Goal: Transaction & Acquisition: Purchase product/service

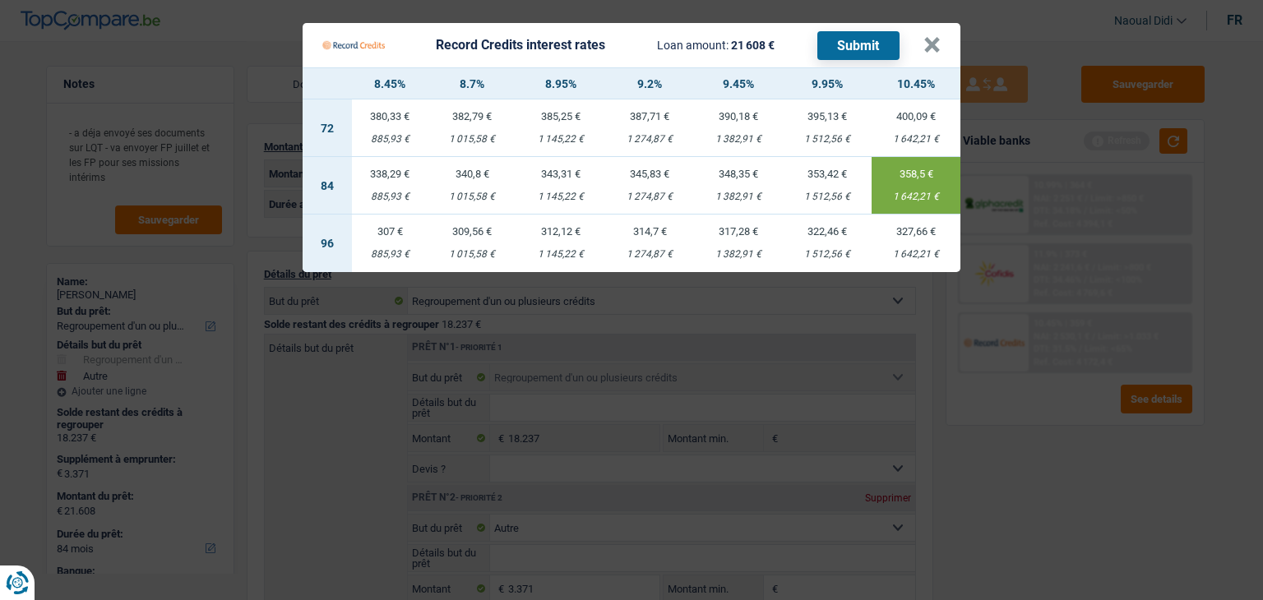
select select "refinancing"
select select "other"
select select "84"
select select "record credits"
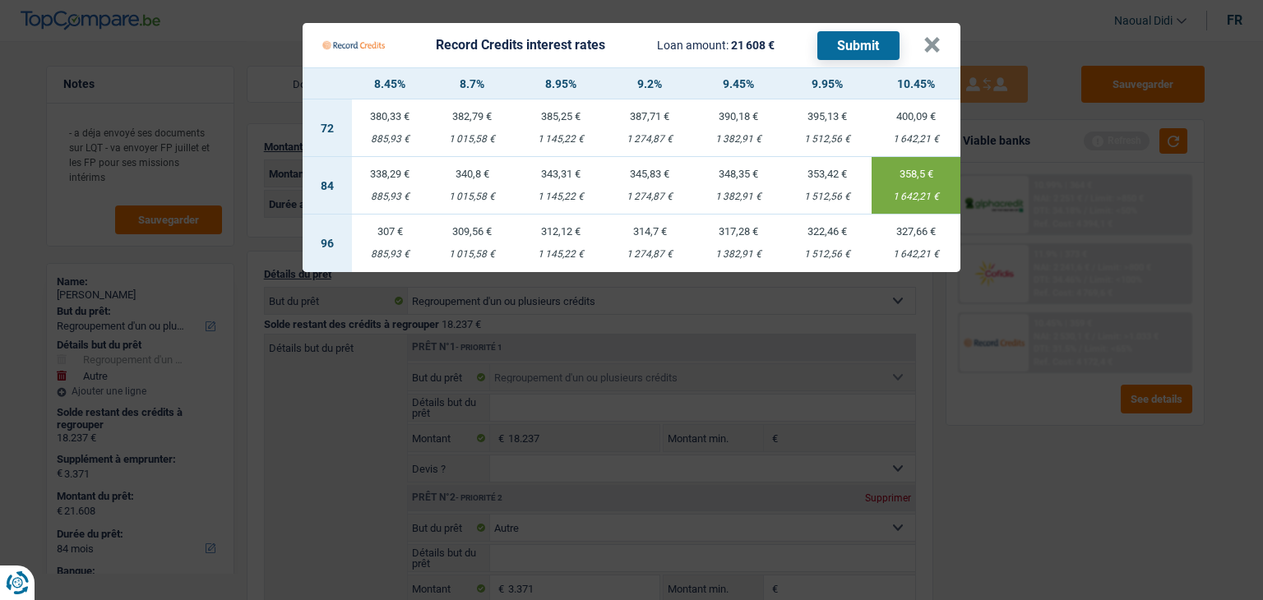
select select "84"
select select "72"
select select "refinancing"
select select "other"
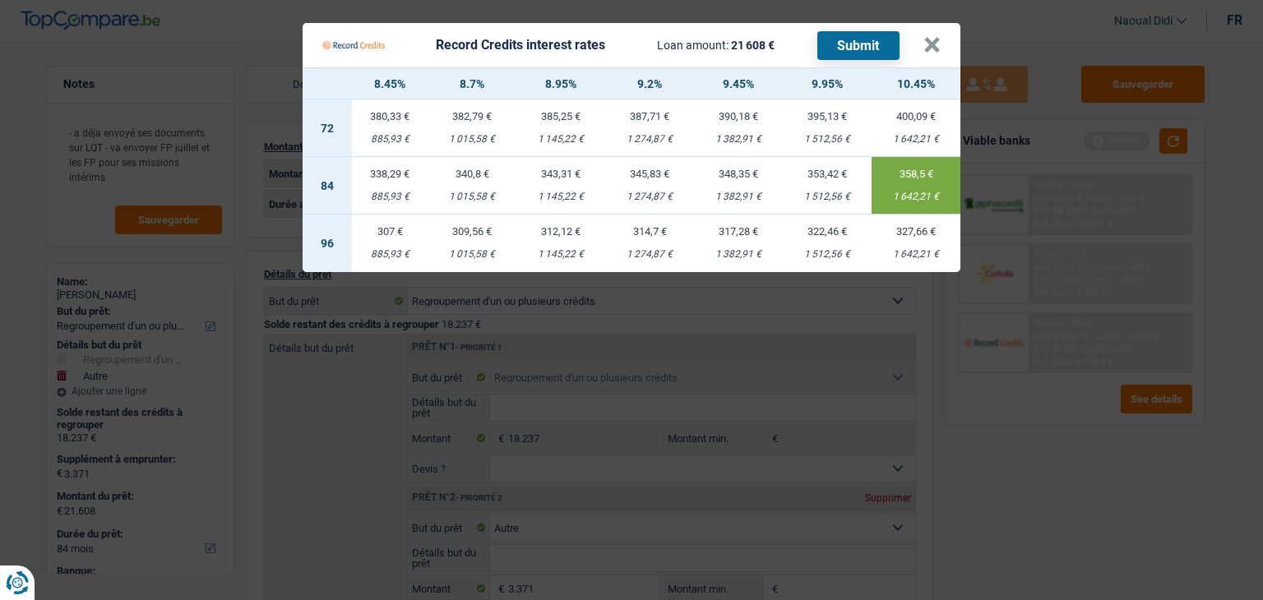
select select "84"
click at [937, 37] on button "×" at bounding box center [931, 45] width 17 height 16
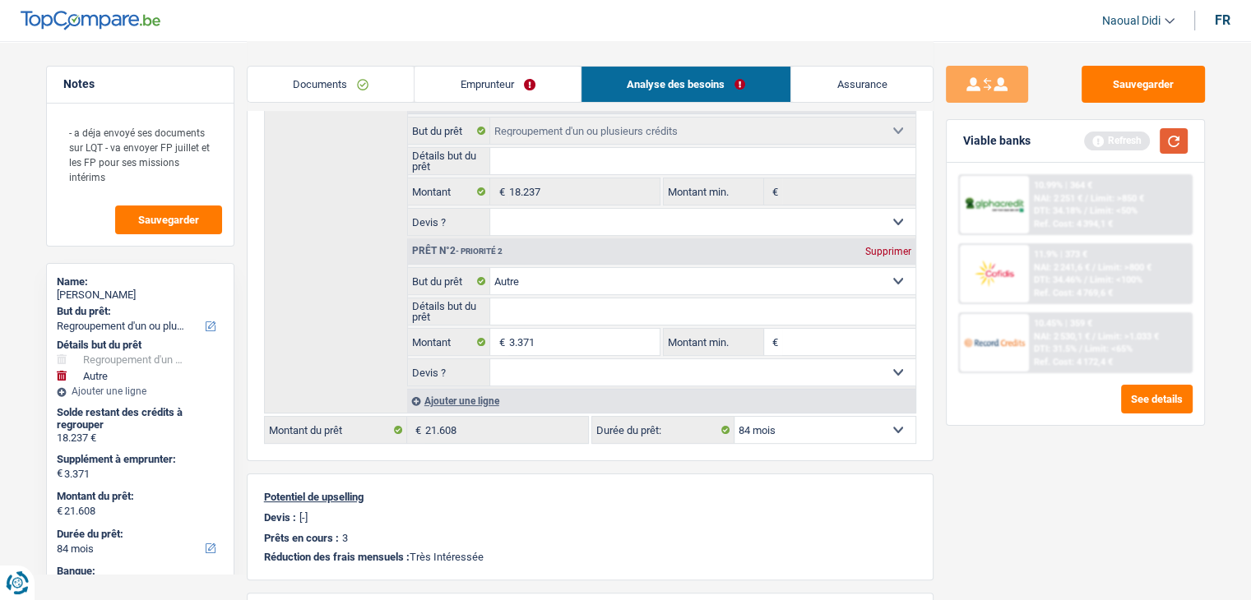
click at [1179, 136] on button "button" at bounding box center [1173, 140] width 28 height 25
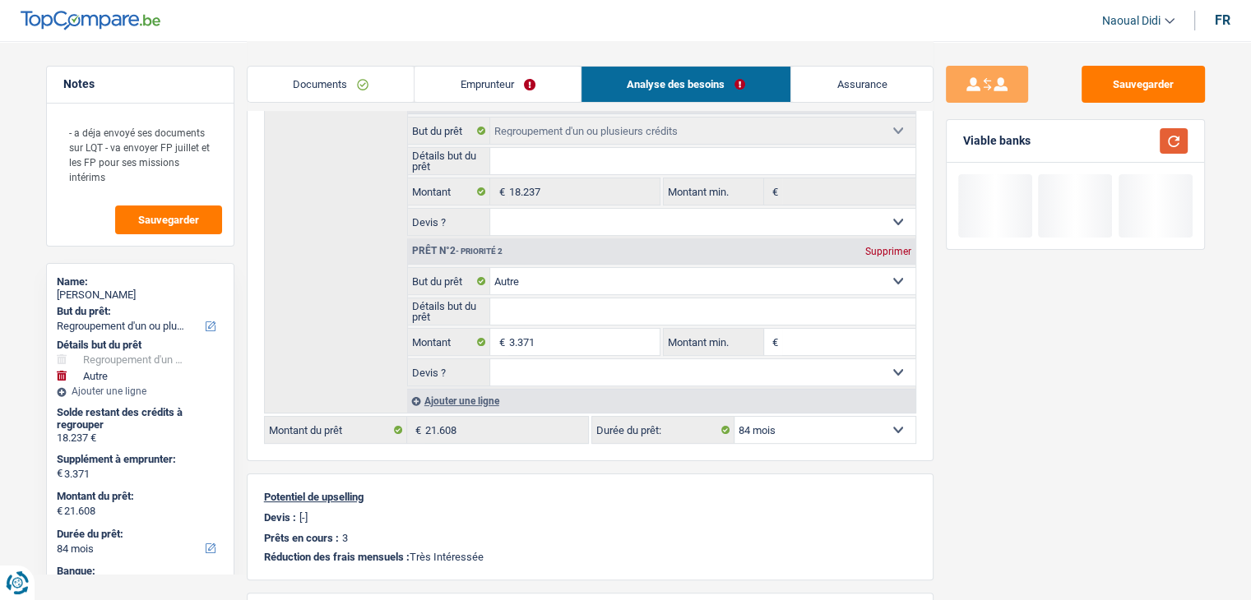
click at [1179, 136] on button "button" at bounding box center [1173, 140] width 28 height 25
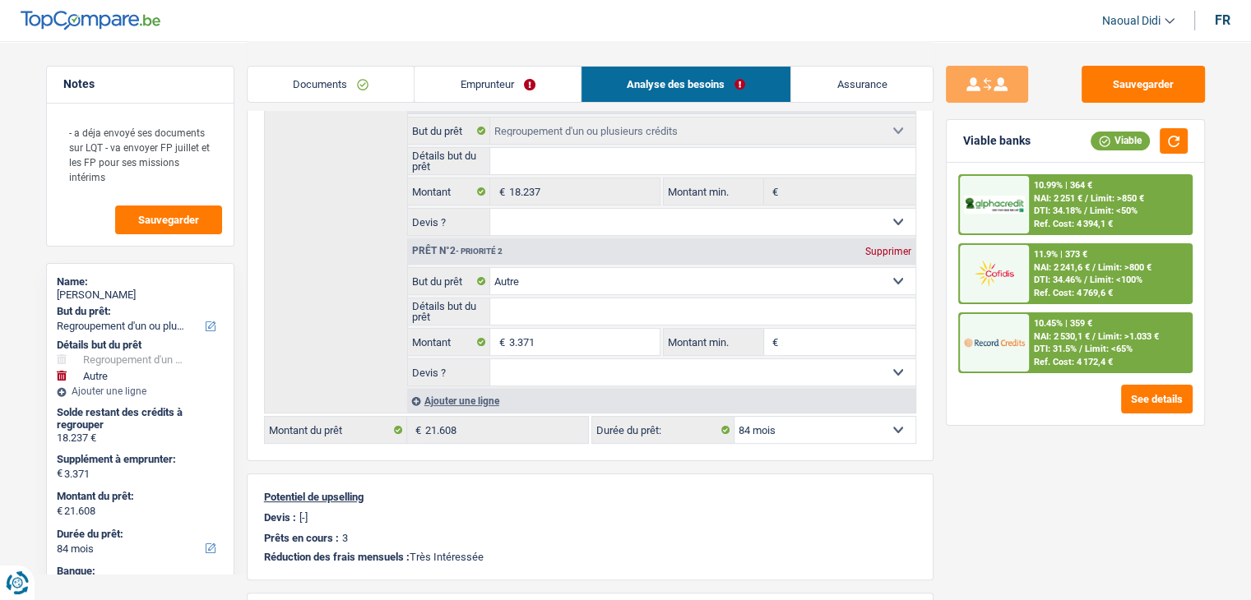
click at [1127, 264] on span "Limit: >800 €" at bounding box center [1124, 267] width 53 height 11
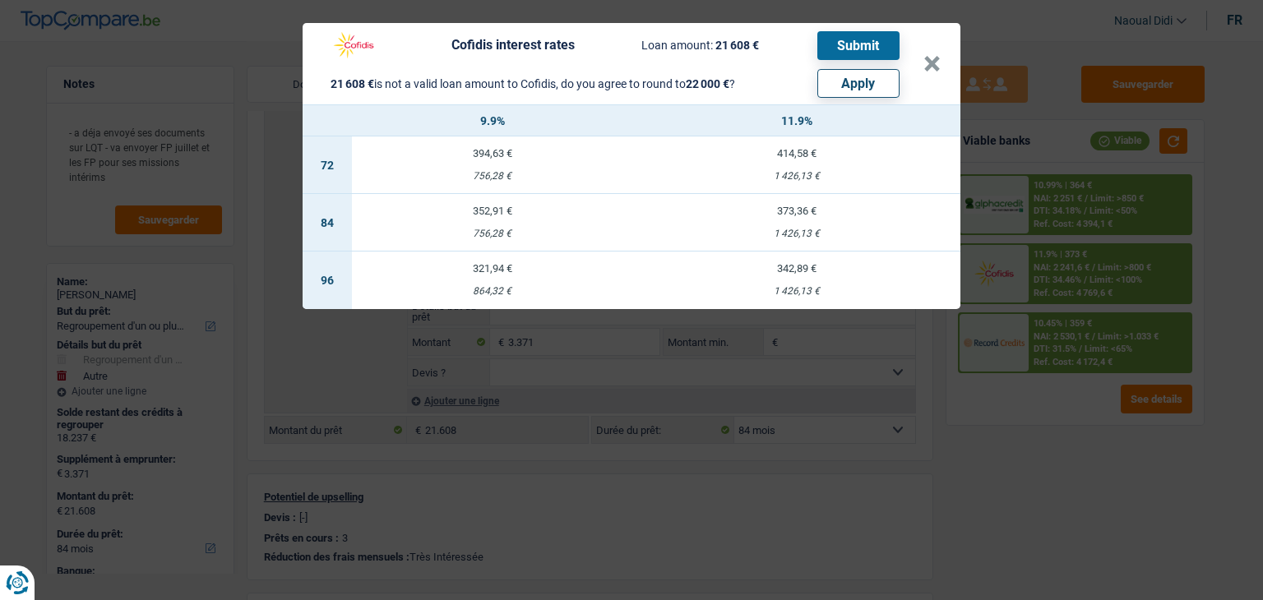
click at [842, 86] on button "Apply" at bounding box center [858, 83] width 82 height 29
type input "3.763"
type input "22.000"
select select "120"
type input "22.000"
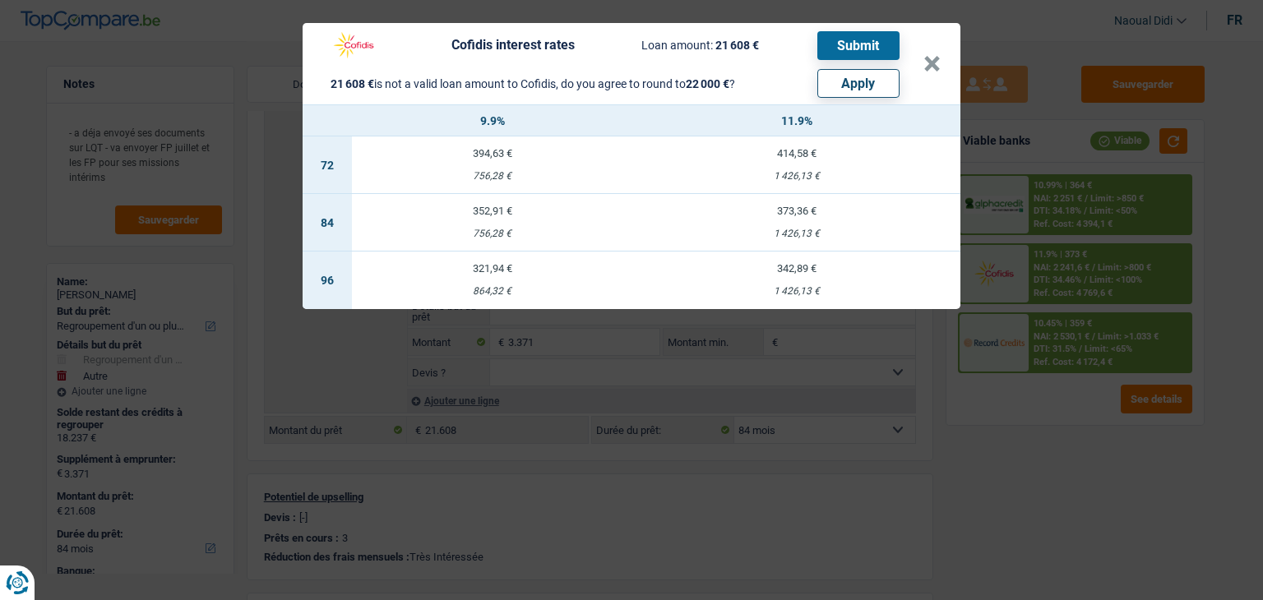
select select "120"
type input "3.763"
type input "22.000"
select select "120"
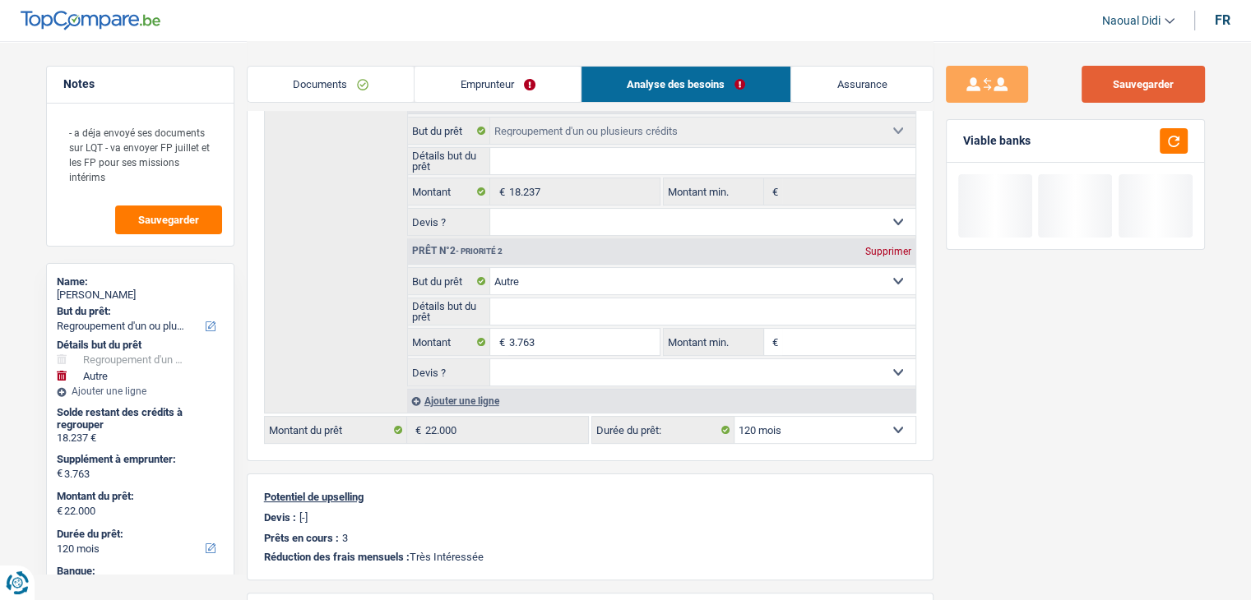
click at [1132, 84] on button "Sauvegarder" at bounding box center [1142, 84] width 123 height 37
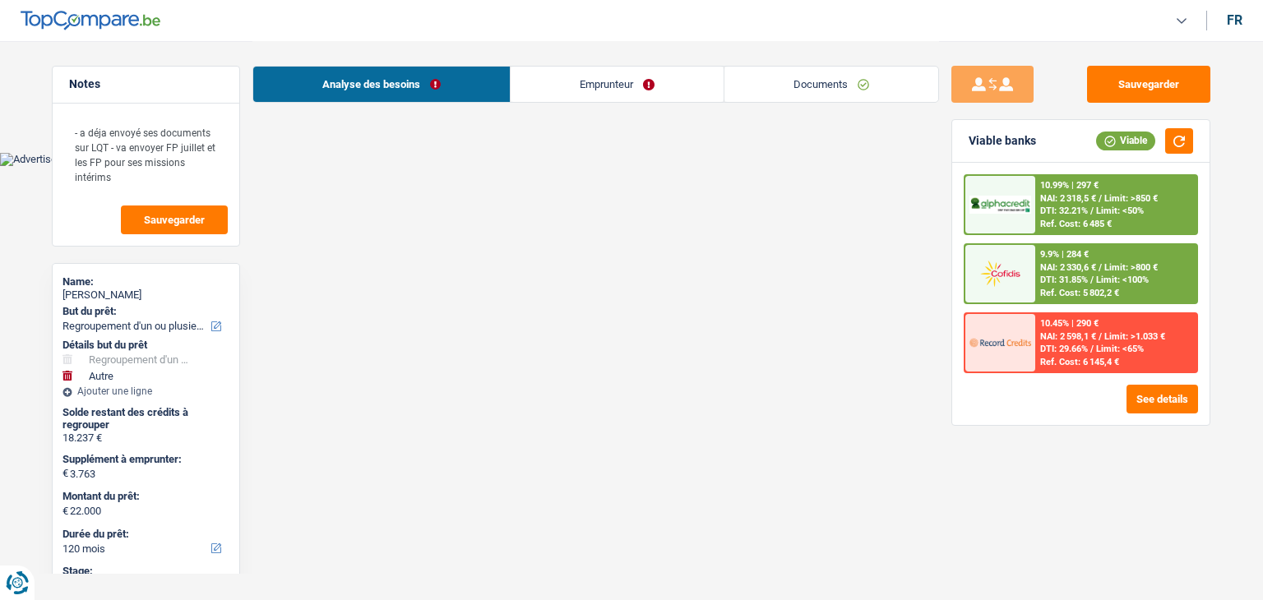
select select "refinancing"
select select "other"
select select "120"
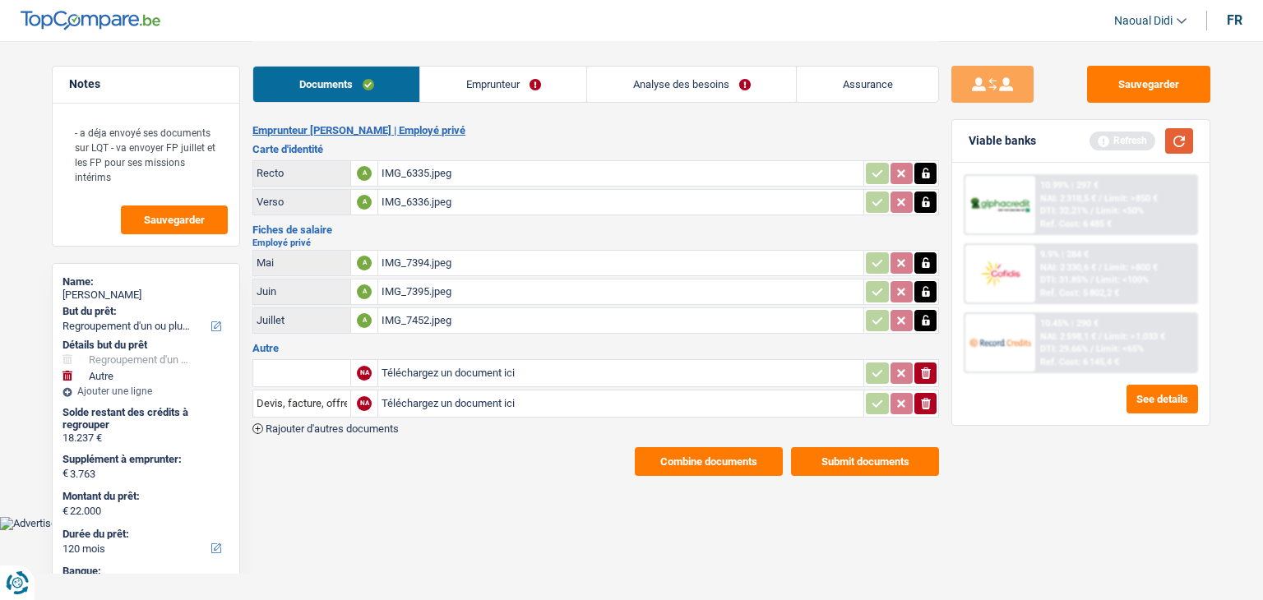
click at [1178, 140] on button "button" at bounding box center [1179, 140] width 28 height 25
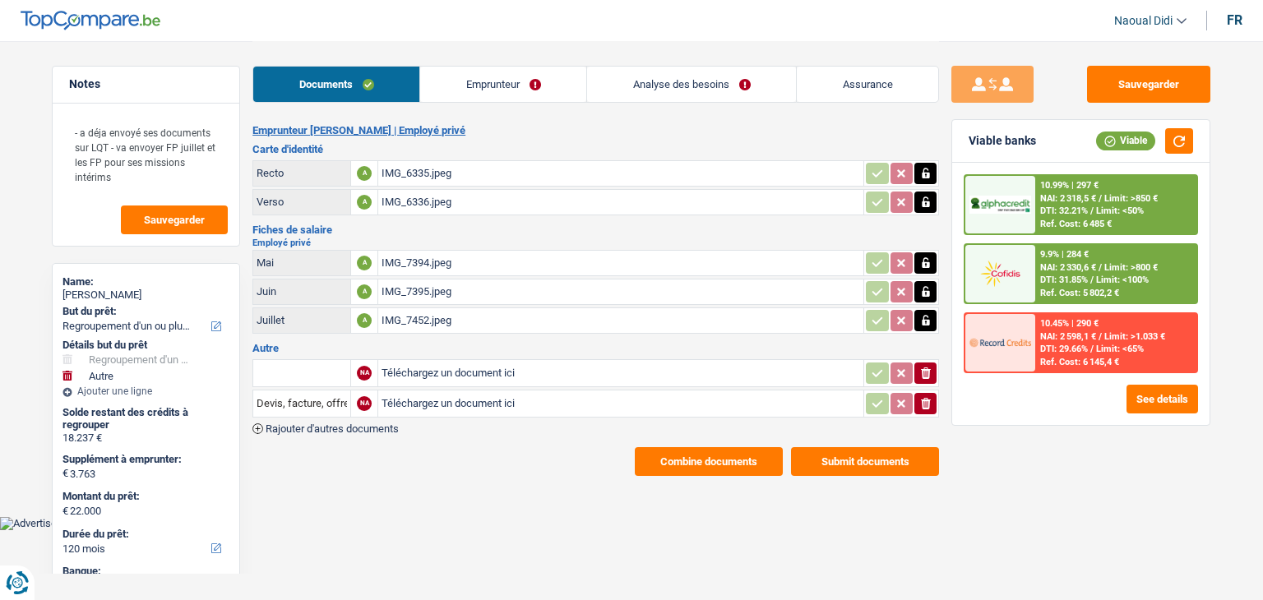
click at [1067, 278] on span "DTI: 31.85%" at bounding box center [1064, 280] width 48 height 11
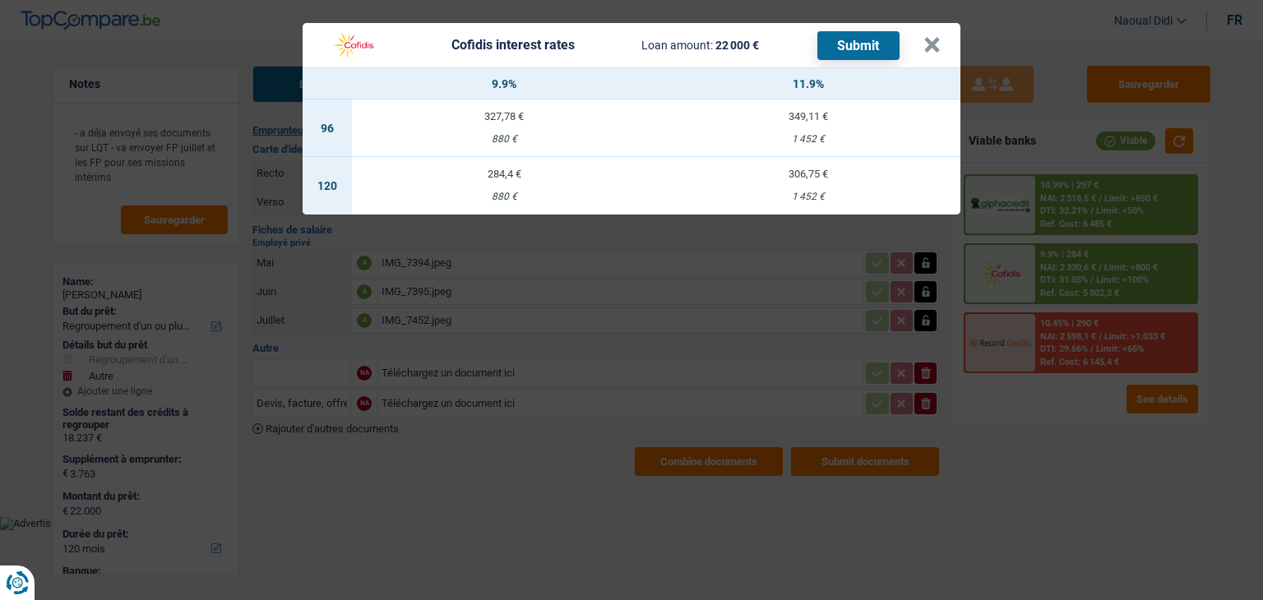
click at [804, 178] on div "306,75 €" at bounding box center [808, 174] width 304 height 11
select select "cofidis"
type input "11,90"
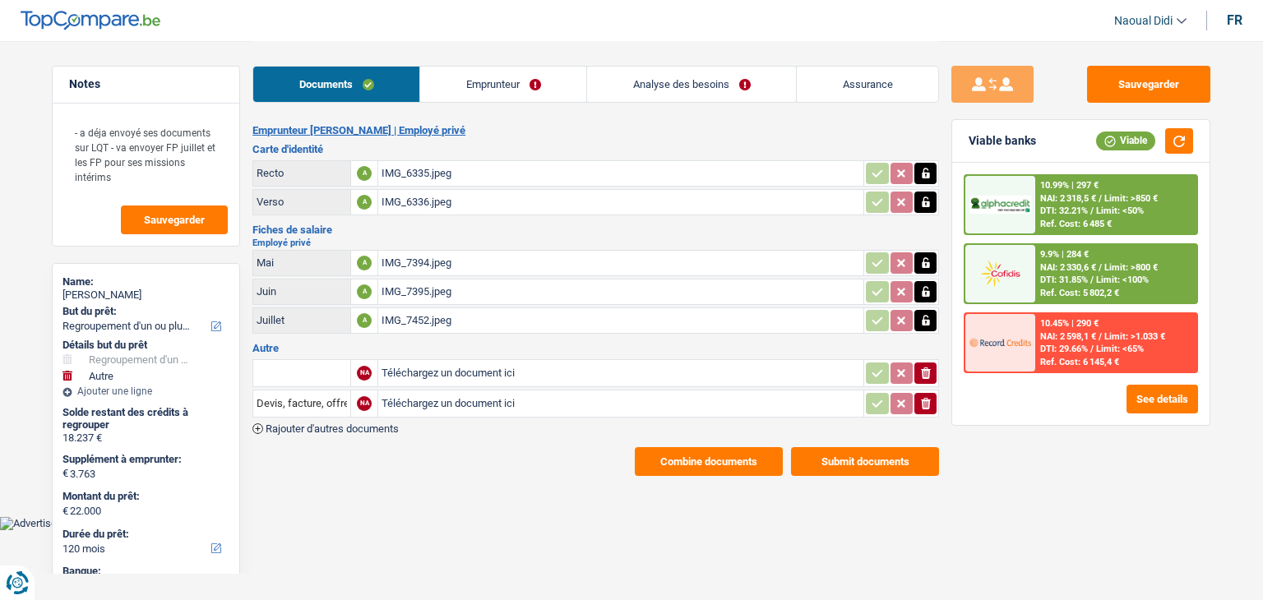
click at [1072, 262] on span "NAI: 2 330,6 €" at bounding box center [1068, 267] width 56 height 11
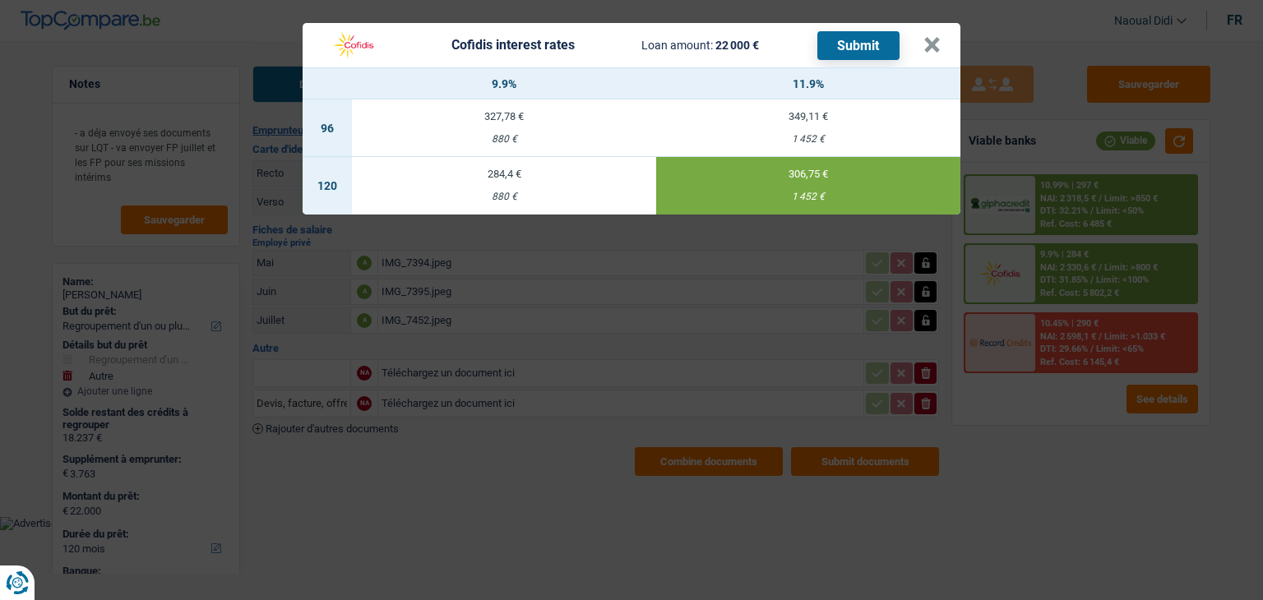
click at [882, 39] on button "Submit" at bounding box center [858, 45] width 82 height 29
click at [941, 50] on header "Cofidis interest rates Loan amount: 22 000 € Submit ×" at bounding box center [632, 45] width 658 height 44
click at [925, 37] on button "×" at bounding box center [931, 45] width 17 height 16
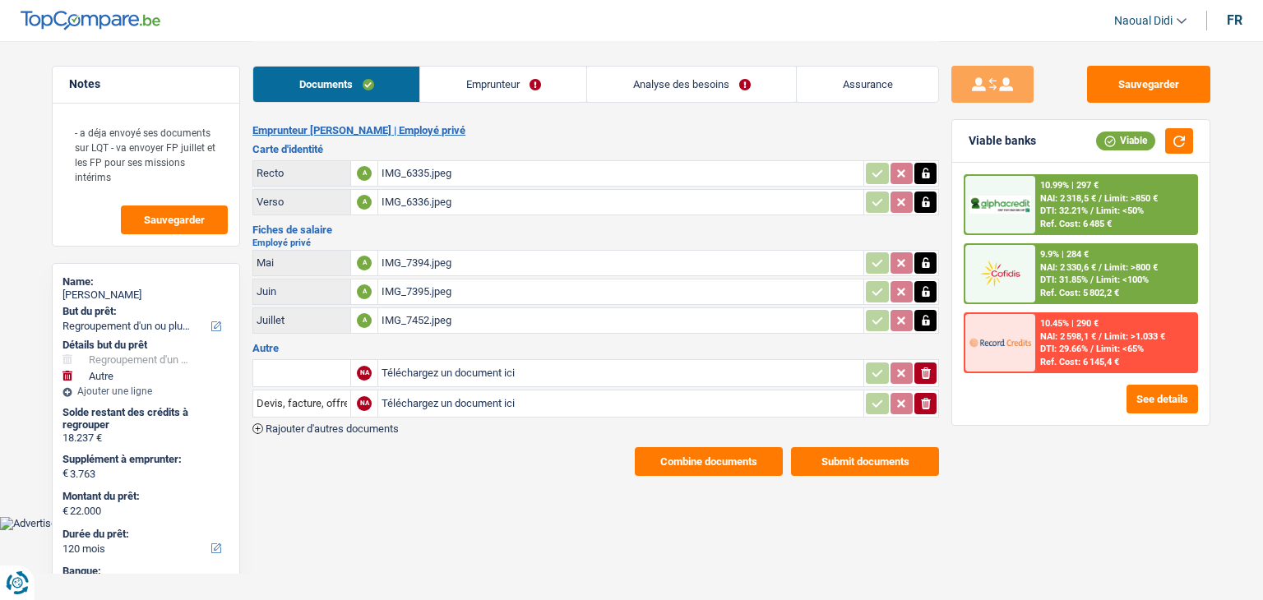
click at [349, 77] on link "Documents" at bounding box center [336, 84] width 166 height 35
click at [490, 82] on link "Emprunteur" at bounding box center [503, 84] width 166 height 35
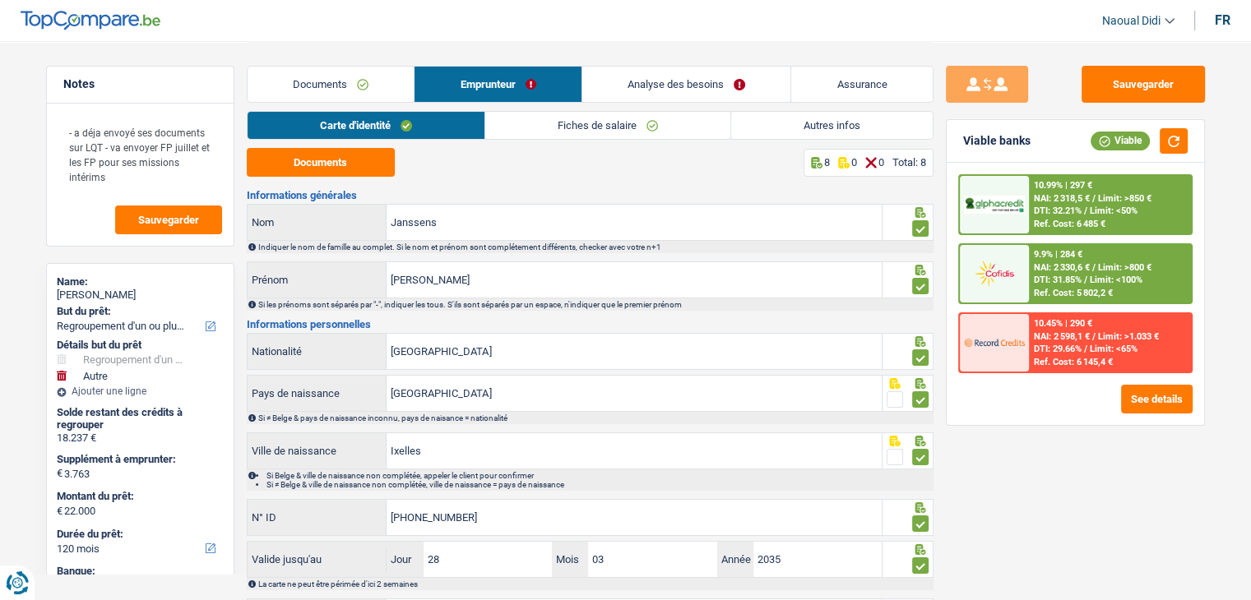
click at [311, 86] on link "Documents" at bounding box center [331, 84] width 167 height 35
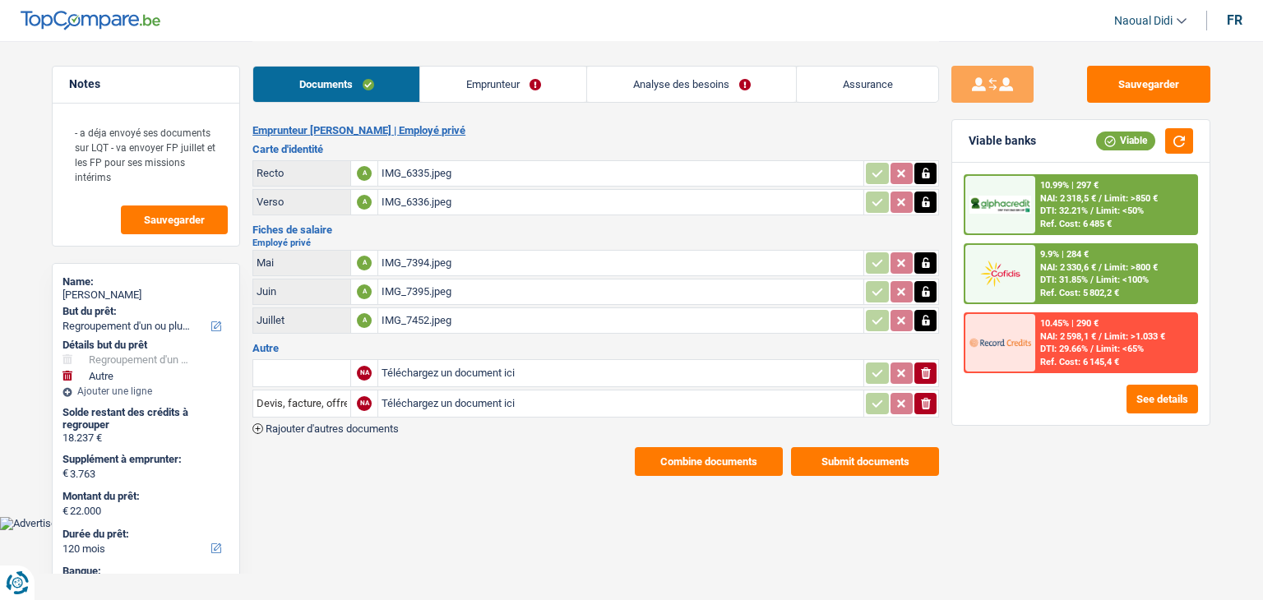
click at [845, 454] on button "Submit documents" at bounding box center [865, 461] width 148 height 29
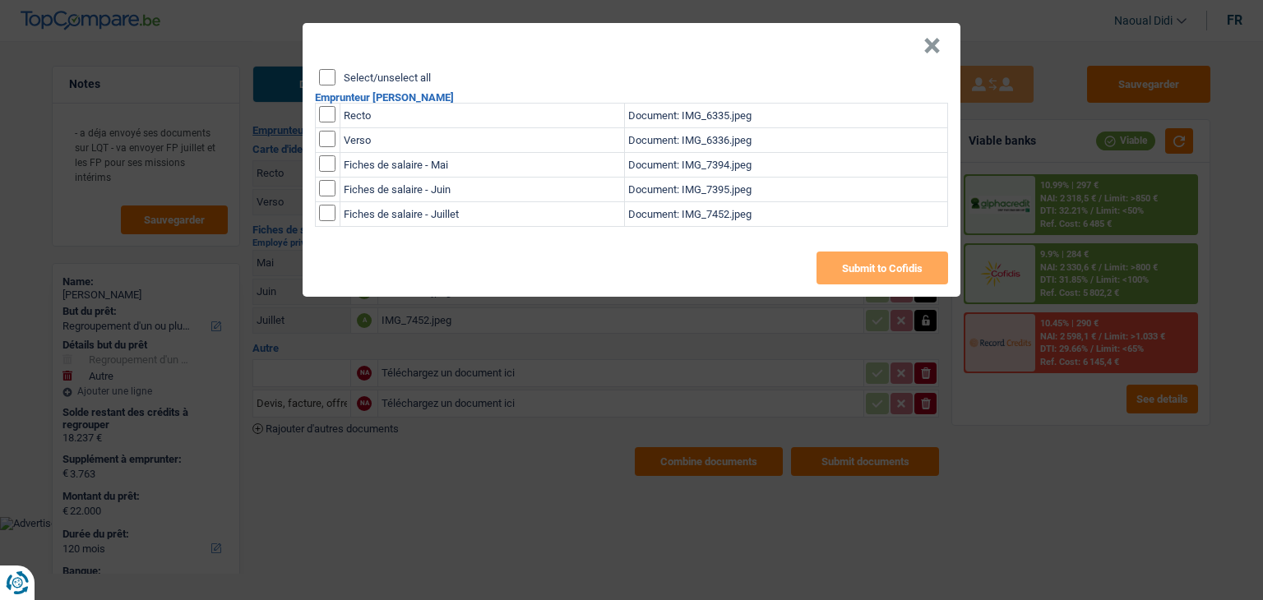
click at [323, 76] on input "Select/unselect all" at bounding box center [327, 77] width 16 height 16
checkbox input "true"
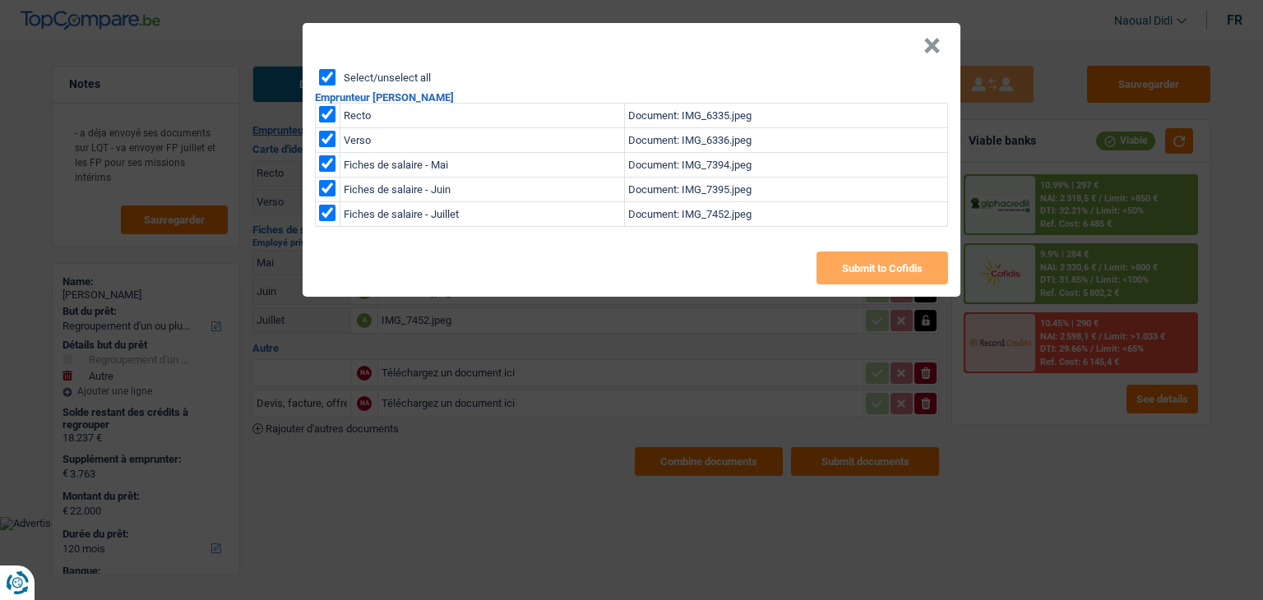
checkbox input "true"
click at [865, 271] on button "Submit to Cofidis" at bounding box center [883, 268] width 132 height 33
click at [936, 42] on button "×" at bounding box center [931, 46] width 17 height 16
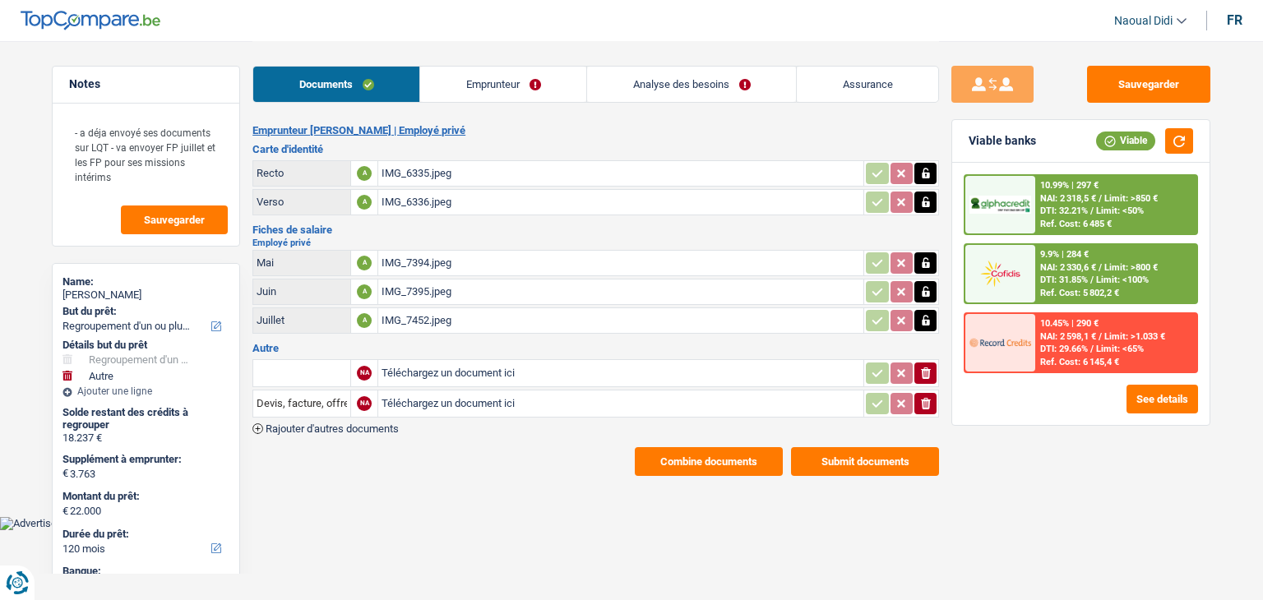
click at [707, 447] on button "Combine documents" at bounding box center [709, 461] width 148 height 29
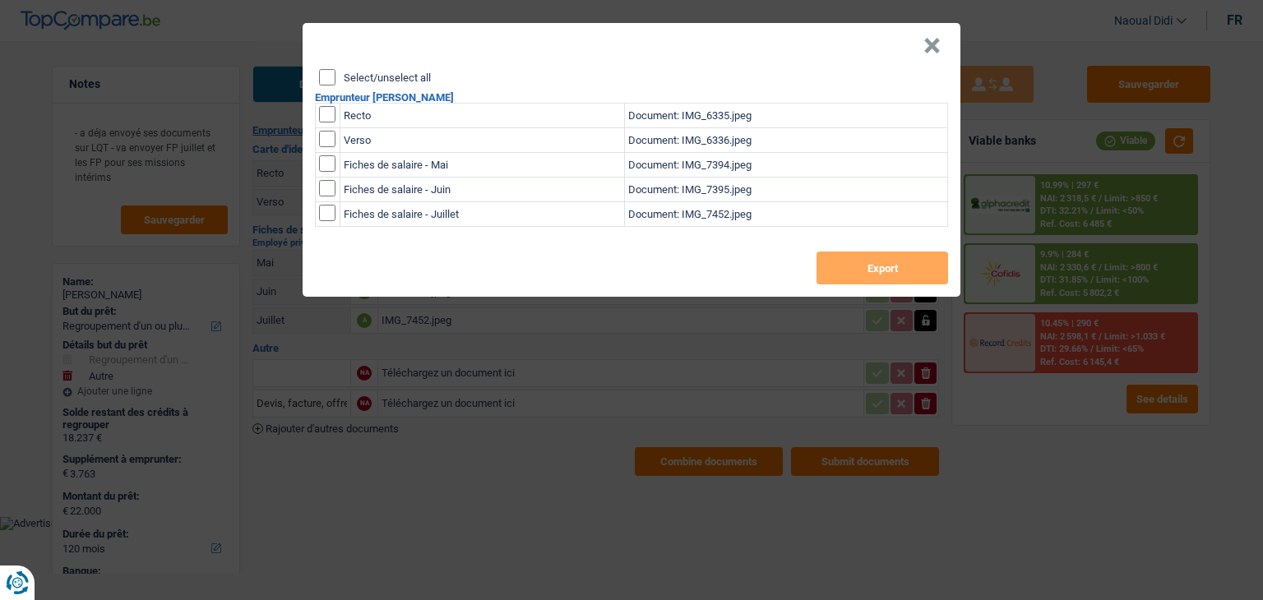
click at [332, 81] on input "Select/unselect all" at bounding box center [327, 77] width 16 height 16
checkbox input "true"
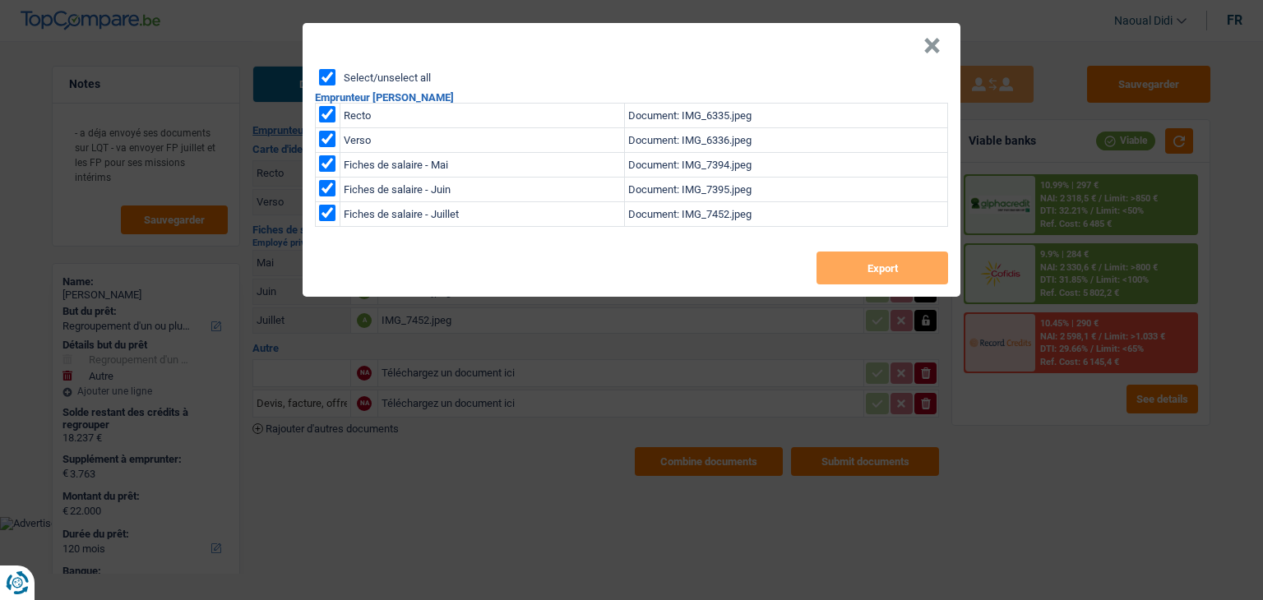
checkbox input "true"
click at [880, 271] on button "Export" at bounding box center [883, 268] width 132 height 33
click at [930, 38] on button "×" at bounding box center [931, 46] width 17 height 16
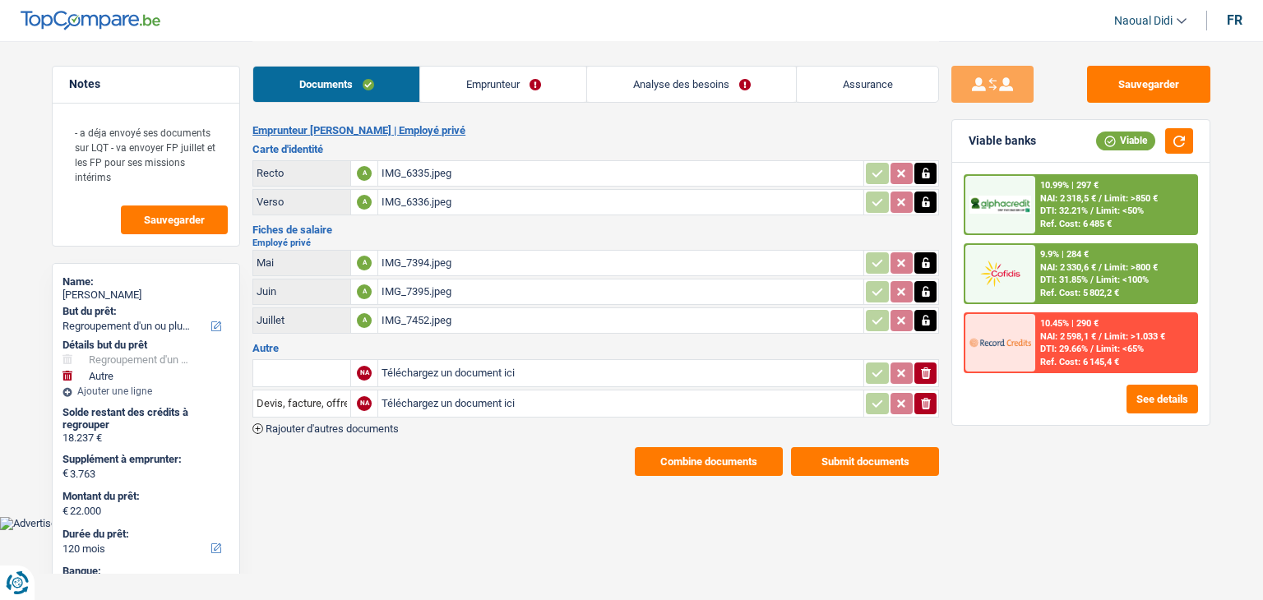
click at [444, 86] on link "Emprunteur" at bounding box center [503, 84] width 166 height 35
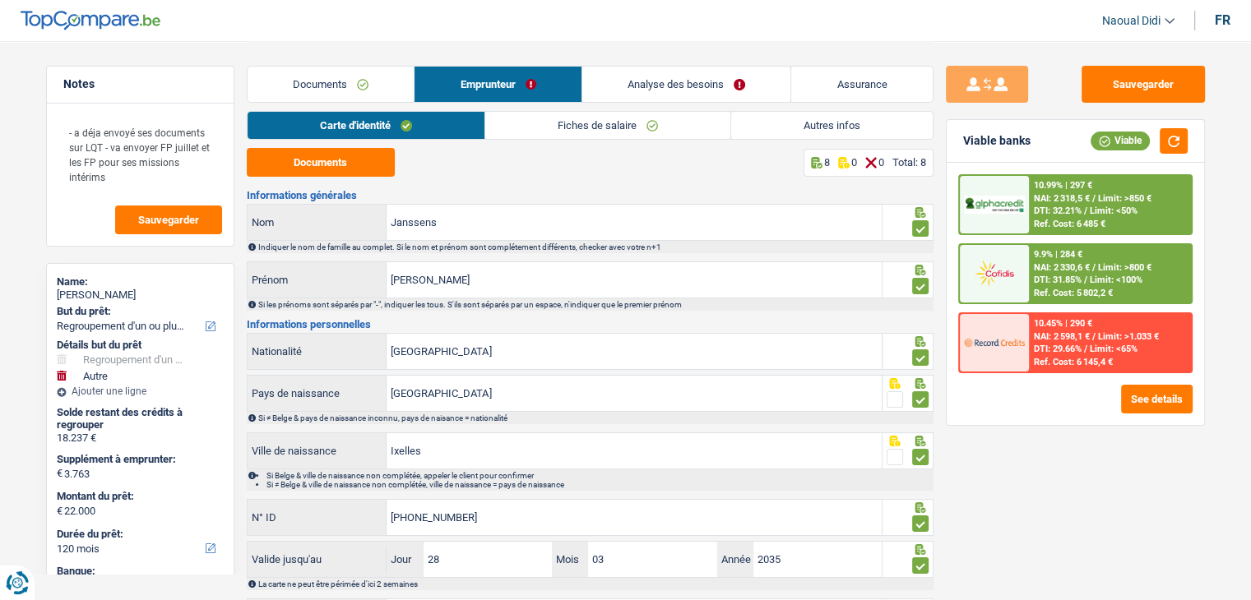
click at [378, 125] on link "Carte d'identité" at bounding box center [366, 125] width 237 height 27
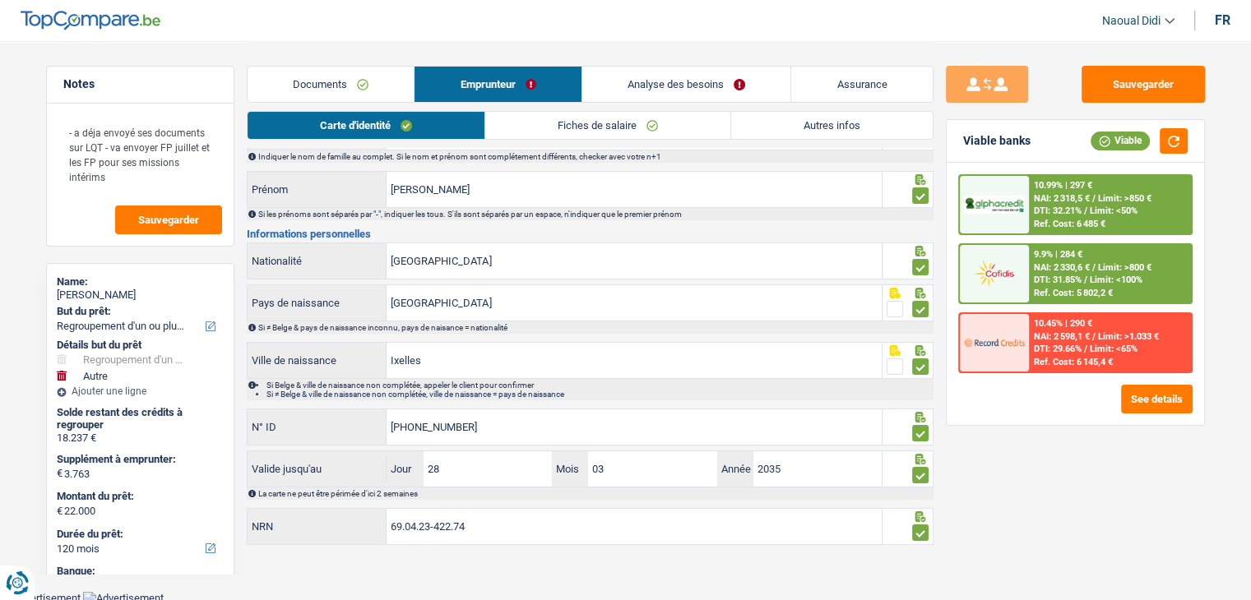
scroll to position [91, 0]
drag, startPoint x: 487, startPoint y: 520, endPoint x: 330, endPoint y: 507, distance: 157.5
click at [330, 508] on div "69.04.23-422.74 NRN" at bounding box center [565, 525] width 635 height 35
click at [655, 77] on link "Analyse des besoins" at bounding box center [686, 84] width 209 height 35
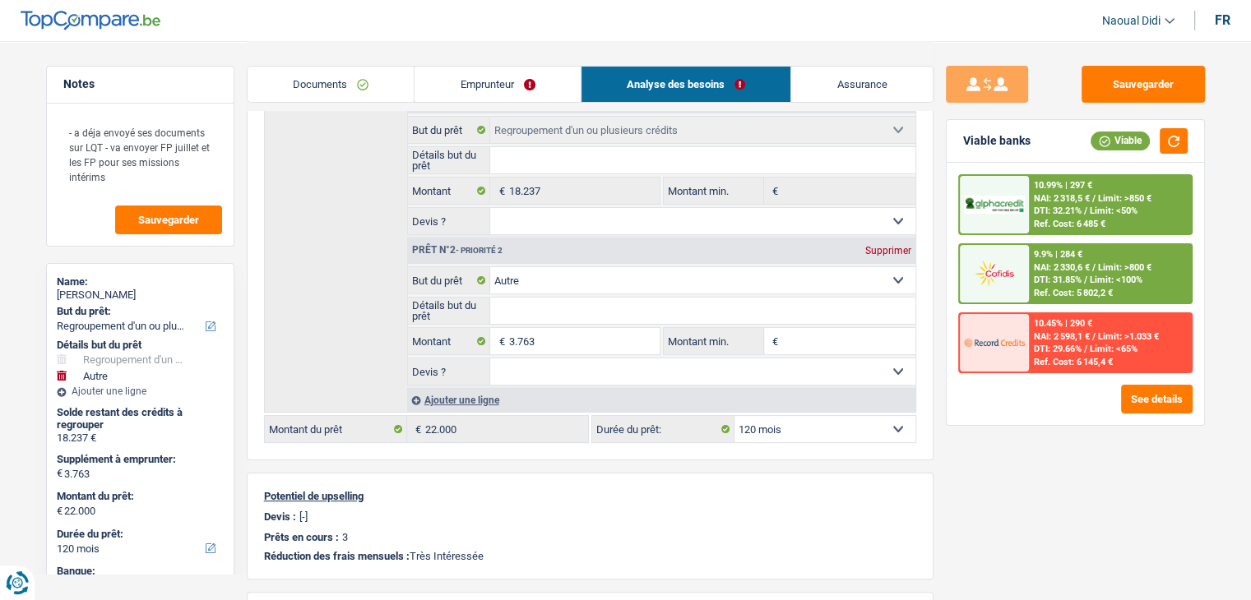
scroll to position [256, 0]
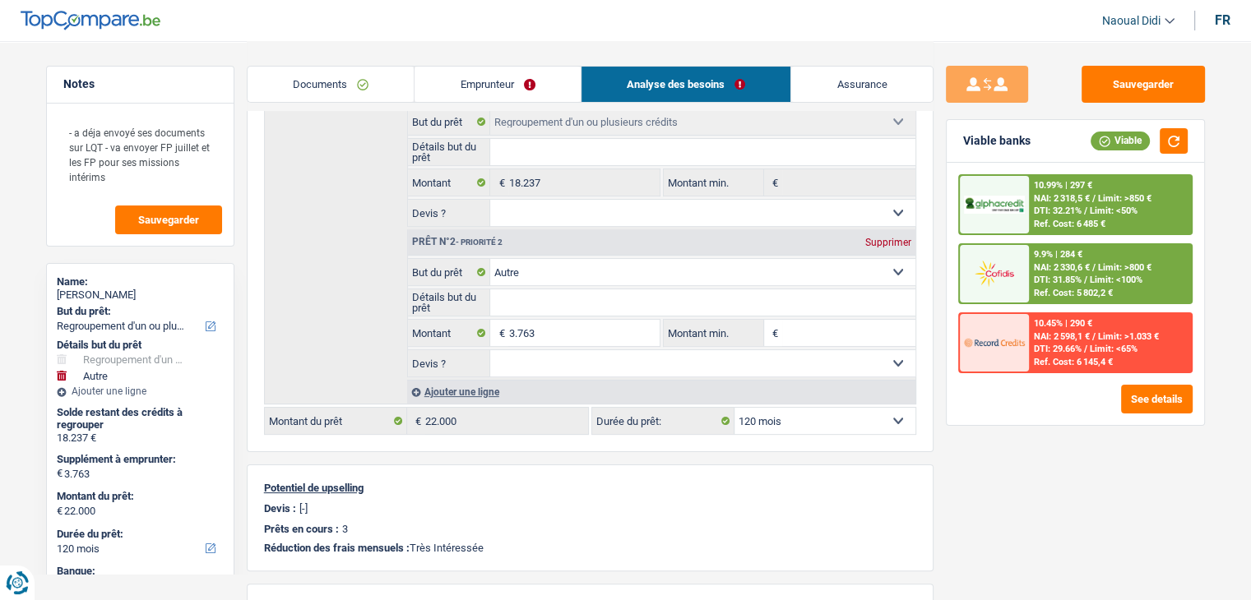
click at [543, 298] on input "Détails but du prêt" at bounding box center [702, 302] width 425 height 26
click at [553, 301] on input "Détails but du prêt" at bounding box center [702, 302] width 425 height 26
click at [481, 78] on link "Emprunteur" at bounding box center [497, 84] width 166 height 35
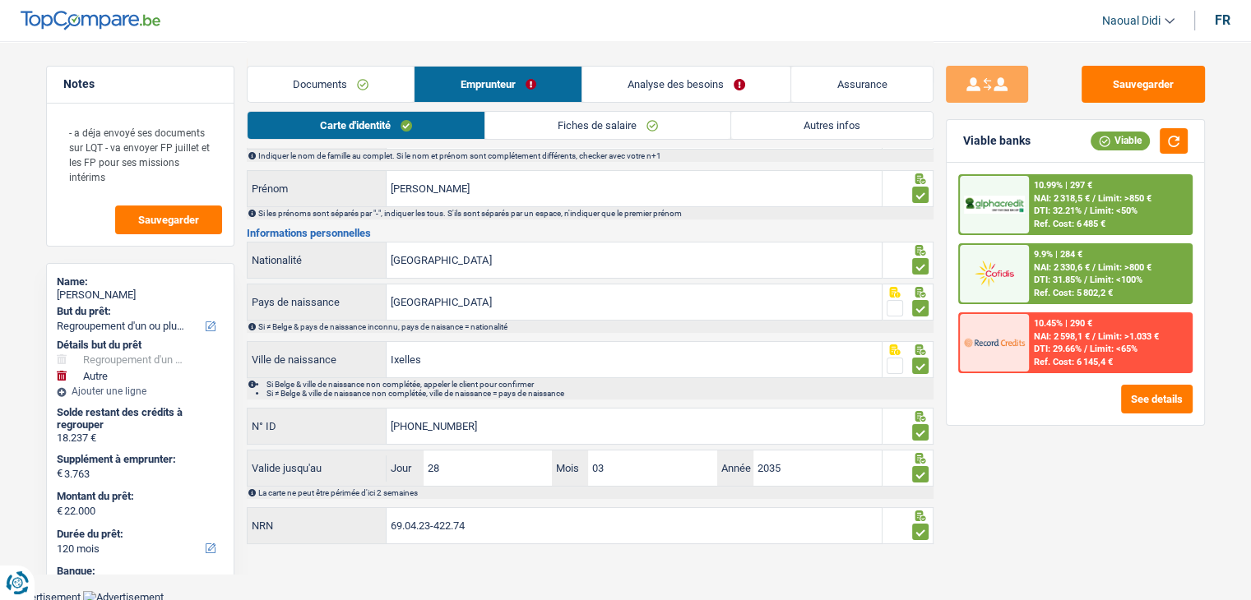
click at [813, 138] on link "Autres infos" at bounding box center [831, 125] width 201 height 27
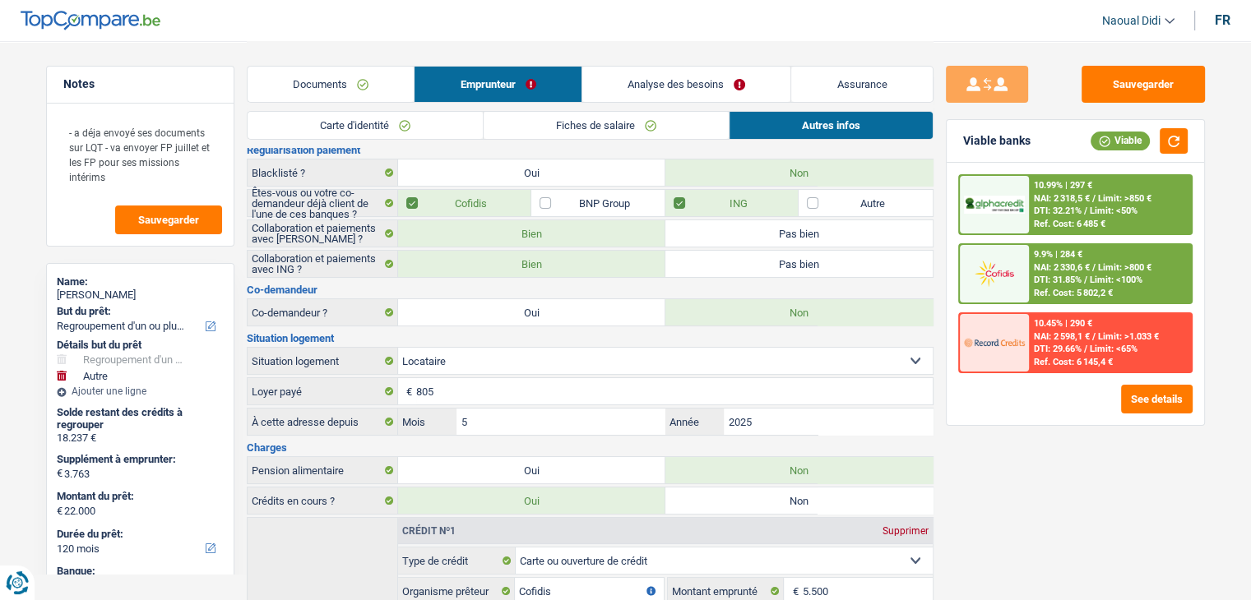
click at [636, 82] on link "Analyse des besoins" at bounding box center [686, 84] width 209 height 35
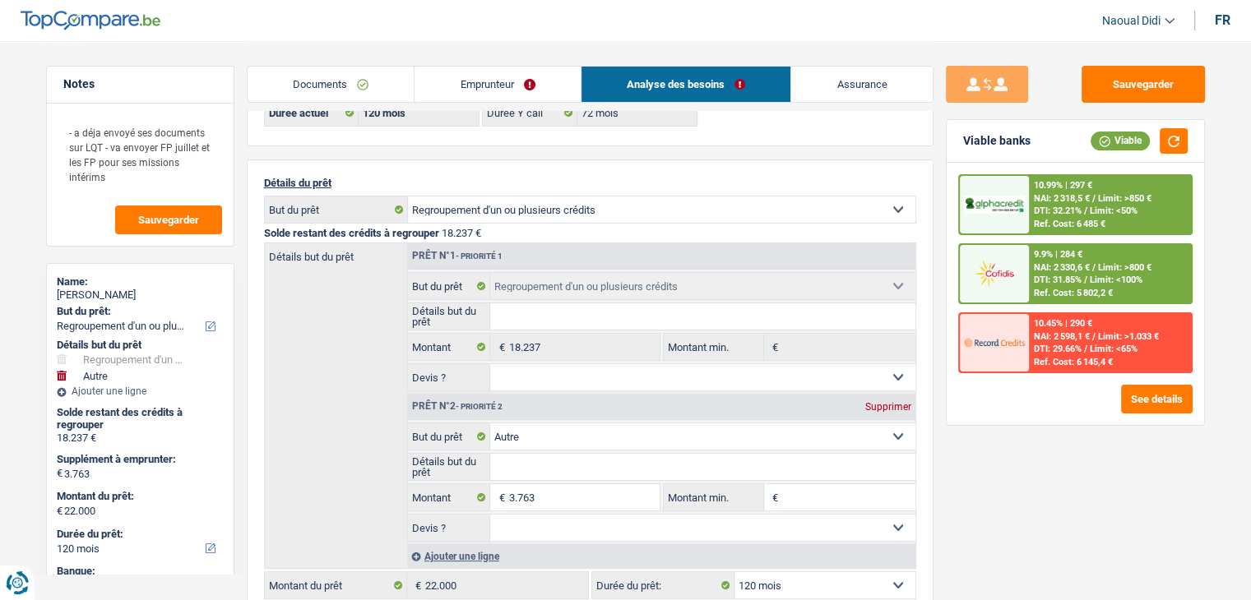
click at [530, 472] on input "Détails but du prêt" at bounding box center [702, 467] width 425 height 26
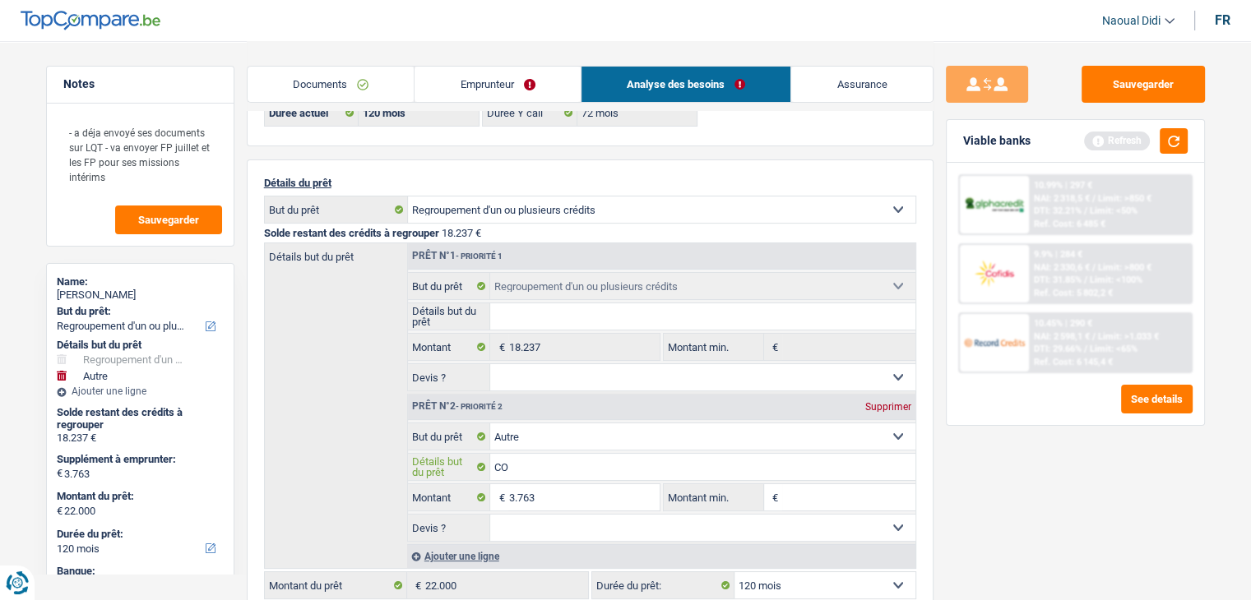
type input "C"
click at [898, 432] on select "Confort maison: meubles, textile, peinture, électroménager, outillage non-profe…" at bounding box center [702, 436] width 425 height 26
select select "household"
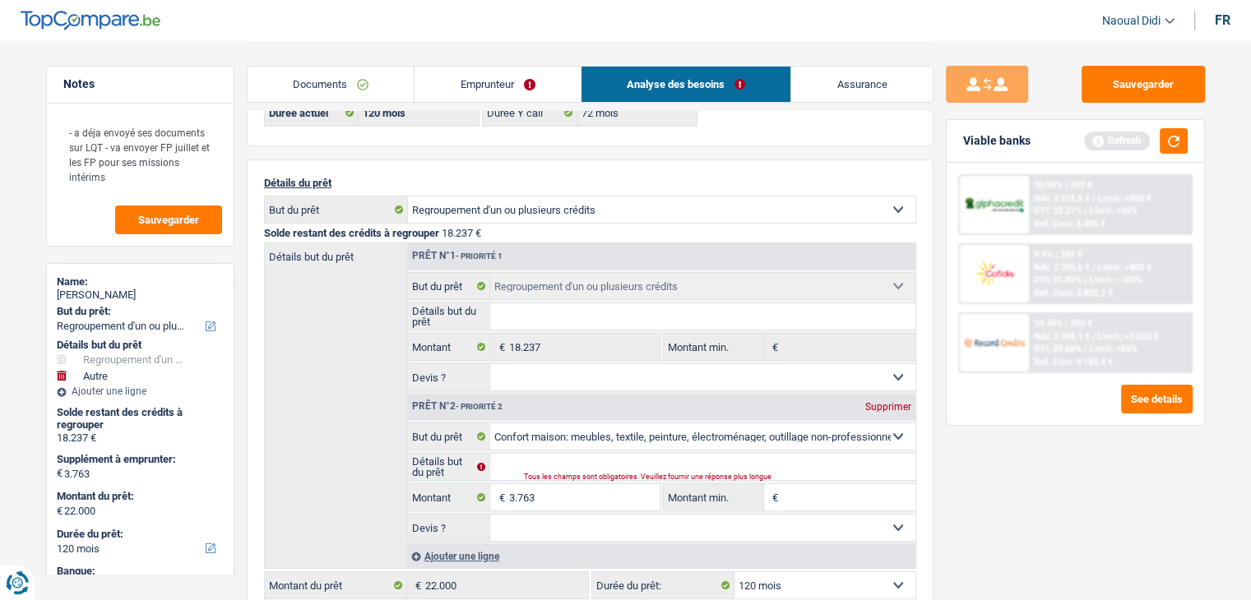
click at [490, 423] on select "Confort maison: meubles, textile, peinture, électroménager, outillage non-profe…" at bounding box center [702, 436] width 425 height 26
select select "household"
type input "0"
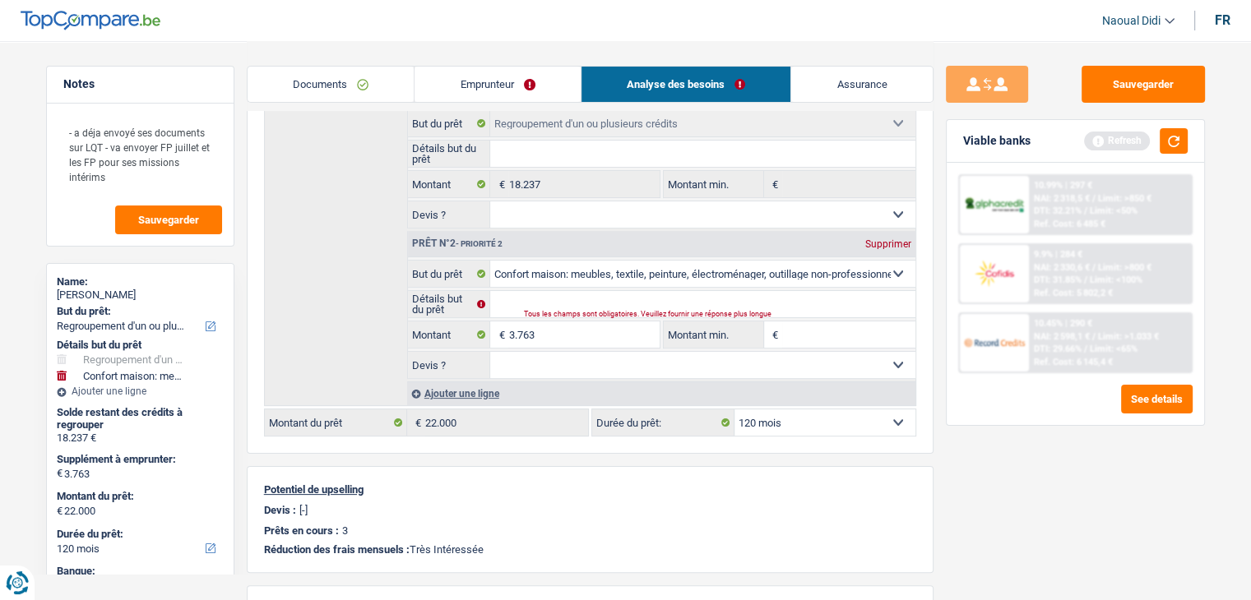
scroll to position [256, 0]
click at [1112, 79] on button "Sauvegarder" at bounding box center [1142, 84] width 123 height 37
click at [613, 294] on input "Détails but du prêt" at bounding box center [702, 302] width 425 height 26
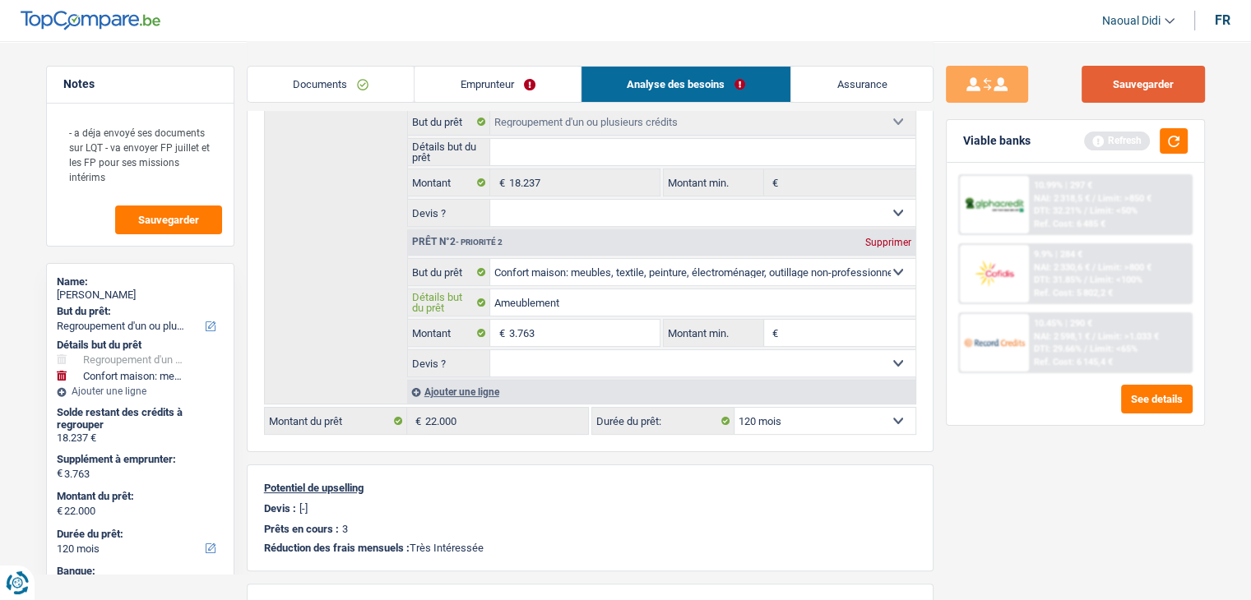
type input "Ameublement"
click at [1127, 85] on button "Sauvegarder" at bounding box center [1142, 84] width 123 height 37
drag, startPoint x: 492, startPoint y: 267, endPoint x: 530, endPoint y: 267, distance: 37.8
click at [492, 267] on select "Confort maison: meubles, textile, peinture, électroménager, outillage non-profe…" at bounding box center [702, 272] width 425 height 26
drag, startPoint x: 530, startPoint y: 267, endPoint x: 595, endPoint y: 273, distance: 66.0
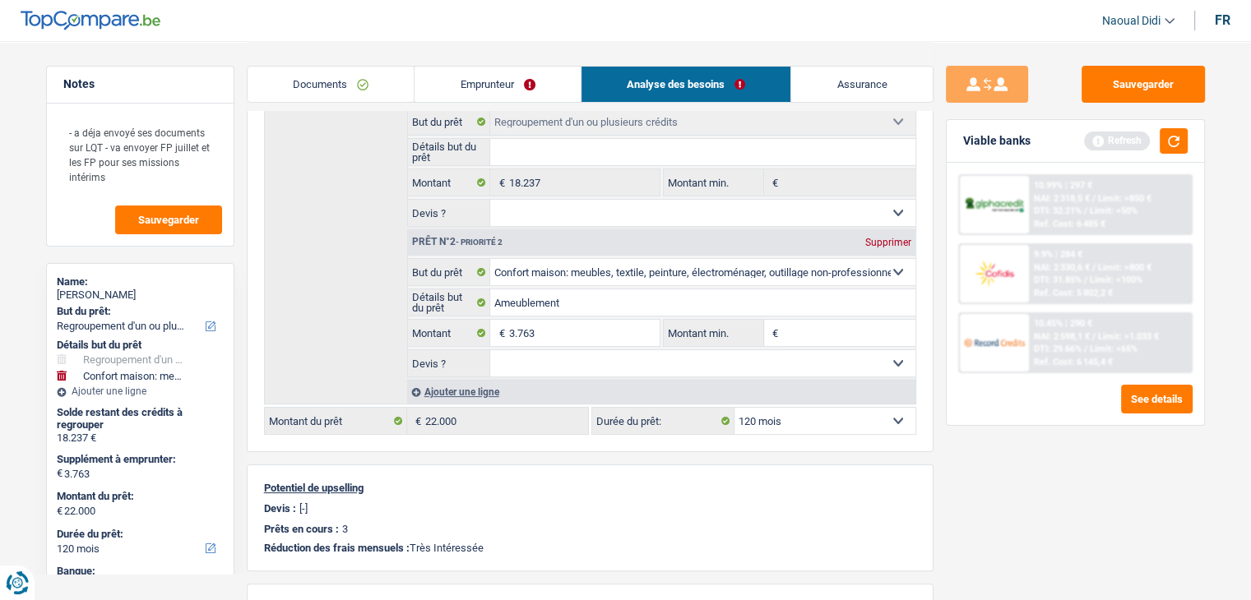
click at [595, 273] on select "Confort maison: meubles, textile, peinture, électroménager, outillage non-profe…" at bounding box center [702, 272] width 425 height 26
click at [325, 83] on link "Documents" at bounding box center [331, 84] width 167 height 35
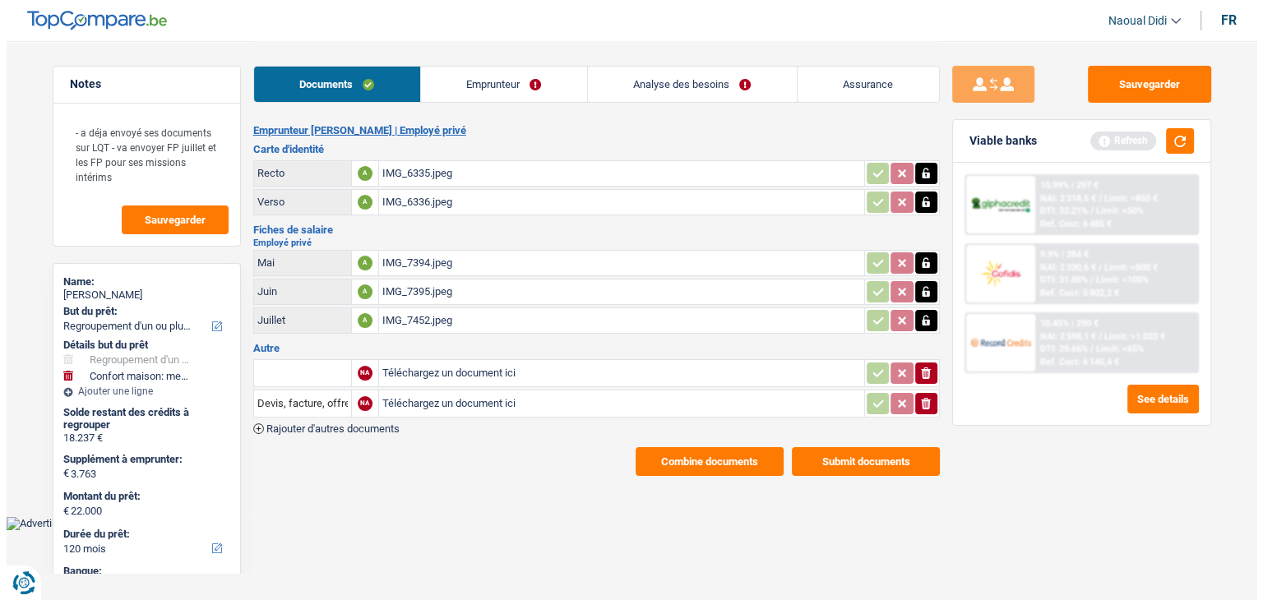
scroll to position [0, 0]
click at [432, 180] on div "IMG_6335.jpeg" at bounding box center [621, 173] width 479 height 25
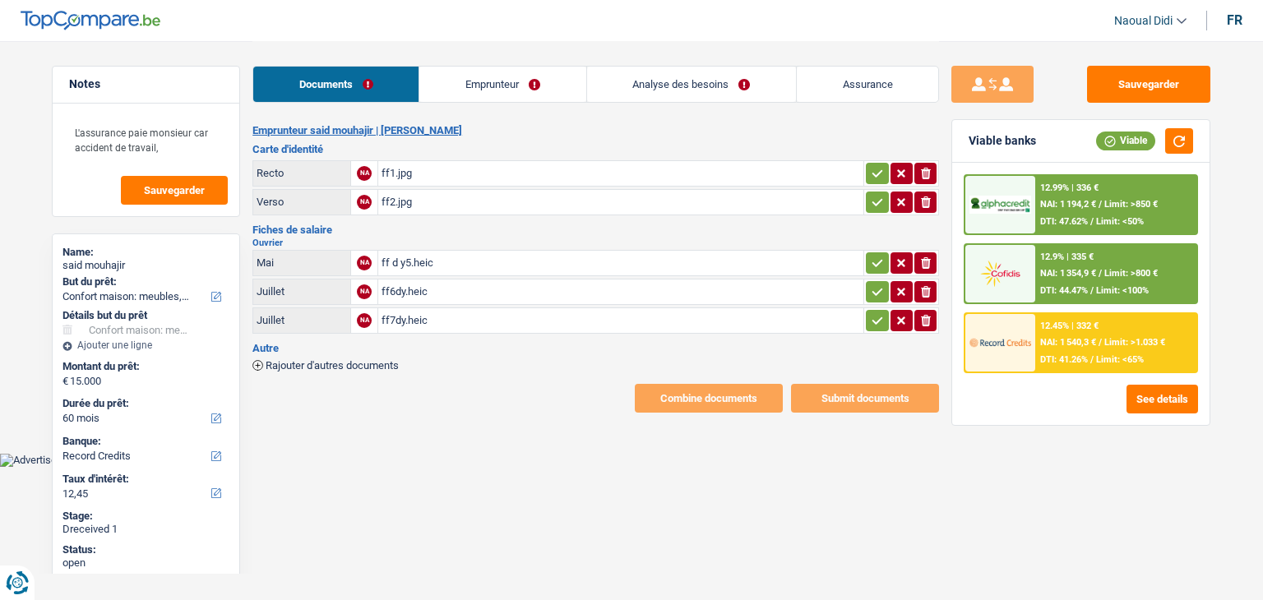
select select "household"
select select "60"
select select "record credits"
drag, startPoint x: 0, startPoint y: 0, endPoint x: 390, endPoint y: 169, distance: 424.7
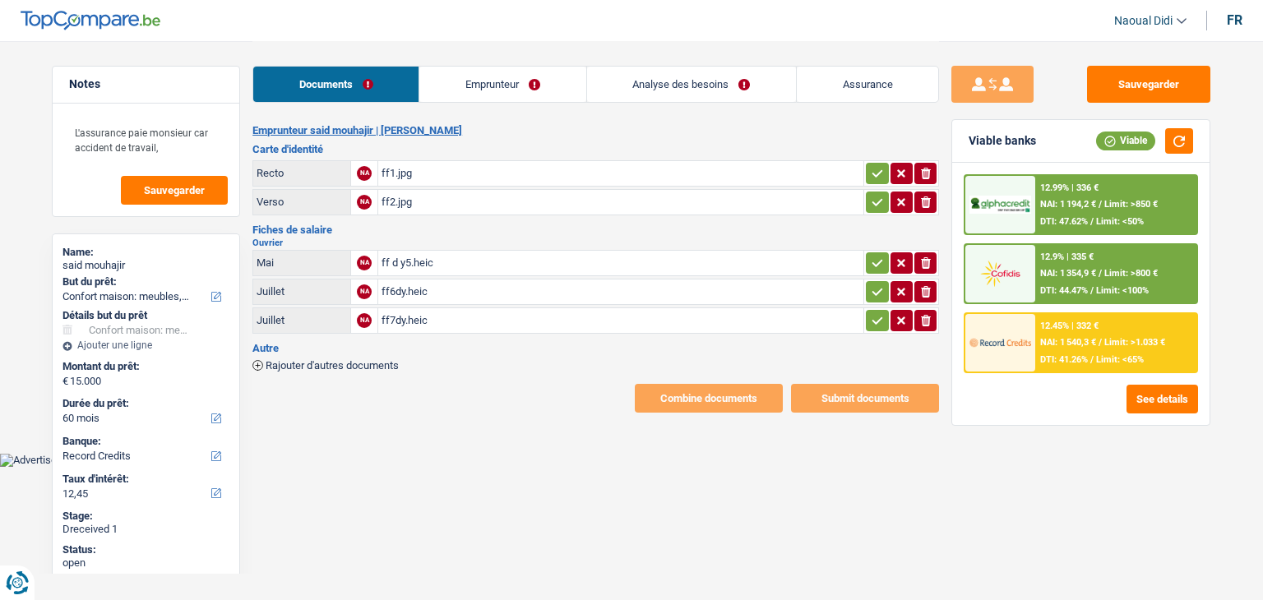
click at [390, 169] on div "ff1.jpg" at bounding box center [621, 173] width 479 height 25
click at [395, 200] on div "ff2.jpg" at bounding box center [621, 202] width 479 height 25
click at [405, 261] on div "ff d y5.heic" at bounding box center [621, 263] width 479 height 25
drag, startPoint x: 1074, startPoint y: 60, endPoint x: 1057, endPoint y: 76, distance: 23.3
click at [1057, 76] on div "Sauvegarder" at bounding box center [1080, 84] width 259 height 37
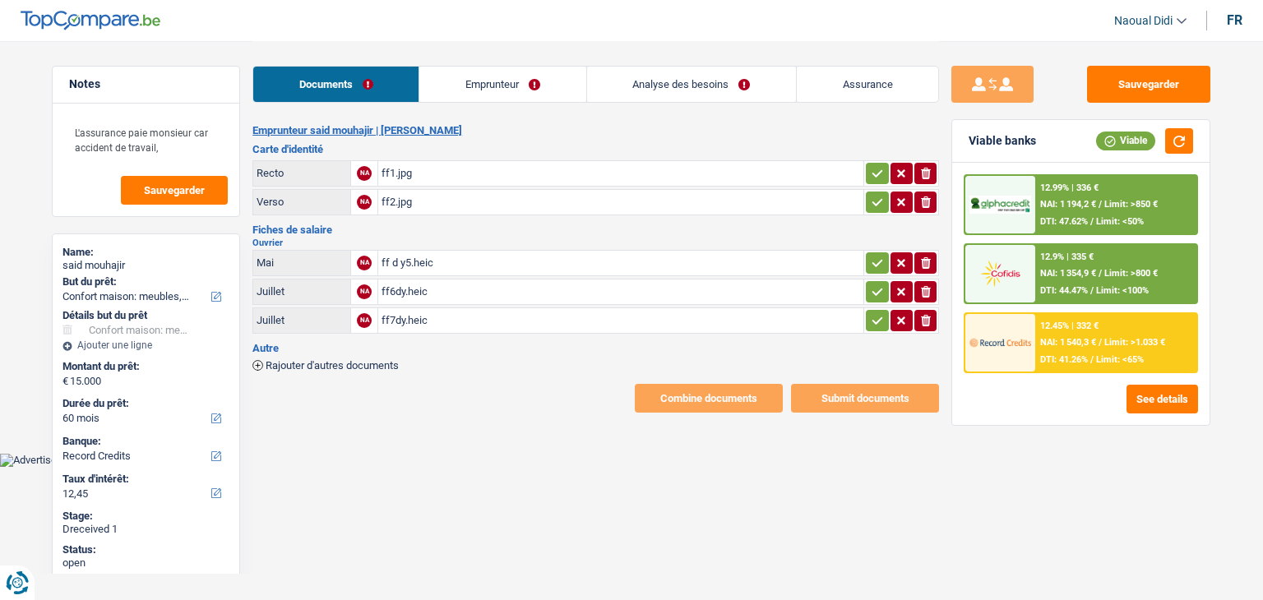
click at [406, 285] on div "ff6dy.heic" at bounding box center [621, 292] width 479 height 25
drag, startPoint x: 937, startPoint y: 53, endPoint x: 1039, endPoint y: 73, distance: 104.8
click at [1042, 73] on div "Sauvegarder" at bounding box center [1080, 84] width 259 height 37
click at [503, 77] on link "Emprunteur" at bounding box center [502, 84] width 166 height 35
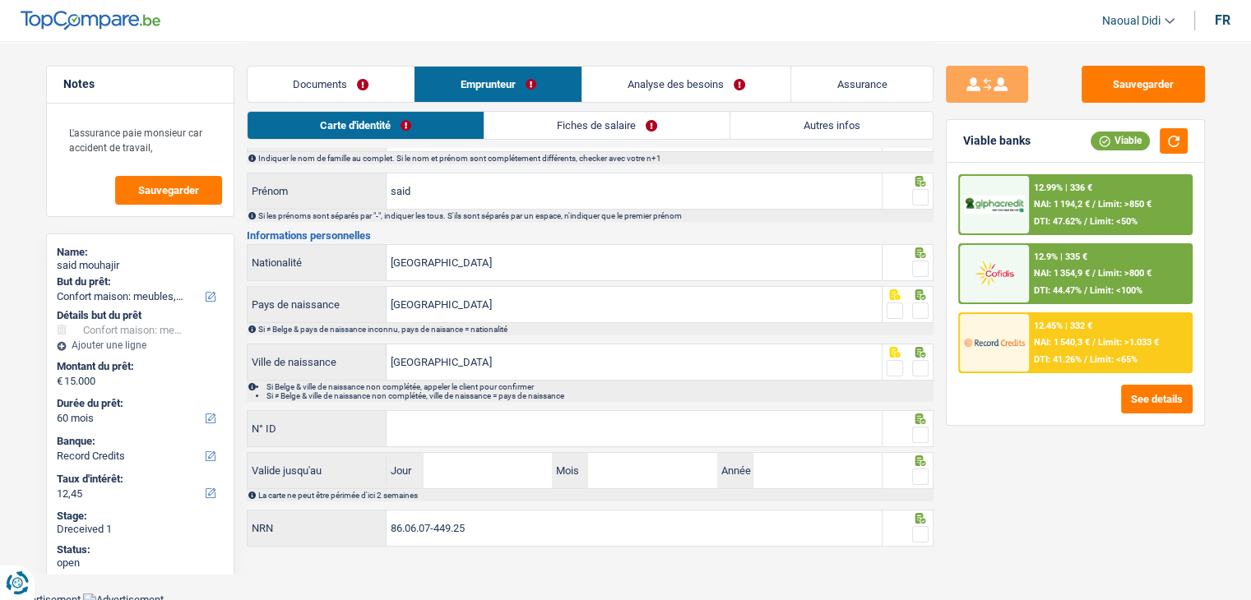
scroll to position [91, 0]
click at [585, 132] on link "Fiches de salaire" at bounding box center [606, 125] width 245 height 27
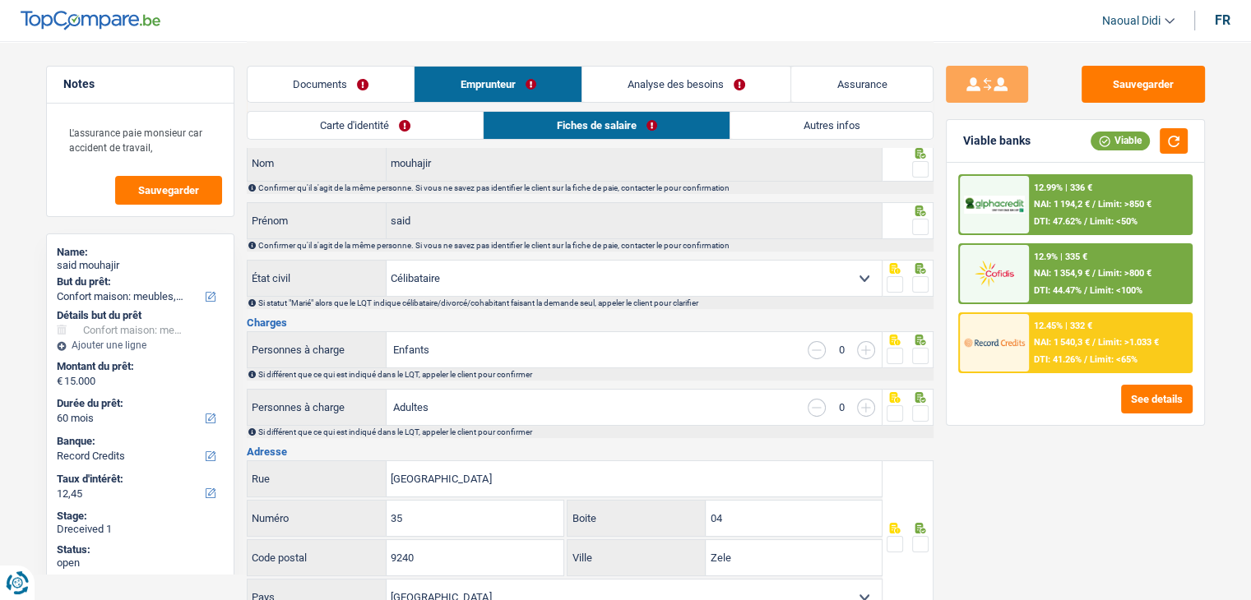
scroll to position [0, 0]
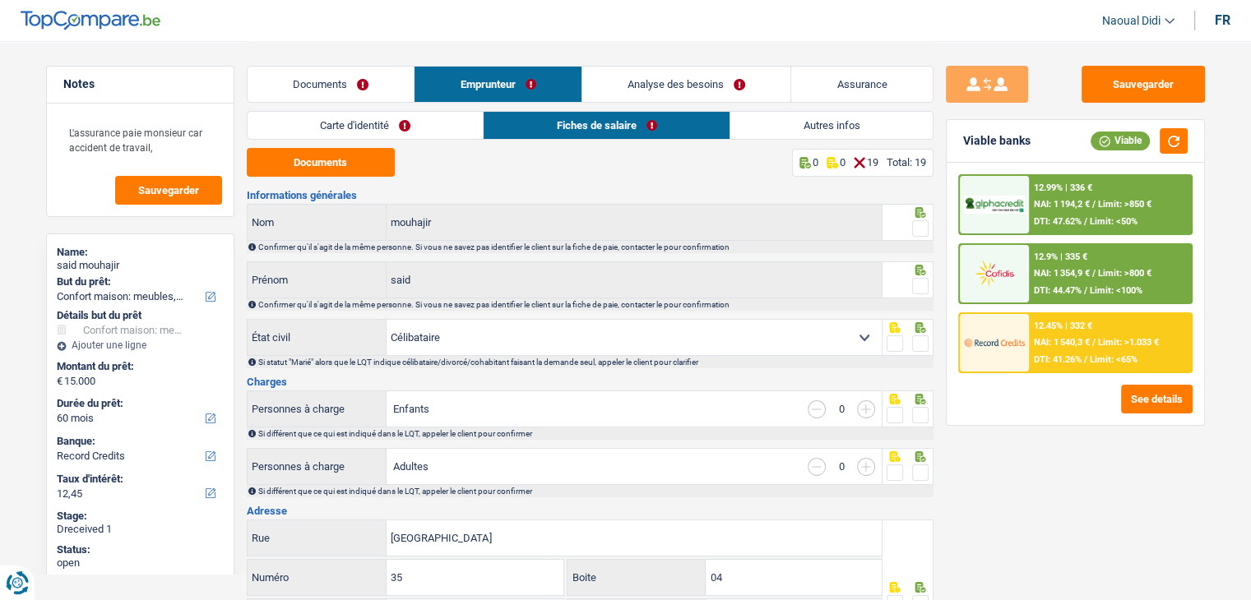
click at [842, 127] on link "Autres infos" at bounding box center [831, 125] width 202 height 27
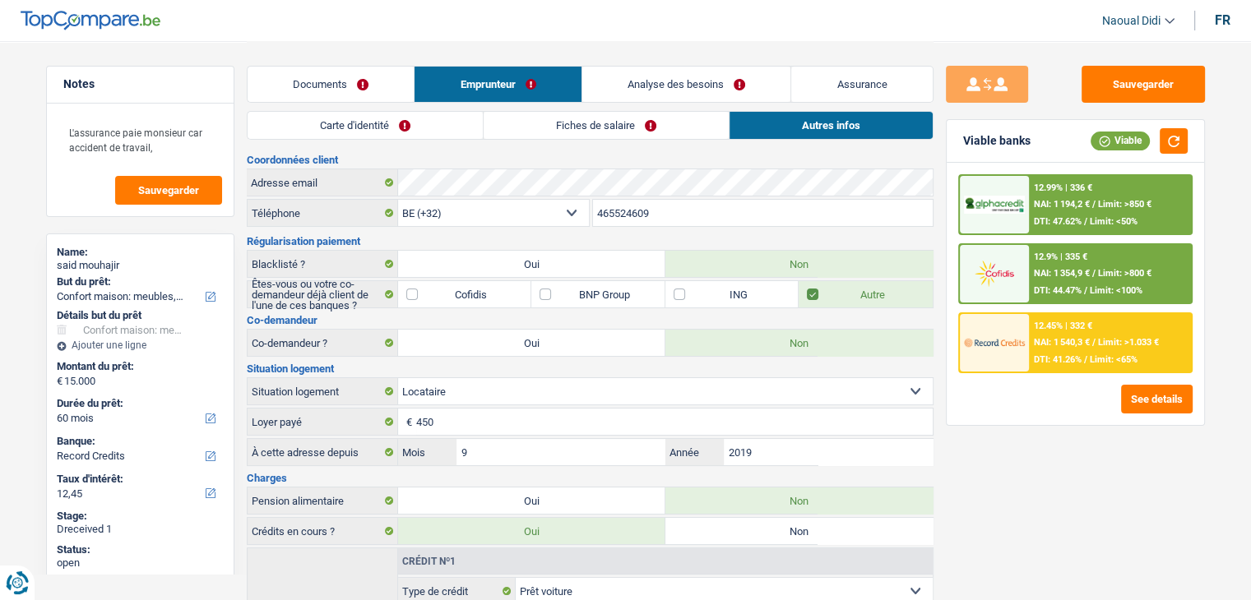
click at [577, 119] on link "Fiches de salaire" at bounding box center [606, 125] width 245 height 27
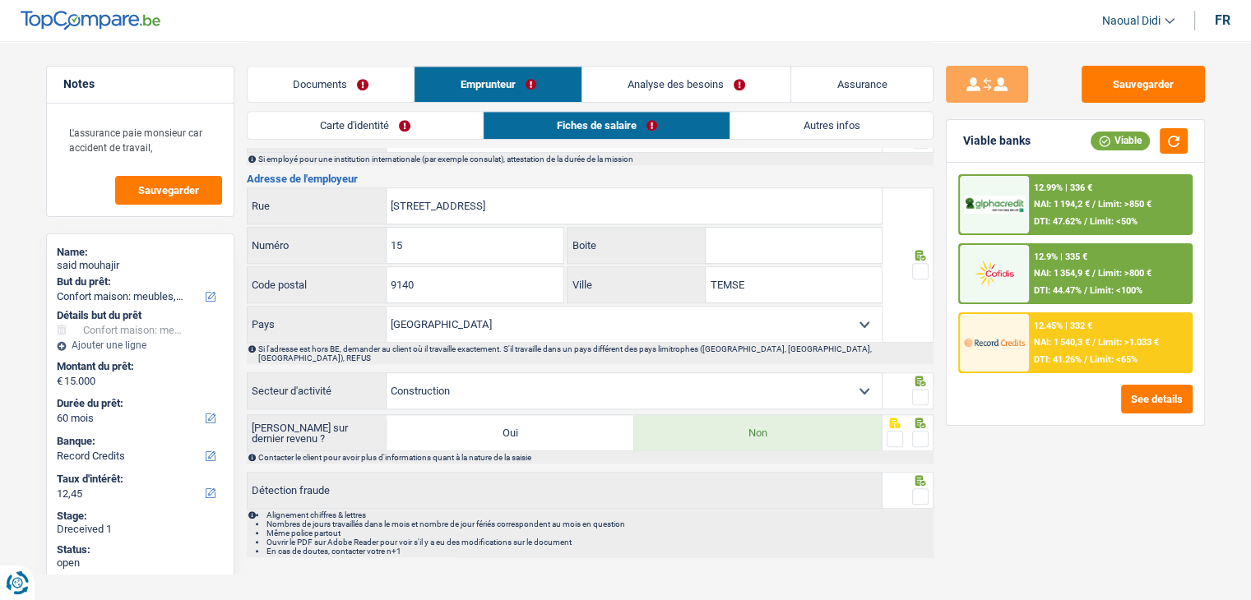
scroll to position [1261, 0]
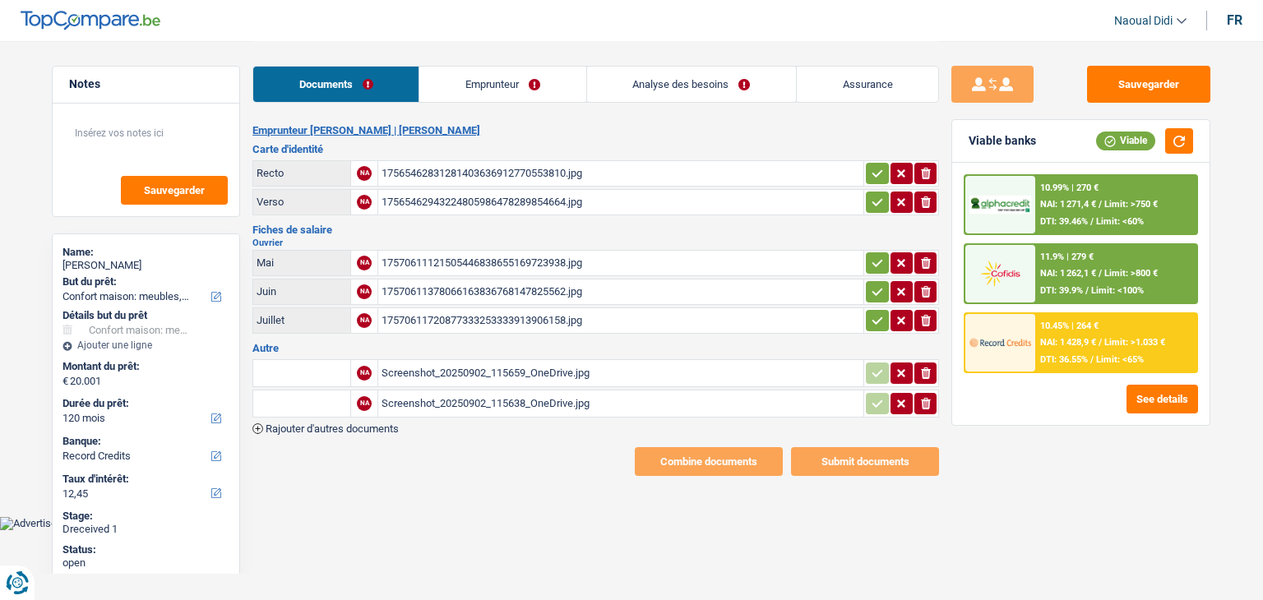
select select "household"
select select "120"
select select "record credits"
click at [433, 170] on div "17565462831281403636912770553810.jpg" at bounding box center [621, 173] width 479 height 25
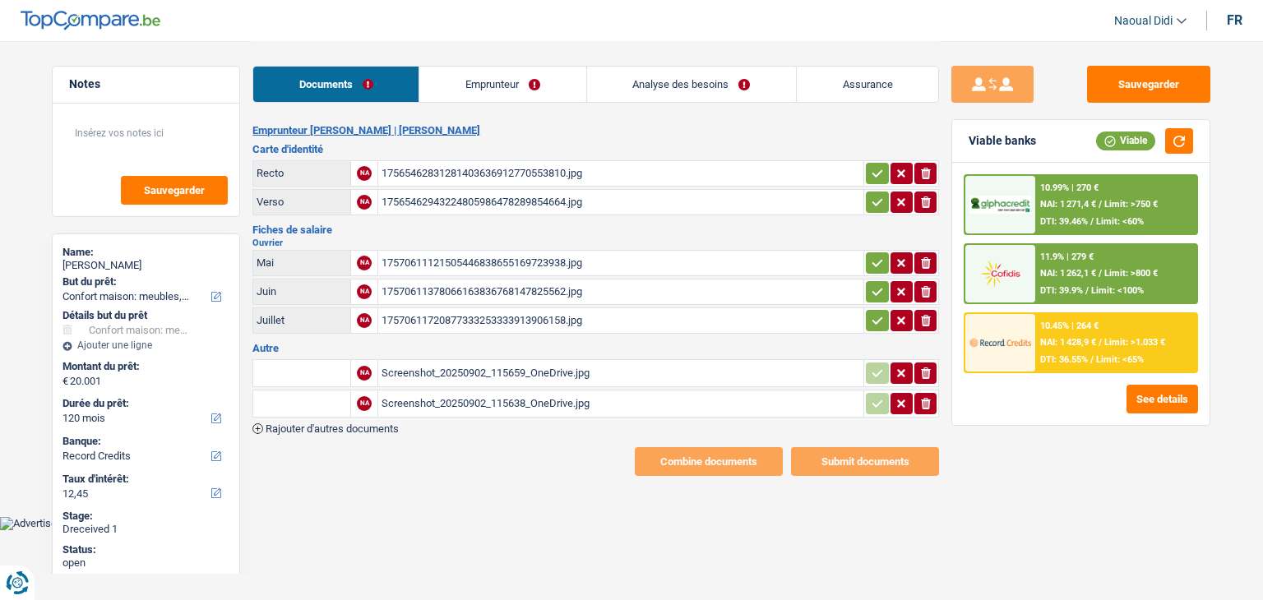
click at [422, 197] on div "17565462943224805986478289854664.jpg" at bounding box center [621, 202] width 479 height 25
click at [464, 257] on div "17570611121505446838655169723938.jpg" at bounding box center [621, 263] width 479 height 25
click at [474, 88] on link "Emprunteur" at bounding box center [502, 84] width 166 height 35
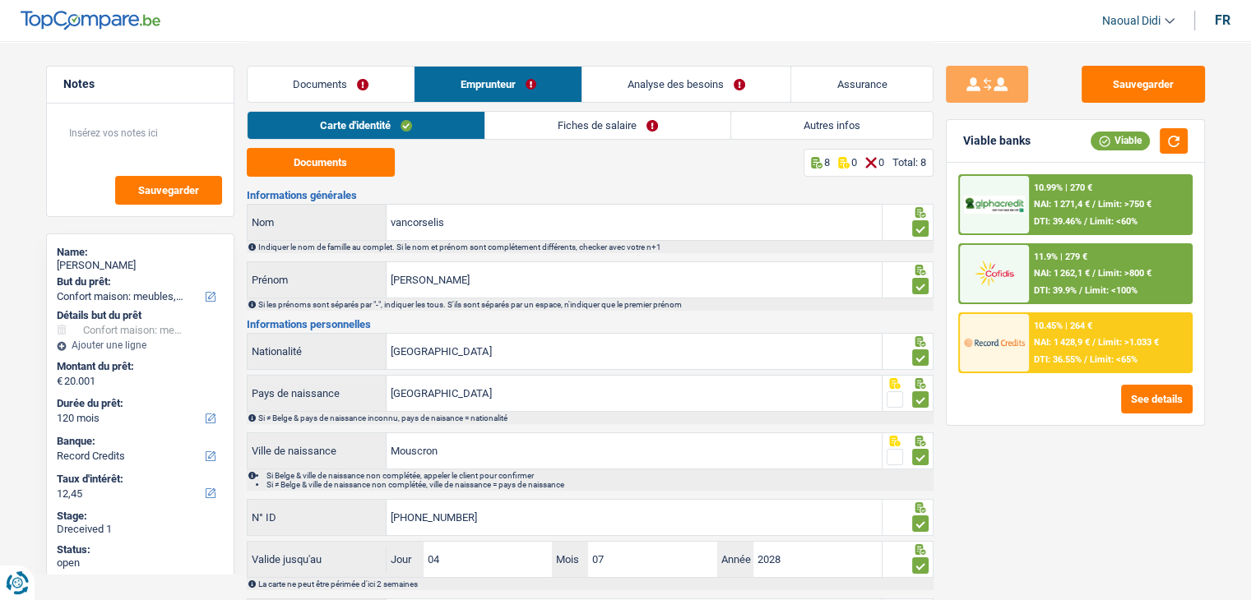
click at [590, 137] on link "Fiches de salaire" at bounding box center [607, 125] width 245 height 27
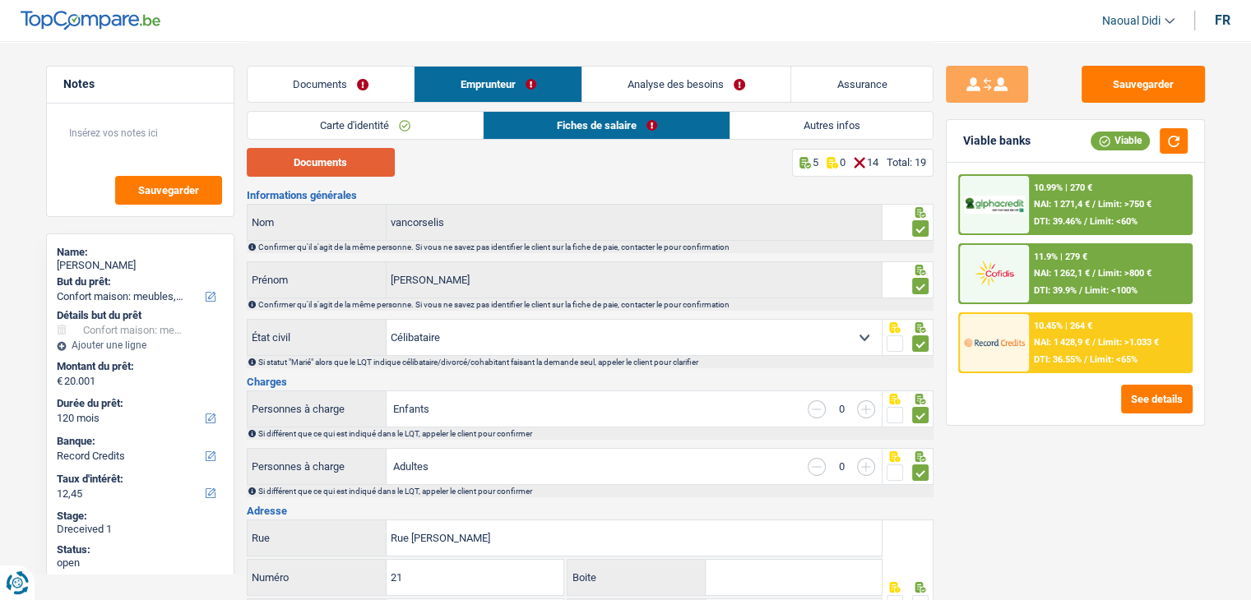
click at [345, 162] on button "Documents" at bounding box center [321, 162] width 148 height 29
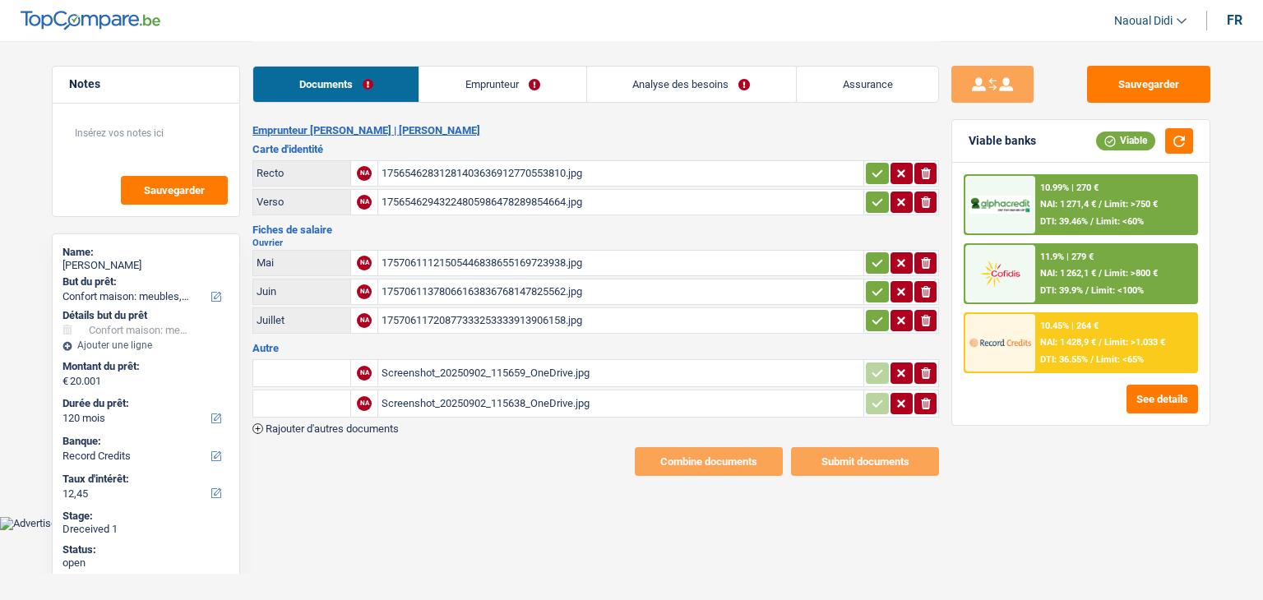
select select "household"
select select "120"
select select "record credits"
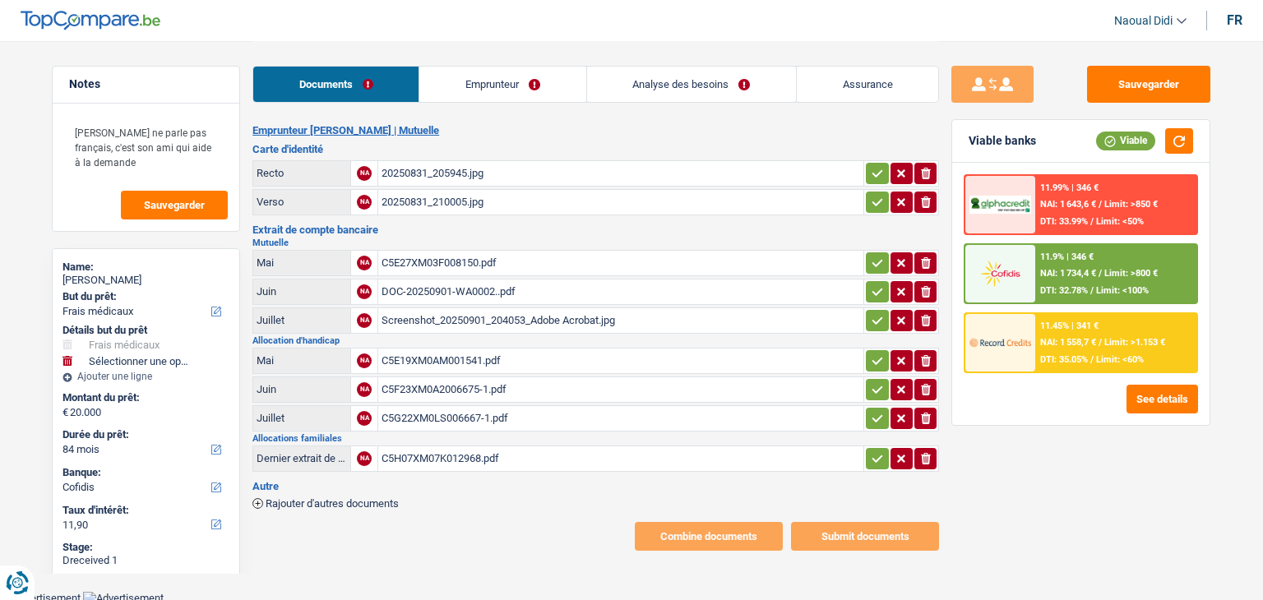
select select "medical"
select select "84"
select select "cofidis"
click at [442, 171] on div "20250831_205945.jpg" at bounding box center [621, 173] width 479 height 25
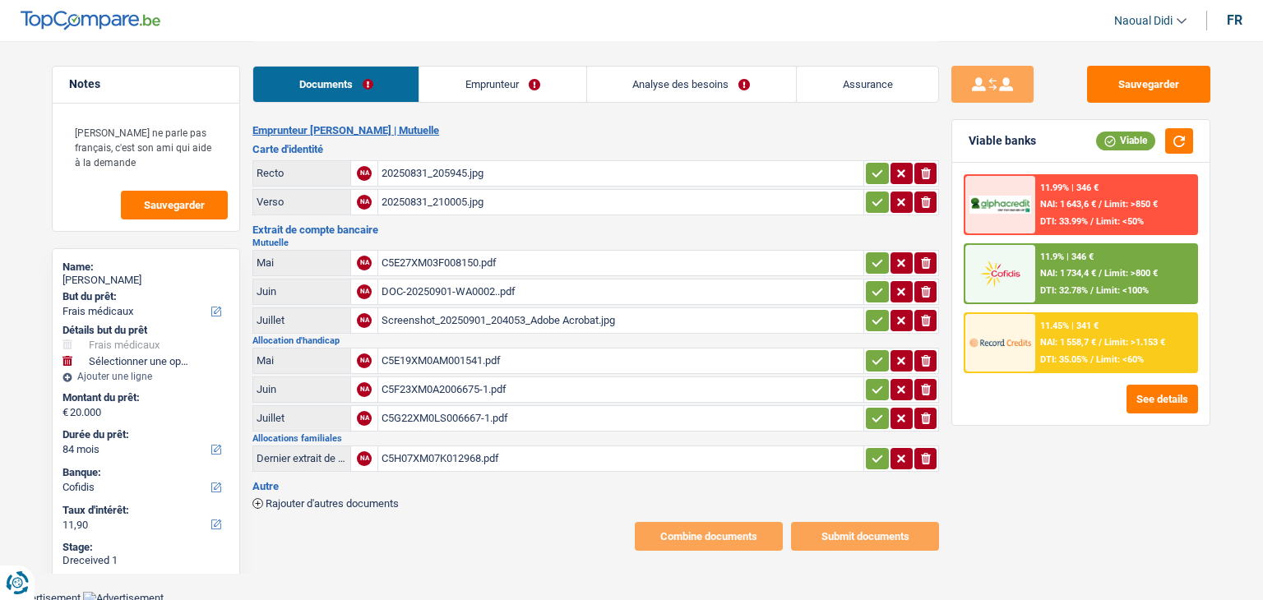
click at [445, 255] on div "C5E27XM03F008150.pdf" at bounding box center [621, 263] width 479 height 25
click at [458, 264] on div "C5E27XM03F008150.pdf" at bounding box center [621, 263] width 479 height 25
click at [433, 283] on div "DOC-20250901-WA0002..pdf" at bounding box center [621, 292] width 479 height 25
click at [431, 316] on div "Screenshot_20250901_204053_Adobe Acrobat.jpg" at bounding box center [621, 320] width 479 height 25
click at [451, 291] on div "DOC-20250901-WA0002..pdf" at bounding box center [621, 292] width 479 height 25
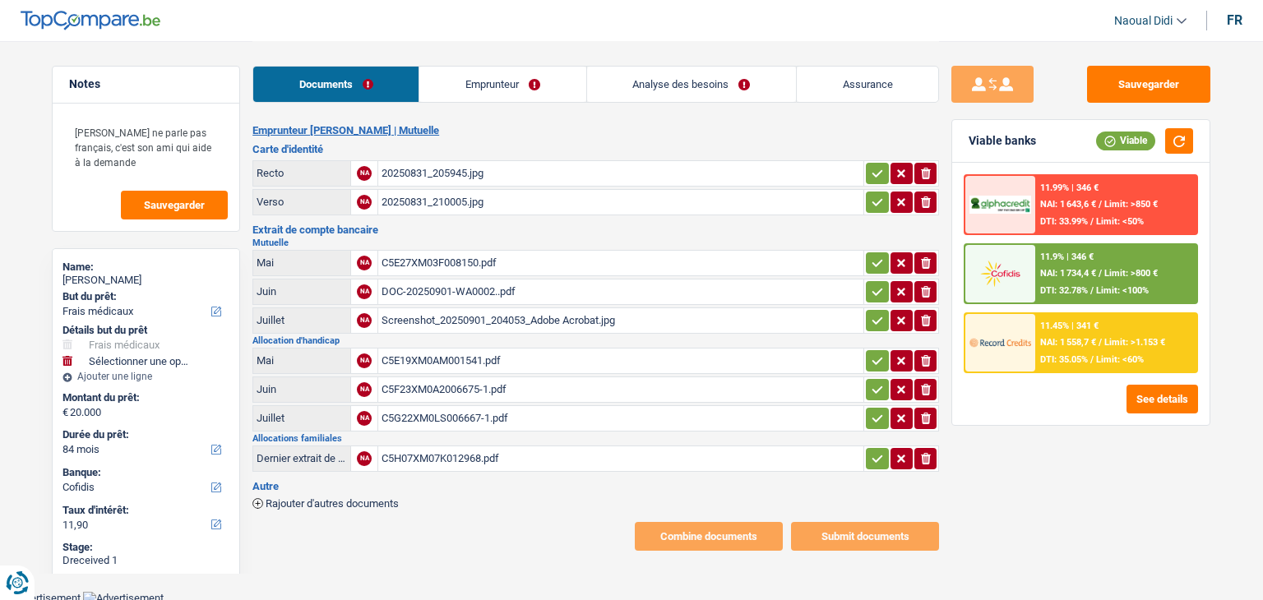
click at [437, 349] on div "C5E19XM0AM001541.pdf" at bounding box center [621, 361] width 479 height 25
click at [436, 377] on div "C5F23XM0A2006675-1.pdf" at bounding box center [621, 389] width 479 height 25
click at [437, 410] on div "C5G22XM0LS006667-1.pdf" at bounding box center [621, 418] width 479 height 25
click at [414, 455] on div "C5H07XM07K012968.pdf" at bounding box center [621, 459] width 479 height 25
click at [490, 86] on link "Emprunteur" at bounding box center [502, 84] width 166 height 35
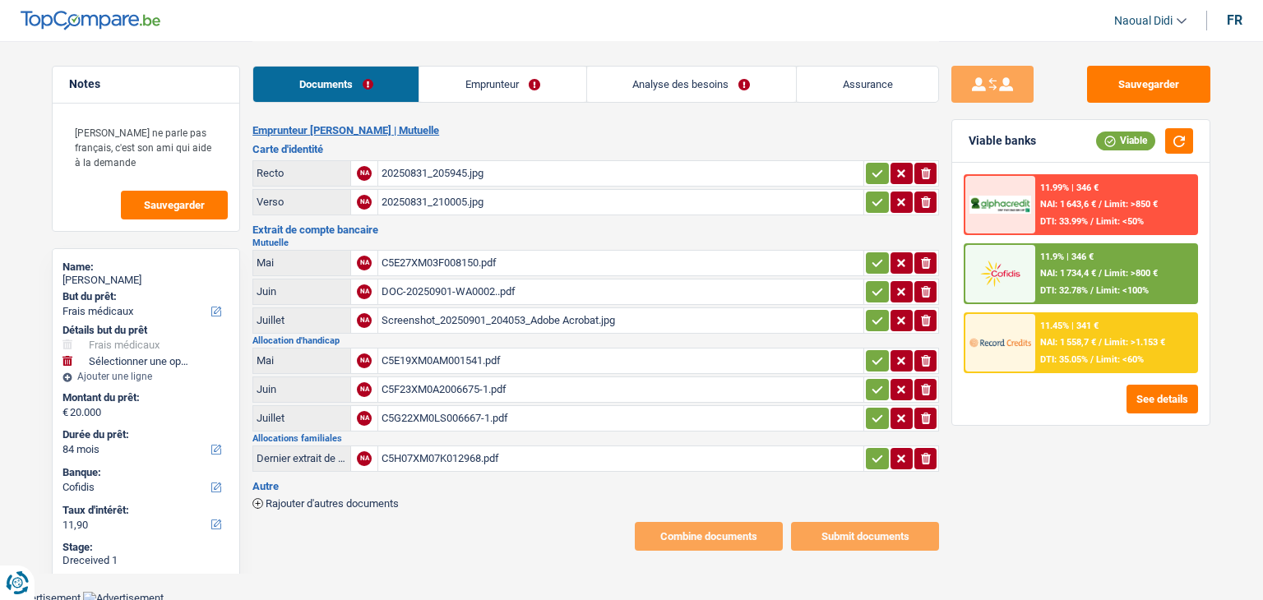
click at [490, 86] on link "Emprunteur" at bounding box center [502, 84] width 166 height 35
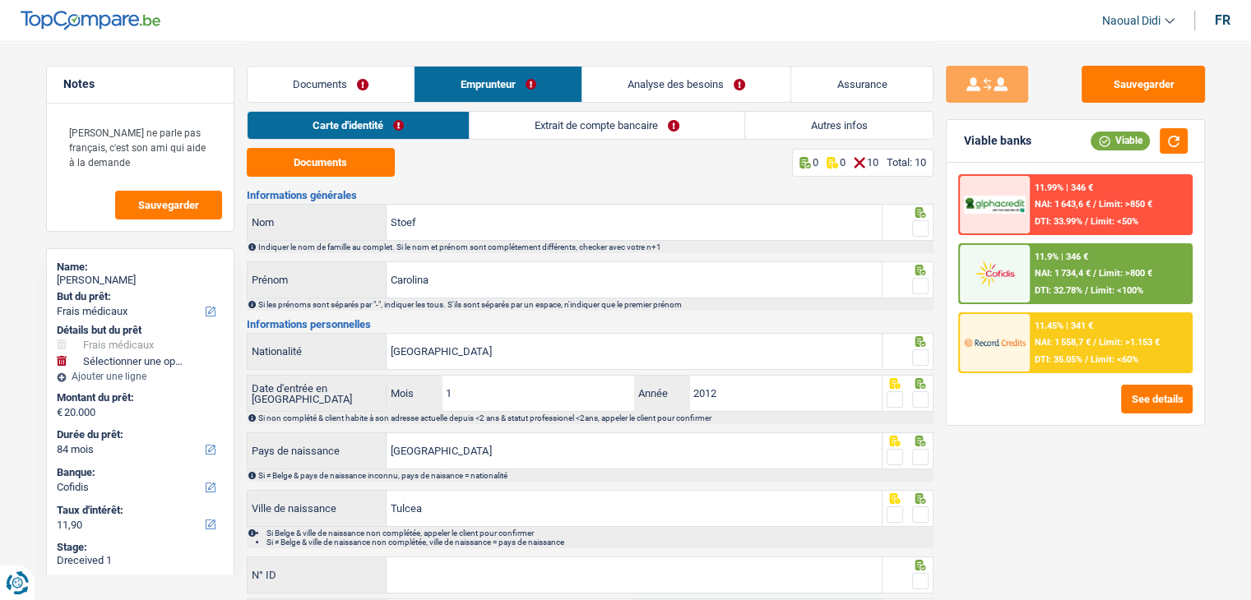
drag, startPoint x: 349, startPoint y: 86, endPoint x: 516, endPoint y: 139, distance: 175.8
click at [349, 86] on link "Documents" at bounding box center [331, 84] width 167 height 35
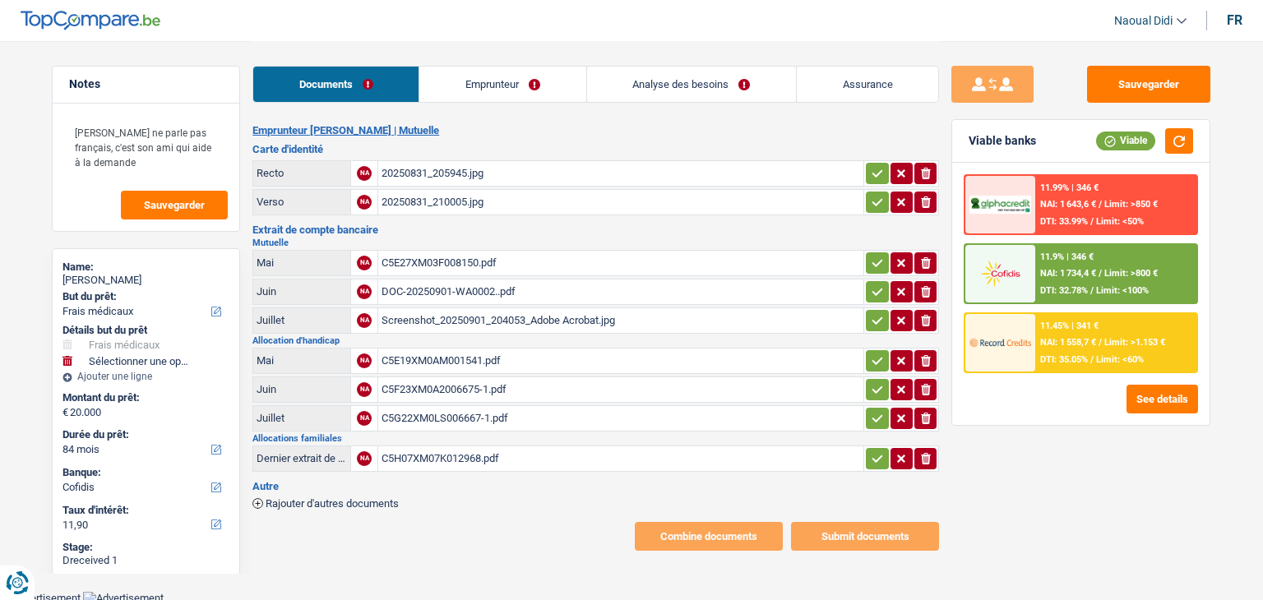
click at [866, 172] on button "button" at bounding box center [877, 173] width 22 height 21
click at [877, 197] on icon "button" at bounding box center [877, 202] width 13 height 16
click at [872, 256] on icon "button" at bounding box center [877, 263] width 13 height 16
click at [876, 285] on icon "button" at bounding box center [877, 292] width 13 height 16
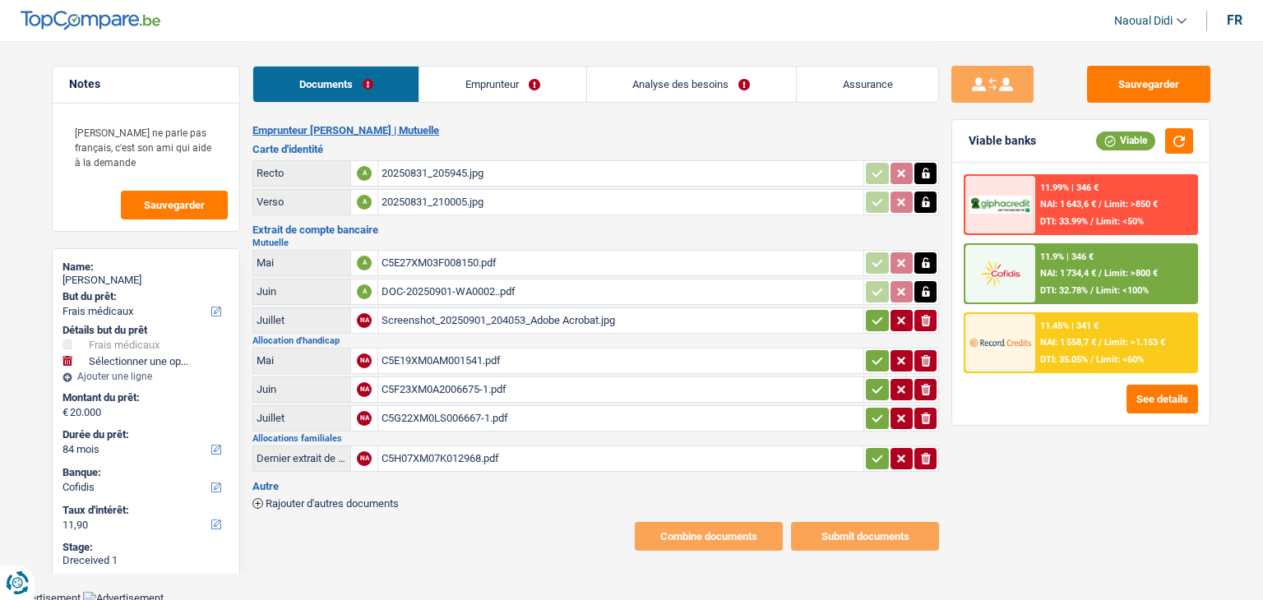
click at [872, 323] on icon "button" at bounding box center [877, 320] width 13 height 16
click at [873, 357] on icon "button" at bounding box center [877, 361] width 13 height 16
click at [877, 386] on icon "button" at bounding box center [877, 389] width 11 height 7
click at [878, 414] on icon "button" at bounding box center [877, 417] width 11 height 7
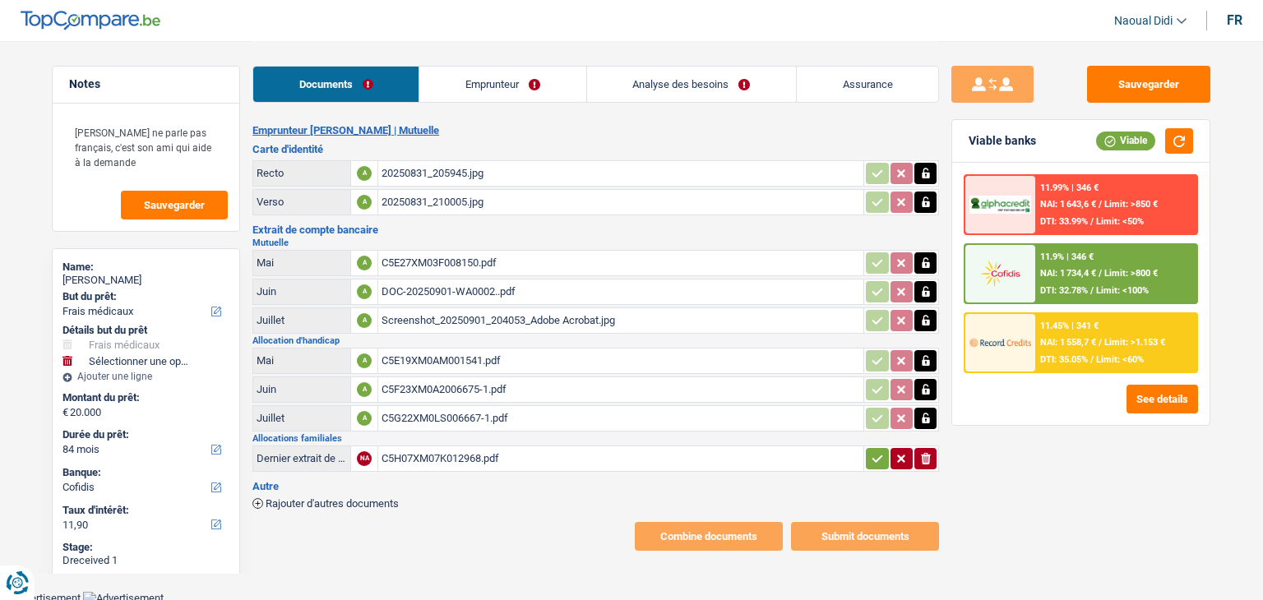
click at [877, 446] on td "ionicons-v5-e" at bounding box center [901, 459] width 76 height 26
click at [877, 451] on icon "button" at bounding box center [877, 459] width 13 height 16
click at [1149, 86] on button "Sauvegarder" at bounding box center [1148, 84] width 123 height 37
click at [766, 79] on link "Analyse des besoins" at bounding box center [691, 84] width 209 height 35
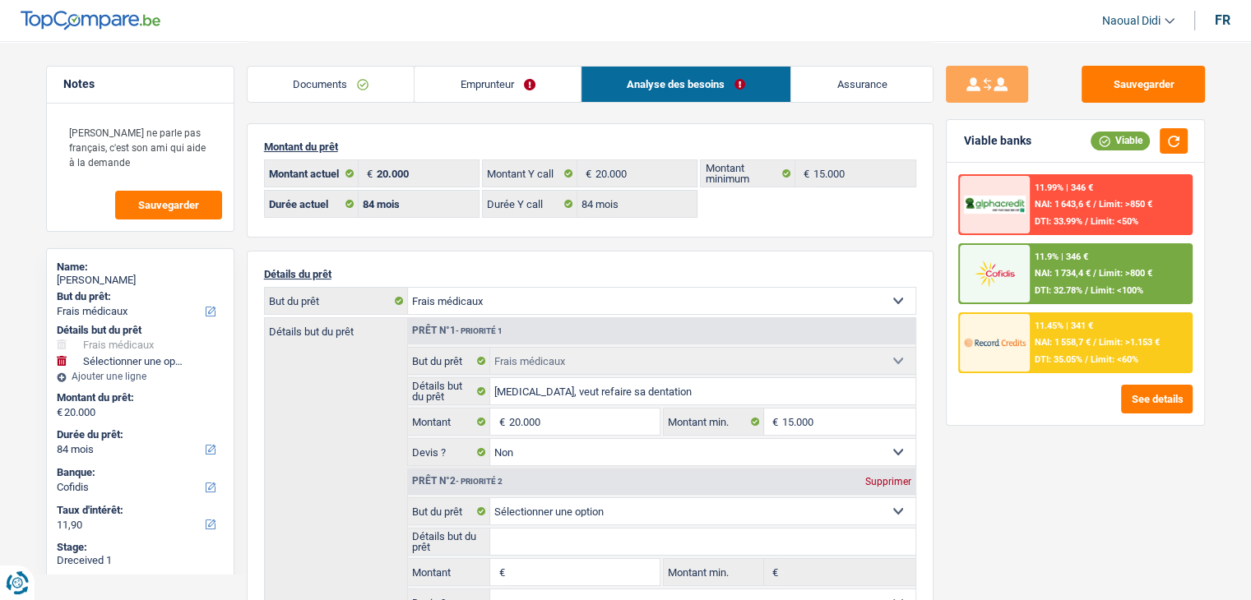
click at [493, 83] on link "Emprunteur" at bounding box center [497, 84] width 166 height 35
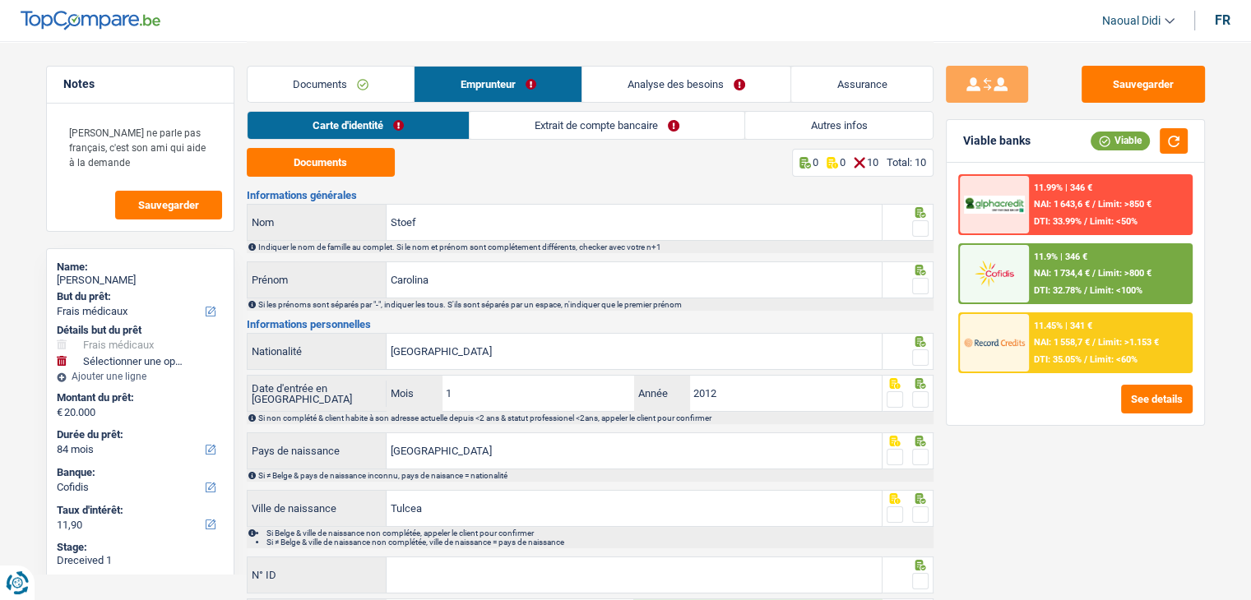
click at [323, 123] on link "Carte d'identité" at bounding box center [358, 125] width 221 height 27
click at [332, 159] on button "Documents" at bounding box center [321, 162] width 148 height 29
click at [917, 226] on span at bounding box center [920, 228] width 16 height 16
click at [0, 0] on input "radio" at bounding box center [0, 0] width 0 height 0
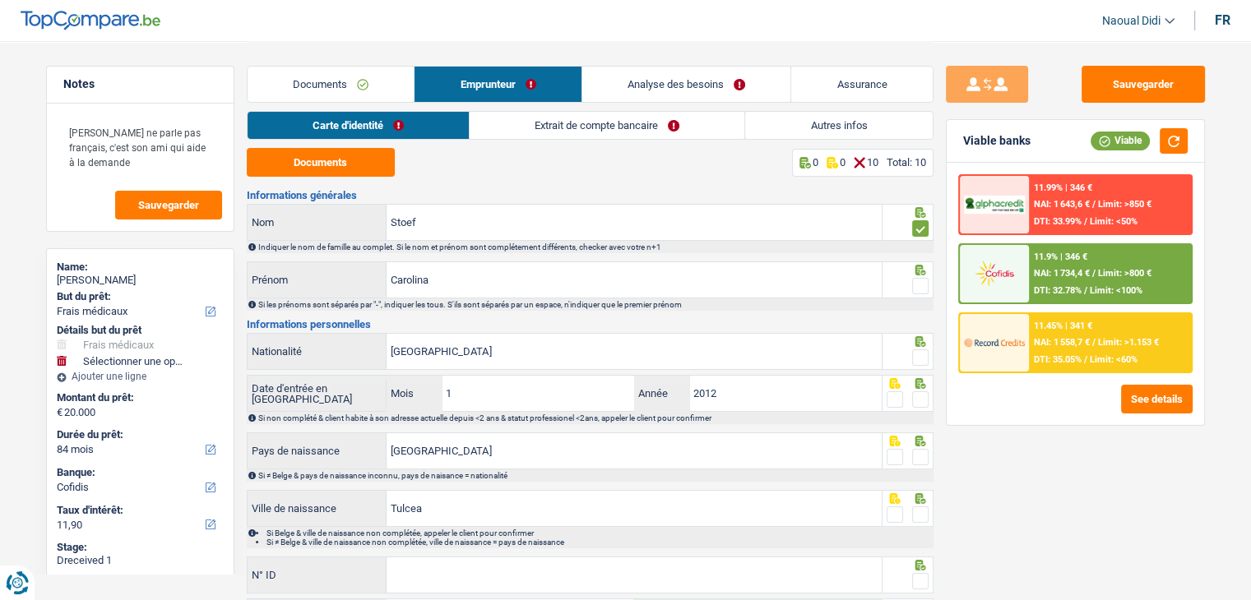
click at [917, 226] on span at bounding box center [920, 228] width 16 height 16
click at [0, 0] on input "radio" at bounding box center [0, 0] width 0 height 0
click at [919, 280] on span at bounding box center [920, 286] width 16 height 16
click at [0, 0] on input "radio" at bounding box center [0, 0] width 0 height 0
click at [924, 232] on span at bounding box center [920, 228] width 16 height 16
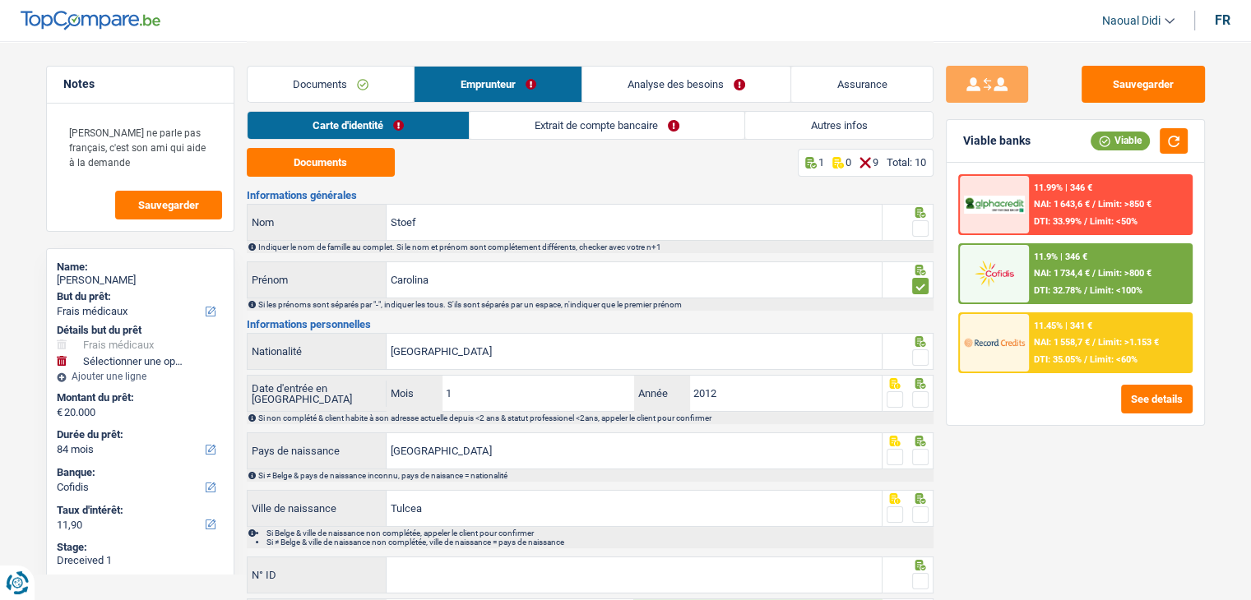
click at [0, 0] on input "radio" at bounding box center [0, 0] width 0 height 0
click at [924, 232] on span at bounding box center [920, 228] width 16 height 16
click at [0, 0] on input "radio" at bounding box center [0, 0] width 0 height 0
click at [919, 360] on span at bounding box center [920, 357] width 16 height 16
click at [0, 0] on input "radio" at bounding box center [0, 0] width 0 height 0
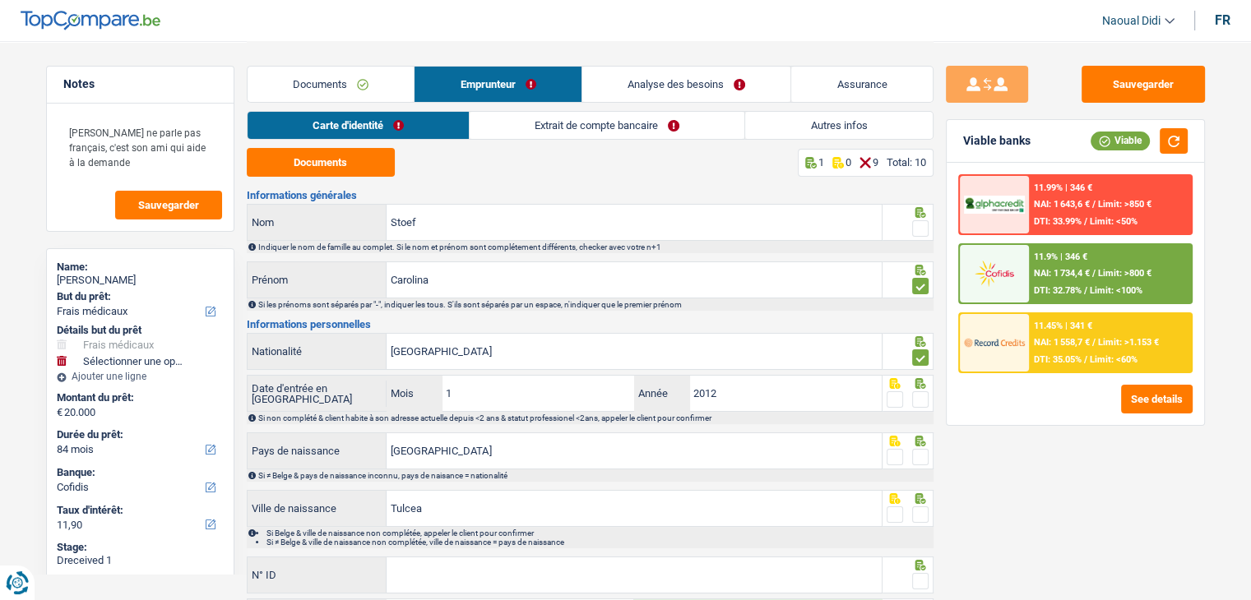
click at [919, 360] on span at bounding box center [920, 357] width 16 height 16
click at [0, 0] on input "radio" at bounding box center [0, 0] width 0 height 0
drag, startPoint x: 922, startPoint y: 404, endPoint x: 919, endPoint y: 376, distance: 28.2
click at [921, 404] on span at bounding box center [920, 399] width 16 height 16
click at [0, 0] on input "radio" at bounding box center [0, 0] width 0 height 0
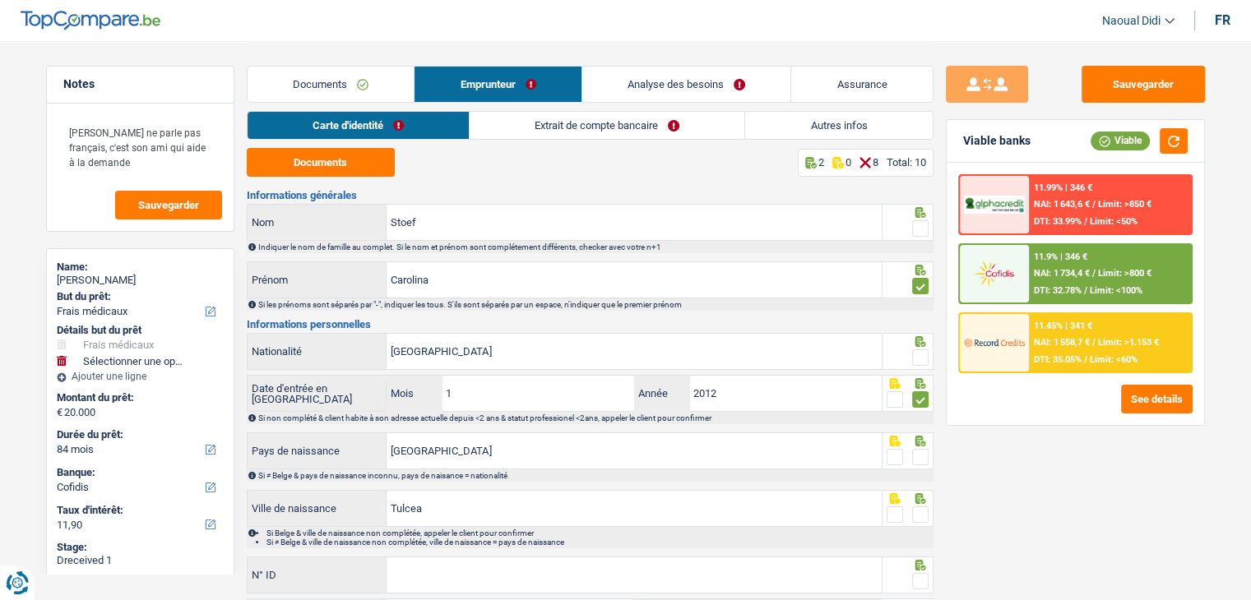
click at [914, 357] on span at bounding box center [920, 357] width 16 height 16
click at [0, 0] on input "radio" at bounding box center [0, 0] width 0 height 0
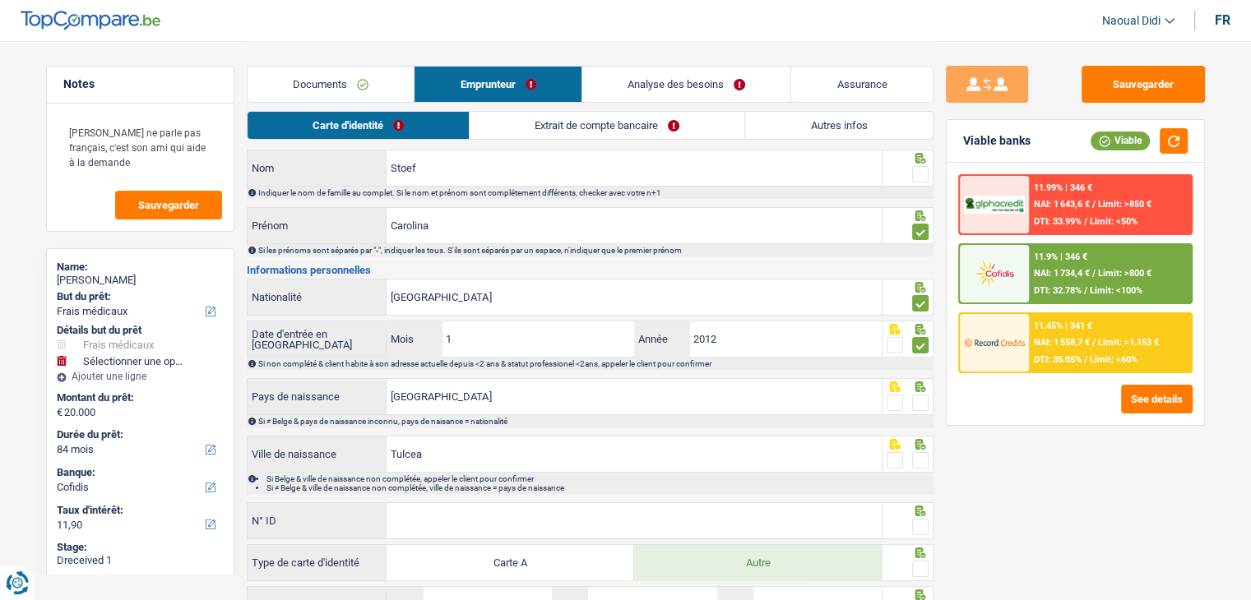
scroll to position [82, 0]
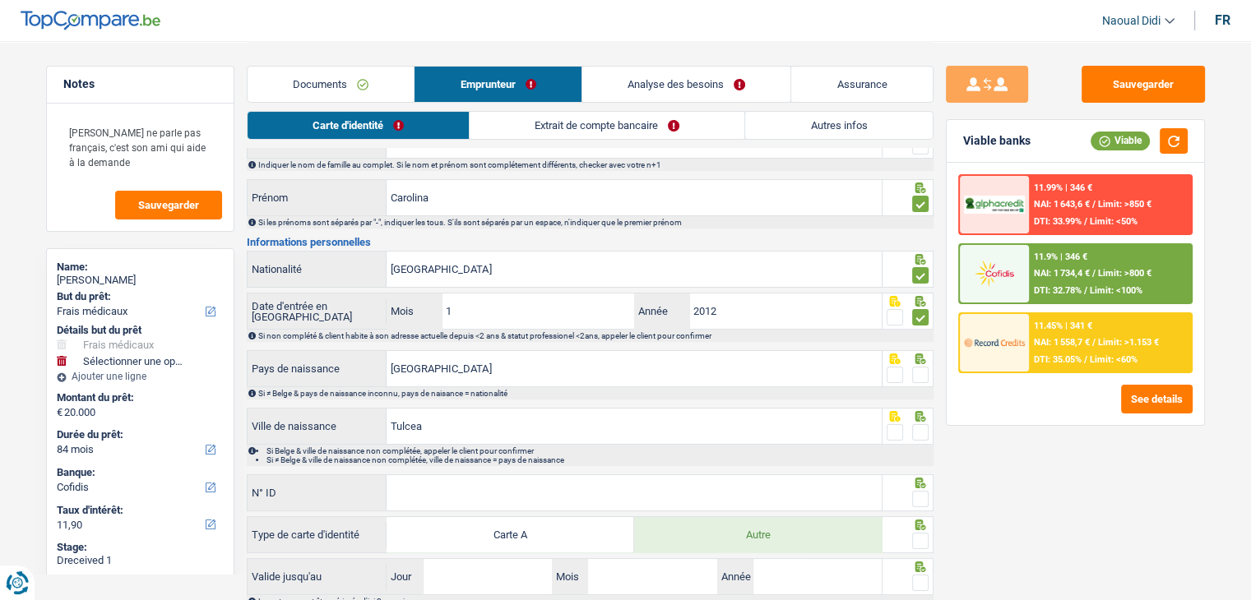
click at [924, 373] on span at bounding box center [920, 375] width 16 height 16
click at [0, 0] on input "radio" at bounding box center [0, 0] width 0 height 0
click at [925, 434] on span at bounding box center [920, 432] width 16 height 16
click at [0, 0] on input "radio" at bounding box center [0, 0] width 0 height 0
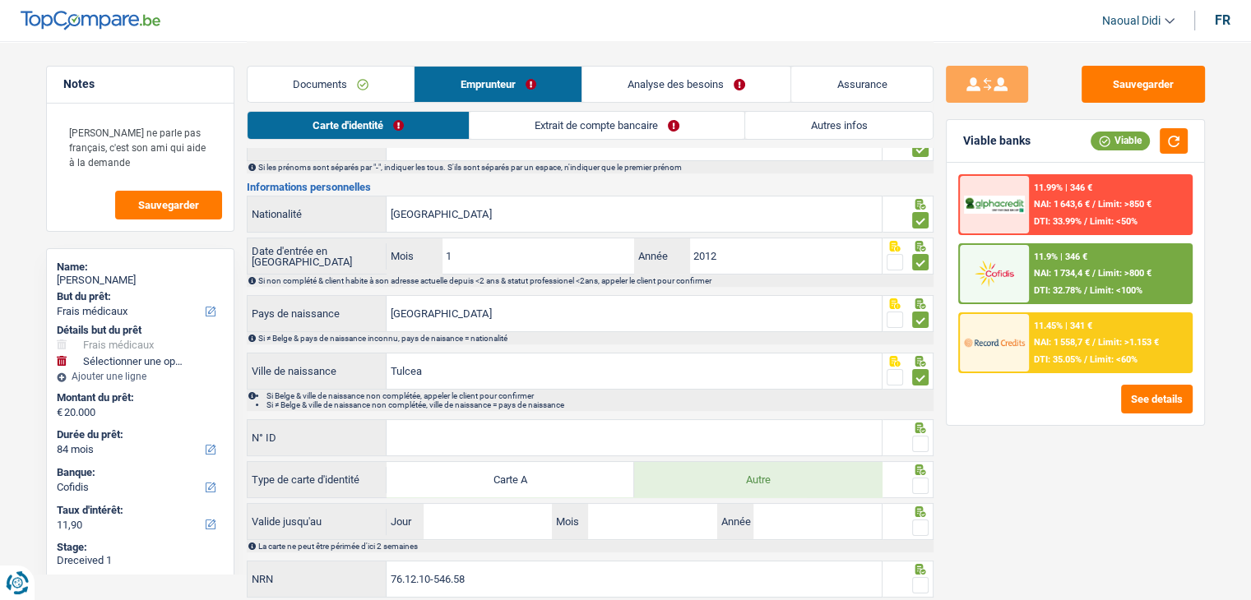
scroll to position [164, 0]
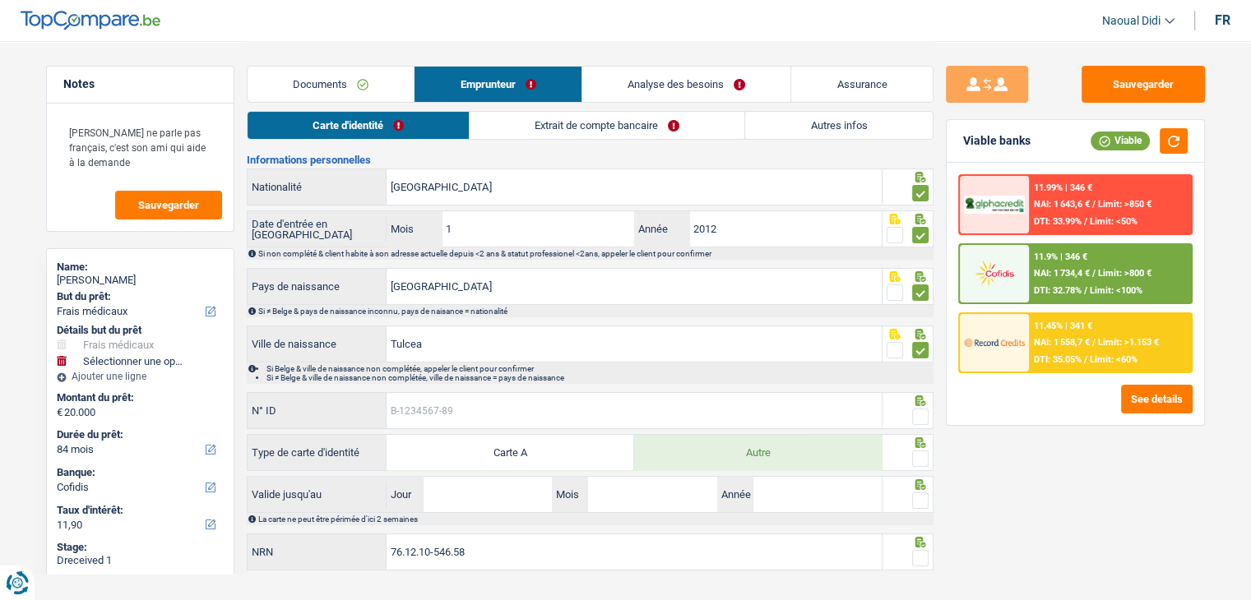
click at [525, 417] on input "N° ID" at bounding box center [633, 410] width 495 height 35
paste input "B-6206417-66"
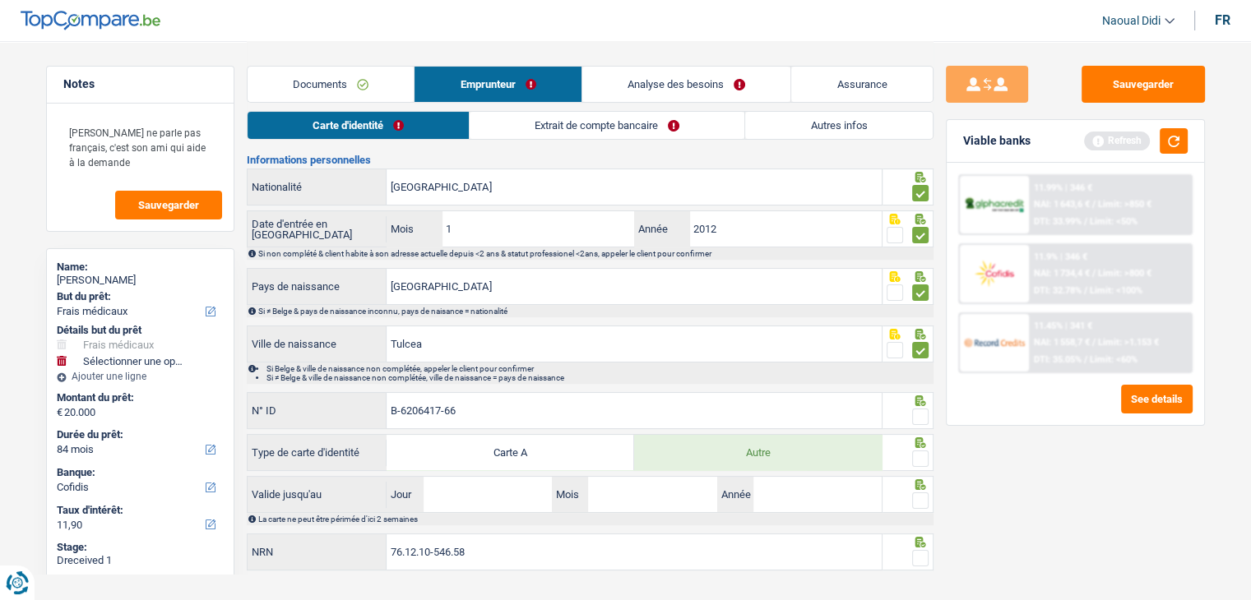
type input "B-6206417-66"
click at [921, 451] on span at bounding box center [920, 459] width 16 height 16
click at [0, 0] on input "radio" at bounding box center [0, 0] width 0 height 0
click at [921, 410] on span at bounding box center [920, 417] width 16 height 16
click at [0, 0] on input "radio" at bounding box center [0, 0] width 0 height 0
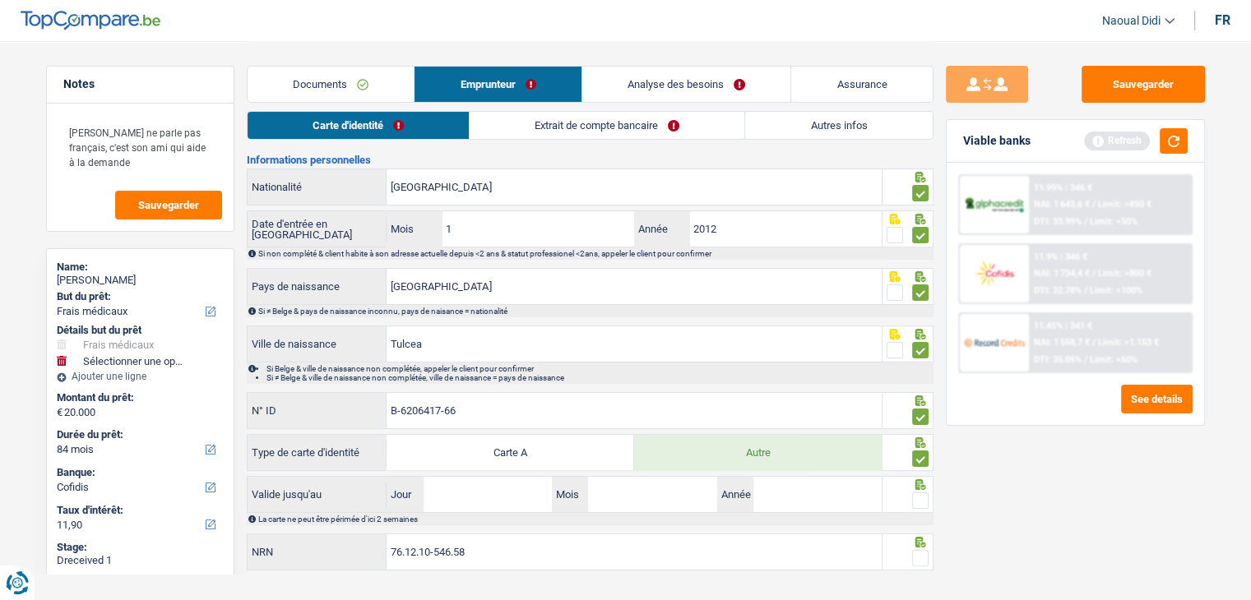
scroll to position [191, 0]
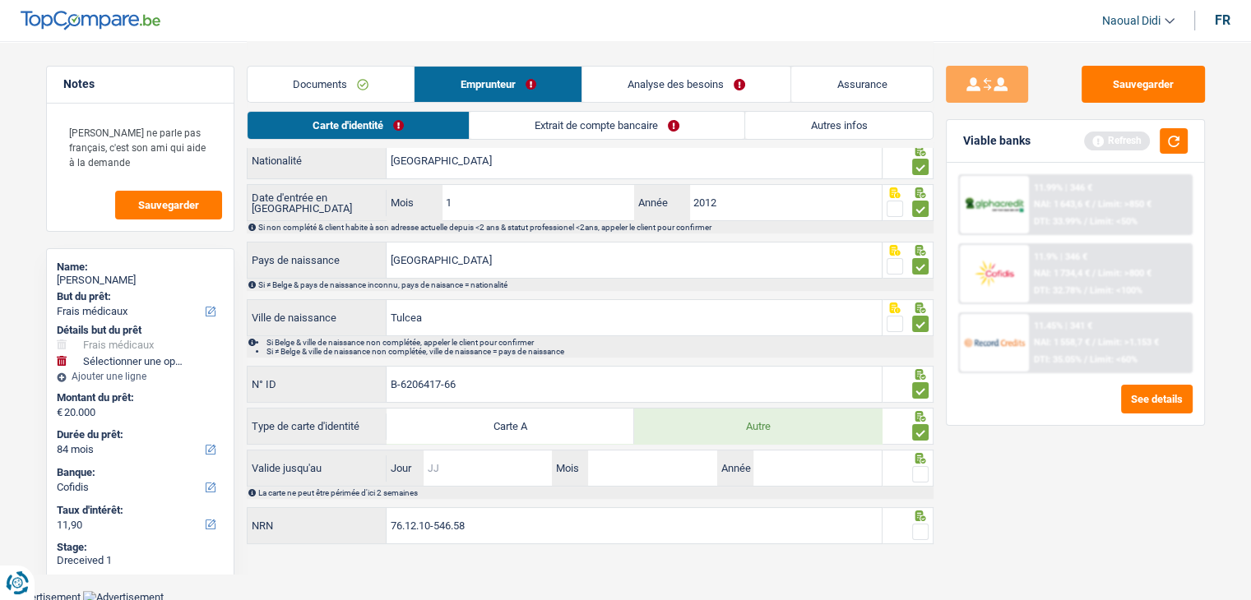
click at [487, 466] on input "Jour" at bounding box center [487, 468] width 128 height 35
type input "27"
type input "09"
click at [821, 459] on input "Année" at bounding box center [817, 468] width 128 height 35
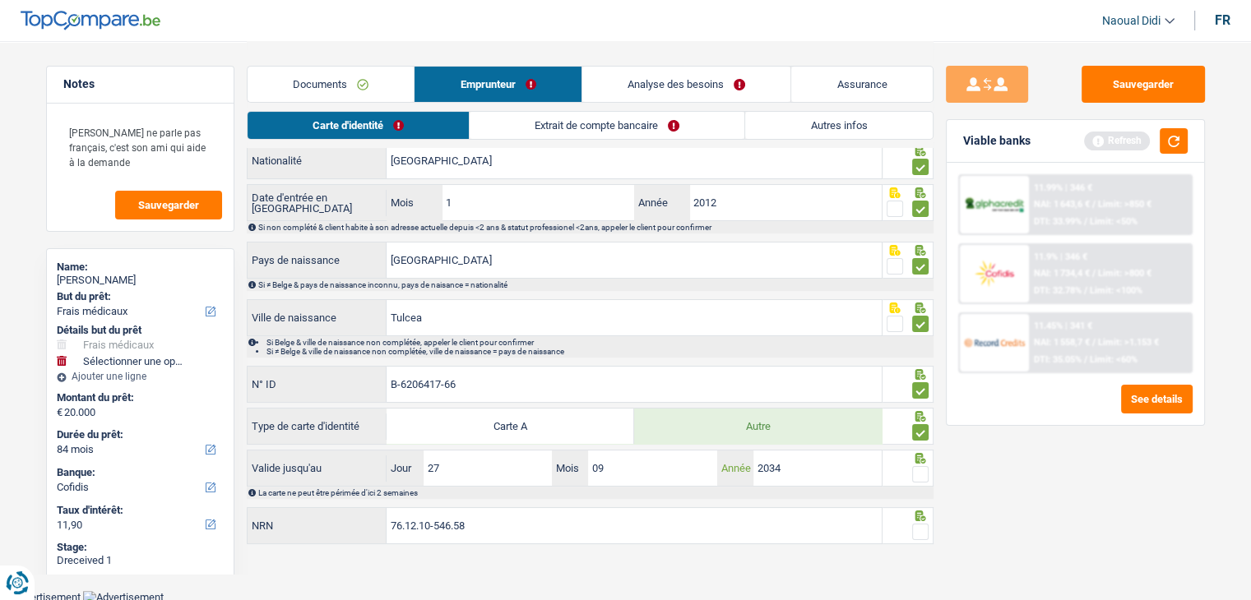
type input "2034"
click at [919, 468] on span at bounding box center [920, 474] width 16 height 16
click at [0, 0] on input "radio" at bounding box center [0, 0] width 0 height 0
click at [921, 530] on span at bounding box center [920, 532] width 16 height 16
click at [0, 0] on input "radio" at bounding box center [0, 0] width 0 height 0
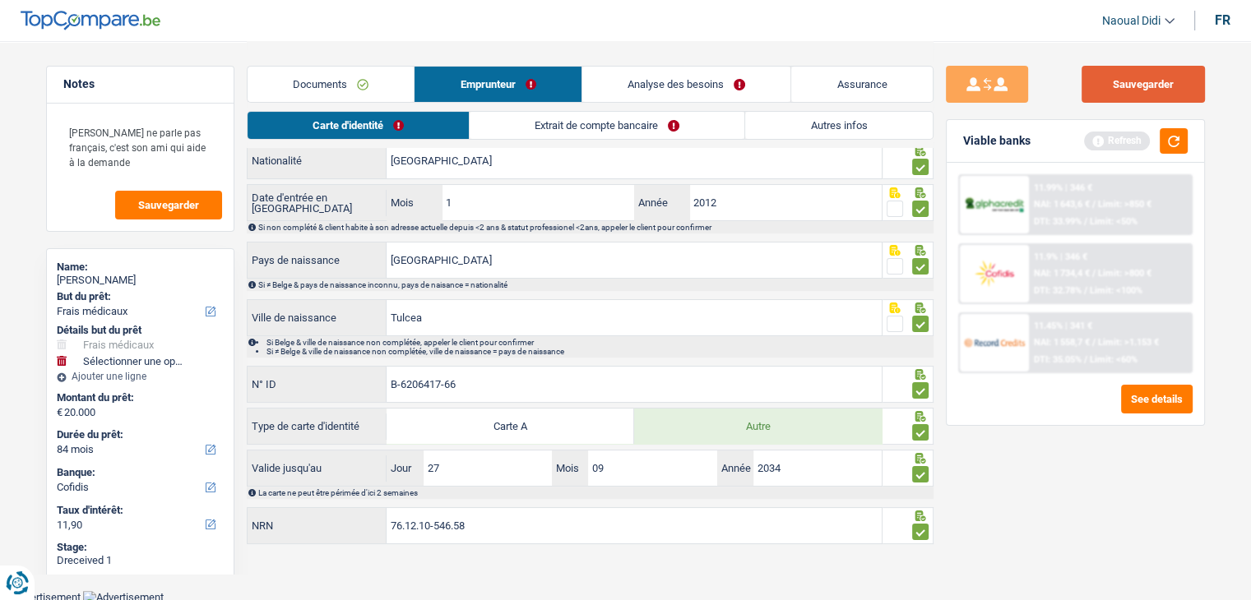
click at [1149, 76] on button "Sauvegarder" at bounding box center [1142, 84] width 123 height 37
click at [581, 123] on link "Extrait de compte bancaire" at bounding box center [607, 125] width 275 height 27
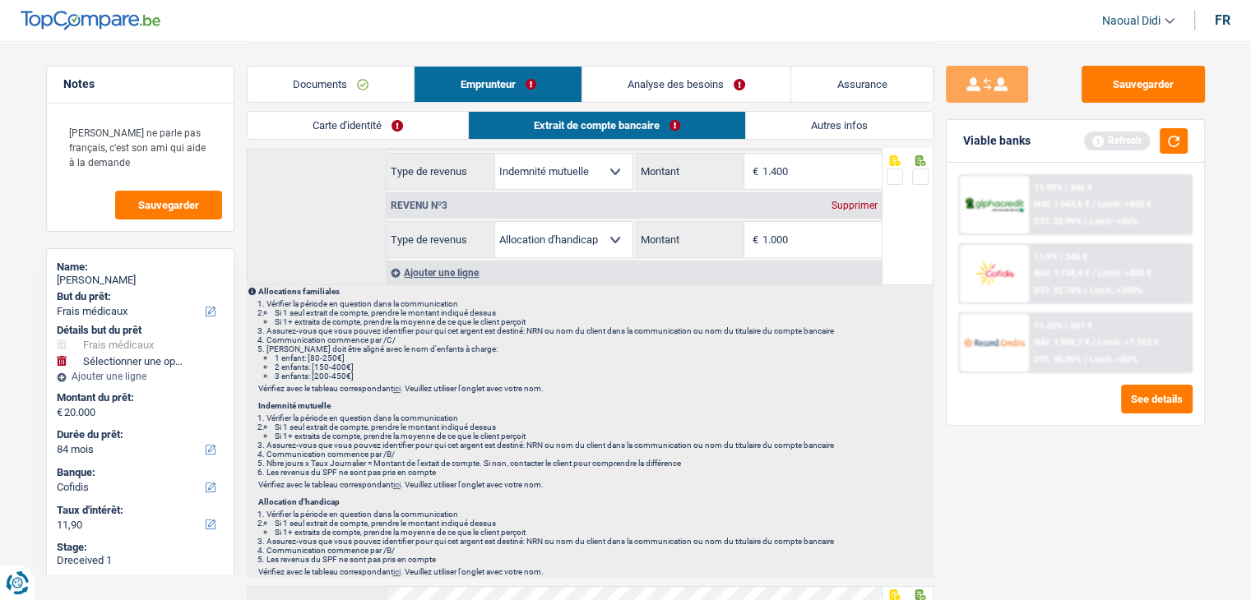
click at [343, 132] on link "Carte d'identité" at bounding box center [358, 125] width 220 height 27
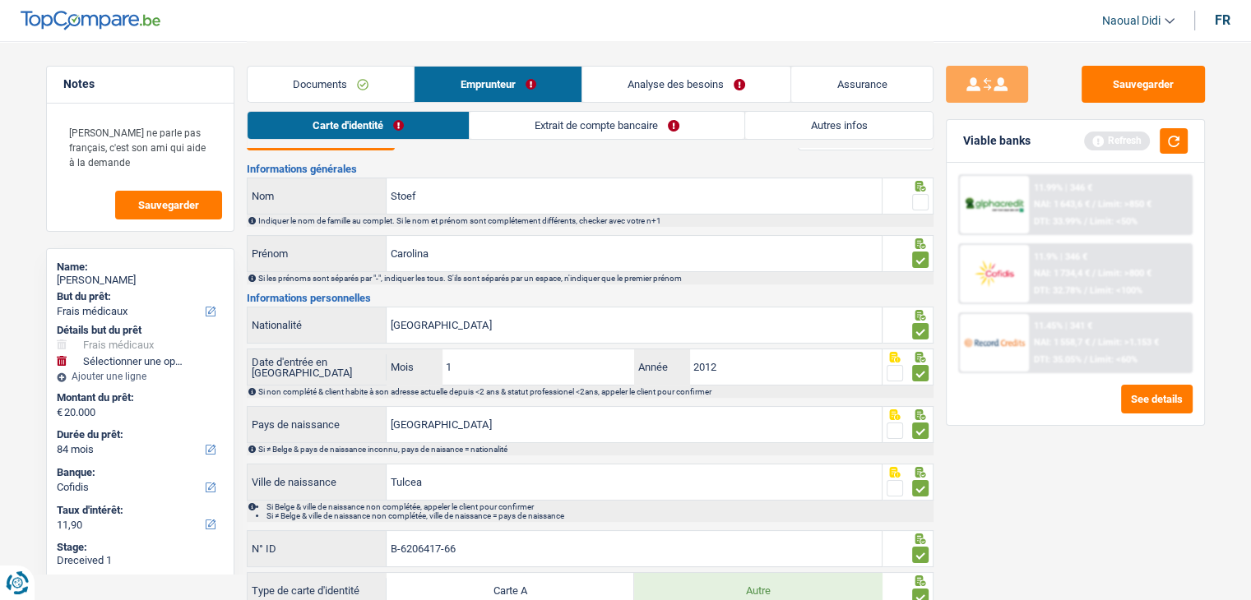
scroll to position [0, 0]
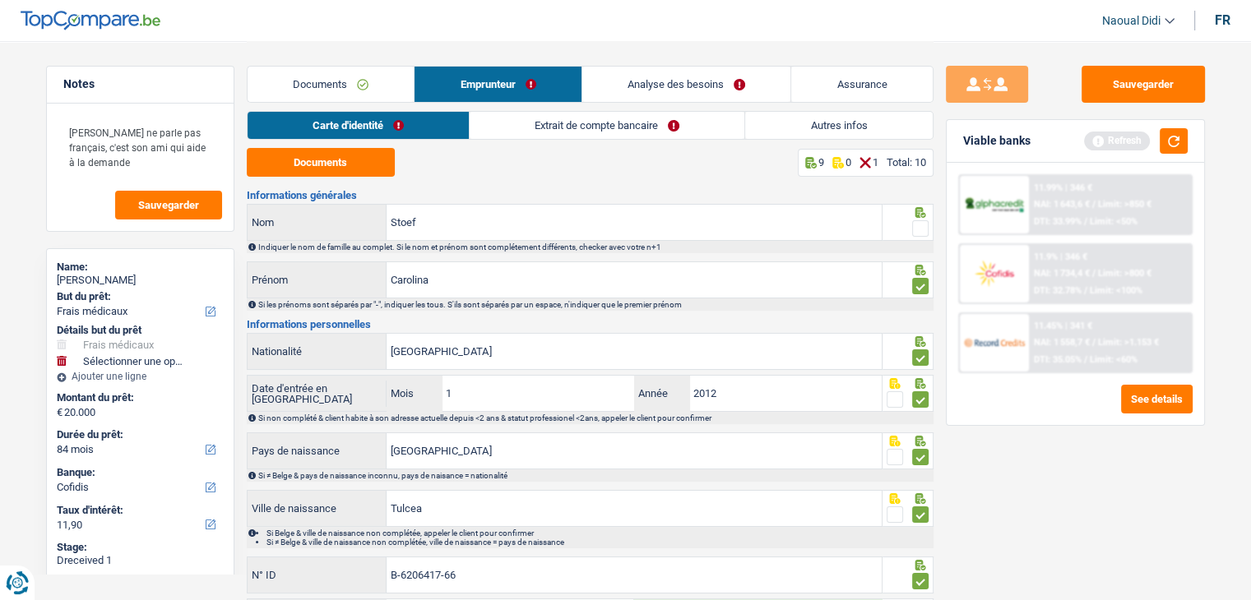
click at [919, 227] on span at bounding box center [920, 228] width 16 height 16
click at [0, 0] on input "radio" at bounding box center [0, 0] width 0 height 0
click at [919, 227] on span at bounding box center [920, 228] width 16 height 16
click at [0, 0] on input "radio" at bounding box center [0, 0] width 0 height 0
click at [915, 229] on span at bounding box center [920, 228] width 16 height 16
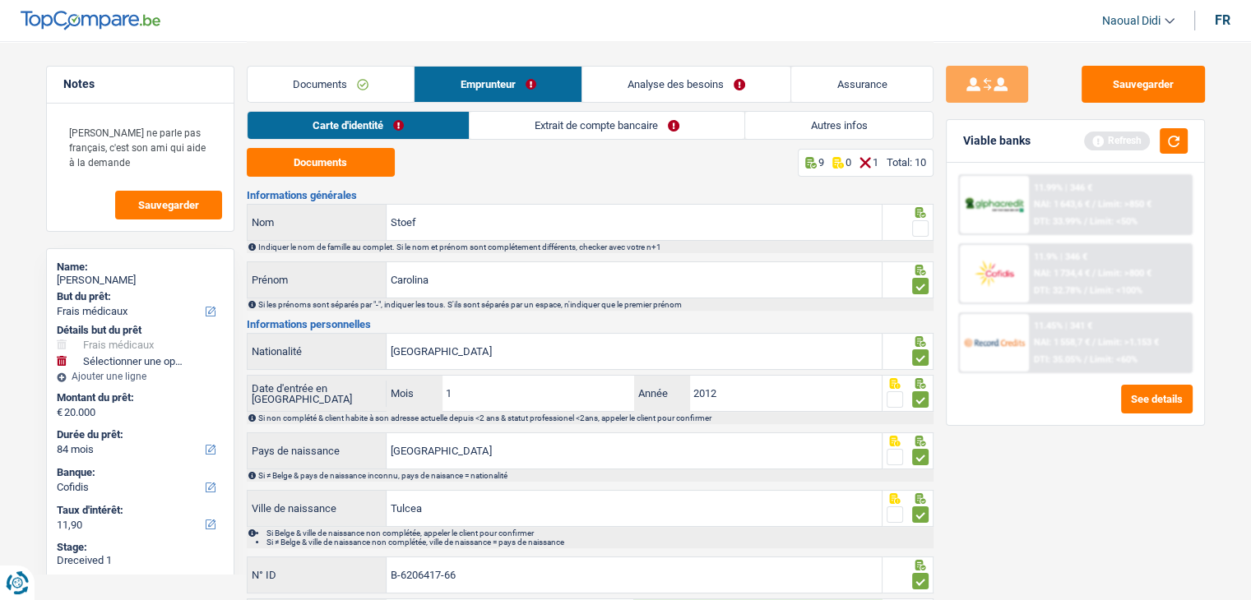
click at [0, 0] on input "radio" at bounding box center [0, 0] width 0 height 0
click at [915, 229] on span at bounding box center [920, 228] width 16 height 16
click at [0, 0] on input "radio" at bounding box center [0, 0] width 0 height 0
click at [914, 236] on span at bounding box center [920, 228] width 16 height 16
click at [0, 0] on input "radio" at bounding box center [0, 0] width 0 height 0
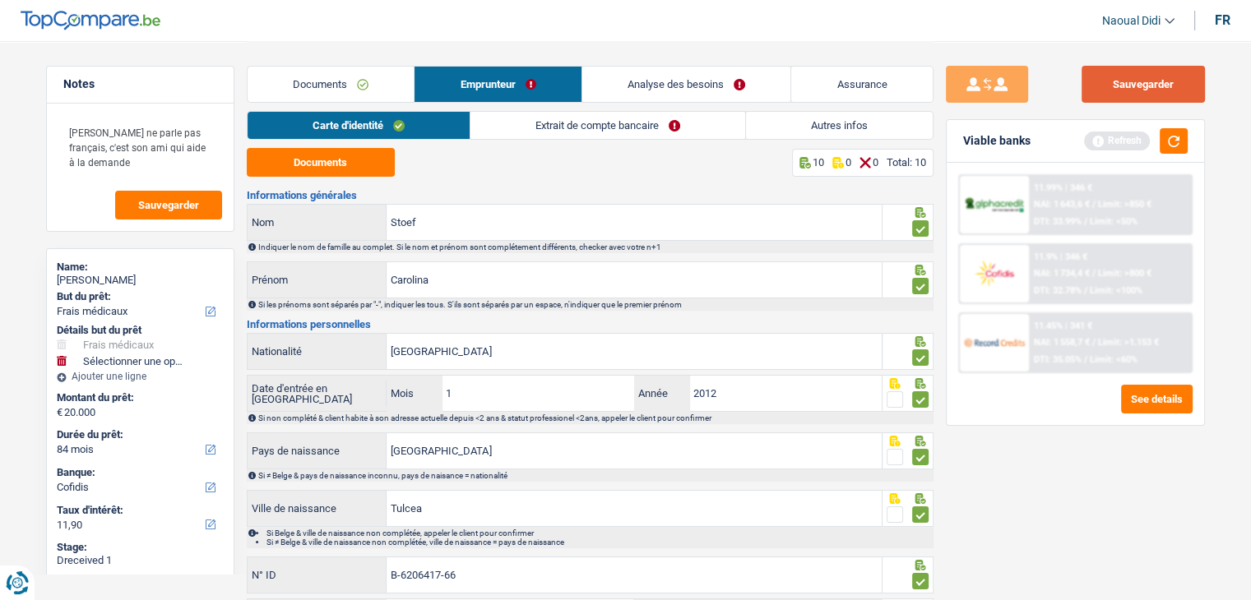
click at [1172, 84] on button "Sauvegarder" at bounding box center [1142, 84] width 123 height 37
click at [590, 124] on link "Extrait de compte bancaire" at bounding box center [607, 125] width 275 height 27
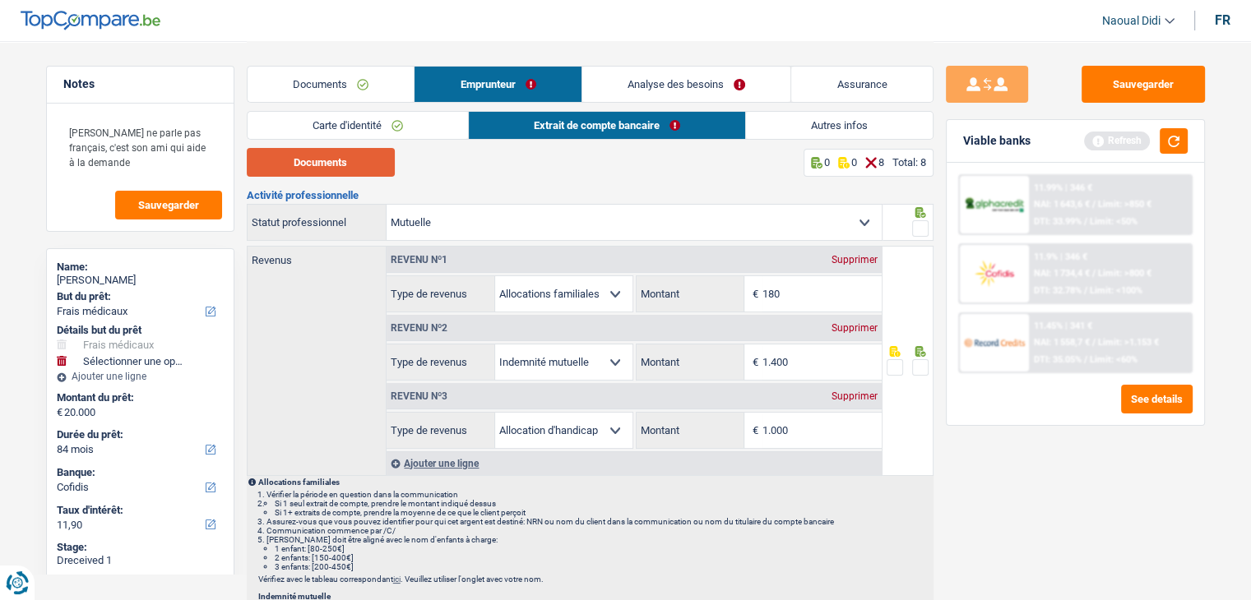
click at [349, 169] on button "Documents" at bounding box center [321, 162] width 148 height 29
click at [809, 433] on input "1.000" at bounding box center [821, 430] width 119 height 35
type input "1.056"
click at [919, 363] on span at bounding box center [920, 367] width 16 height 16
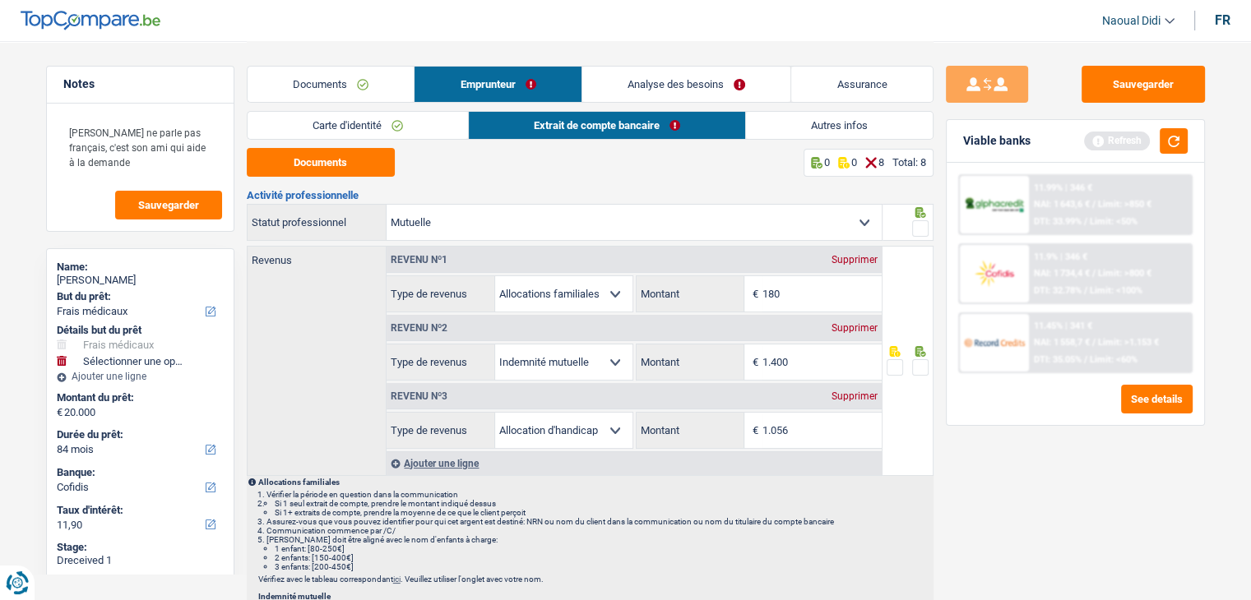
click at [0, 0] on input "radio" at bounding box center [0, 0] width 0 height 0
click at [789, 285] on input "180" at bounding box center [821, 293] width 119 height 35
type input "219"
click at [796, 357] on input "1.400" at bounding box center [821, 362] width 119 height 35
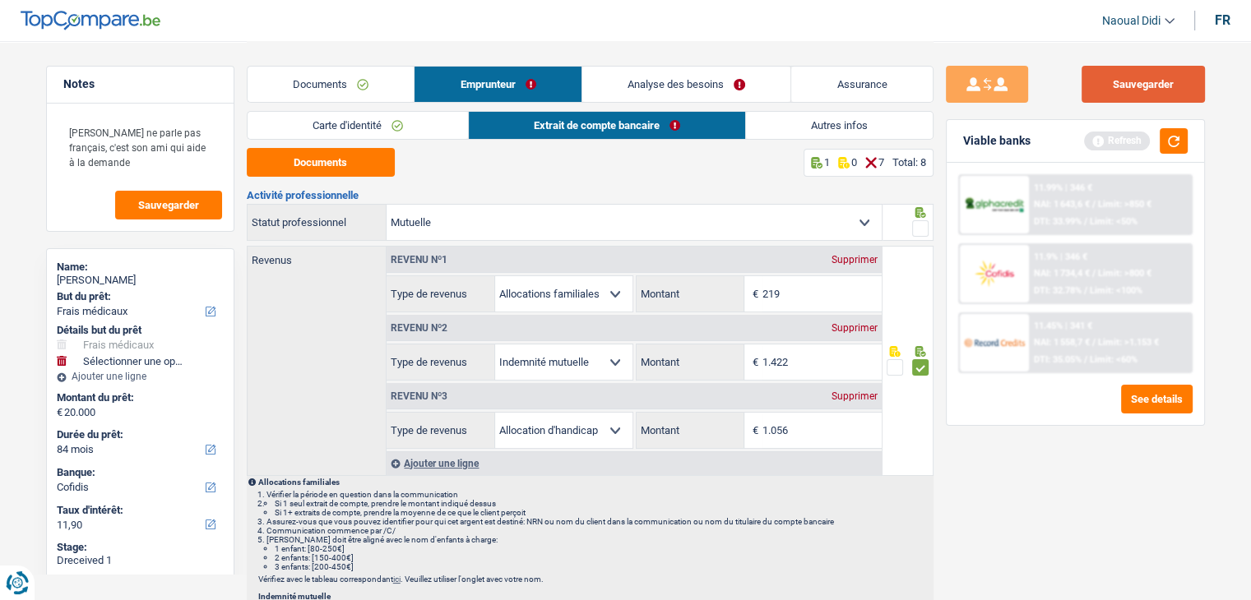
type input "1.422"
click at [1114, 93] on button "Sauvegarder" at bounding box center [1142, 84] width 123 height 37
click at [915, 227] on span at bounding box center [920, 228] width 16 height 16
click at [0, 0] on input "radio" at bounding box center [0, 0] width 0 height 0
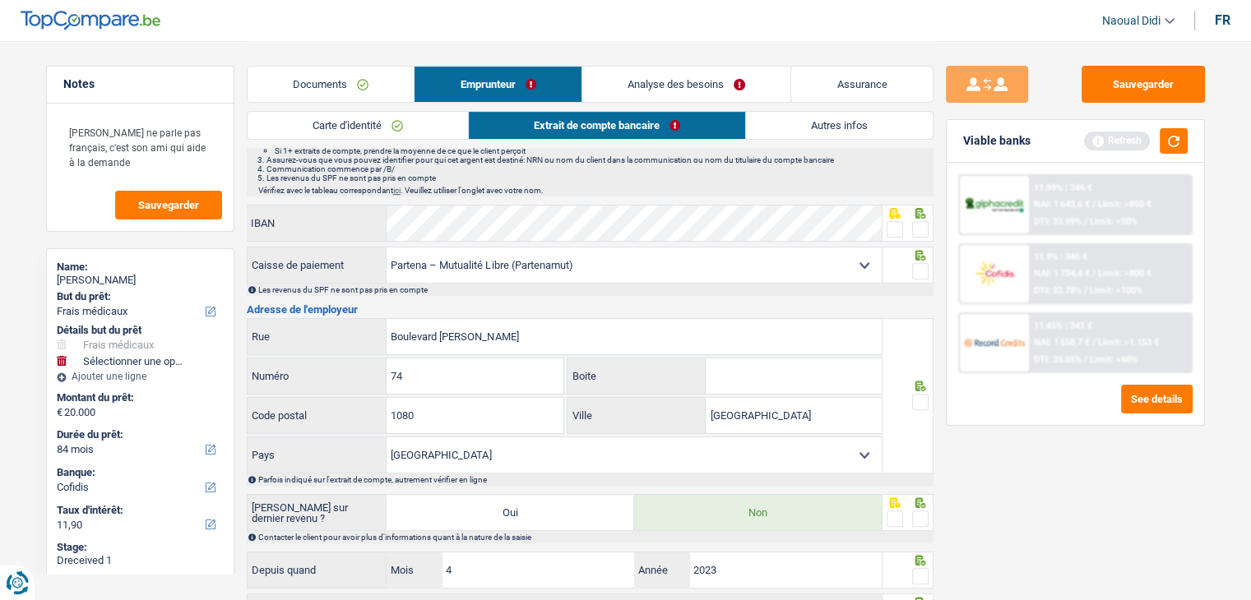
scroll to position [576, 0]
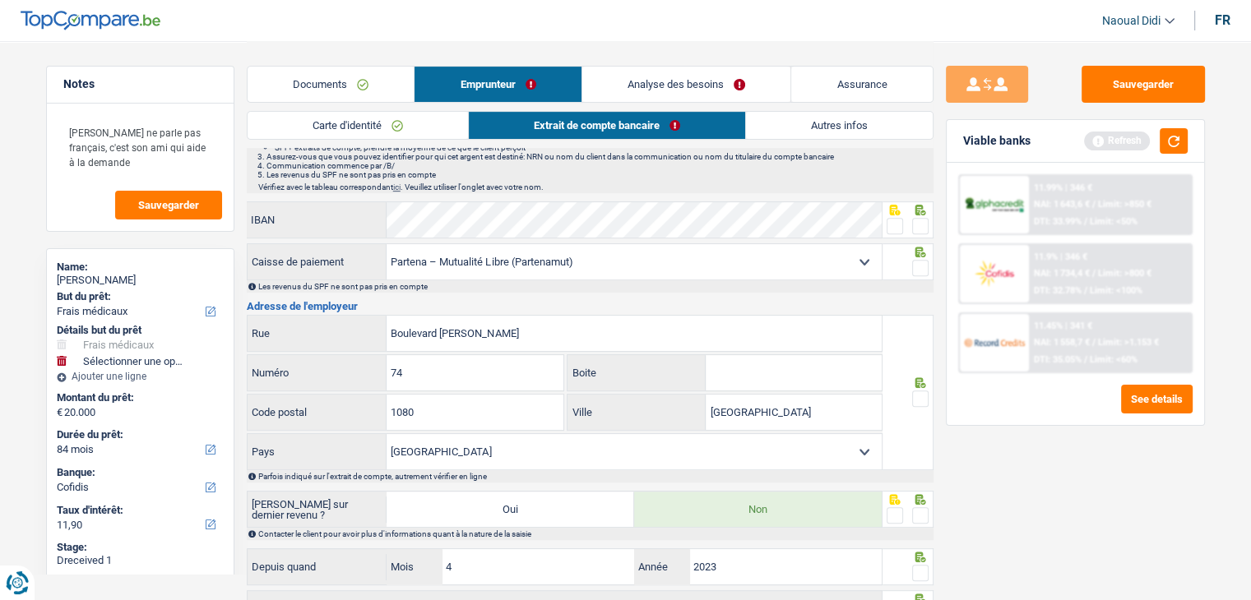
click at [927, 227] on span at bounding box center [920, 226] width 16 height 16
click at [0, 0] on input "radio" at bounding box center [0, 0] width 0 height 0
click at [917, 266] on span at bounding box center [920, 268] width 16 height 16
click at [0, 0] on input "radio" at bounding box center [0, 0] width 0 height 0
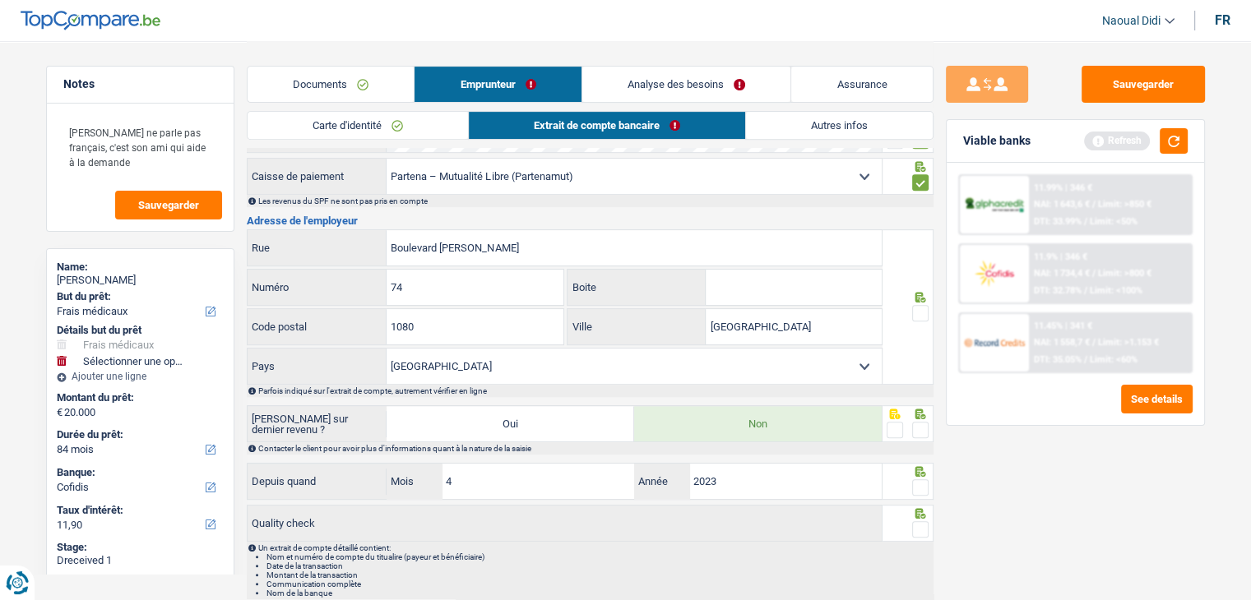
scroll to position [636, 0]
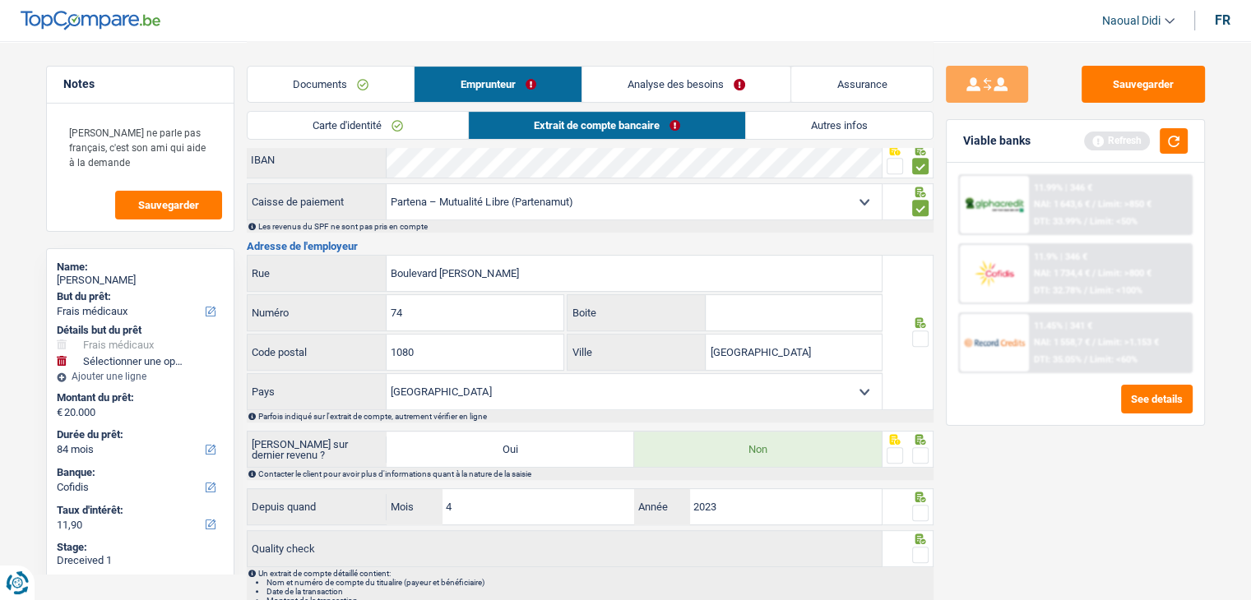
click at [921, 333] on span at bounding box center [920, 339] width 16 height 16
click at [0, 0] on input "radio" at bounding box center [0, 0] width 0 height 0
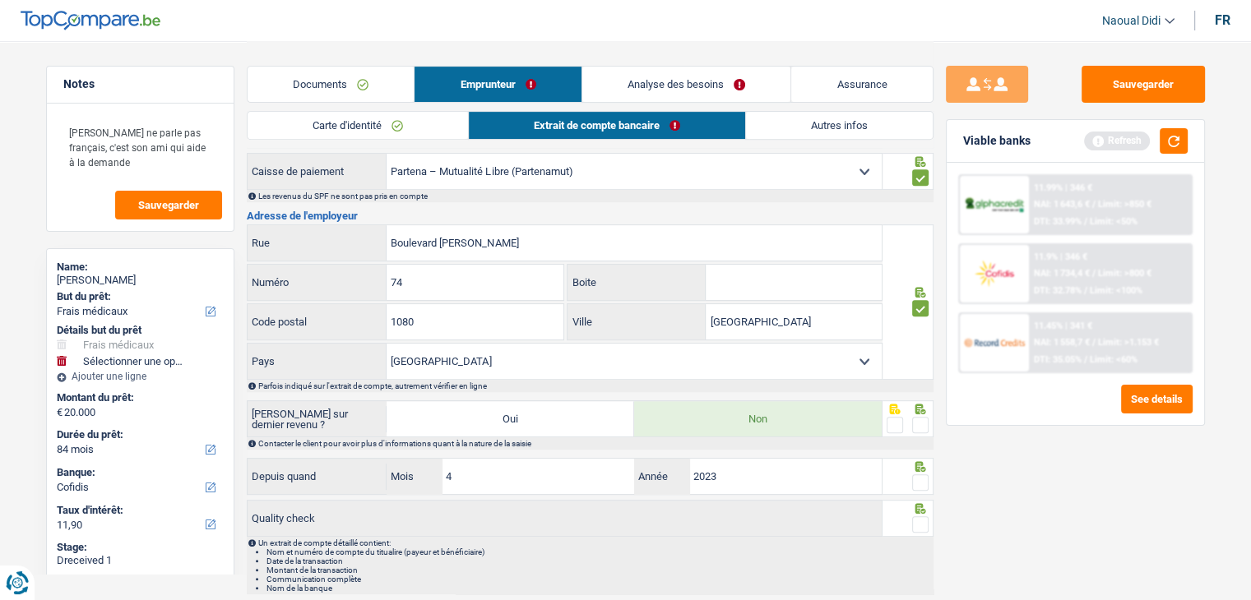
scroll to position [718, 0]
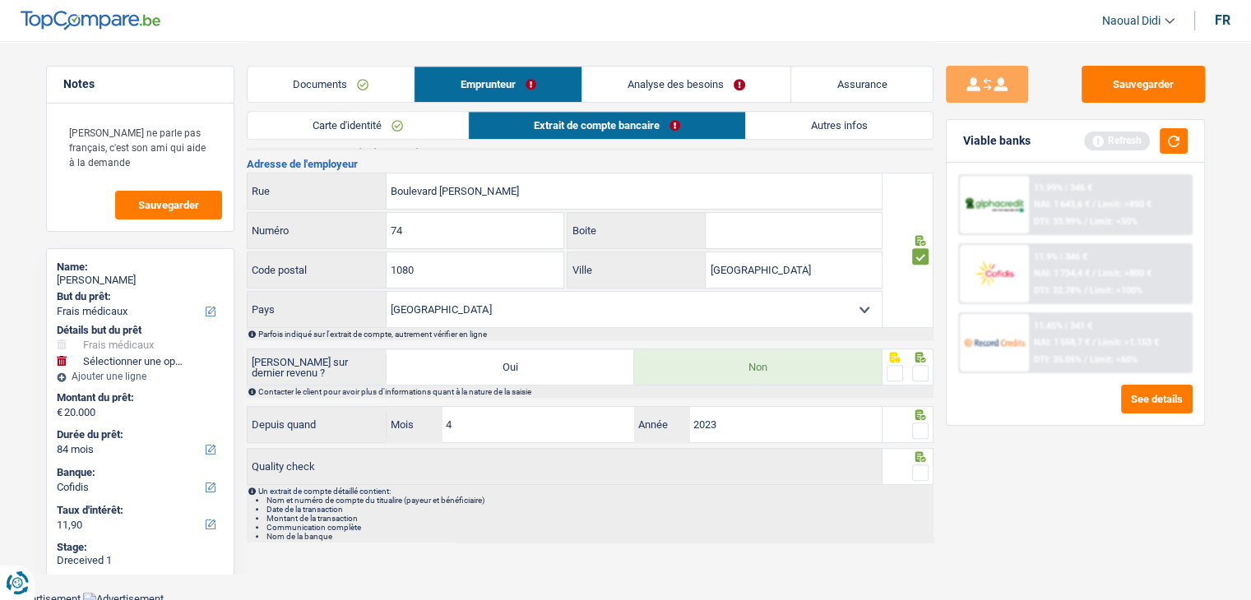
click at [918, 365] on span at bounding box center [920, 373] width 16 height 16
click at [0, 0] on input "radio" at bounding box center [0, 0] width 0 height 0
click at [918, 423] on span at bounding box center [920, 431] width 16 height 16
click at [0, 0] on input "radio" at bounding box center [0, 0] width 0 height 0
click at [923, 473] on span at bounding box center [920, 473] width 16 height 16
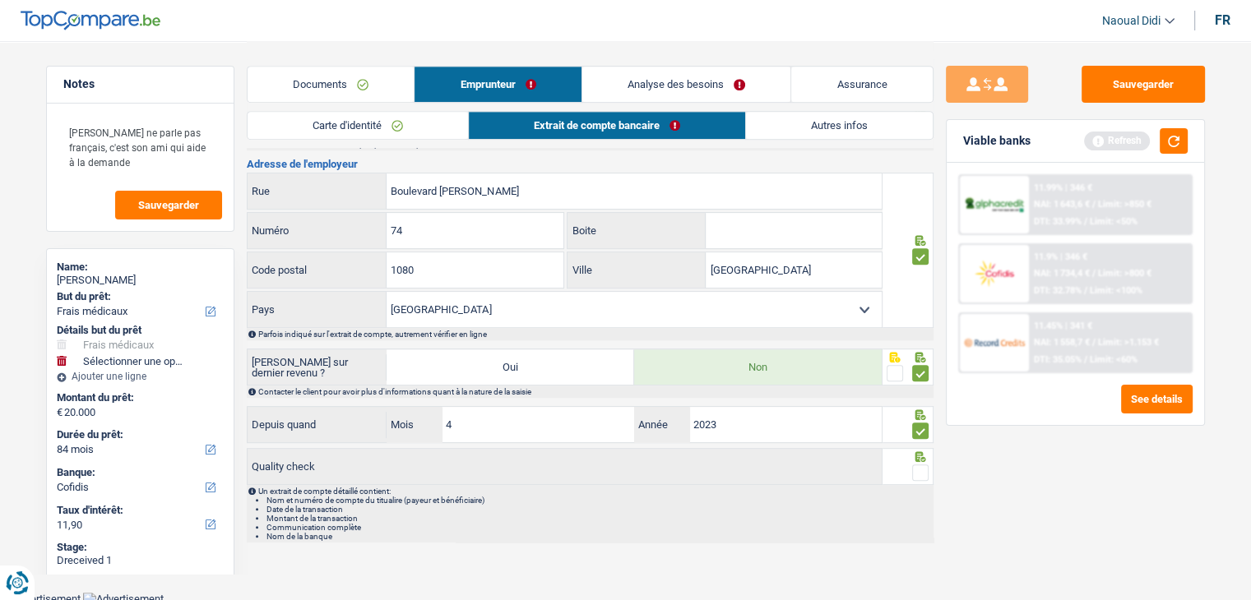
click at [0, 0] on input "radio" at bounding box center [0, 0] width 0 height 0
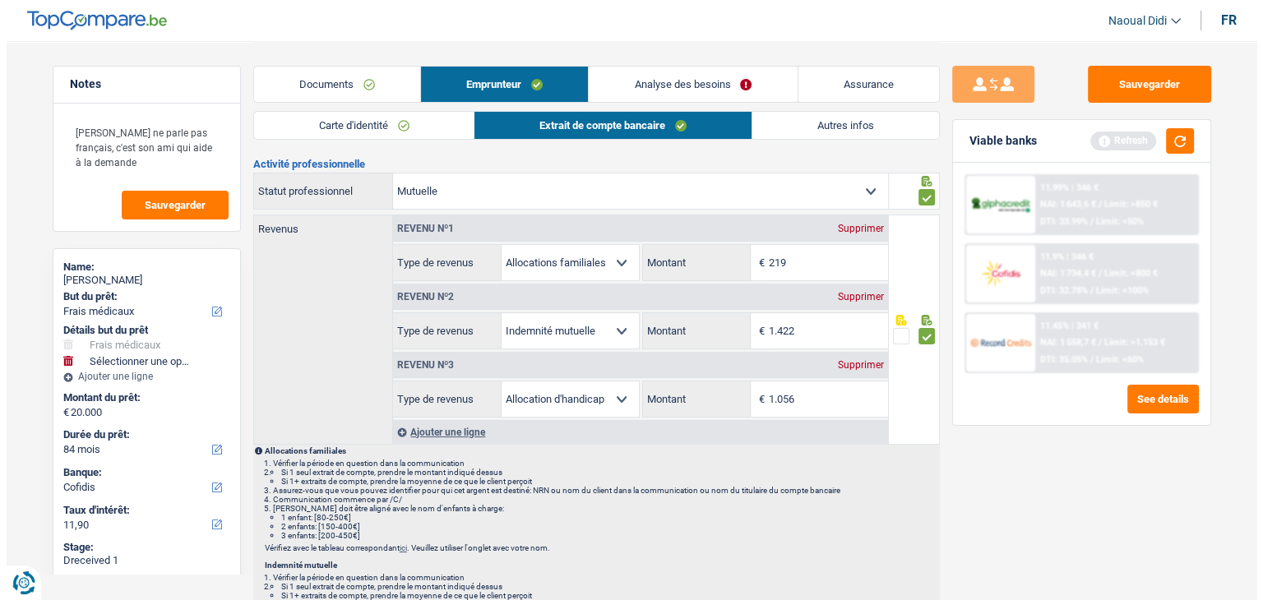
scroll to position [0, 0]
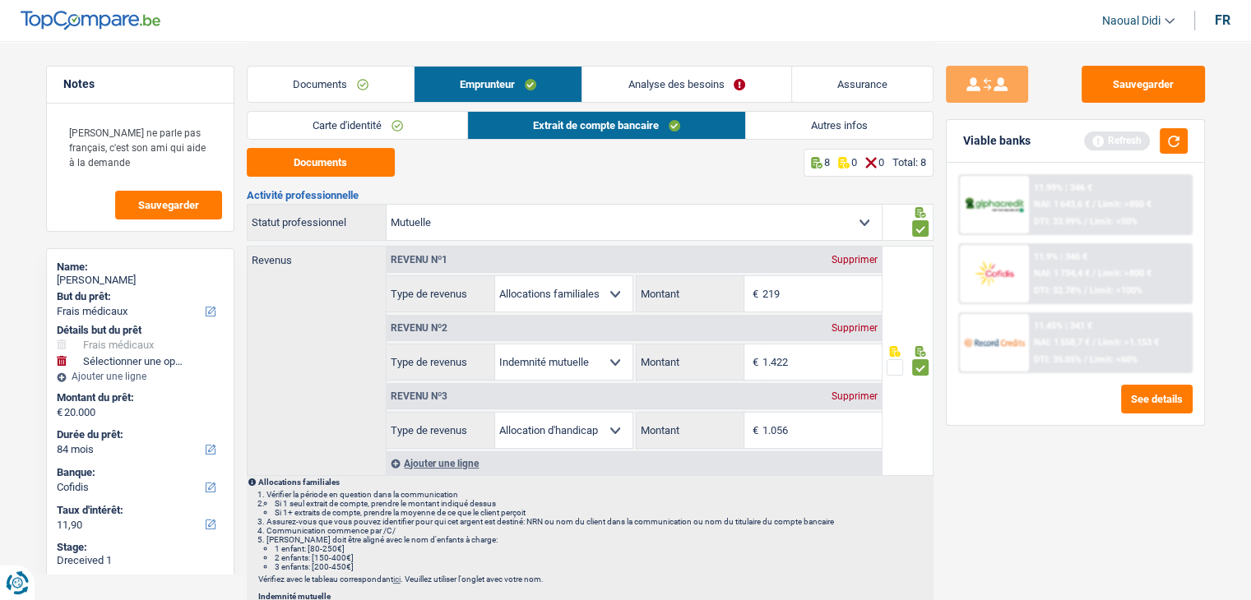
click at [716, 80] on link "Analyse des besoins" at bounding box center [686, 84] width 208 height 35
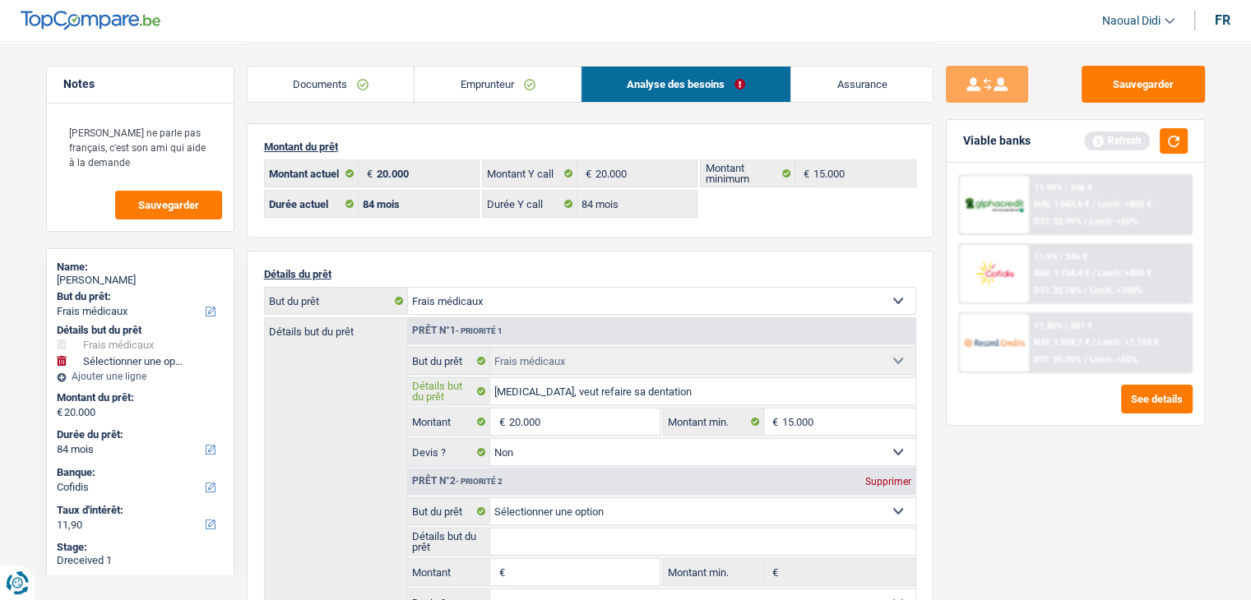
click at [628, 388] on input "Cancer, veut refaire sa dentation" at bounding box center [702, 391] width 425 height 26
type input "Cancer, veut refaire sa denttion"
select select
type input "Cancer, veut refaire sa dentition"
select select
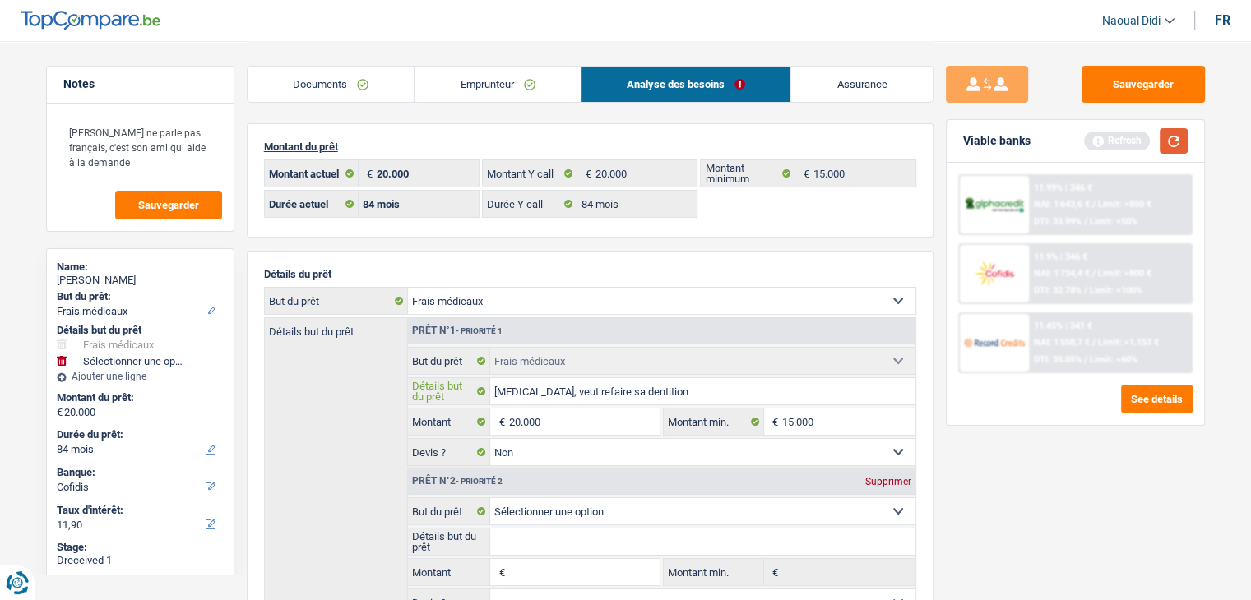
type input "Cancer, veut refaire sa dentition"
click at [1171, 143] on button "button" at bounding box center [1173, 140] width 28 height 25
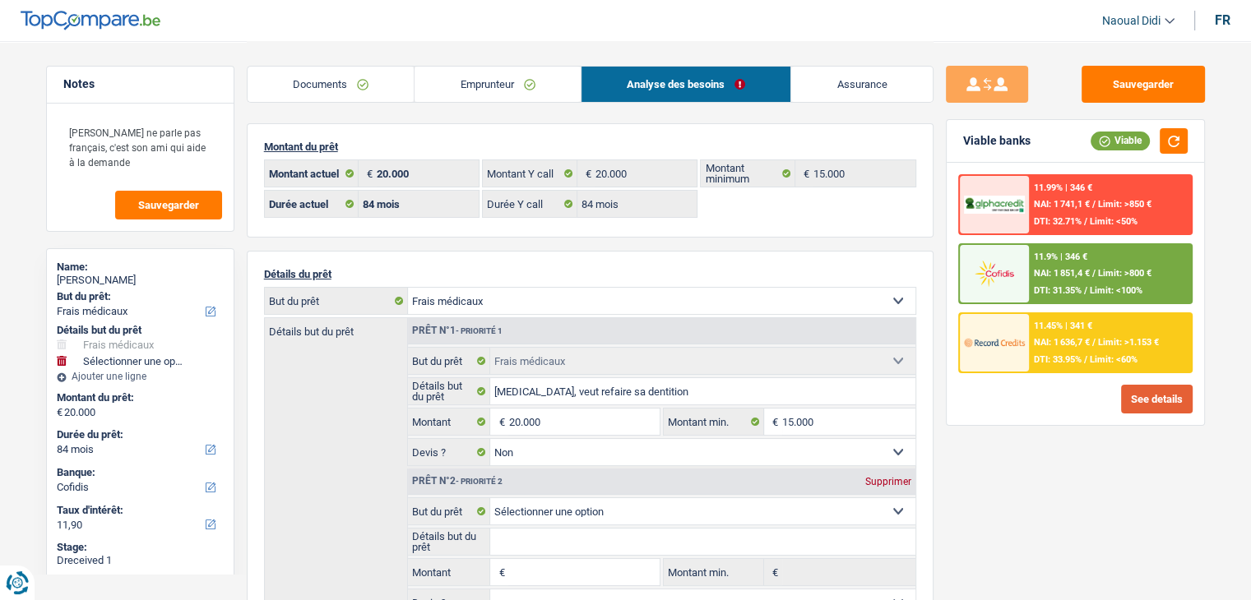
click at [1150, 395] on button "See details" at bounding box center [1157, 399] width 72 height 29
click at [1149, 396] on button "See details" at bounding box center [1157, 399] width 72 height 29
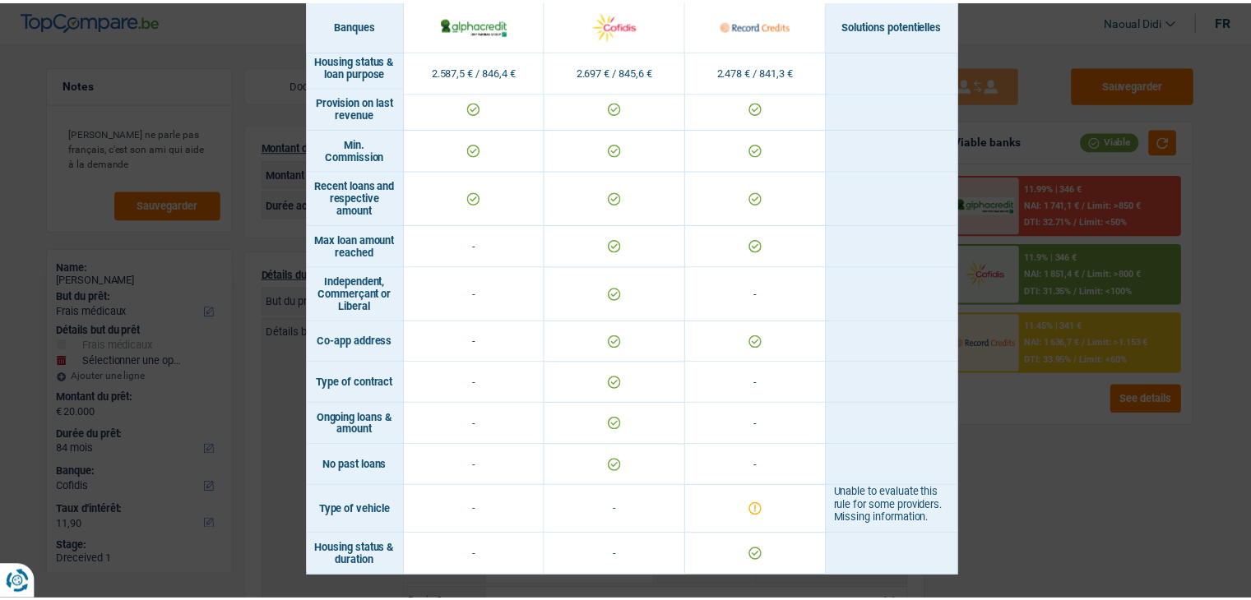
scroll to position [1076, 0]
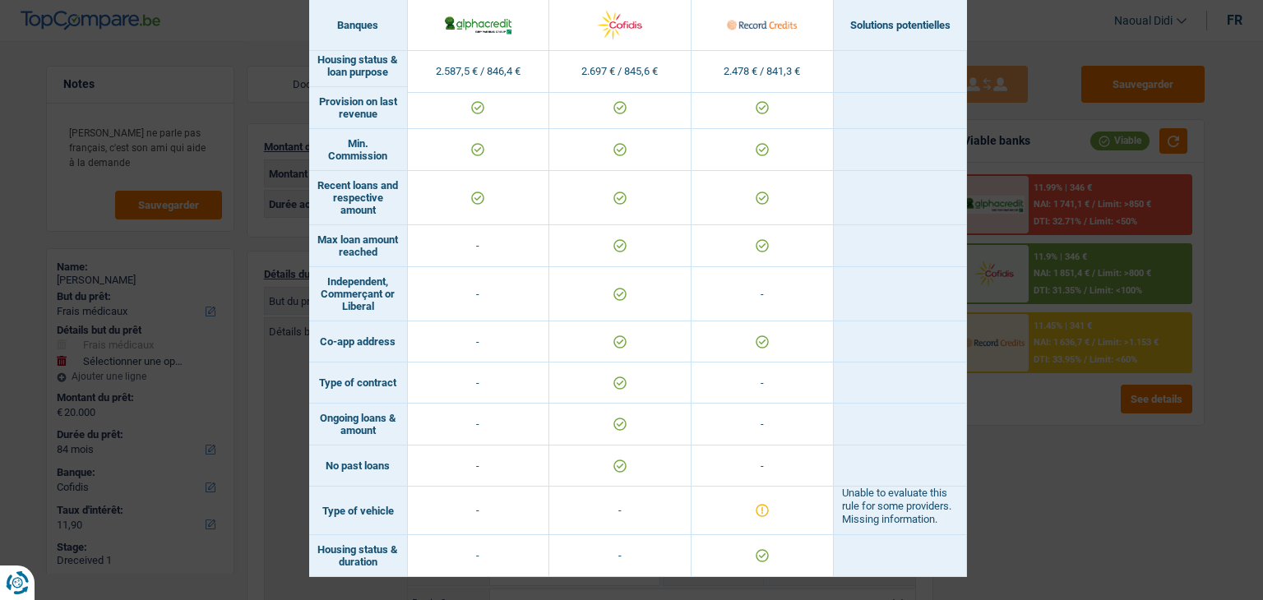
click at [1062, 485] on div "Banks conditions × Banques Solutions potentielles Revenus / Charges 2.587,5 € /…" at bounding box center [631, 300] width 1263 height 600
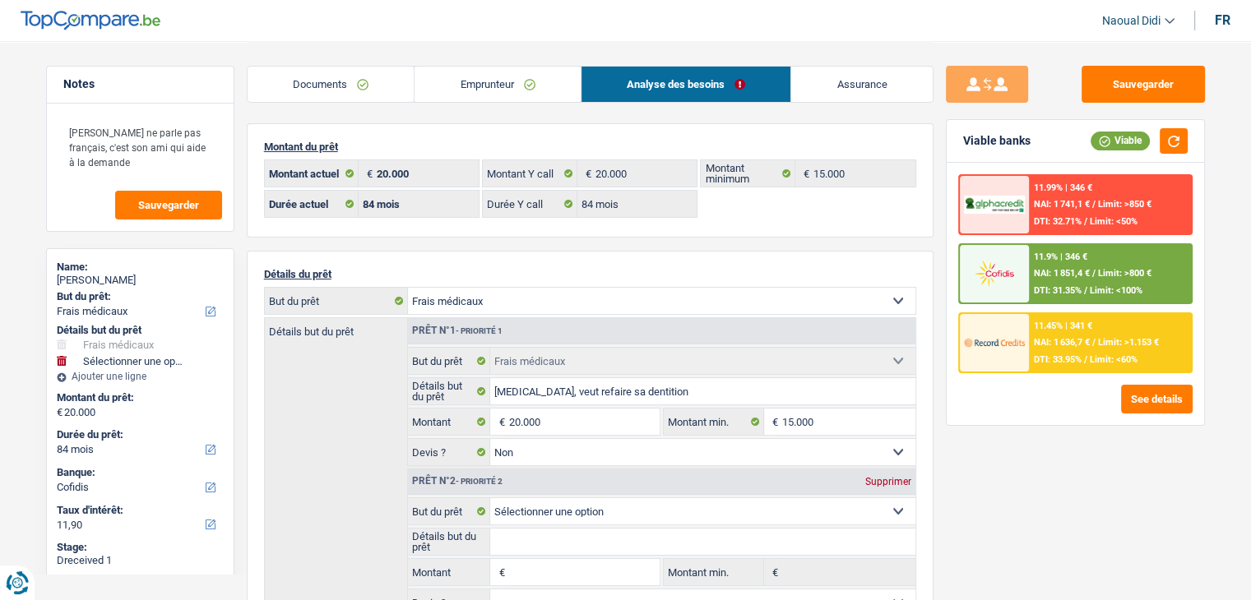
click at [1046, 260] on div "11.9% | 346 €" at bounding box center [1060, 257] width 53 height 11
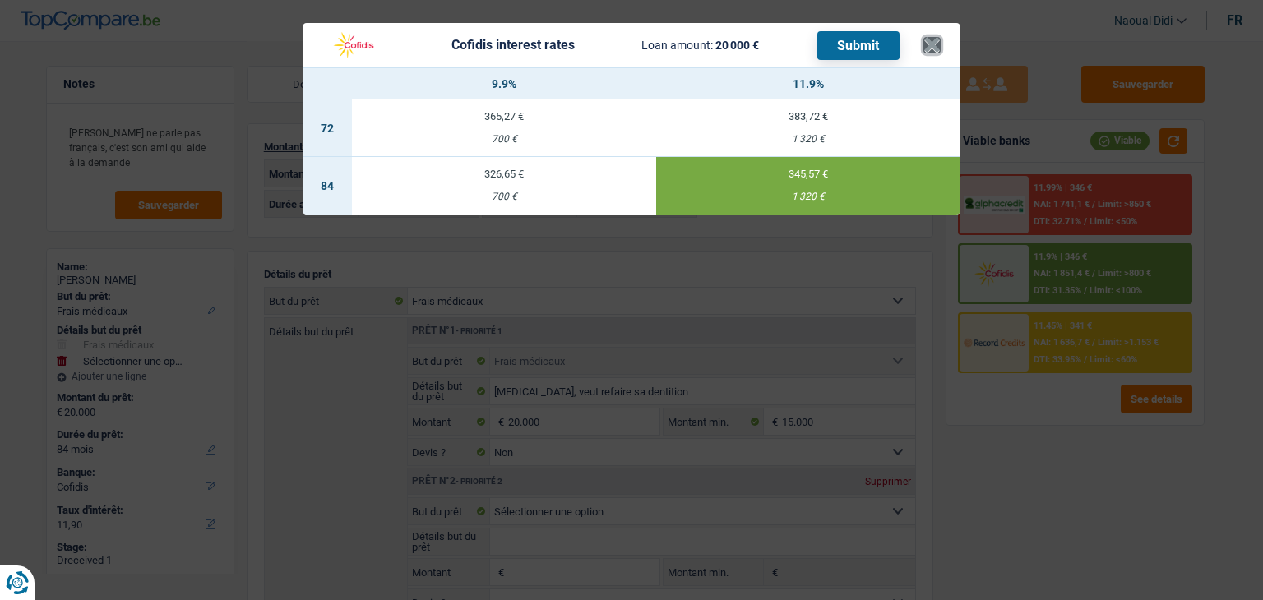
click at [927, 47] on button "×" at bounding box center [931, 45] width 17 height 16
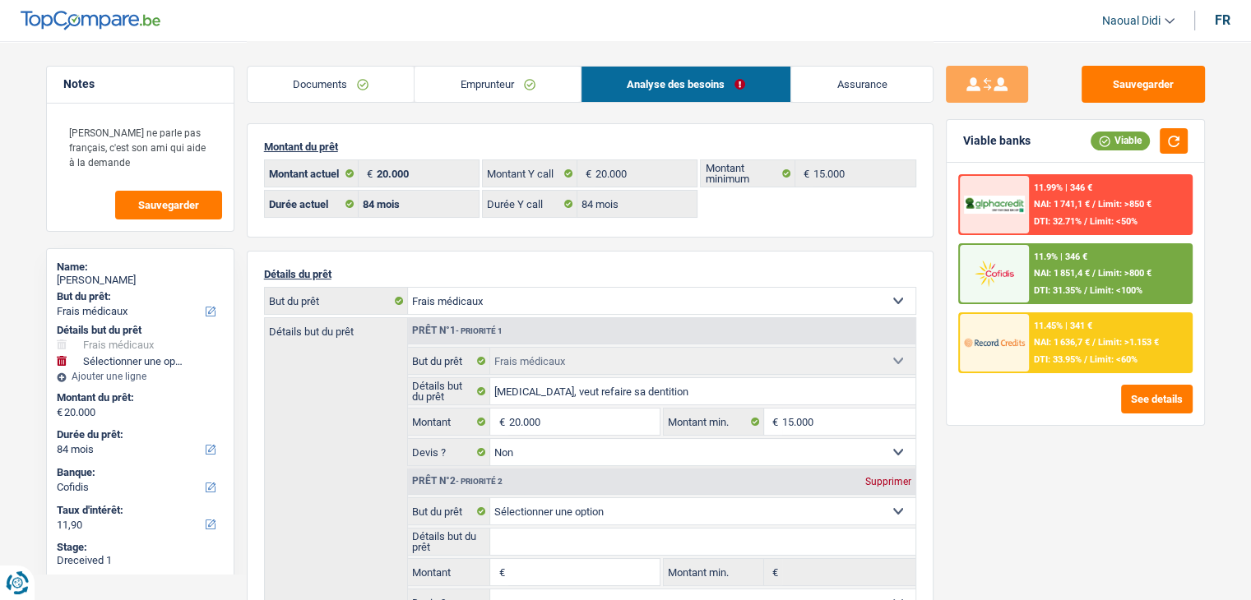
click at [1145, 280] on div "11.9% | 346 € NAI: 1 851,4 € / Limit: >800 € DTI: 31.35% / Limit: <100%" at bounding box center [1110, 274] width 162 height 58
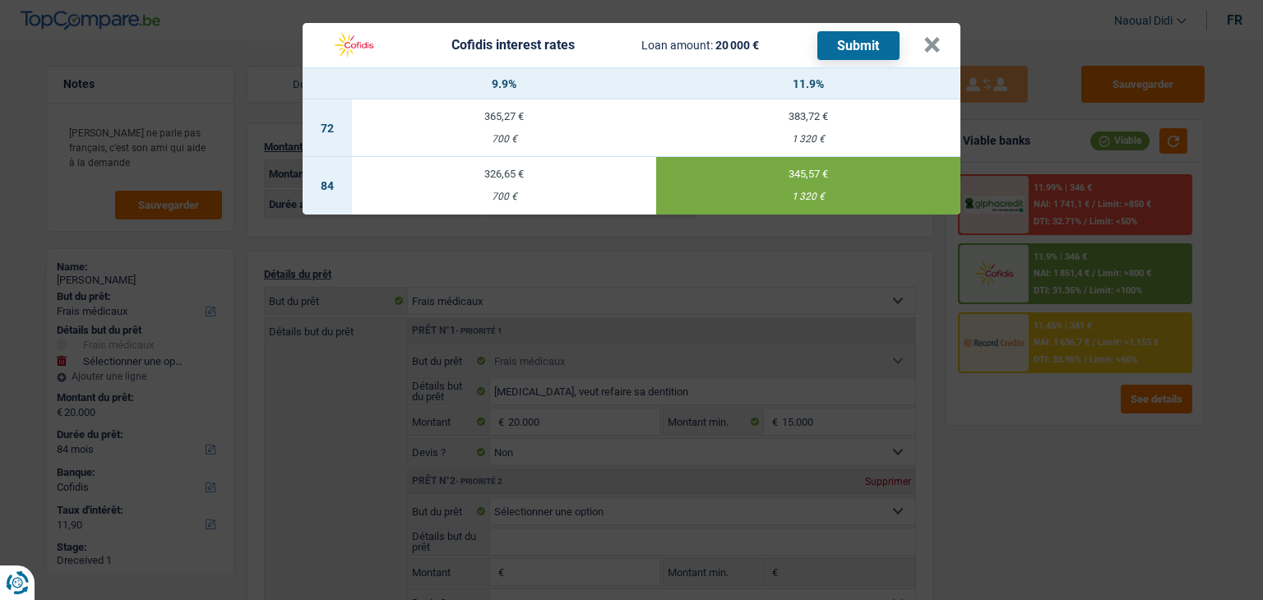
click at [849, 40] on button "Submit" at bounding box center [858, 45] width 82 height 29
click at [924, 52] on button "×" at bounding box center [931, 45] width 17 height 16
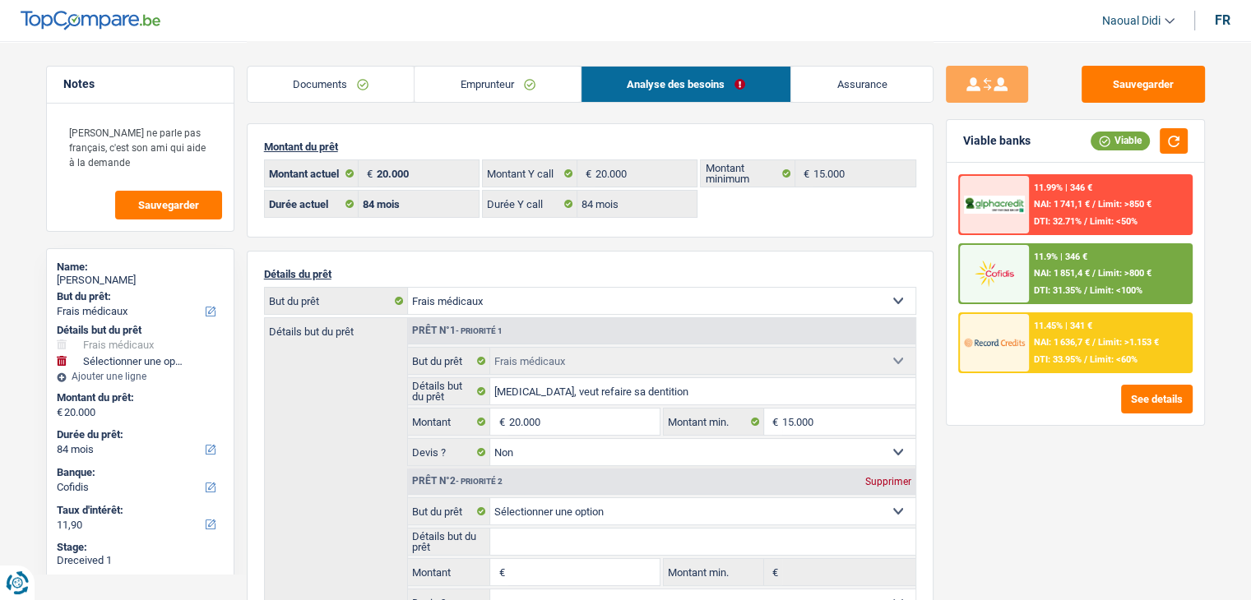
click at [340, 82] on link "Documents" at bounding box center [331, 84] width 167 height 35
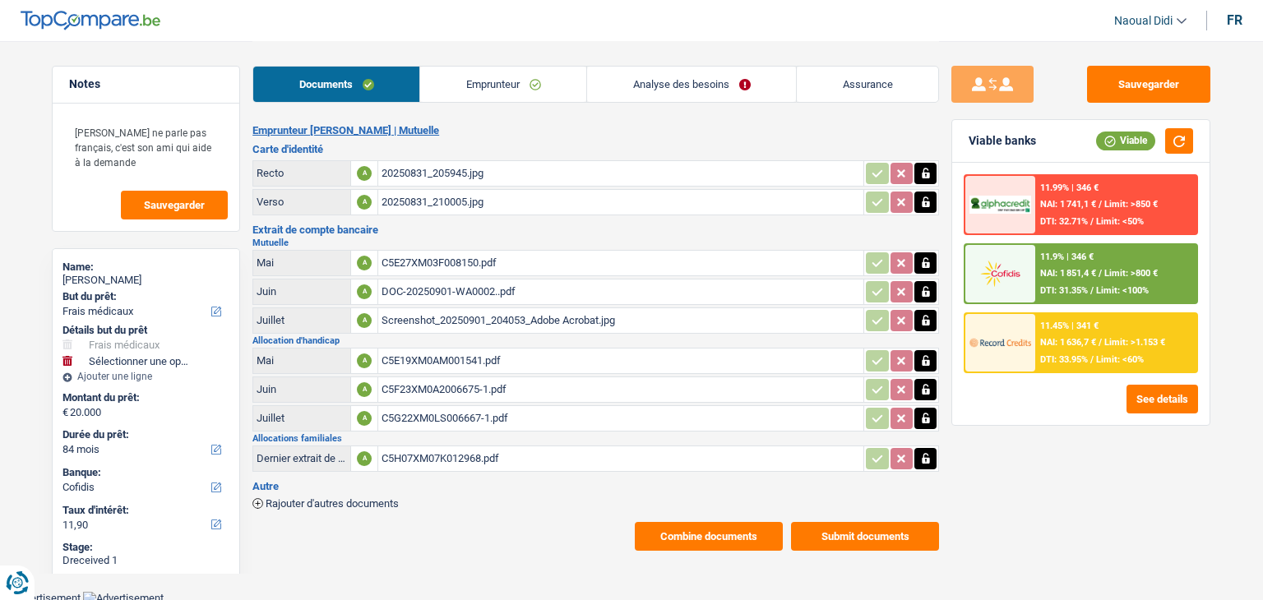
click at [849, 530] on button "Submit documents" at bounding box center [865, 536] width 148 height 29
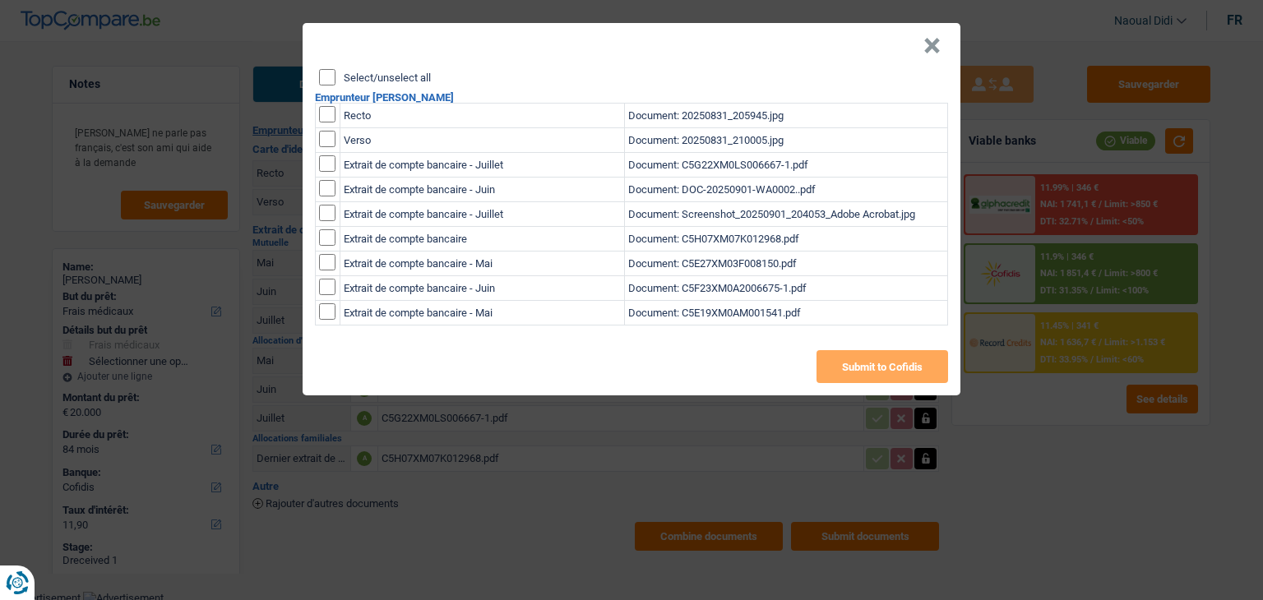
click at [329, 76] on input "Select/unselect all" at bounding box center [327, 77] width 16 height 16
checkbox input "true"
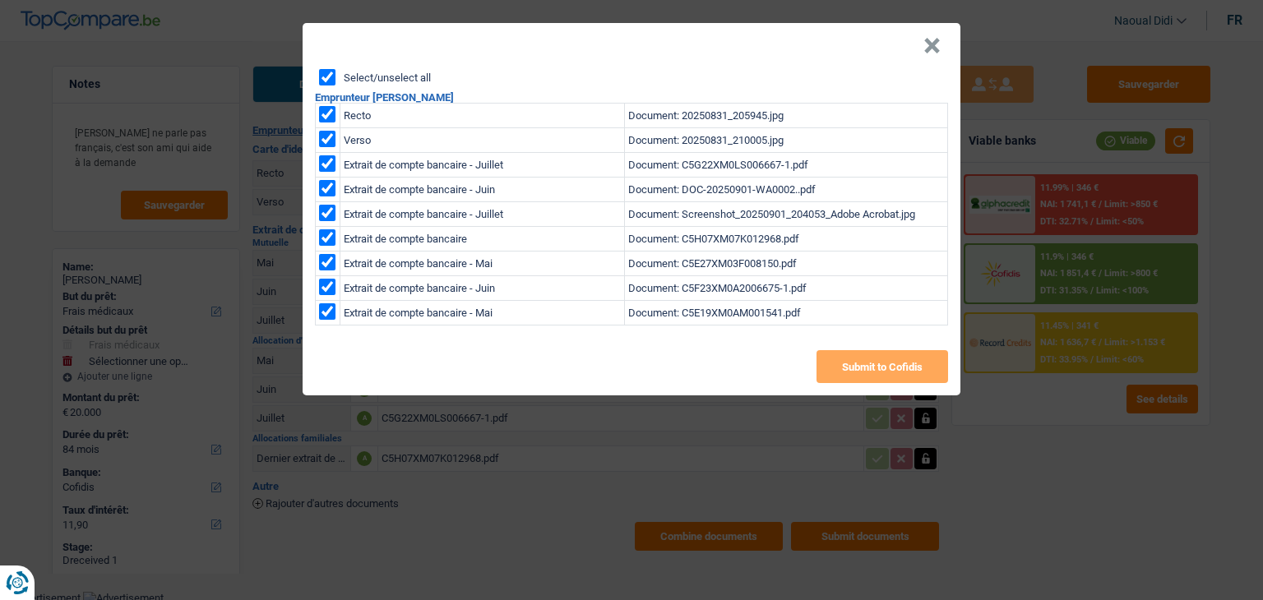
checkbox input "true"
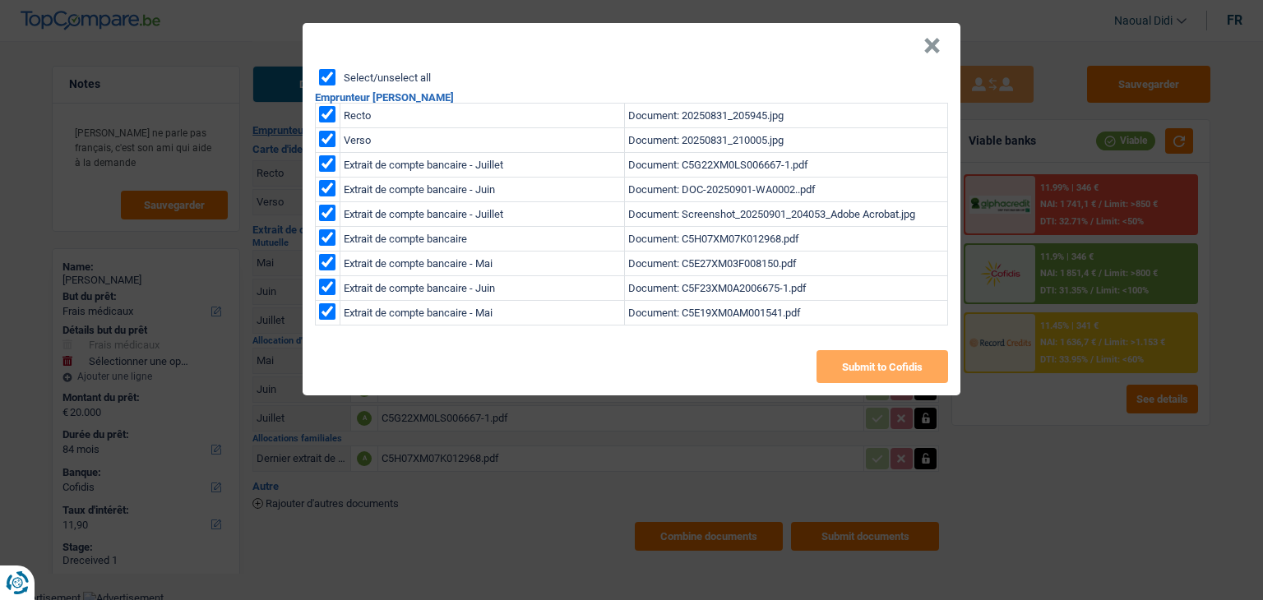
checkbox input "true"
click at [846, 363] on button "Submit to Cofidis" at bounding box center [883, 366] width 132 height 33
click at [933, 44] on button "×" at bounding box center [931, 46] width 17 height 16
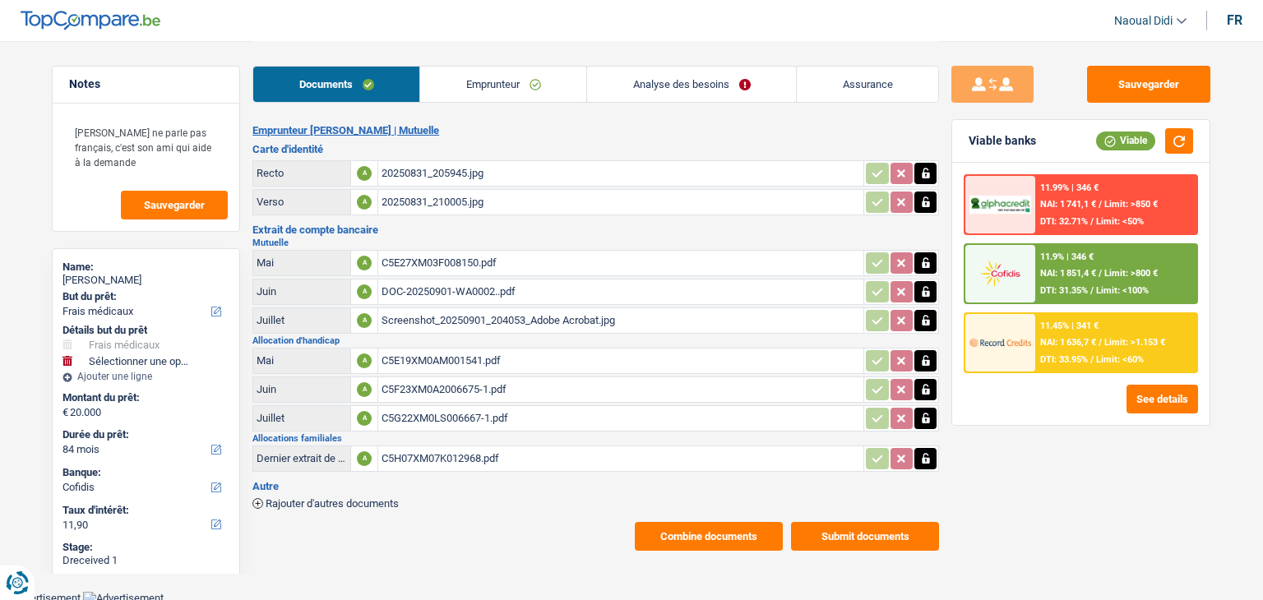
click at [835, 534] on button "Submit documents" at bounding box center [865, 536] width 148 height 29
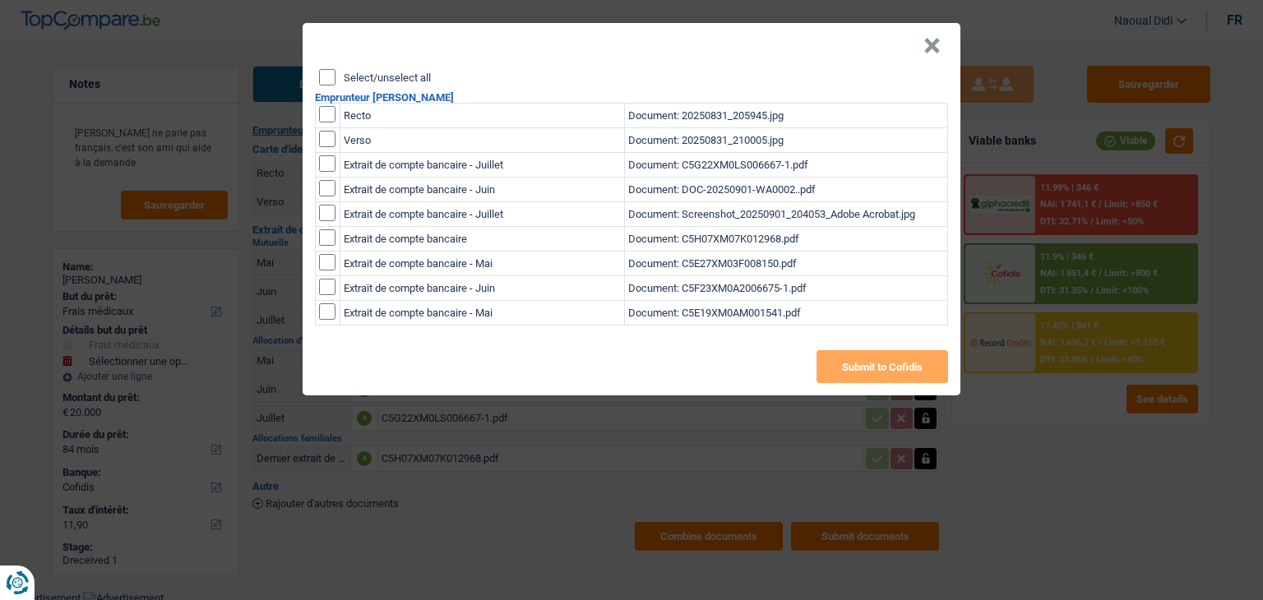
click at [345, 76] on label "Select/unselect all" at bounding box center [387, 77] width 87 height 11
click at [336, 76] on input "Select/unselect all" at bounding box center [327, 77] width 16 height 16
checkbox input "true"
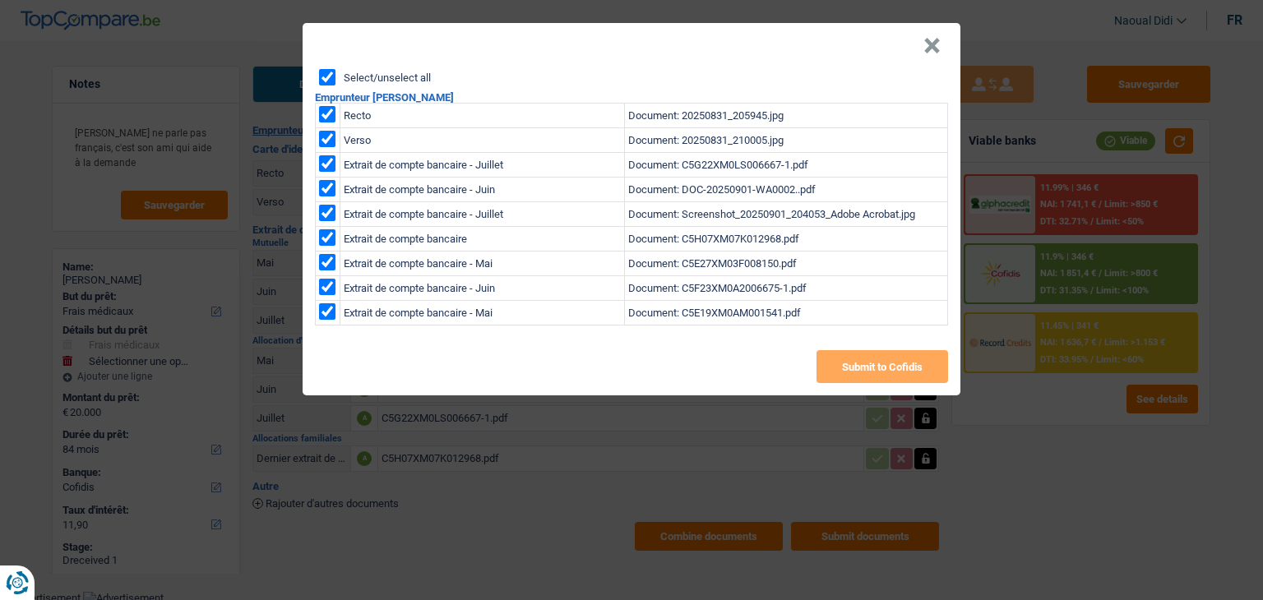
checkbox input "true"
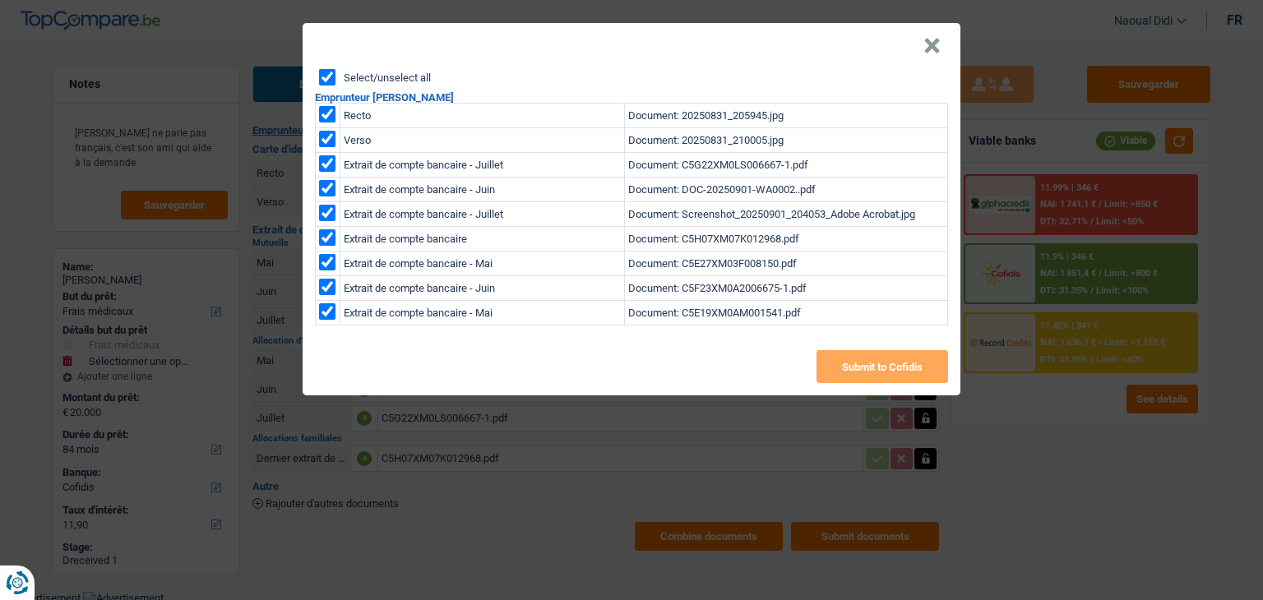
checkbox input "true"
click at [889, 366] on button "Submit to Cofidis" at bounding box center [883, 366] width 132 height 33
click at [934, 42] on button "×" at bounding box center [931, 46] width 17 height 16
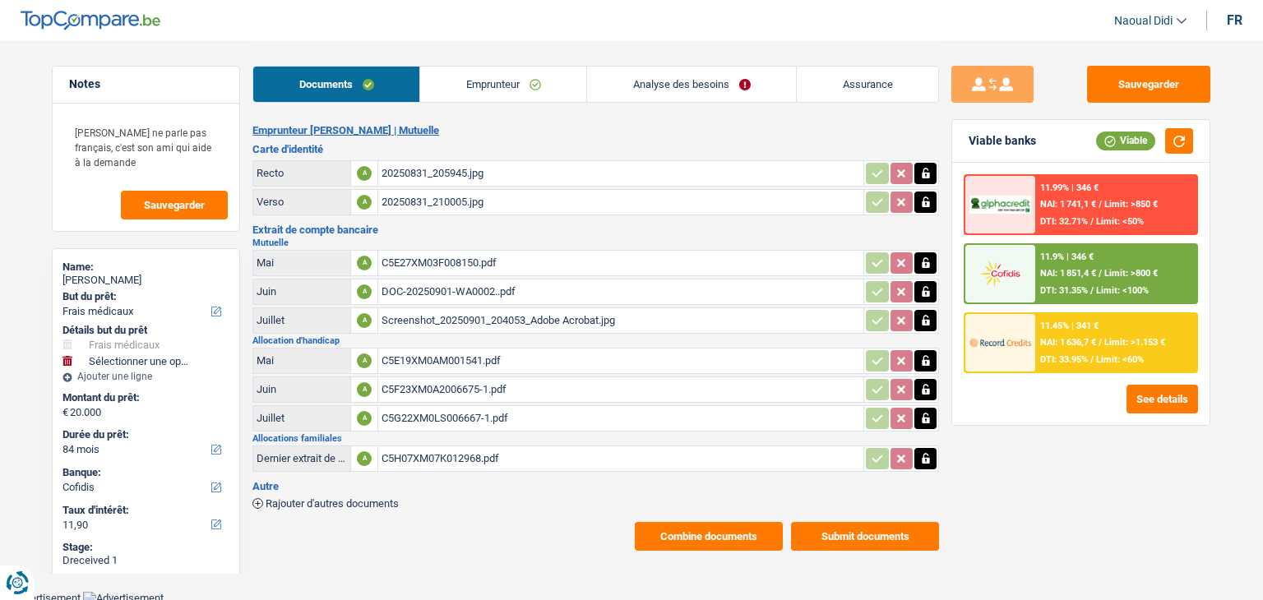
click at [711, 522] on button "Combine documents" at bounding box center [709, 536] width 148 height 29
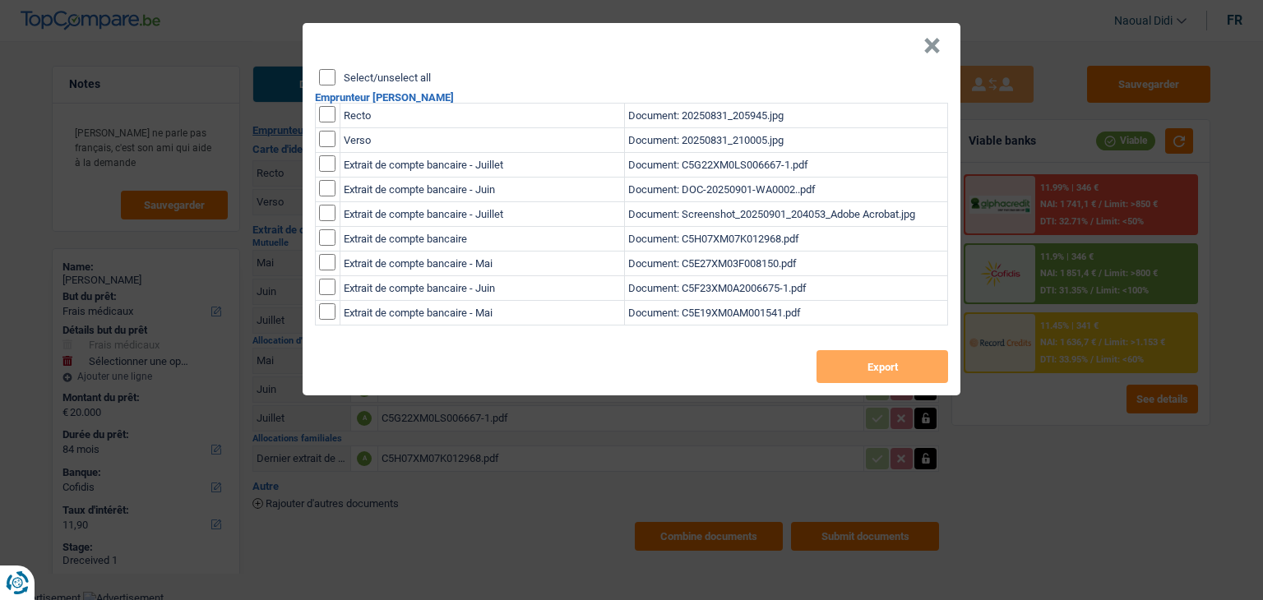
click at [330, 77] on input "Select/unselect all" at bounding box center [327, 77] width 16 height 16
checkbox input "true"
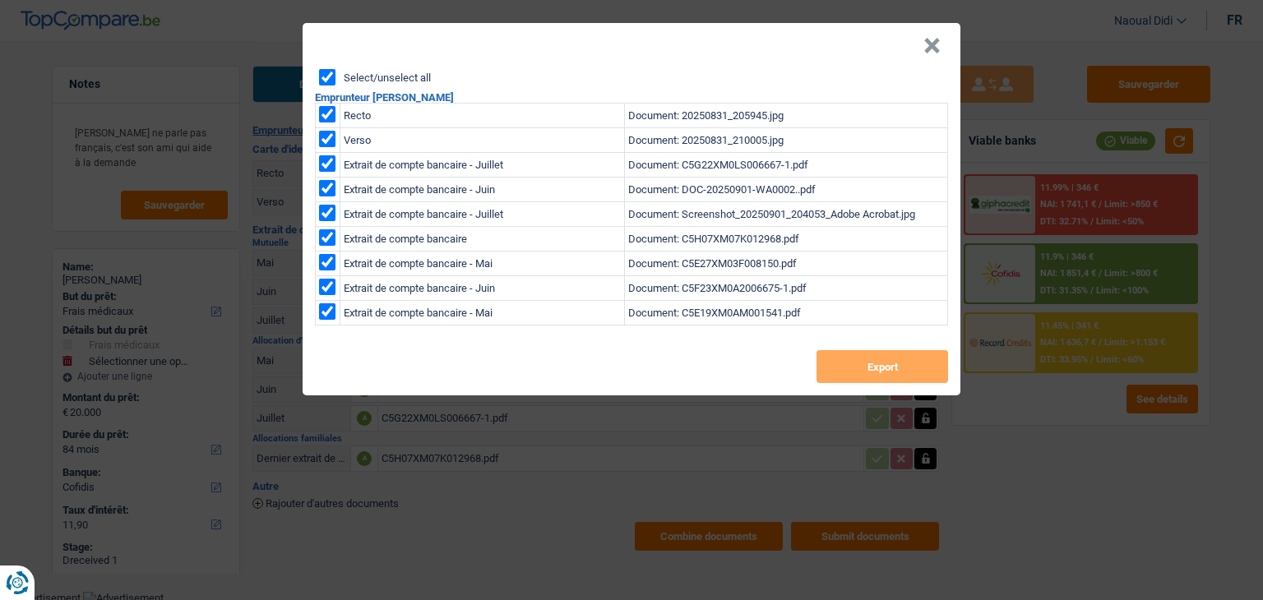
checkbox input "true"
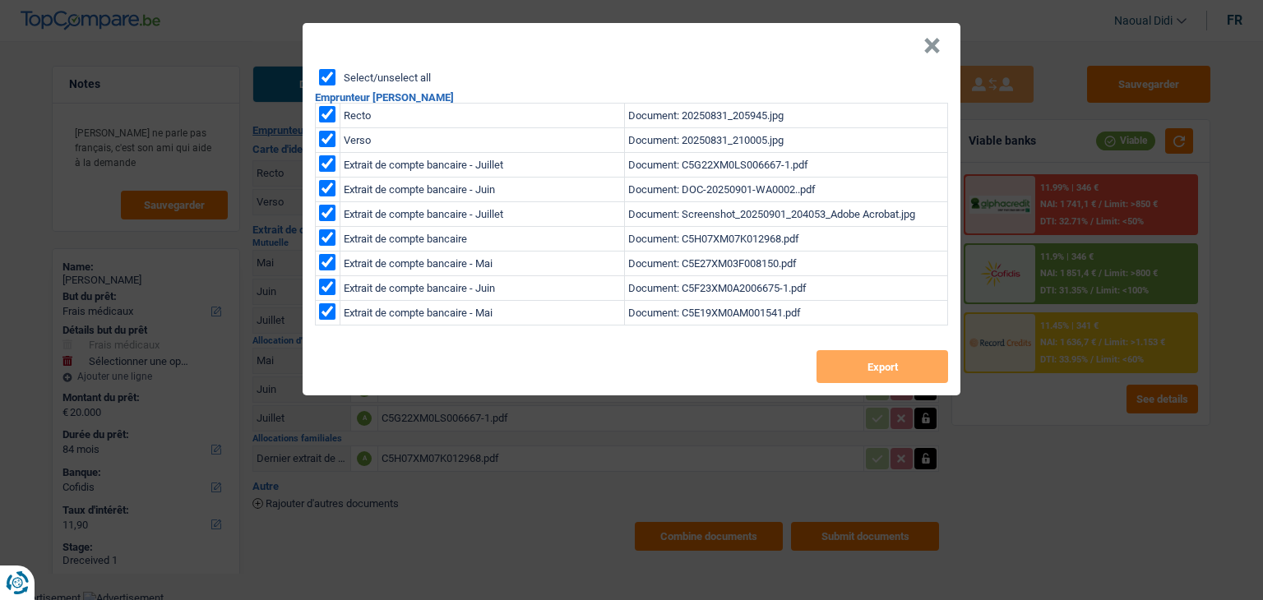
checkbox input "true"
click at [876, 361] on button "Export" at bounding box center [883, 366] width 132 height 33
click at [932, 44] on button "×" at bounding box center [931, 46] width 17 height 16
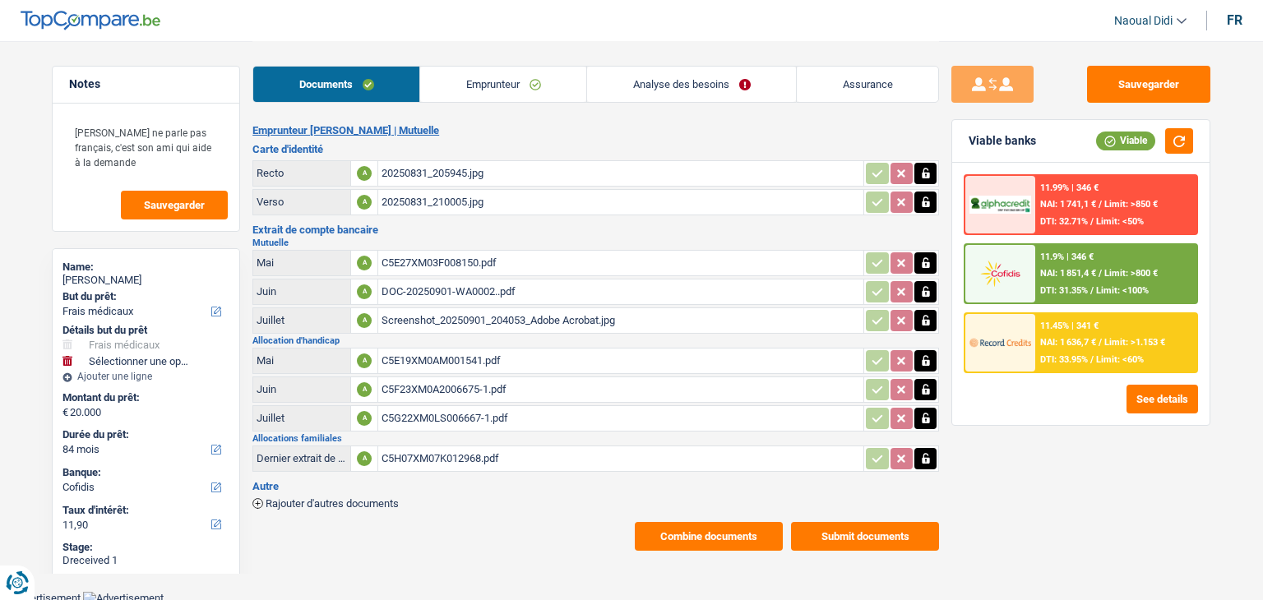
click at [465, 86] on link "Emprunteur" at bounding box center [503, 84] width 166 height 35
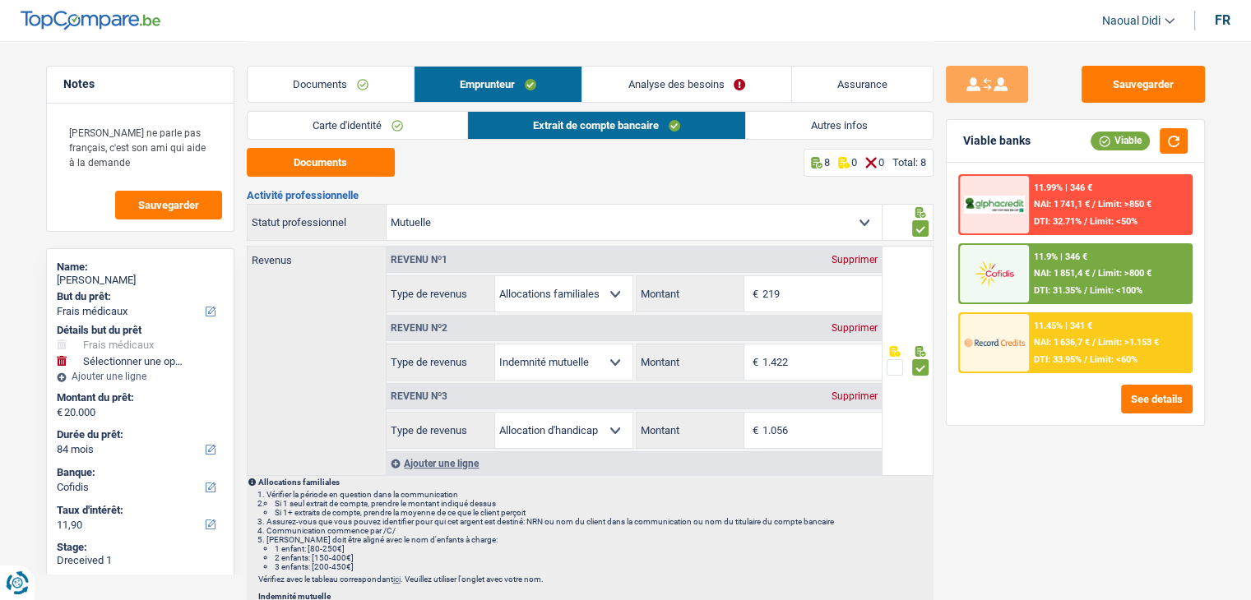
click at [347, 119] on link "Carte d'identité" at bounding box center [358, 125] width 220 height 27
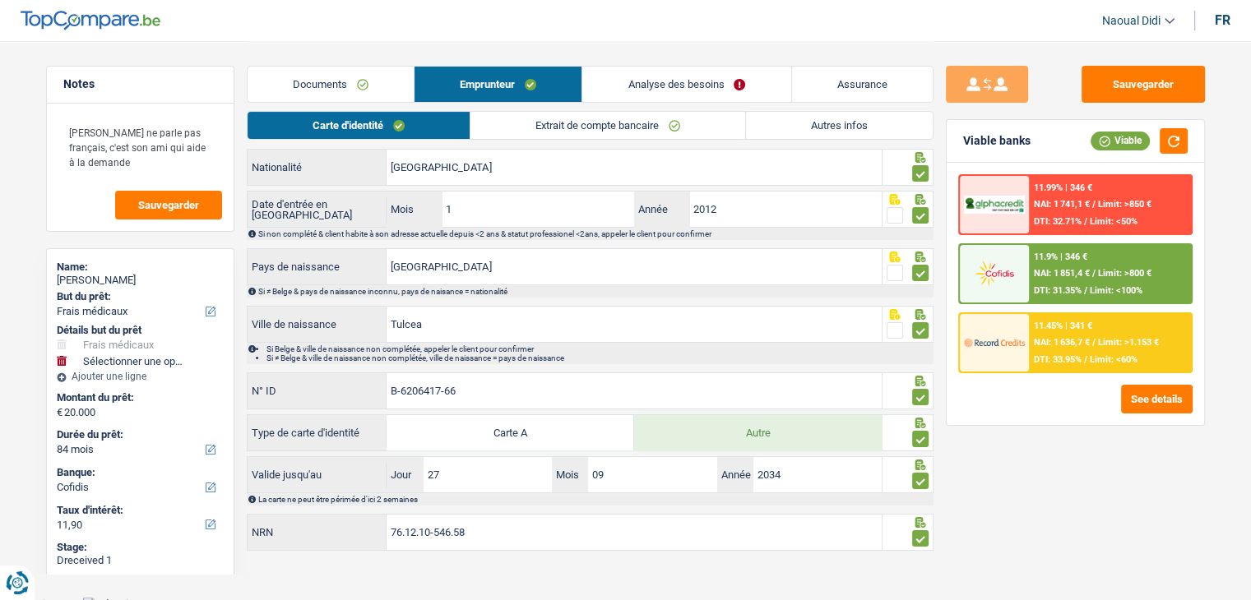
scroll to position [191, 0]
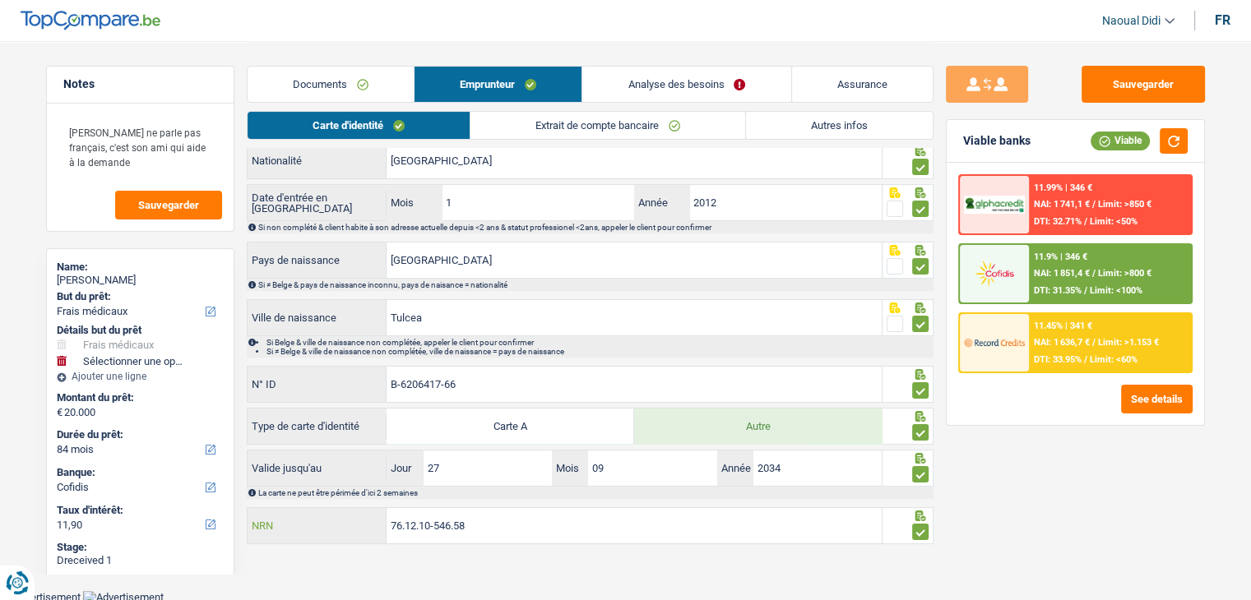
drag, startPoint x: 487, startPoint y: 516, endPoint x: 317, endPoint y: 503, distance: 169.9
click at [317, 503] on div "Informations générales Stoef Nom Indiquer le nom de famille au complet. Si le n…" at bounding box center [590, 273] width 687 height 548
click at [1071, 346] on div "11.45% | 341 € NAI: 1 636,7 € / Limit: >1.153 € DTI: 33.95% / Limit: <60%" at bounding box center [1110, 343] width 162 height 58
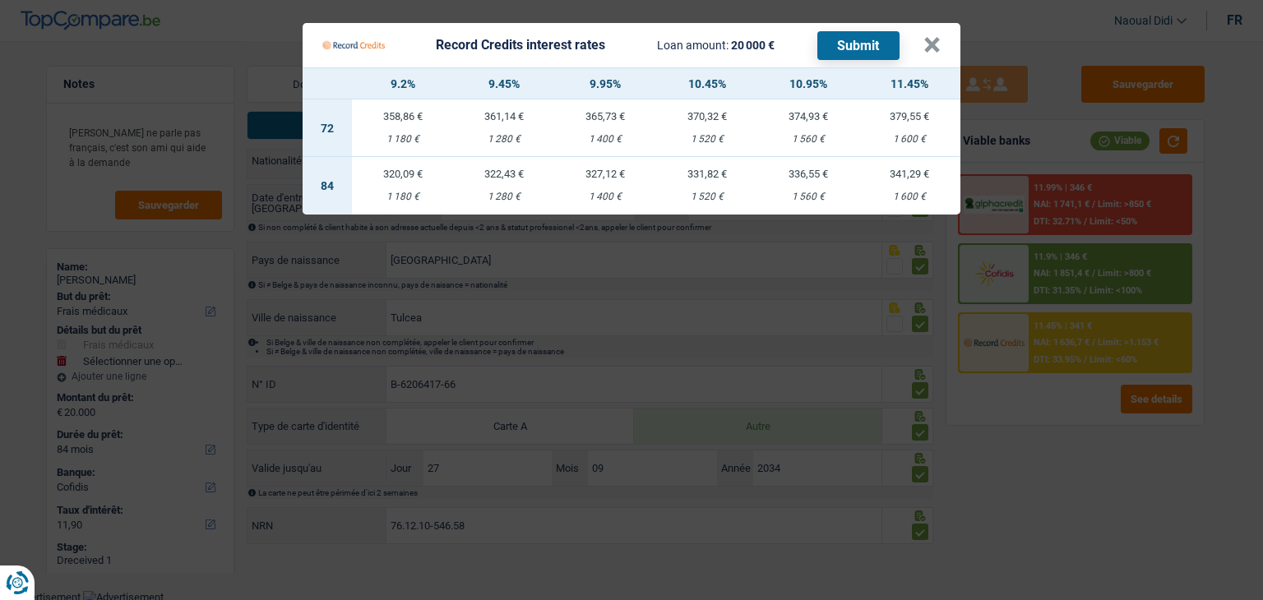
click at [916, 182] on td "341,29 € 1 600 €" at bounding box center [909, 186] width 101 height 58
click at [916, 182] on div "Informations générales Stoef Nom Indiquer le nom de famille au complet. Si le n…" at bounding box center [590, 273] width 687 height 548
select select "record credits"
type input "11,45"
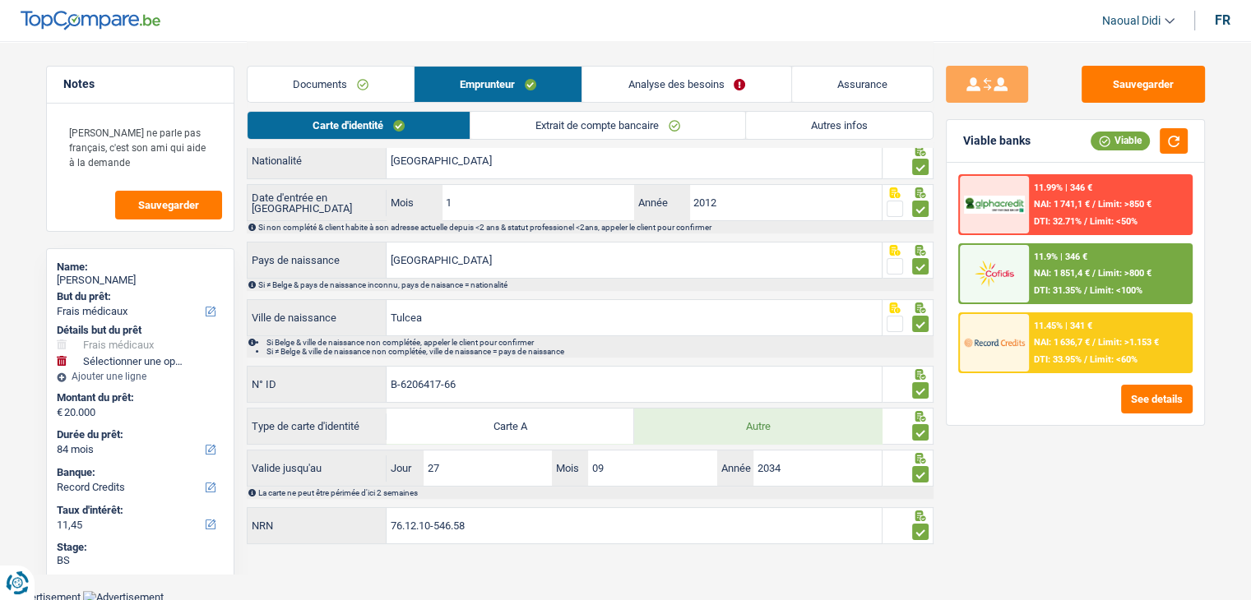
click at [1088, 363] on div "DTI: 33.95% / Limit: <60%" at bounding box center [1086, 359] width 104 height 11
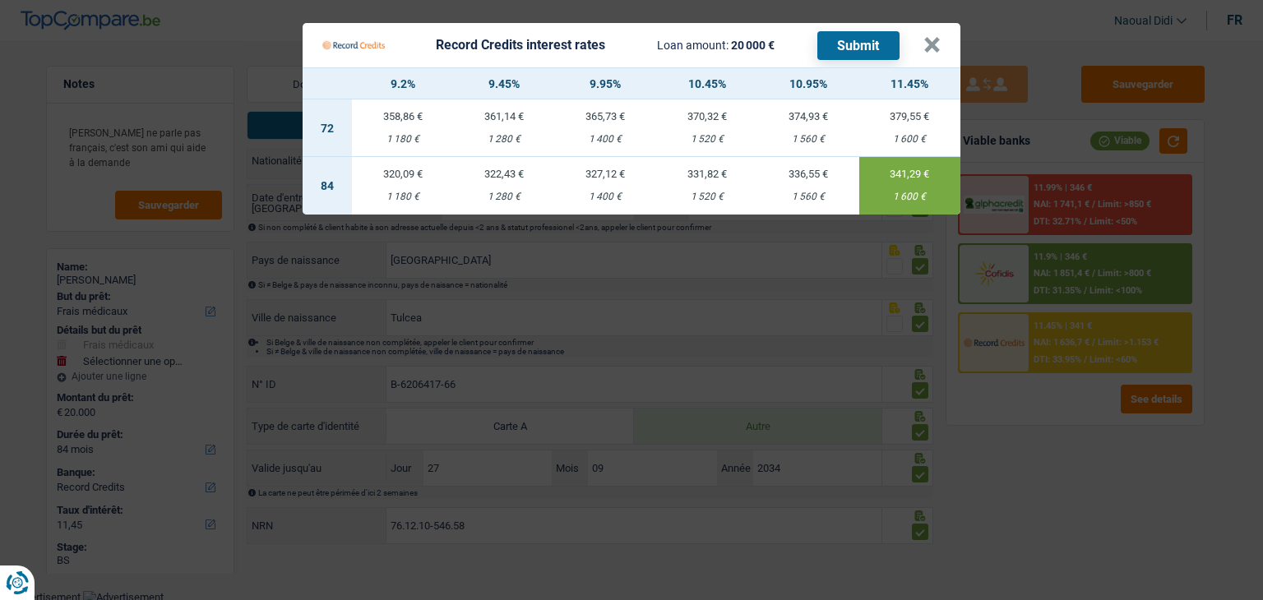
click at [867, 46] on button "Submit" at bounding box center [858, 45] width 82 height 29
click at [921, 44] on div "Record Credits interest rates Loan amount: 20 000 € Submit" at bounding box center [622, 45] width 601 height 31
click at [928, 43] on button "×" at bounding box center [931, 45] width 17 height 16
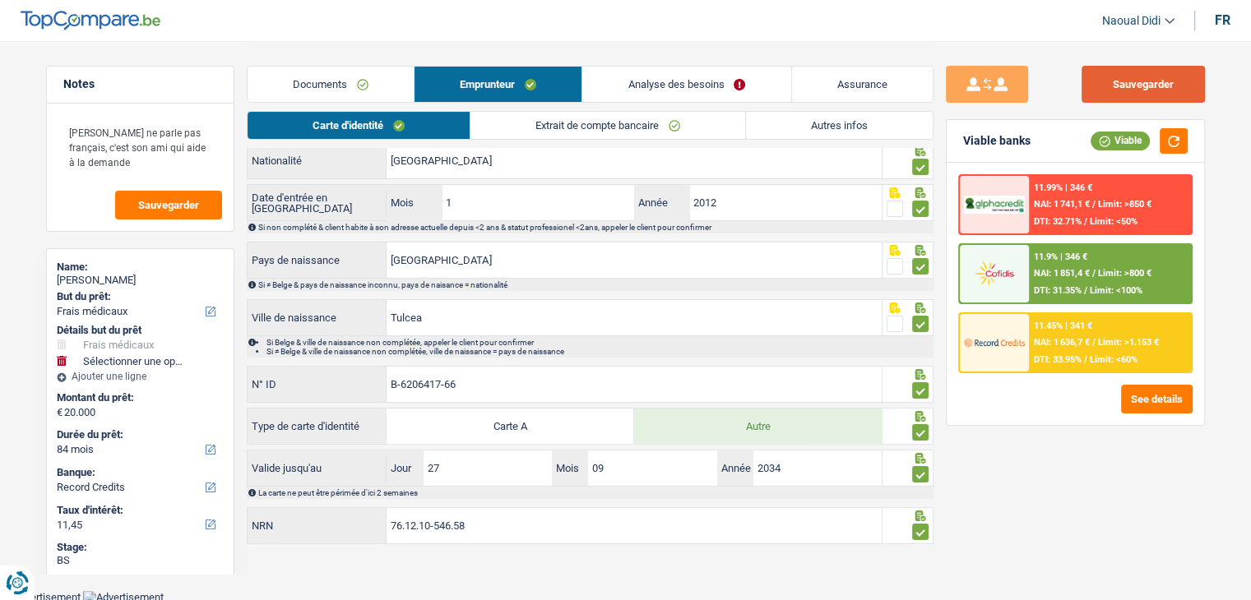
click at [1132, 82] on button "Sauvegarder" at bounding box center [1142, 84] width 123 height 37
click at [349, 84] on link "Documents" at bounding box center [331, 84] width 166 height 35
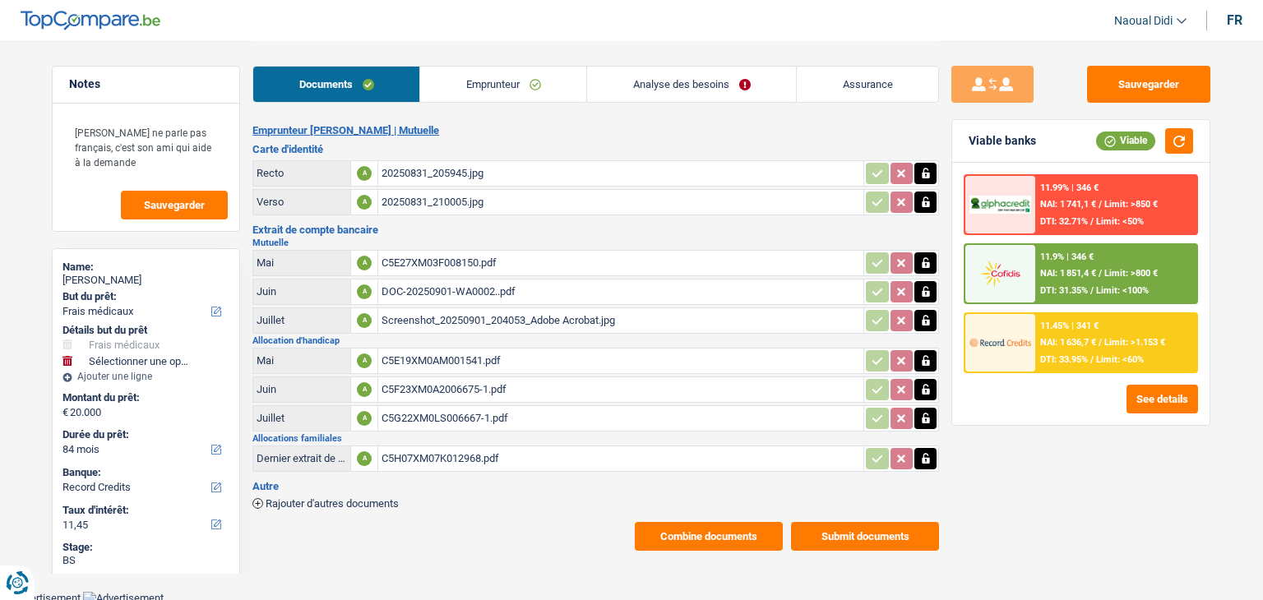
click at [449, 197] on div "20250831_210005.jpg" at bounding box center [621, 202] width 479 height 25
click at [509, 82] on link "Emprunteur" at bounding box center [503, 84] width 166 height 35
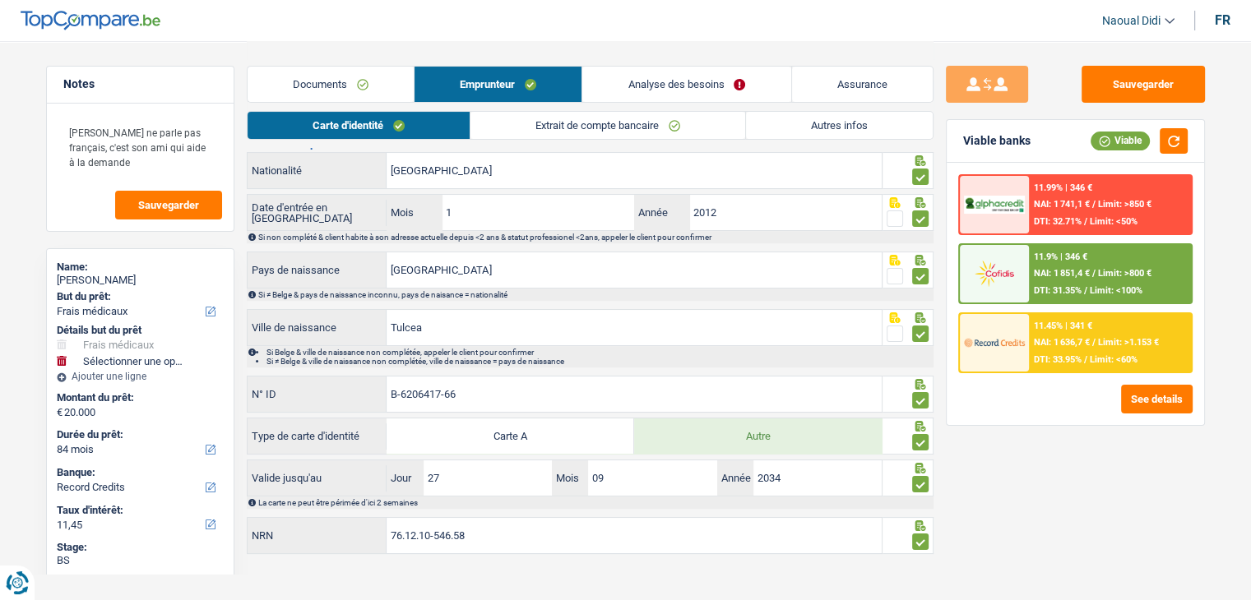
scroll to position [191, 0]
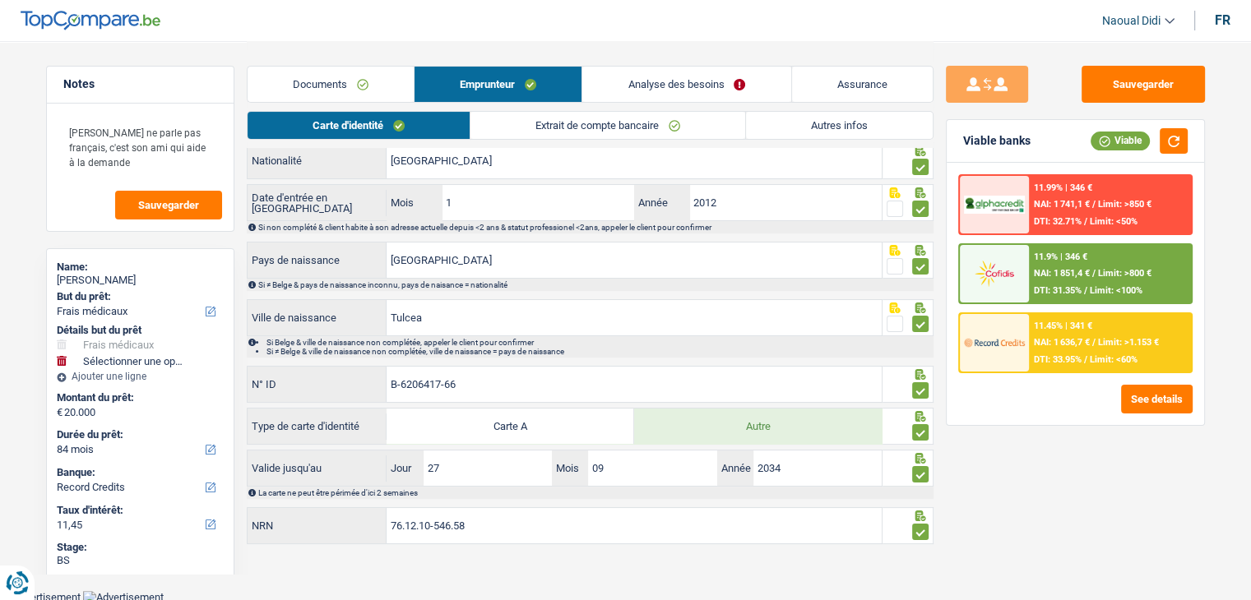
click at [643, 131] on link "Extrait de compte bancaire" at bounding box center [607, 125] width 275 height 27
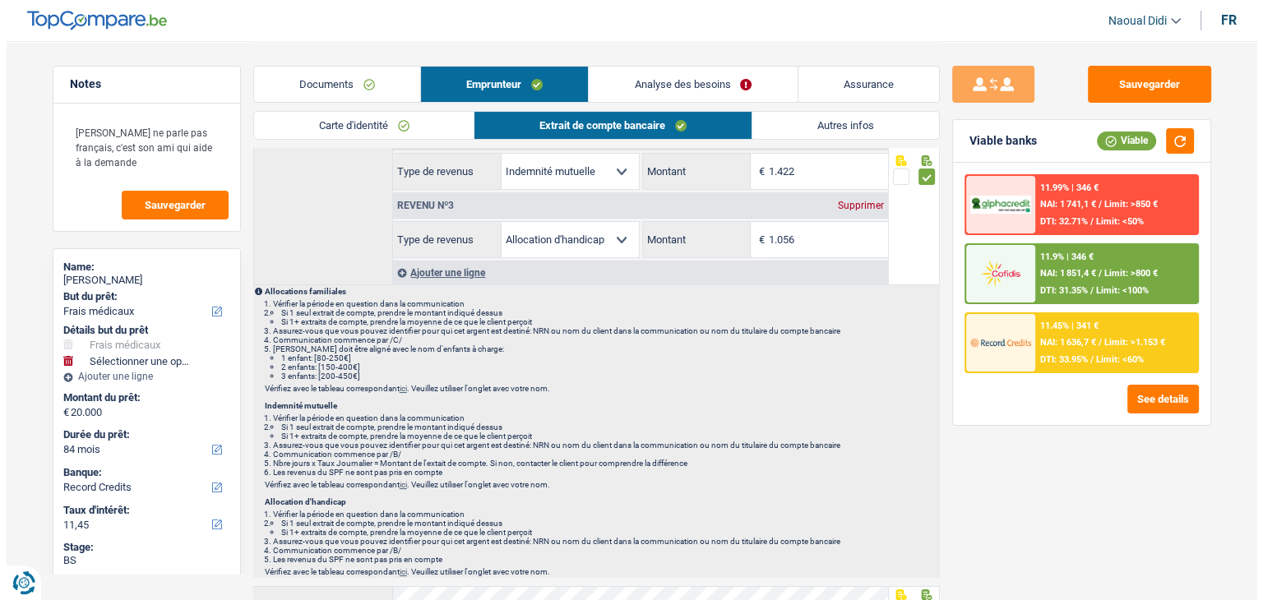
scroll to position [0, 0]
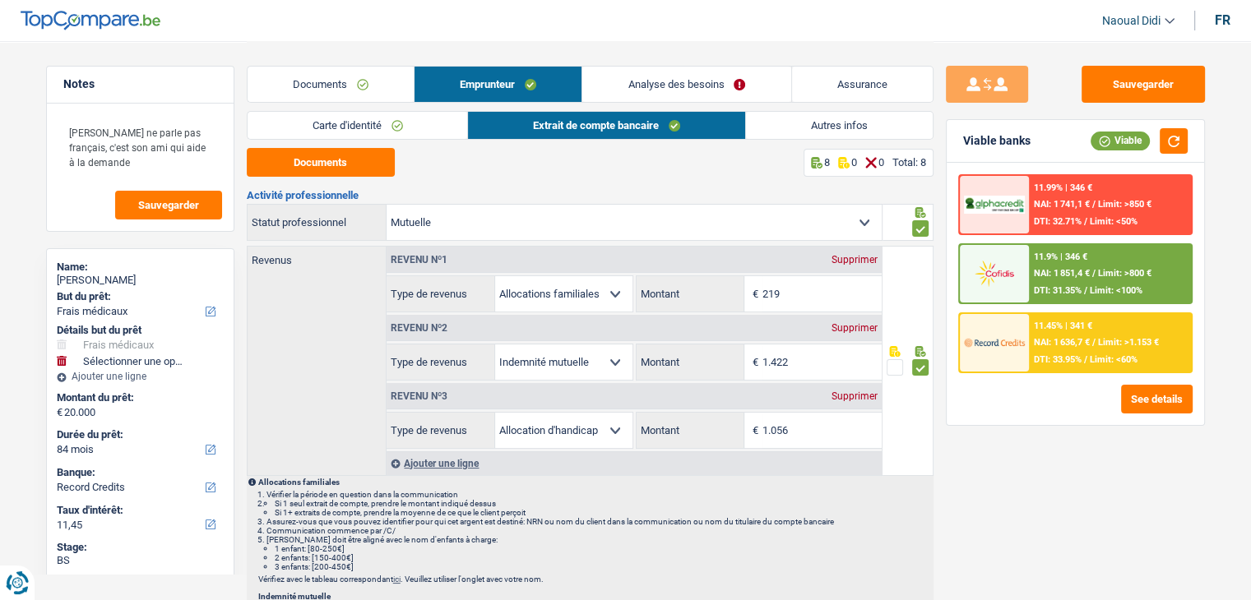
drag, startPoint x: 499, startPoint y: 428, endPoint x: 536, endPoint y: 430, distance: 37.1
click at [536, 430] on select "Allocation d'handicap Allocations chômage Allocations familiales Chèques repas …" at bounding box center [563, 430] width 137 height 35
click at [806, 539] on li "Ceci doit être aligné avec le nom d'enfants à charge: 1 enfant: [80-250€] 2 enf…" at bounding box center [598, 553] width 665 height 36
click at [335, 90] on link "Documents" at bounding box center [331, 84] width 166 height 35
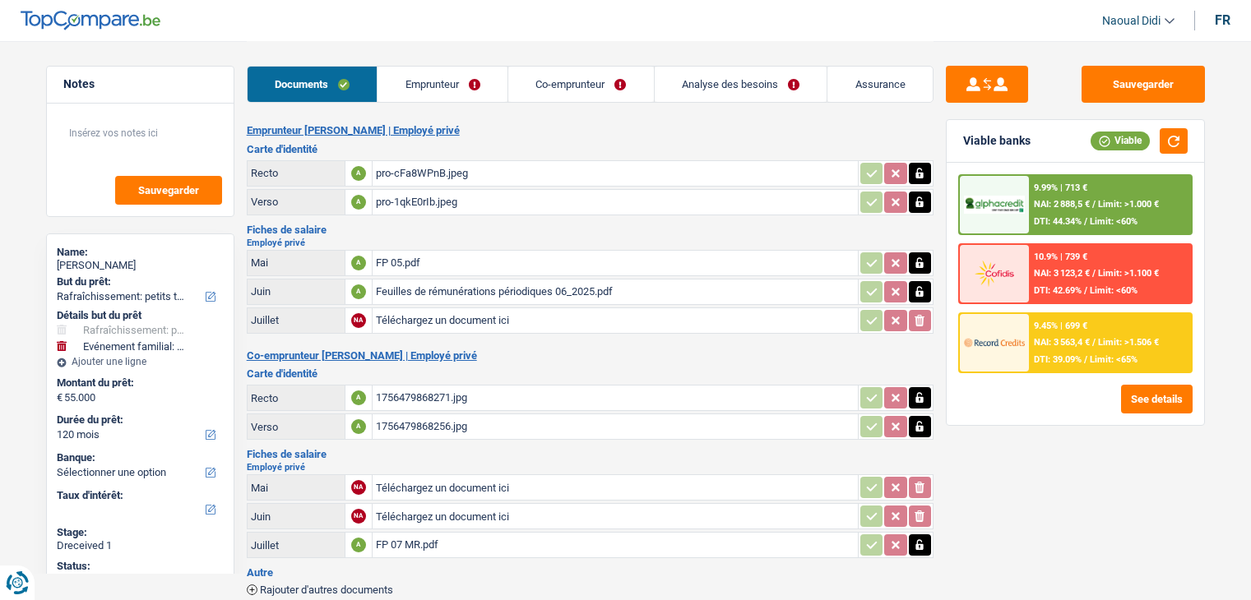
select select "houseOrGarden"
select select "familyEvent"
select select "120"
click at [437, 174] on div "pro-cFa8WPnB.jpeg" at bounding box center [615, 173] width 479 height 25
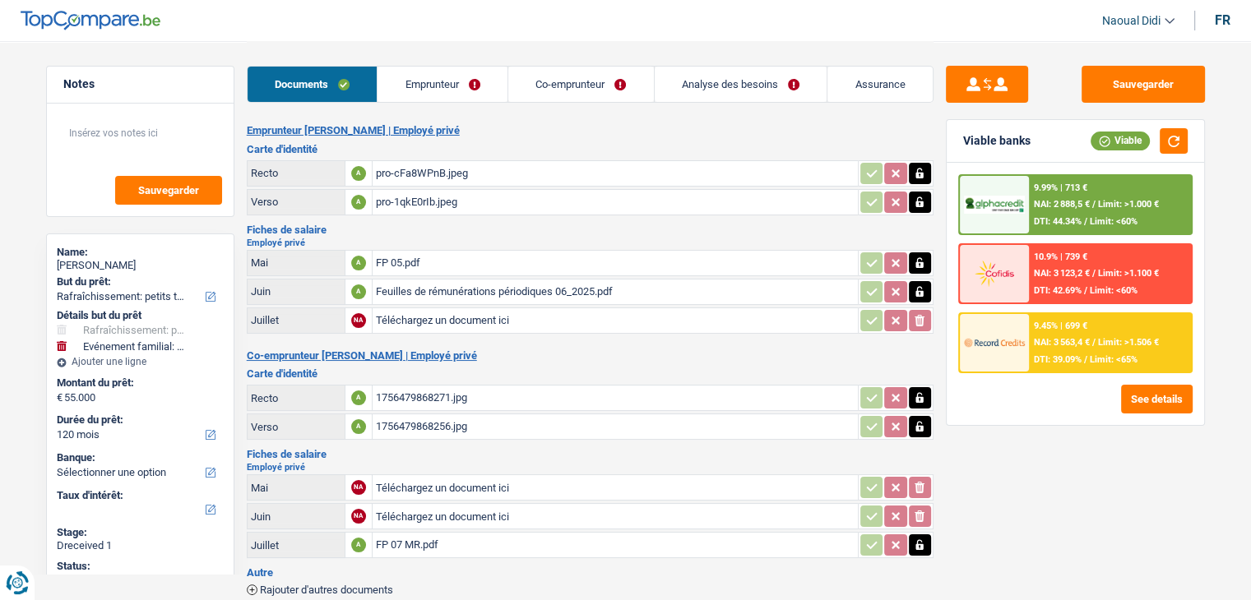
click at [405, 198] on div "pro-1qkE0rIb.jpeg" at bounding box center [615, 202] width 479 height 25
click at [405, 263] on div "FP 05.pdf" at bounding box center [615, 263] width 479 height 25
click at [401, 289] on div "Feuilles de rémunérations périodiques 06_2025.pdf" at bounding box center [615, 292] width 479 height 25
click at [428, 284] on div "Feuilles de rémunérations périodiques 06_2025.pdf" at bounding box center [615, 292] width 479 height 25
click at [400, 256] on div "FP 05.pdf" at bounding box center [615, 263] width 479 height 25
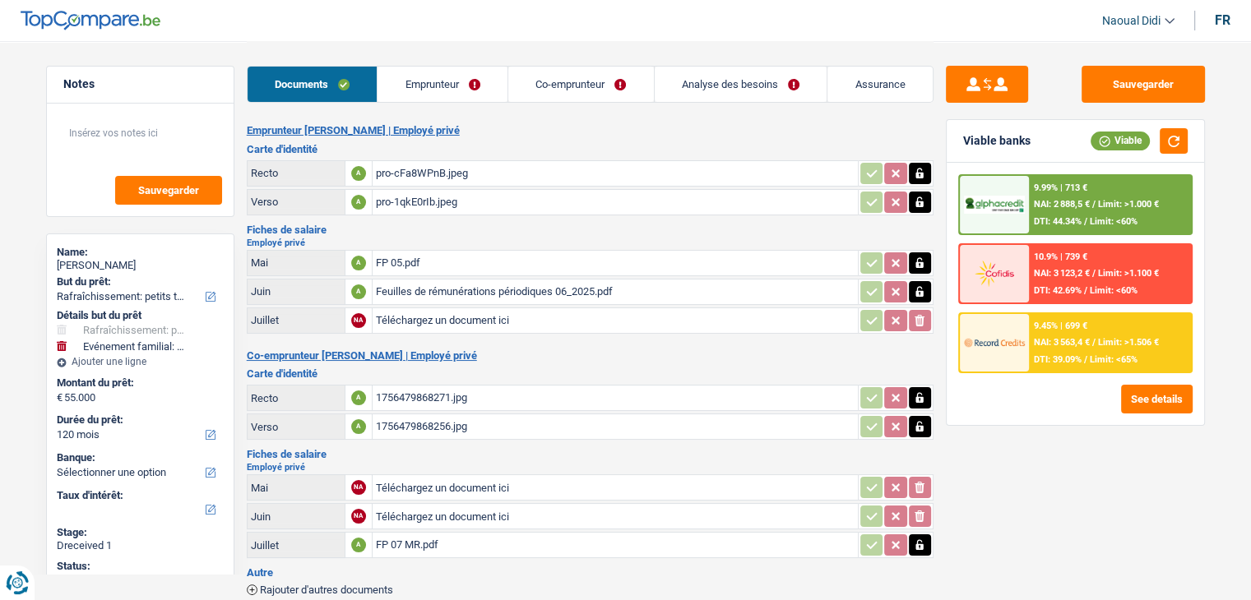
click at [415, 392] on div "1756479868271.jpg" at bounding box center [615, 398] width 479 height 25
click at [423, 533] on div "FP 07 MR.pdf" at bounding box center [615, 545] width 479 height 25
click at [444, 96] on link "Emprunteur" at bounding box center [442, 84] width 130 height 35
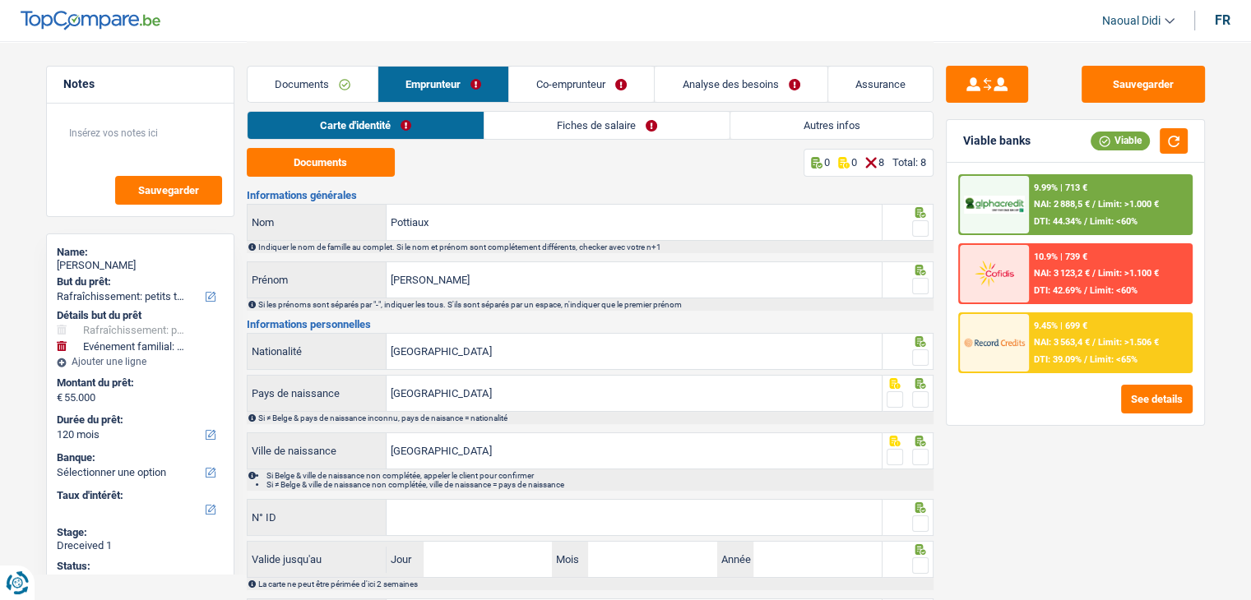
click at [530, 83] on link "Co-emprunteur" at bounding box center [581, 84] width 145 height 35
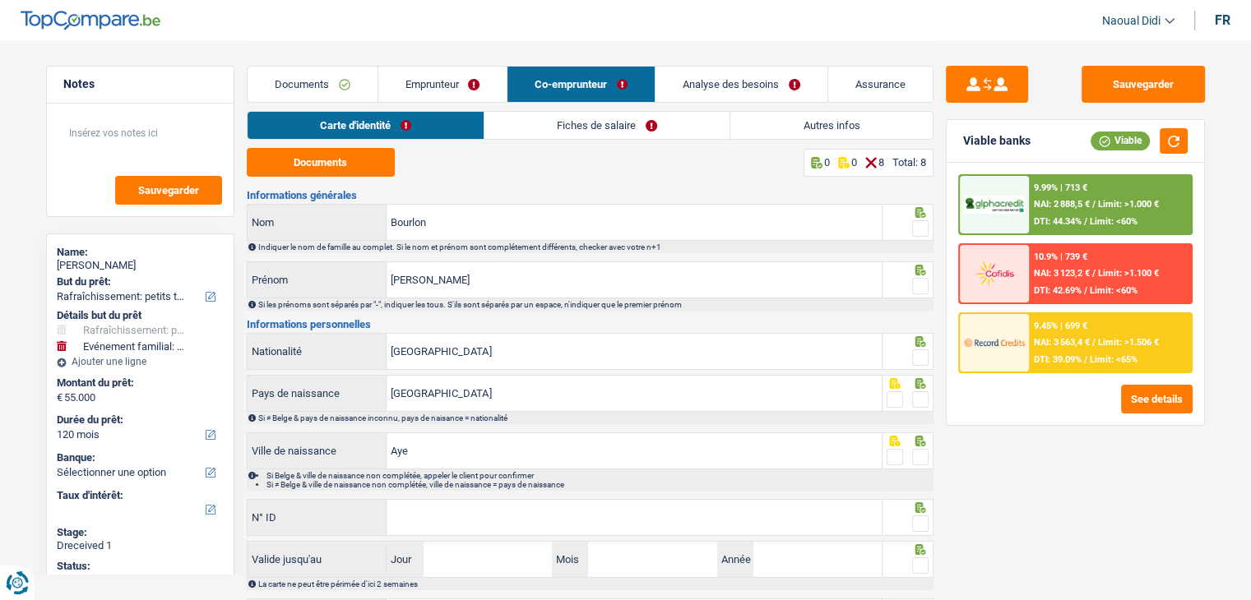
click at [592, 127] on link "Fiches de salaire" at bounding box center [606, 125] width 245 height 27
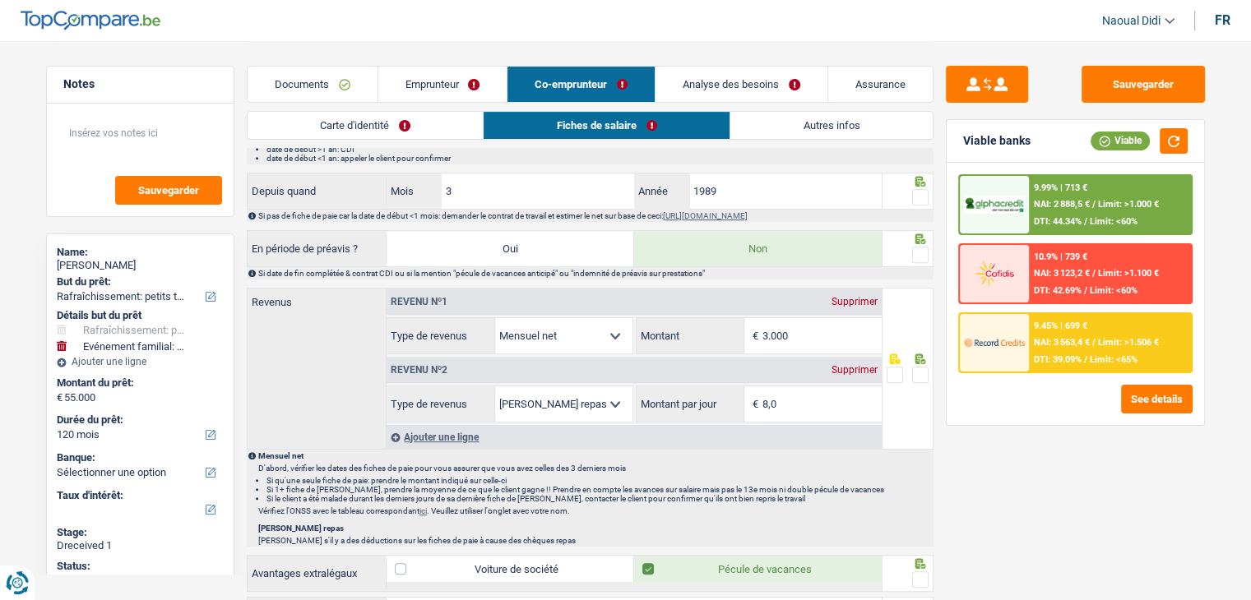
scroll to position [632, 0]
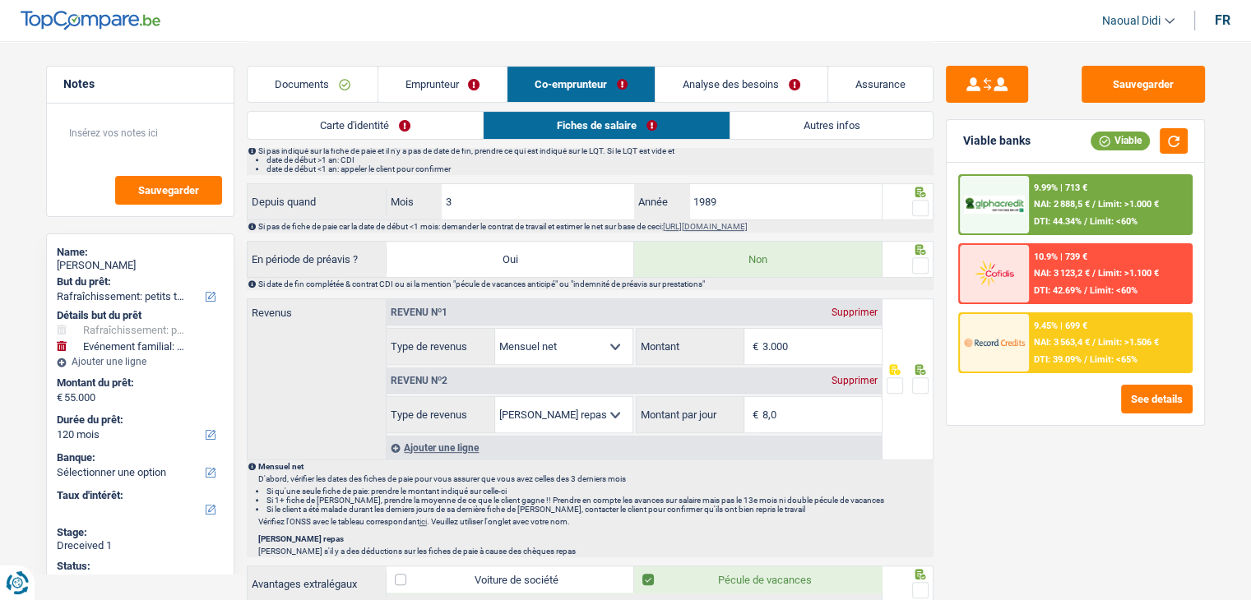
click at [316, 82] on link "Documents" at bounding box center [313, 84] width 130 height 35
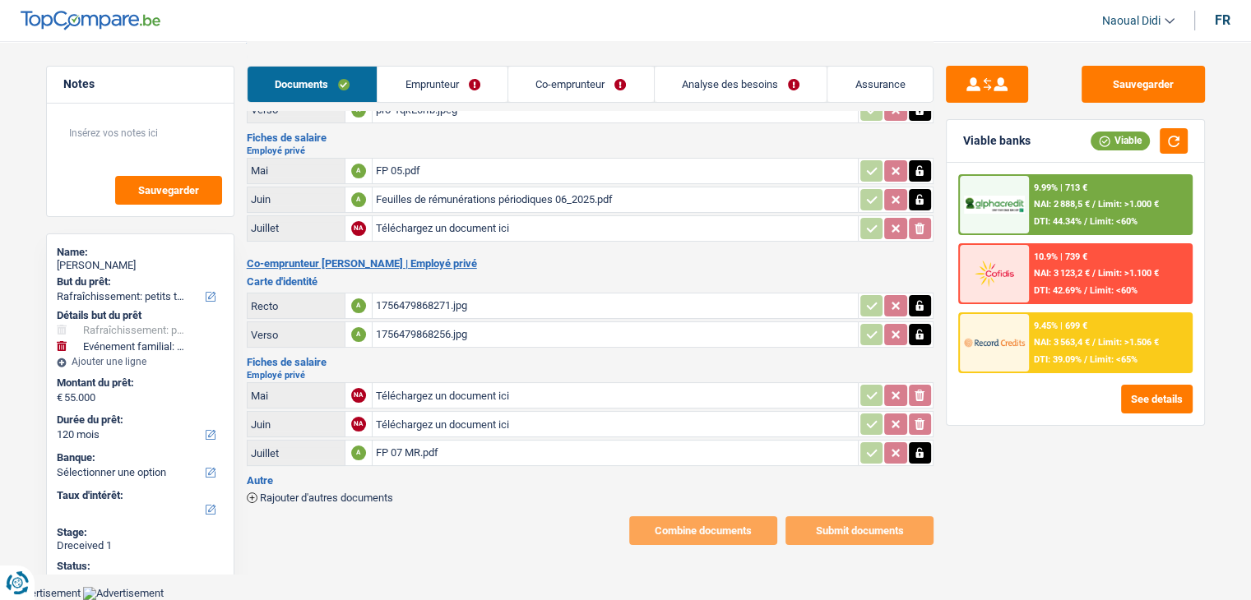
scroll to position [81, 0]
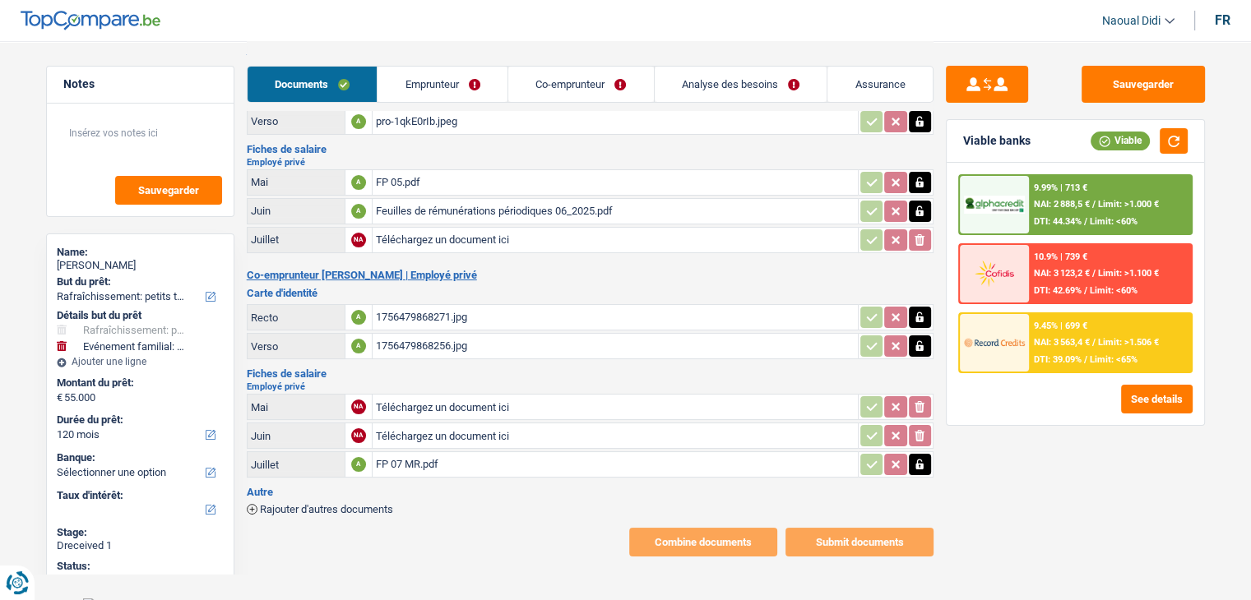
click at [418, 237] on input "Téléchargez un document ici" at bounding box center [615, 240] width 479 height 25
type input "C:\fakepath\extrait de compte 05 MMe.jpg"
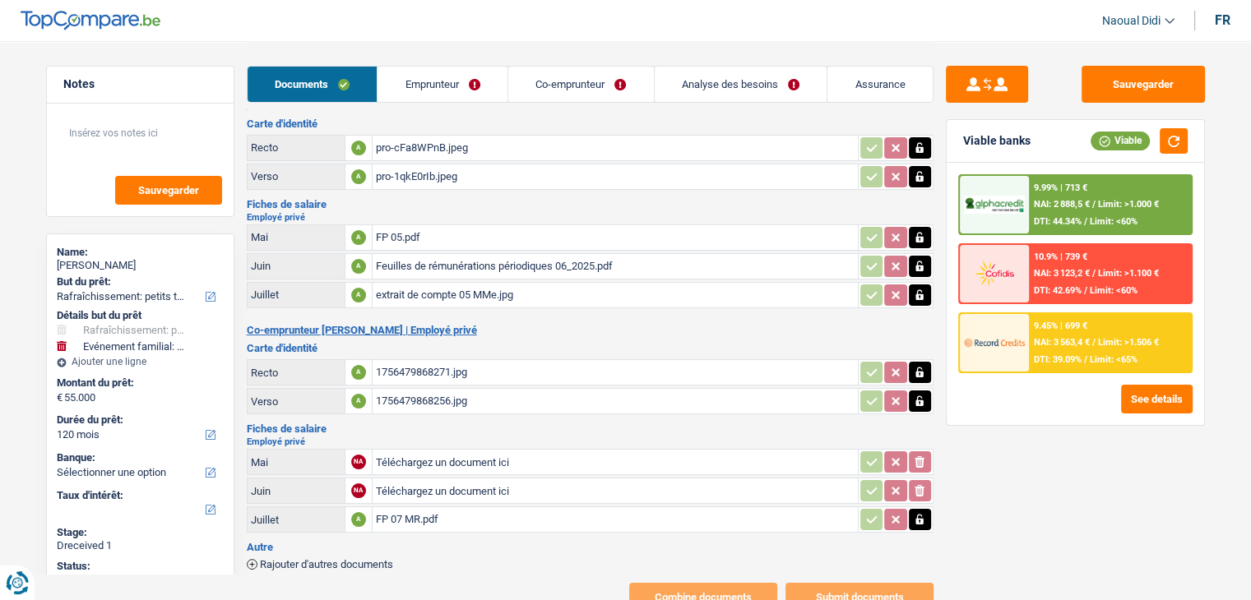
scroll to position [0, 0]
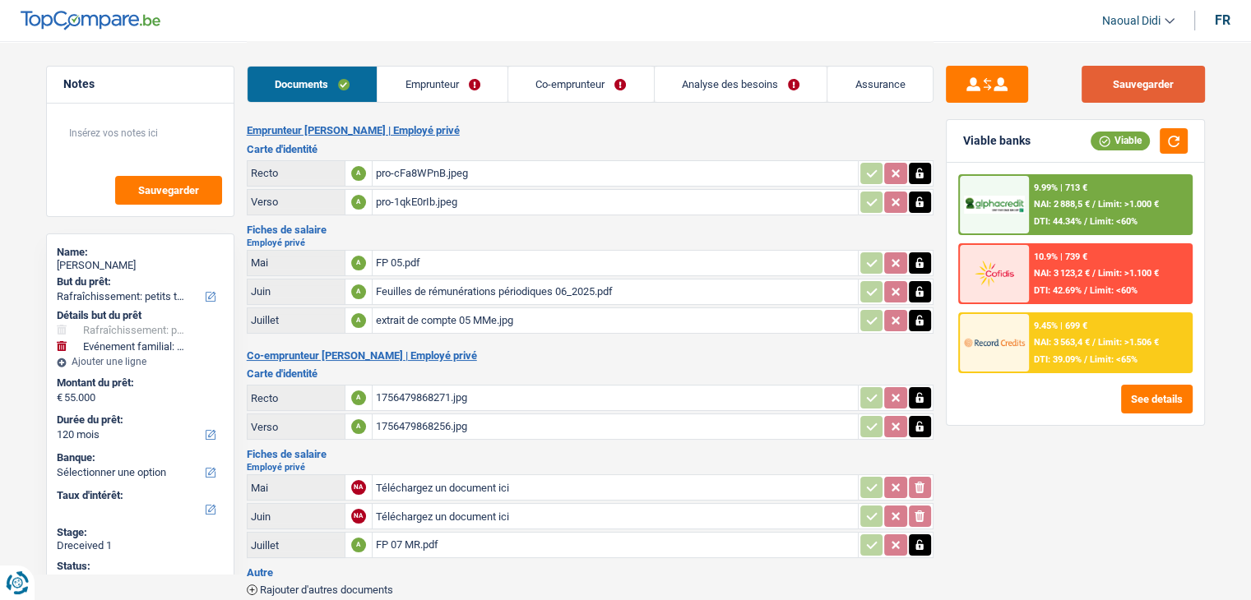
drag, startPoint x: 1123, startPoint y: 87, endPoint x: 1085, endPoint y: 84, distance: 38.8
click at [1123, 87] on button "Sauvegarder" at bounding box center [1142, 84] width 123 height 37
click at [410, 535] on div "FP 07 MR.pdf" at bounding box center [615, 545] width 479 height 25
click at [1117, 84] on button "Sauvegarder" at bounding box center [1142, 84] width 123 height 37
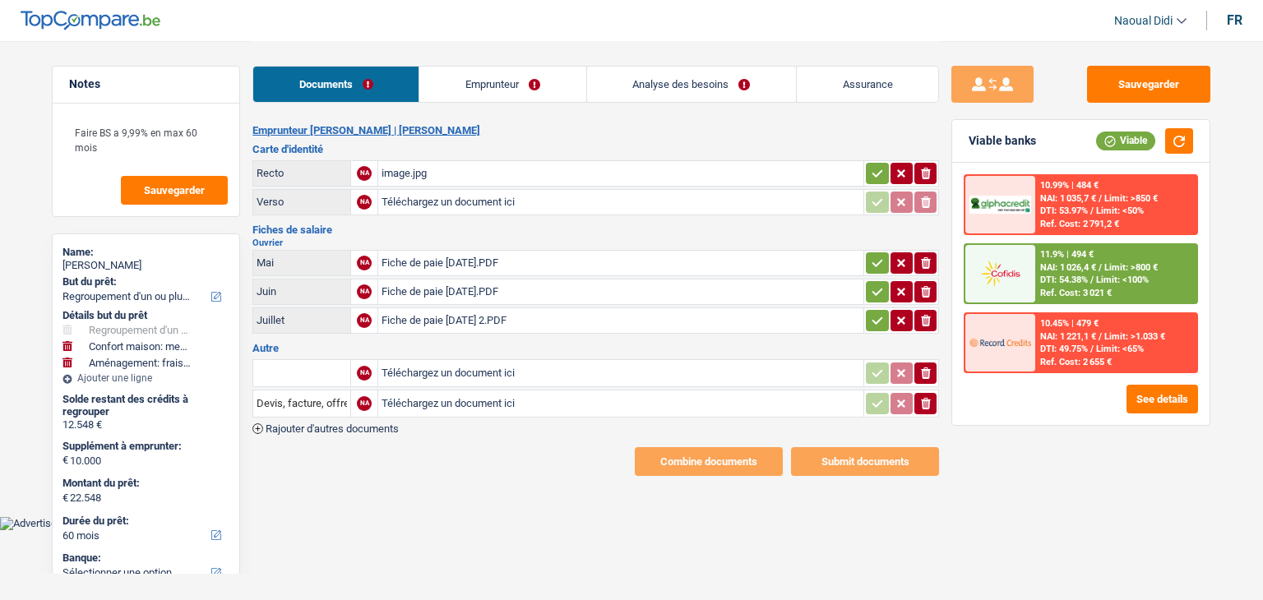
select select "refinancing"
select select "household"
select select "movingOrInstallation"
select select "60"
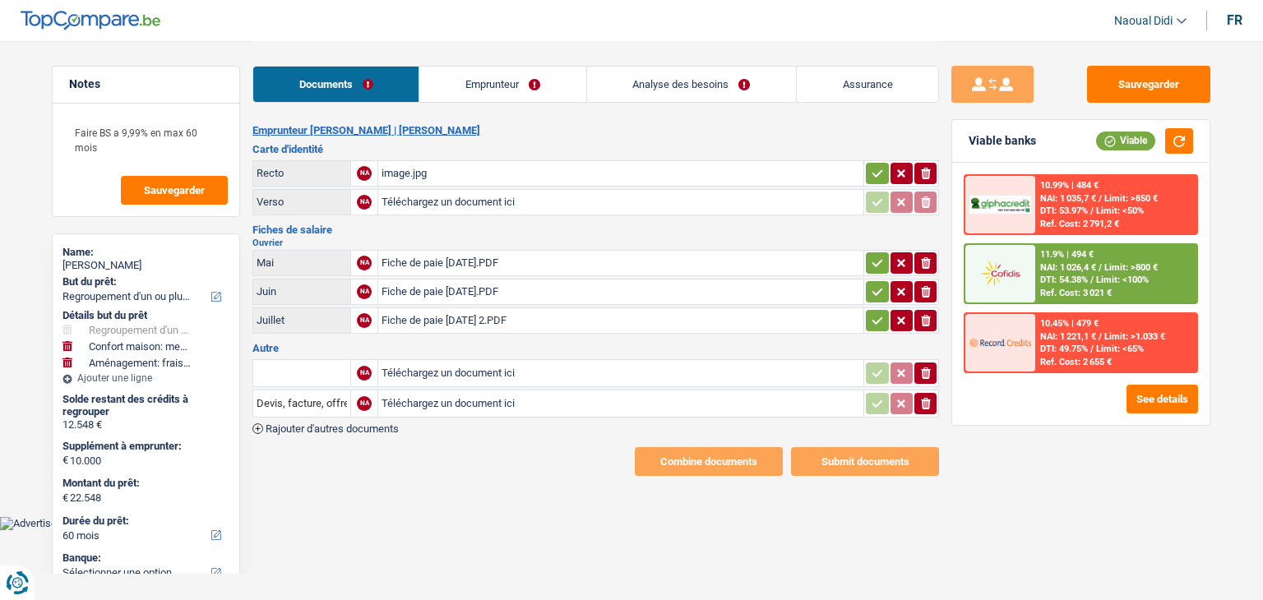
click at [413, 171] on div "image.jpg" at bounding box center [621, 173] width 479 height 25
click at [430, 261] on div "Fiche de paie [DATE].PDF" at bounding box center [621, 263] width 479 height 25
click at [478, 283] on div "Fiche de paie [DATE].PDF" at bounding box center [621, 292] width 479 height 25
click at [456, 312] on div "Fiche de paie [DATE] 2.PDF" at bounding box center [621, 320] width 479 height 25
click at [446, 201] on input "Téléchargez un document ici" at bounding box center [621, 202] width 479 height 25
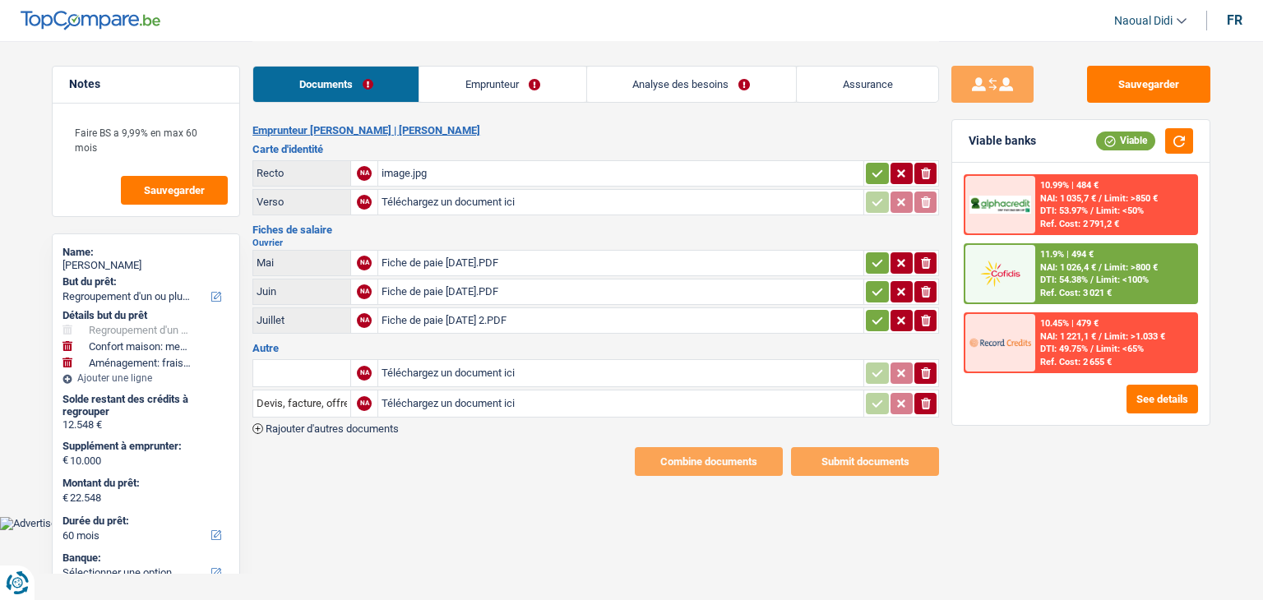
type input "C:\fakepath\IMG_1355.jpeg"
click at [867, 176] on button "button" at bounding box center [877, 173] width 22 height 21
click at [879, 259] on icon "button" at bounding box center [877, 262] width 11 height 7
click at [878, 299] on td "ionicons-v5-e" at bounding box center [901, 292] width 76 height 26
click at [872, 308] on td "ionicons-v5-e" at bounding box center [901, 321] width 76 height 26
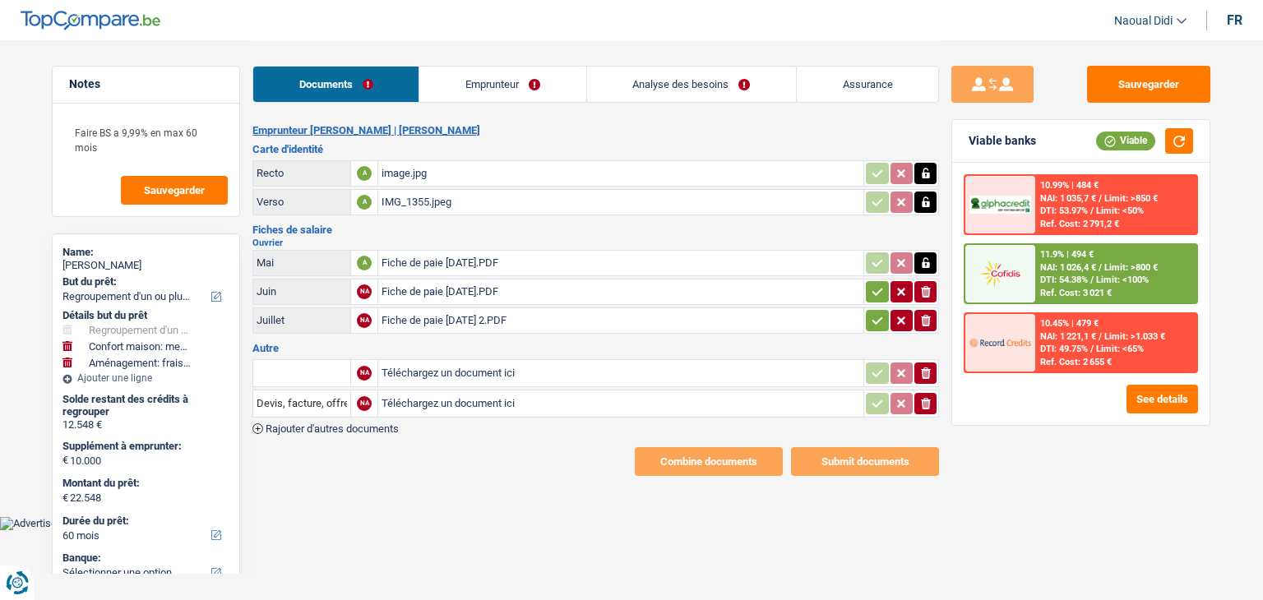
click at [871, 289] on icon "button" at bounding box center [877, 292] width 13 height 16
click at [872, 314] on icon "button" at bounding box center [877, 320] width 13 height 16
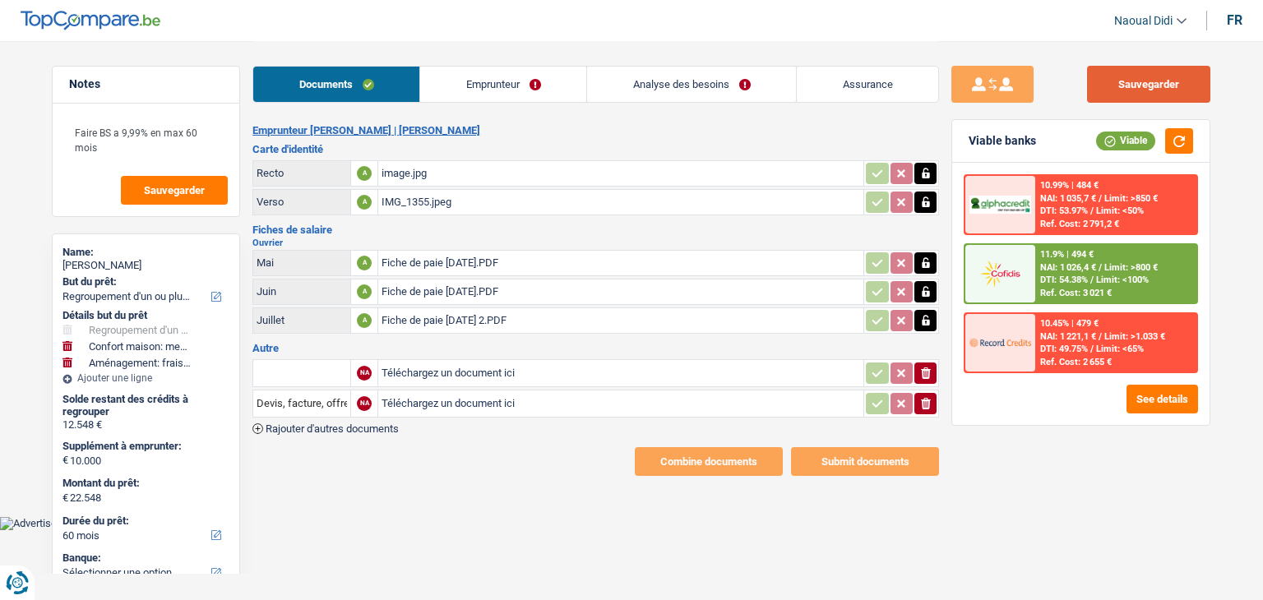
click at [1131, 86] on button "Sauvegarder" at bounding box center [1148, 84] width 123 height 37
click at [466, 77] on link "Emprunteur" at bounding box center [503, 84] width 166 height 35
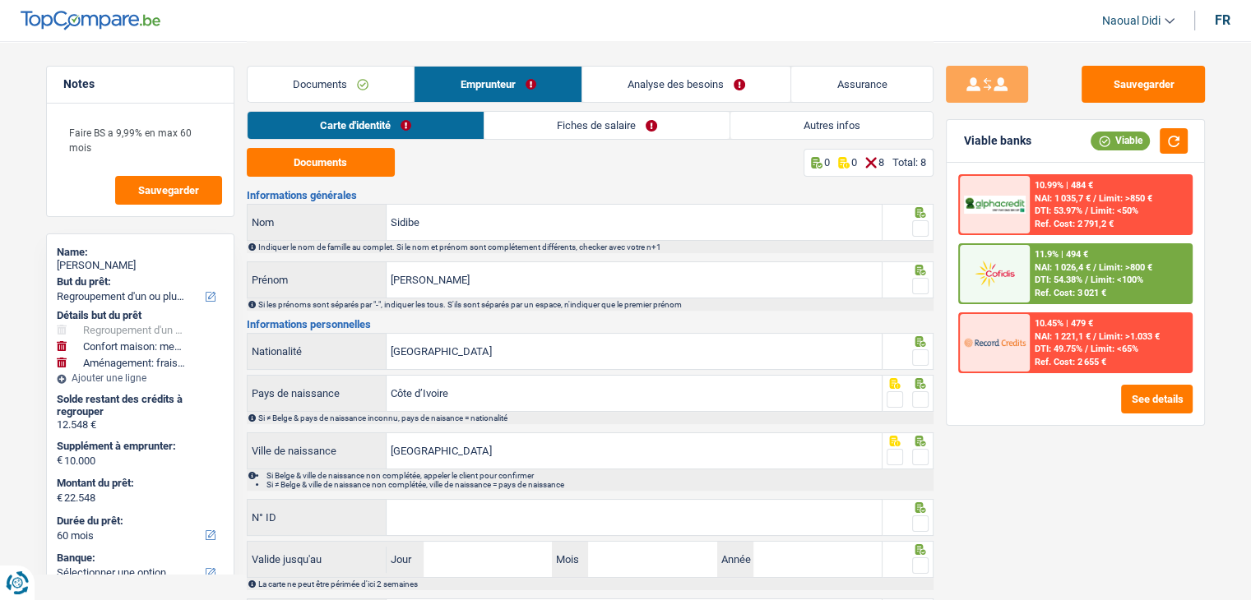
click at [314, 122] on link "Carte d'identité" at bounding box center [366, 125] width 236 height 27
click at [309, 164] on button "Documents" at bounding box center [321, 162] width 148 height 29
click at [920, 231] on span at bounding box center [920, 228] width 16 height 16
click at [0, 0] on input "radio" at bounding box center [0, 0] width 0 height 0
click at [921, 289] on span at bounding box center [920, 286] width 16 height 16
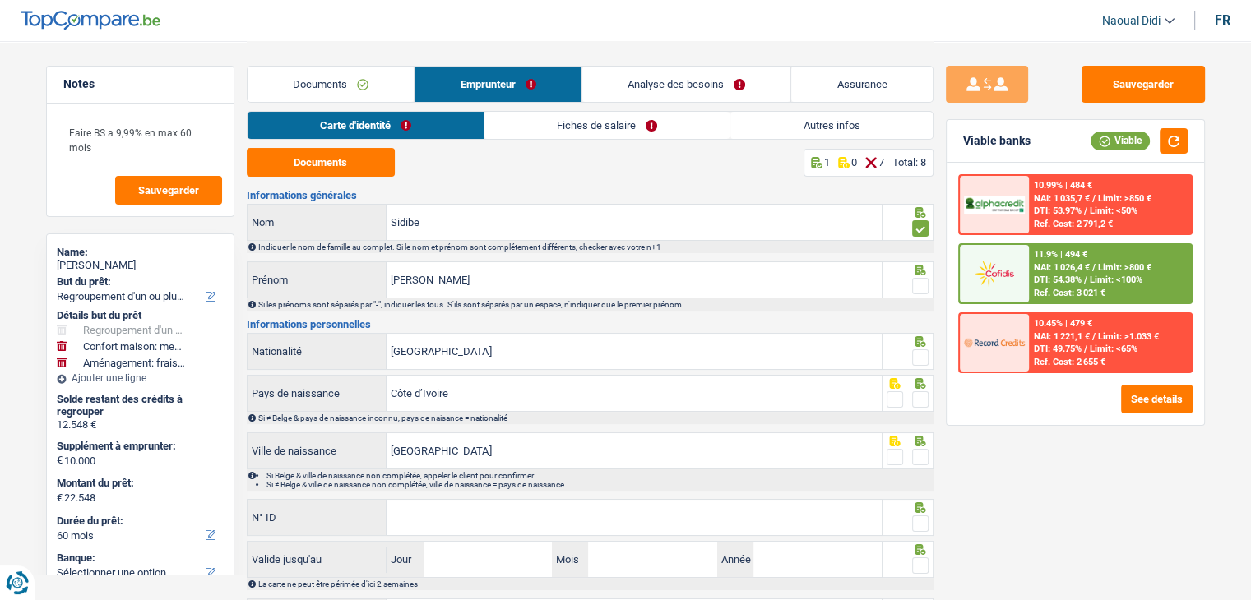
click at [0, 0] on input "radio" at bounding box center [0, 0] width 0 height 0
click at [920, 356] on span at bounding box center [920, 357] width 16 height 16
click at [0, 0] on input "radio" at bounding box center [0, 0] width 0 height 0
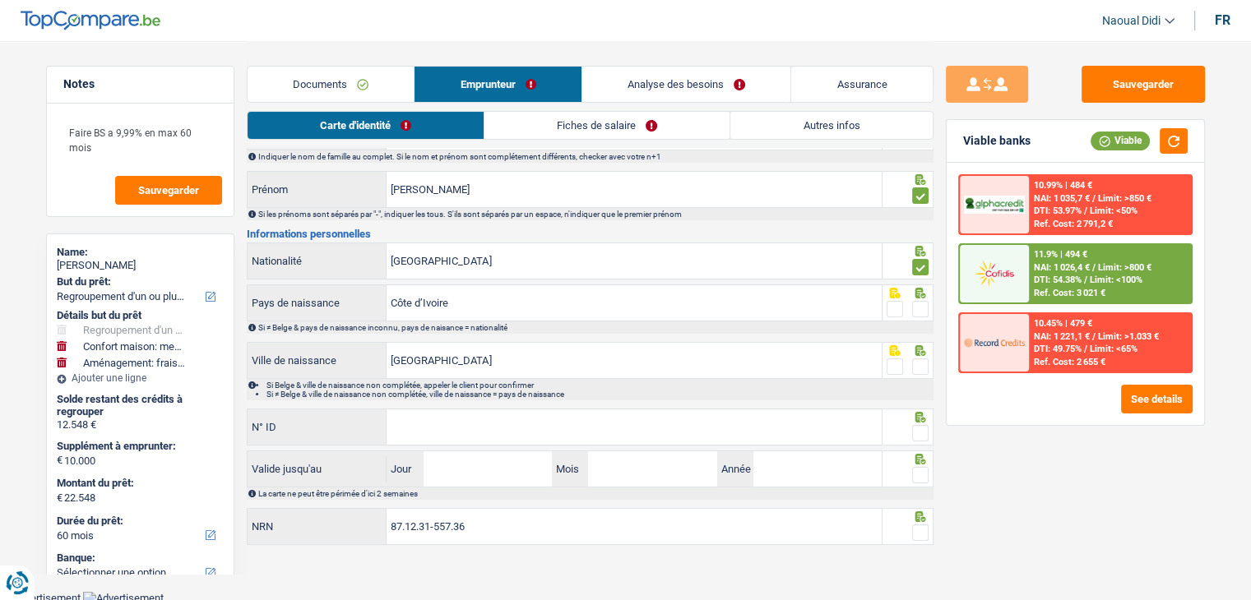
scroll to position [91, 0]
click at [920, 310] on span at bounding box center [920, 308] width 16 height 16
click at [0, 0] on input "radio" at bounding box center [0, 0] width 0 height 0
click at [916, 364] on span at bounding box center [920, 366] width 16 height 16
click at [0, 0] on input "radio" at bounding box center [0, 0] width 0 height 0
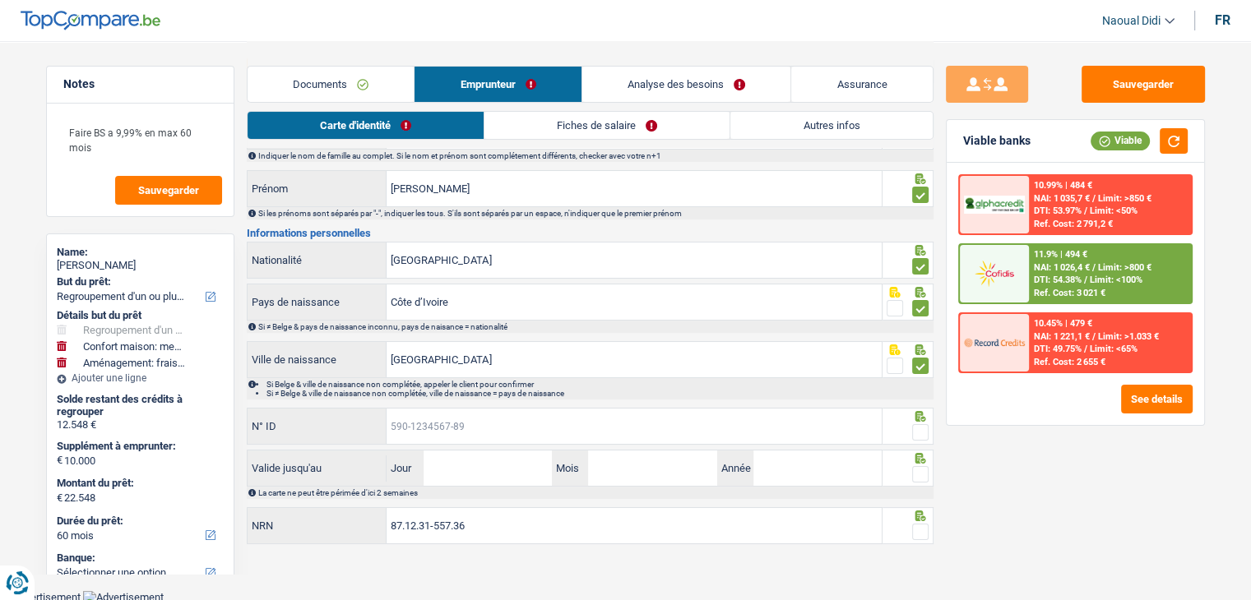
click at [439, 421] on input "N° ID" at bounding box center [633, 426] width 495 height 35
paste input "[PHONE_NUMBER]"
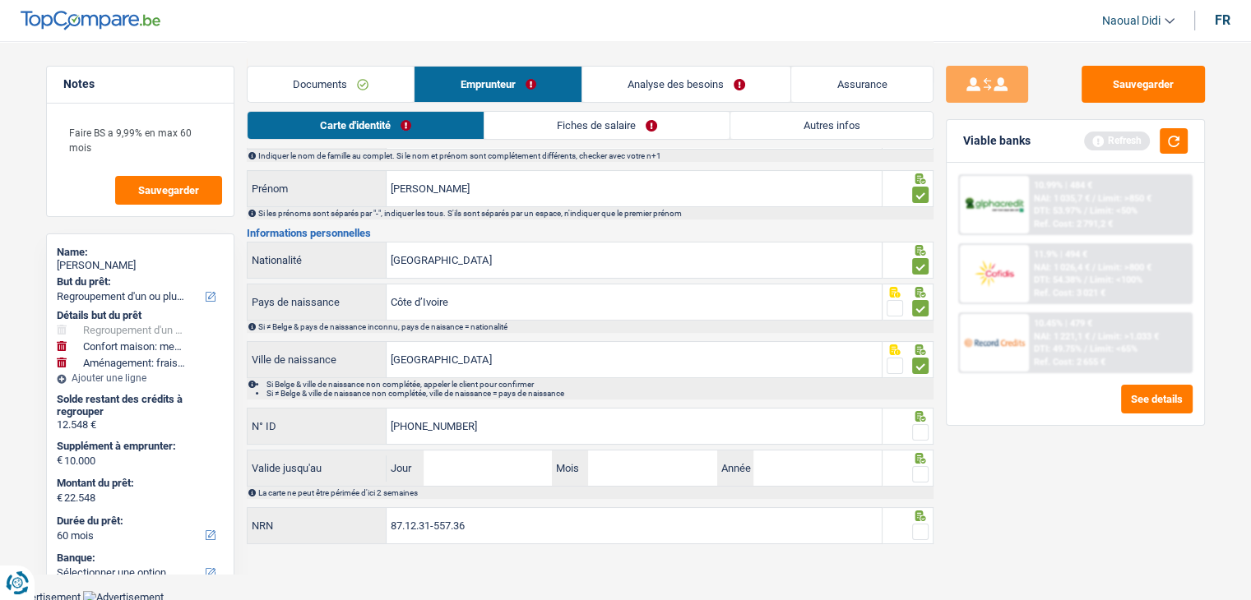
type input "[PHONE_NUMBER]"
click at [470, 458] on input "Jour" at bounding box center [487, 468] width 128 height 35
type input "14"
type input "10"
type input "2032"
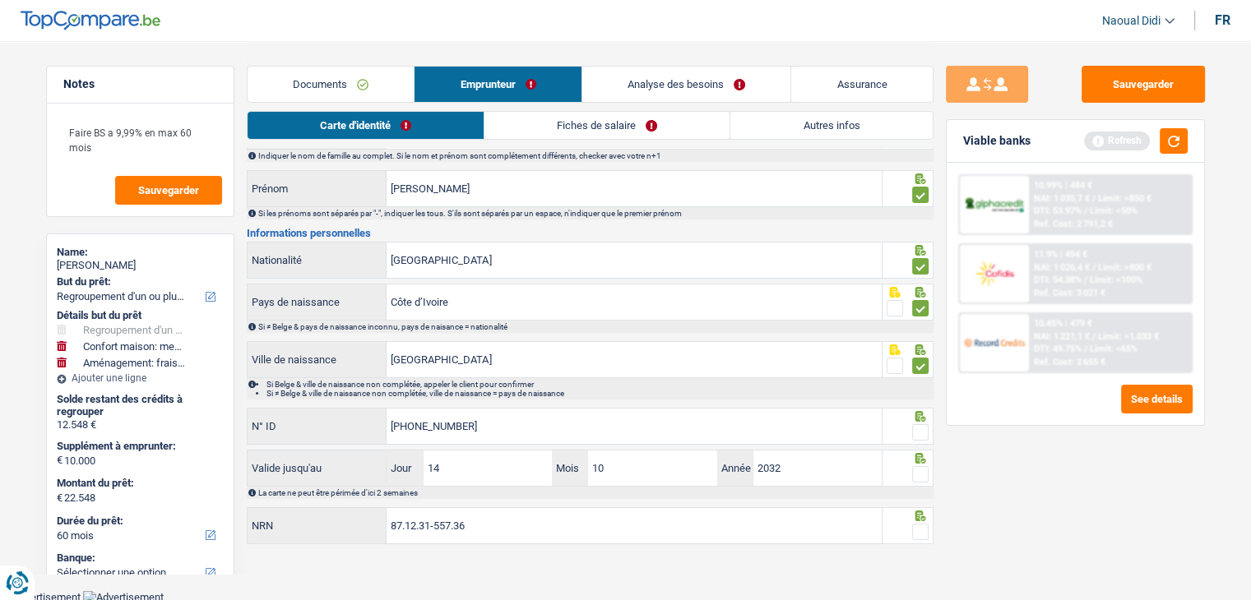
drag, startPoint x: 914, startPoint y: 471, endPoint x: 918, endPoint y: 463, distance: 8.9
click at [914, 471] on span at bounding box center [920, 474] width 16 height 16
click at [0, 0] on input "radio" at bounding box center [0, 0] width 0 height 0
click at [921, 432] on span at bounding box center [920, 432] width 16 height 16
click at [0, 0] on input "radio" at bounding box center [0, 0] width 0 height 0
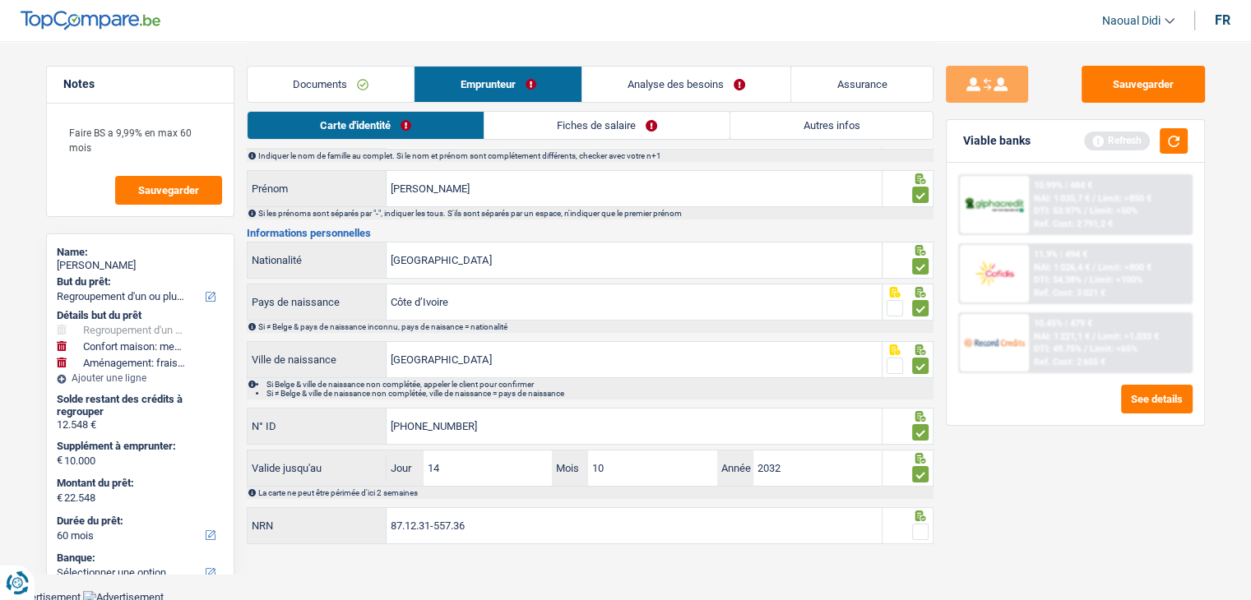
click at [922, 524] on span at bounding box center [920, 532] width 16 height 16
click at [0, 0] on input "radio" at bounding box center [0, 0] width 0 height 0
click at [1141, 72] on button "Sauvegarder" at bounding box center [1142, 84] width 123 height 37
click at [599, 134] on link "Fiches de salaire" at bounding box center [607, 125] width 245 height 27
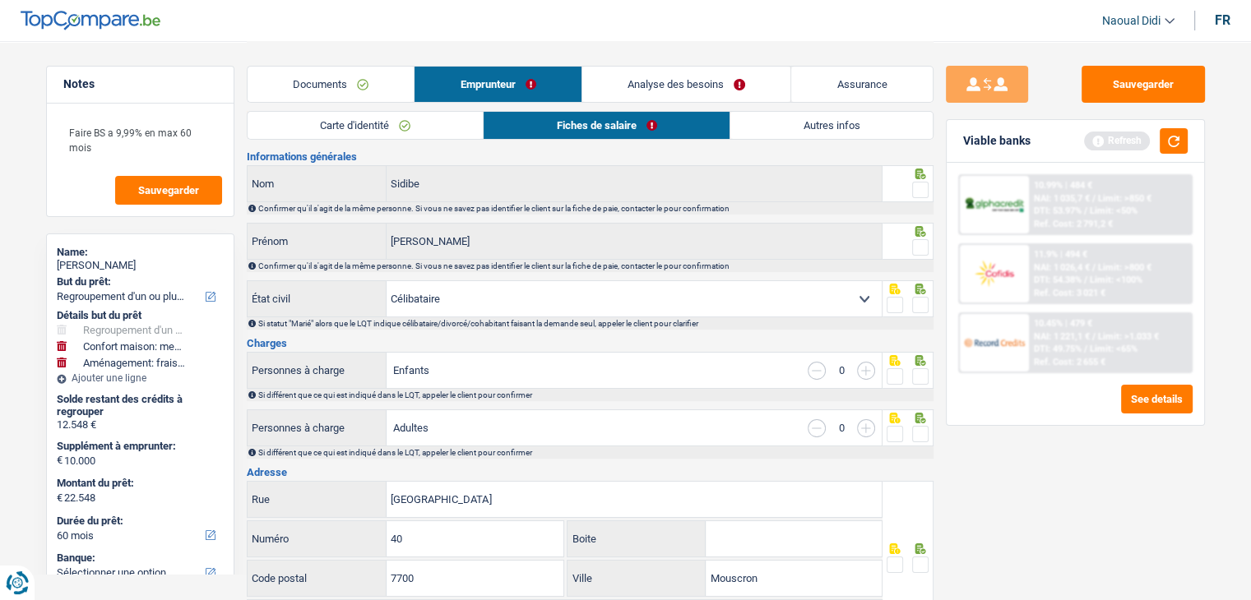
scroll to position [0, 0]
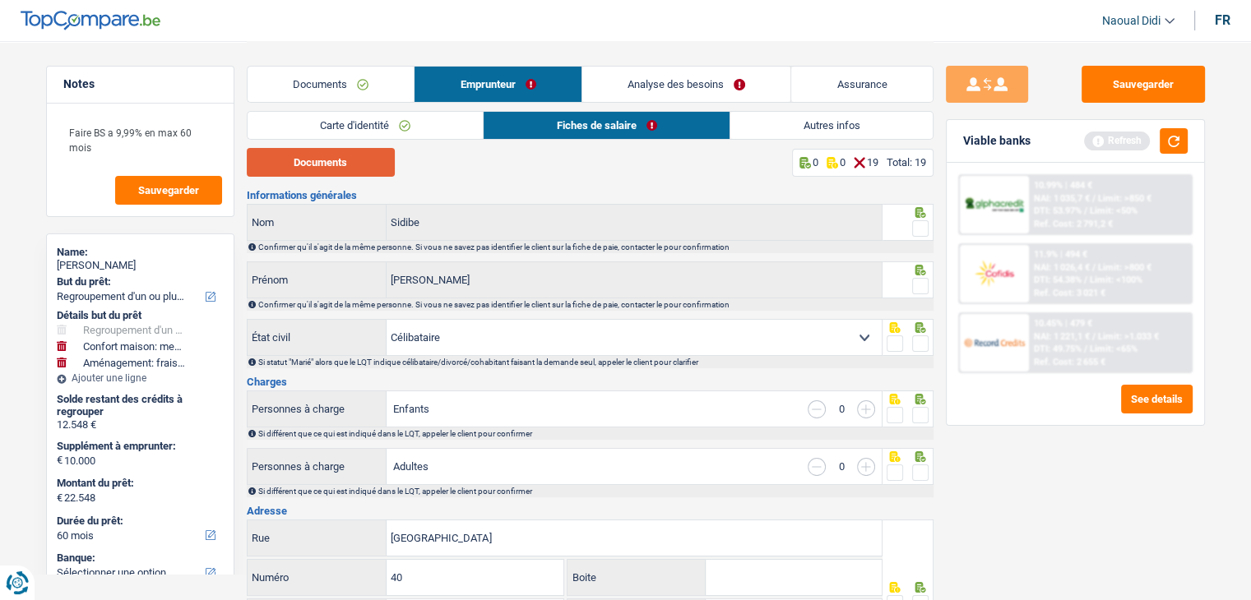
click at [319, 162] on button "Documents" at bounding box center [321, 162] width 148 height 29
click at [918, 234] on span at bounding box center [920, 228] width 16 height 16
click at [0, 0] on input "radio" at bounding box center [0, 0] width 0 height 0
click at [923, 285] on span at bounding box center [920, 286] width 16 height 16
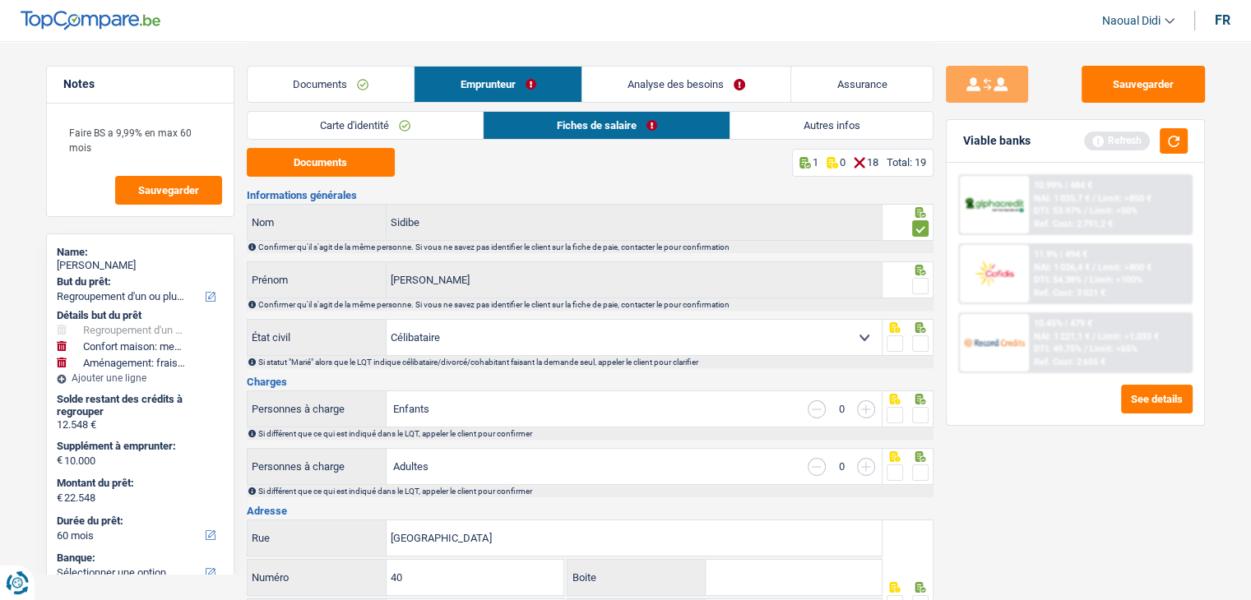
click at [0, 0] on input "radio" at bounding box center [0, 0] width 0 height 0
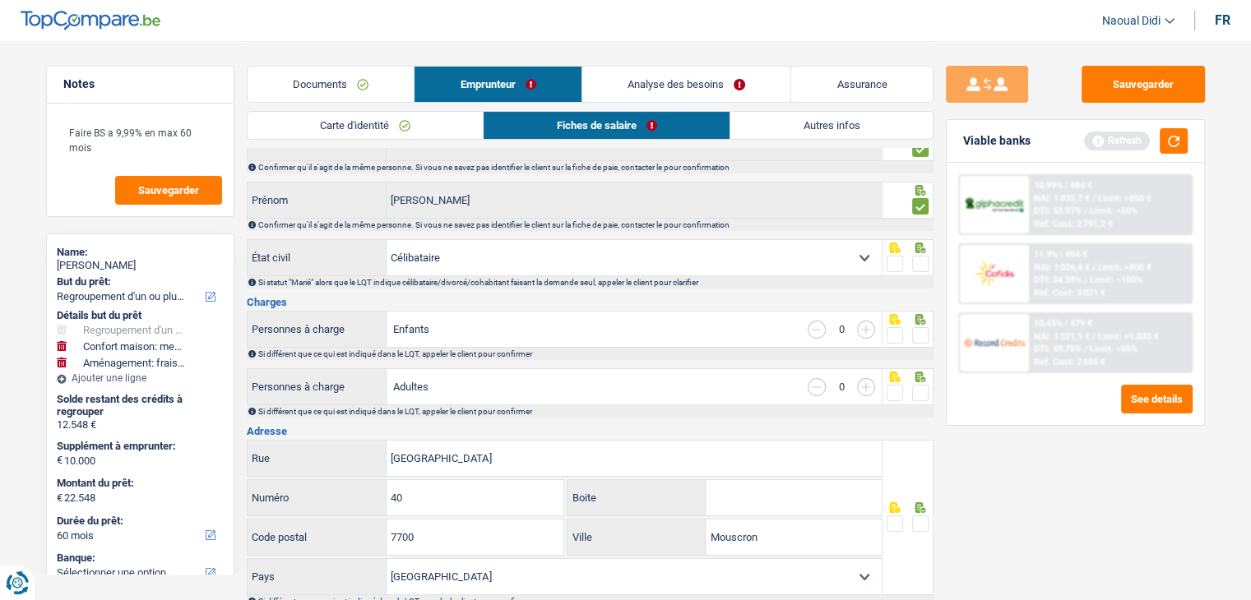
scroll to position [82, 0]
click at [923, 261] on span at bounding box center [920, 261] width 16 height 16
click at [0, 0] on input "radio" at bounding box center [0, 0] width 0 height 0
click at [925, 330] on span at bounding box center [920, 333] width 16 height 16
click at [0, 0] on input "radio" at bounding box center [0, 0] width 0 height 0
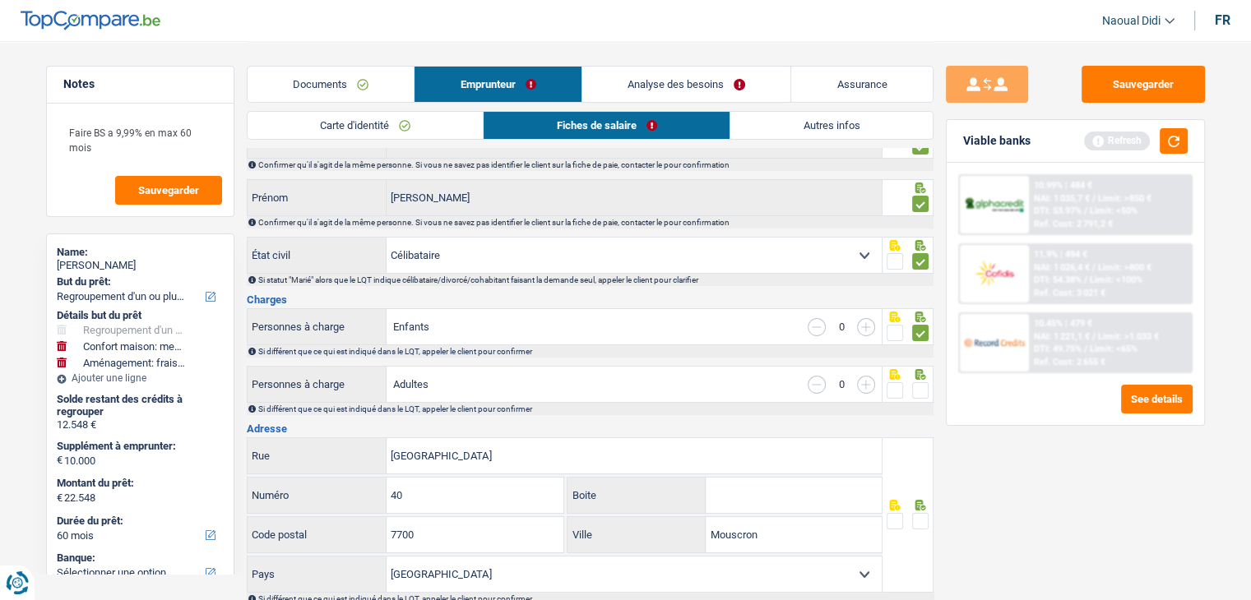
click at [925, 330] on span at bounding box center [920, 333] width 16 height 16
click at [0, 0] on input "radio" at bounding box center [0, 0] width 0 height 0
click at [923, 392] on span at bounding box center [920, 390] width 16 height 16
click at [0, 0] on input "radio" at bounding box center [0, 0] width 0 height 0
click at [923, 392] on span at bounding box center [920, 390] width 16 height 16
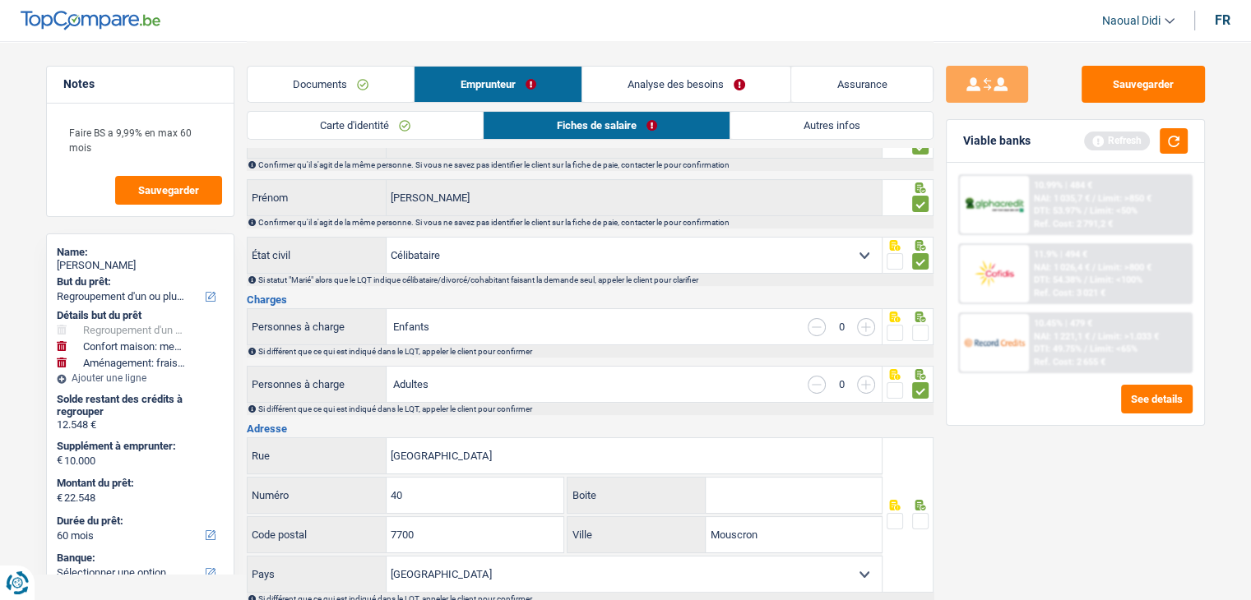
click at [0, 0] on input "radio" at bounding box center [0, 0] width 0 height 0
click at [921, 333] on span at bounding box center [920, 333] width 16 height 16
click at [0, 0] on input "radio" at bounding box center [0, 0] width 0 height 0
click at [921, 382] on span at bounding box center [920, 390] width 16 height 16
click at [0, 0] on input "radio" at bounding box center [0, 0] width 0 height 0
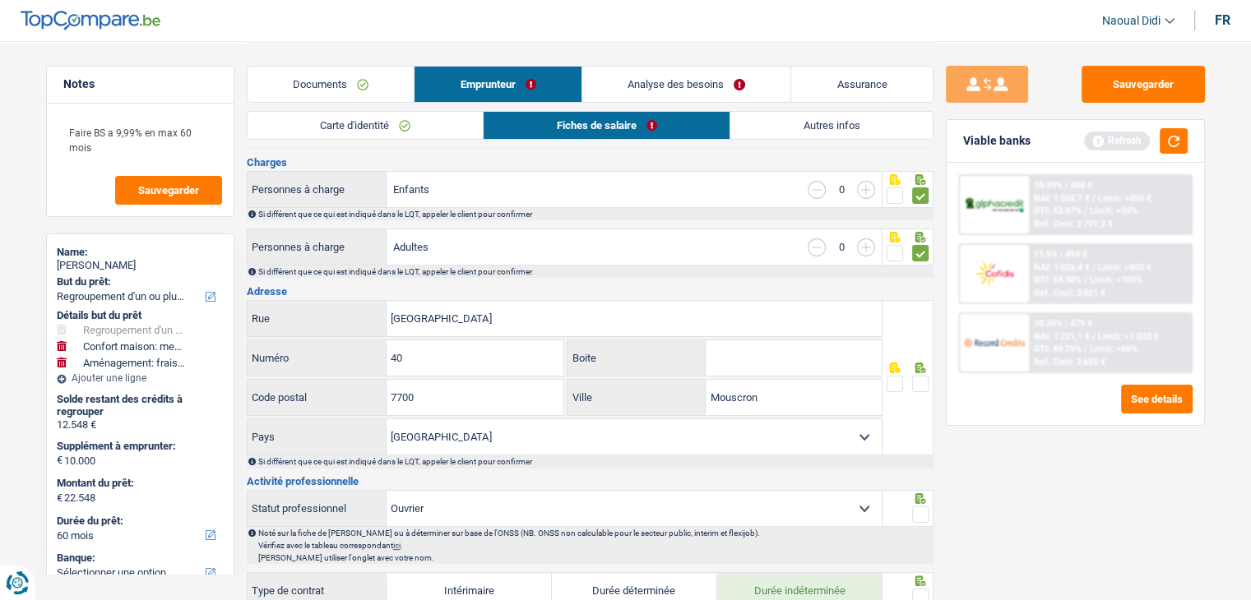
scroll to position [247, 0]
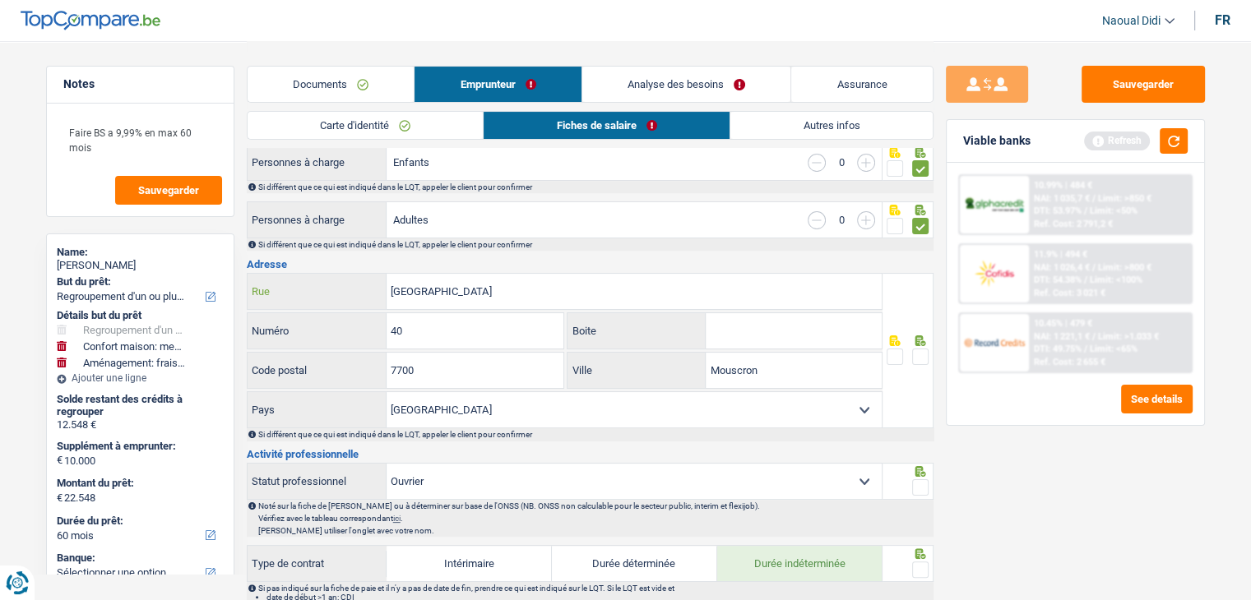
click at [603, 285] on input "[GEOGRAPHIC_DATA]" at bounding box center [633, 291] width 495 height 35
click at [783, 329] on input "Boite" at bounding box center [794, 330] width 176 height 35
paste input "ue du Petit-Courtrai 40 7700 Mouscron"
drag, startPoint x: 798, startPoint y: 330, endPoint x: 614, endPoint y: 329, distance: 184.2
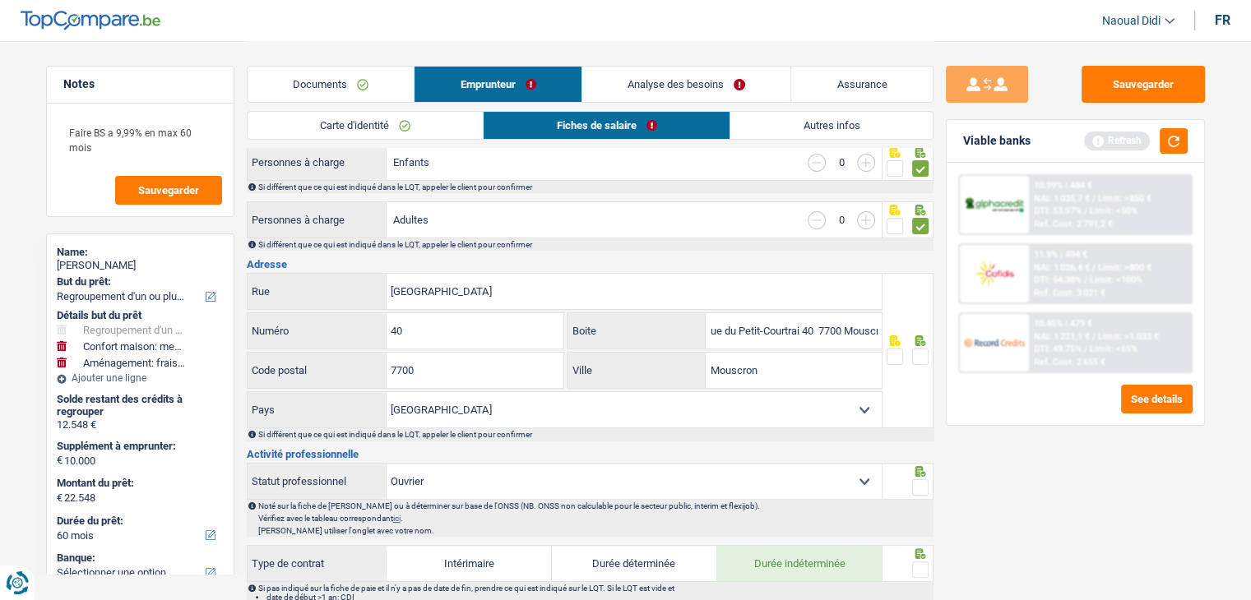
click at [614, 329] on div "ue du Petit-Courtrai 40 7700 Mouscron Boite" at bounding box center [724, 330] width 314 height 35
drag, startPoint x: 795, startPoint y: 334, endPoint x: 739, endPoint y: 332, distance: 55.9
click at [739, 332] on input "7700 Mouscron" at bounding box center [794, 330] width 176 height 35
drag, startPoint x: 766, startPoint y: 373, endPoint x: 708, endPoint y: 364, distance: 58.1
click at [708, 364] on input "Mouscron" at bounding box center [794, 370] width 176 height 35
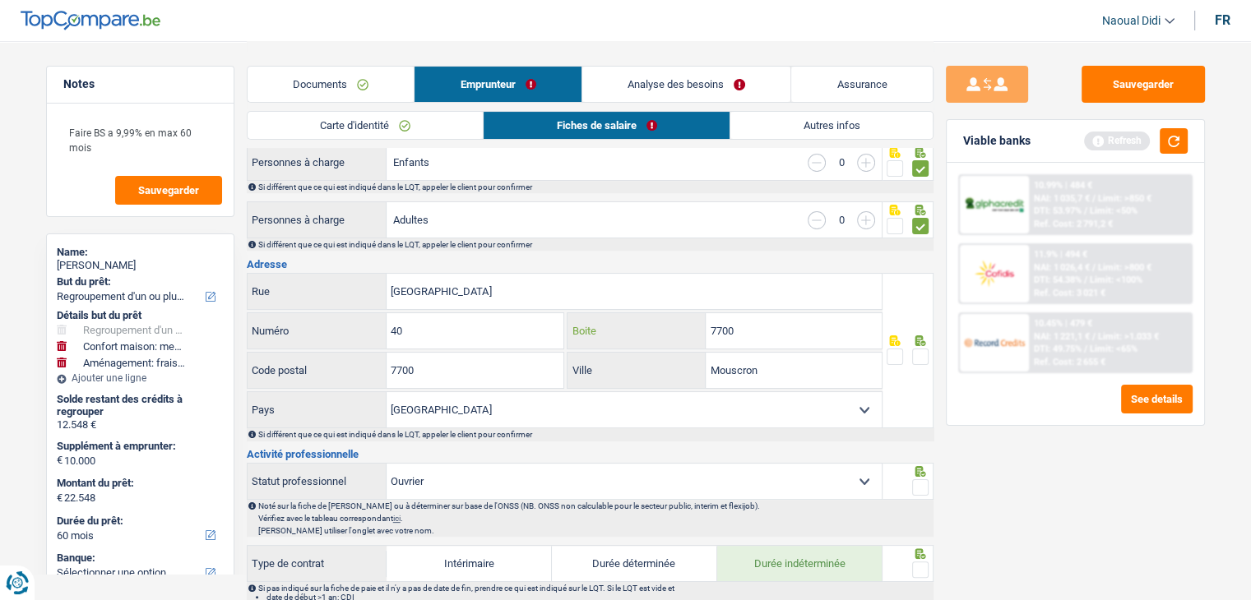
drag, startPoint x: 739, startPoint y: 330, endPoint x: 808, endPoint y: 333, distance: 69.2
click at [808, 333] on input "7700" at bounding box center [794, 330] width 176 height 35
type input "7"
click at [924, 357] on span at bounding box center [920, 357] width 16 height 16
click at [0, 0] on input "radio" at bounding box center [0, 0] width 0 height 0
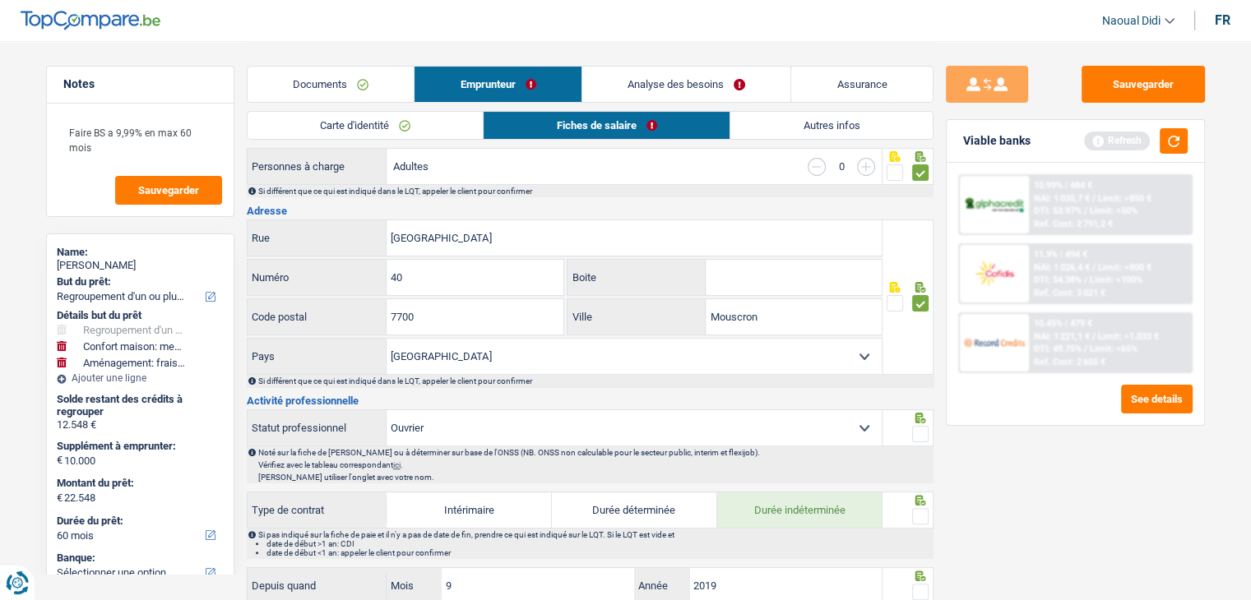
scroll to position [329, 0]
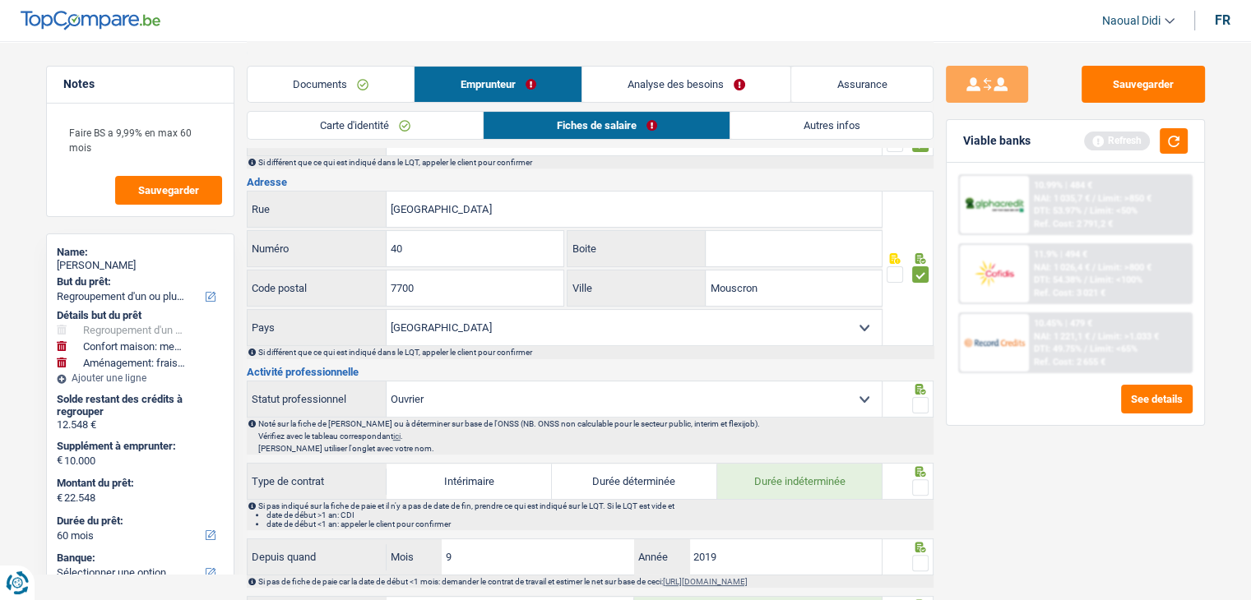
click at [922, 399] on span at bounding box center [920, 405] width 16 height 16
click at [0, 0] on input "radio" at bounding box center [0, 0] width 0 height 0
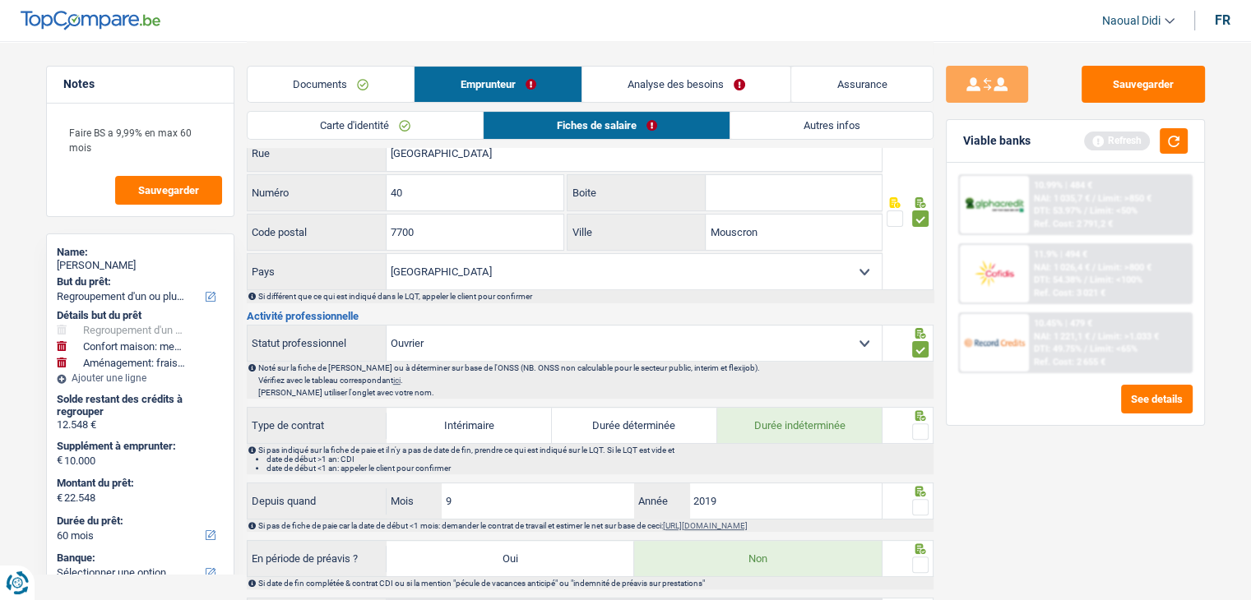
scroll to position [411, 0]
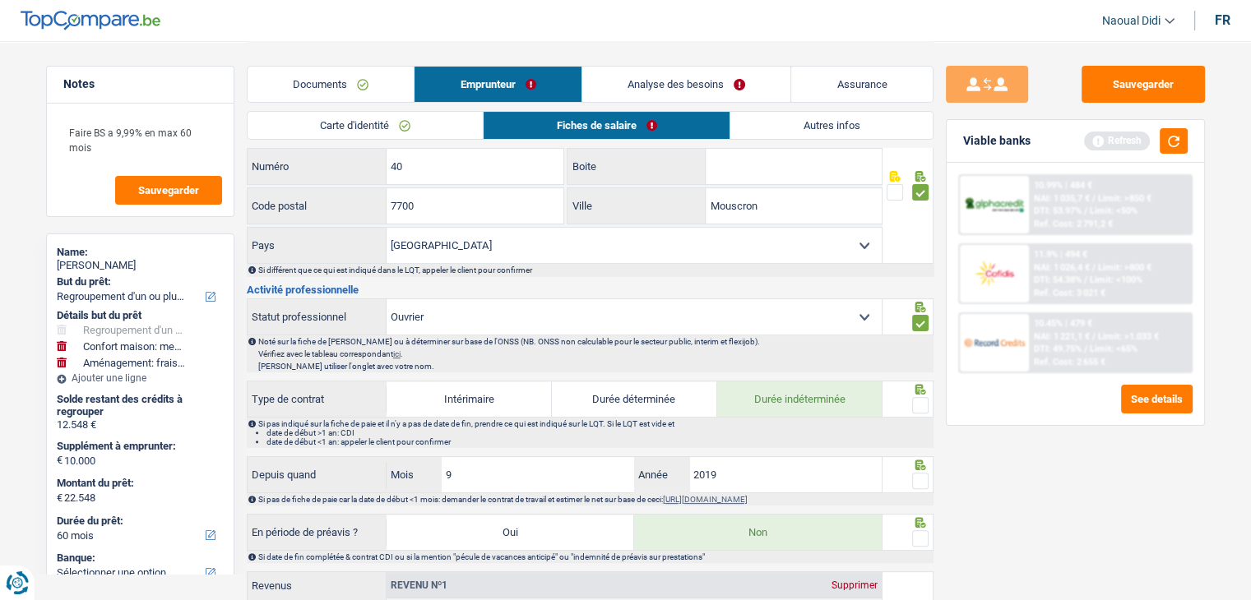
click at [918, 399] on span at bounding box center [920, 405] width 16 height 16
click at [0, 0] on input "radio" at bounding box center [0, 0] width 0 height 0
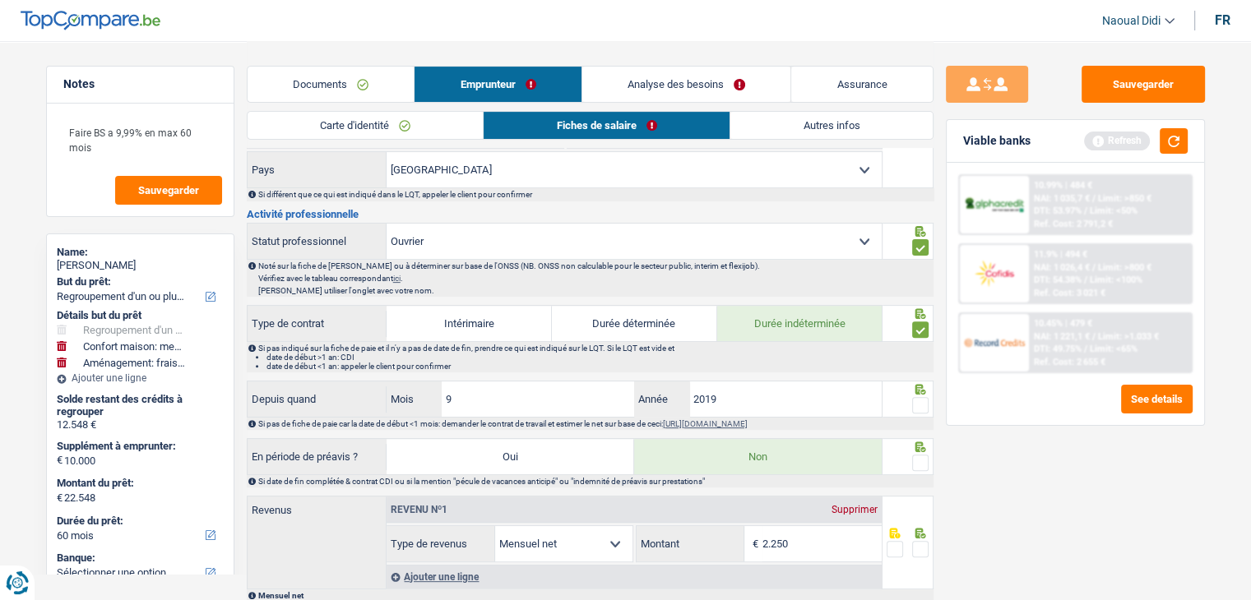
scroll to position [576, 0]
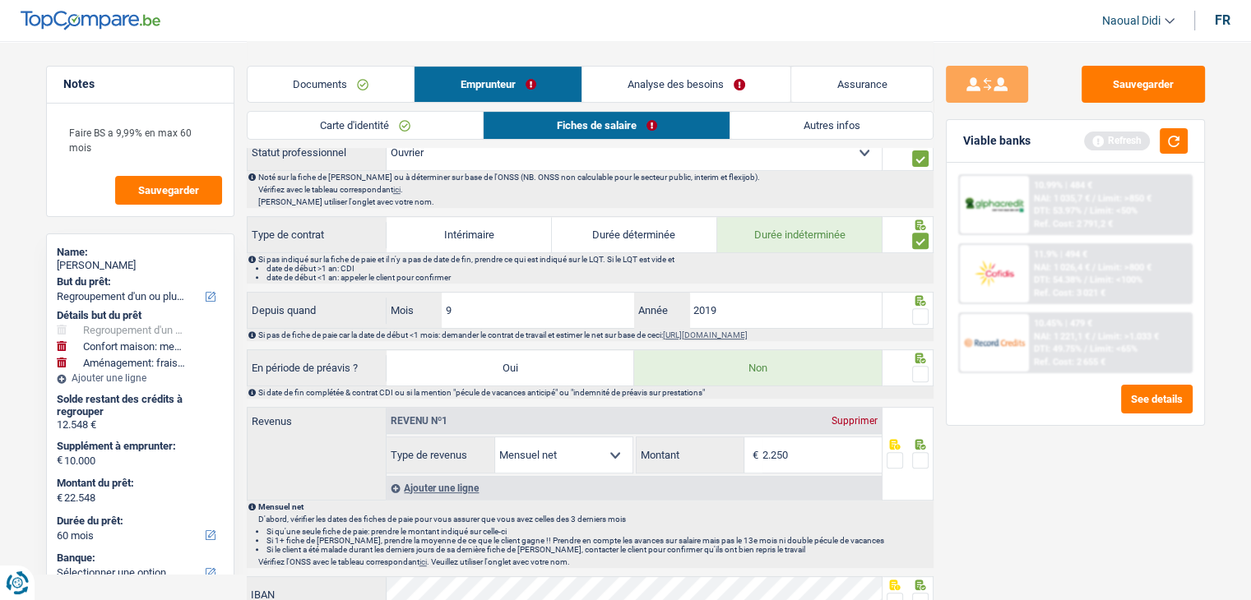
click at [921, 313] on span at bounding box center [920, 316] width 16 height 16
click at [0, 0] on input "radio" at bounding box center [0, 0] width 0 height 0
click at [922, 368] on span at bounding box center [920, 374] width 16 height 16
click at [0, 0] on input "radio" at bounding box center [0, 0] width 0 height 0
click at [840, 458] on input "2.250" at bounding box center [821, 454] width 119 height 35
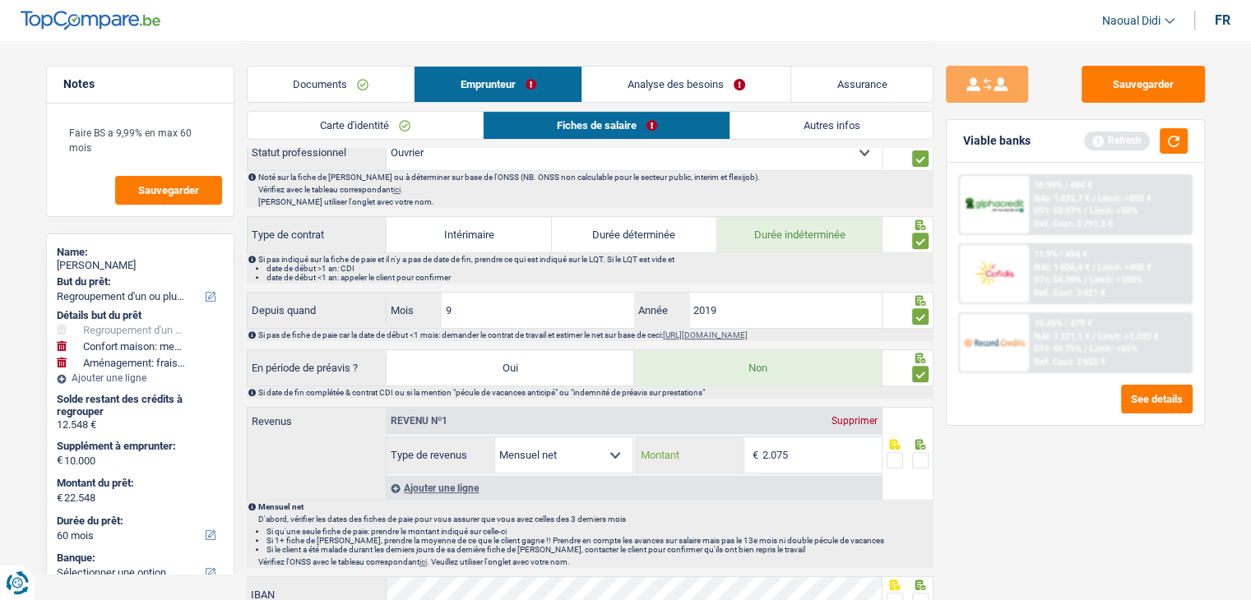
type input "2.075"
click at [921, 458] on span at bounding box center [920, 460] width 16 height 16
click at [0, 0] on input "radio" at bounding box center [0, 0] width 0 height 0
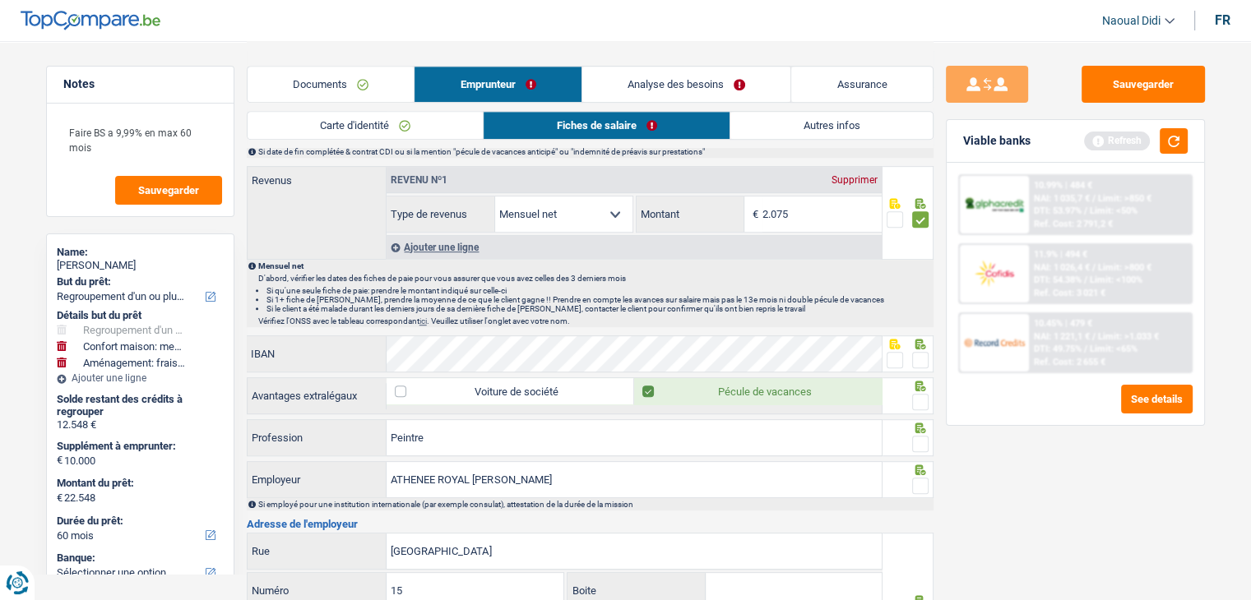
scroll to position [822, 0]
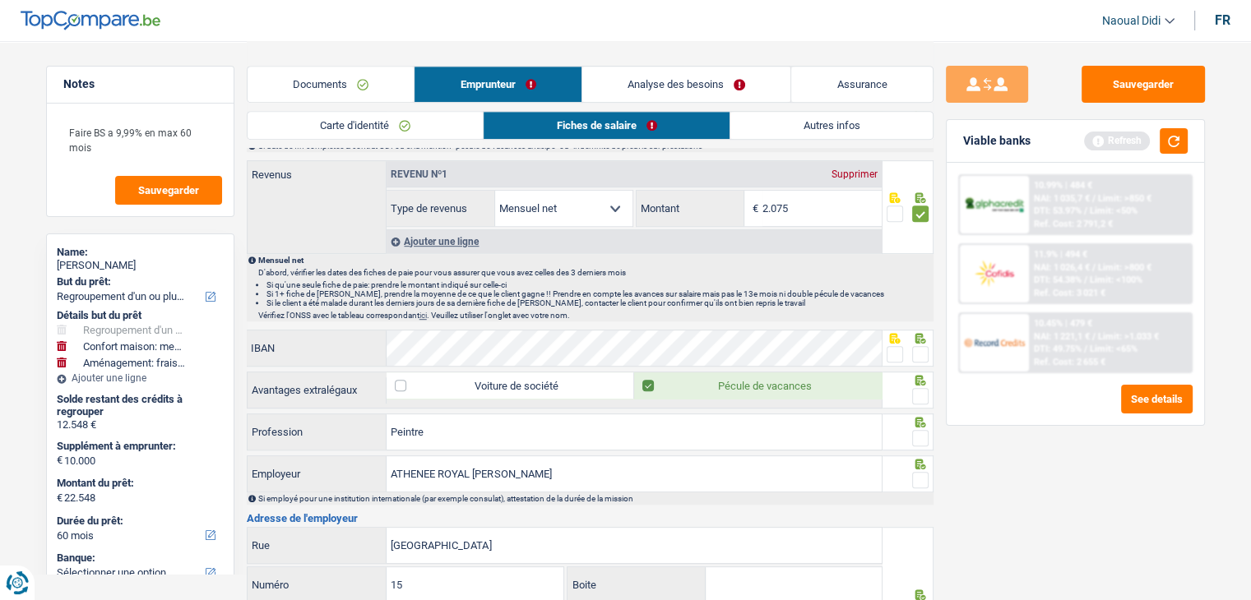
click at [919, 346] on span at bounding box center [920, 354] width 16 height 16
click at [0, 0] on input "radio" at bounding box center [0, 0] width 0 height 0
click at [924, 389] on span at bounding box center [920, 396] width 16 height 16
click at [0, 0] on input "radio" at bounding box center [0, 0] width 0 height 0
click at [924, 430] on span at bounding box center [920, 438] width 16 height 16
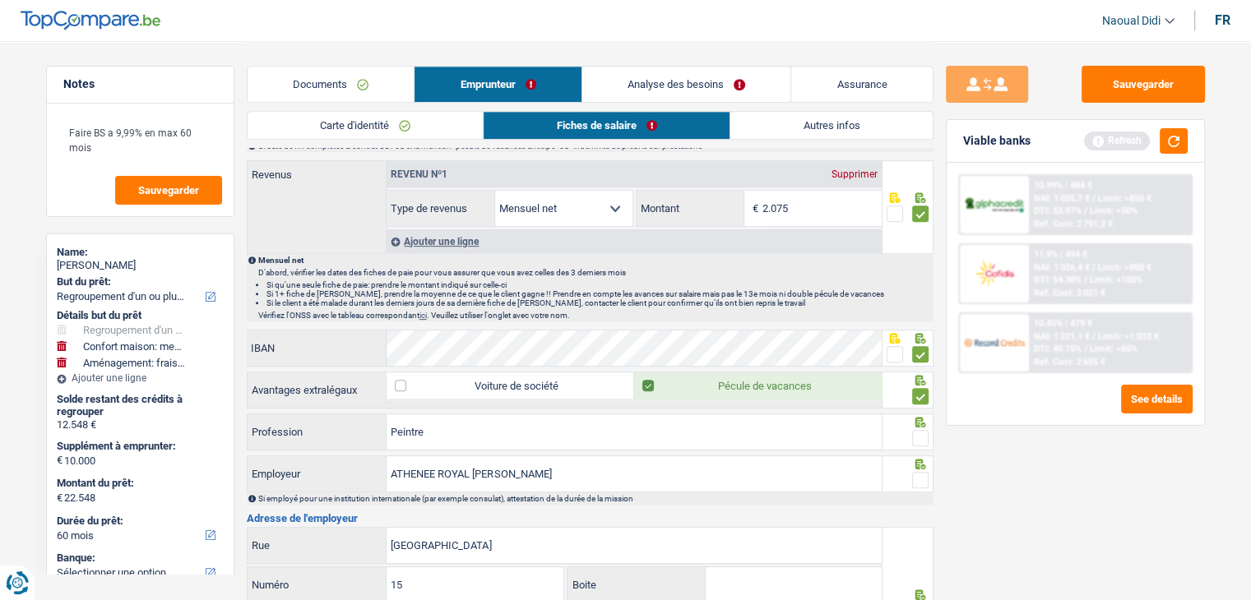
click at [0, 0] on input "radio" at bounding box center [0, 0] width 0 height 0
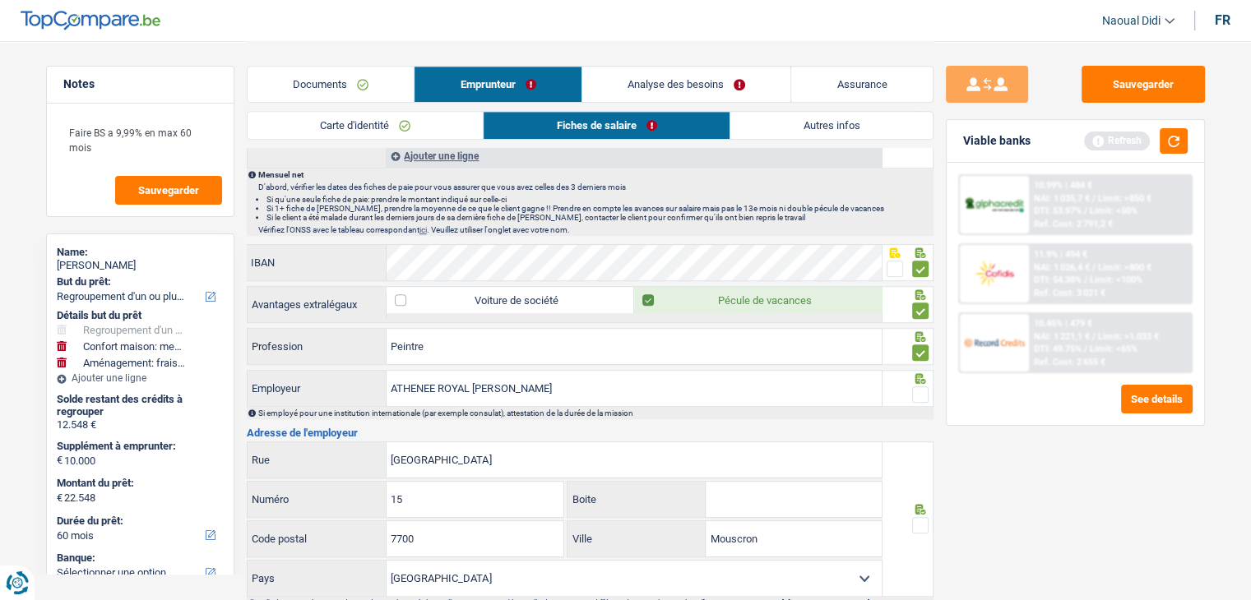
scroll to position [987, 0]
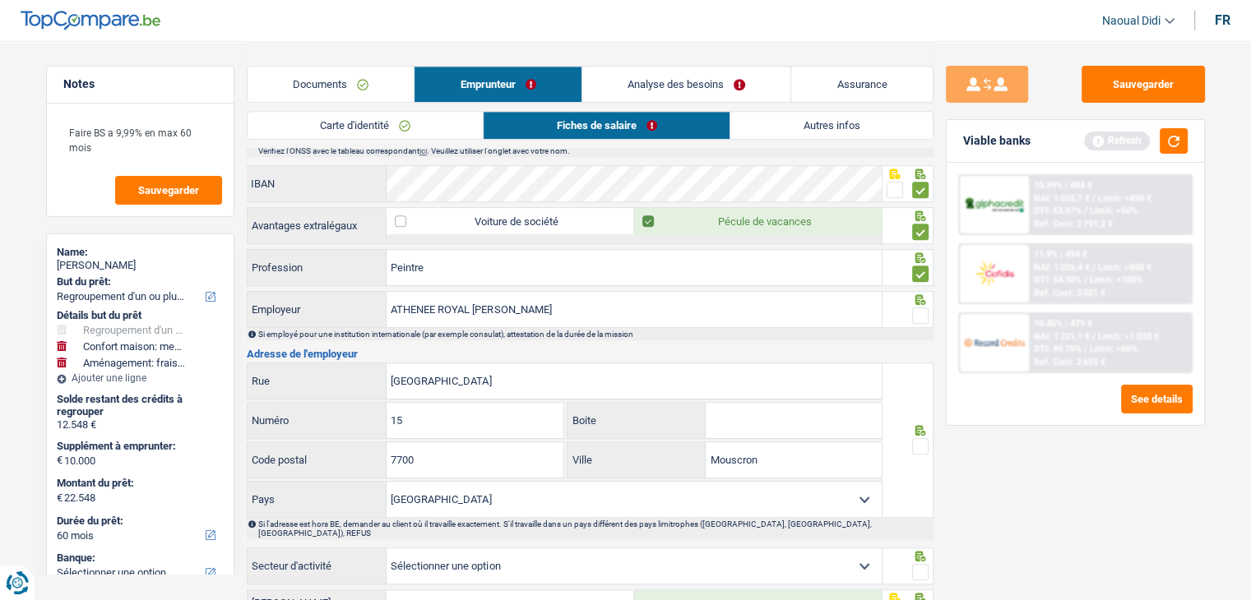
click at [920, 308] on span at bounding box center [920, 316] width 16 height 16
click at [0, 0] on input "radio" at bounding box center [0, 0] width 0 height 0
click at [921, 438] on span at bounding box center [920, 446] width 16 height 16
click at [0, 0] on input "radio" at bounding box center [0, 0] width 0 height 0
drag, startPoint x: 486, startPoint y: 377, endPoint x: 361, endPoint y: 354, distance: 127.1
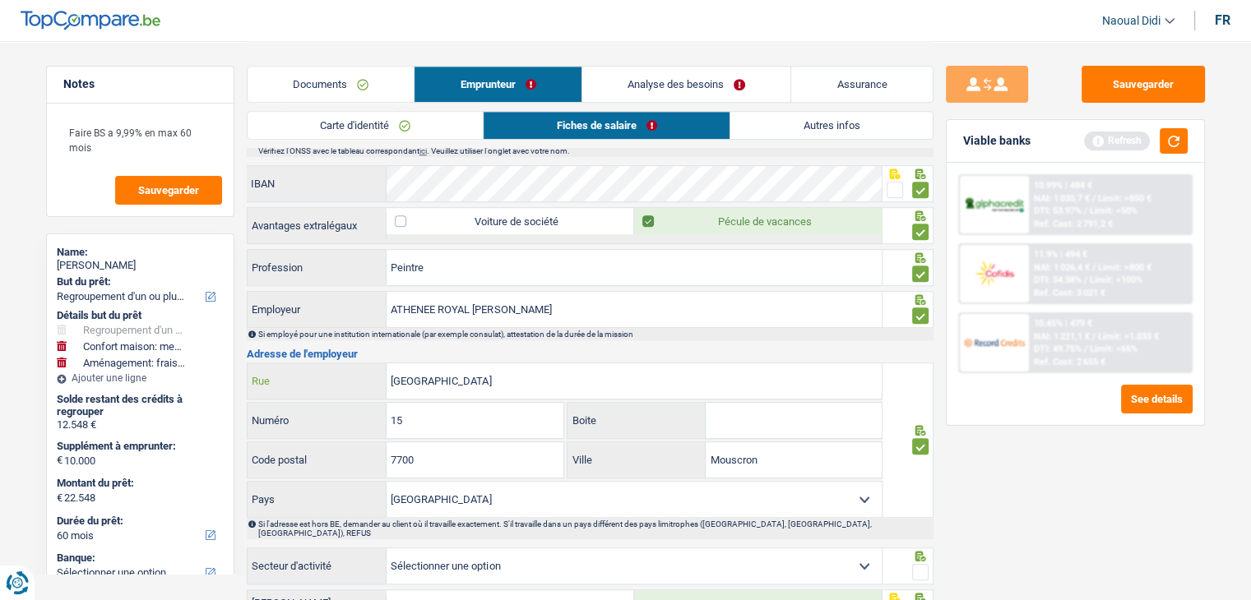
drag, startPoint x: 470, startPoint y: 375, endPoint x: 365, endPoint y: 356, distance: 106.1
click at [365, 363] on div "Rue du Midi Rue" at bounding box center [565, 380] width 635 height 35
paste input "PLACE DE LA JUSTICE 1"
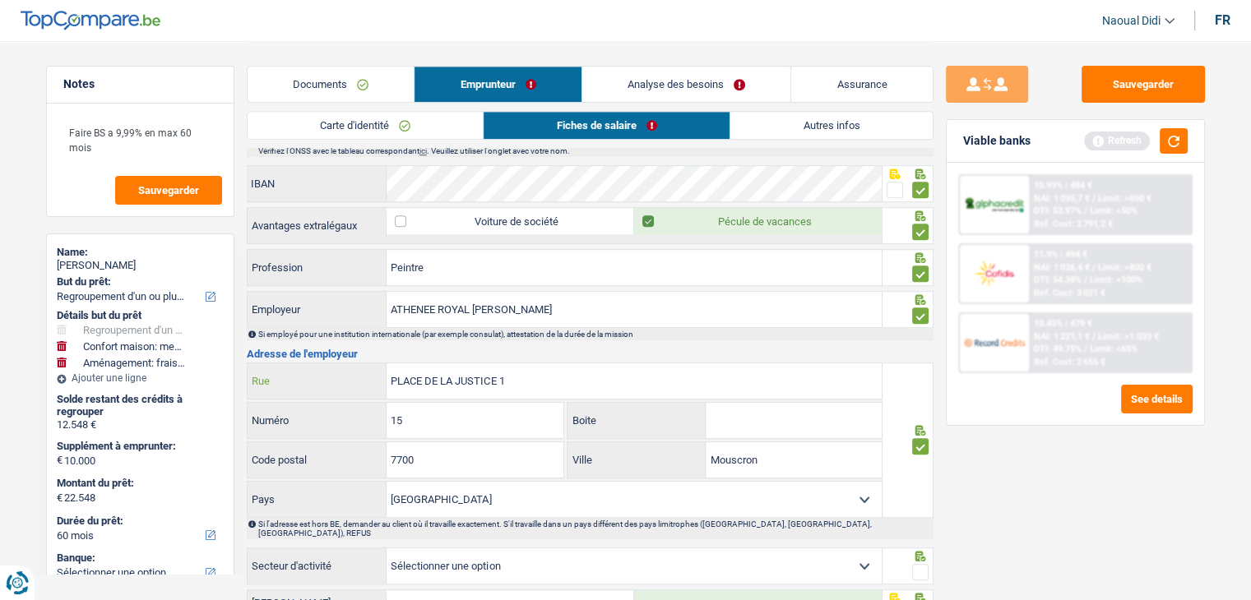
type input "PLACE DE LA JUSTICE 1"
click at [424, 407] on input "15" at bounding box center [474, 420] width 177 height 35
type input "1"
click at [553, 376] on input "PLACE DE LA JUSTICE 1" at bounding box center [633, 380] width 495 height 35
type input "PLACE DE LA JUSTICE"
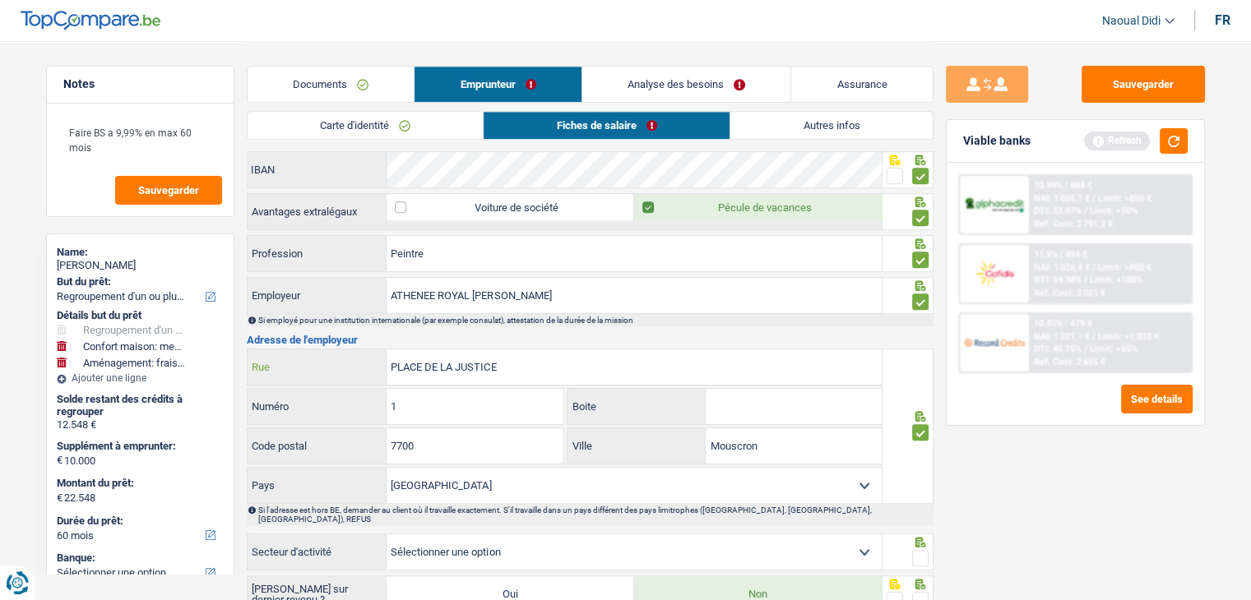
scroll to position [1164, 0]
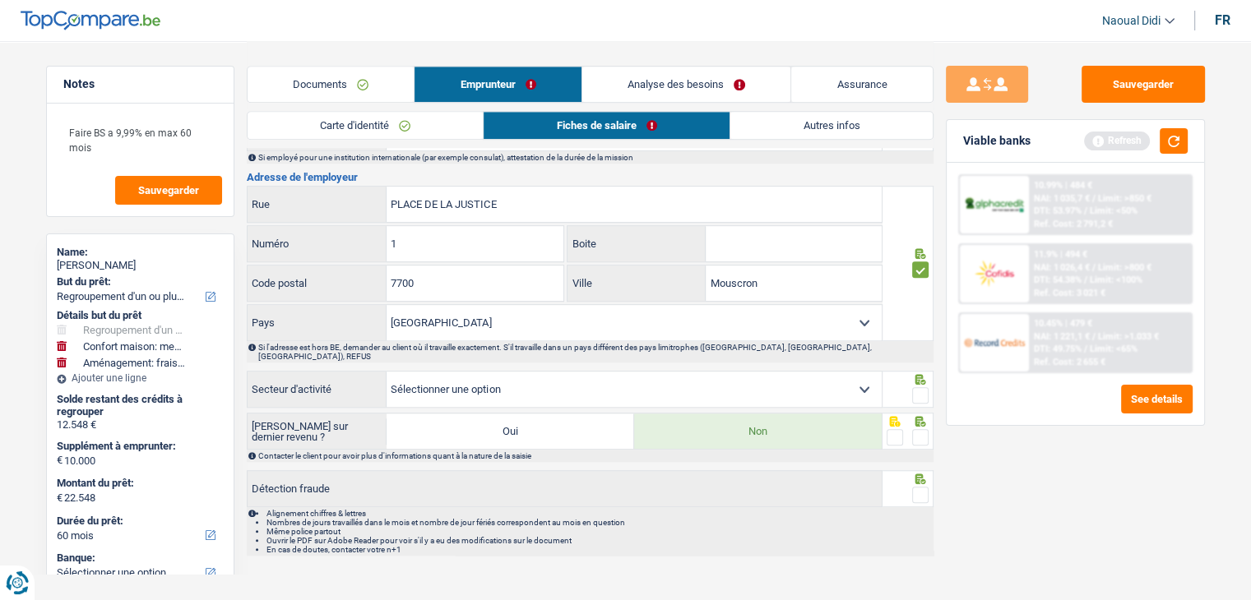
click at [919, 387] on span at bounding box center [920, 395] width 16 height 16
click at [0, 0] on input "radio" at bounding box center [0, 0] width 0 height 0
click at [865, 372] on select "Agriculture/Pêche Industrie Horeca Courier/Fitness/Taxi Construction Banques/As…" at bounding box center [633, 389] width 495 height 35
select select "bigCompanies"
click at [386, 372] on select "Agriculture/Pêche Industrie Horeca Courier/Fitness/Taxi Construction Banques/As…" at bounding box center [633, 389] width 495 height 35
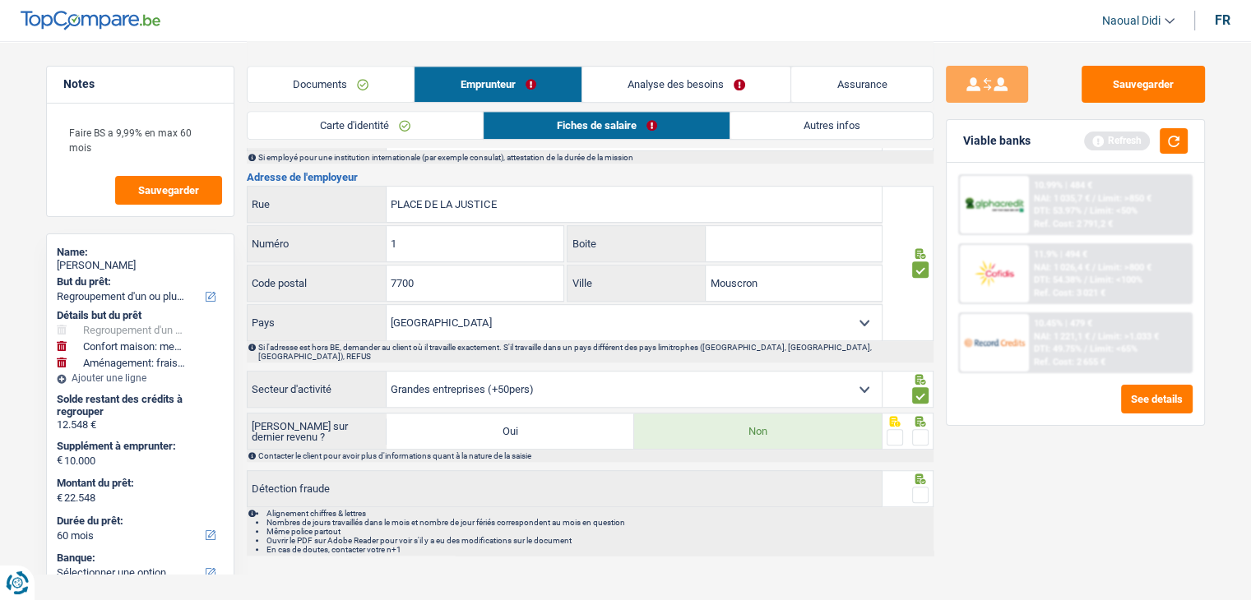
drag, startPoint x: 605, startPoint y: 389, endPoint x: 548, endPoint y: 544, distance: 165.0
click at [921, 429] on span at bounding box center [920, 437] width 16 height 16
click at [0, 0] on input "radio" at bounding box center [0, 0] width 0 height 0
click at [923, 487] on span at bounding box center [920, 495] width 16 height 16
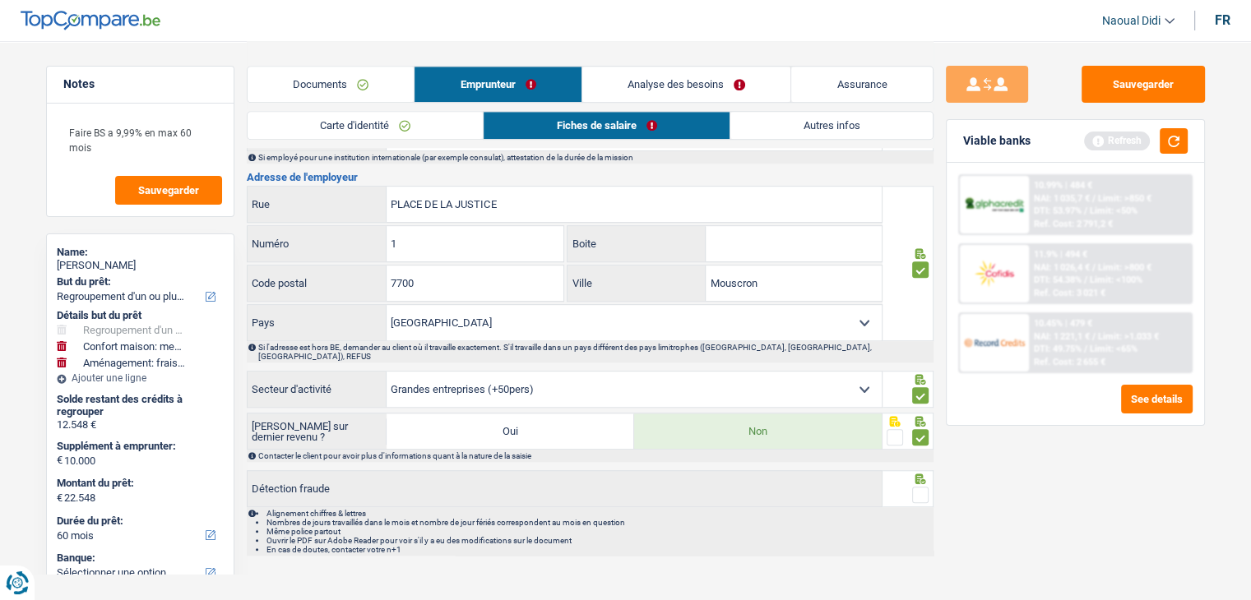
click at [0, 0] on input "radio" at bounding box center [0, 0] width 0 height 0
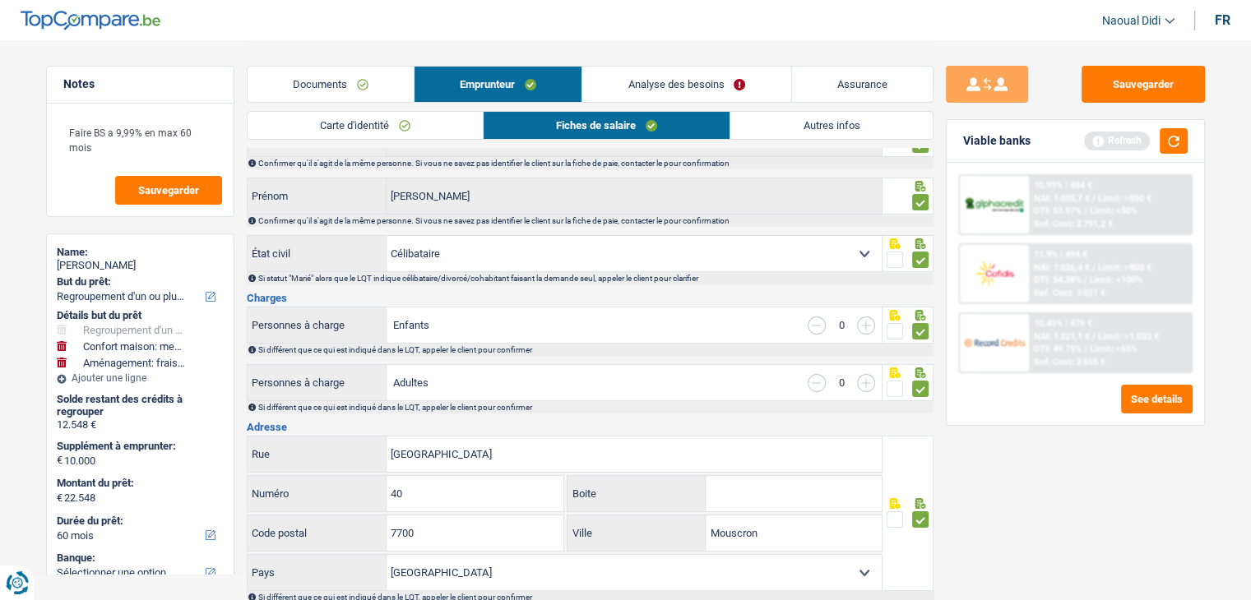
scroll to position [0, 0]
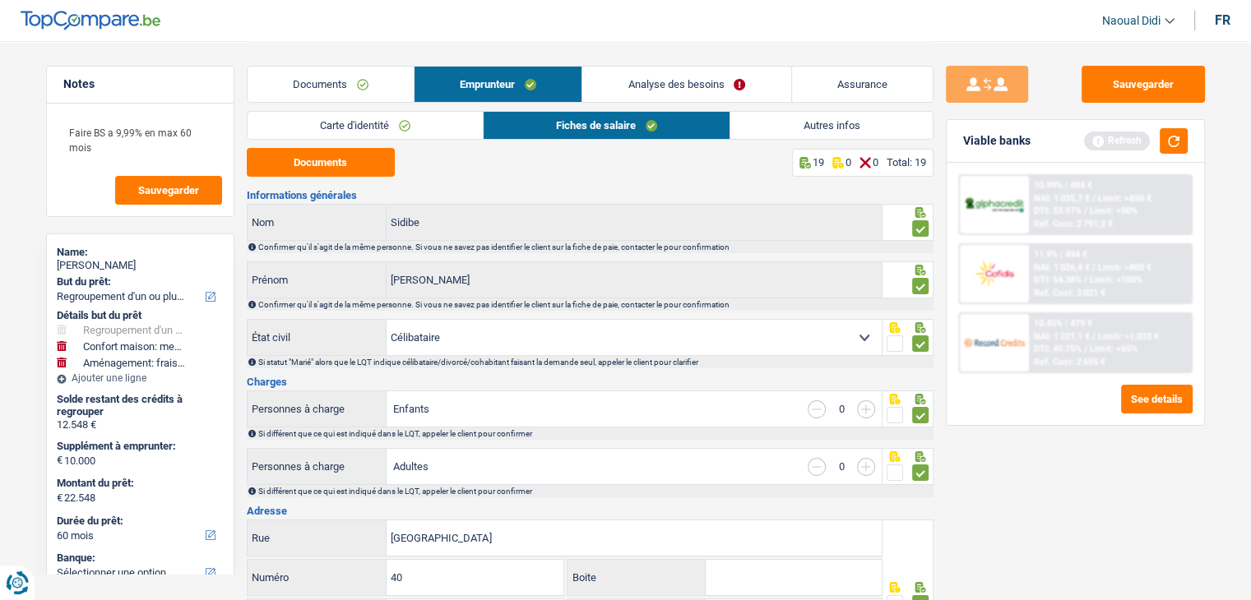
click at [847, 125] on link "Autres infos" at bounding box center [830, 125] width 201 height 27
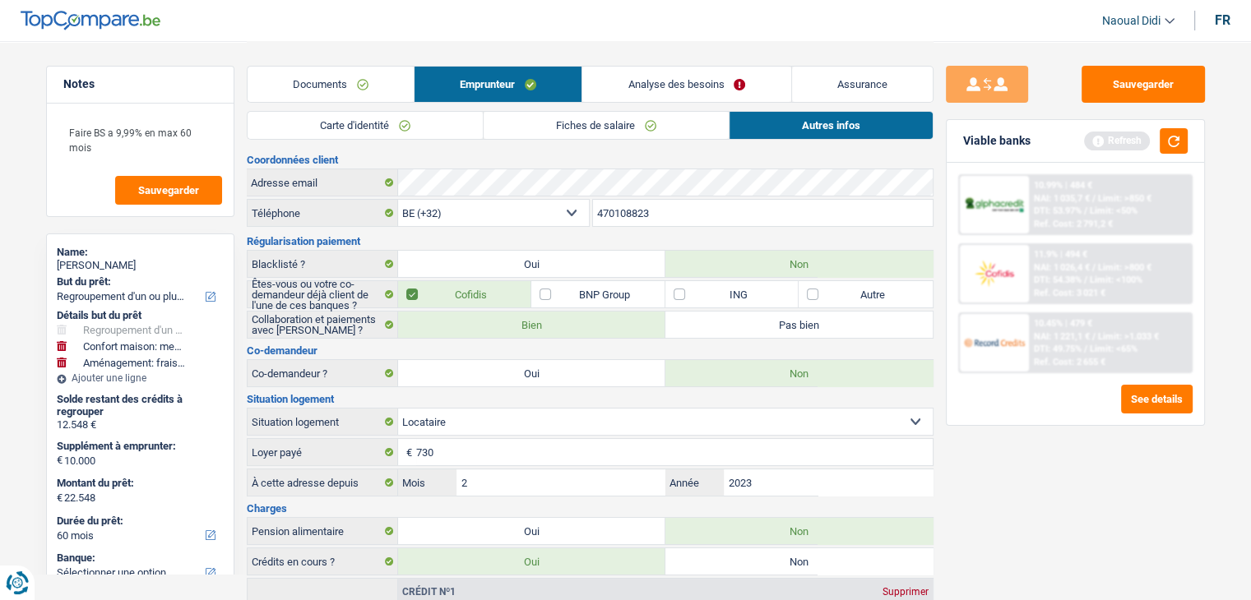
click at [711, 88] on link "Analyse des besoins" at bounding box center [686, 84] width 208 height 35
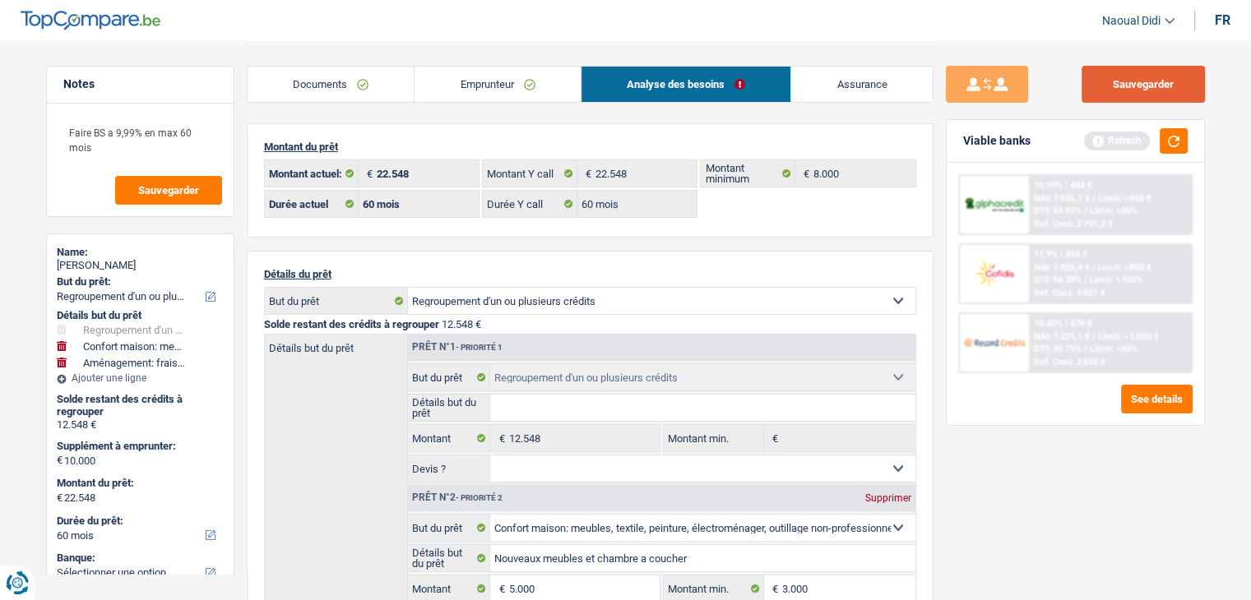
click at [1159, 102] on div "Sauvegarder Viable banks Refresh 10.99% | 484 € NAI: 1 035,7 € / Limit: >850 € …" at bounding box center [1075, 320] width 284 height 508
click at [1155, 86] on button "Sauvegarder" at bounding box center [1142, 84] width 123 height 37
click at [1171, 136] on button "button" at bounding box center [1173, 140] width 28 height 25
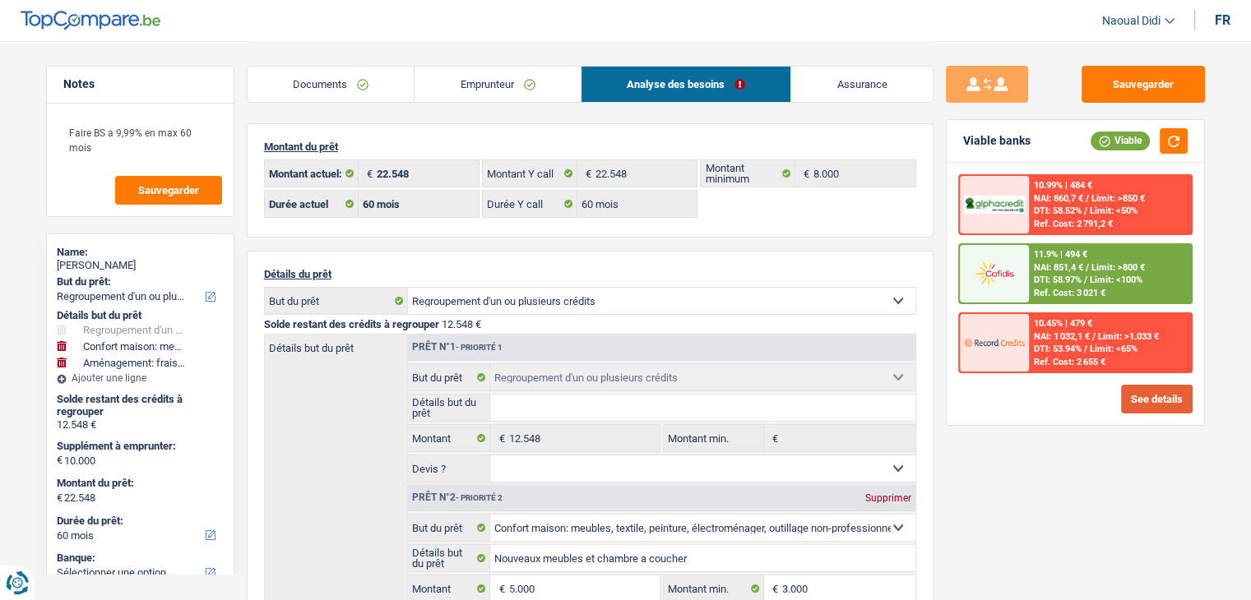
click at [1141, 399] on button "See details" at bounding box center [1157, 399] width 72 height 29
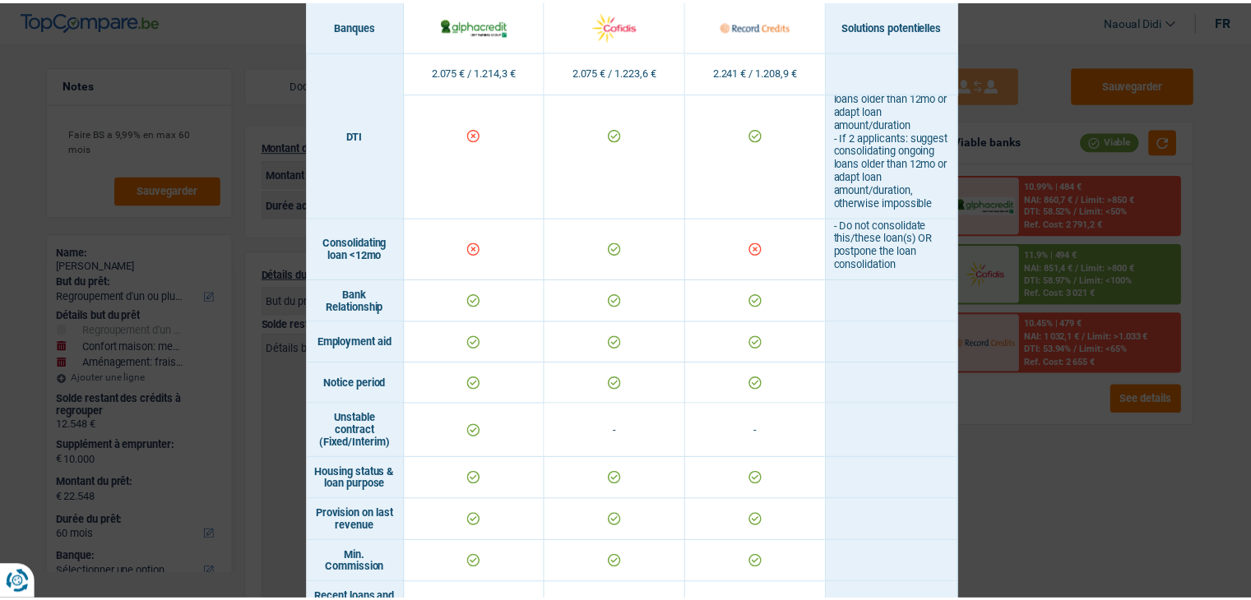
scroll to position [822, 0]
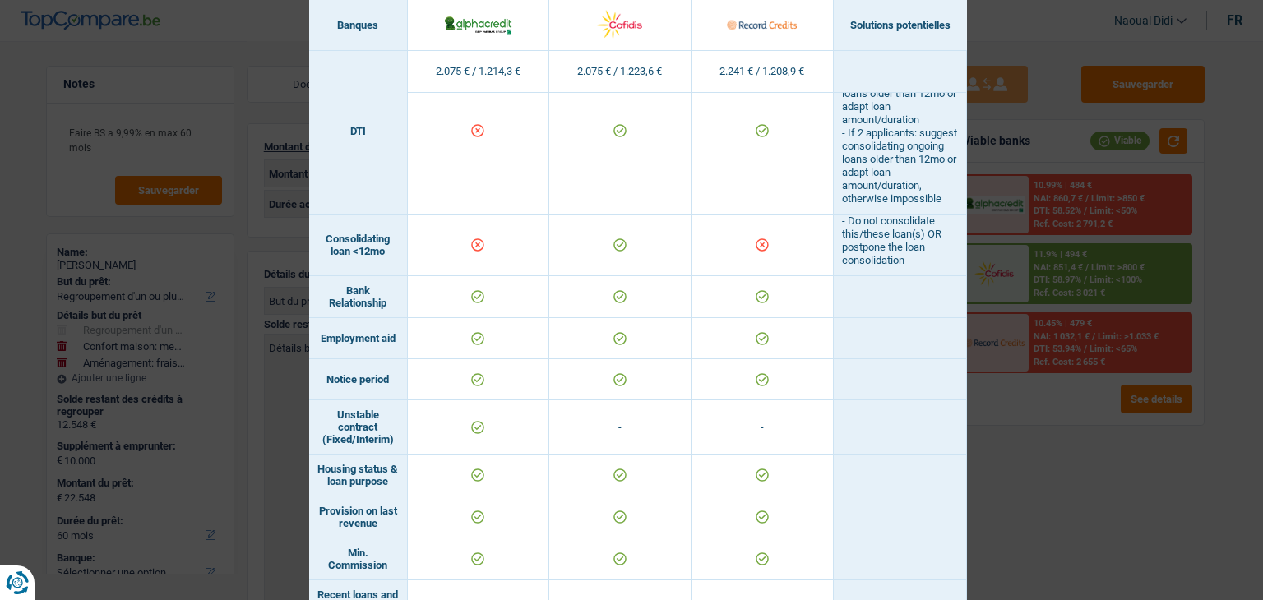
click at [1082, 456] on div "Banks conditions × Banques Solutions potentielles Revenus / Charges 2.075 € / 1…" at bounding box center [631, 300] width 1263 height 600
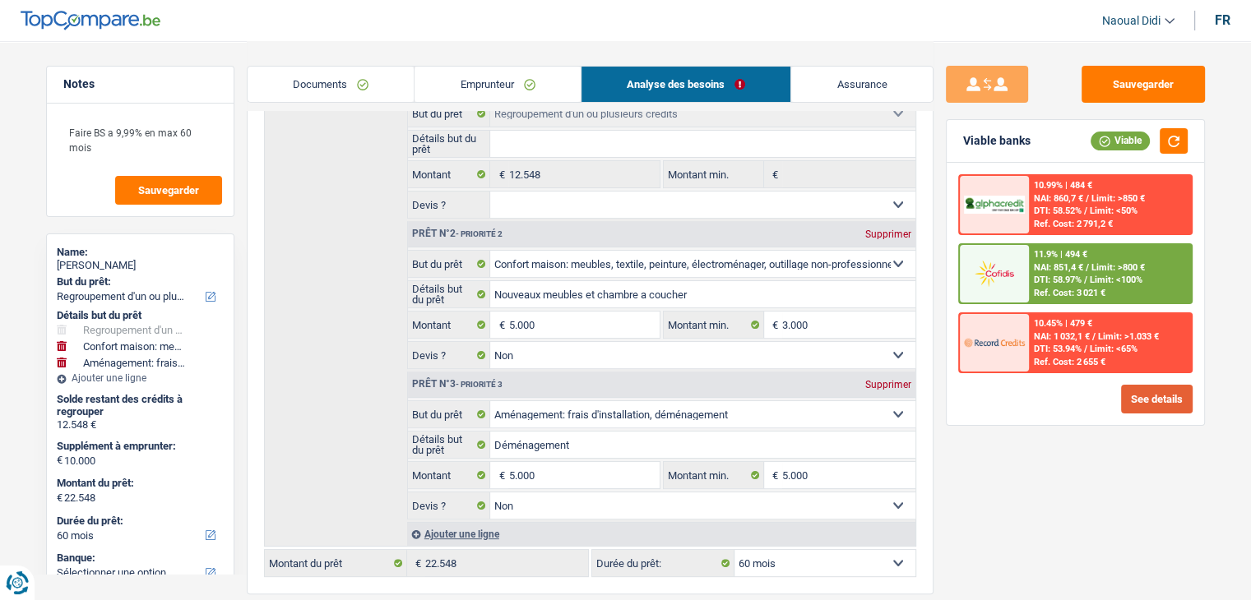
scroll to position [329, 0]
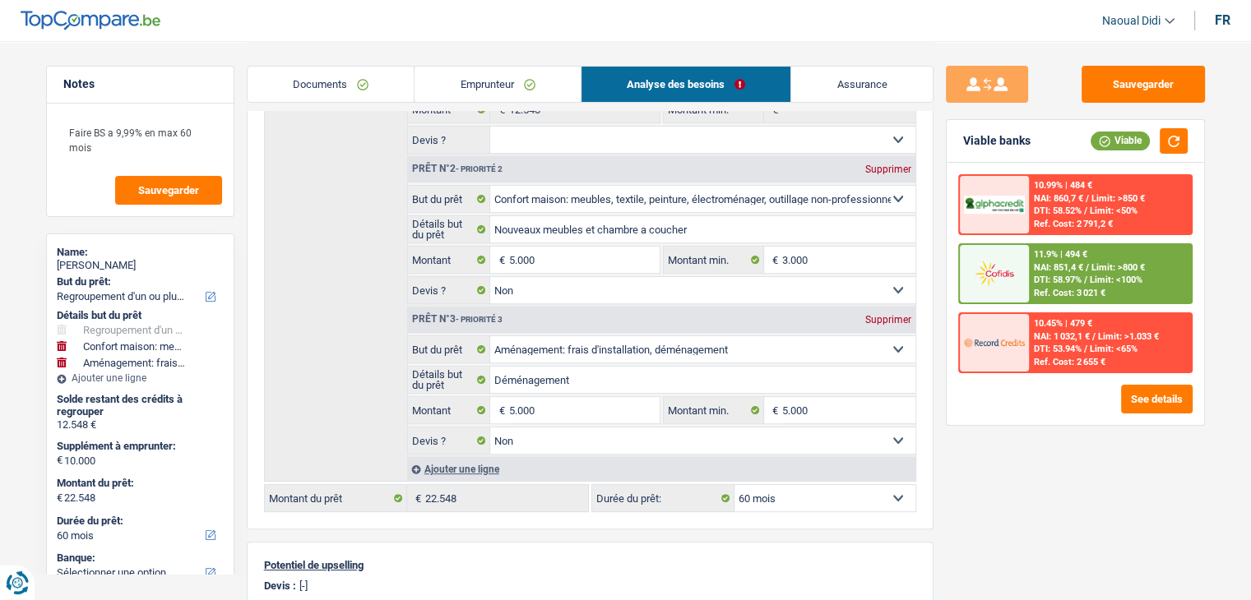
click at [782, 498] on select "12 mois 18 mois 24 mois 30 mois 36 mois 42 mois 48 mois 60 mois 72 mois 84 mois…" at bounding box center [824, 498] width 181 height 26
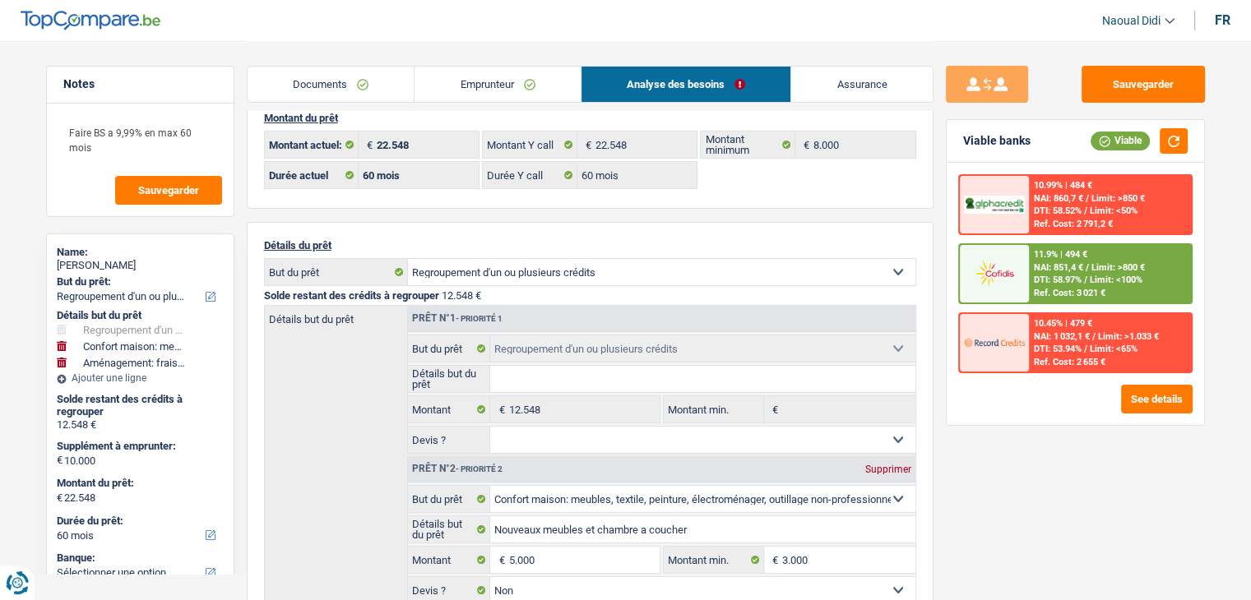
scroll to position [0, 0]
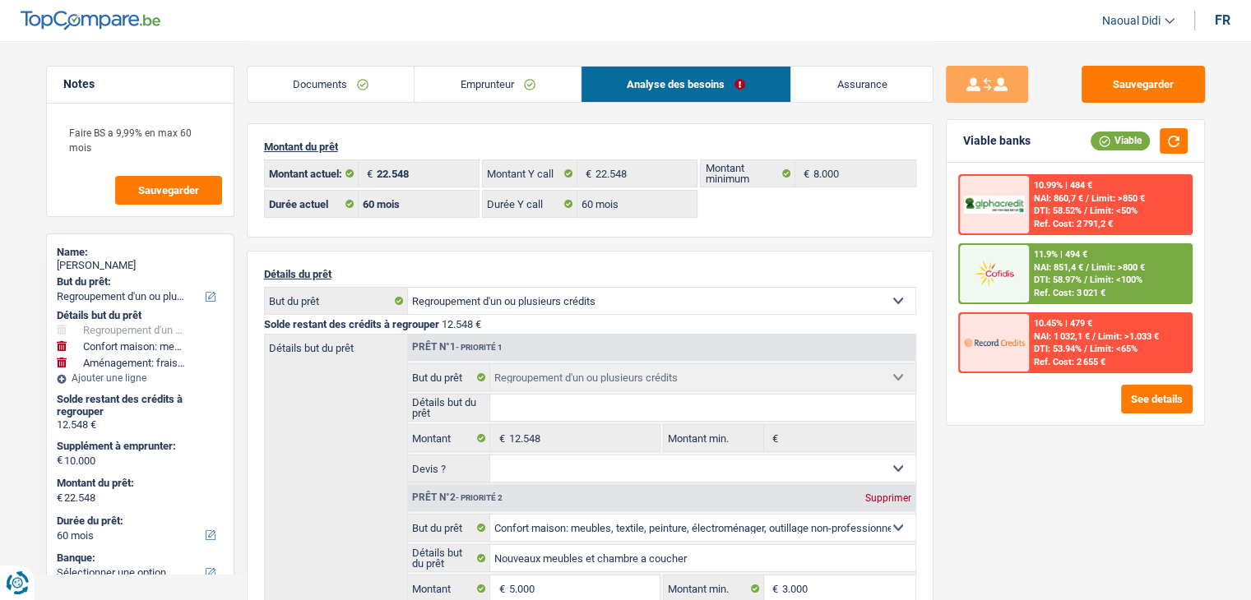
click at [1112, 275] on span "Limit: <100%" at bounding box center [1116, 280] width 53 height 11
click at [1026, 271] on div at bounding box center [994, 274] width 69 height 58
click at [1039, 285] on div "11.9% | 494 € NAI: 851,4 € / Limit: >800 € DTI: 58.97% / Limit: <100% Ref. Cost…" at bounding box center [1110, 274] width 162 height 58
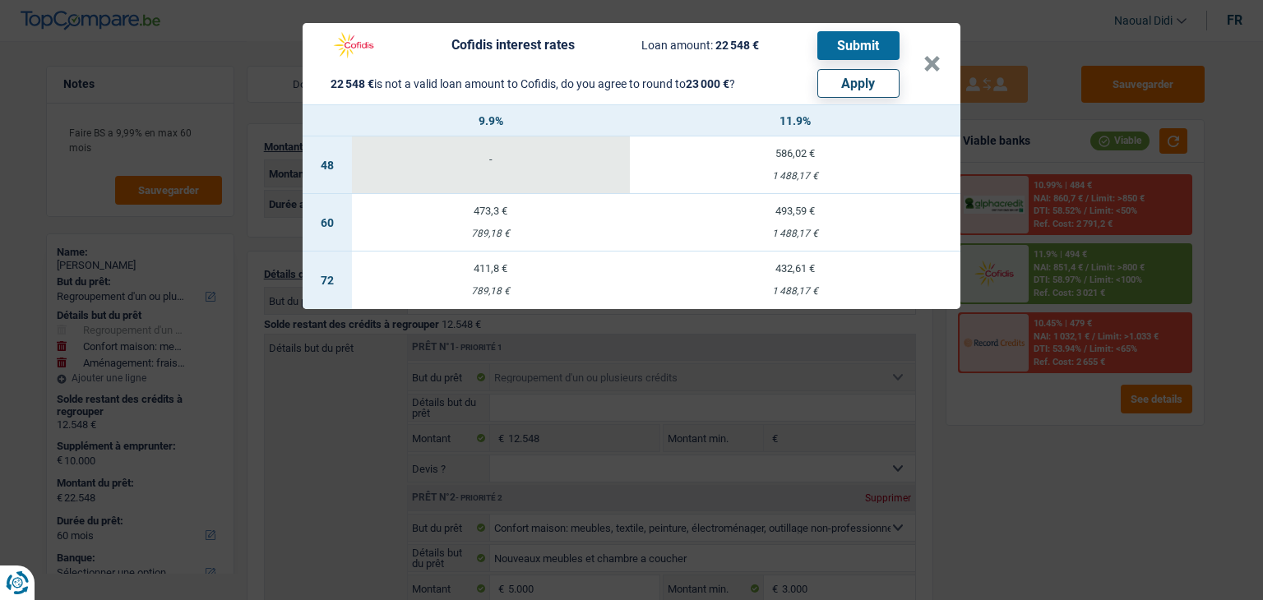
click at [846, 88] on button "Apply" at bounding box center [858, 83] width 82 height 29
click at [846, 88] on link "Assurance" at bounding box center [861, 84] width 141 height 35
type input "10.452"
type input "23.000"
select select "120"
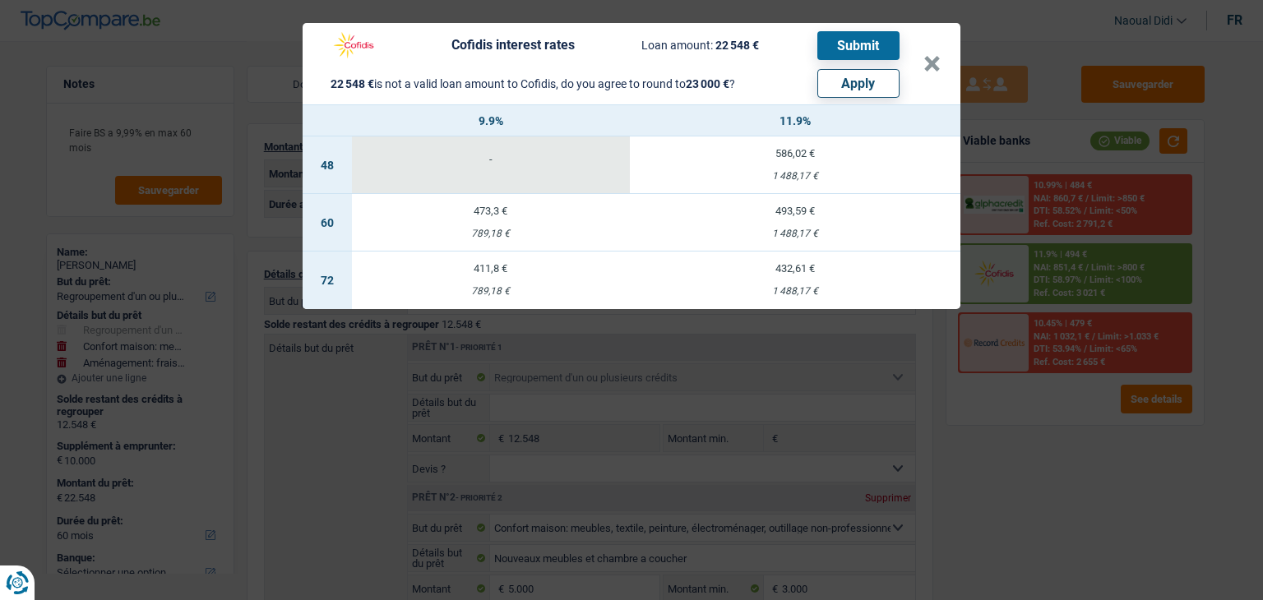
type input "23.000"
select select "120"
type input "23.000"
select select "120"
select select "other"
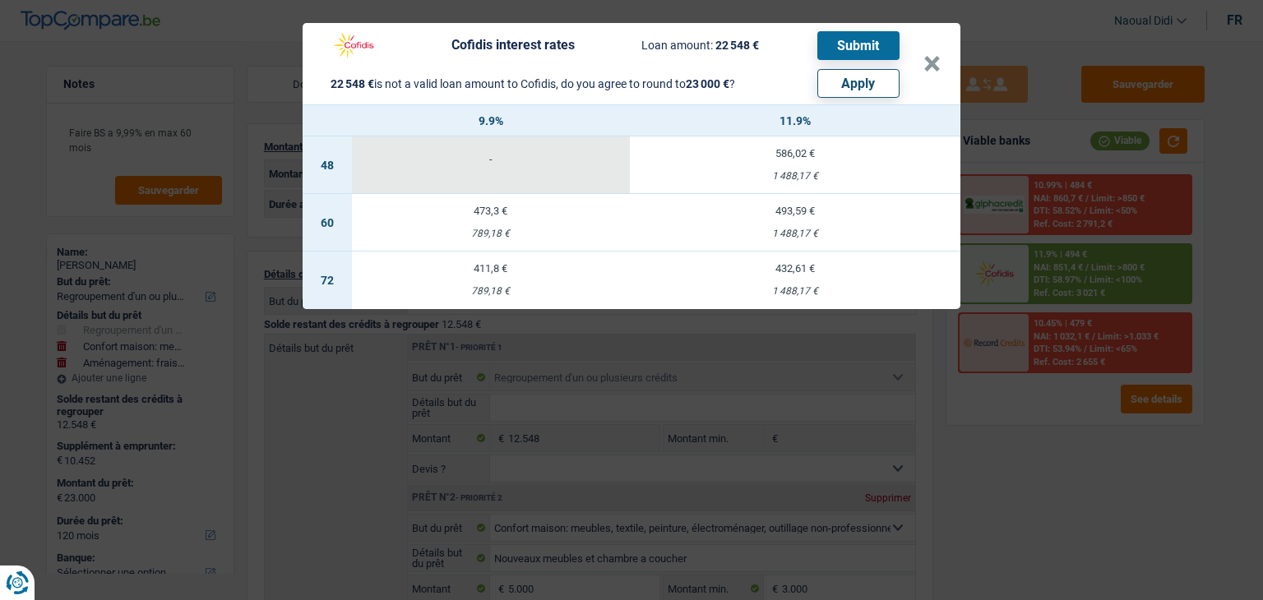
select select "other"
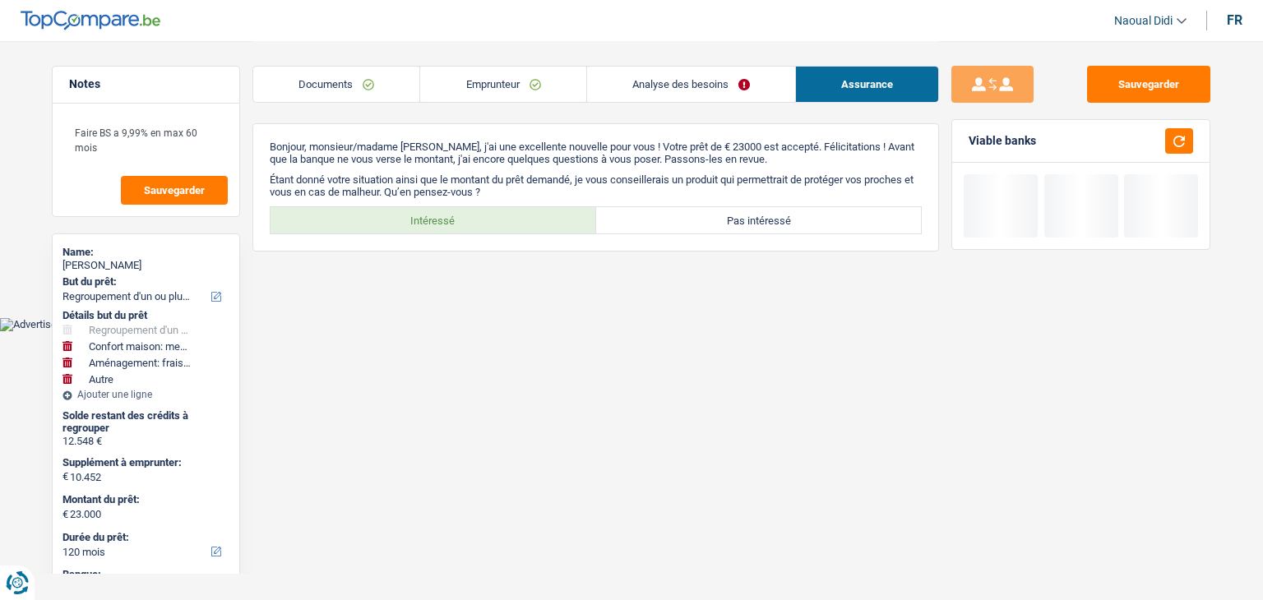
click at [846, 88] on link "Assurance" at bounding box center [867, 84] width 142 height 35
click at [737, 86] on link "Analyse des besoins" at bounding box center [691, 84] width 208 height 35
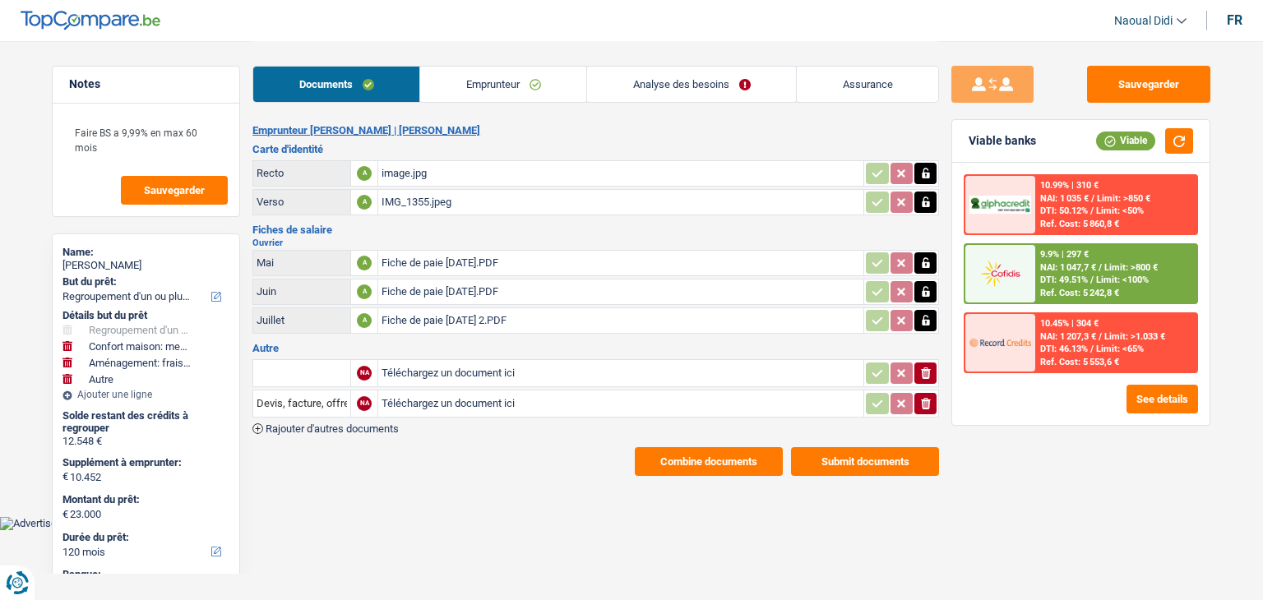
select select "refinancing"
select select "household"
select select "movingOrInstallation"
select select "other"
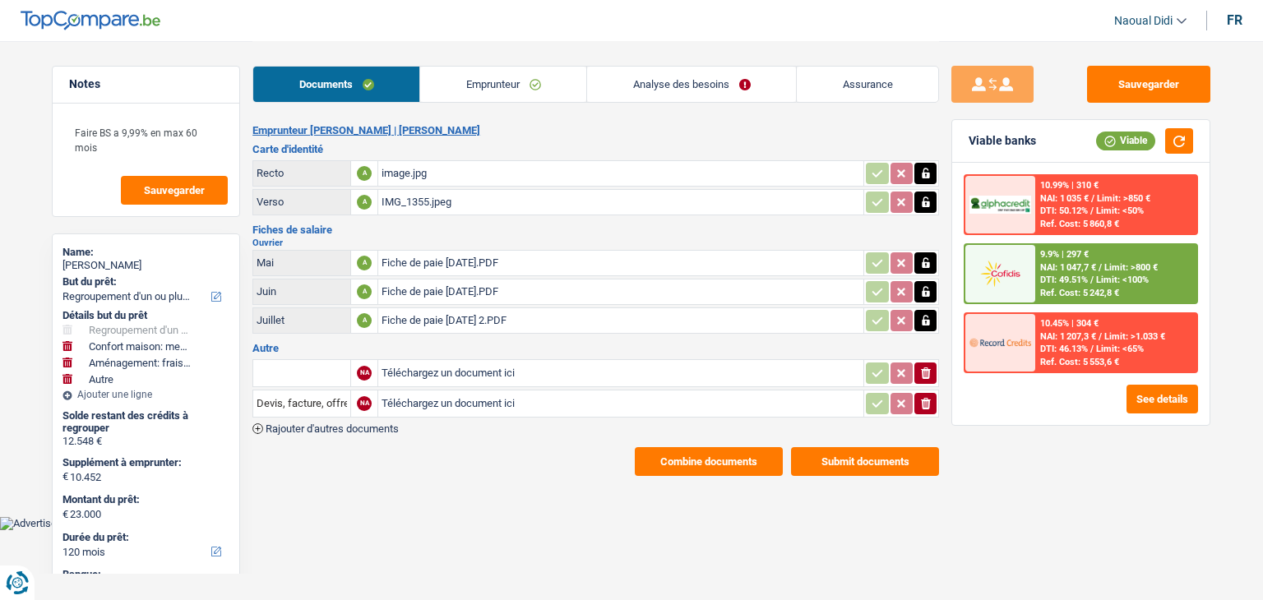
select select "120"
select select "60"
select select "refinancing"
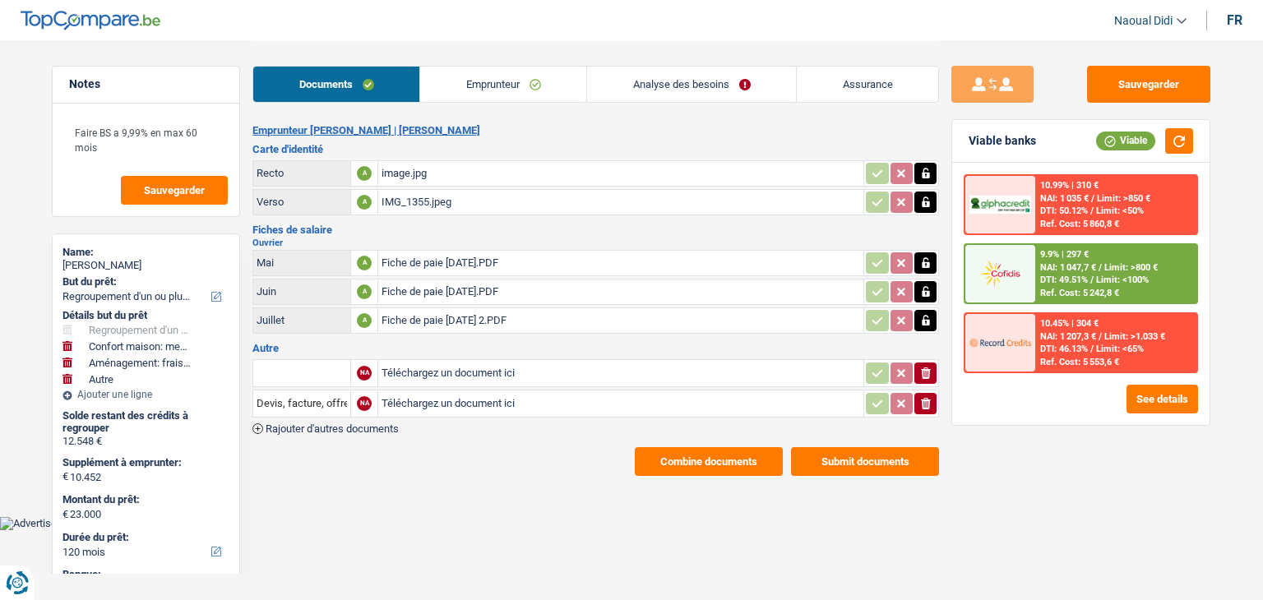
select select "household"
select select "false"
select select "movingOrInstallation"
select select "false"
select select "other"
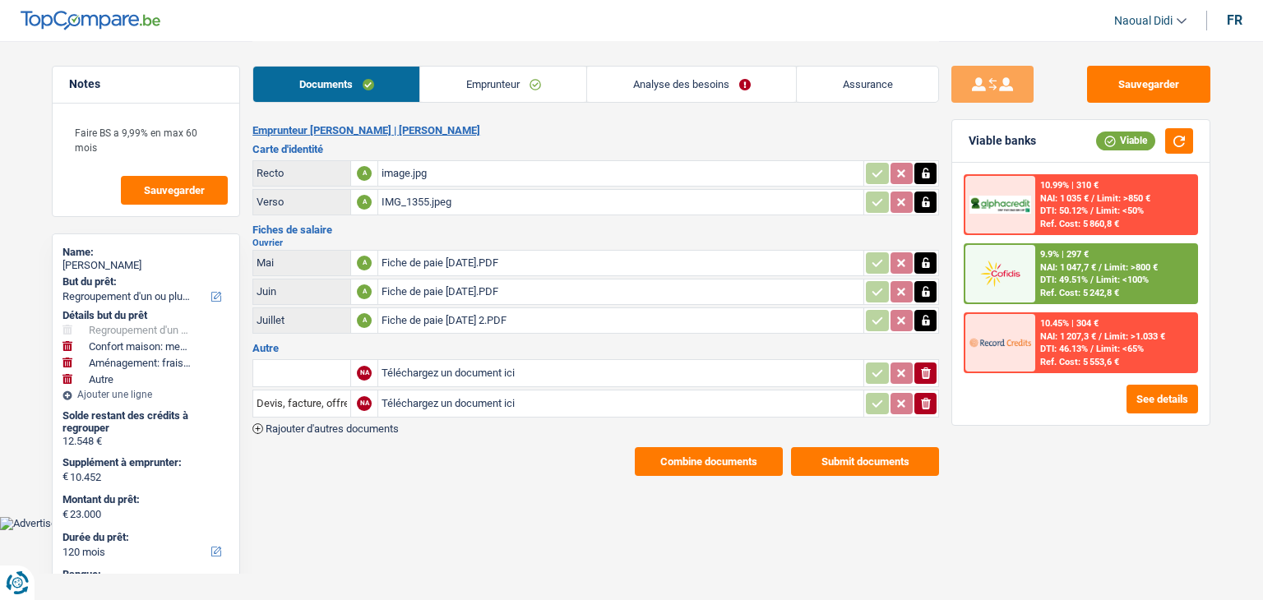
click at [1088, 280] on span "DTI: 49.51%" at bounding box center [1064, 280] width 48 height 11
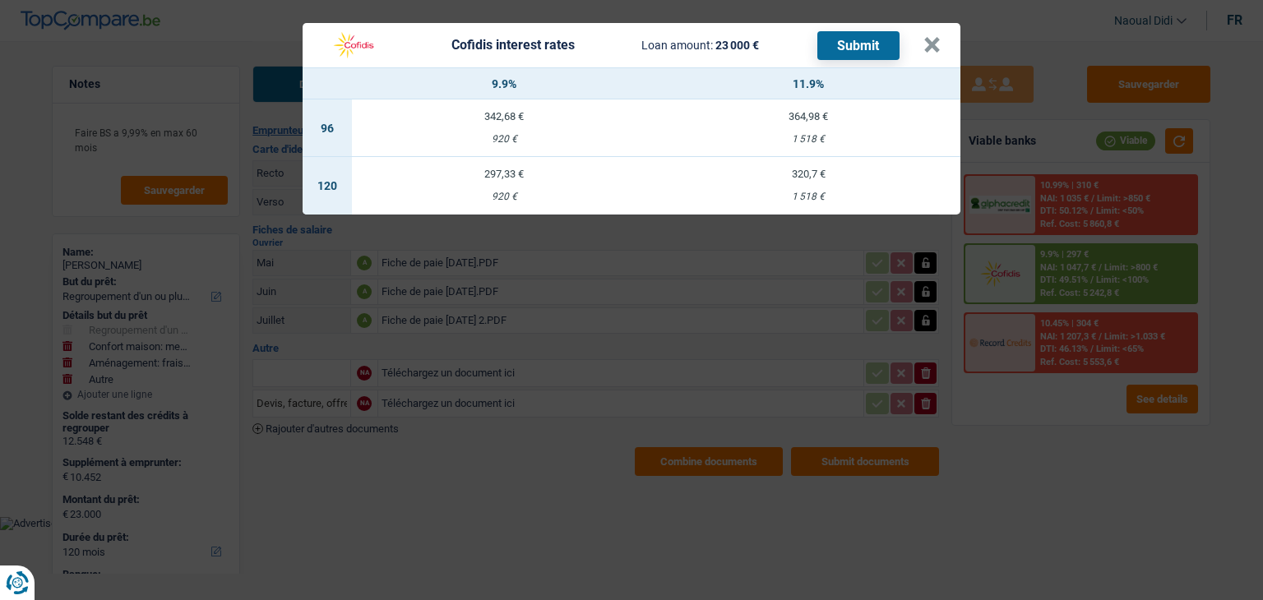
click at [922, 47] on div "Cofidis interest rates Loan amount: 23 000 € Submit" at bounding box center [622, 45] width 601 height 31
click at [939, 50] on button "×" at bounding box center [931, 45] width 17 height 16
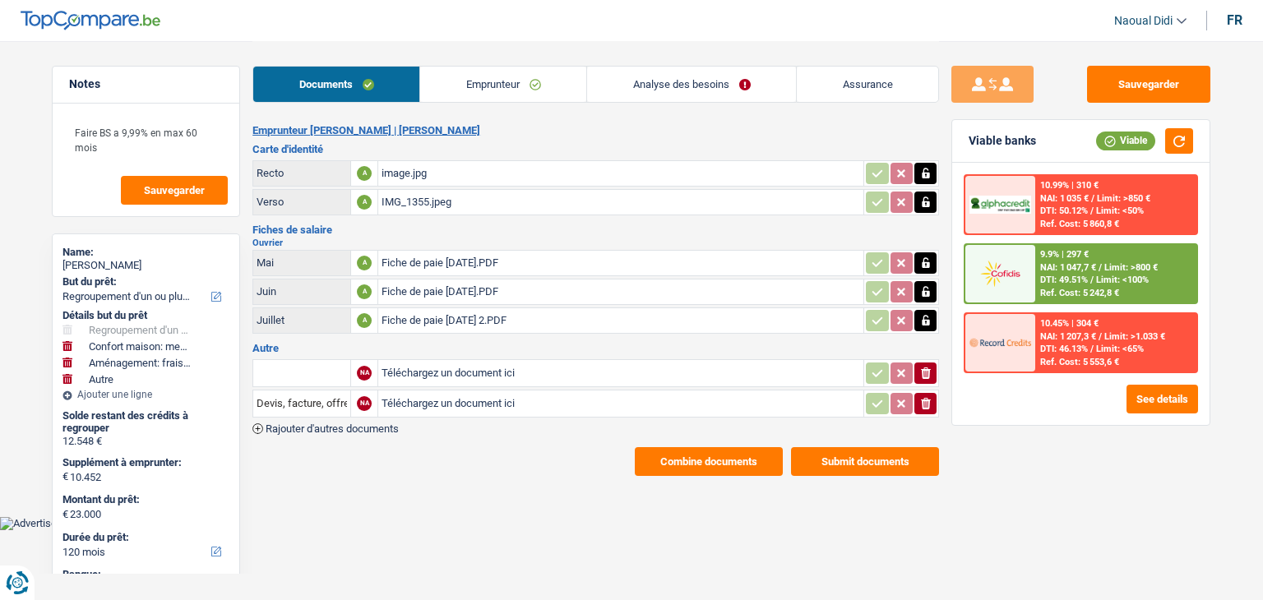
click at [680, 73] on link "Analyse des besoins" at bounding box center [691, 84] width 209 height 35
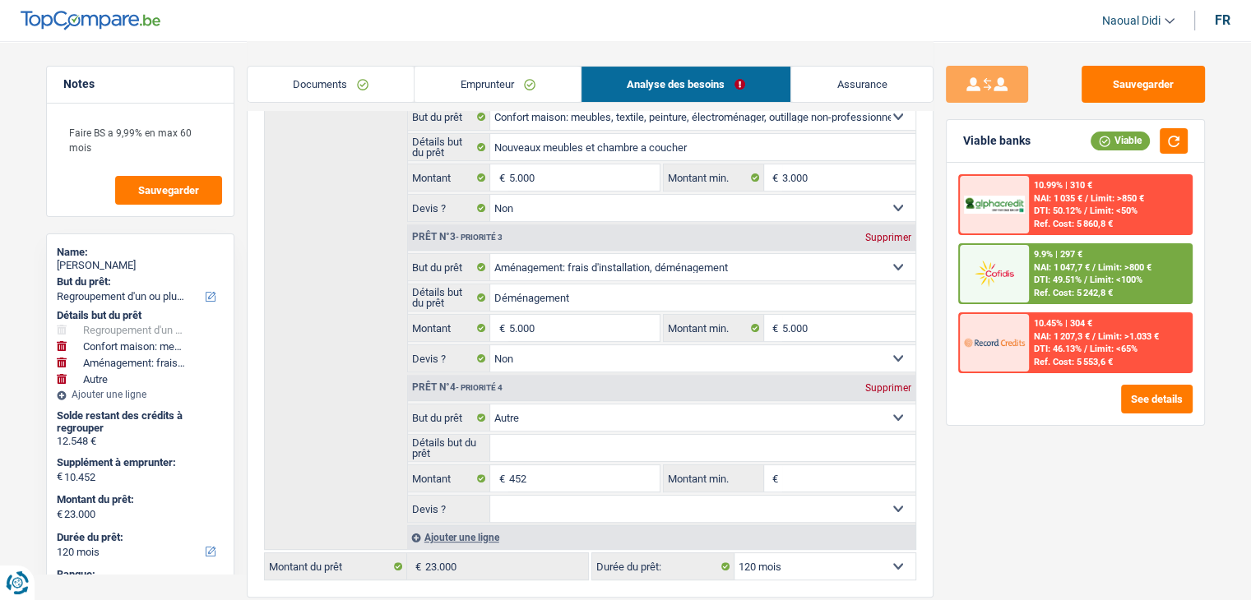
scroll to position [658, 0]
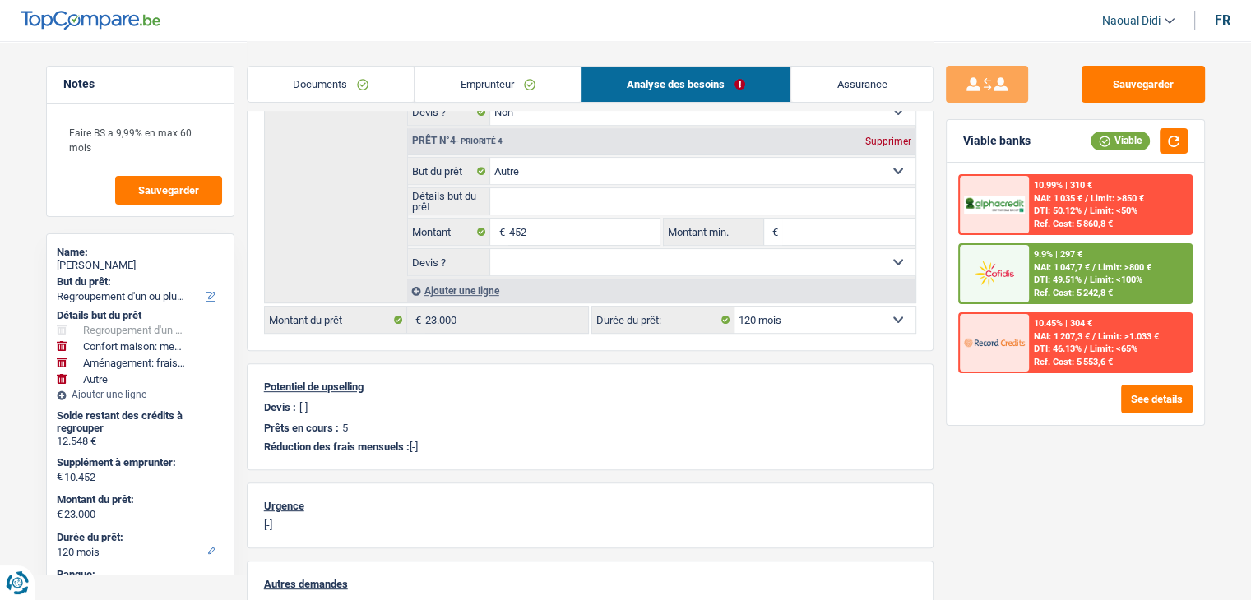
click at [784, 320] on select "12 mois 18 mois 24 mois 30 mois 36 mois 42 mois 48 mois 60 mois 72 mois 84 mois…" at bounding box center [824, 320] width 181 height 26
select select "60"
click at [734, 307] on select "12 mois 18 mois 24 mois 30 mois 36 mois 42 mois 48 mois 60 mois 72 mois 84 mois…" at bounding box center [824, 320] width 181 height 26
select select "60"
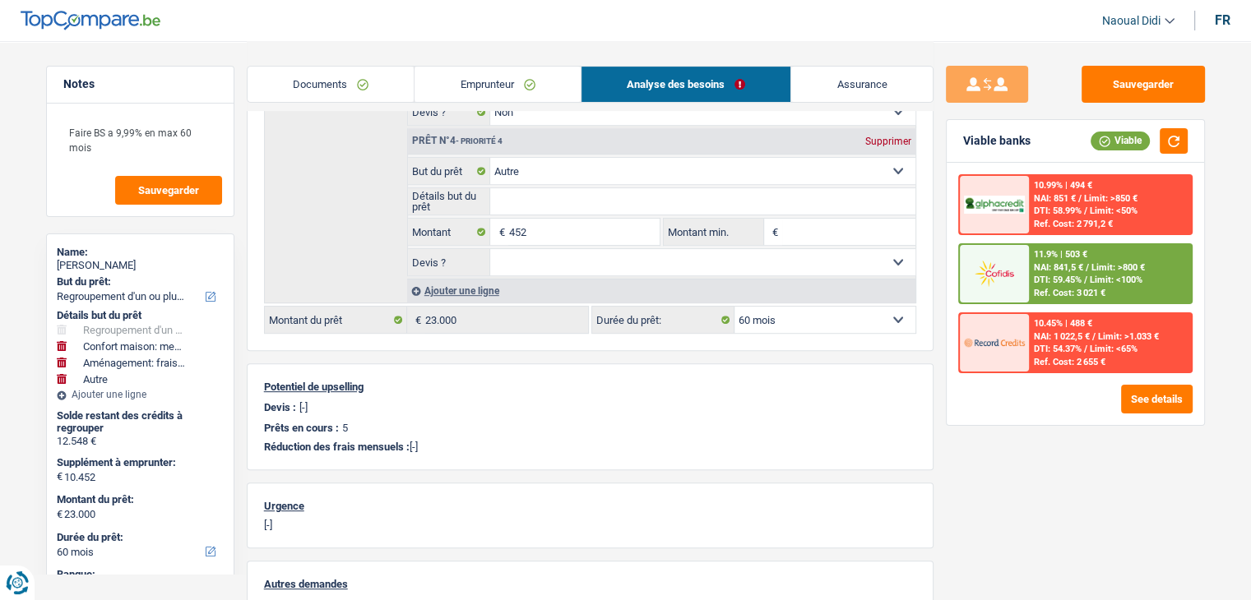
click at [1054, 267] on span "NAI: 841,5 €" at bounding box center [1058, 267] width 49 height 11
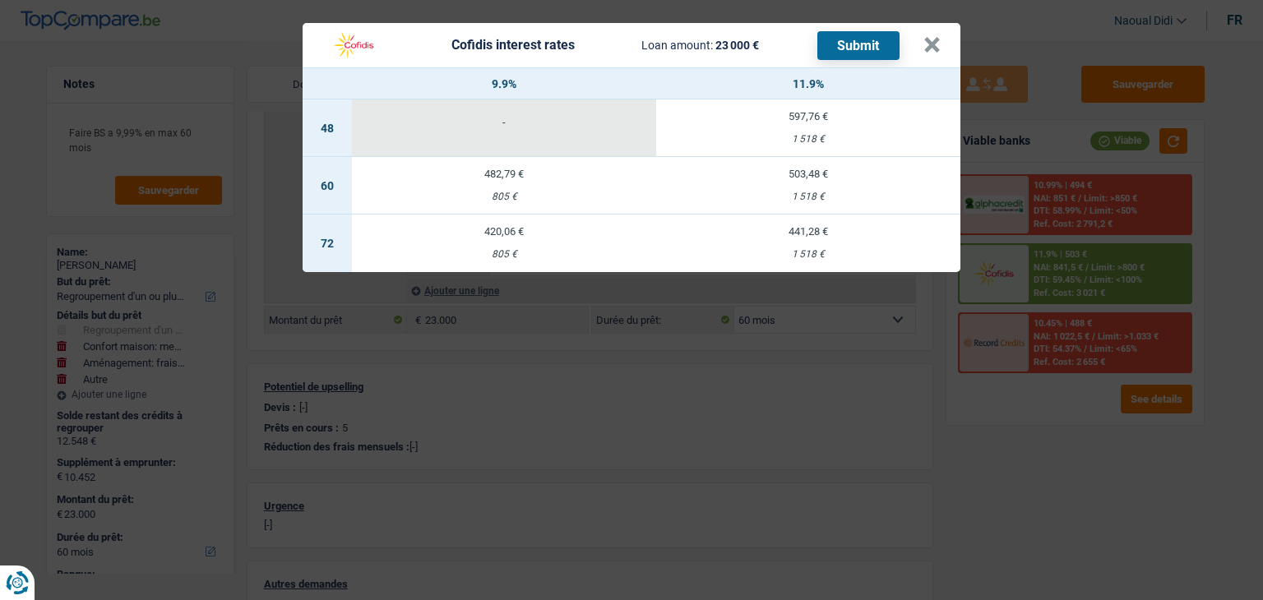
click at [809, 178] on div "503,48 €" at bounding box center [808, 174] width 304 height 11
select select "cofidis"
type input "11,90"
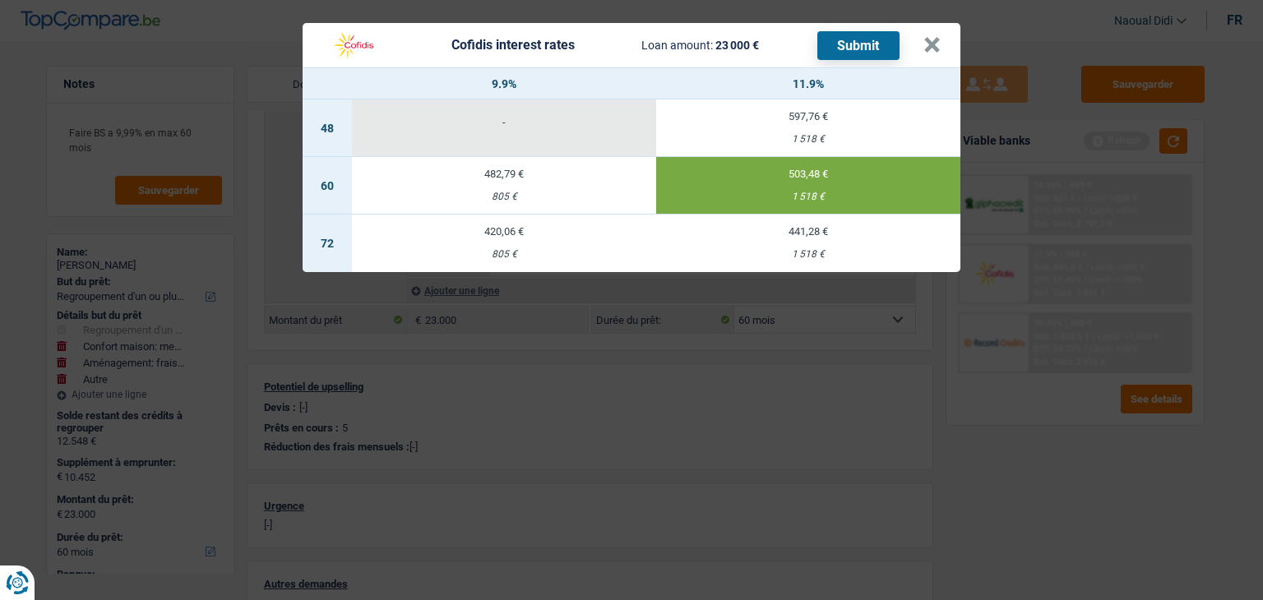
click at [854, 47] on button "Submit" at bounding box center [858, 45] width 82 height 29
click at [751, 215] on td "441,28 € 1 518 €" at bounding box center [808, 244] width 304 height 58
select select "72"
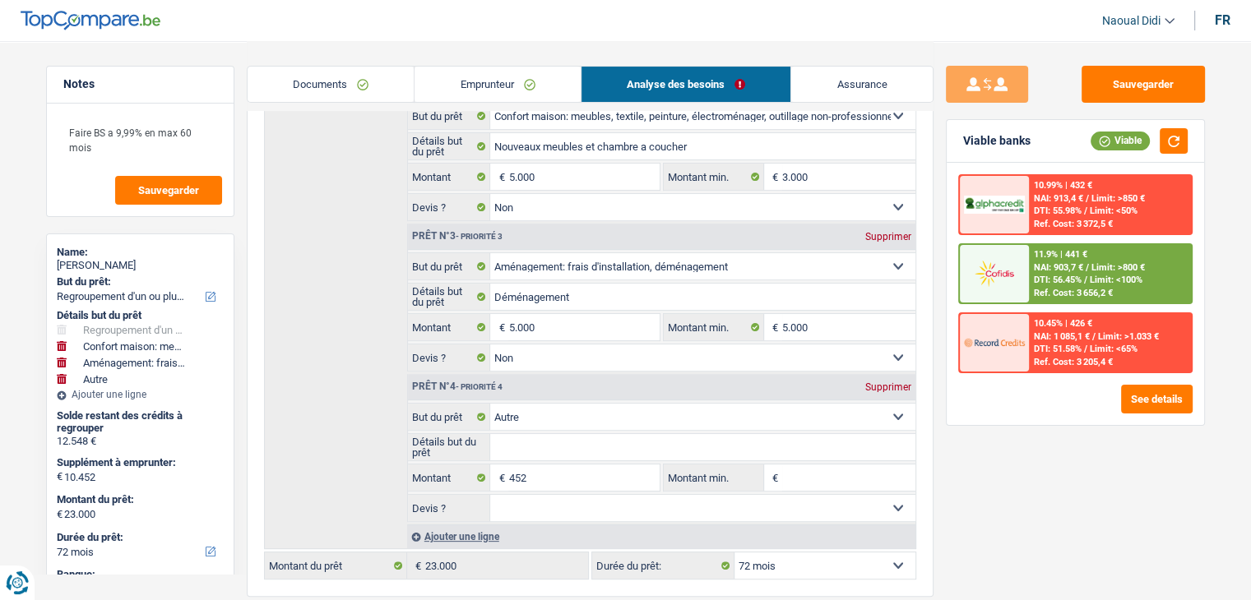
scroll to position [493, 0]
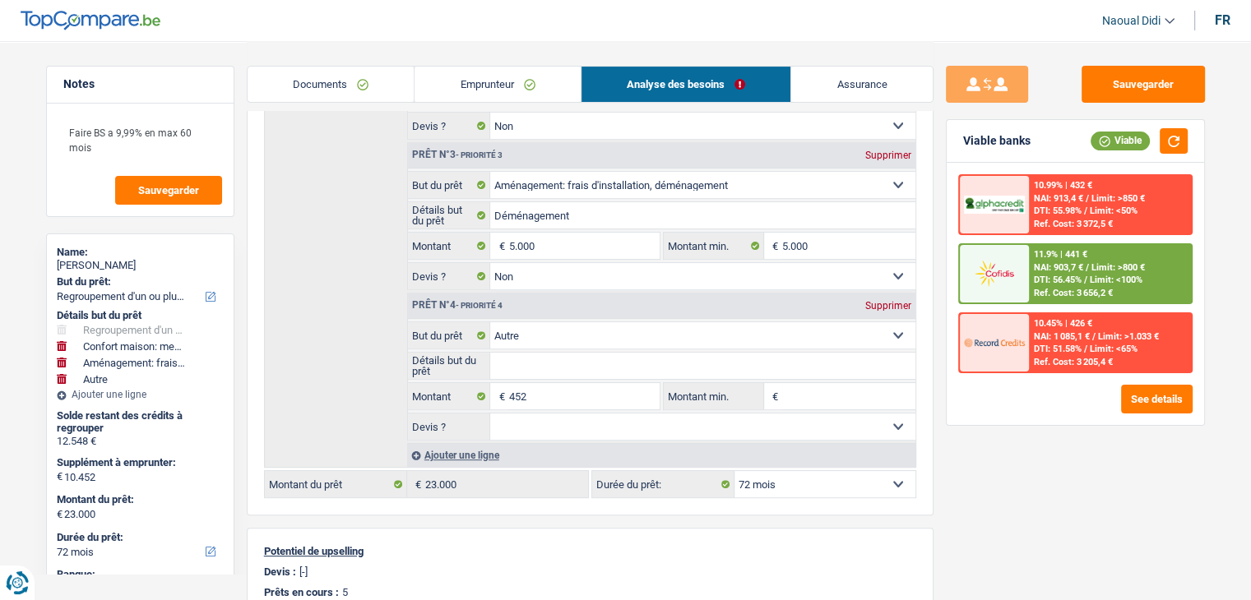
click at [886, 301] on div "Supprimer" at bounding box center [888, 306] width 54 height 10
type input "10.000"
type input "22.548"
select select "120"
type input "22.548"
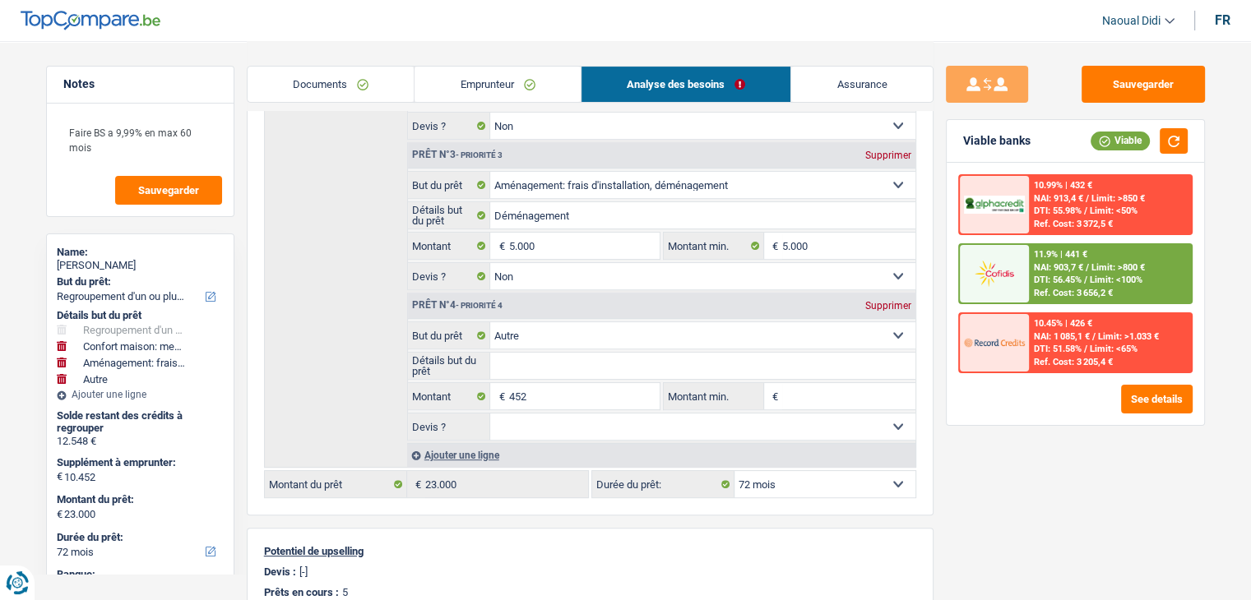
select select "120"
type input "22.548"
select select "120"
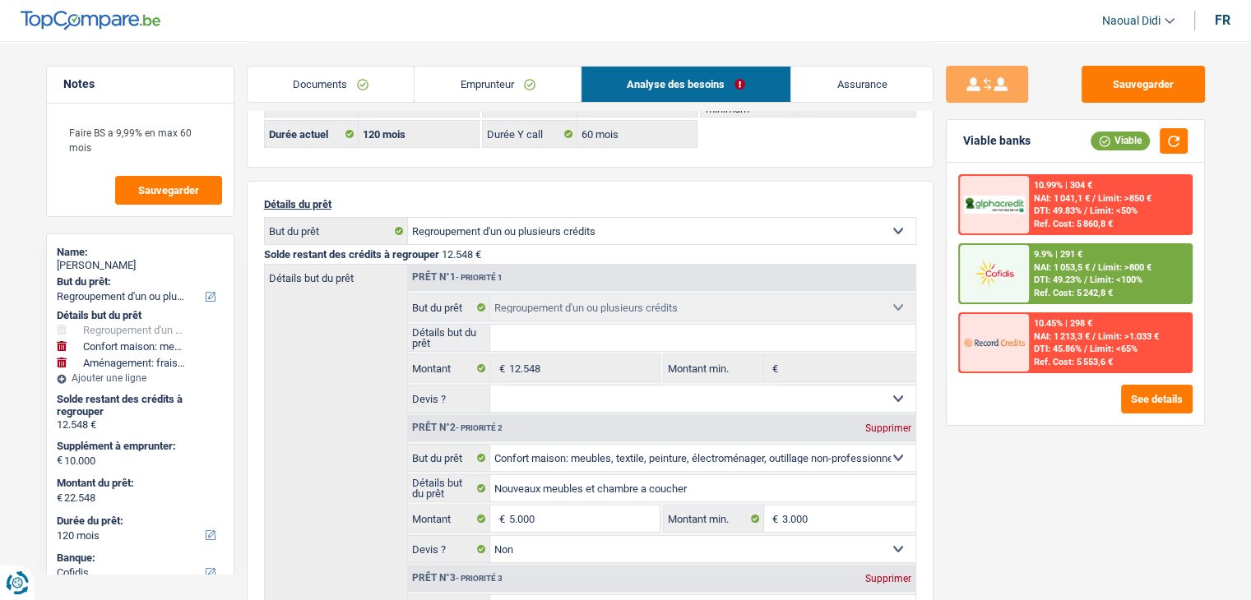
scroll to position [0, 0]
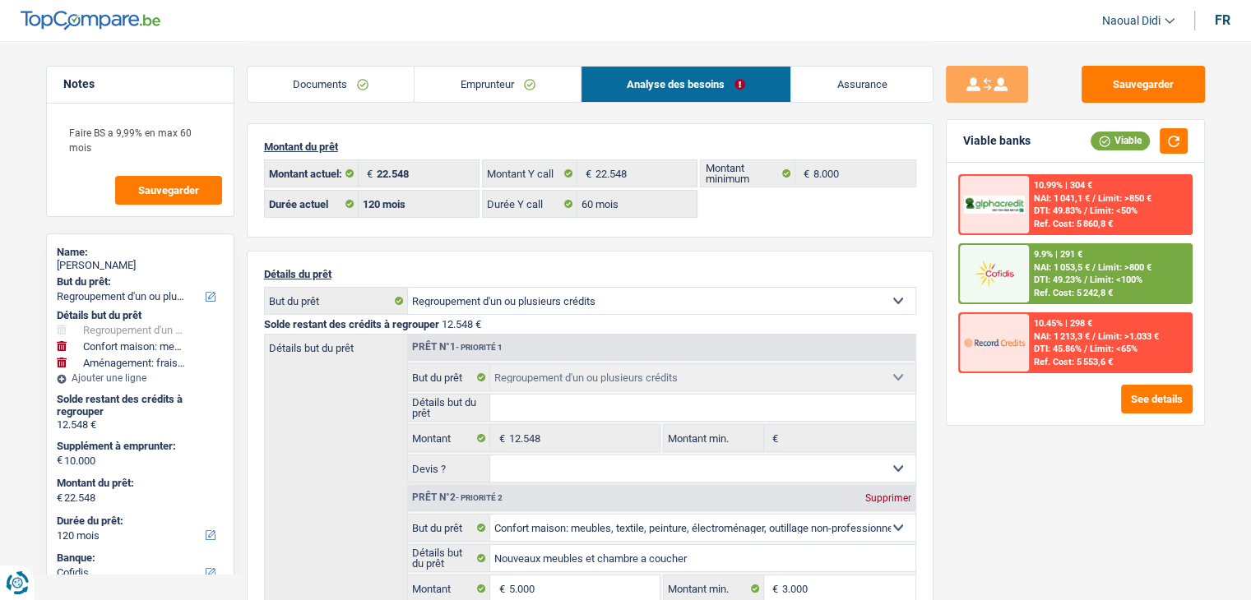
click at [516, 86] on link "Emprunteur" at bounding box center [497, 84] width 166 height 35
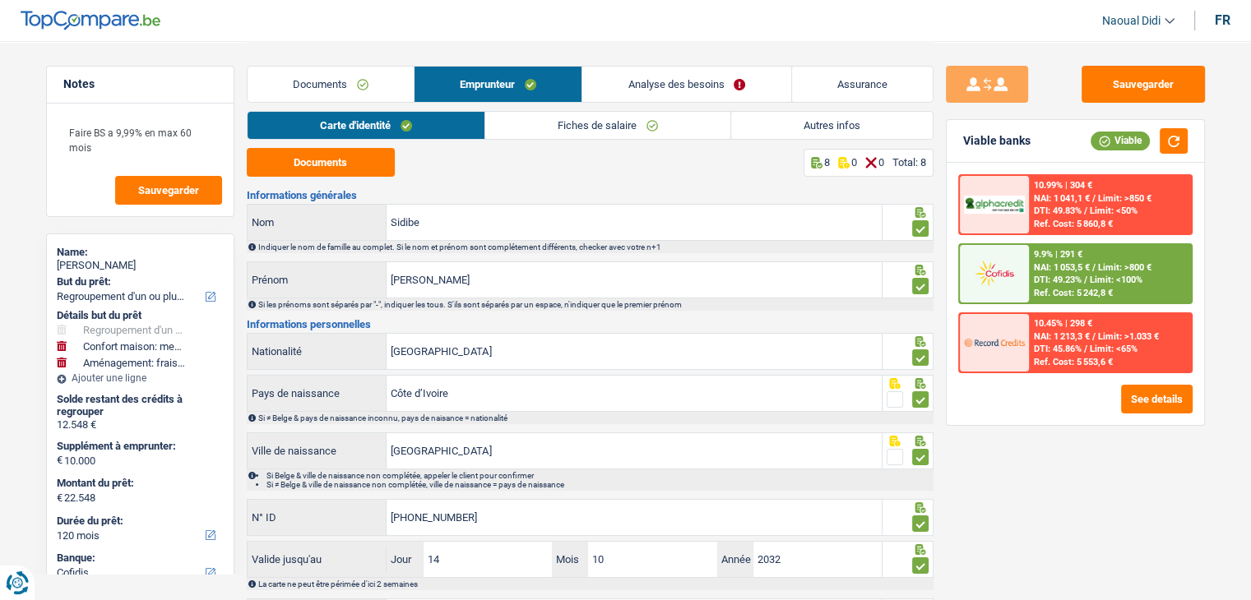
click at [833, 126] on link "Autres infos" at bounding box center [831, 125] width 201 height 27
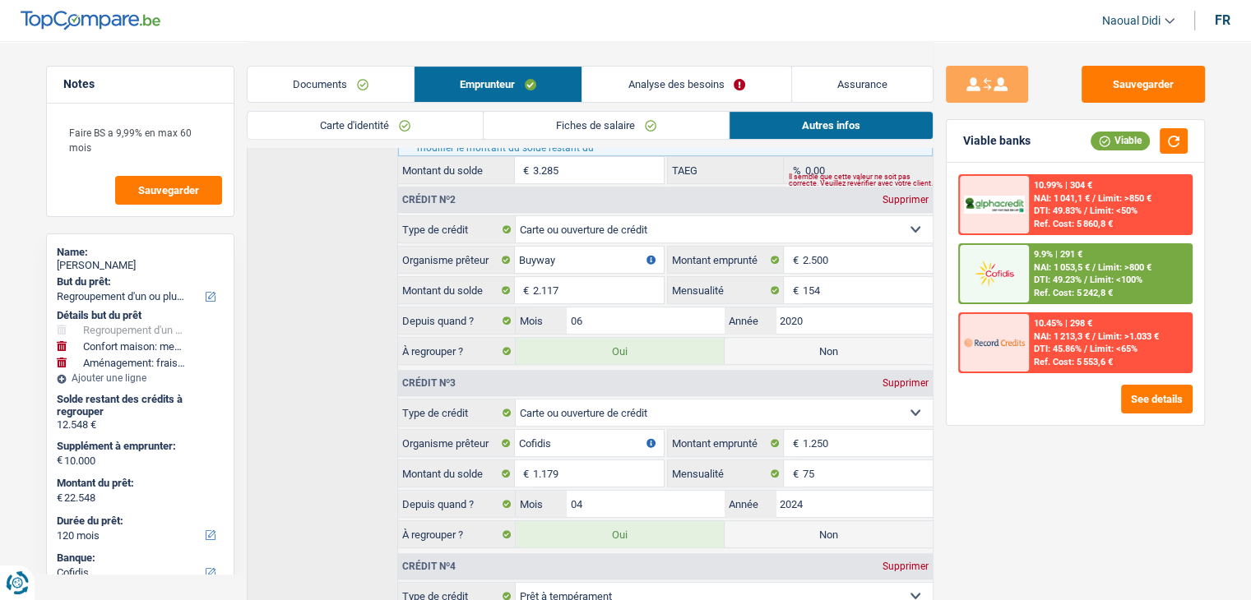
scroll to position [822, 0]
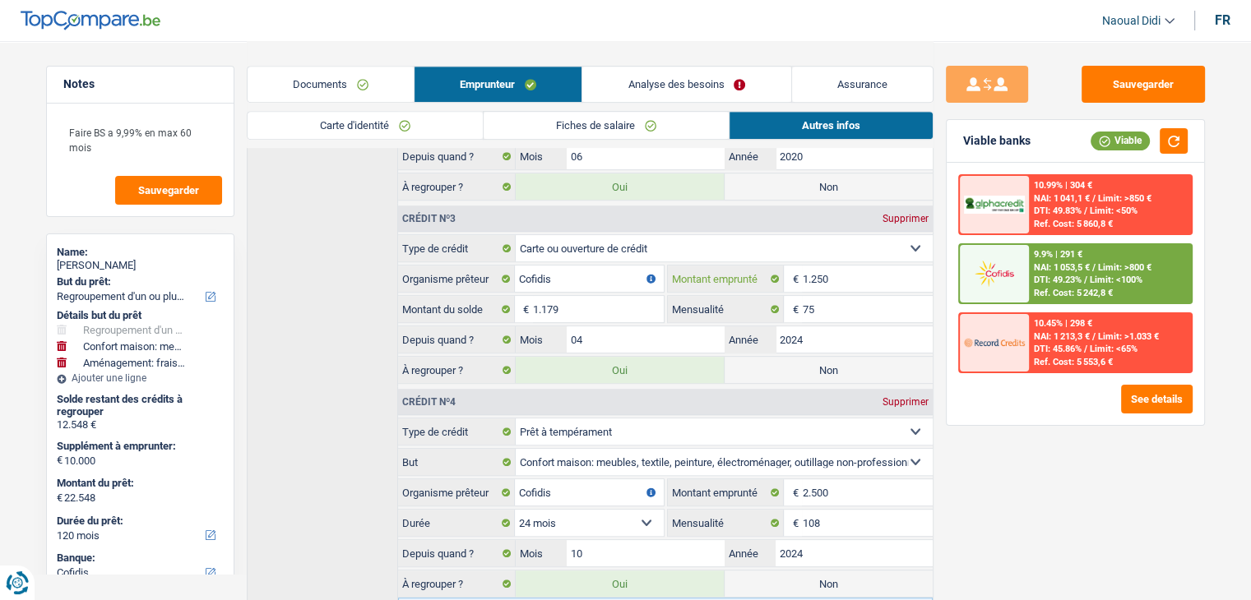
drag, startPoint x: 857, startPoint y: 274, endPoint x: 771, endPoint y: 261, distance: 87.3
click at [771, 266] on div "1.250 € Montant emprunté" at bounding box center [800, 279] width 265 height 26
drag, startPoint x: 771, startPoint y: 261, endPoint x: 760, endPoint y: 259, distance: 10.8
click at [760, 266] on label "Montant emprunté" at bounding box center [726, 279] width 117 height 26
click at [802, 266] on input "1.250" at bounding box center [867, 279] width 130 height 26
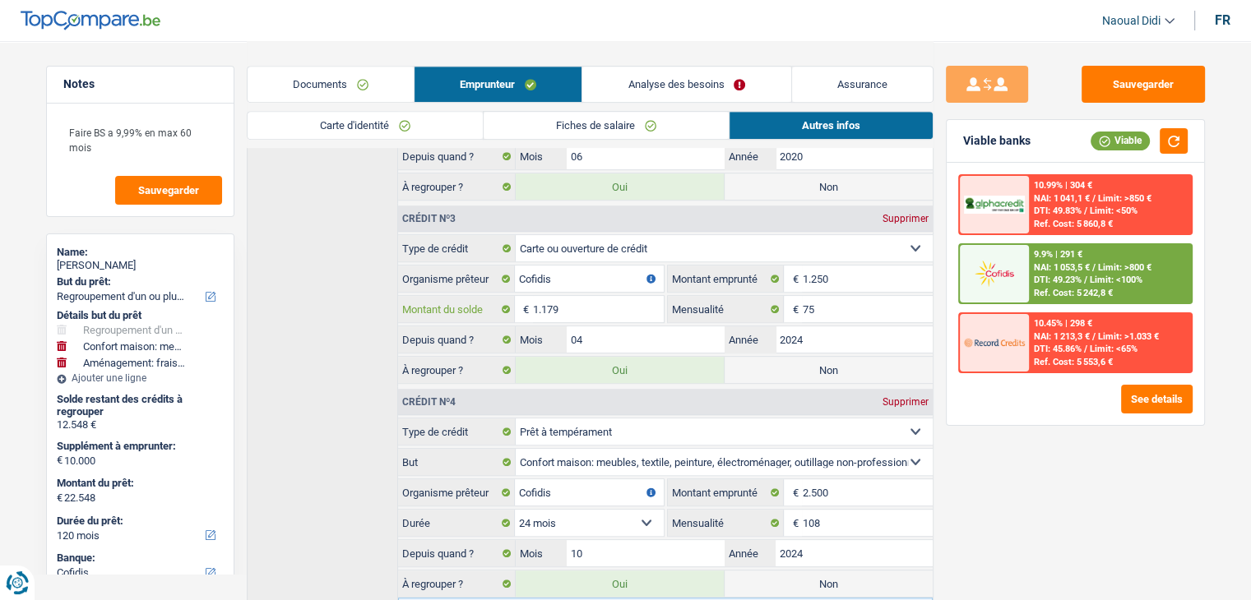
drag, startPoint x: 583, startPoint y: 305, endPoint x: 479, endPoint y: 303, distance: 104.5
click at [479, 303] on div "1.179 € Montant du solde" at bounding box center [530, 309] width 265 height 26
paste input "250"
type input "1.250"
type input "22.619"
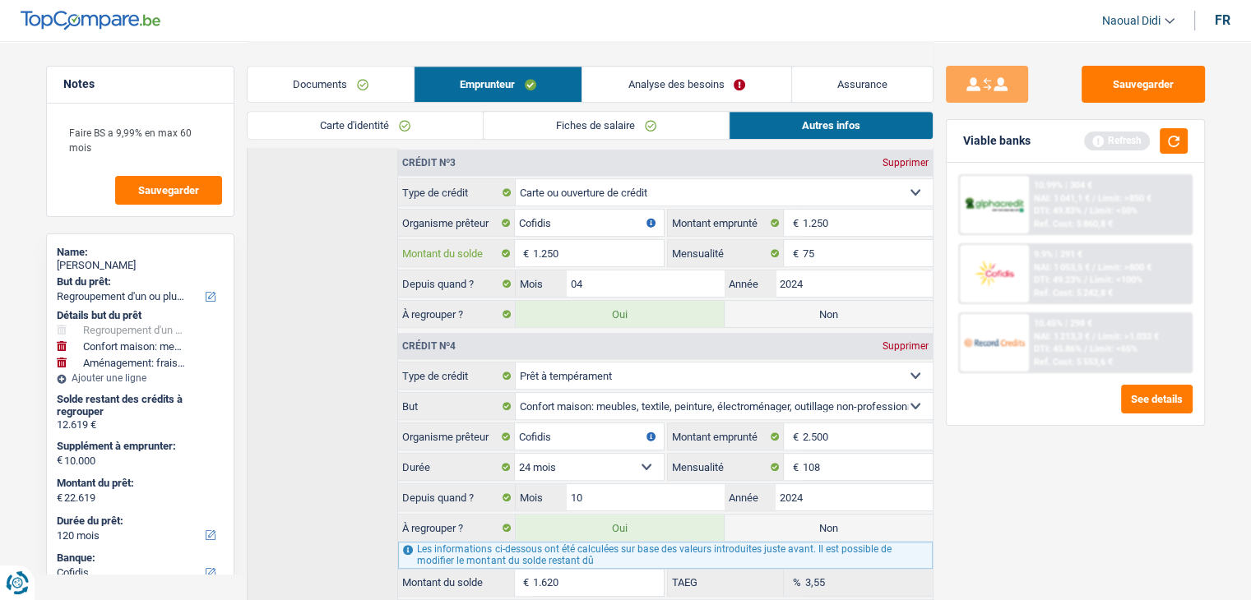
scroll to position [987, 0]
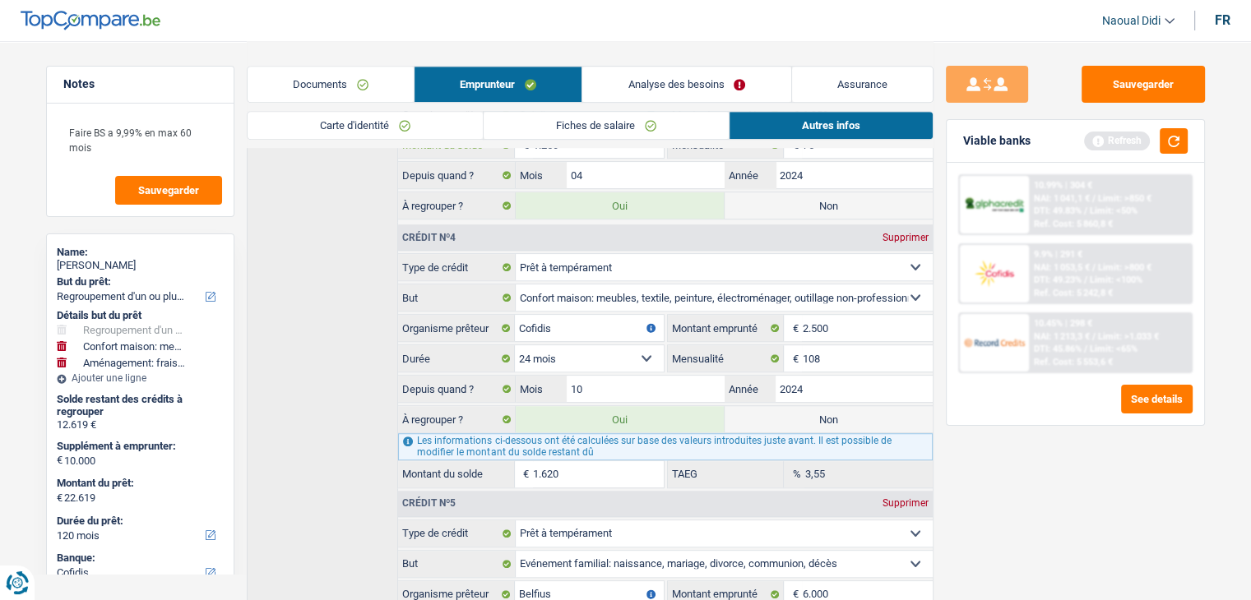
type input "1.250"
drag, startPoint x: 847, startPoint y: 313, endPoint x: 775, endPoint y: 324, distance: 73.1
click at [775, 324] on div "2.500 € Montant emprunté" at bounding box center [800, 328] width 265 height 26
type input "22.375"
click at [470, 461] on div "1.376 € Montant du solde" at bounding box center [530, 474] width 265 height 26
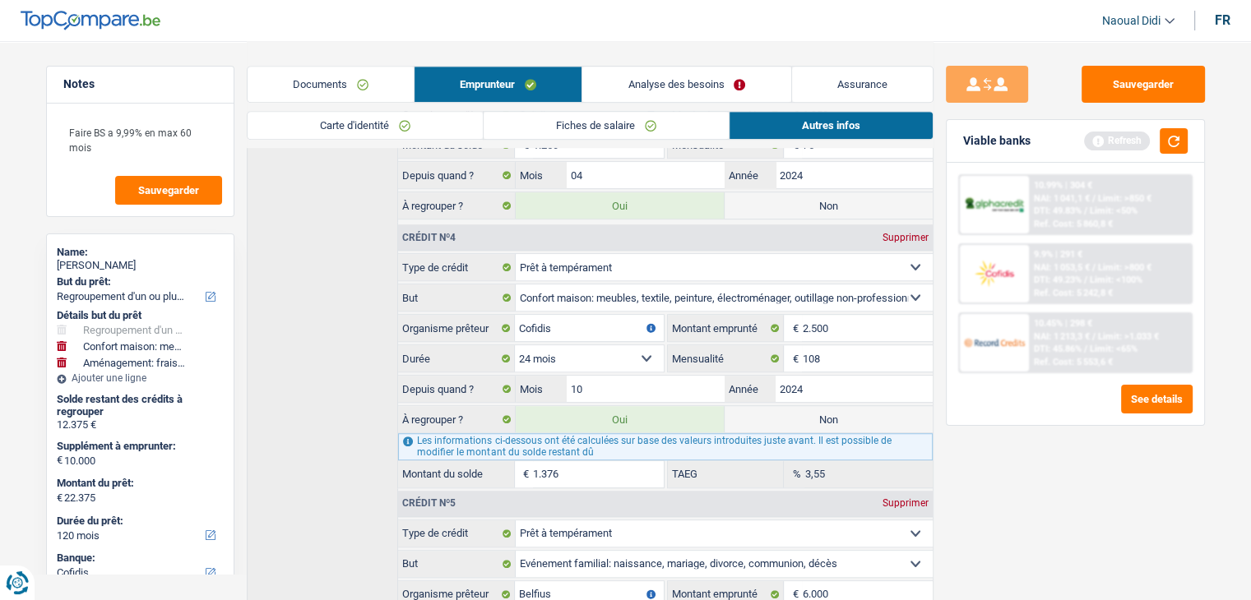
paste input "2.500"
type input "2.500"
type input "23.499"
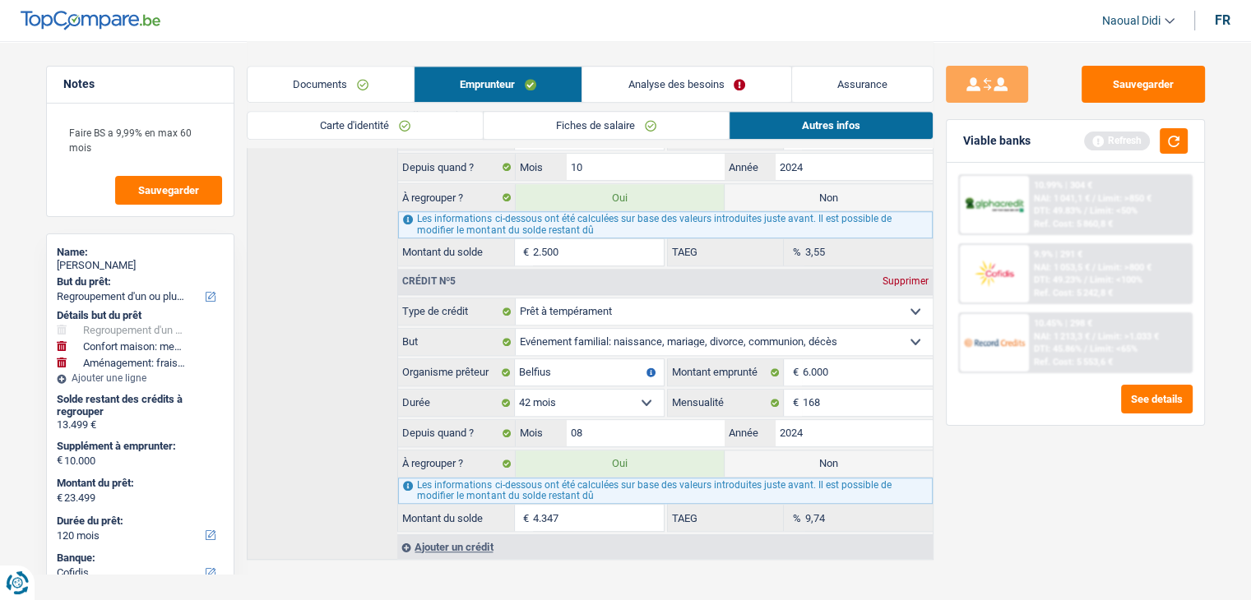
scroll to position [1210, 0]
type input "2.500"
drag, startPoint x: 839, startPoint y: 359, endPoint x: 789, endPoint y: 359, distance: 49.3
click at [791, 359] on div "6.000 € Montant emprunté" at bounding box center [800, 372] width 265 height 26
drag, startPoint x: 789, startPoint y: 359, endPoint x: 780, endPoint y: 359, distance: 9.0
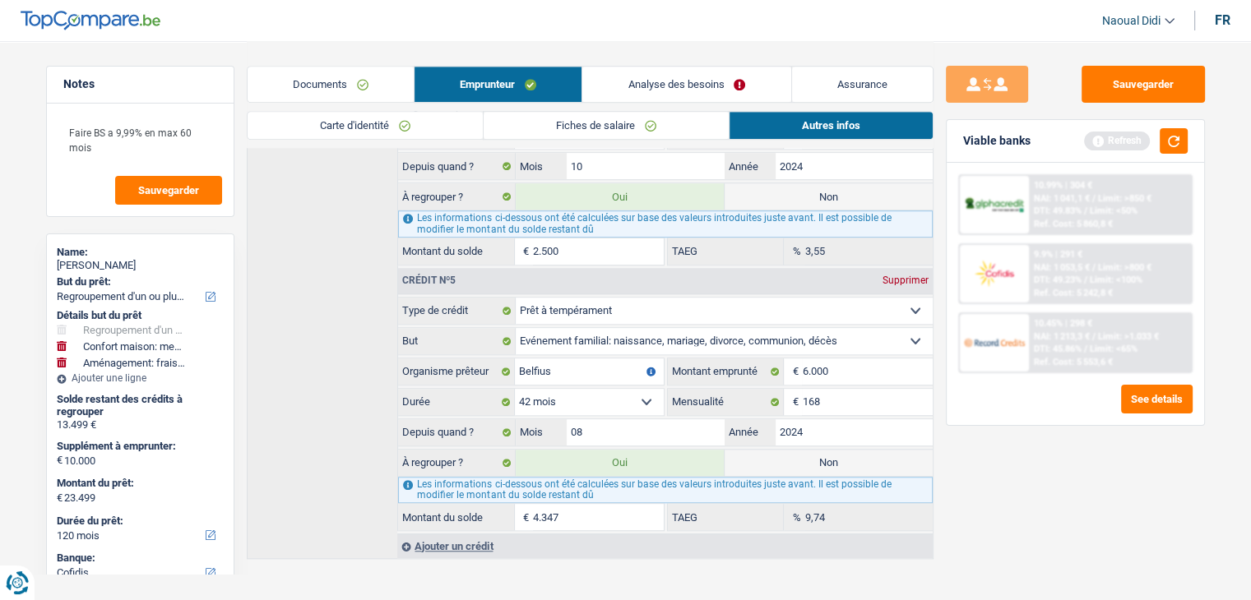
click at [780, 359] on div "6.000 € Montant emprunté" at bounding box center [800, 372] width 265 height 26
click at [780, 360] on label "Montant emprunté" at bounding box center [726, 372] width 117 height 26
click at [802, 360] on input "6.000" at bounding box center [867, 372] width 130 height 26
click at [578, 507] on input "4.347" at bounding box center [598, 517] width 130 height 26
drag, startPoint x: 578, startPoint y: 507, endPoint x: 493, endPoint y: 507, distance: 85.5
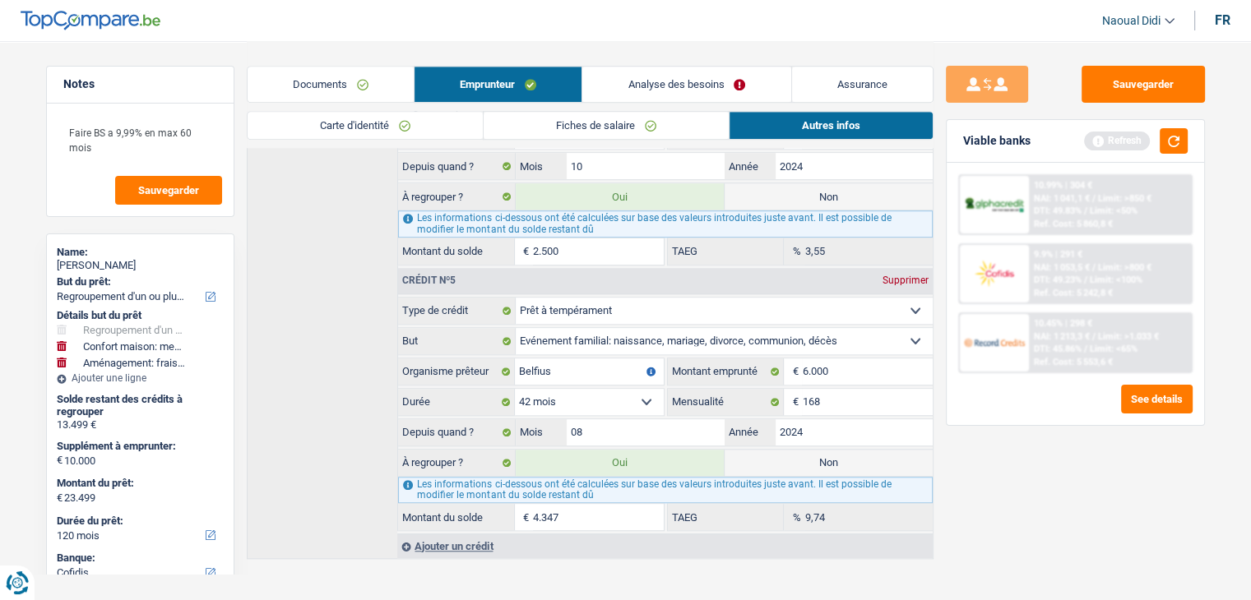
click at [493, 507] on div "4.347 € Montant du solde" at bounding box center [530, 517] width 265 height 26
paste input "6.000"
type input "6.000"
type input "25.152"
type input "6.000"
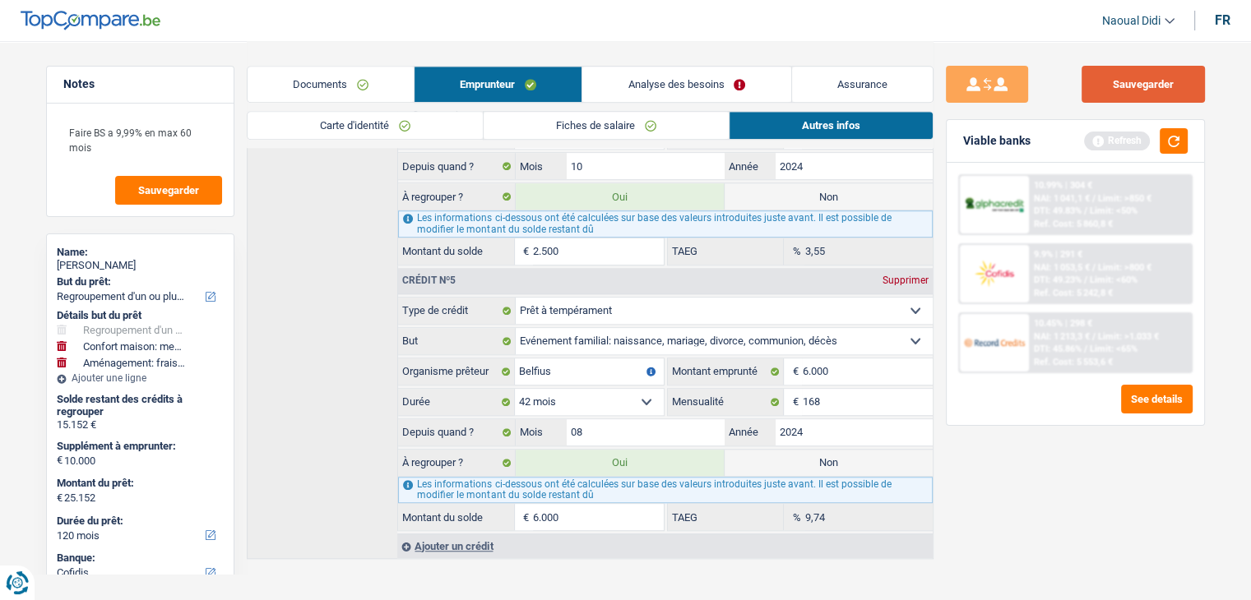
click at [1100, 97] on button "Sauvegarder" at bounding box center [1142, 84] width 123 height 37
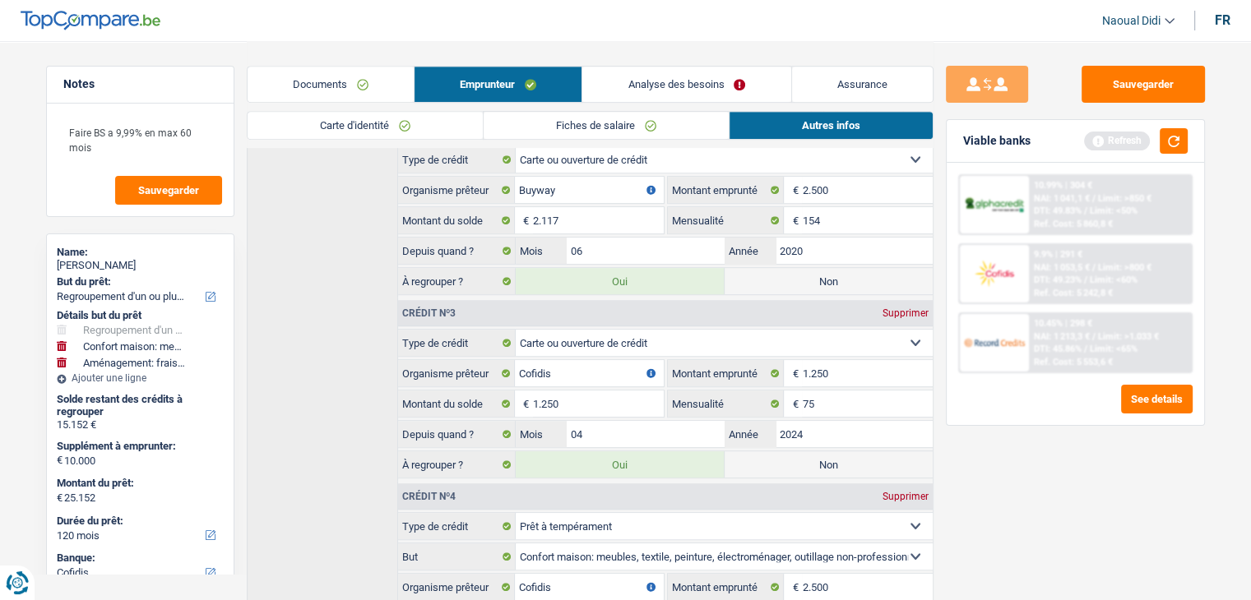
scroll to position [634, 0]
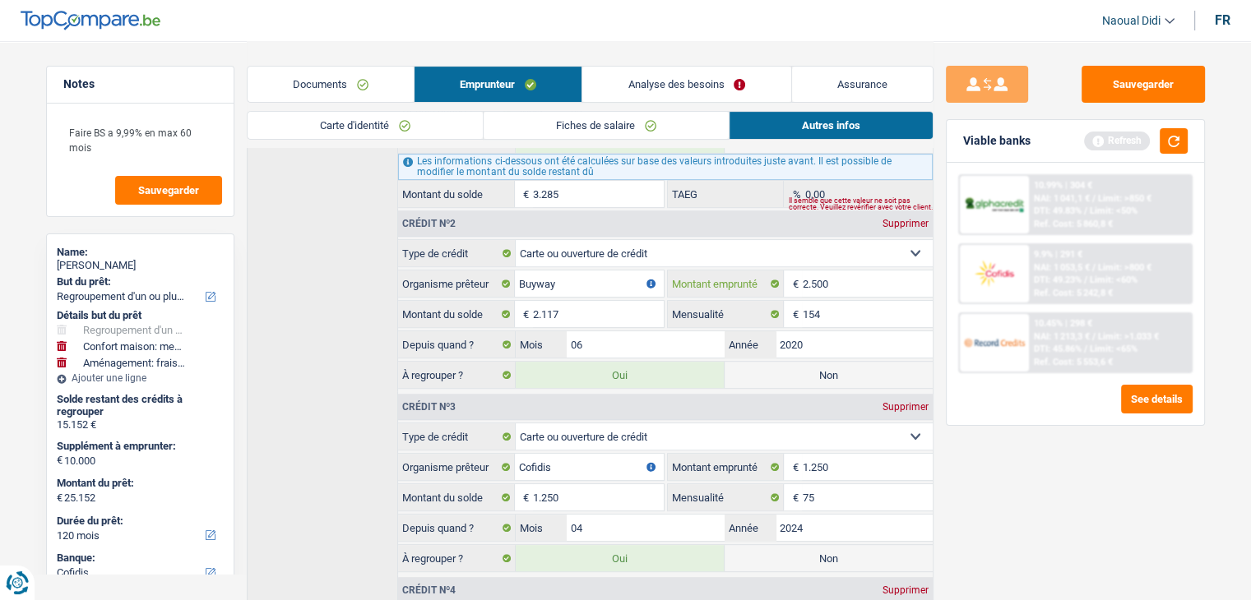
drag, startPoint x: 865, startPoint y: 287, endPoint x: 797, endPoint y: 276, distance: 69.1
click at [797, 276] on div "2.500 € Montant emprunté" at bounding box center [800, 284] width 265 height 26
drag, startPoint x: 572, startPoint y: 310, endPoint x: 480, endPoint y: 302, distance: 92.5
click at [480, 302] on div "2.117 € Montant du solde" at bounding box center [530, 314] width 265 height 26
paste input "500"
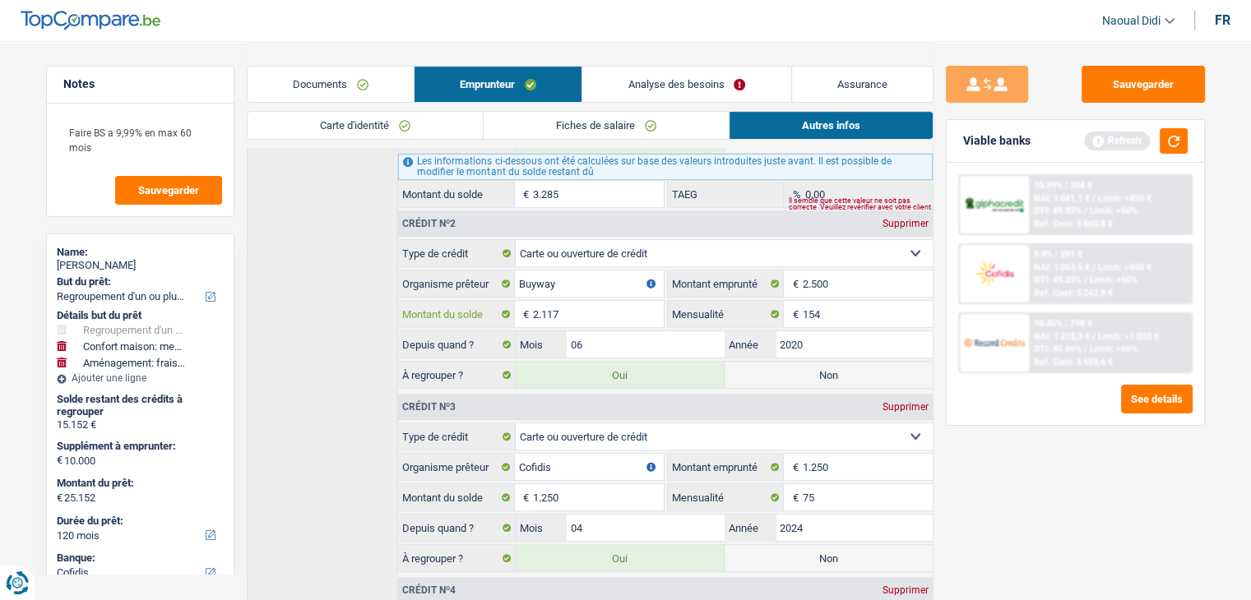
type input "2.500"
type input "25.535"
type input "2.500"
click at [1133, 93] on button "Sauvegarder" at bounding box center [1142, 84] width 123 height 37
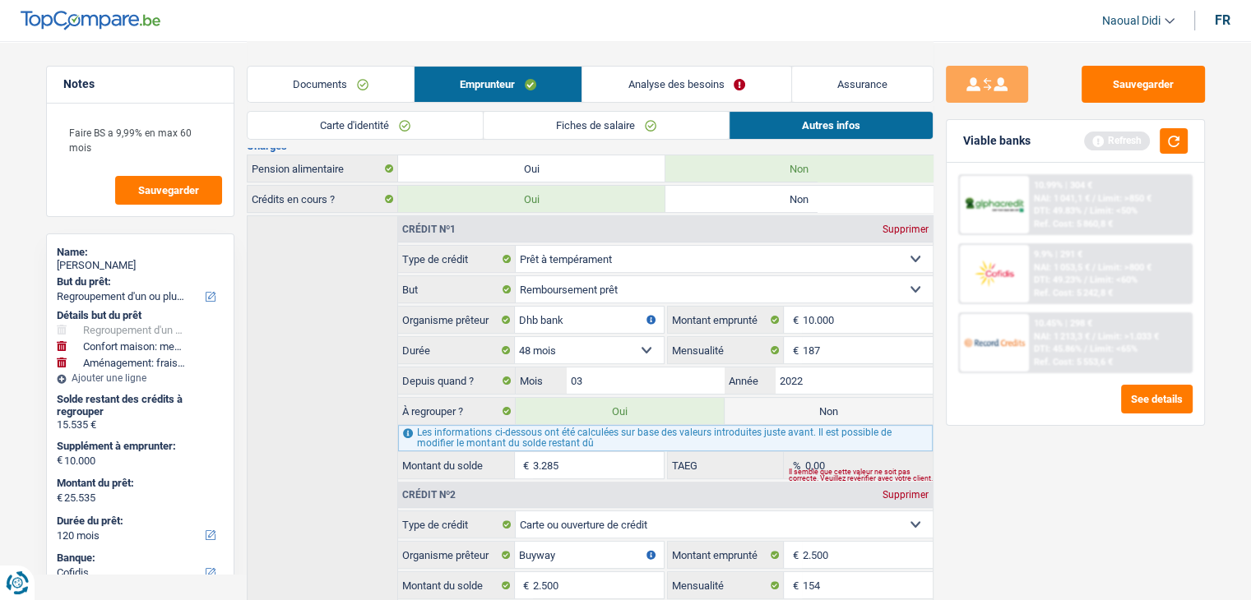
scroll to position [387, 0]
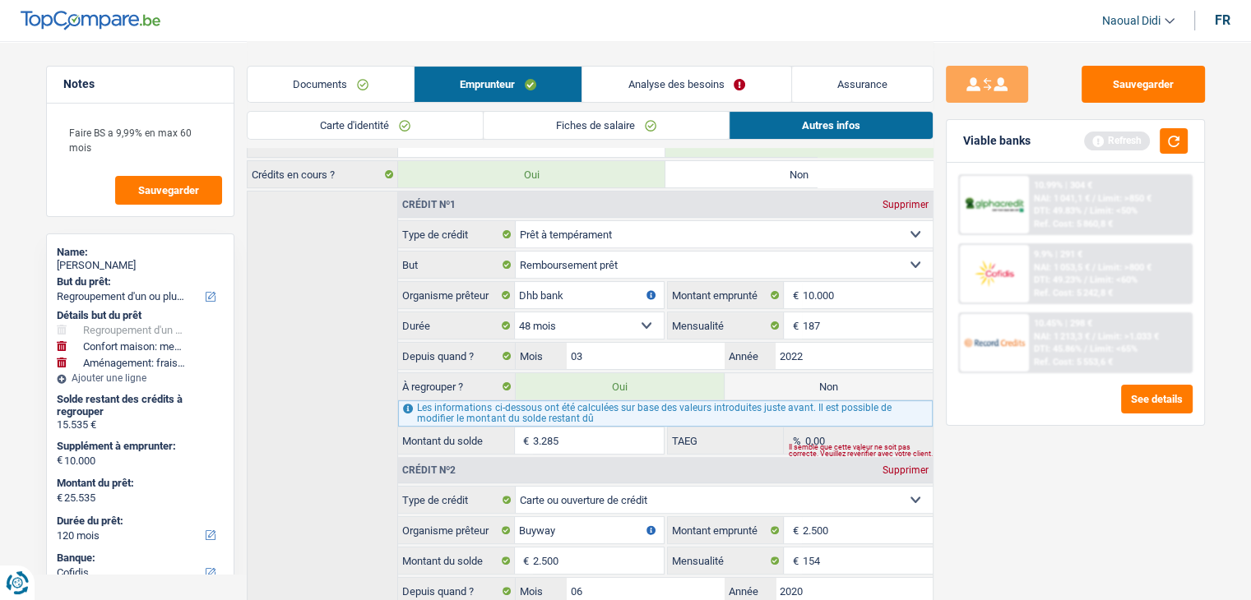
click at [724, 81] on link "Analyse des besoins" at bounding box center [686, 84] width 208 height 35
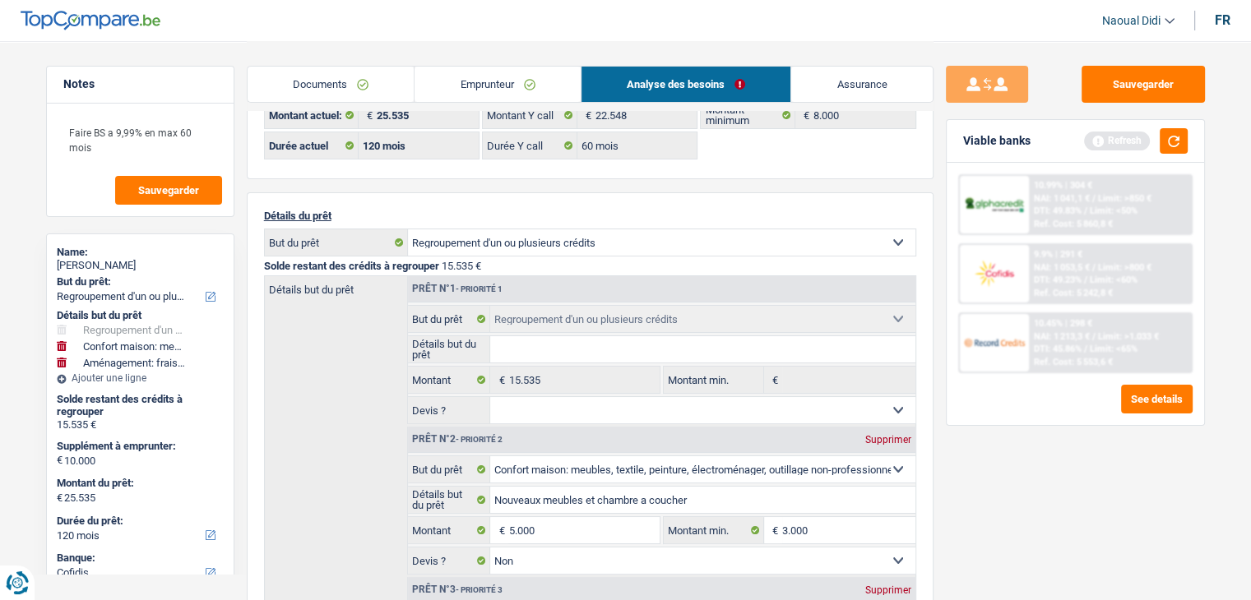
scroll to position [0, 0]
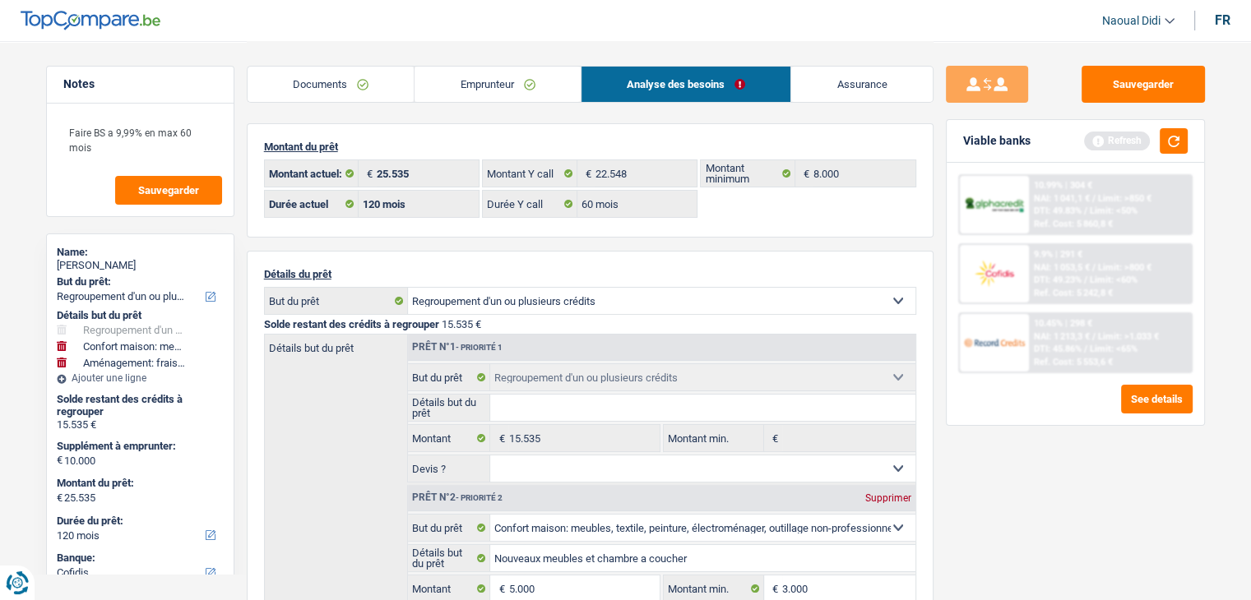
click at [457, 83] on link "Emprunteur" at bounding box center [497, 84] width 166 height 35
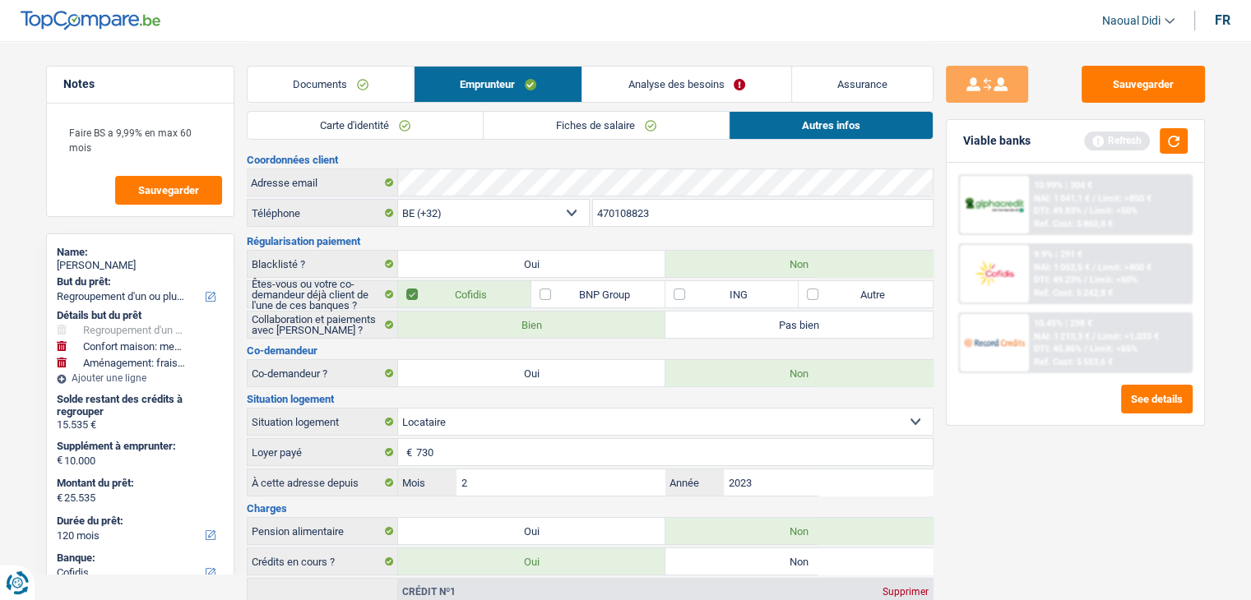
click at [798, 130] on link "Autres infos" at bounding box center [830, 125] width 203 height 27
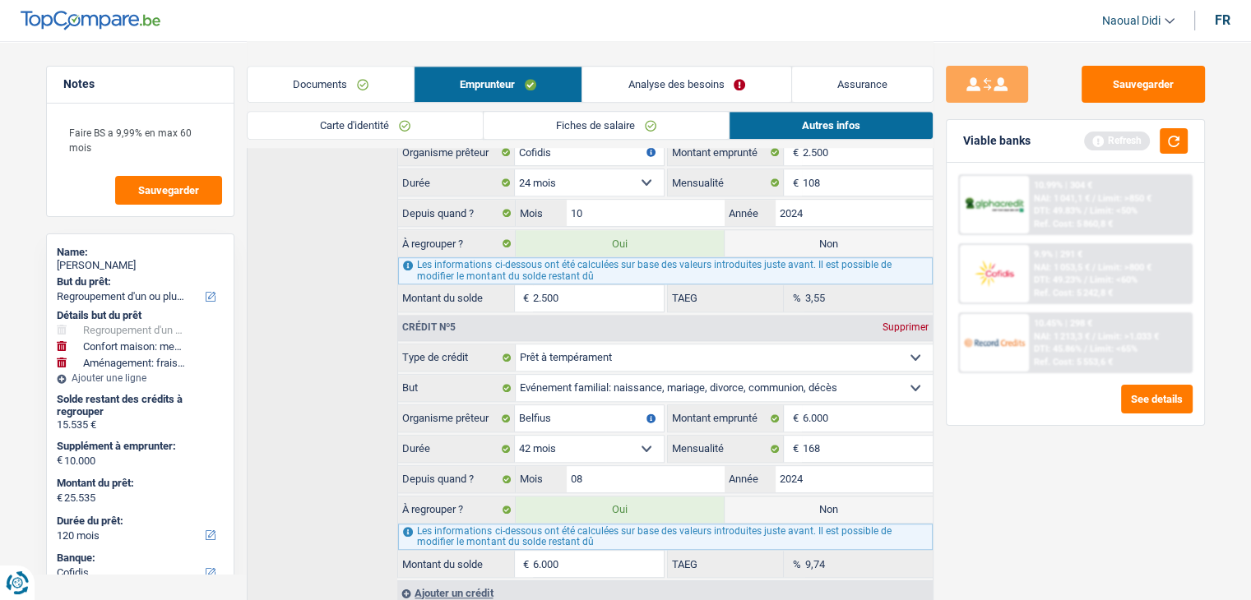
scroll to position [1210, 0]
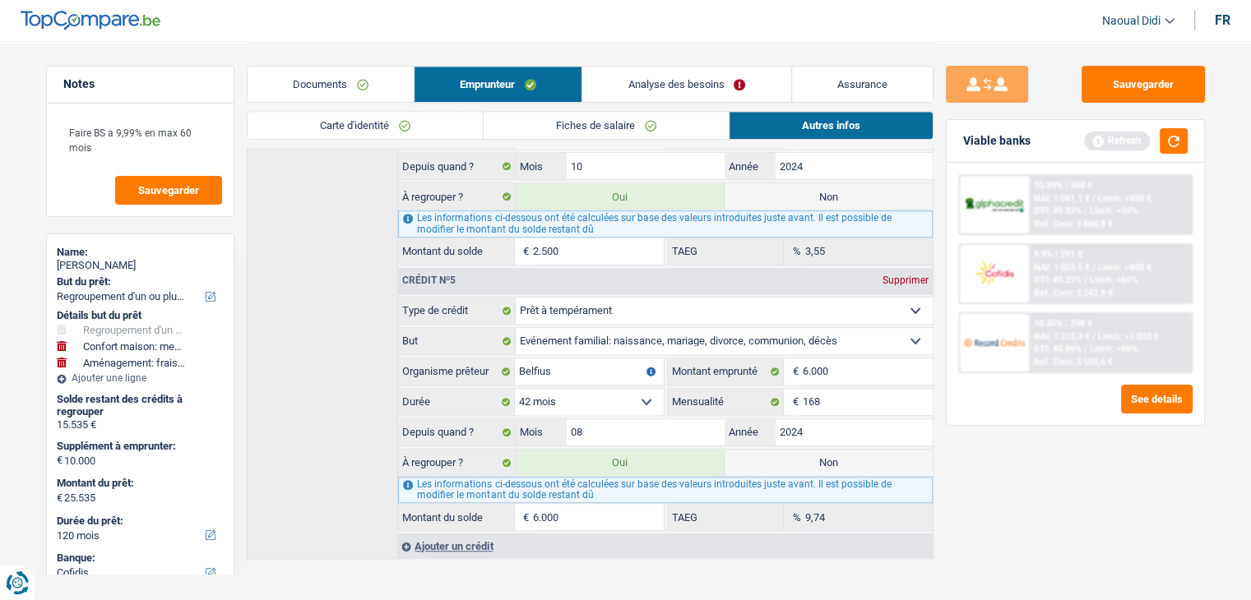
click at [579, 126] on link "Fiches de salaire" at bounding box center [606, 125] width 245 height 27
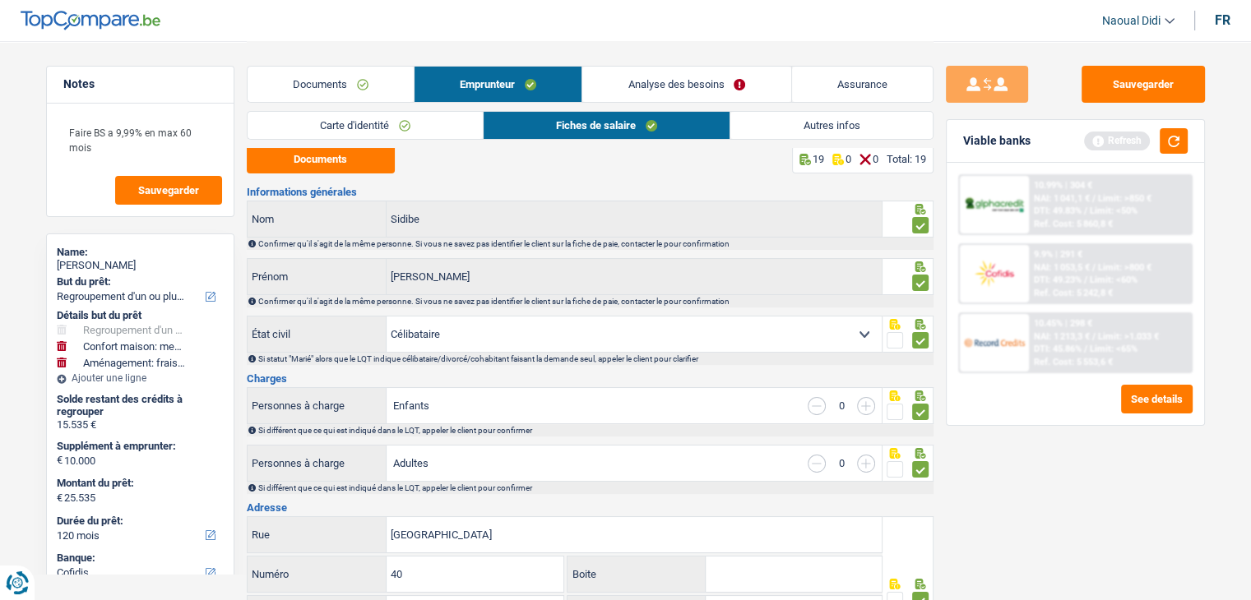
scroll to position [0, 0]
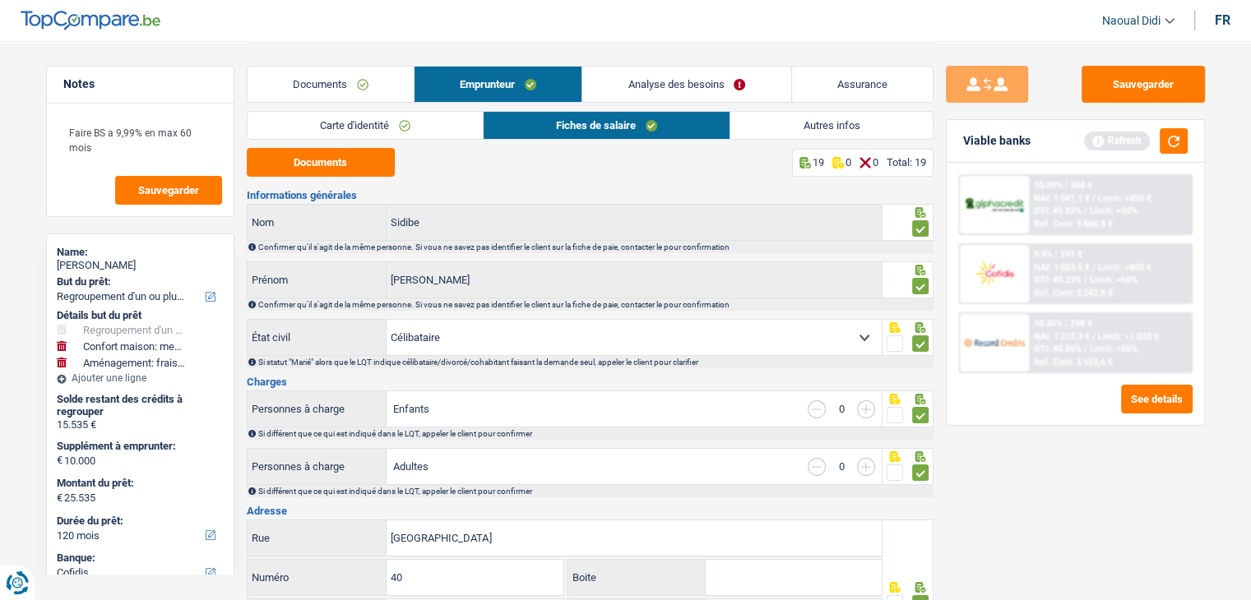
click at [677, 82] on link "Analyse des besoins" at bounding box center [686, 84] width 208 height 35
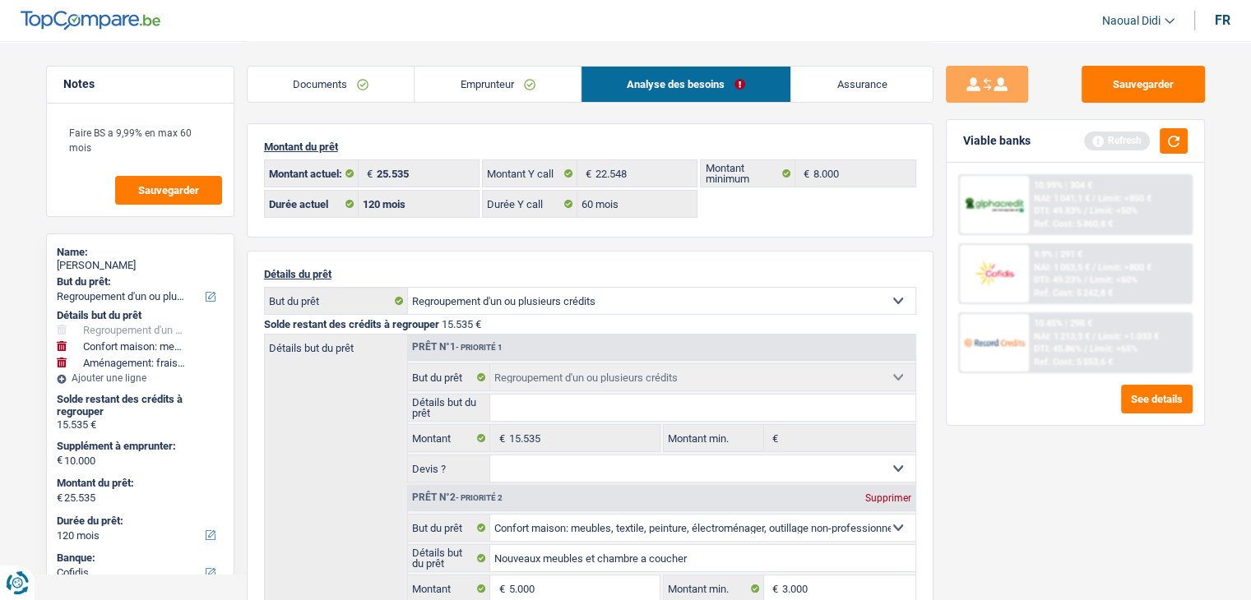
click at [526, 92] on link "Emprunteur" at bounding box center [497, 84] width 166 height 35
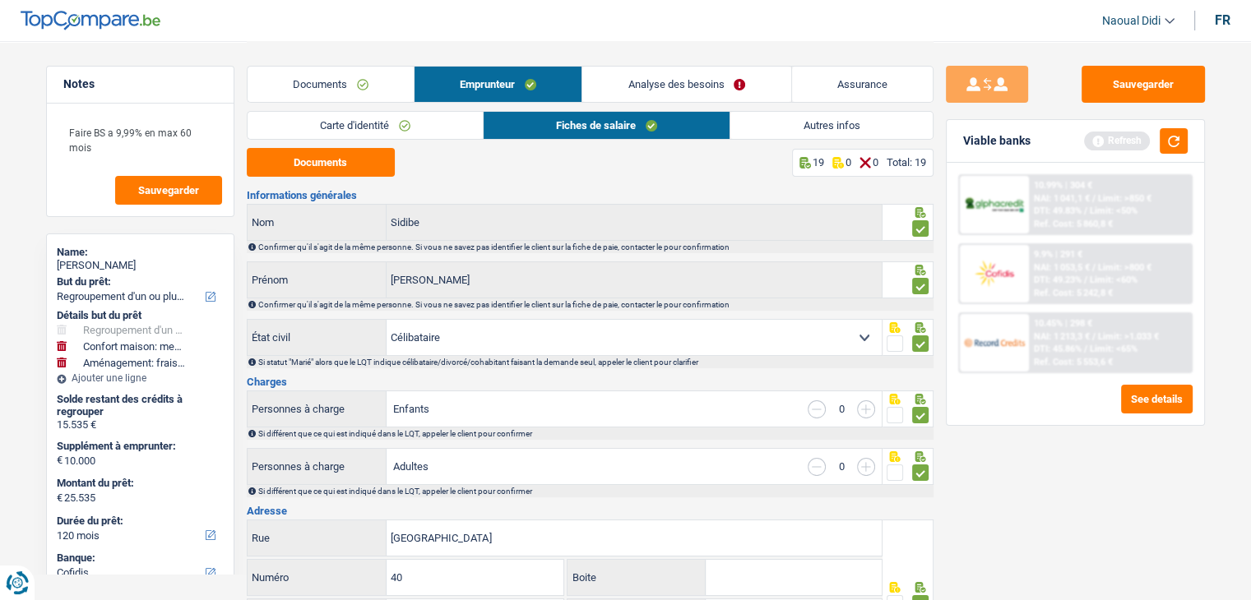
click at [818, 119] on link "Autres infos" at bounding box center [830, 125] width 201 height 27
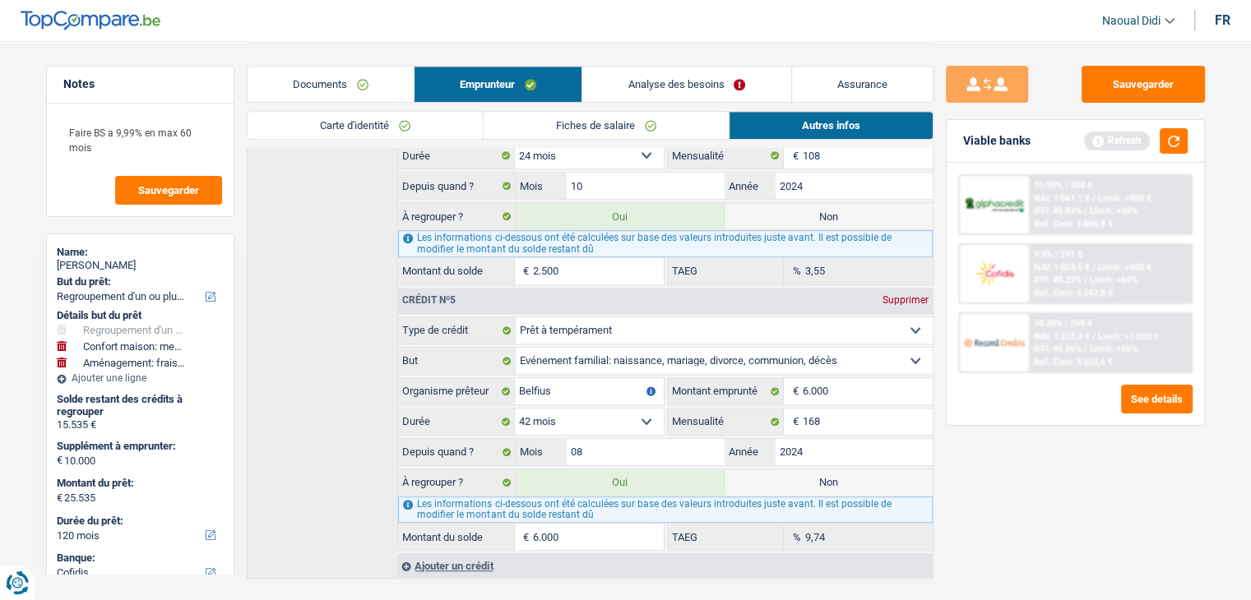
scroll to position [1210, 0]
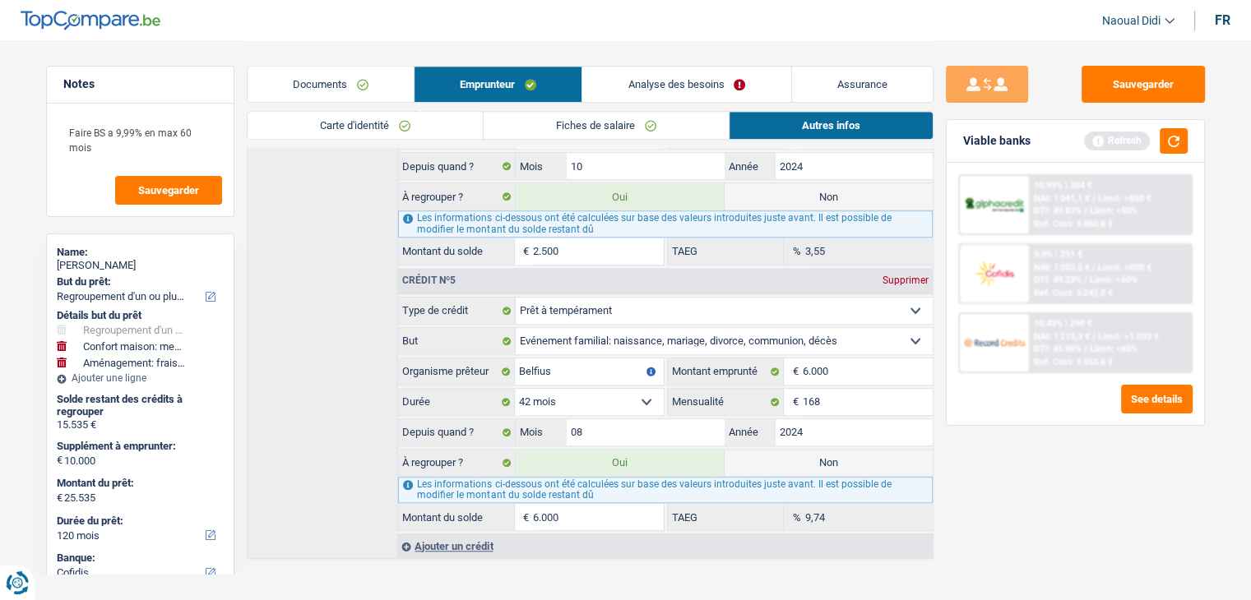
click at [793, 450] on label "Non" at bounding box center [828, 463] width 208 height 26
click at [793, 450] on input "Non" at bounding box center [828, 463] width 208 height 26
radio input "true"
click at [793, 450] on label "Non" at bounding box center [828, 463] width 208 height 26
click at [793, 450] on input "Non" at bounding box center [828, 463] width 208 height 26
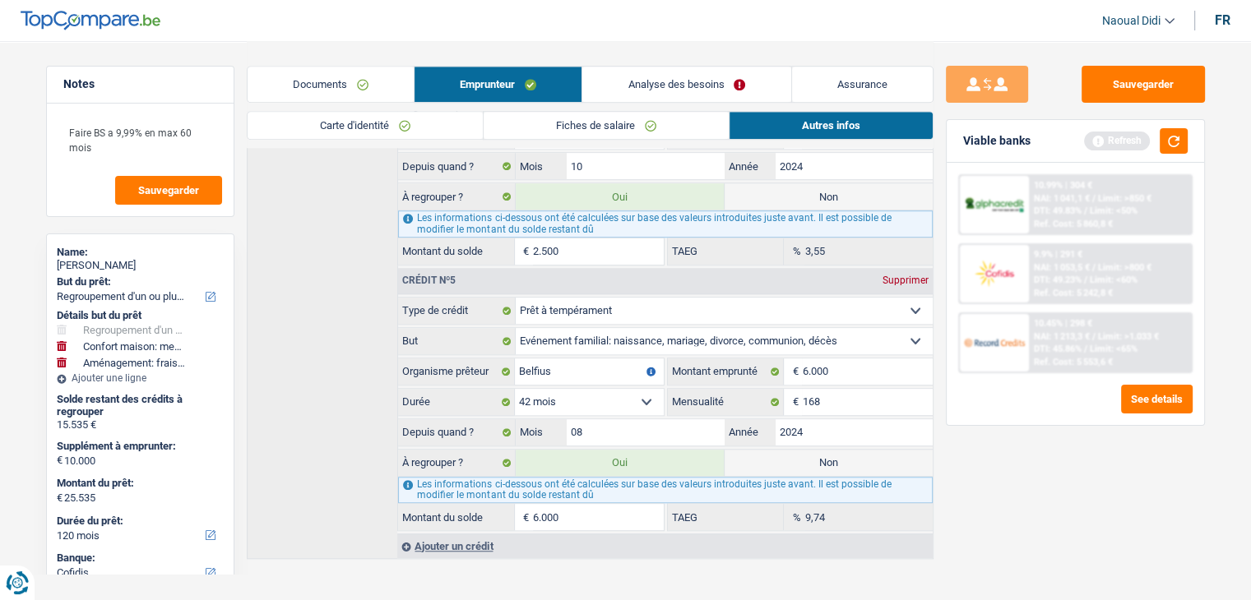
type input "19.535"
select select "84"
radio input "false"
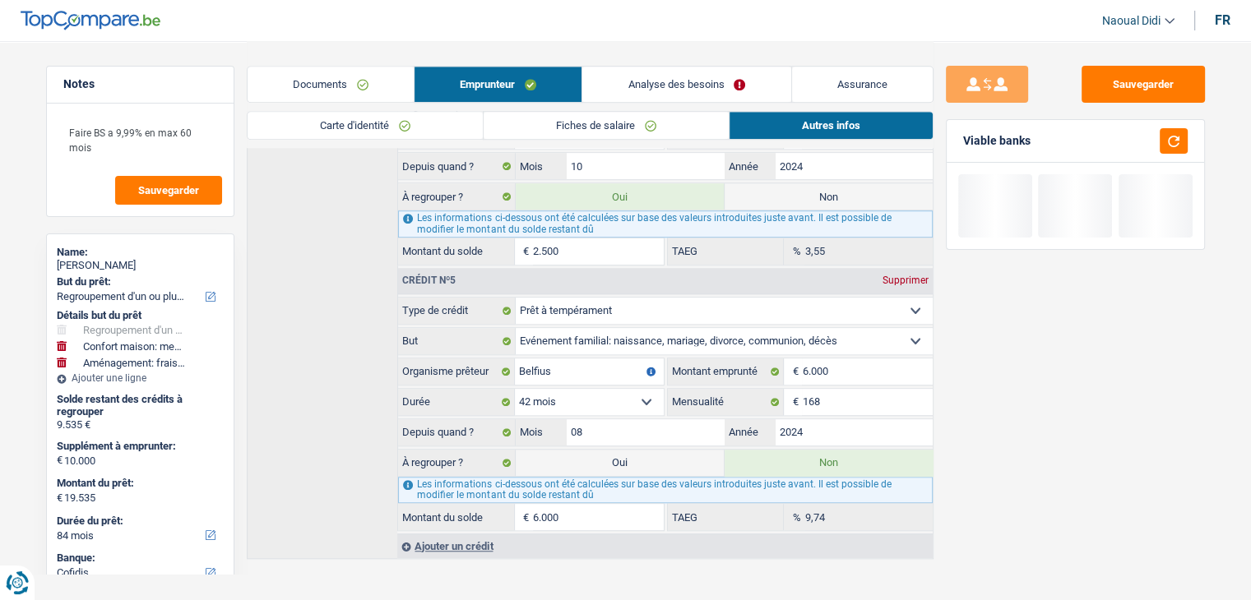
scroll to position [1045, 0]
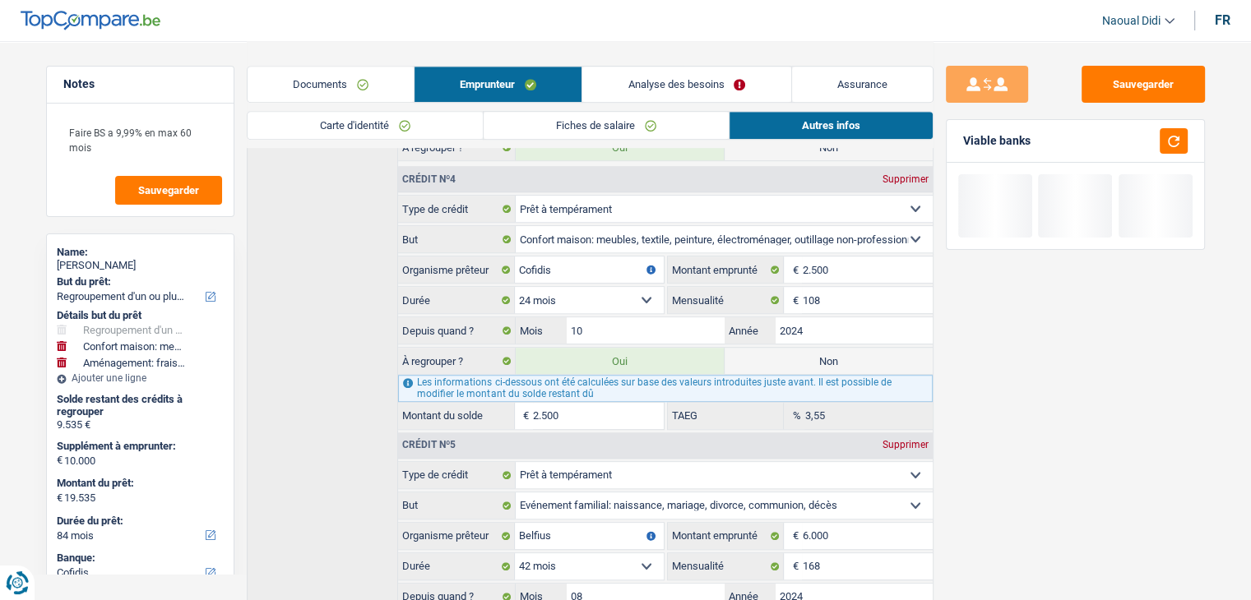
click at [796, 348] on label "Non" at bounding box center [828, 361] width 208 height 26
click at [796, 348] on input "Non" at bounding box center [828, 361] width 208 height 26
radio input "true"
type input "17.035"
radio input "false"
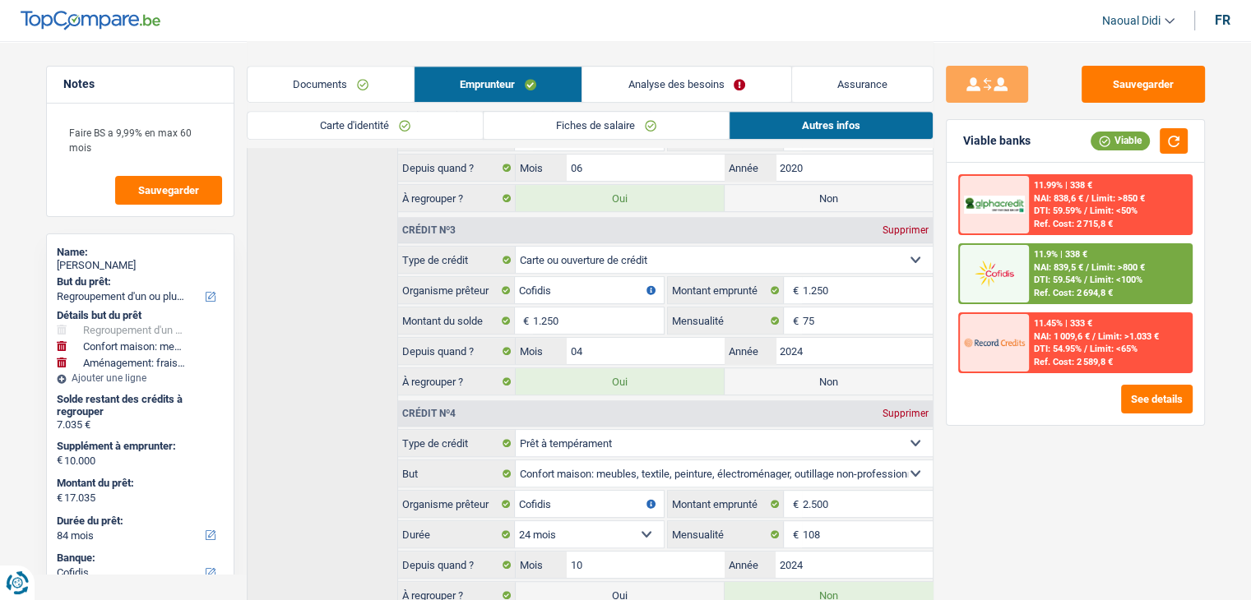
scroll to position [798, 0]
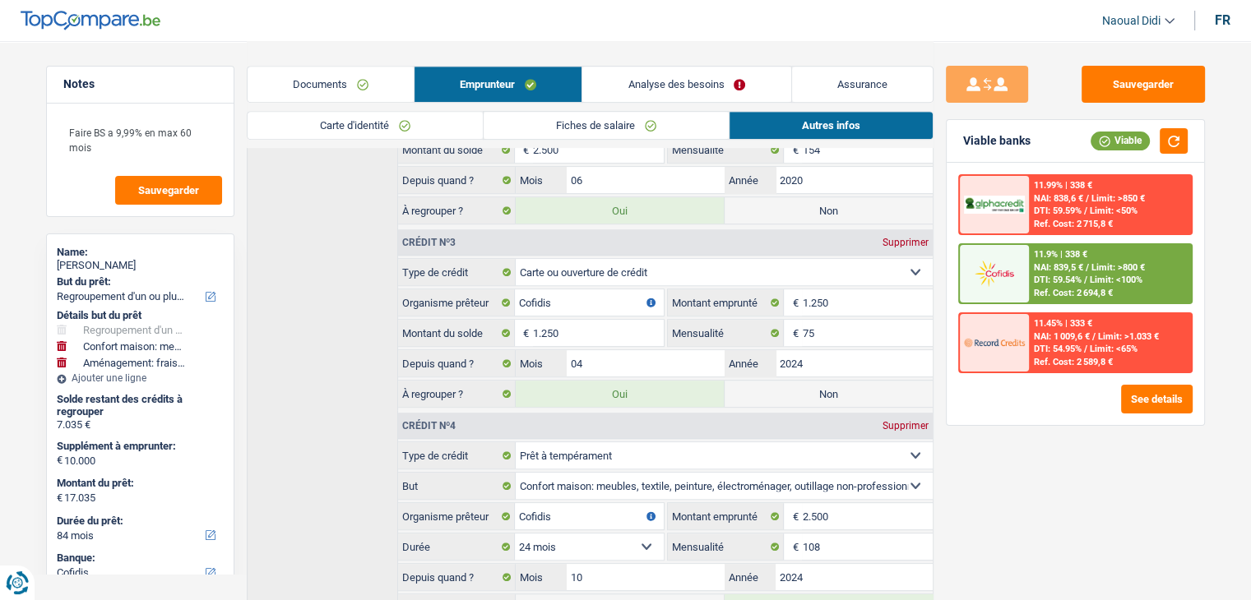
click at [805, 386] on label "Non" at bounding box center [828, 394] width 208 height 26
click at [805, 386] on input "Non" at bounding box center [828, 394] width 208 height 26
radio input "true"
type input "15.785"
radio input "false"
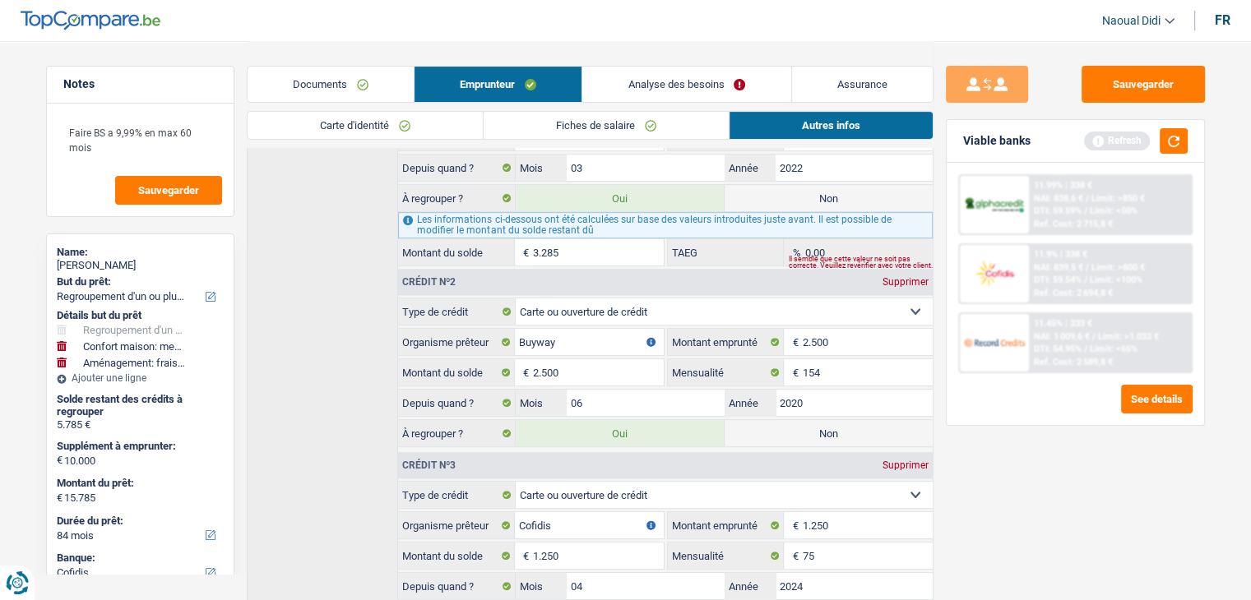
scroll to position [552, 0]
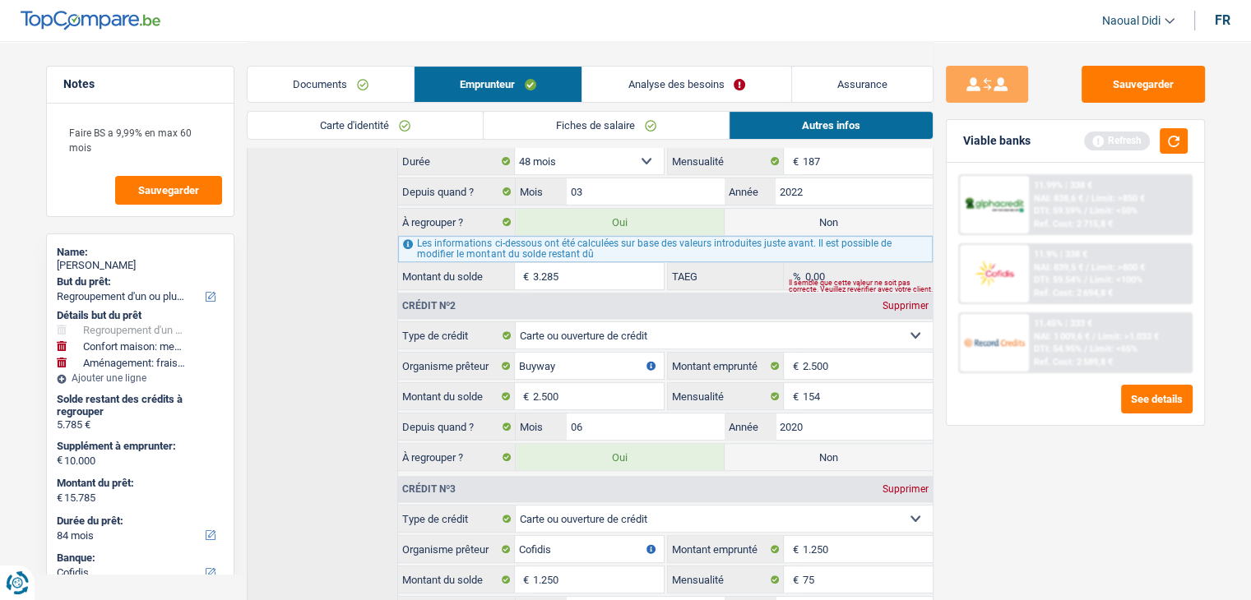
click at [704, 92] on link "Analyse des besoins" at bounding box center [686, 84] width 208 height 35
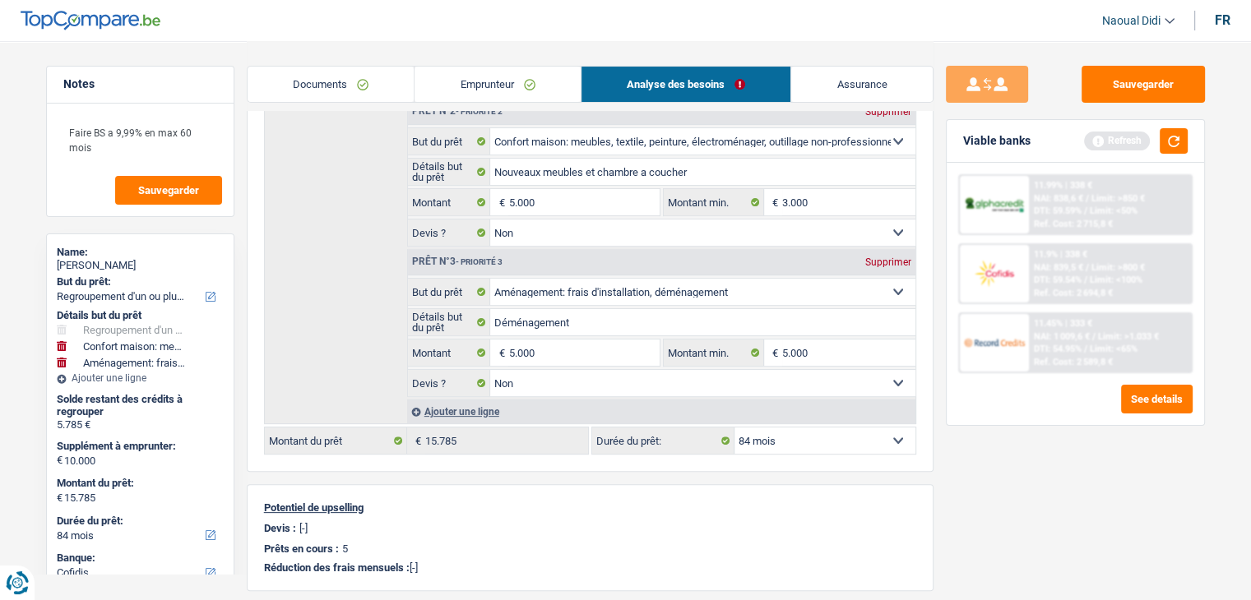
scroll to position [411, 0]
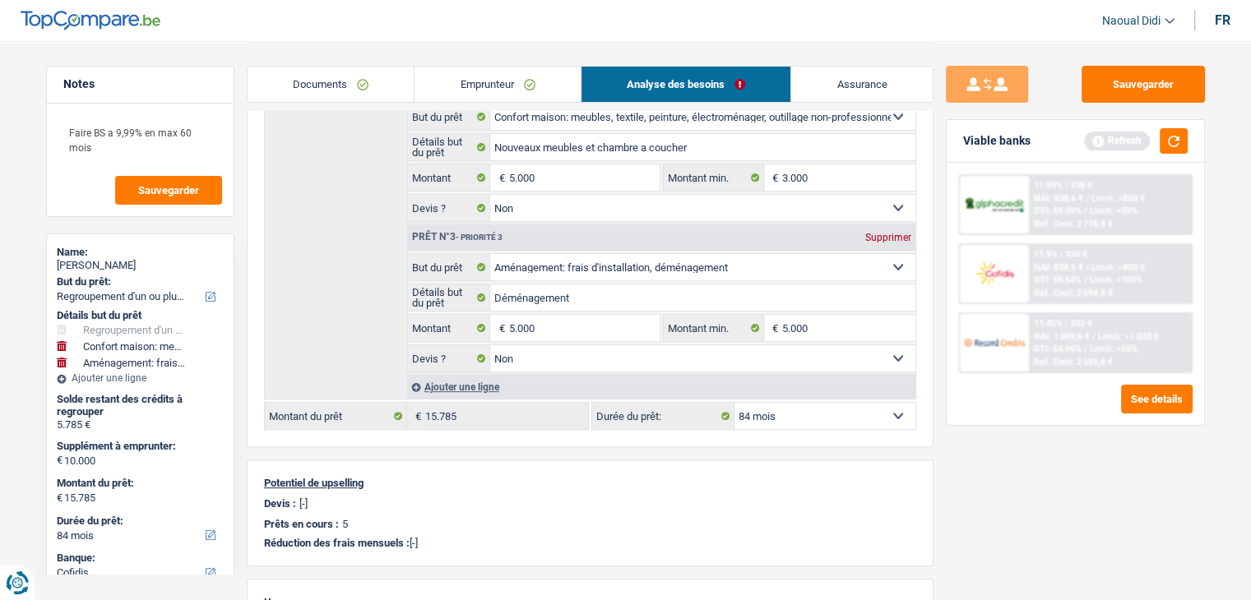
click at [479, 378] on div "Ajouter une ligne" at bounding box center [661, 387] width 508 height 24
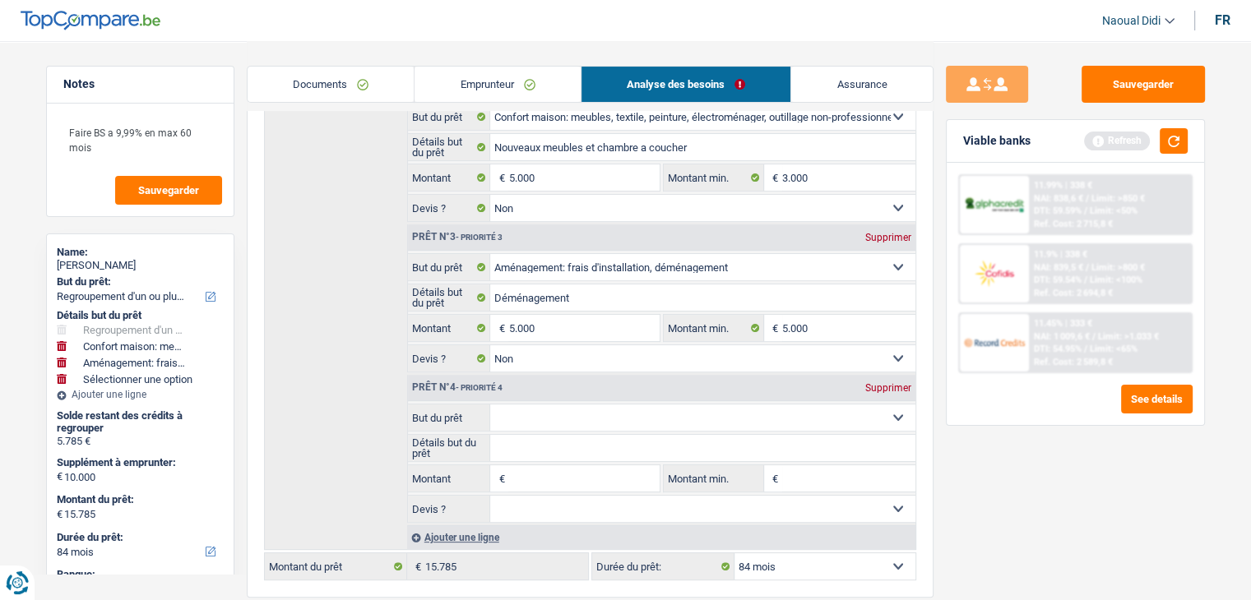
click at [537, 474] on input "Montant" at bounding box center [583, 478] width 150 height 26
type input "9.750"
click at [593, 415] on select "Confort maison: meubles, textile, peinture, électroménager, outillage non-profe…" at bounding box center [702, 418] width 425 height 26
type input "19.750"
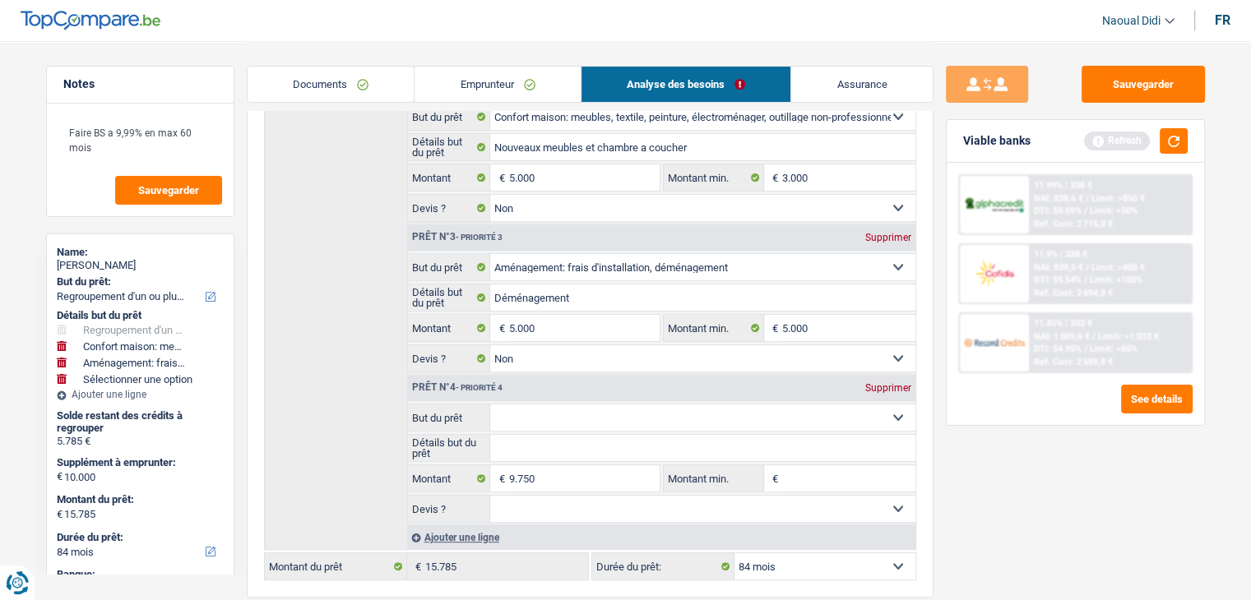
type input "25.535"
select select "120"
type input "25.535"
select select "120"
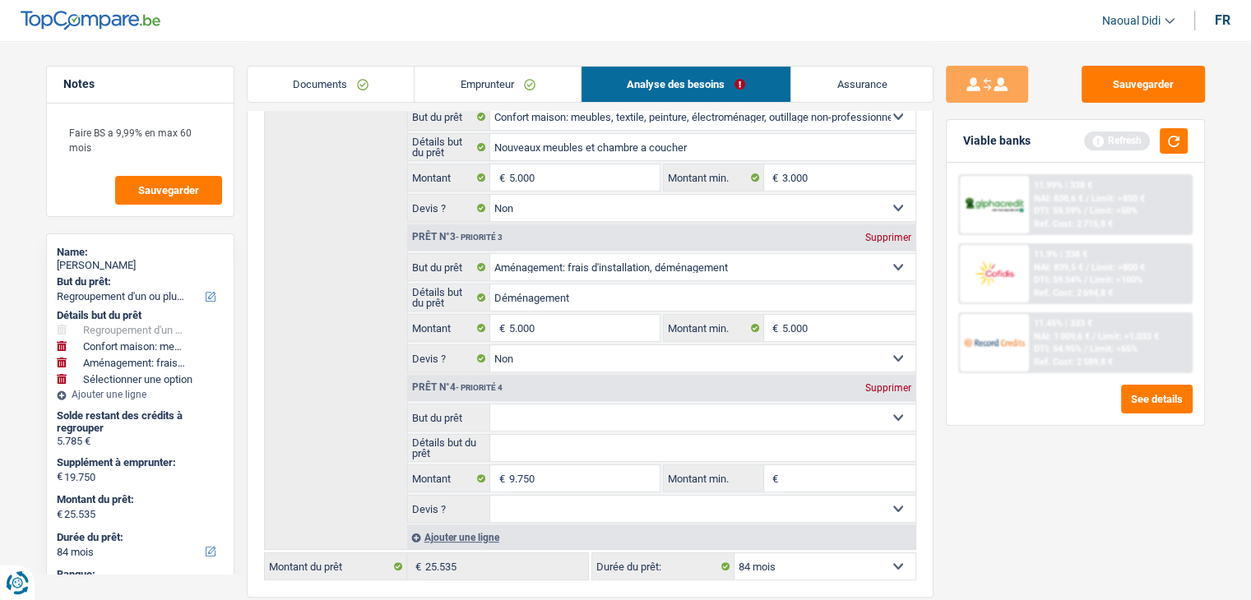
select select "120"
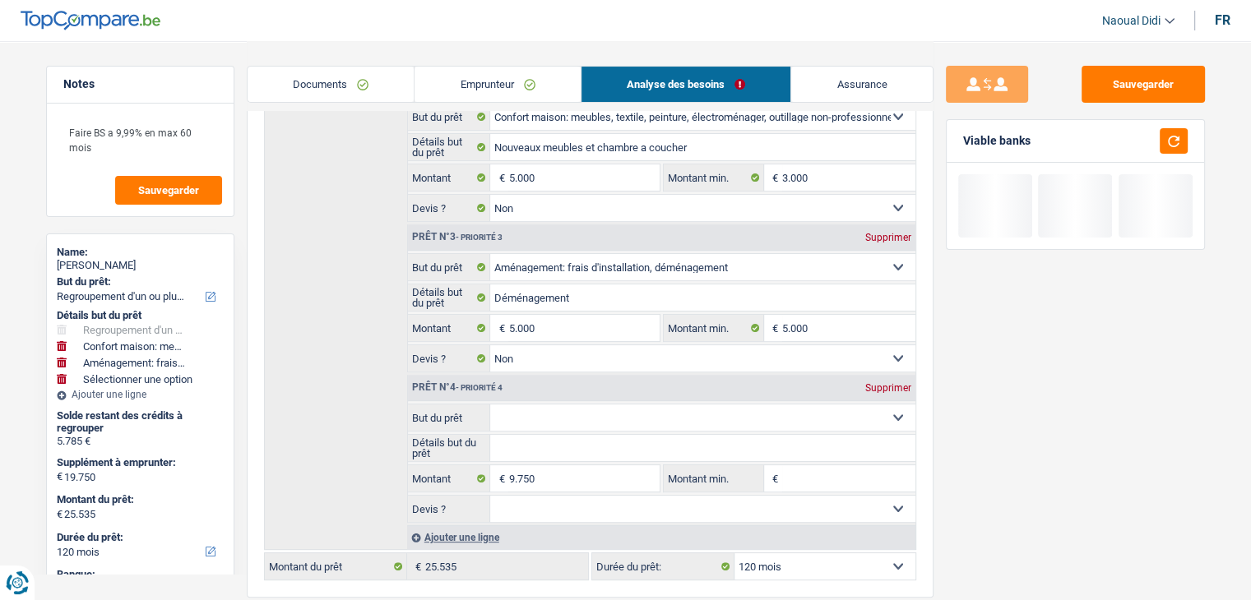
click at [602, 410] on select "Confort maison: meubles, textile, peinture, électroménager, outillage non-profe…" at bounding box center [702, 418] width 425 height 26
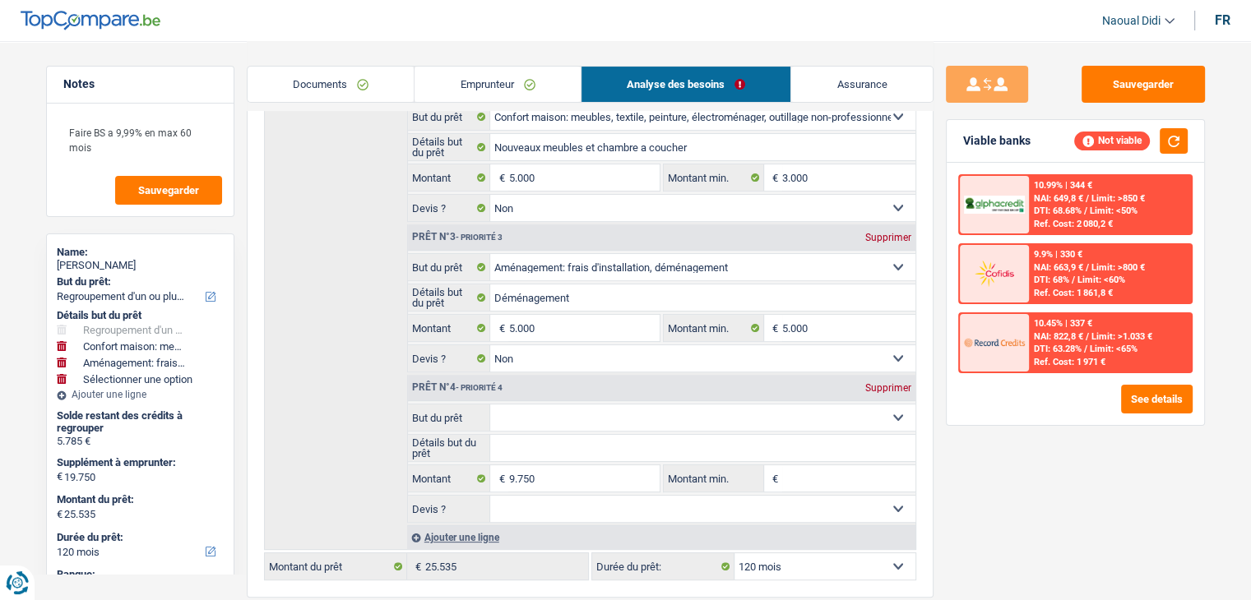
select select "movingOrInstallation"
click at [490, 405] on select "Confort maison: meubles, textile, peinture, électroménager, outillage non-profe…" at bounding box center [702, 418] width 425 height 26
click at [632, 50] on div "Documents Emprunteur Analyse des besoins Assurance" at bounding box center [590, 76] width 687 height 70
select select "movingOrInstallation"
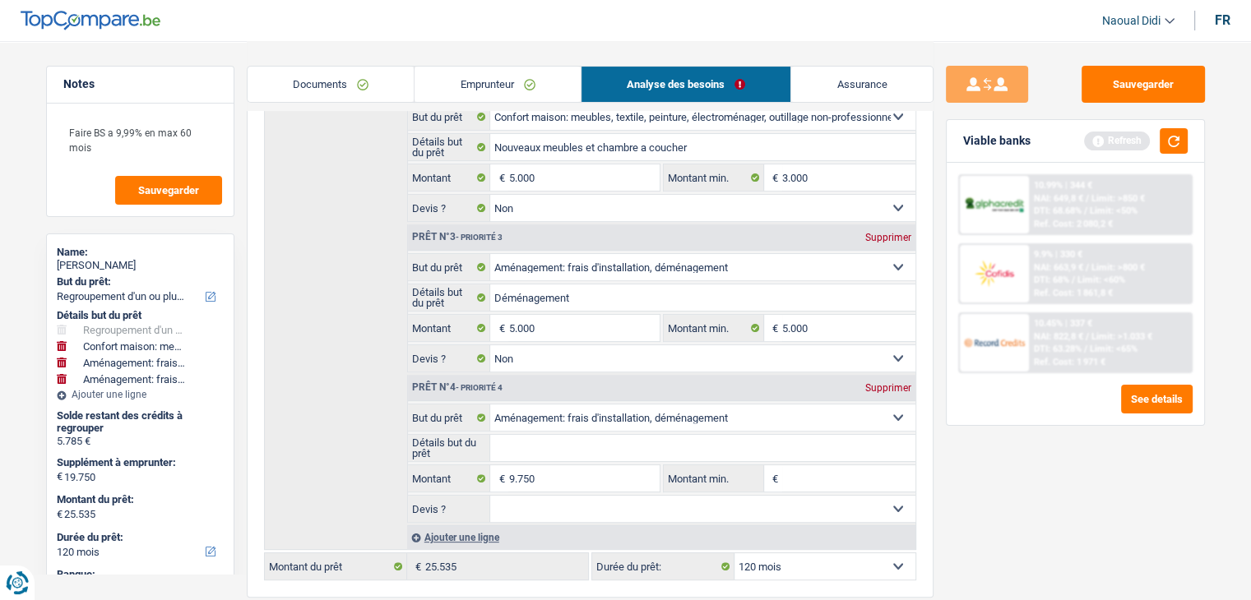
click at [603, 409] on select "Confort maison: meubles, textile, peinture, électroménager, outillage non-profe…" at bounding box center [702, 418] width 425 height 26
select select "houseOrGarden"
click at [490, 405] on select "Confort maison: meubles, textile, peinture, électroménager, outillage non-profe…" at bounding box center [702, 418] width 425 height 26
select select "houseOrGarden"
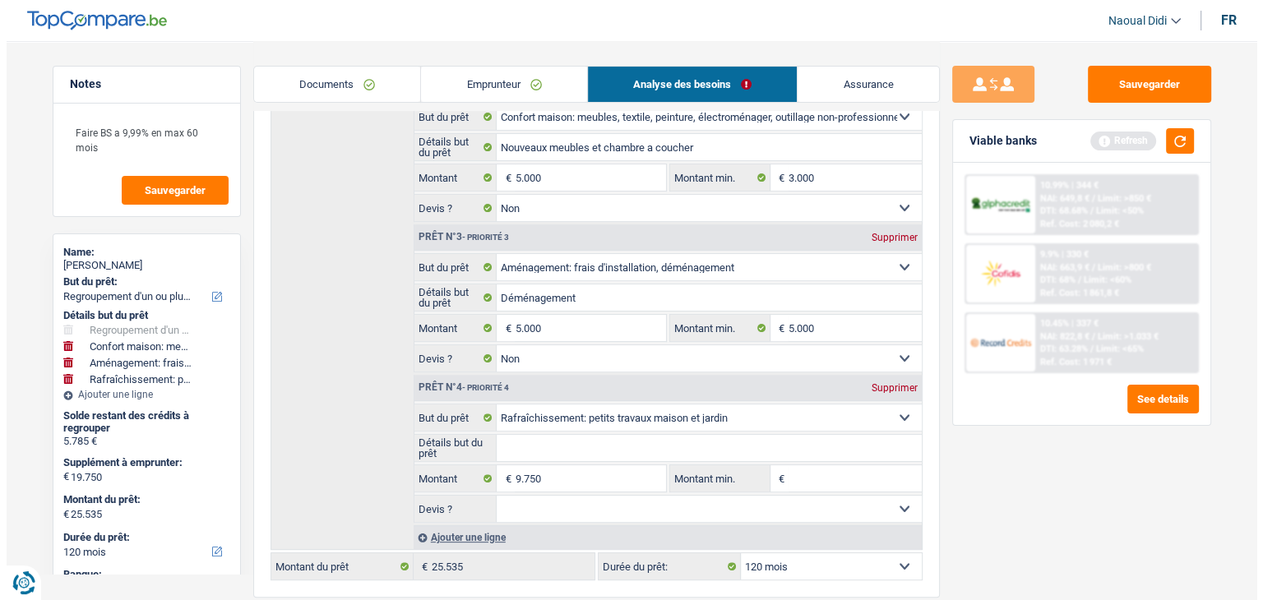
scroll to position [576, 0]
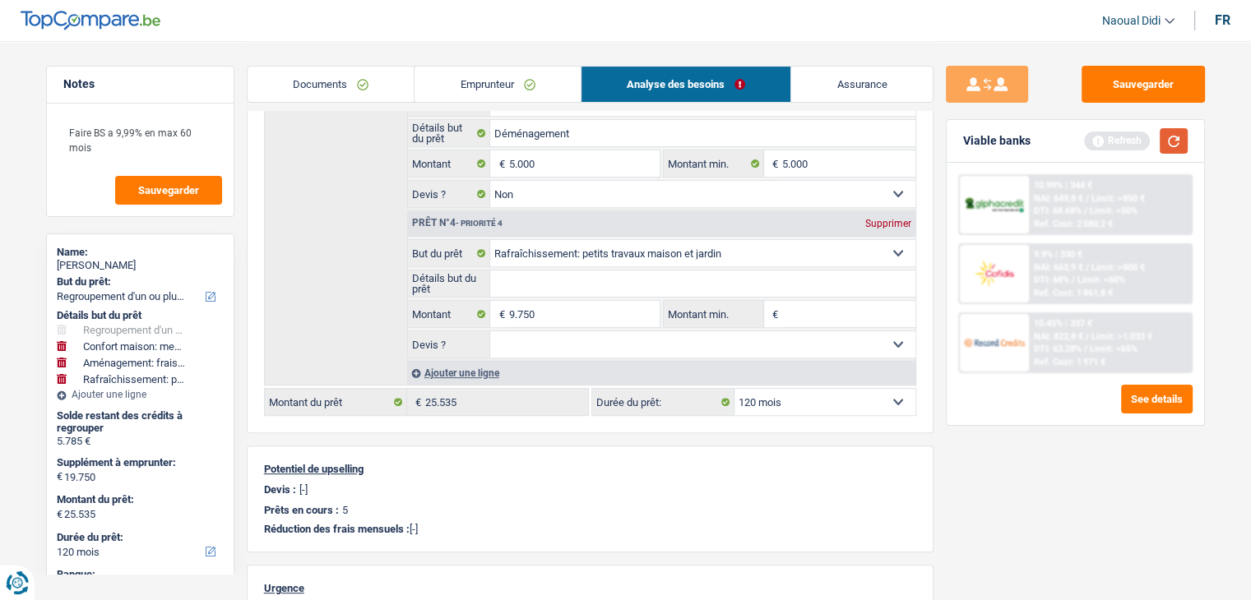
click at [1181, 141] on button "button" at bounding box center [1173, 140] width 28 height 25
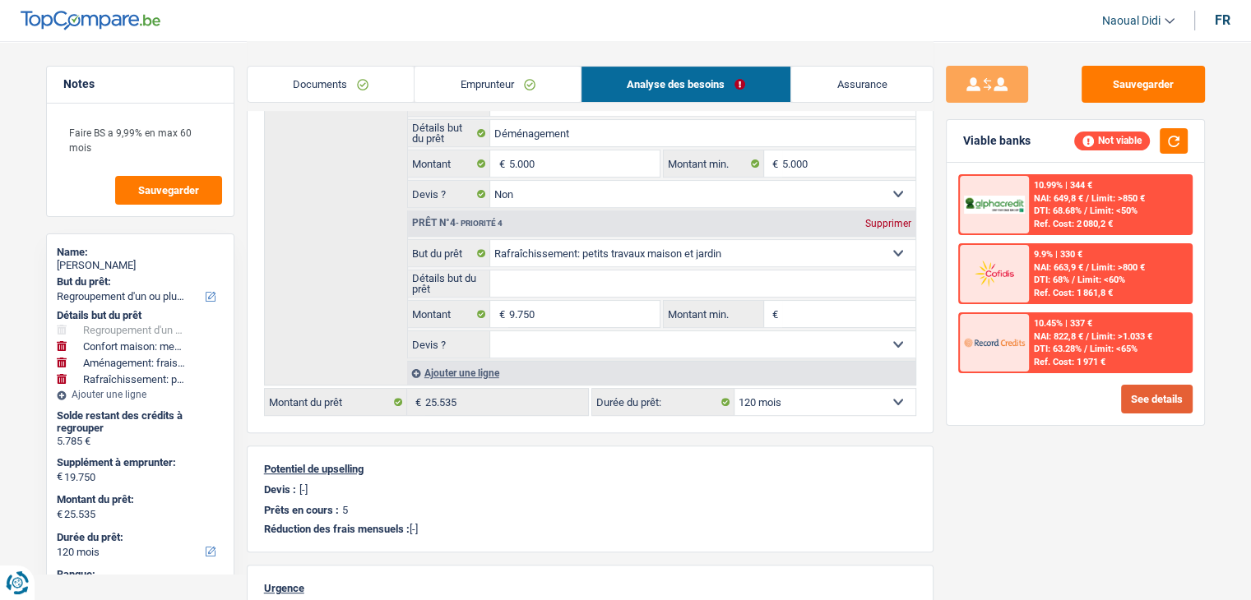
click at [1173, 396] on button "See details" at bounding box center [1157, 399] width 72 height 29
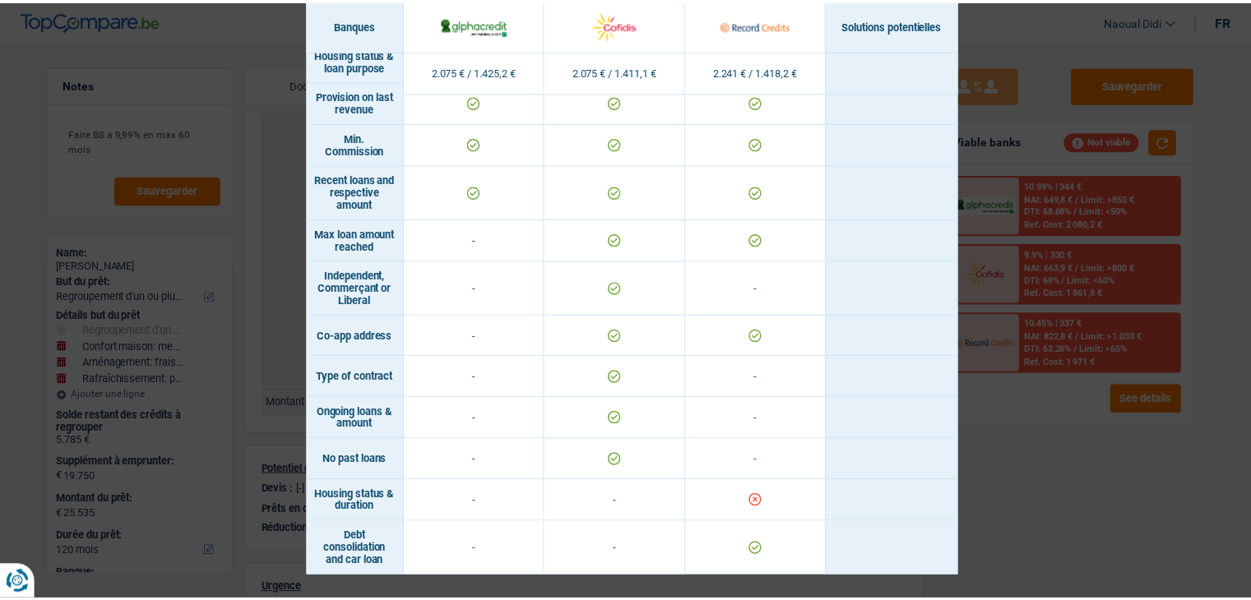
scroll to position [1250, 0]
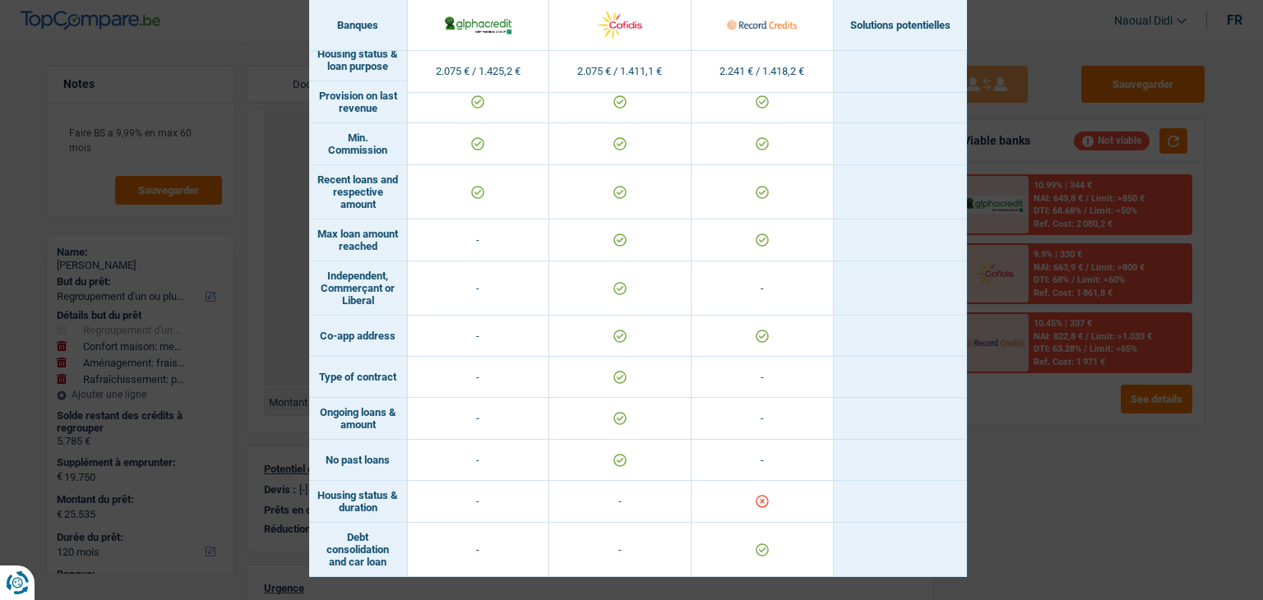
click at [1055, 443] on div "Banks conditions × Banques Solutions potentielles Revenus / Charges 2.075 € / 1…" at bounding box center [631, 300] width 1263 height 600
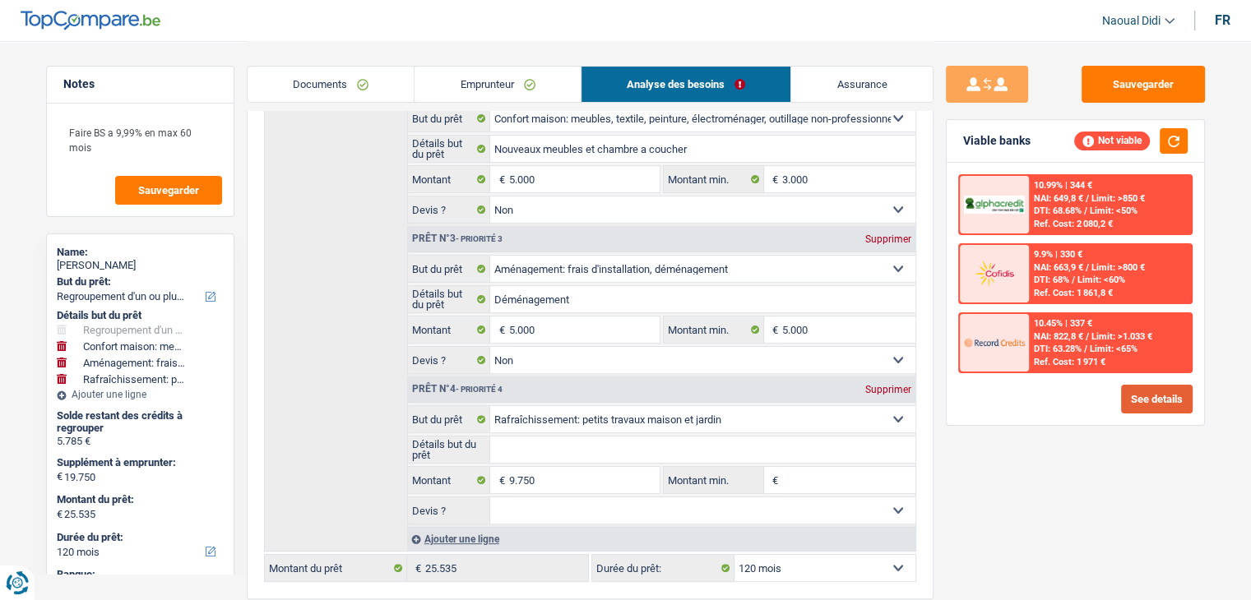
scroll to position [493, 0]
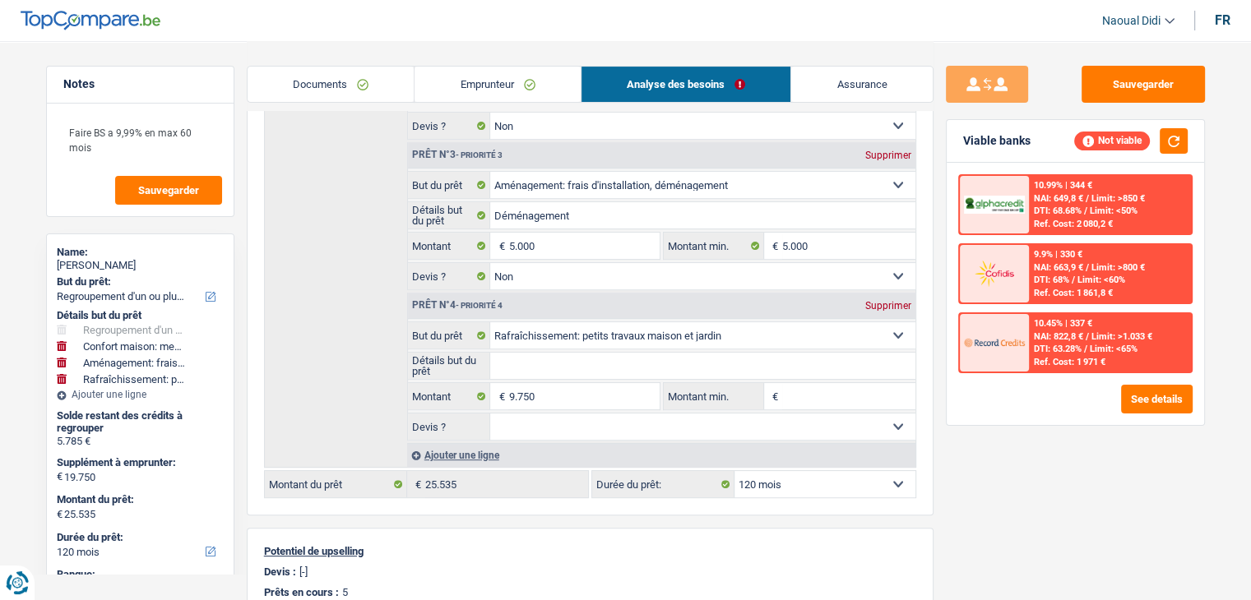
click at [879, 301] on div "Supprimer" at bounding box center [888, 306] width 54 height 10
type input "10.000"
type input "15.785"
select select "84"
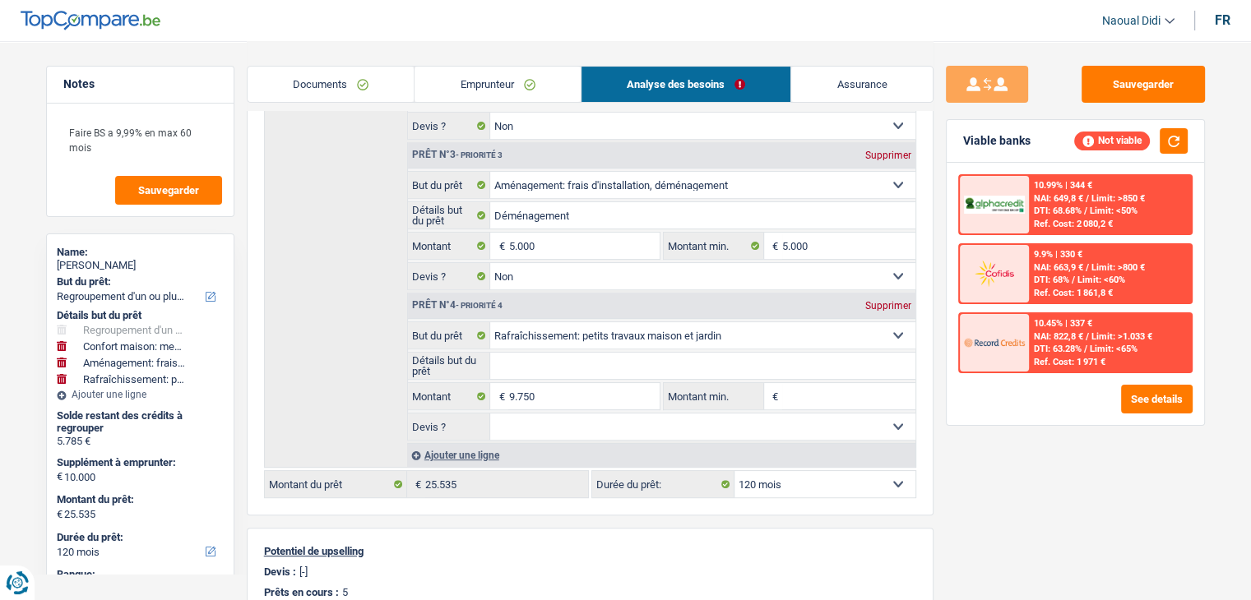
type input "15.785"
select select "84"
type input "15.785"
select select "84"
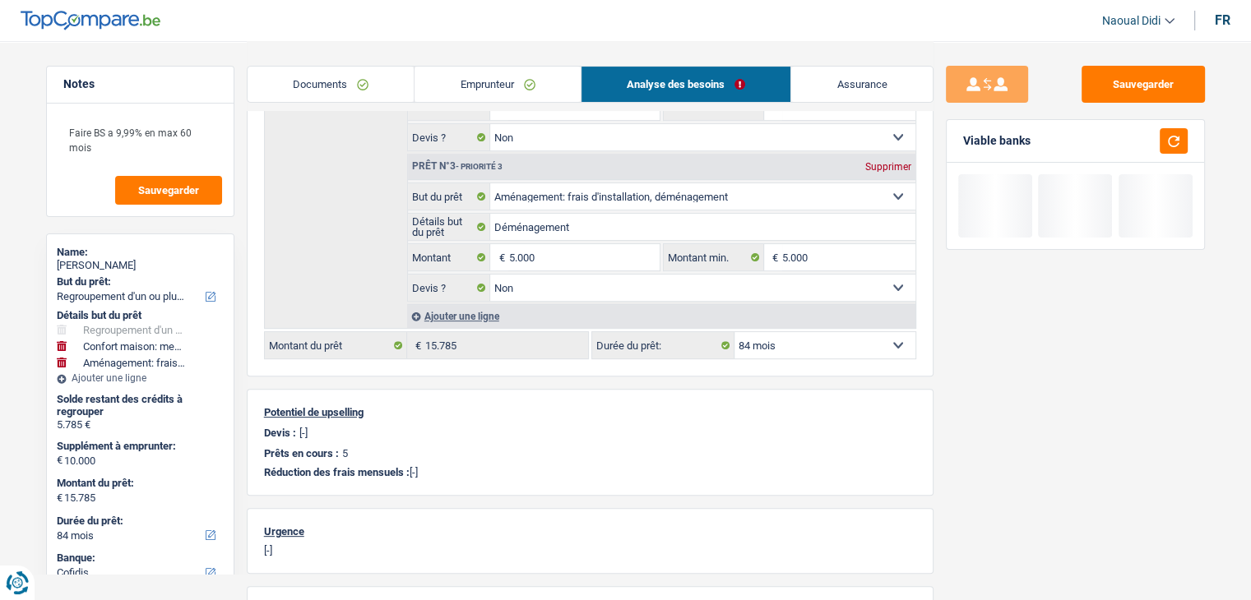
scroll to position [329, 0]
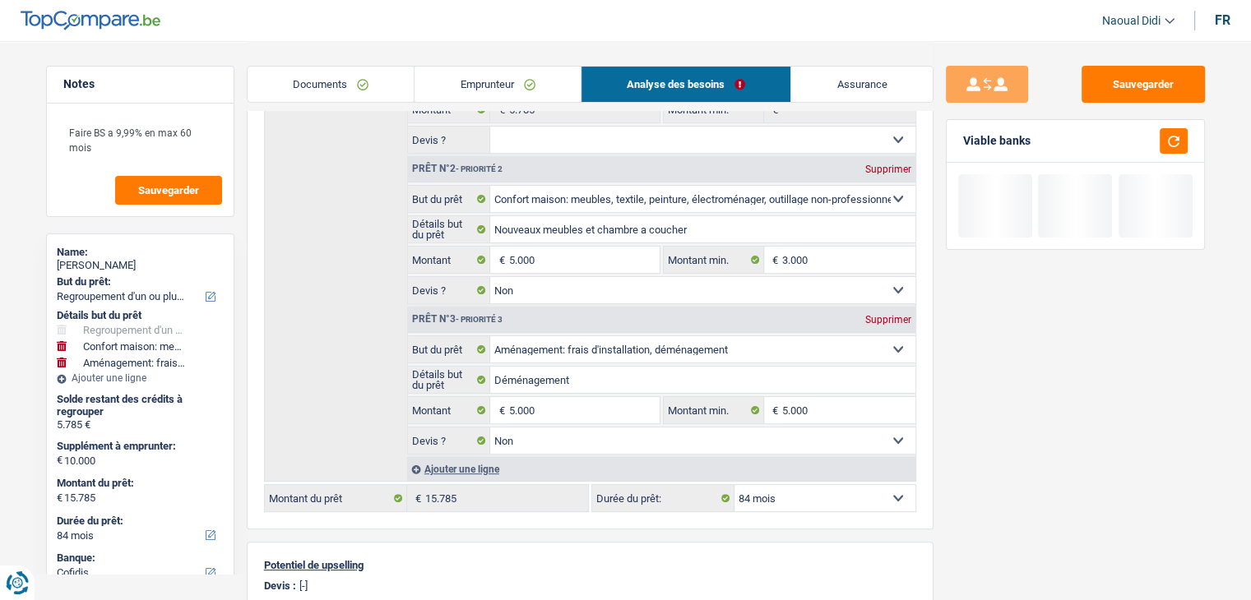
click at [499, 81] on link "Emprunteur" at bounding box center [497, 84] width 166 height 35
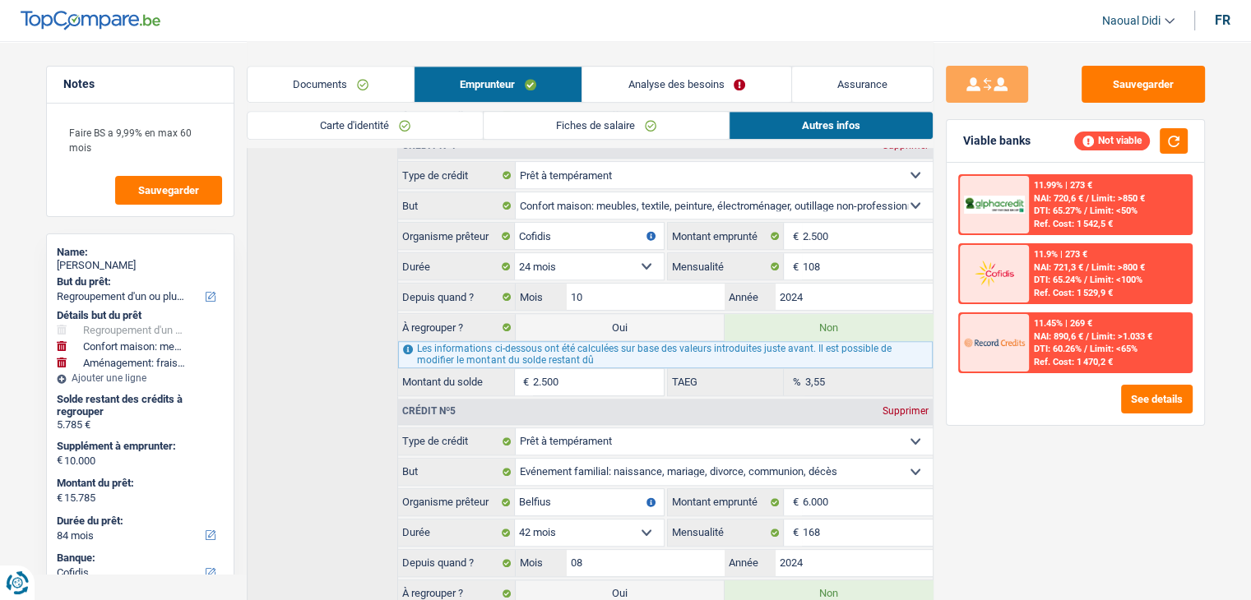
scroll to position [1210, 0]
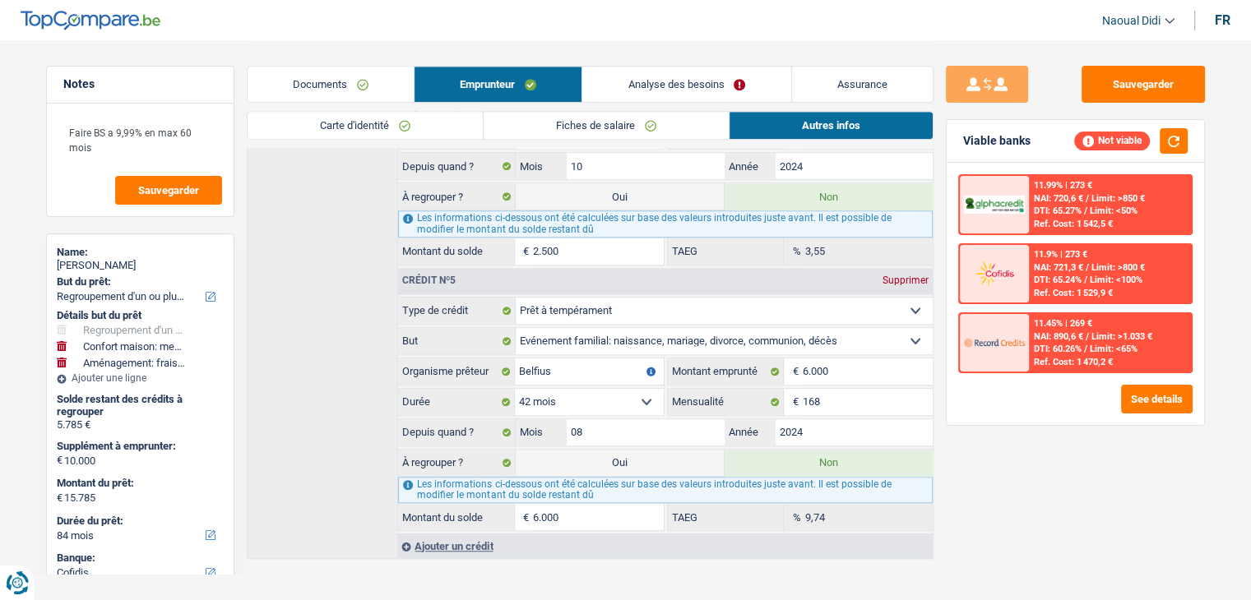
click at [602, 450] on label "Oui" at bounding box center [620, 463] width 208 height 26
click at [602, 450] on input "Oui" at bounding box center [620, 463] width 208 height 26
radio input "true"
type input "21.785"
radio input "false"
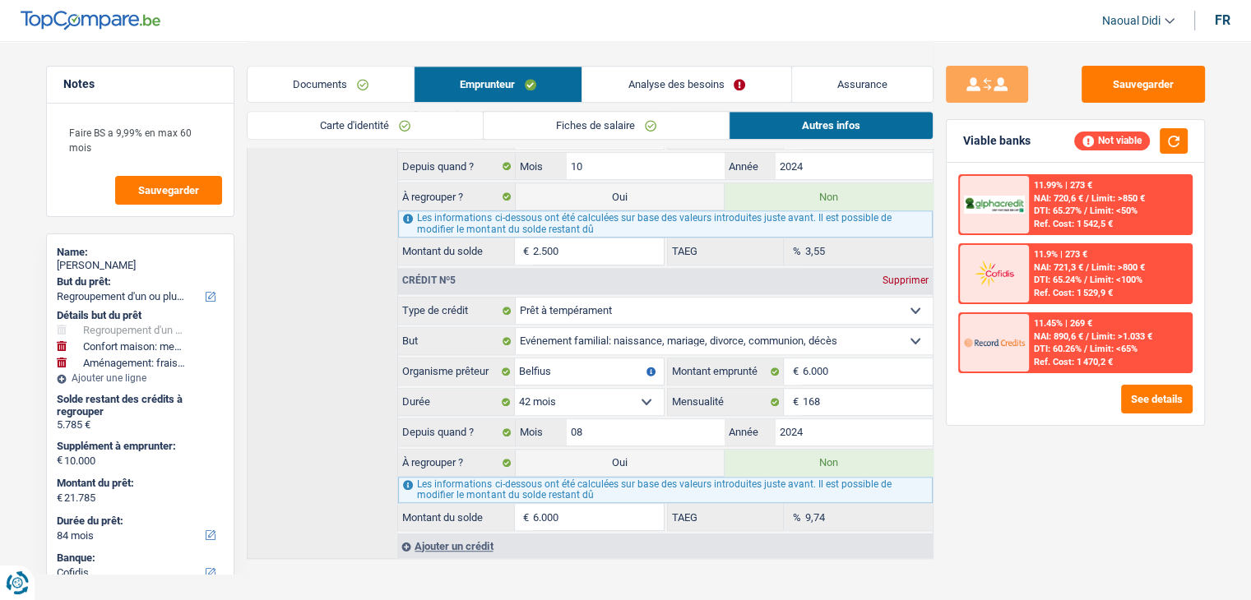
select select "120"
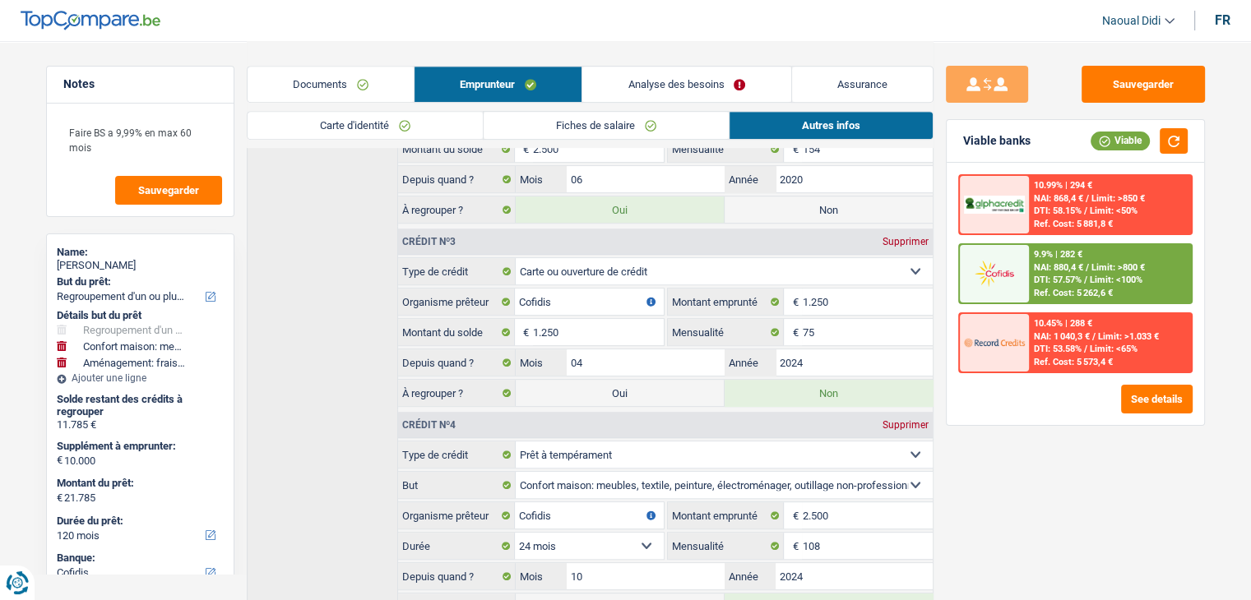
scroll to position [798, 0]
click at [1159, 138] on button "button" at bounding box center [1173, 140] width 28 height 25
click at [668, 387] on label "Oui" at bounding box center [620, 394] width 208 height 26
click at [668, 387] on input "Oui" at bounding box center [620, 394] width 208 height 26
radio input "true"
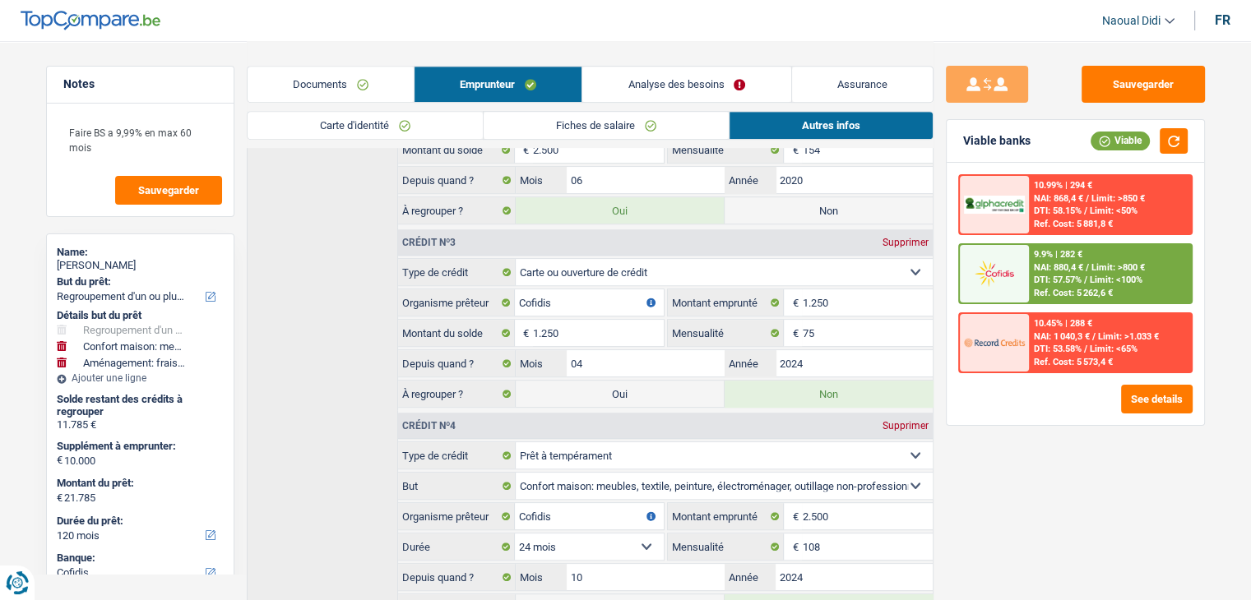
type input "23.035"
radio input "false"
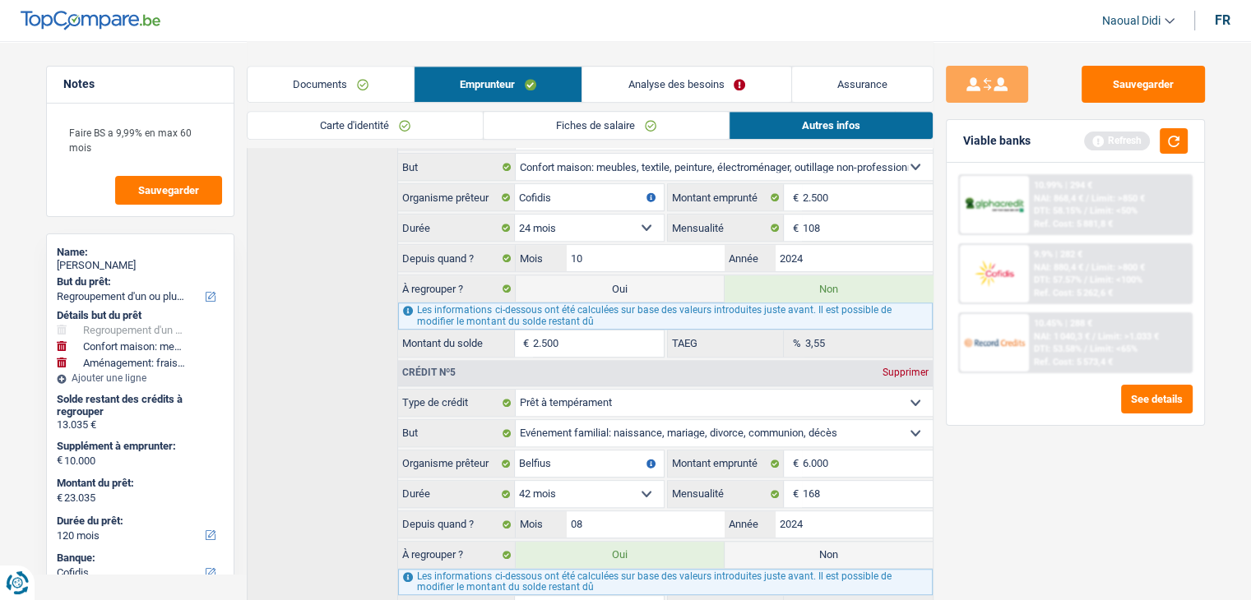
scroll to position [1127, 0]
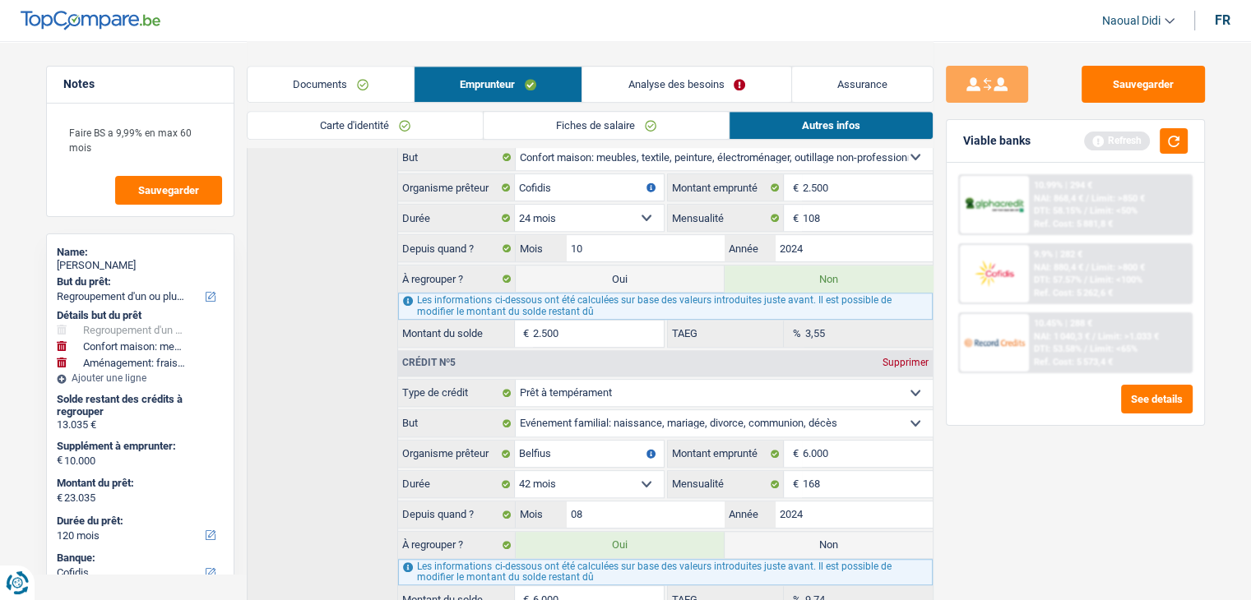
click at [650, 271] on label "Oui" at bounding box center [620, 279] width 208 height 26
click at [650, 271] on input "Oui" at bounding box center [620, 279] width 208 height 26
radio input "true"
type input "25.535"
radio input "false"
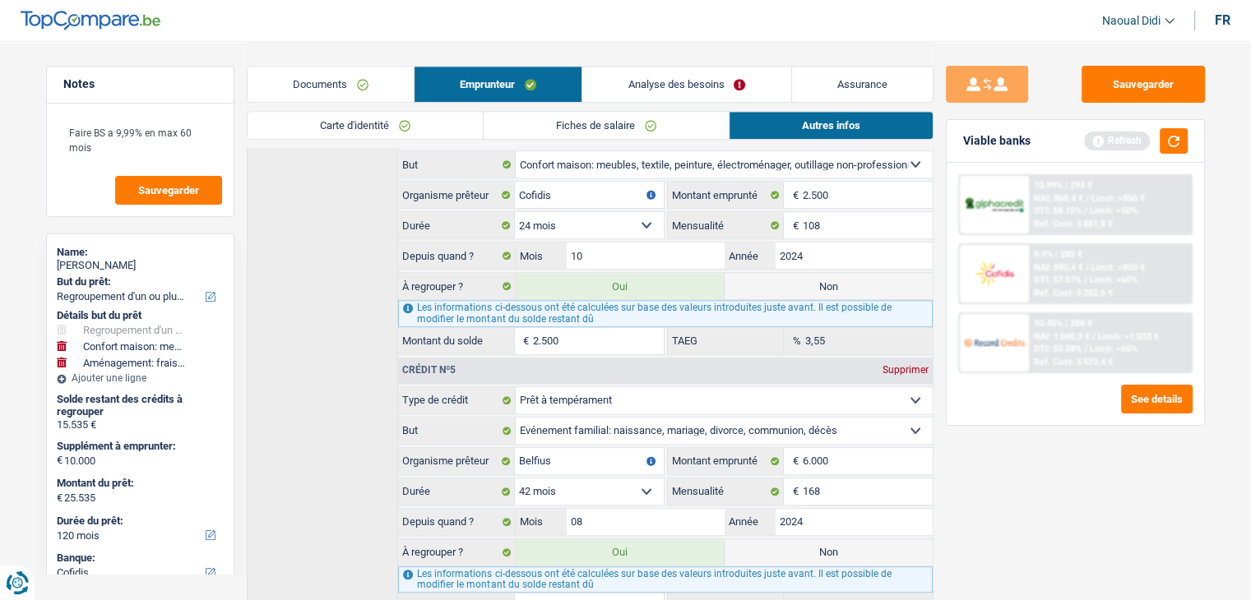
scroll to position [1210, 0]
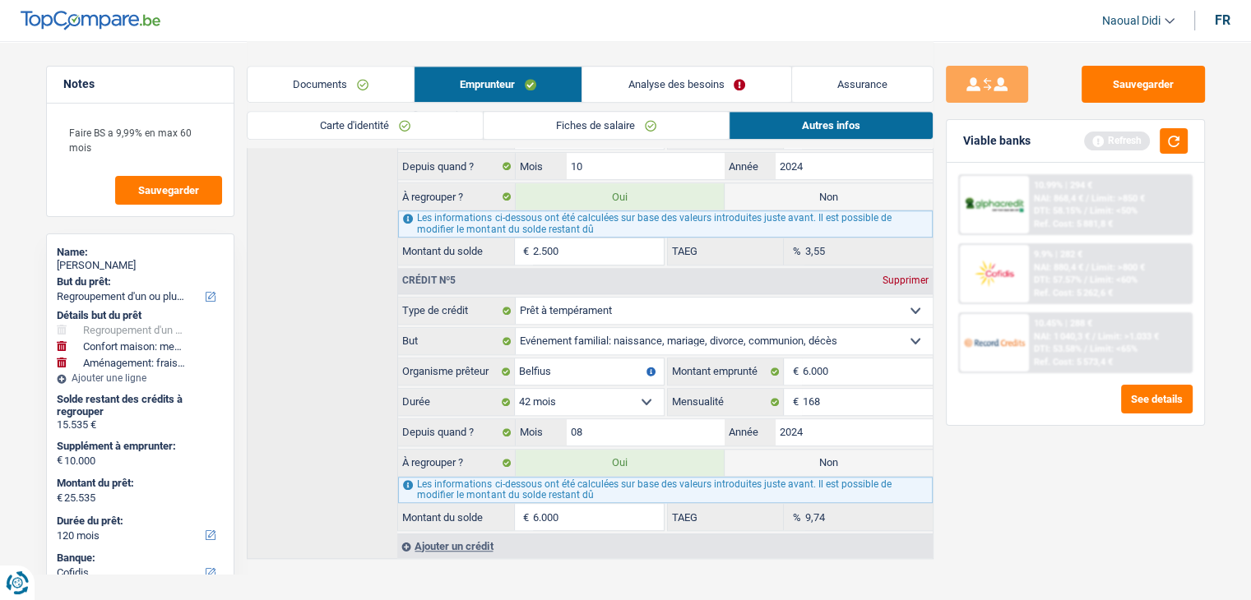
click at [464, 82] on link "Emprunteur" at bounding box center [497, 84] width 167 height 35
click at [657, 86] on link "Analyse des besoins" at bounding box center [686, 84] width 208 height 35
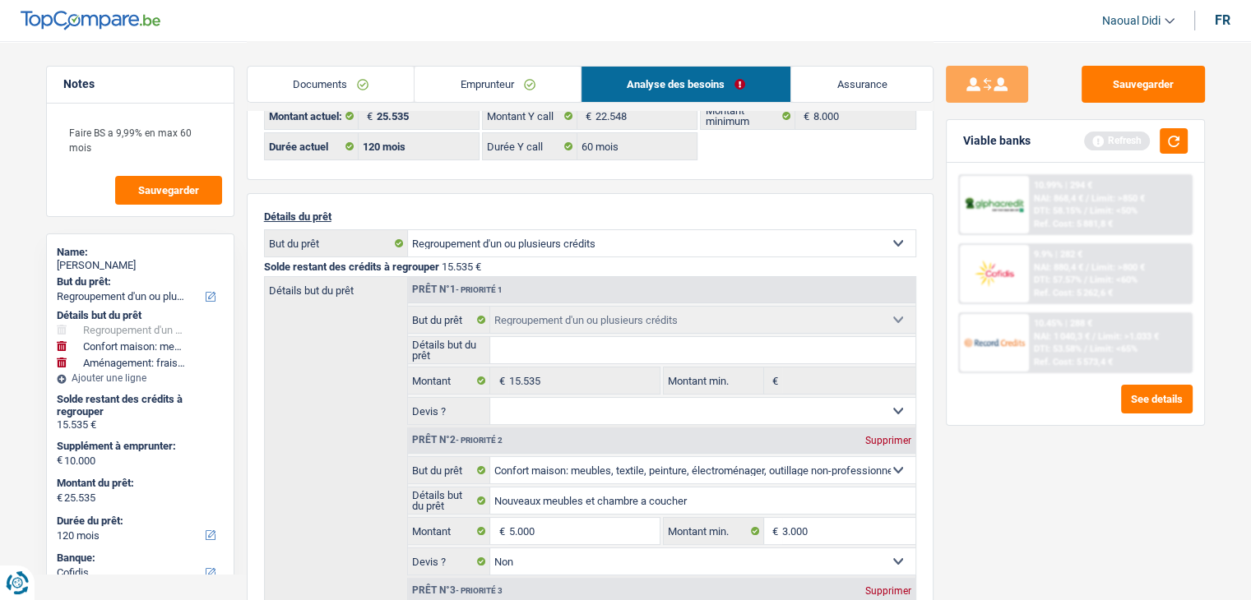
scroll to position [0, 0]
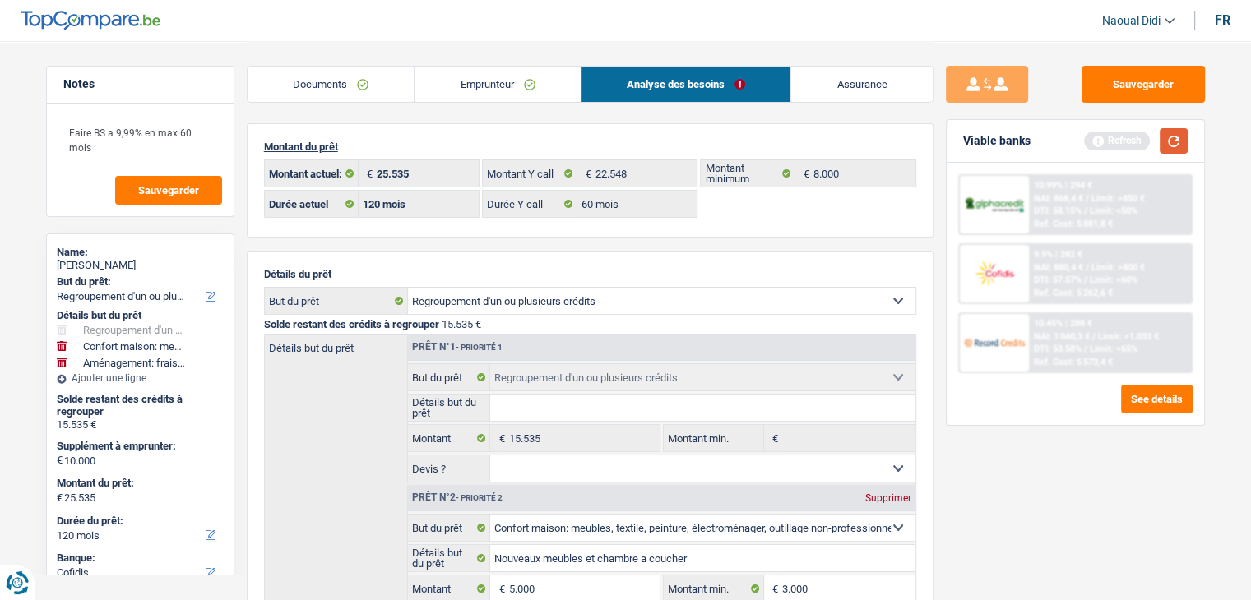
click at [1179, 146] on button "button" at bounding box center [1173, 140] width 28 height 25
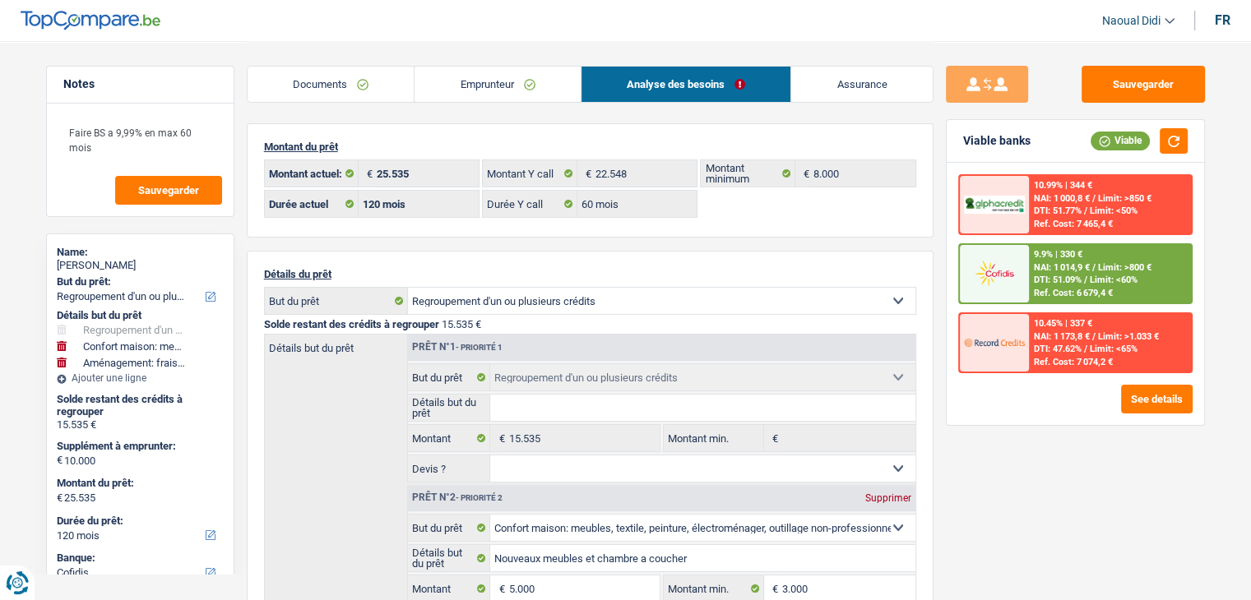
click at [443, 79] on link "Emprunteur" at bounding box center [497, 84] width 166 height 35
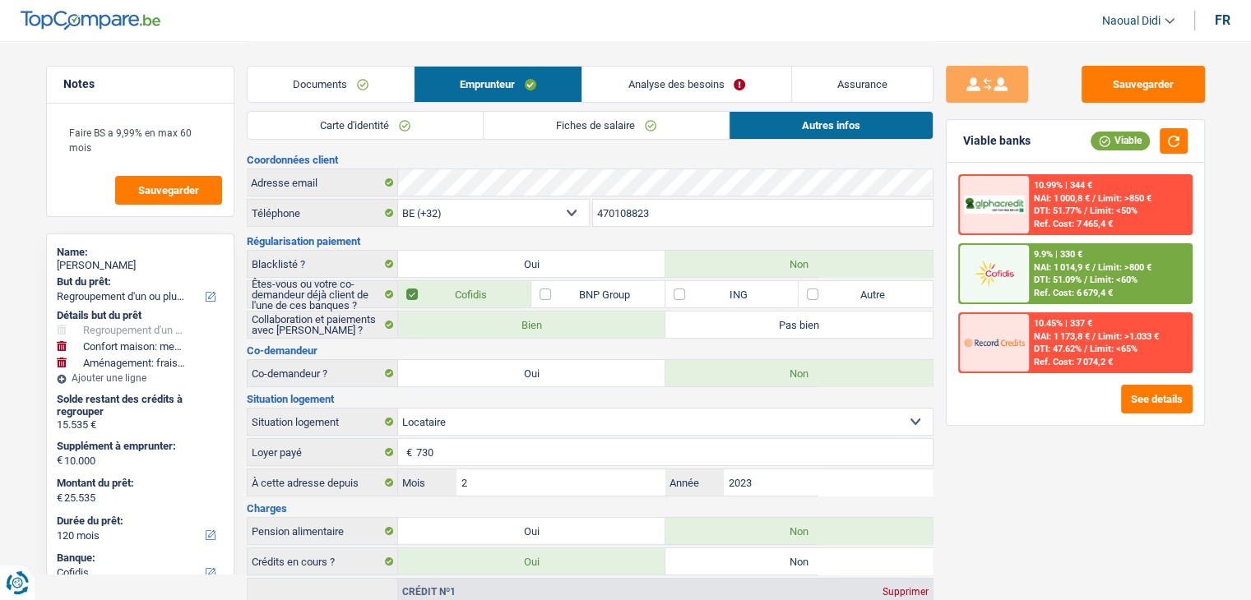
click at [839, 122] on link "Autres infos" at bounding box center [830, 125] width 203 height 27
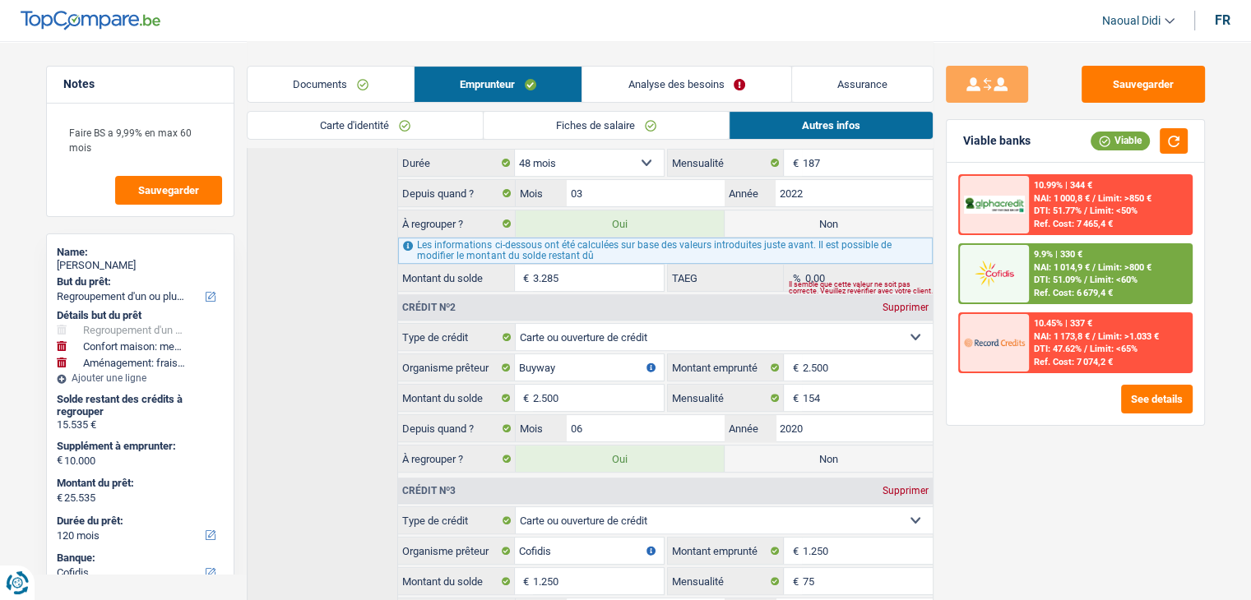
scroll to position [576, 0]
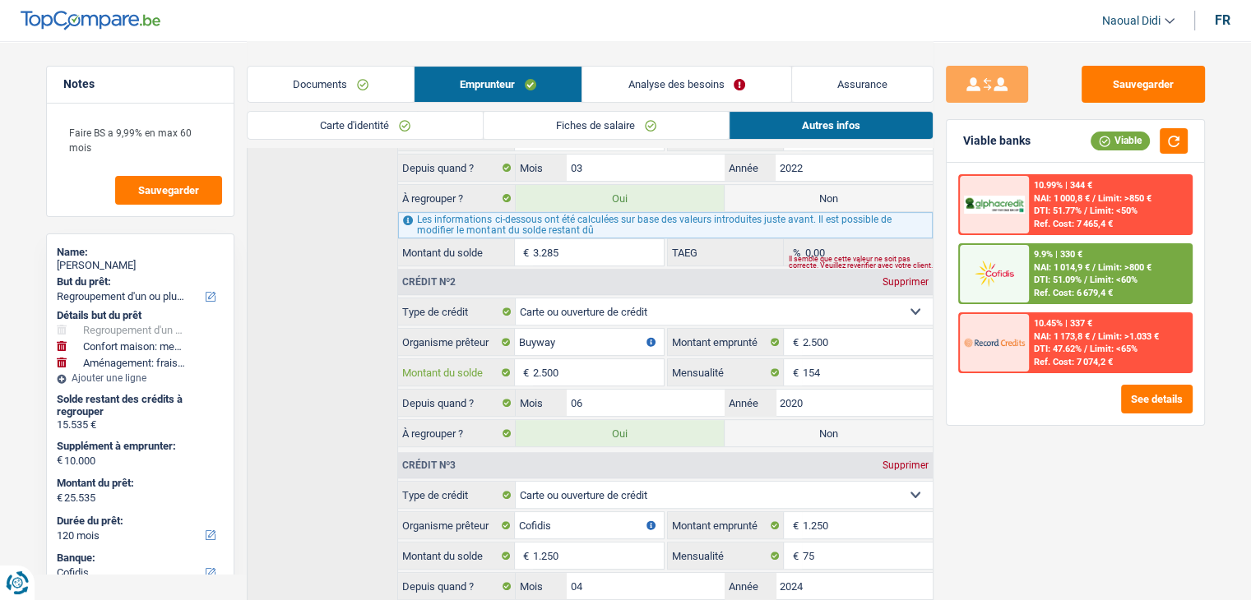
click at [571, 371] on input "2.500" at bounding box center [598, 372] width 130 height 26
type input "1"
type input "23.036"
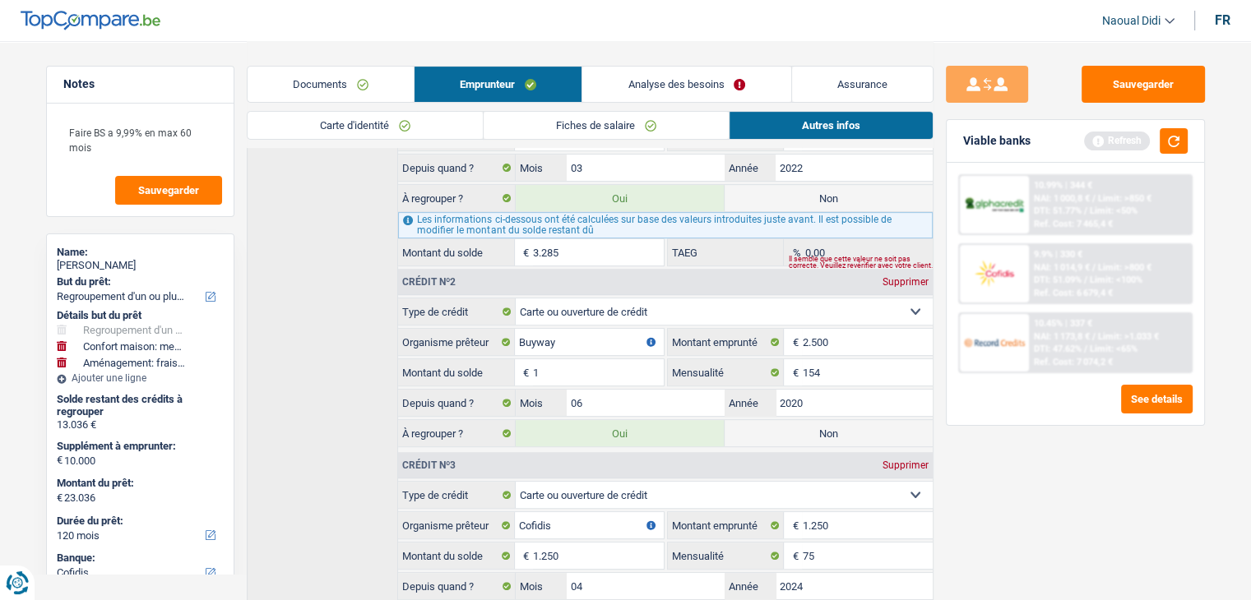
type input "12"
type input "23.047"
type input "125"
type input "23.160"
type input "1.250"
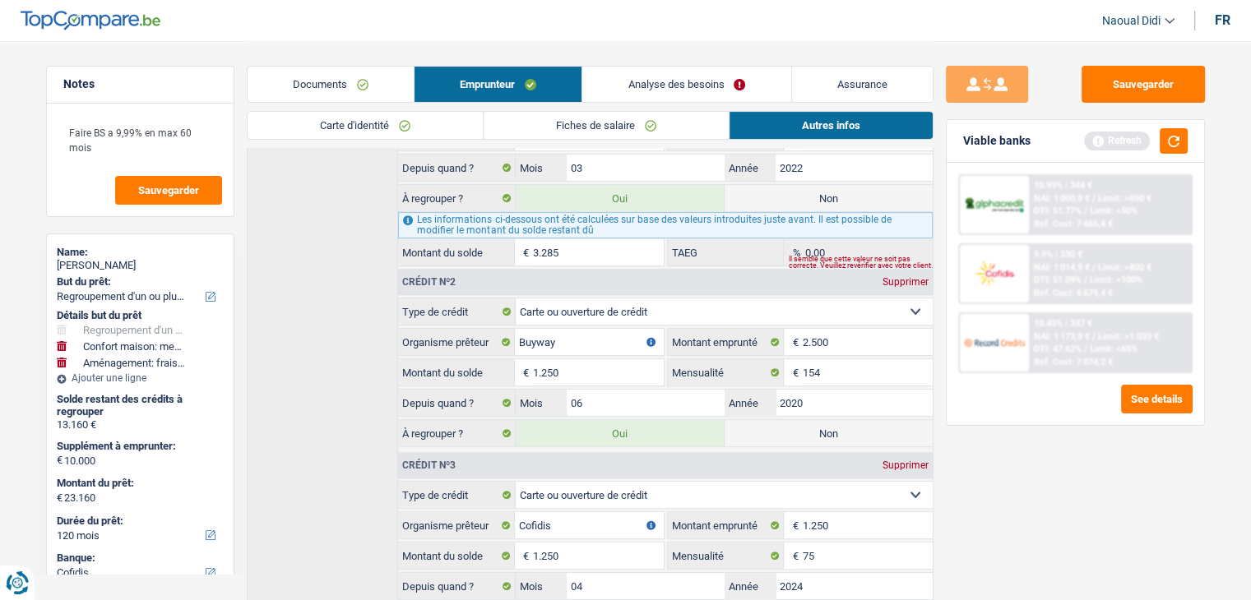
type input "24.285"
type input "1.250"
click at [1048, 494] on div "Sauvegarder Viable banks Refresh 10.99% | 344 € NAI: 1 000,8 € / Limit: >850 € …" at bounding box center [1075, 320] width 284 height 508
click at [673, 93] on link "Analyse des besoins" at bounding box center [686, 84] width 208 height 35
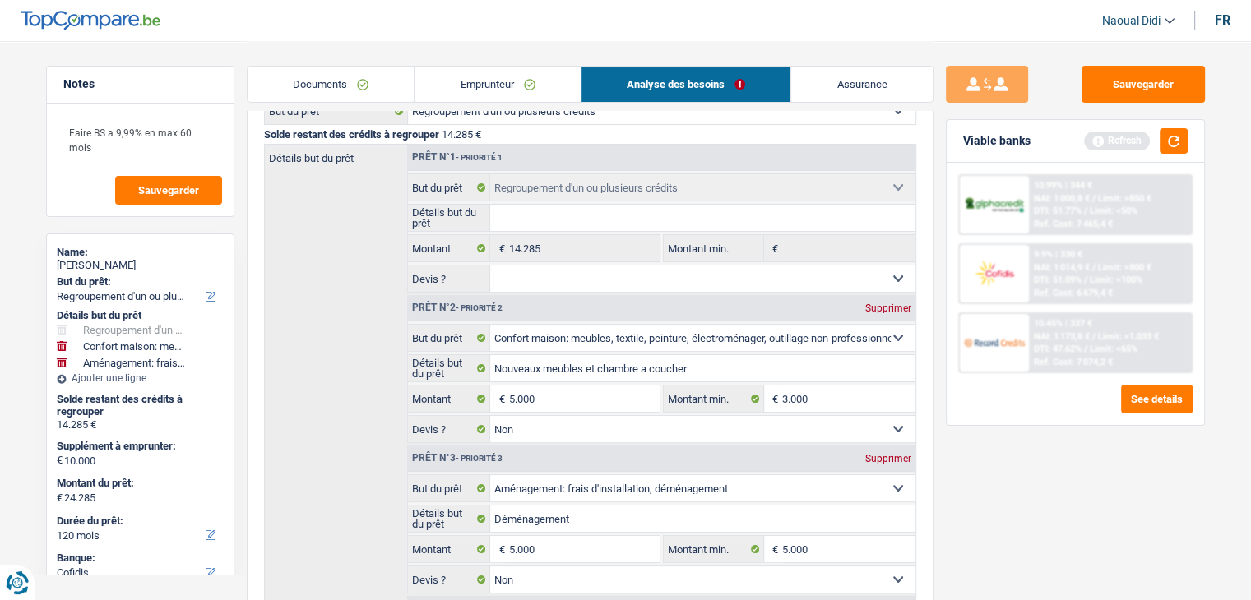
scroll to position [164, 0]
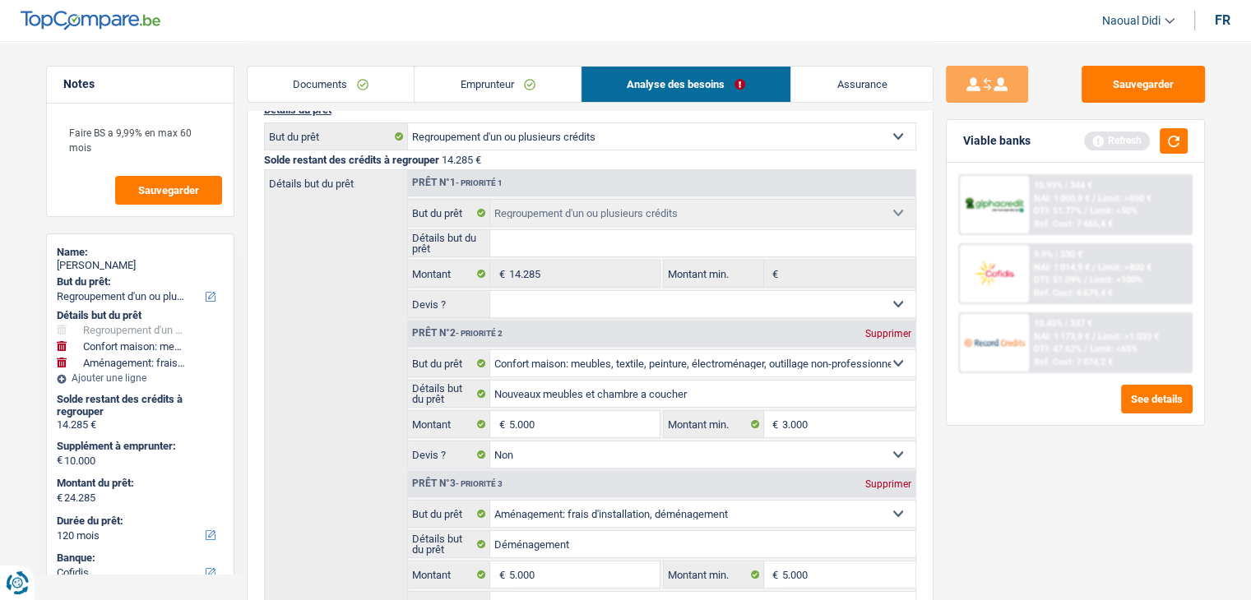
click at [480, 86] on link "Emprunteur" at bounding box center [497, 84] width 166 height 35
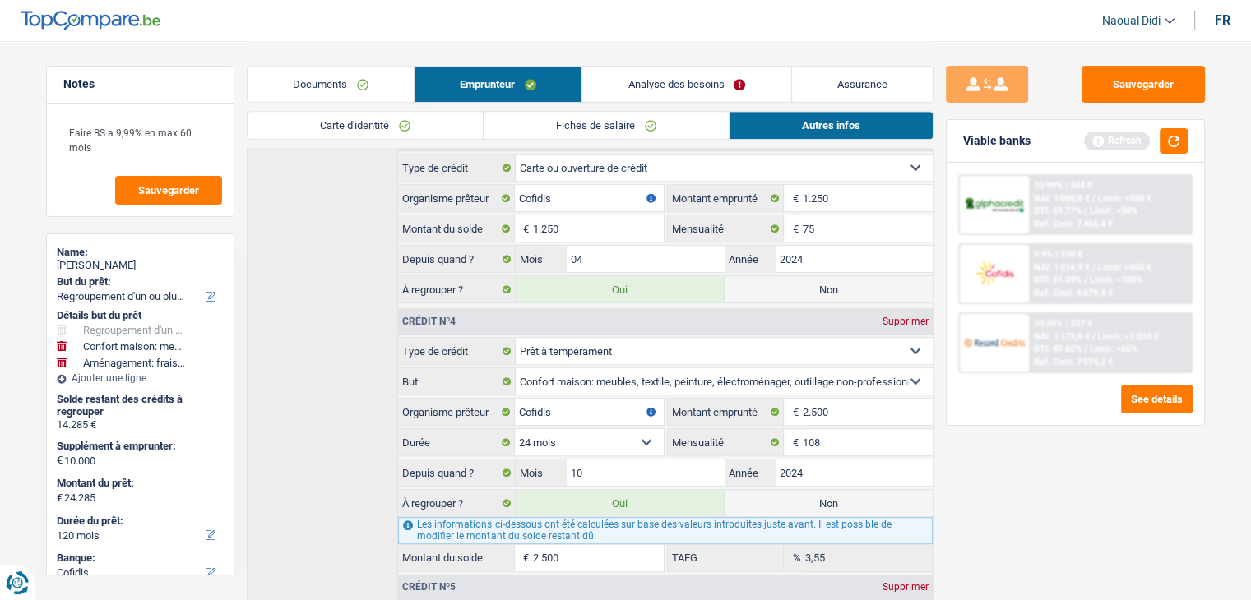
scroll to position [905, 0]
click at [577, 218] on input "1.250" at bounding box center [598, 227] width 130 height 26
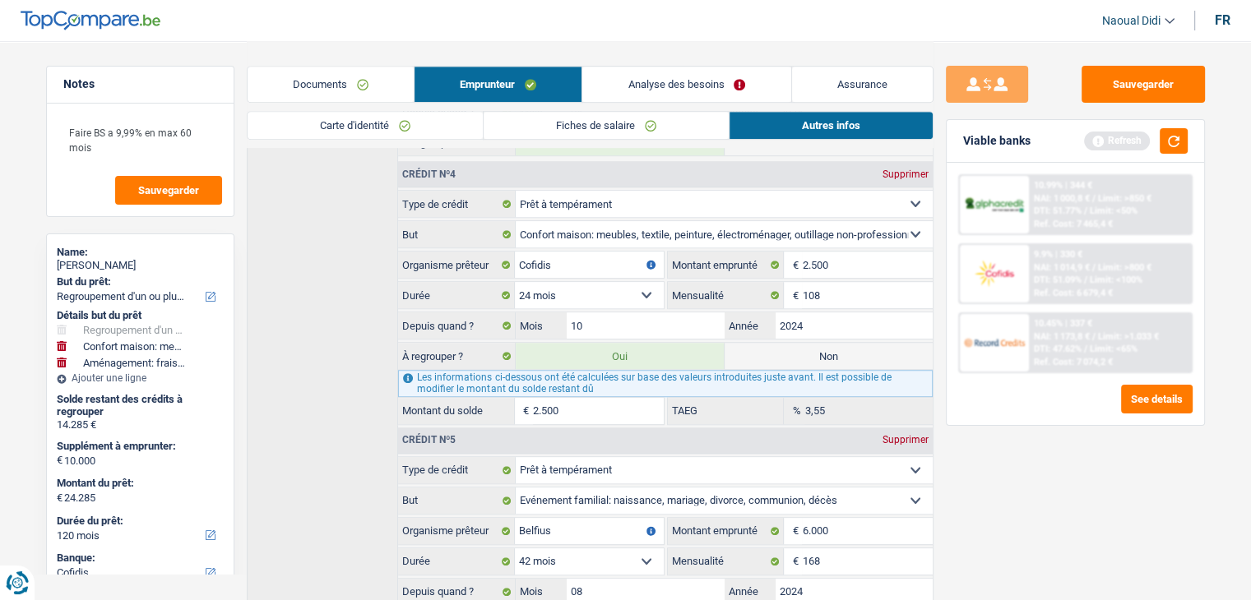
scroll to position [1069, 0]
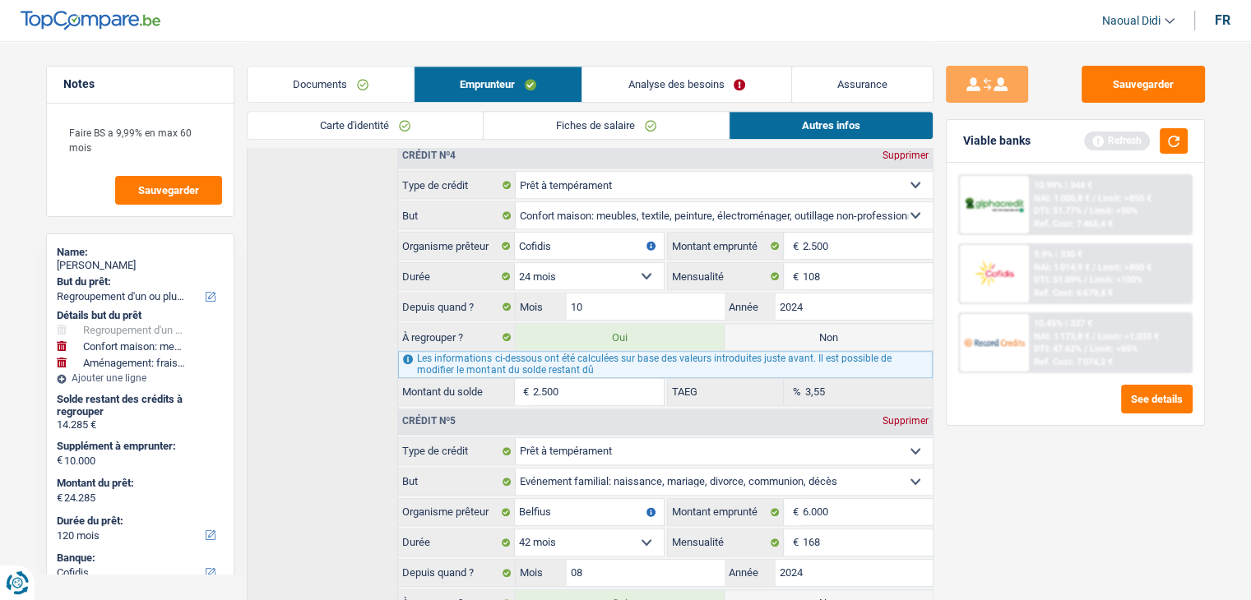
click at [584, 385] on input "2.500" at bounding box center [598, 392] width 130 height 26
type input "250"
type input "21.810"
type input "2"
type input "21.787"
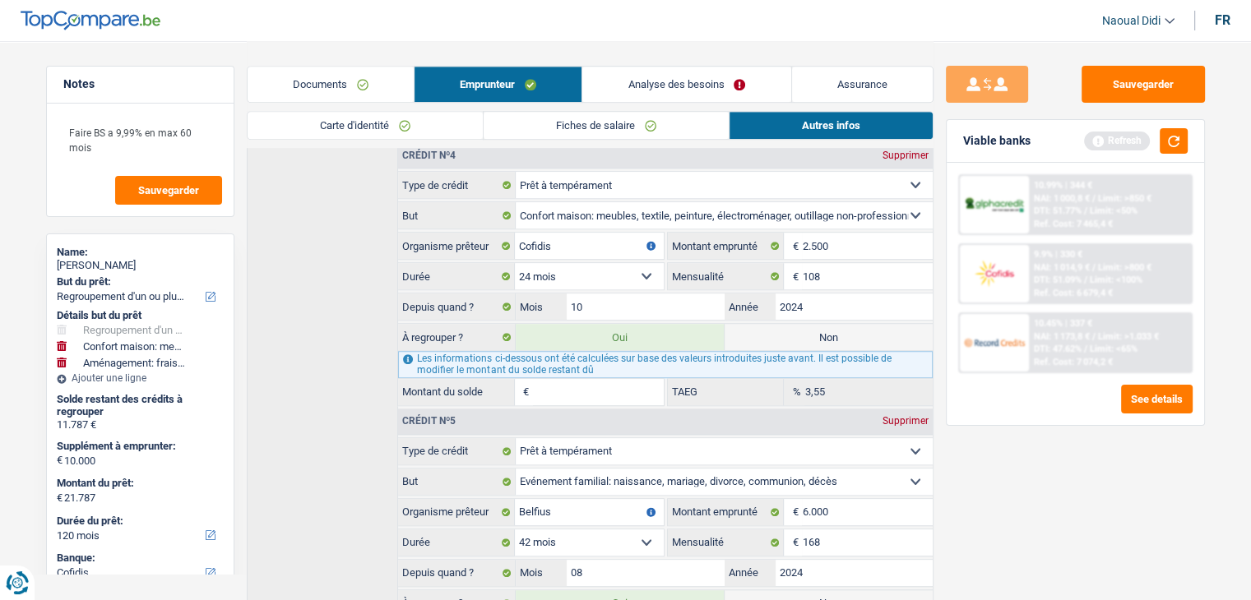
type input "33.000"
type input "1"
type input "21.786"
type input "12"
type input "21.797"
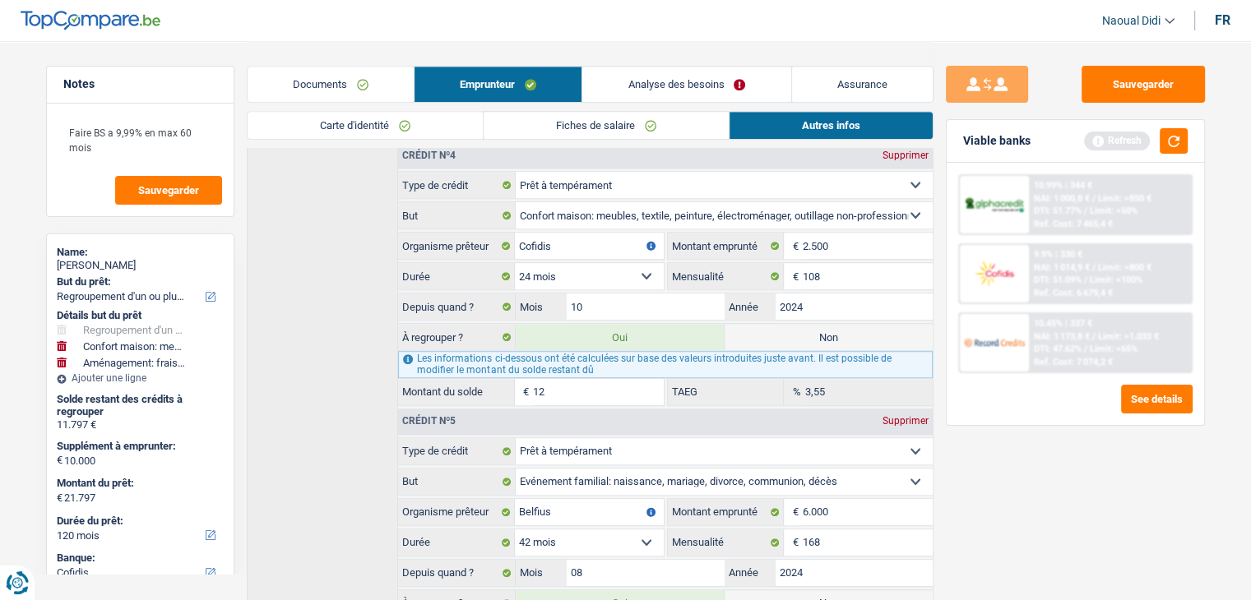
type input "125"
type input "21.910"
type input "1.250"
type input "23.035"
type input "1.250"
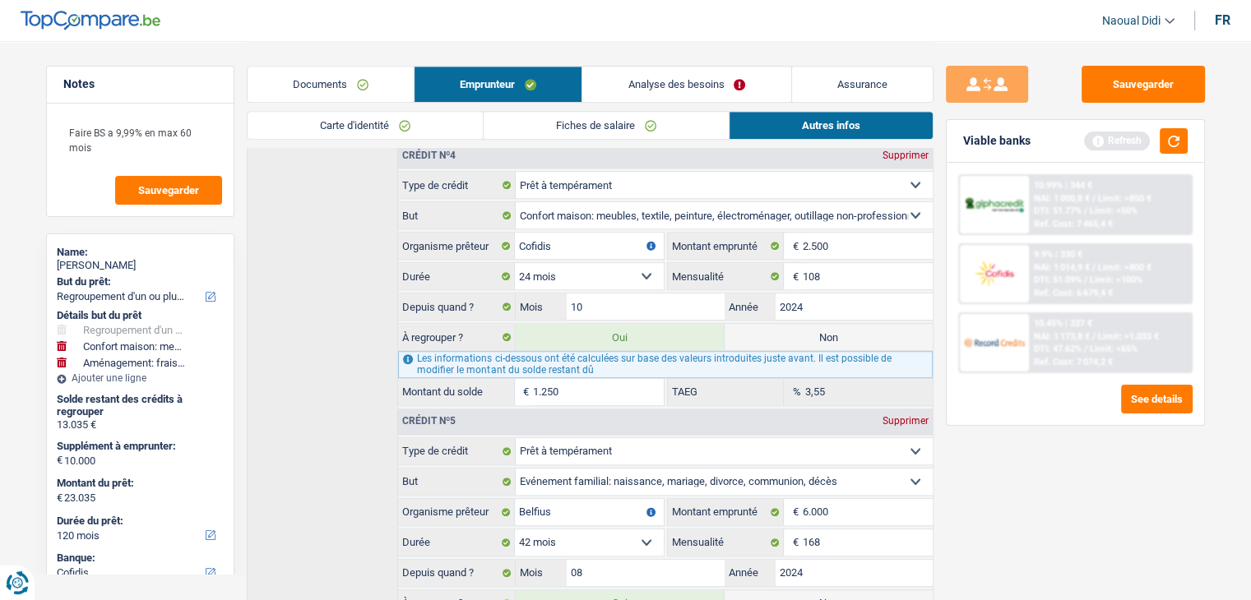
click at [1012, 528] on div "Sauvegarder Viable banks Refresh 10.99% | 344 € NAI: 1 000,8 € / Limit: >850 € …" at bounding box center [1075, 320] width 284 height 508
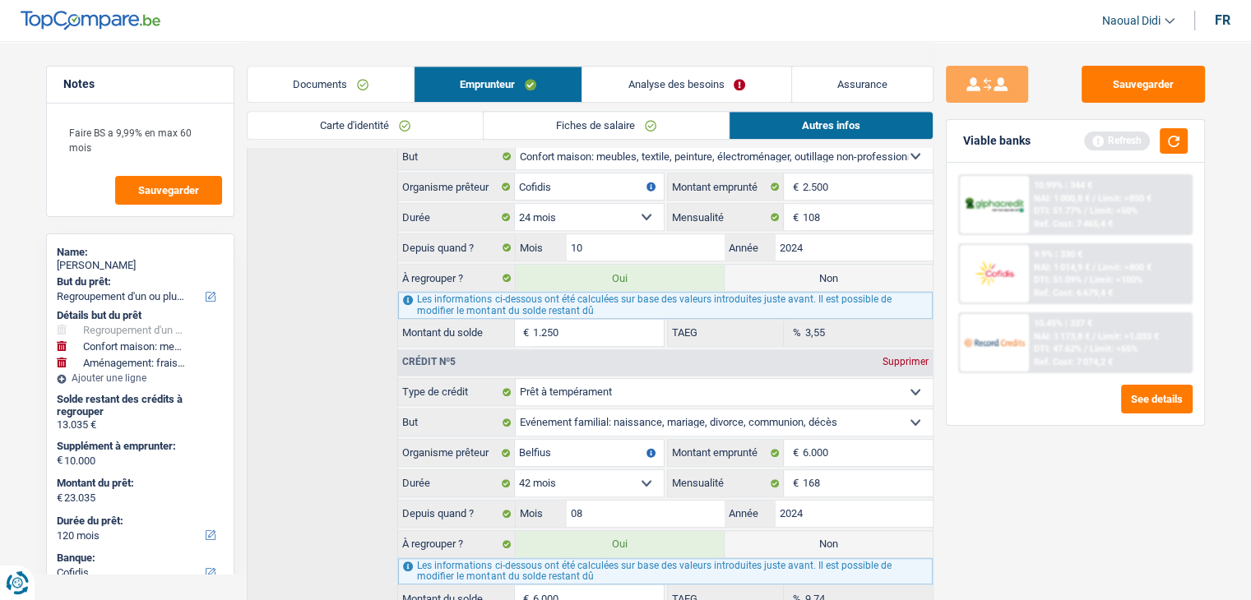
scroll to position [1210, 0]
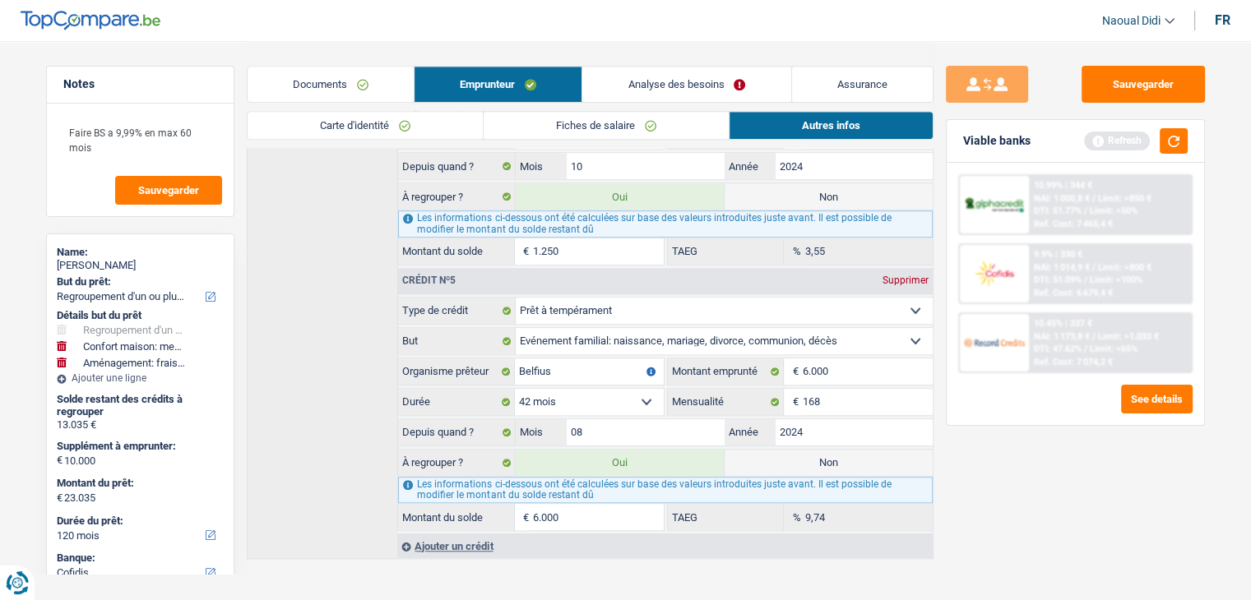
click at [575, 509] on input "6.000" at bounding box center [598, 517] width 130 height 26
drag, startPoint x: 573, startPoint y: 505, endPoint x: 496, endPoint y: 501, distance: 77.4
click at [496, 504] on div "6.000 € Montant du solde" at bounding box center [530, 517] width 265 height 26
click at [678, 75] on link "Analyse des besoins" at bounding box center [686, 84] width 208 height 35
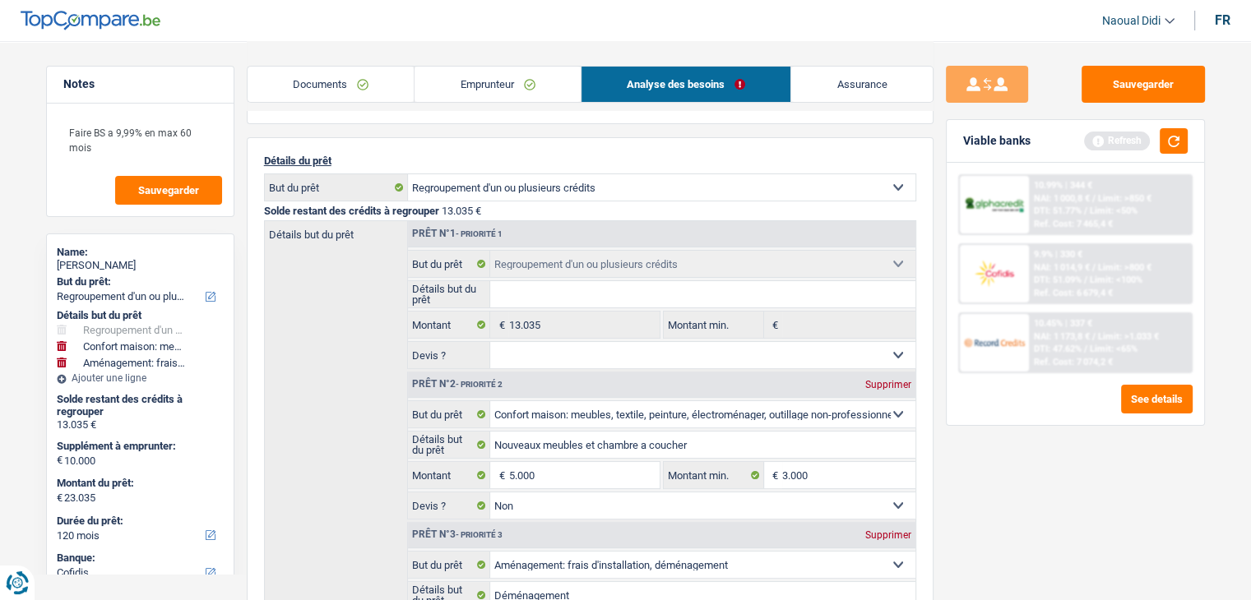
scroll to position [13, 0]
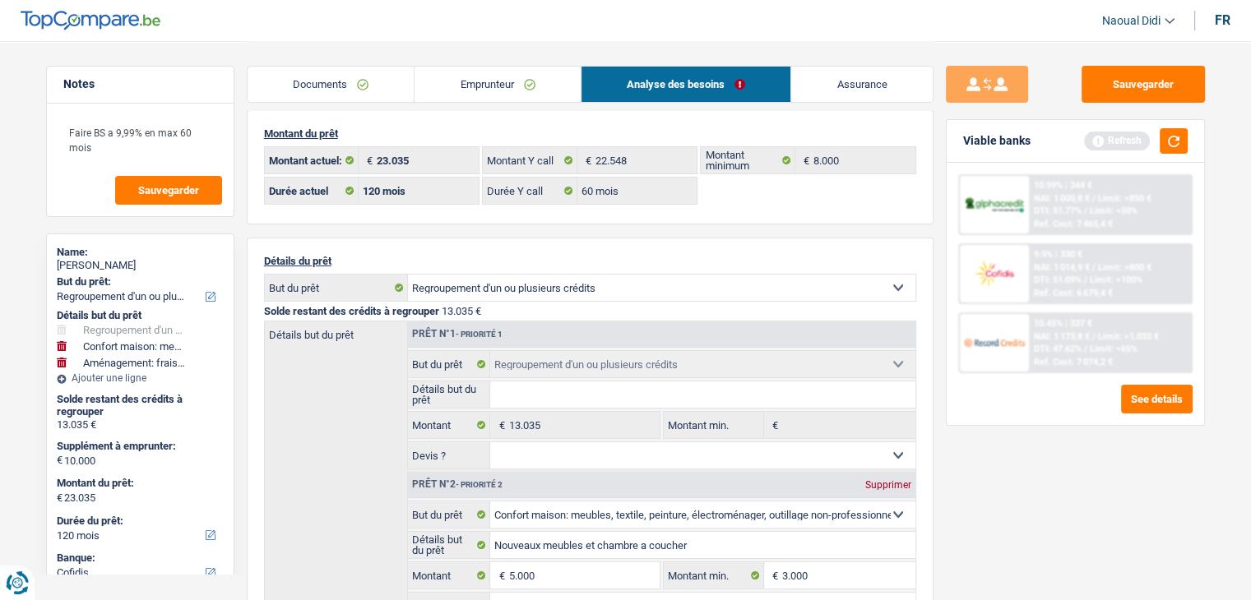
click at [517, 86] on link "Emprunteur" at bounding box center [497, 84] width 166 height 35
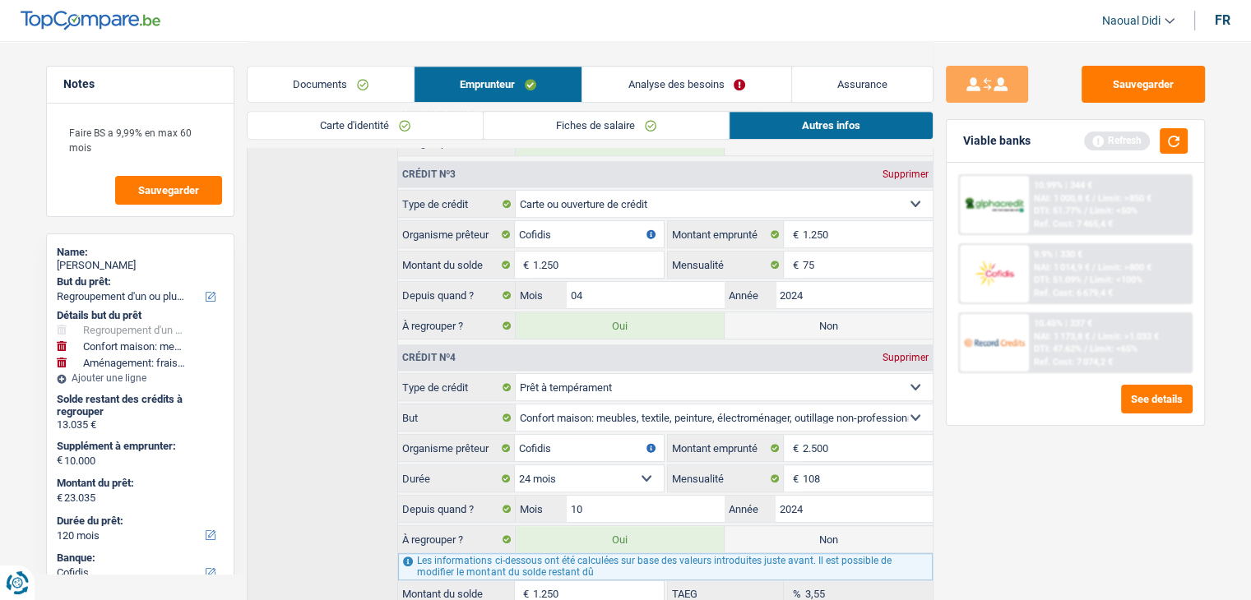
scroll to position [753, 0]
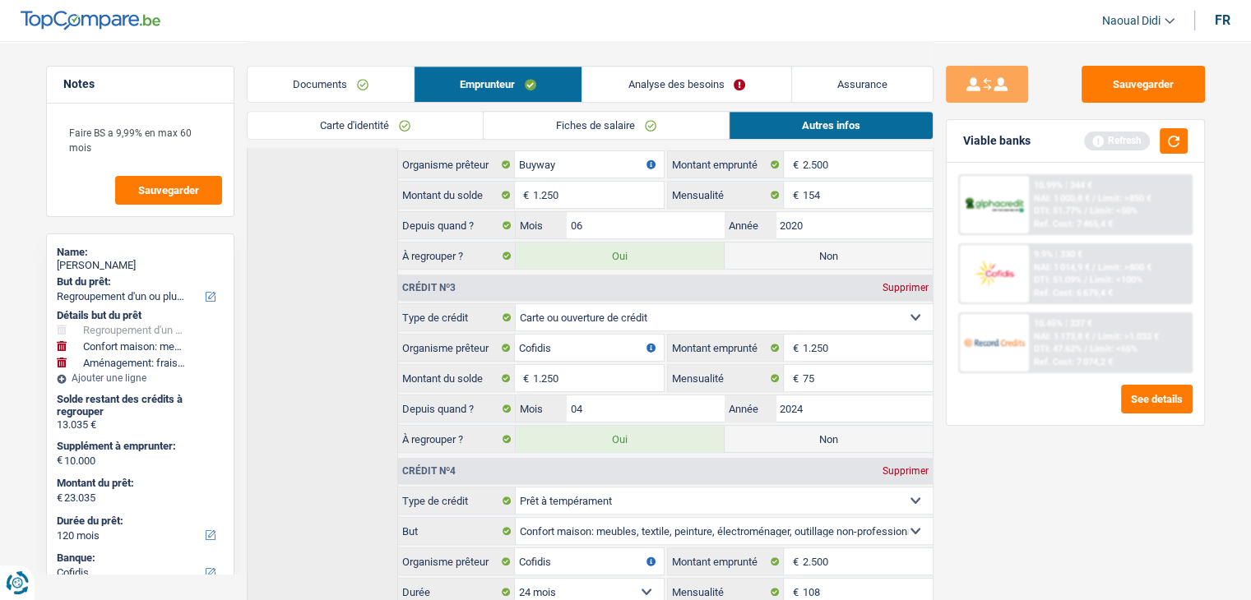
click at [667, 86] on link "Analyse des besoins" at bounding box center [686, 84] width 208 height 35
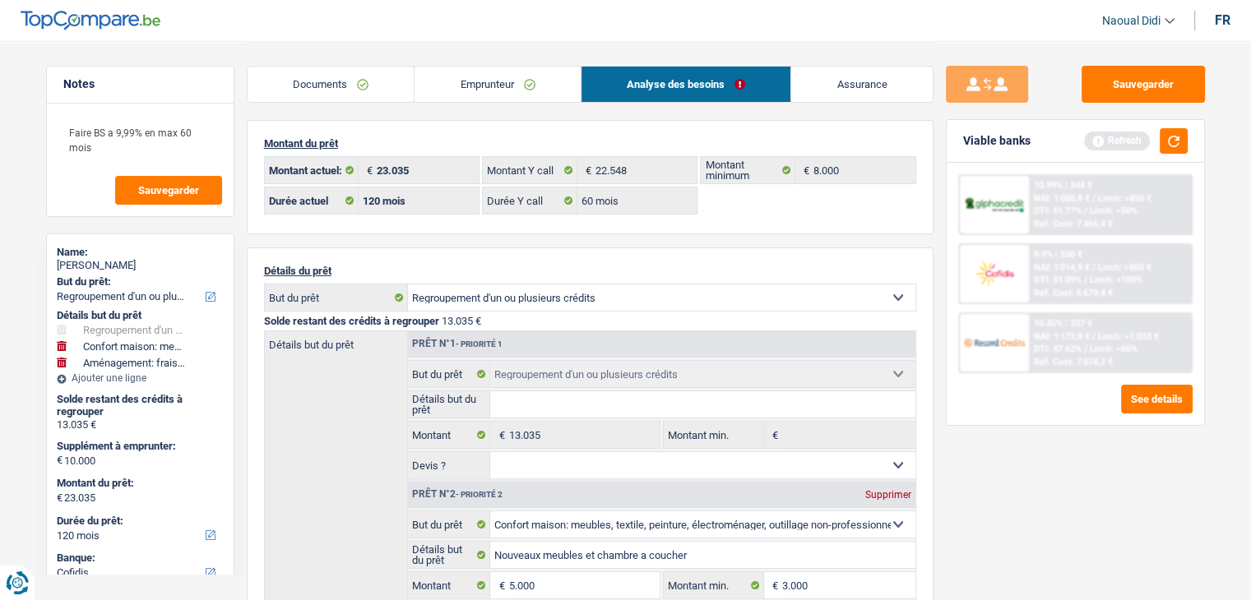
scroll to position [0, 0]
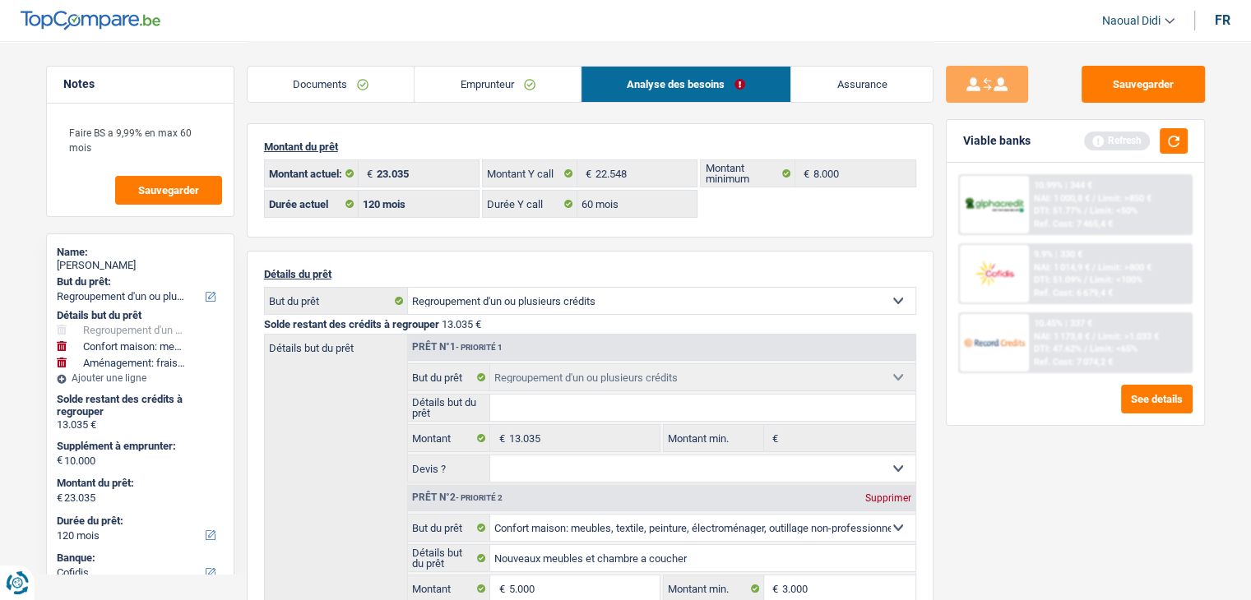
click at [507, 83] on link "Emprunteur" at bounding box center [497, 84] width 166 height 35
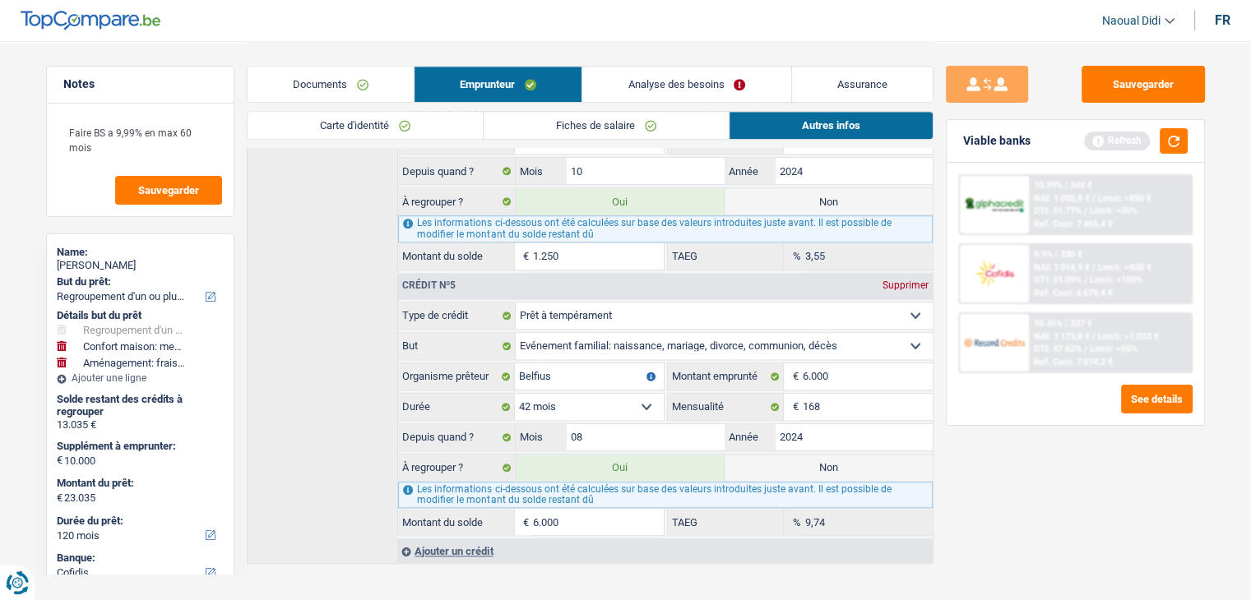
scroll to position [1210, 0]
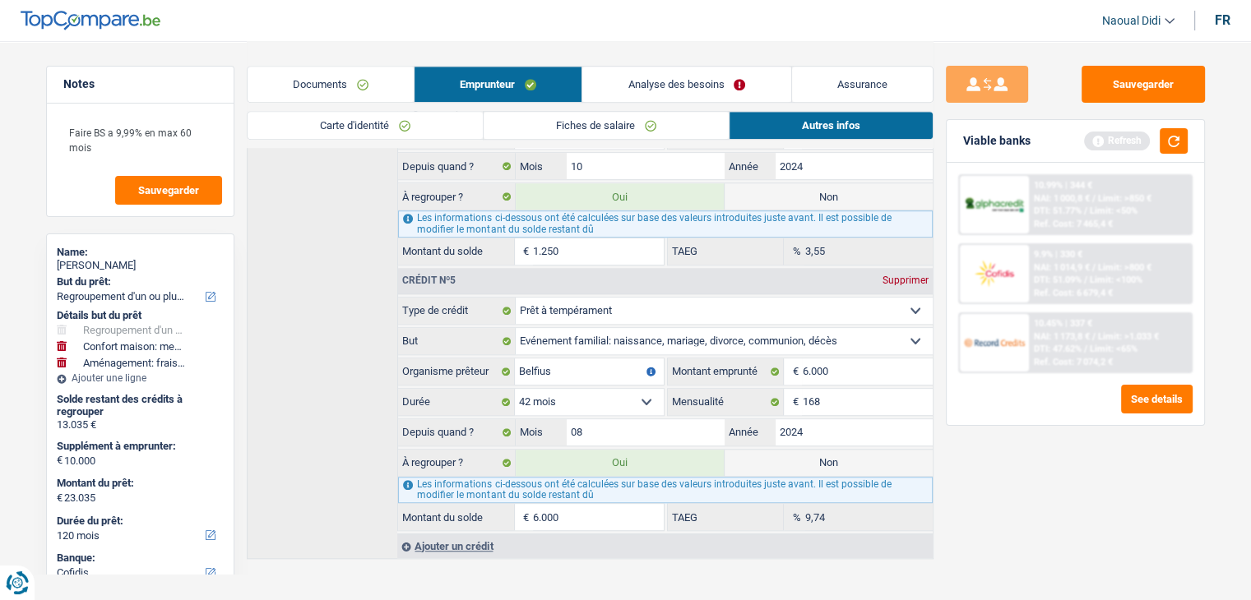
type input "5"
type input "17.040"
select select "84"
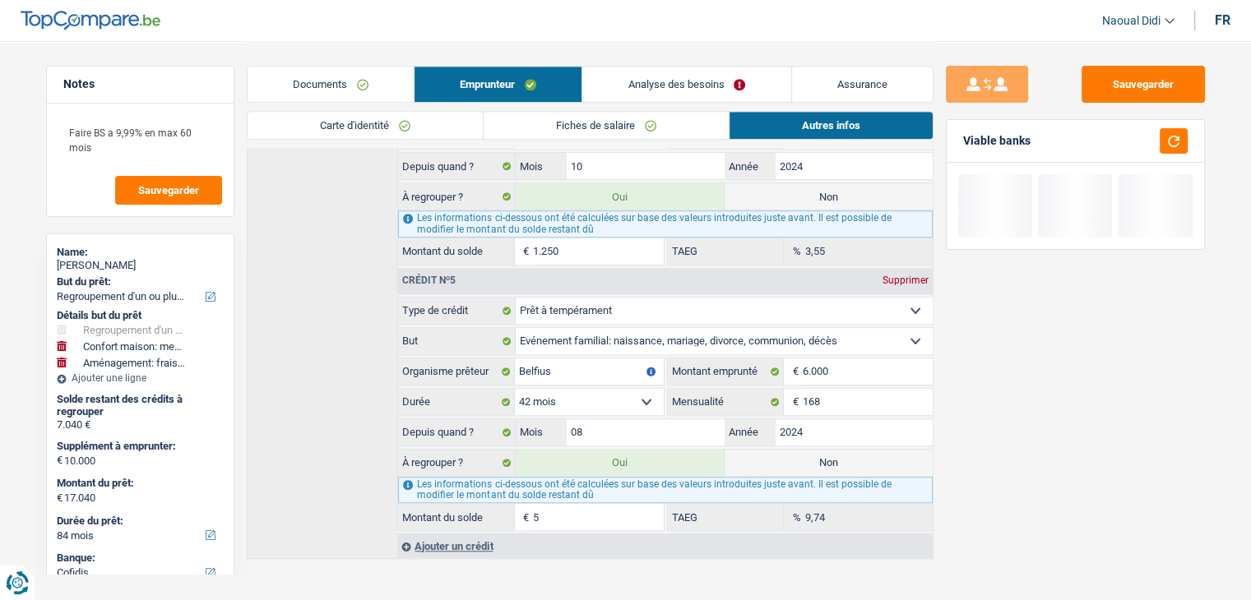
type input "55"
type input "17.090"
type input "551"
type input "17.586"
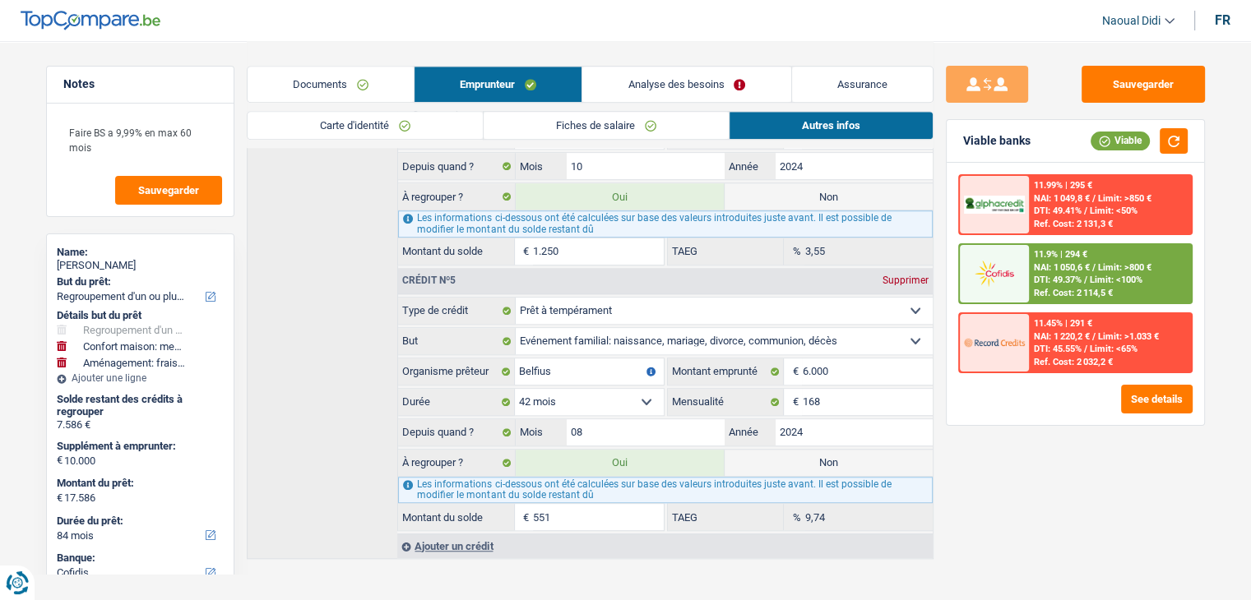
type input "5.513"
type input "22.548"
select select "120"
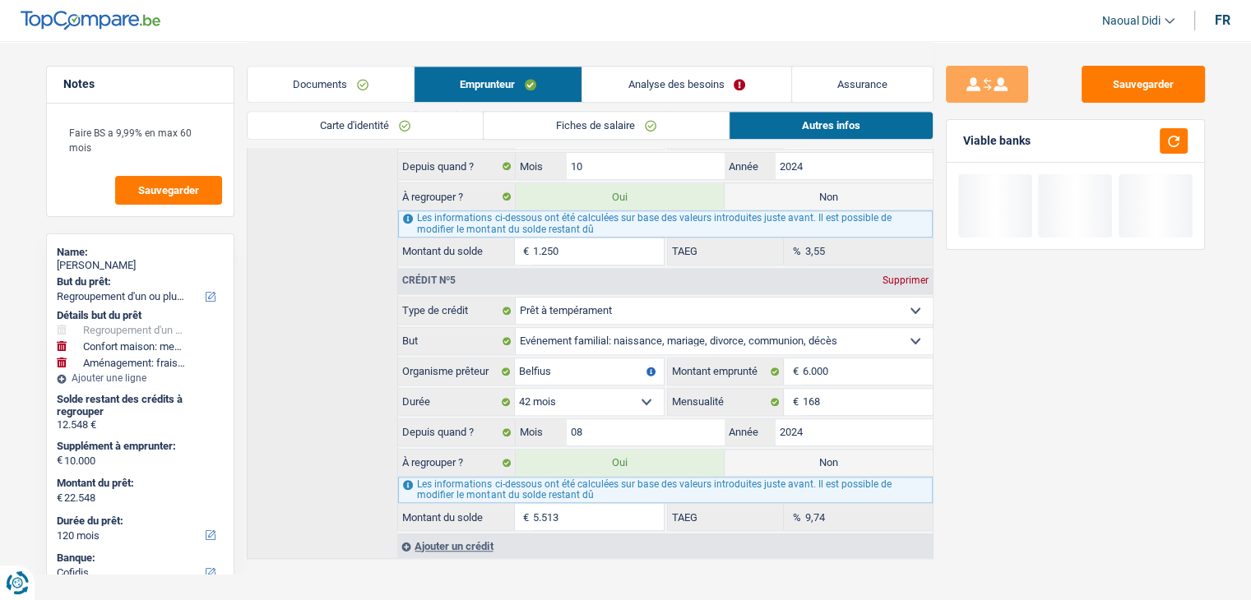
type input "5.513"
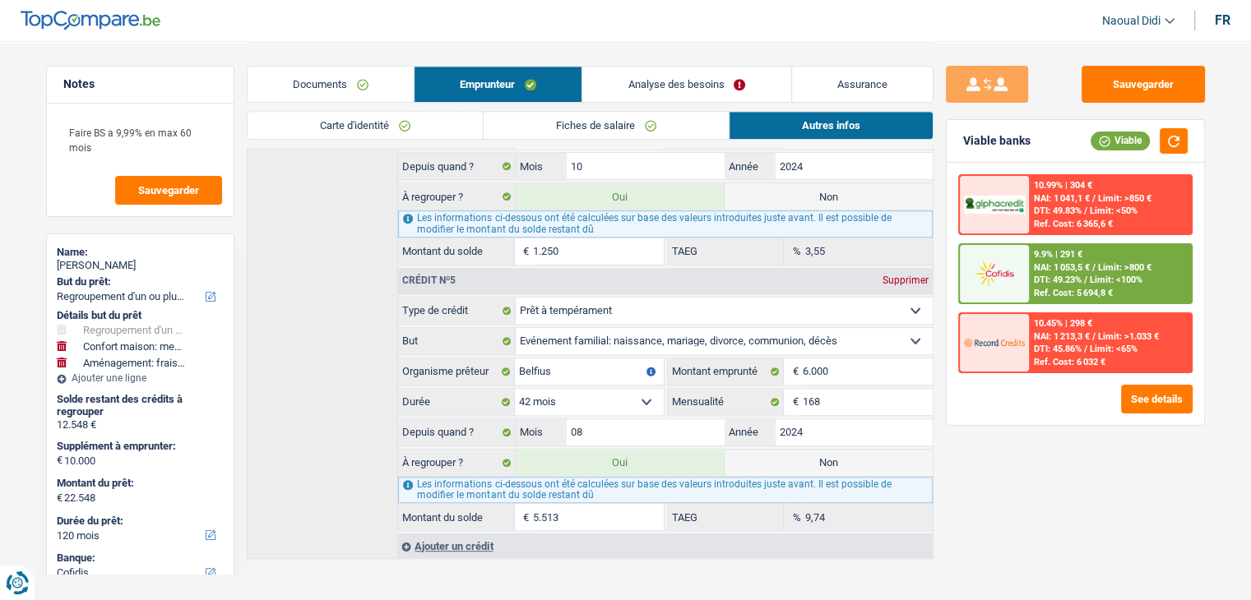
click at [641, 80] on link "Analyse des besoins" at bounding box center [686, 84] width 208 height 35
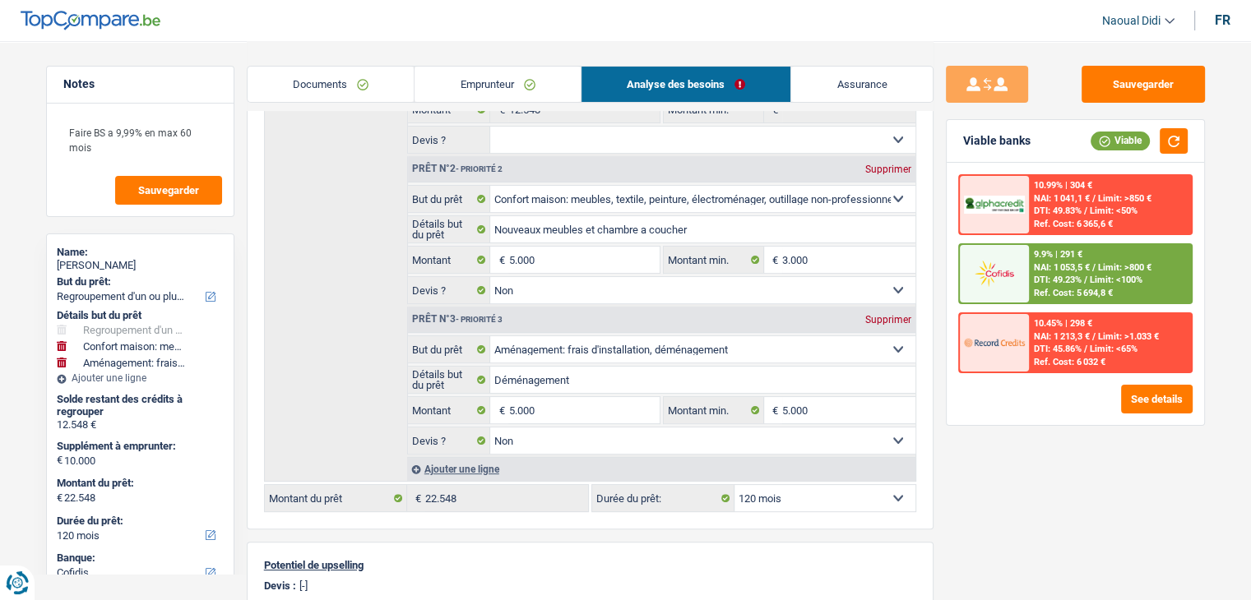
scroll to position [576, 0]
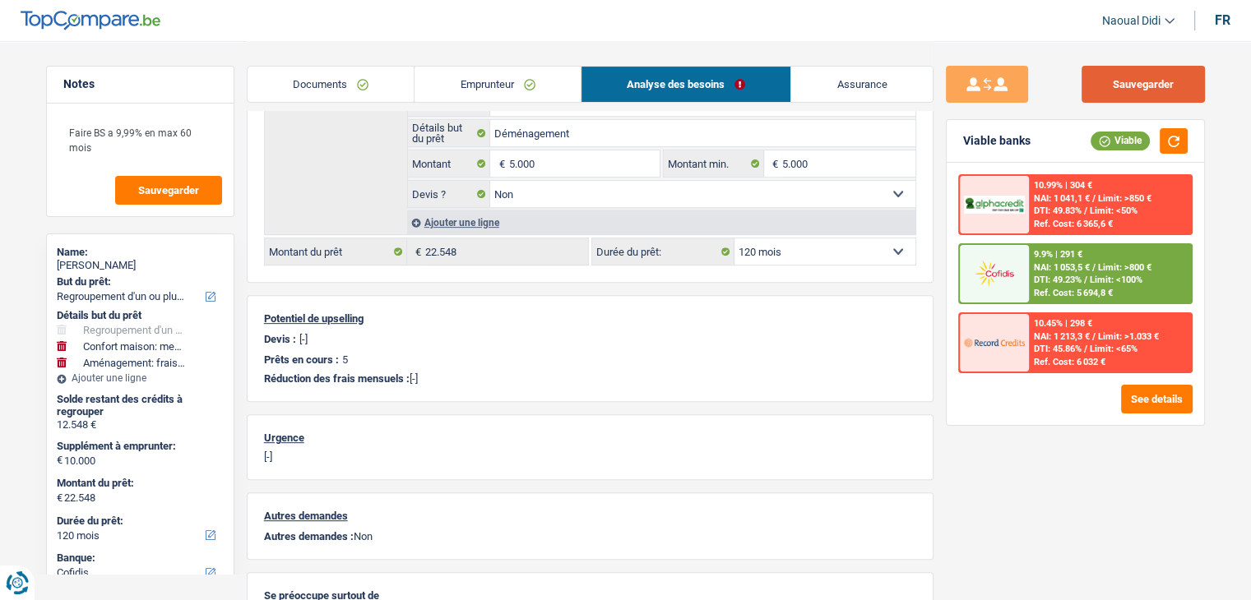
click at [1180, 88] on button "Sauvegarder" at bounding box center [1142, 84] width 123 height 37
click at [1173, 141] on button "button" at bounding box center [1173, 140] width 28 height 25
click at [1089, 277] on div "DTI: 49.23% / Limit: <100%" at bounding box center [1088, 280] width 109 height 11
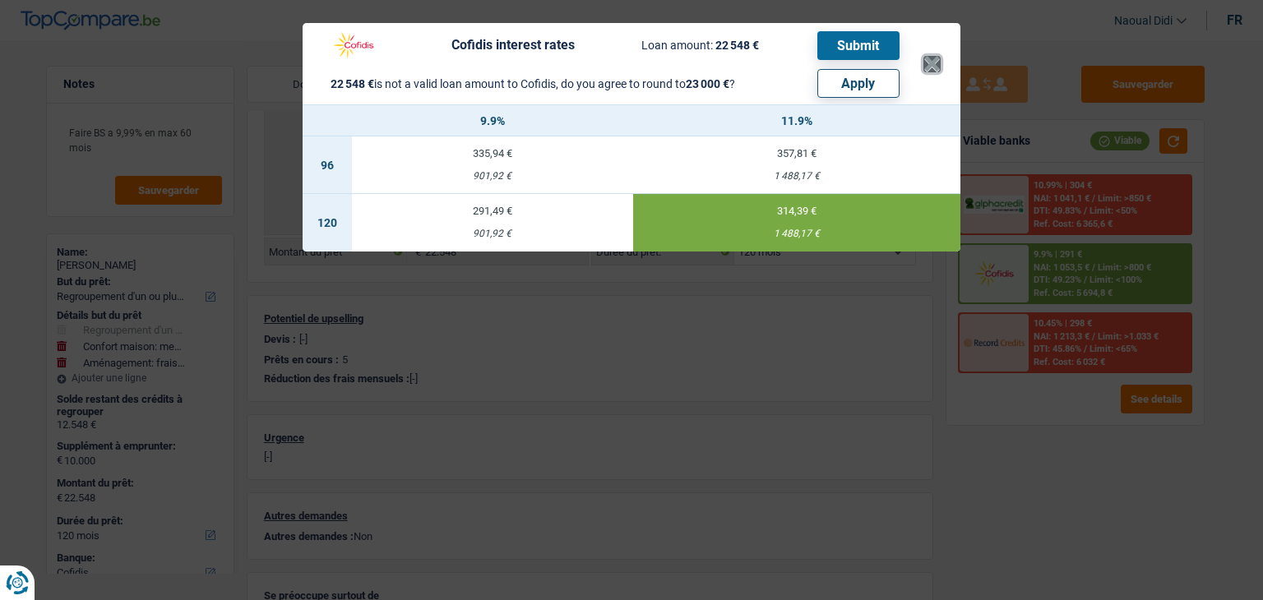
click at [931, 66] on button "×" at bounding box center [931, 64] width 17 height 16
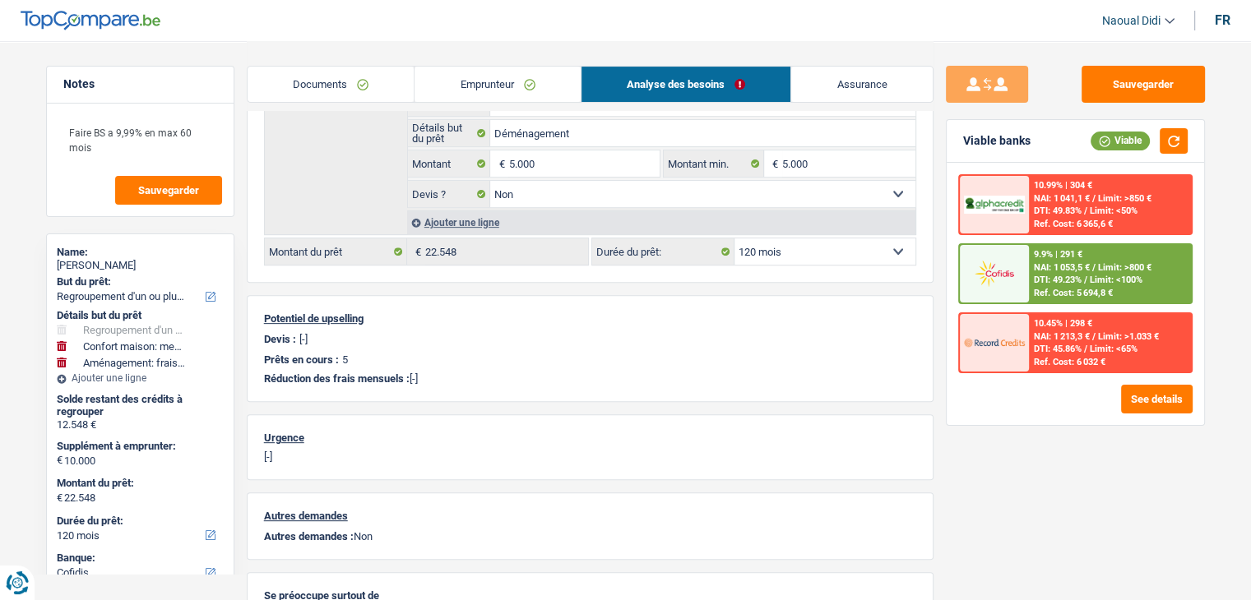
click at [312, 81] on link "Documents" at bounding box center [331, 84] width 167 height 35
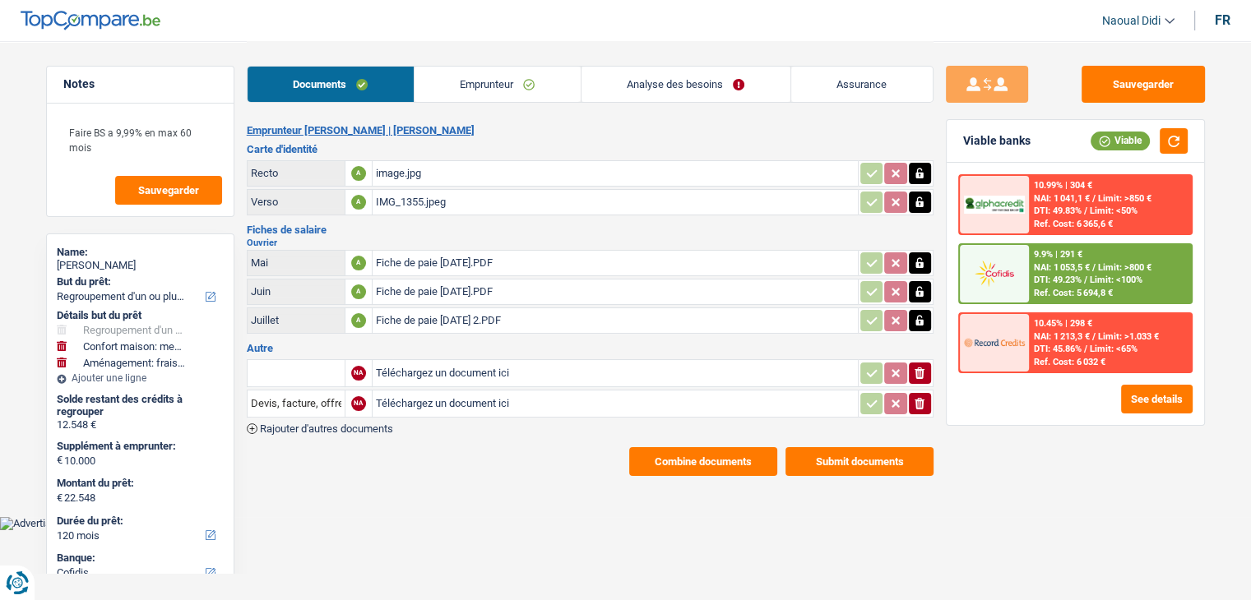
scroll to position [0, 0]
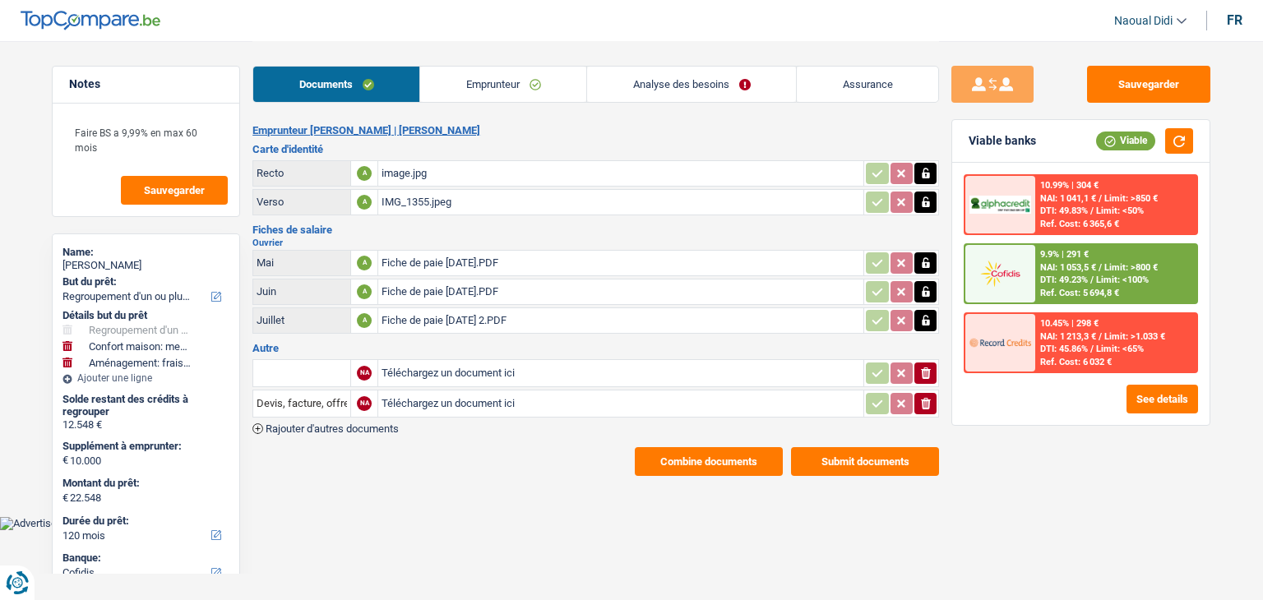
click at [481, 86] on link "Emprunteur" at bounding box center [503, 84] width 166 height 35
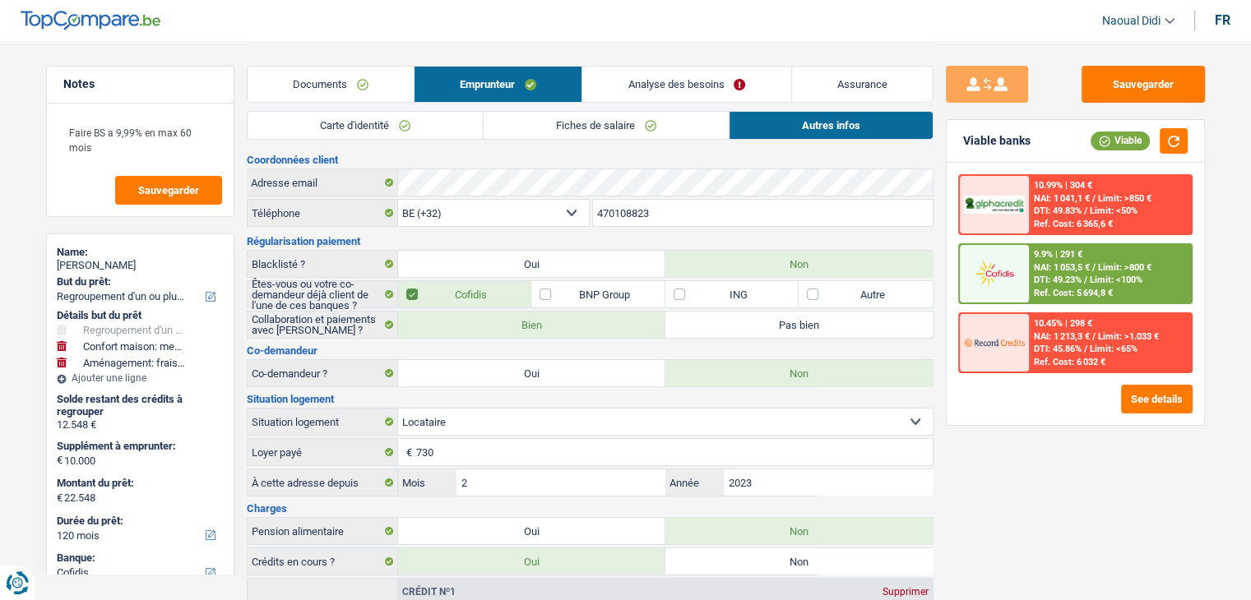
click at [319, 131] on link "Carte d'identité" at bounding box center [365, 125] width 235 height 27
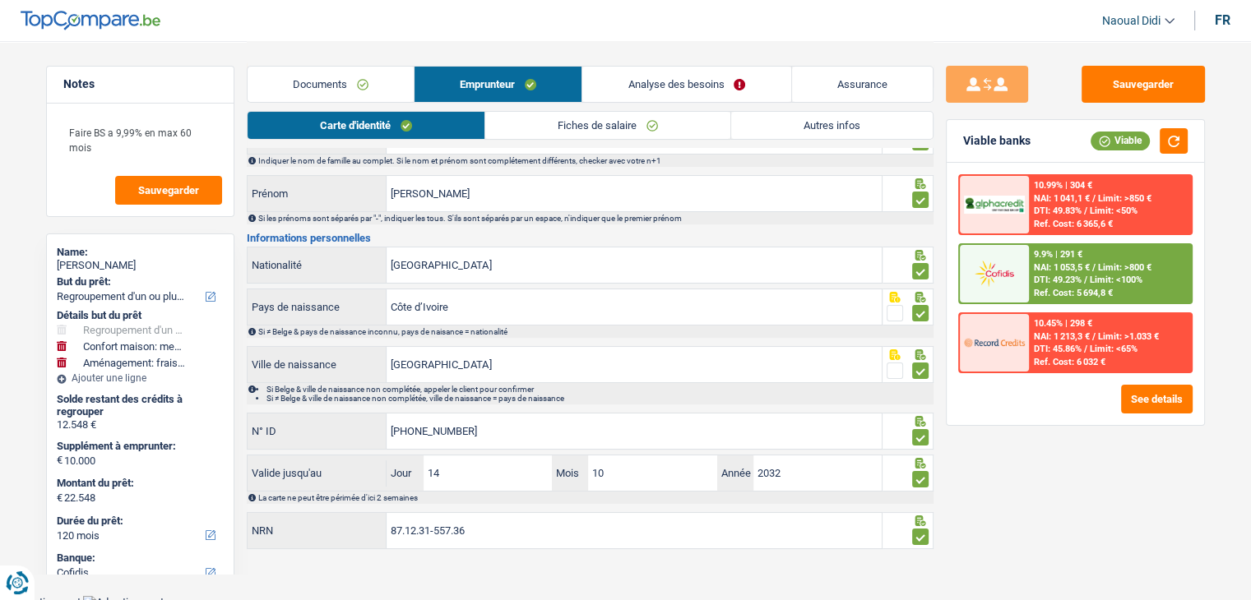
scroll to position [91, 0]
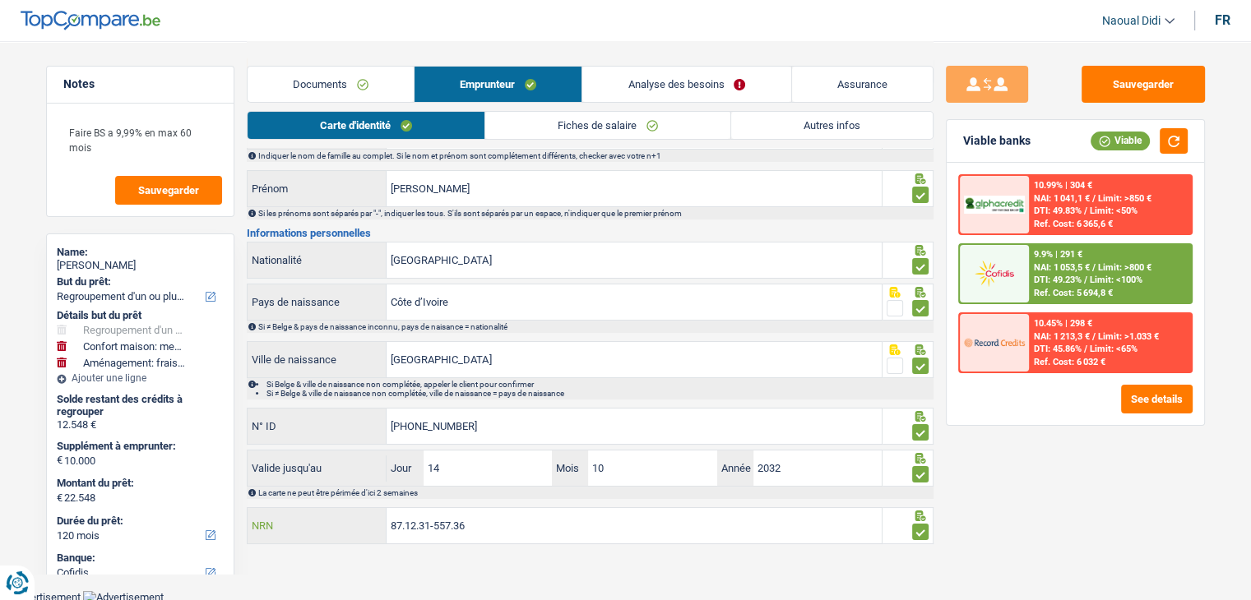
click at [123, 493] on div "Notes Faire BS a 9,99% en max 60 mois Sauvegarder Name: cheick abdoulaye Sidibe…" at bounding box center [626, 249] width 1184 height 599
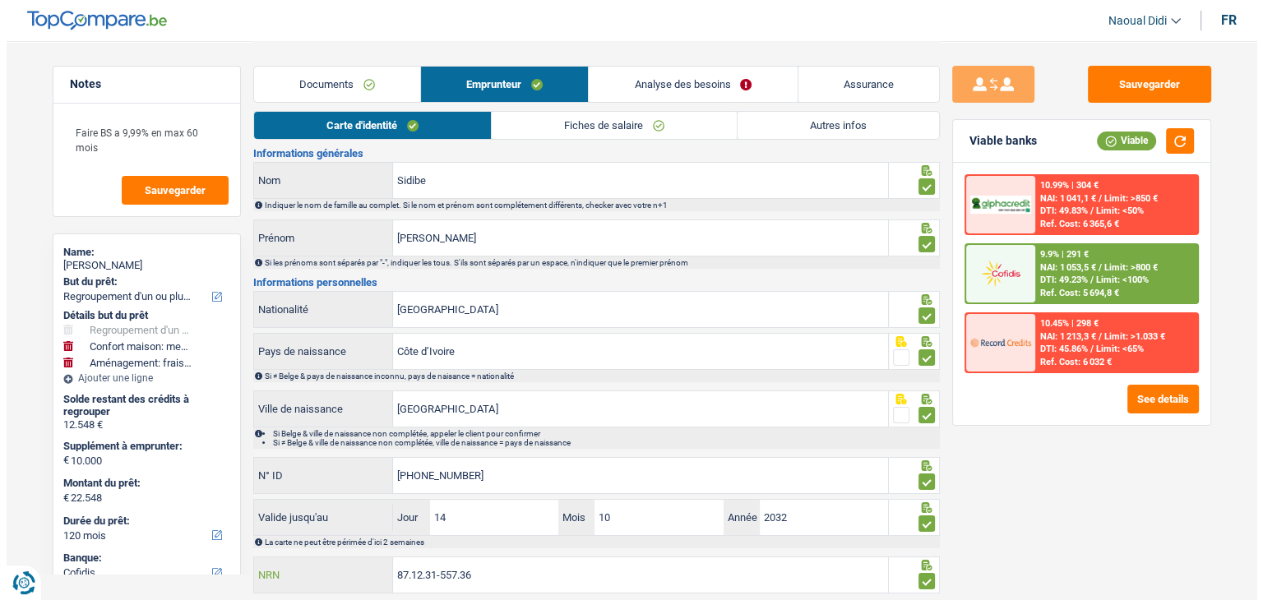
scroll to position [0, 0]
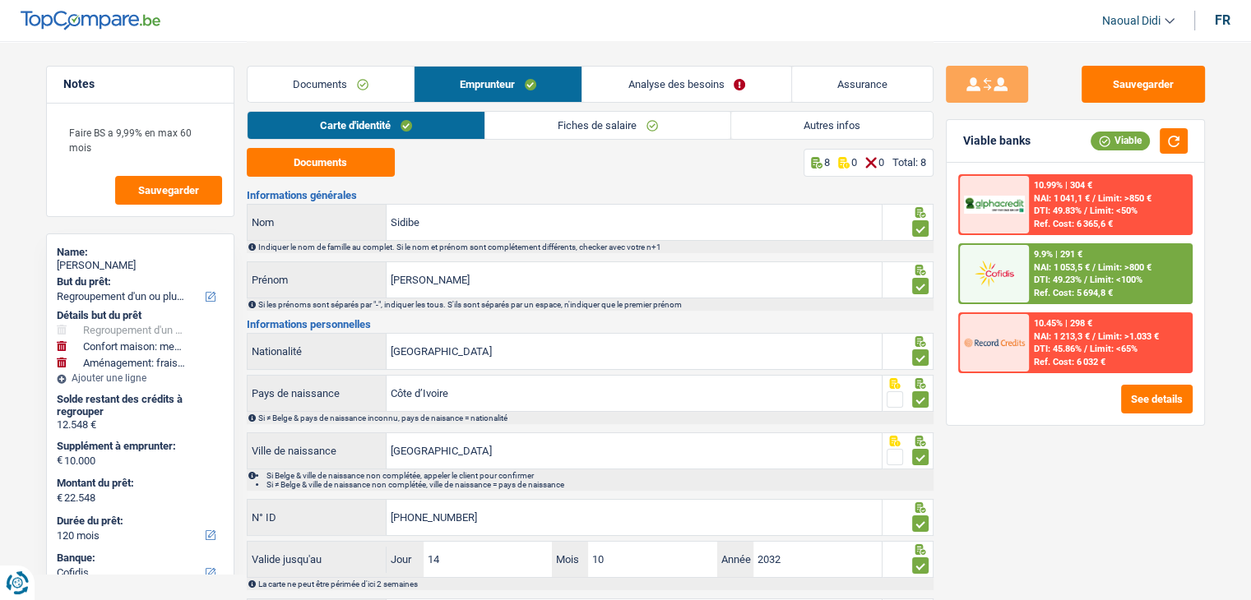
click at [339, 89] on link "Documents" at bounding box center [331, 84] width 166 height 35
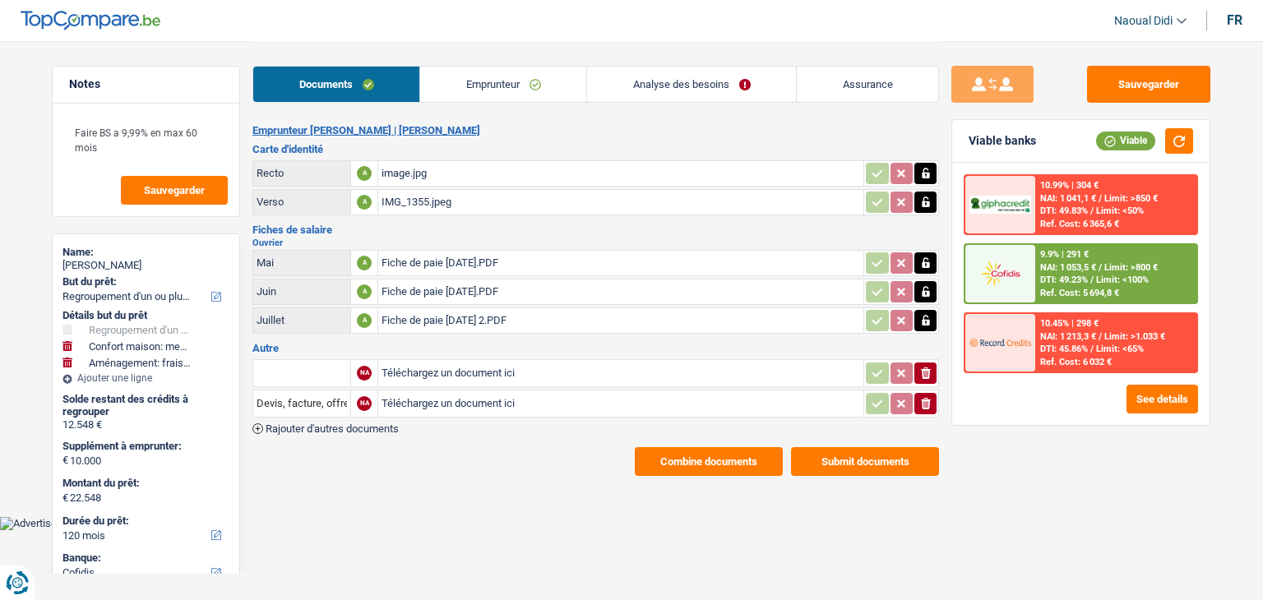
click at [1062, 279] on span "DTI: 49.23%" at bounding box center [1064, 280] width 48 height 11
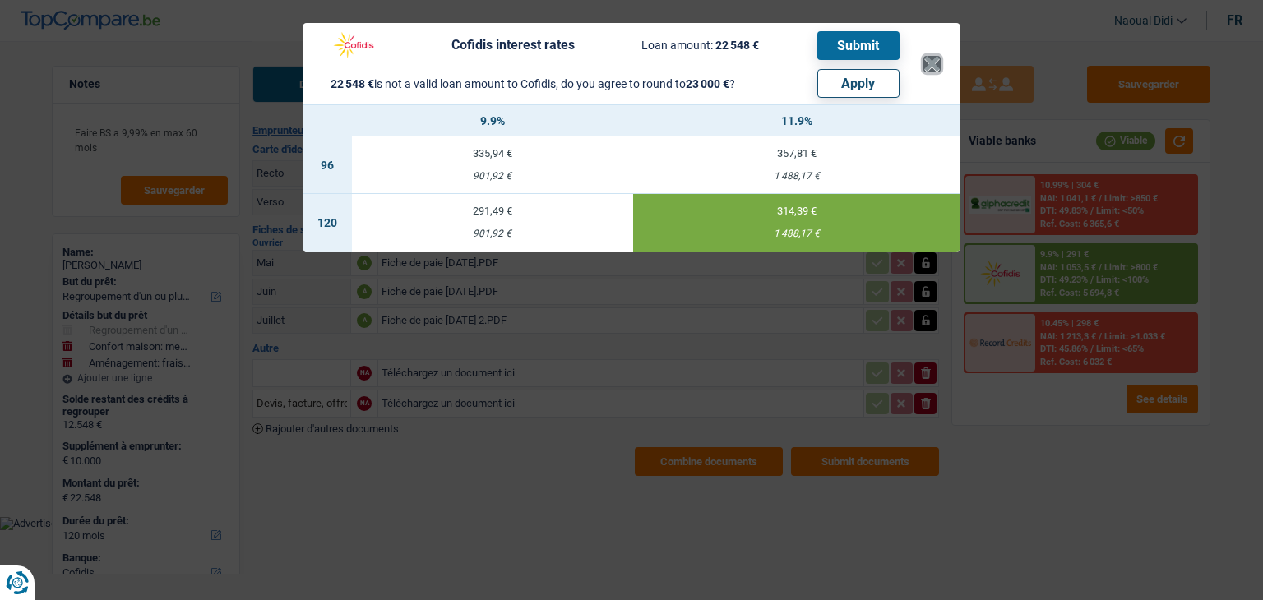
click at [931, 65] on button "×" at bounding box center [931, 64] width 17 height 16
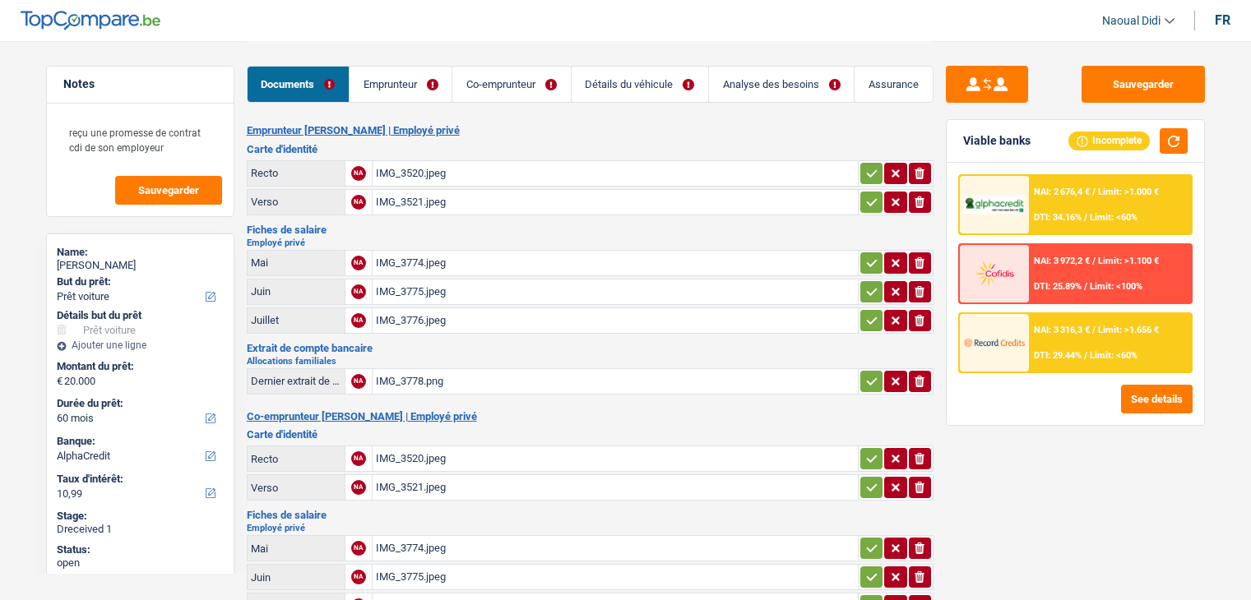
select select "car"
select select "60"
select select "alphacredit"
click at [421, 172] on div "IMG_3520.jpeg" at bounding box center [615, 173] width 479 height 25
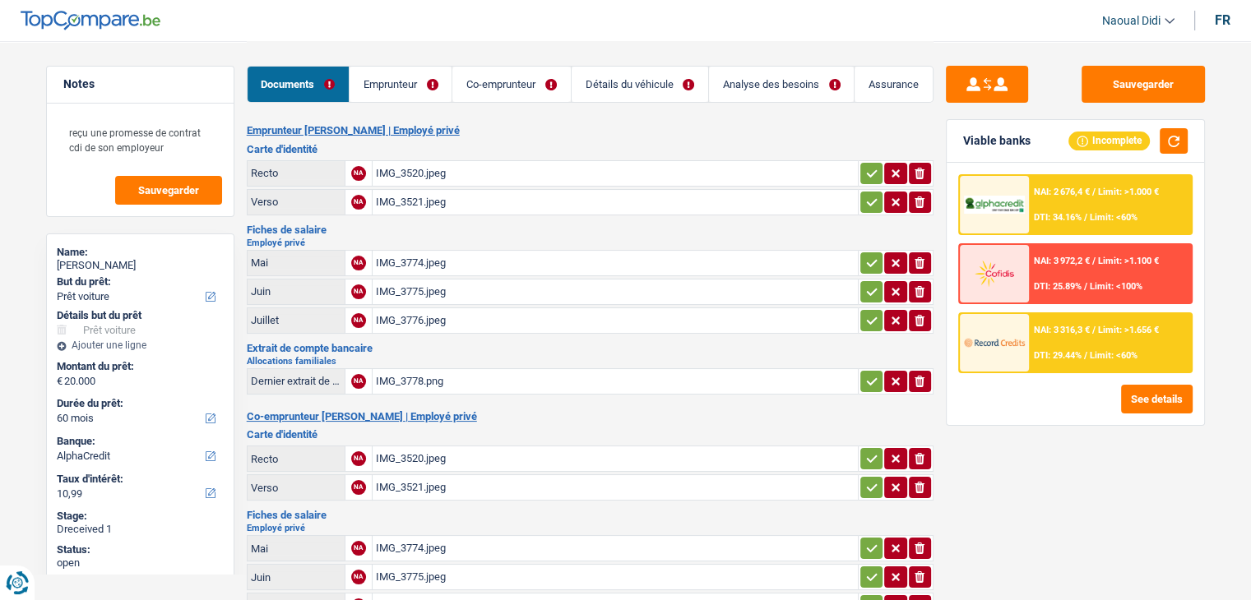
click at [428, 257] on div "IMG_3774.jpeg" at bounding box center [615, 263] width 479 height 25
click at [424, 288] on div "IMG_3775.jpeg" at bounding box center [615, 292] width 479 height 25
click at [429, 313] on div "IMG_3776.jpeg" at bounding box center [615, 320] width 479 height 25
click at [390, 375] on div "IMG_3778.png" at bounding box center [615, 381] width 479 height 25
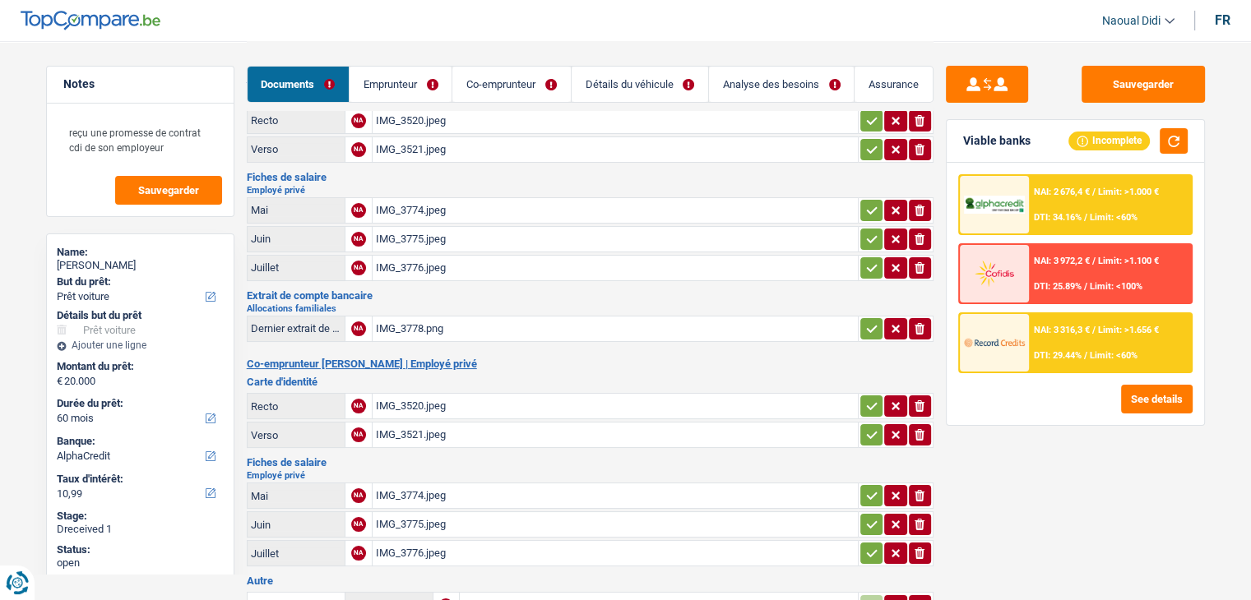
scroll to position [82, 0]
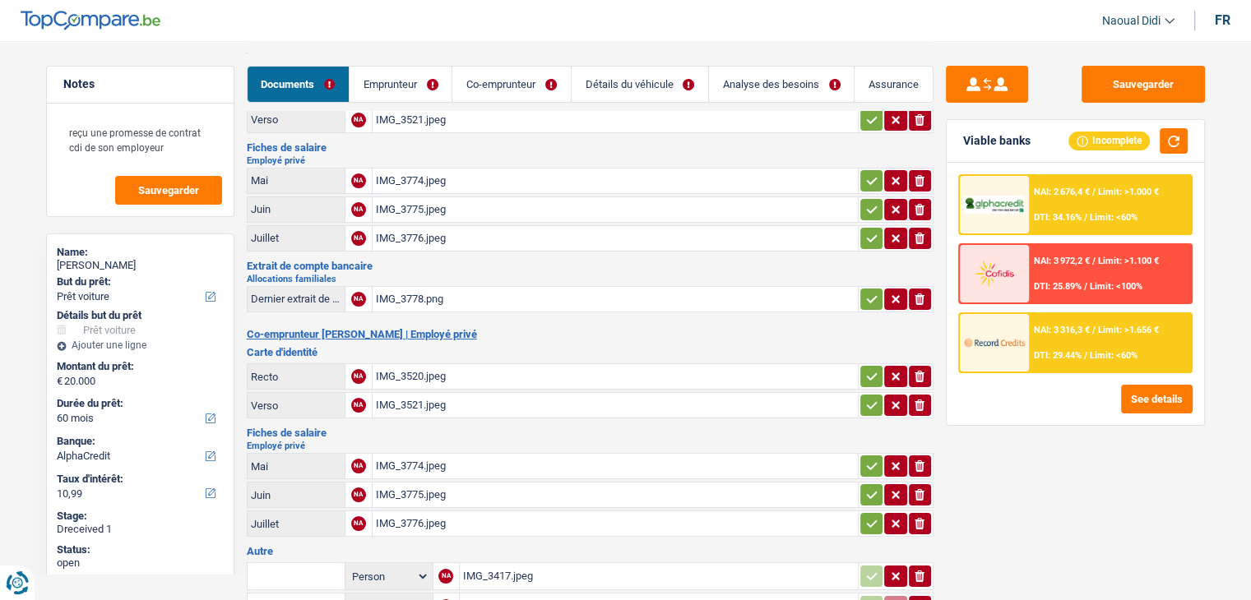
click at [420, 368] on div "IMG_3520.jpeg" at bounding box center [615, 376] width 479 height 25
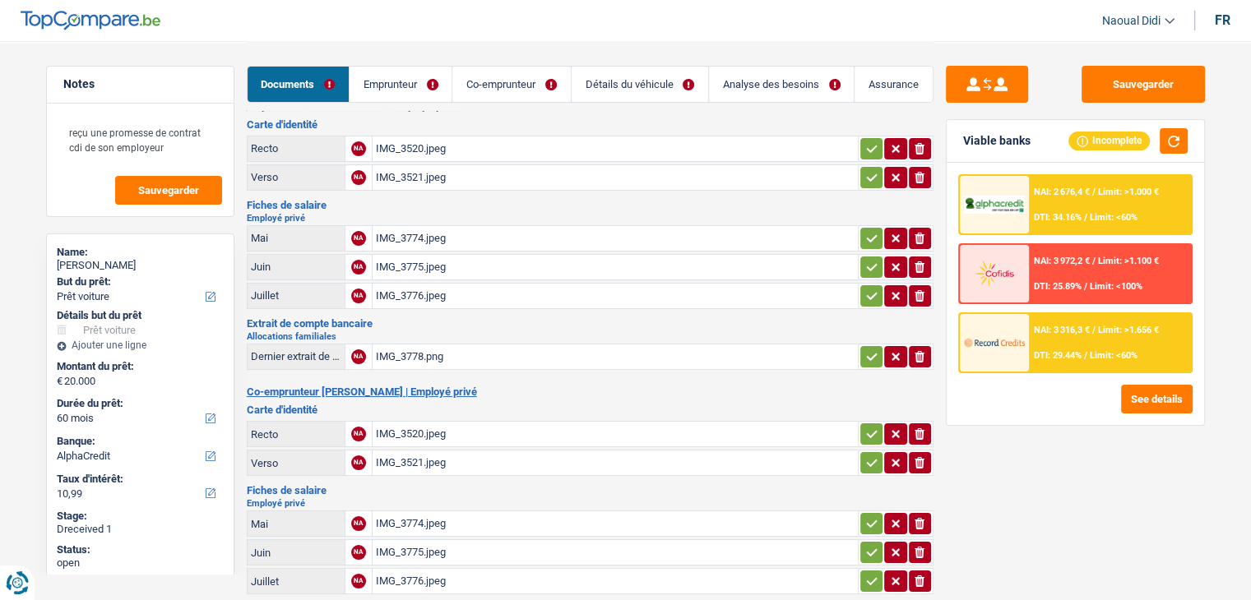
scroll to position [0, 0]
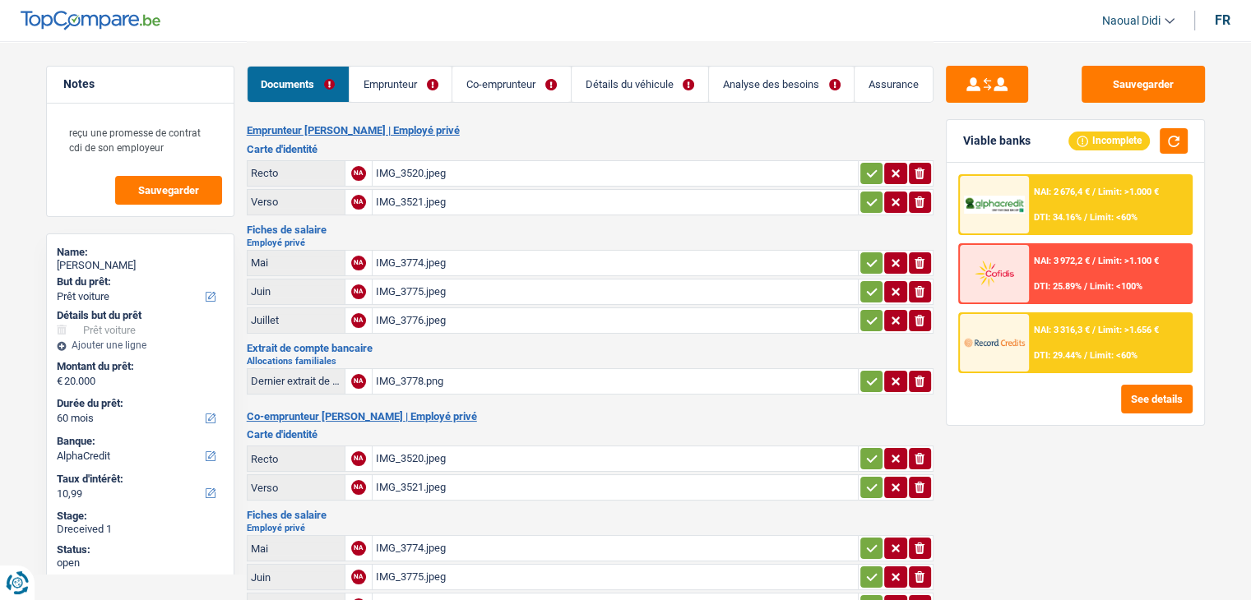
click at [436, 174] on div "IMG_3520.jpeg" at bounding box center [615, 173] width 479 height 25
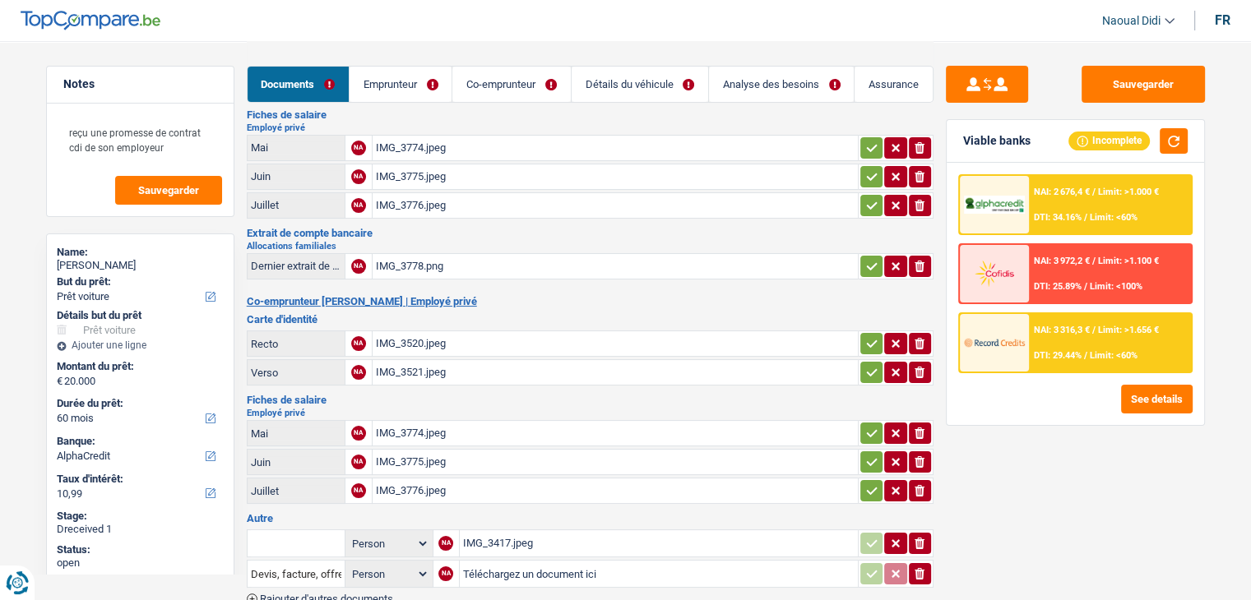
scroll to position [164, 0]
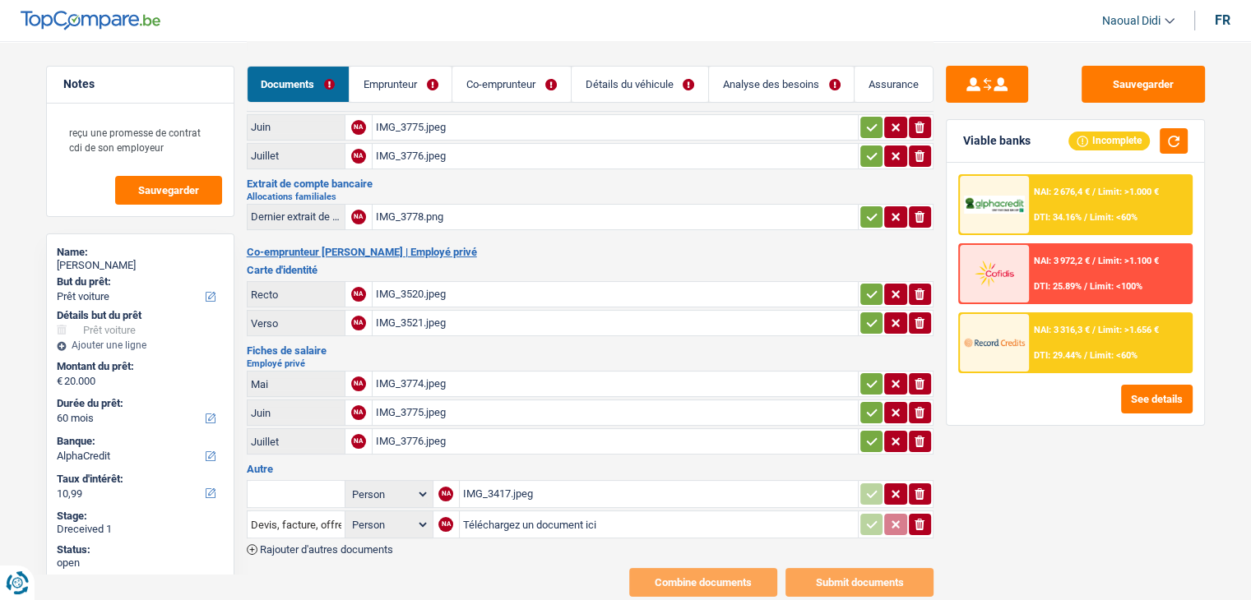
click at [414, 379] on div "IMG_3774.jpeg" at bounding box center [615, 384] width 479 height 25
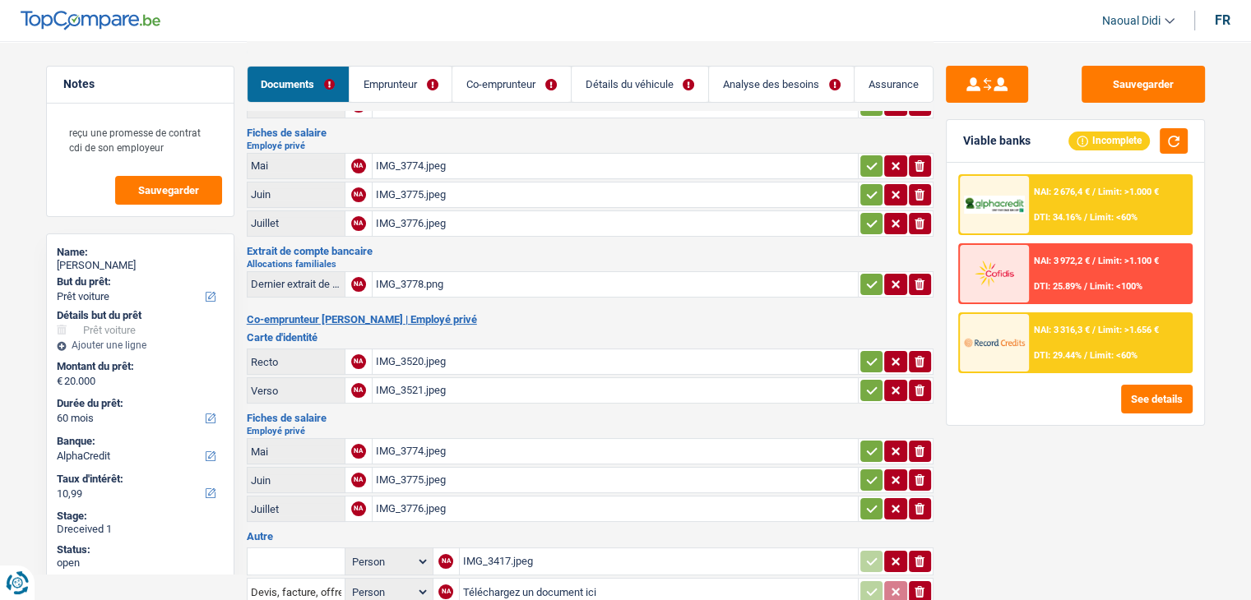
scroll to position [0, 0]
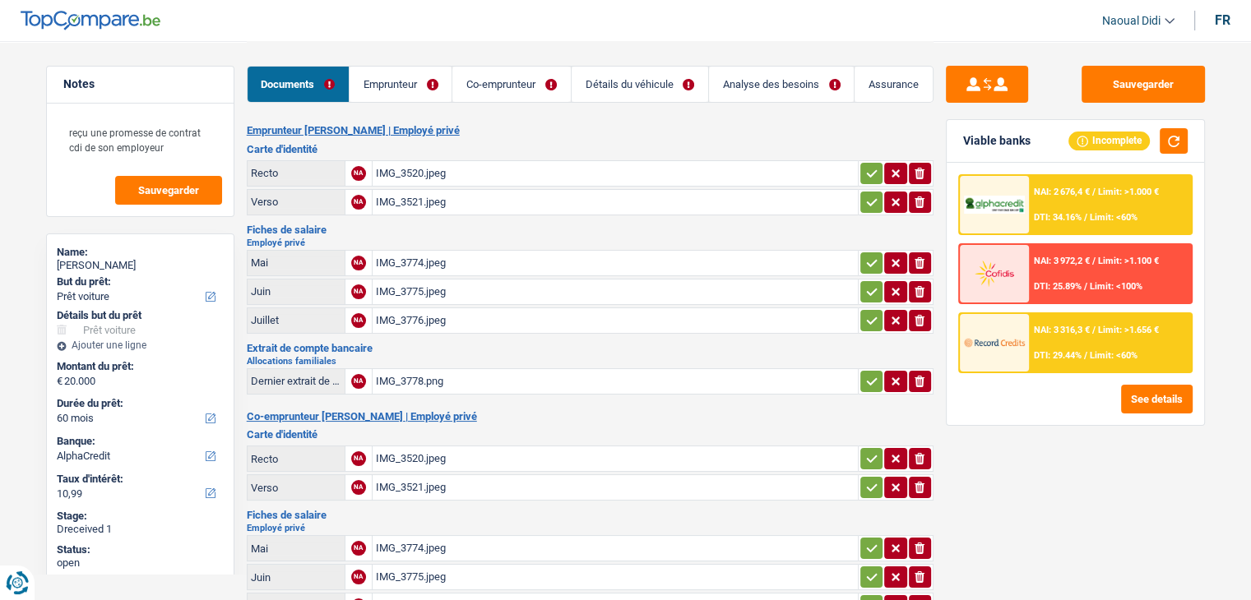
click at [531, 80] on link "Co-emprunteur" at bounding box center [511, 84] width 118 height 35
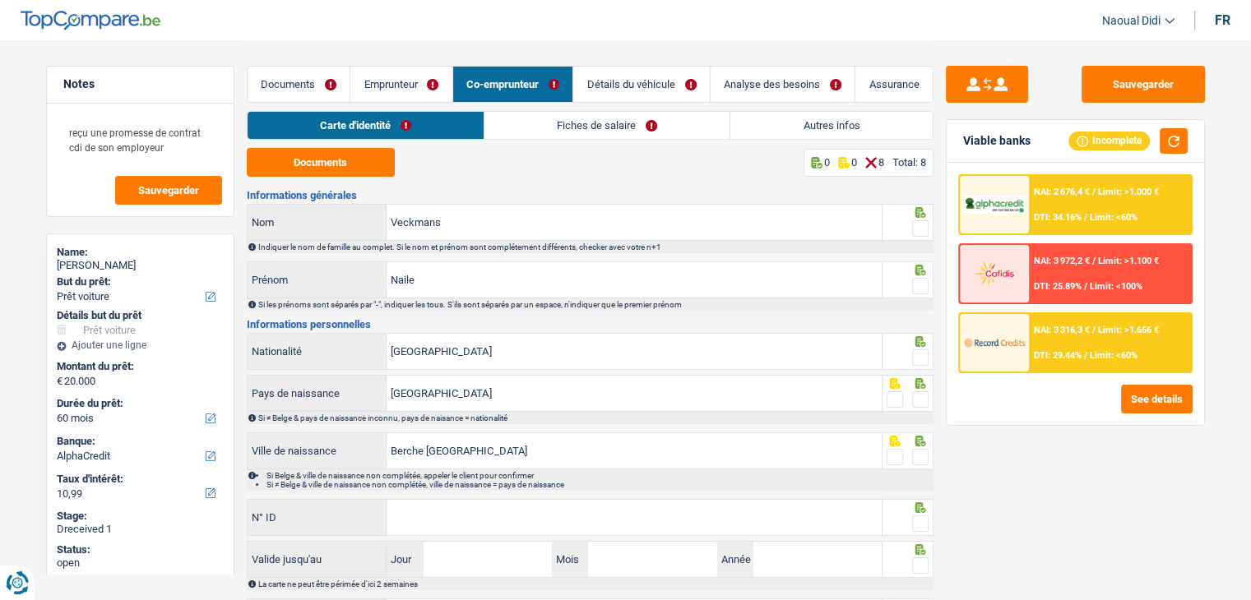
click at [574, 126] on link "Fiches de salaire" at bounding box center [606, 125] width 245 height 27
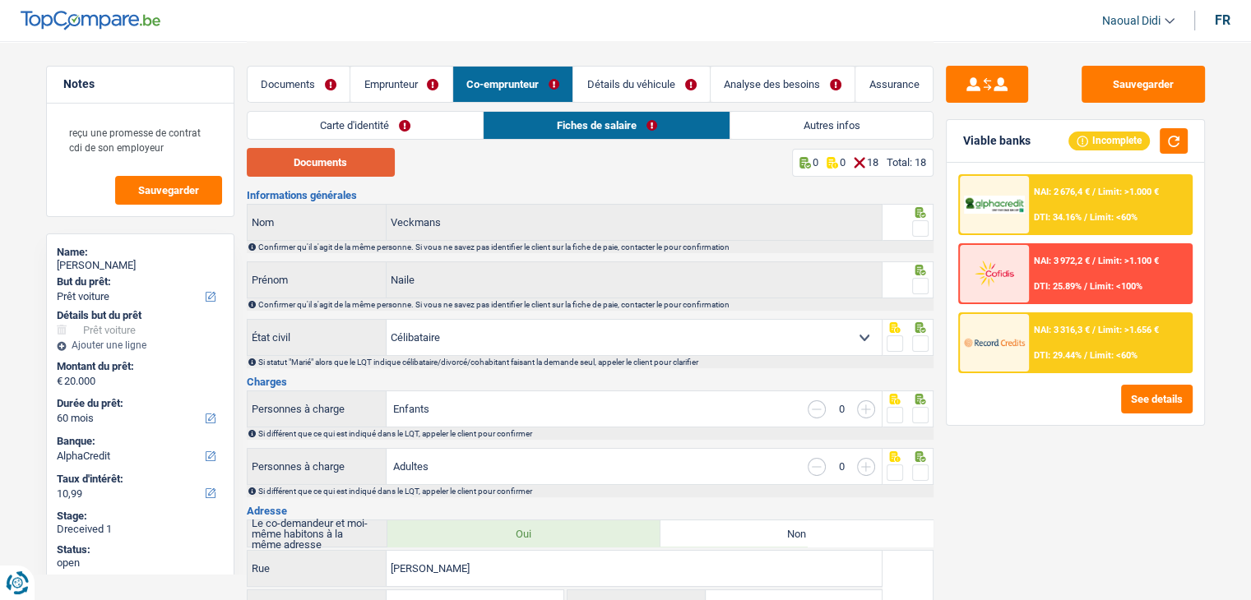
click at [331, 161] on button "Documents" at bounding box center [321, 162] width 148 height 29
click at [406, 84] on link "Emprunteur" at bounding box center [401, 84] width 102 height 35
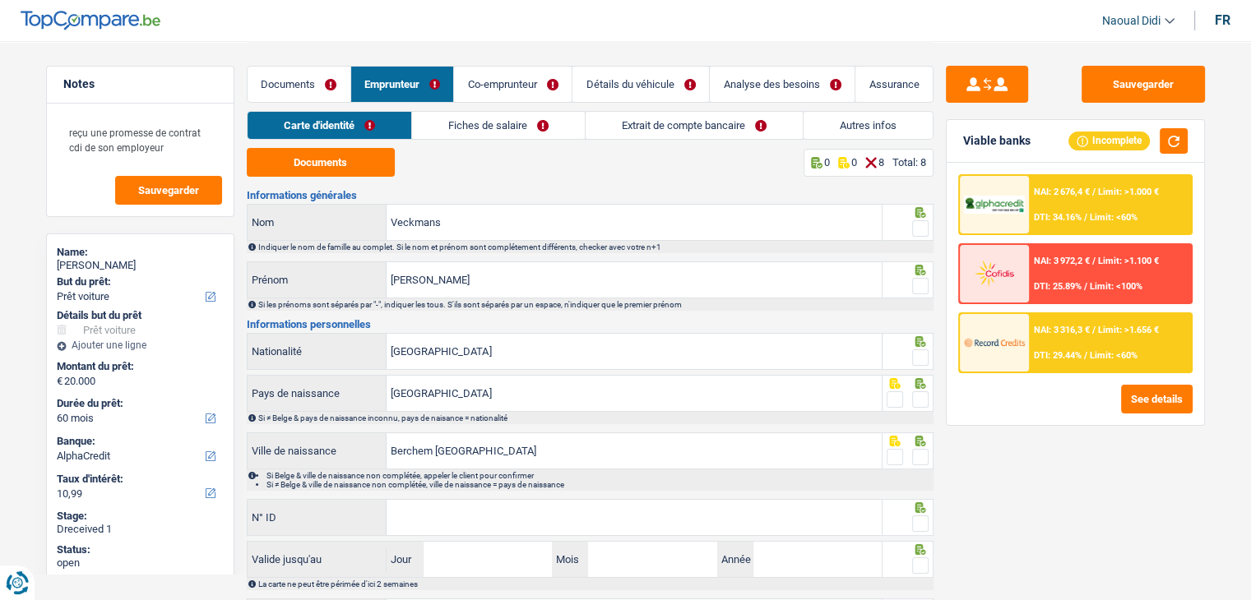
click at [447, 116] on link "Fiches de salaire" at bounding box center [498, 125] width 173 height 27
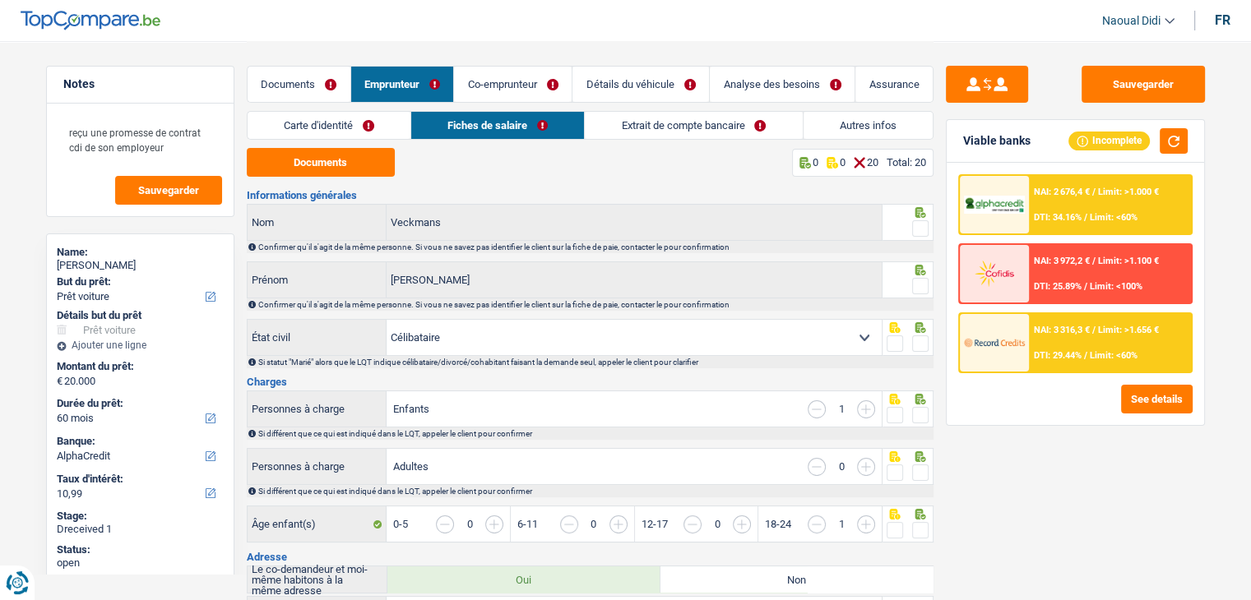
click at [651, 93] on link "Détails du véhicule" at bounding box center [640, 84] width 137 height 35
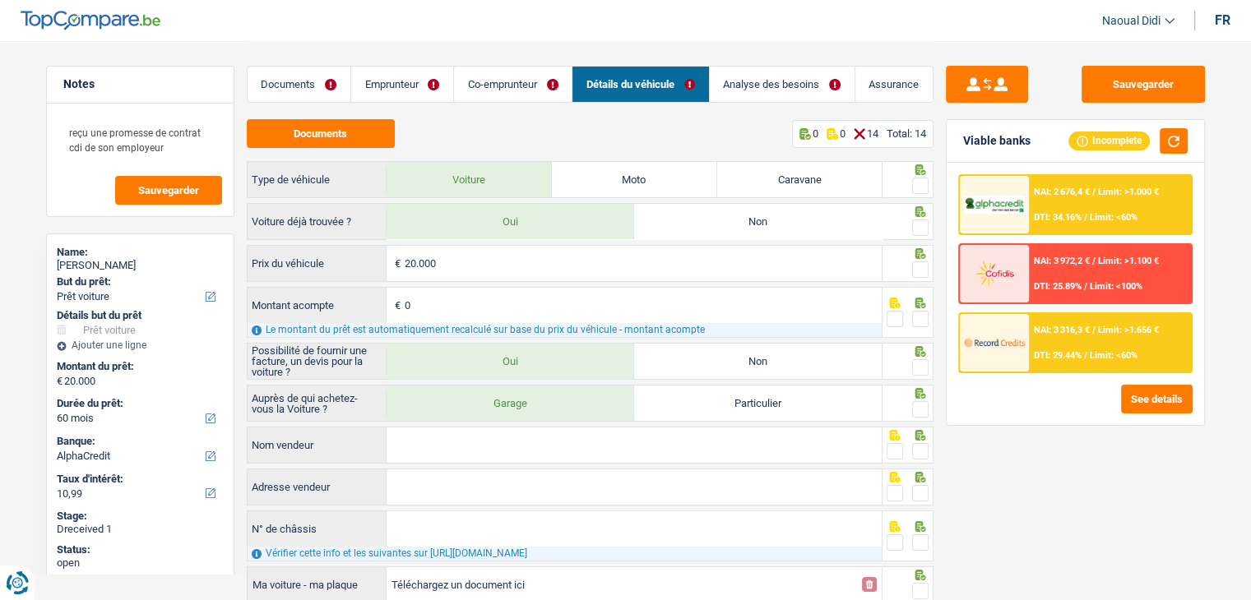
click at [750, 76] on link "Analyse des besoins" at bounding box center [782, 84] width 145 height 35
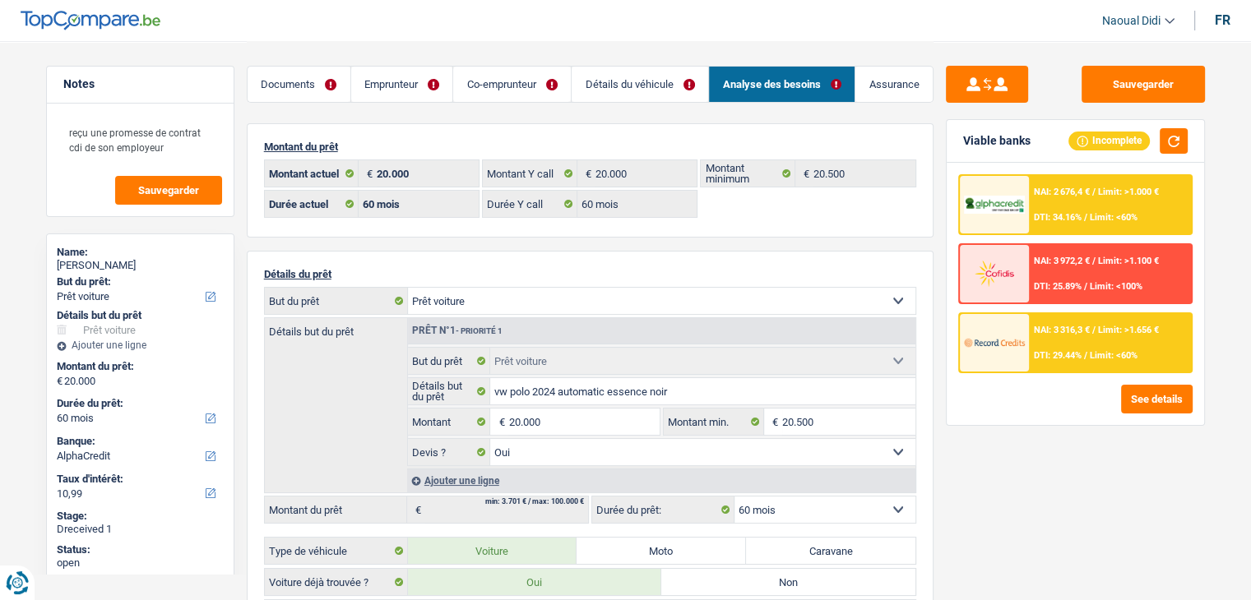
click at [280, 82] on link "Documents" at bounding box center [299, 84] width 103 height 35
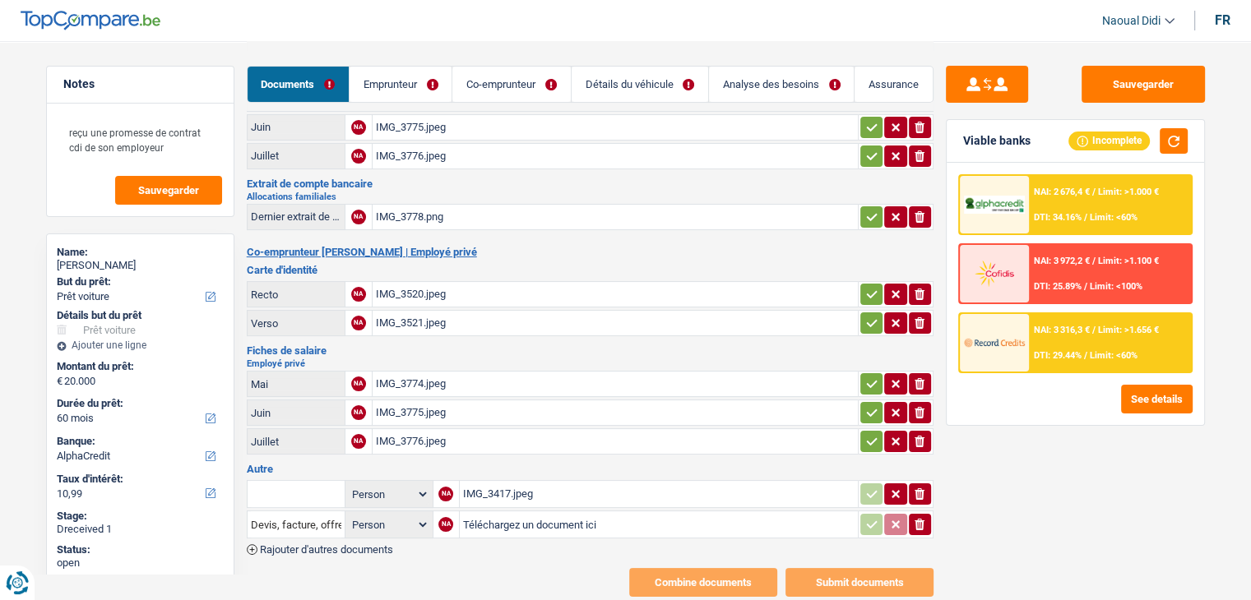
scroll to position [201, 0]
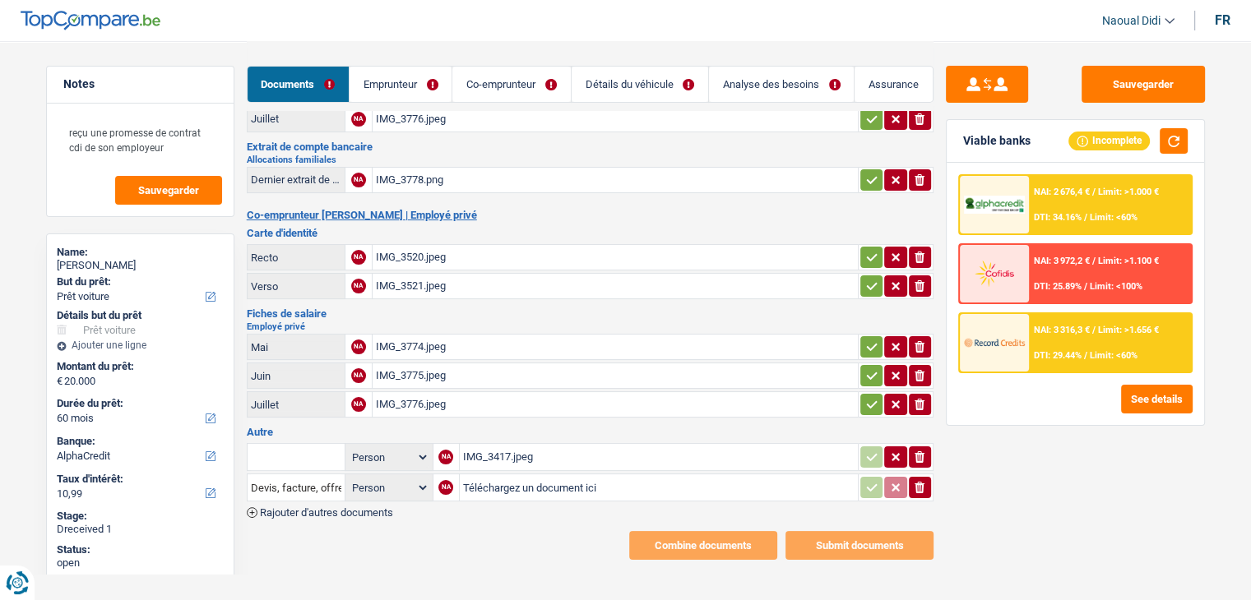
click at [503, 445] on div "IMG_3417.jpeg" at bounding box center [658, 457] width 391 height 25
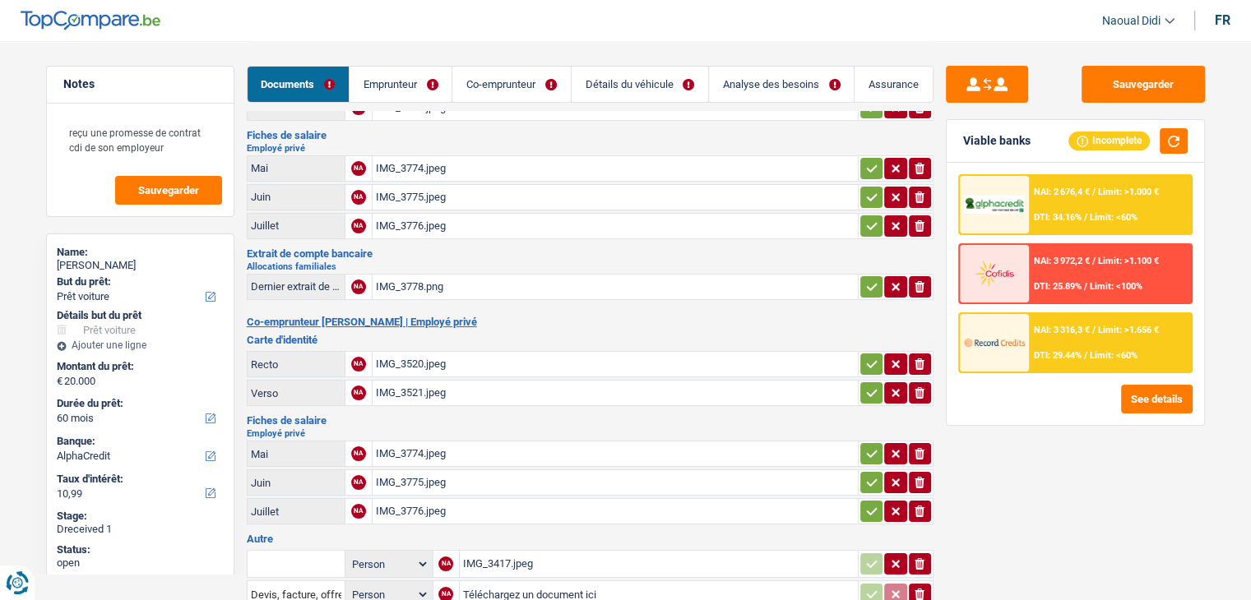
scroll to position [119, 0]
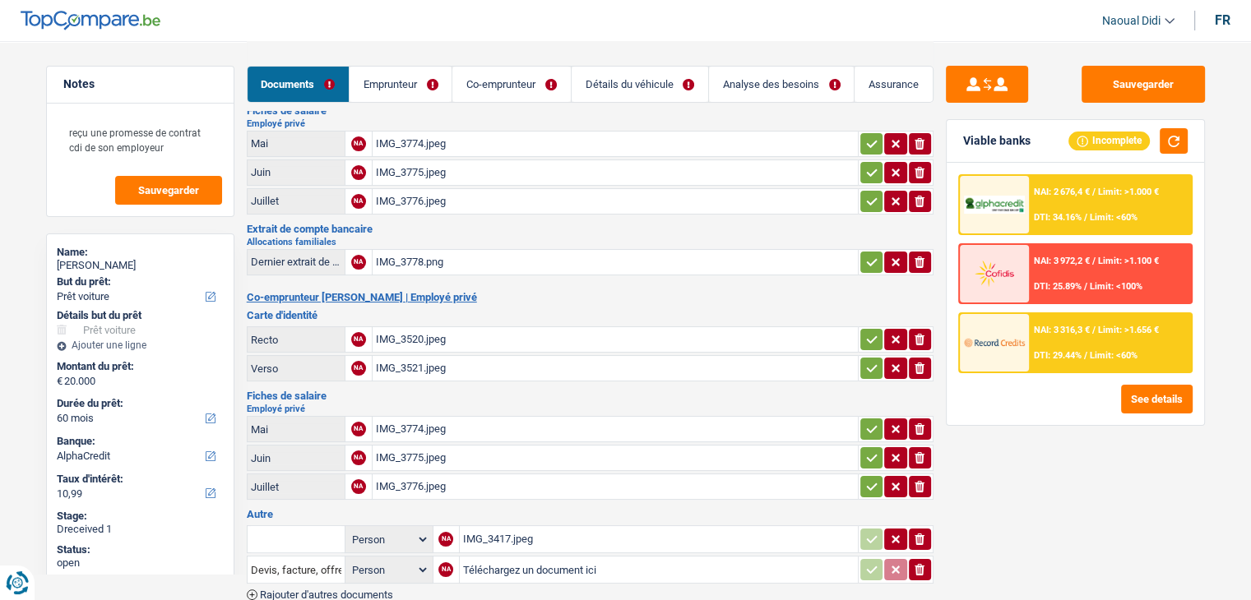
click at [403, 335] on div "IMG_3520.jpeg" at bounding box center [615, 339] width 479 height 25
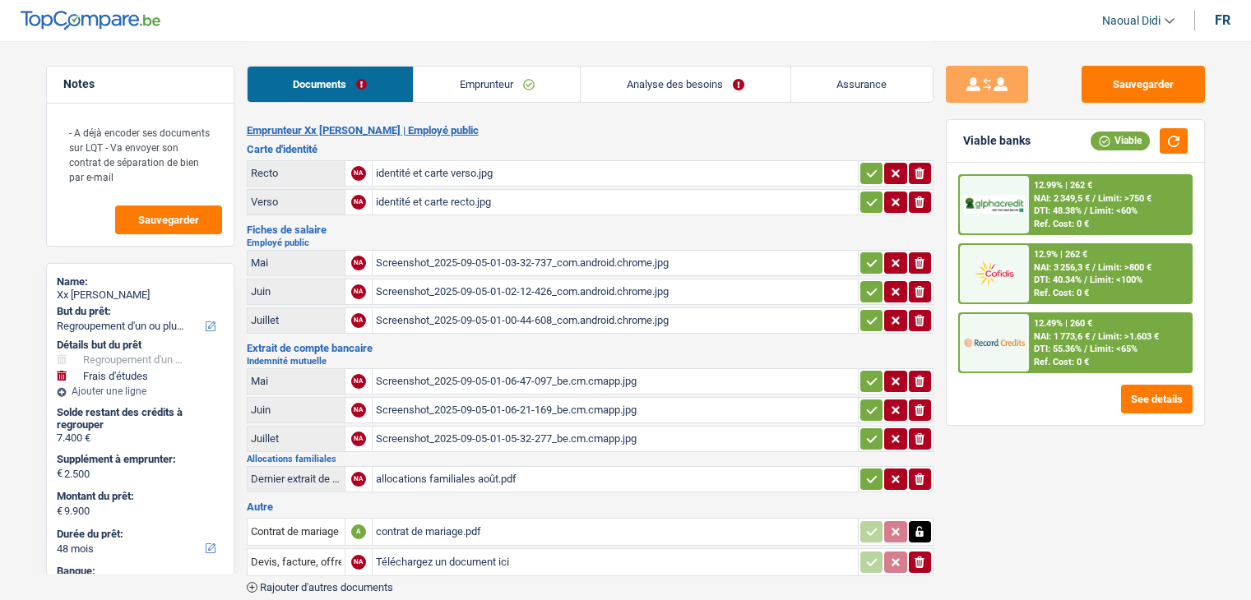
select select "refinancing"
select select "study"
select select "48"
select select "cofidis"
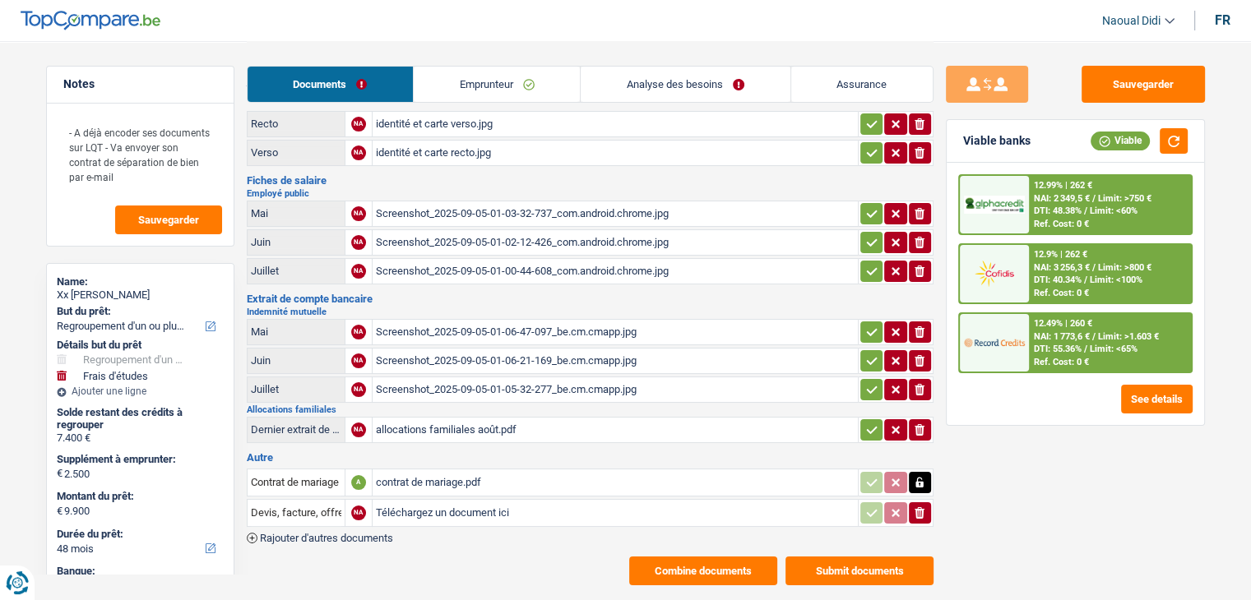
scroll to position [76, 0]
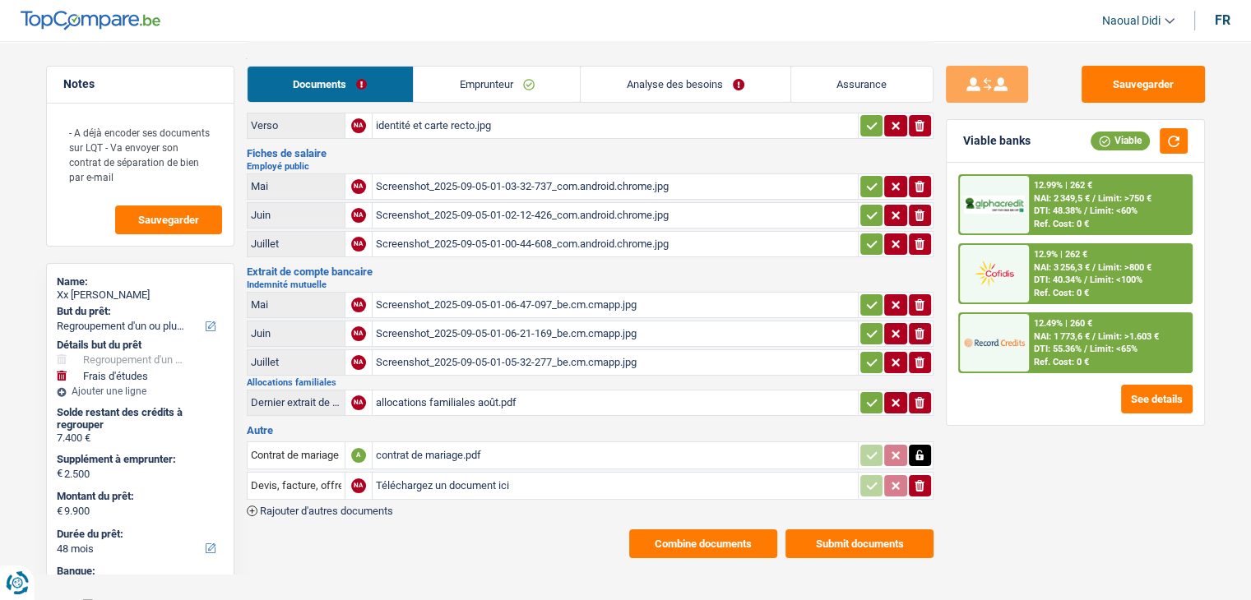
click at [750, 530] on button "Combine documents" at bounding box center [703, 544] width 148 height 29
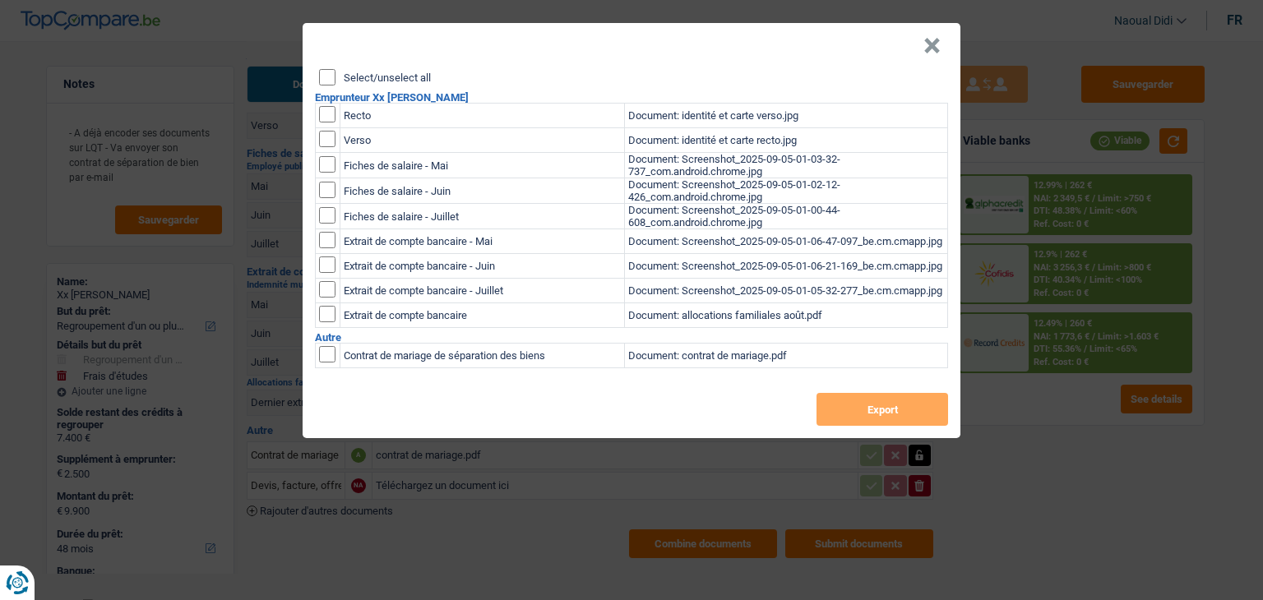
click at [329, 74] on input "Select/unselect all" at bounding box center [327, 77] width 16 height 16
checkbox input "true"
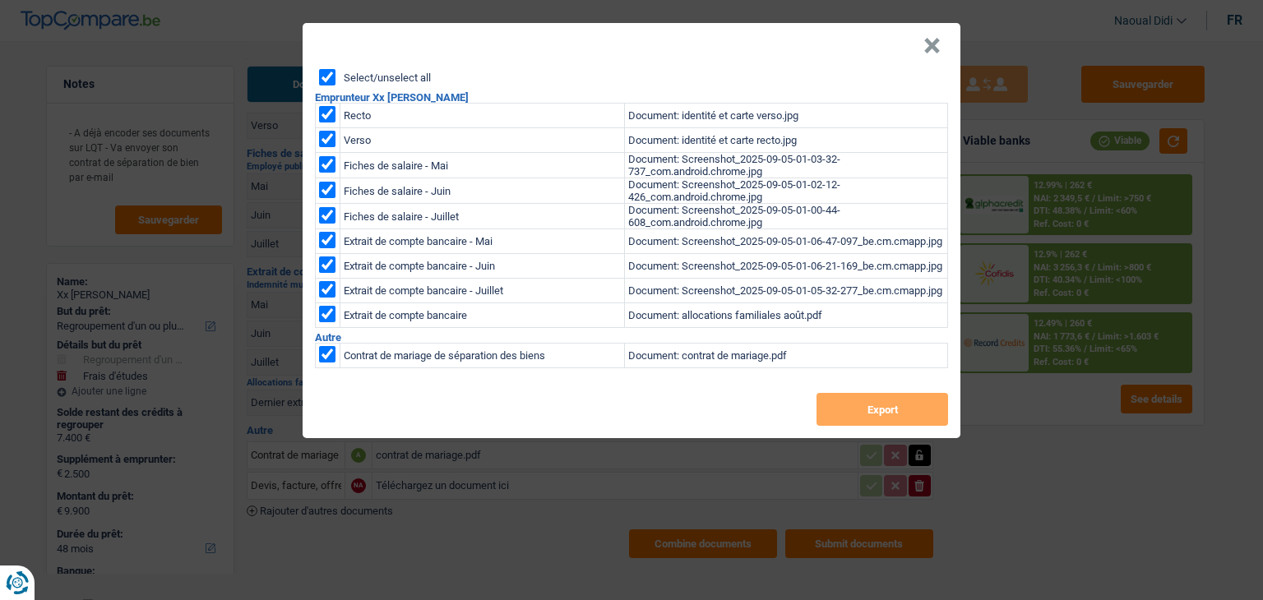
checkbox input "true"
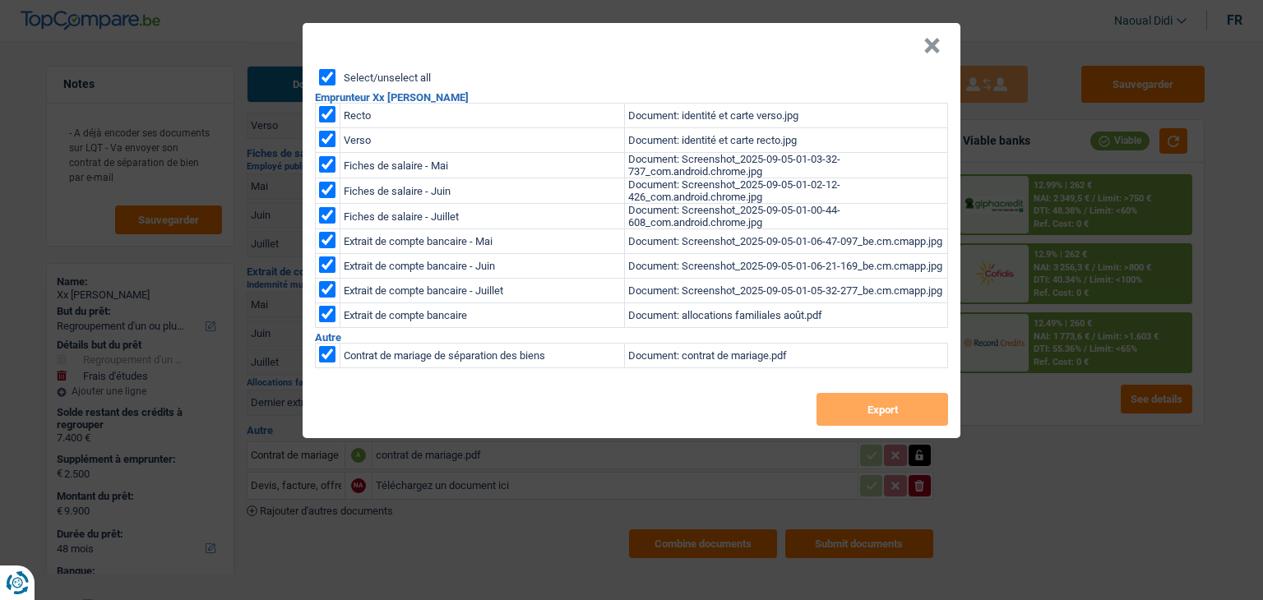
checkbox input "true"
click at [905, 406] on button "Export" at bounding box center [883, 409] width 132 height 33
click at [942, 47] on header "×" at bounding box center [632, 46] width 658 height 46
click at [930, 41] on button "×" at bounding box center [931, 46] width 17 height 16
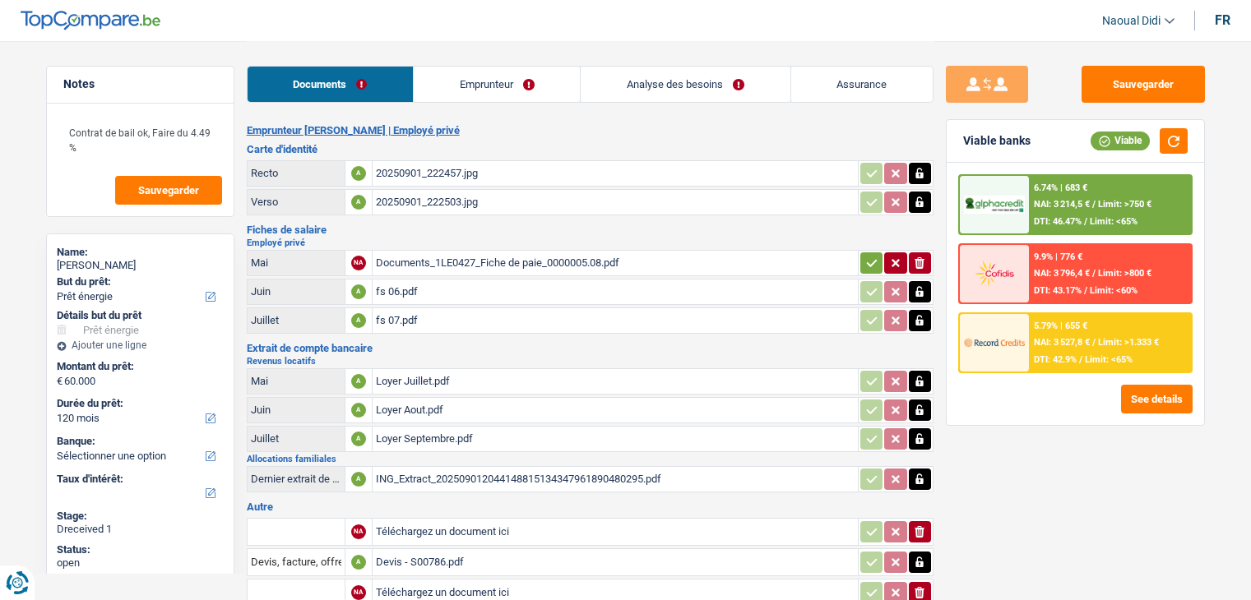
select select "energy"
select select "120"
click at [421, 175] on div "20250901_222457.jpg" at bounding box center [615, 173] width 479 height 25
click at [432, 262] on div "Documents_1LE0427_Fiche de paie_0000005.08.pdf" at bounding box center [615, 263] width 479 height 25
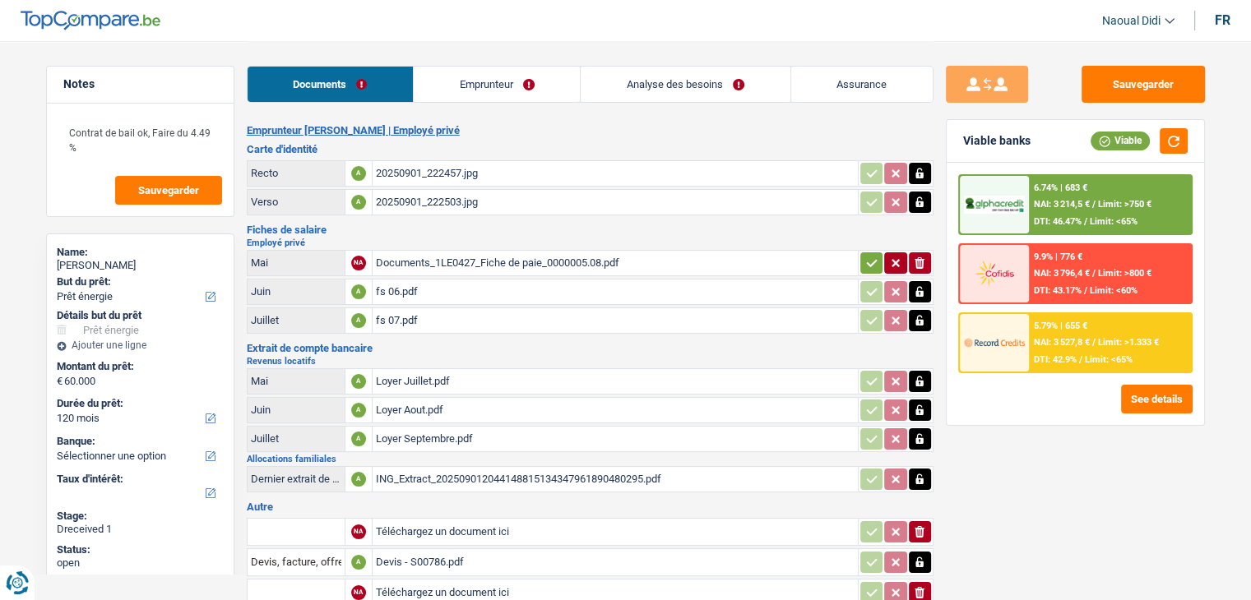
click at [406, 286] on div "fs 06.pdf" at bounding box center [615, 292] width 479 height 25
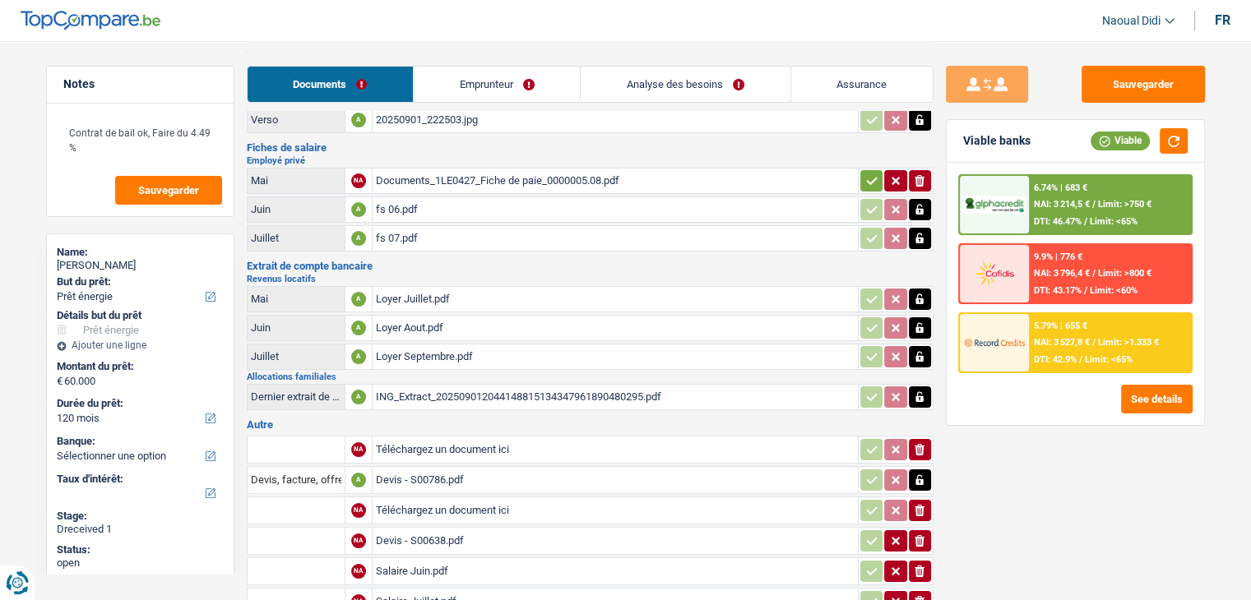
click at [437, 294] on div "Loyer Juillet.pdf" at bounding box center [615, 299] width 479 height 25
click at [454, 388] on div "ING_Extract_202509012044148815134347961890480295.pdf" at bounding box center [615, 397] width 479 height 25
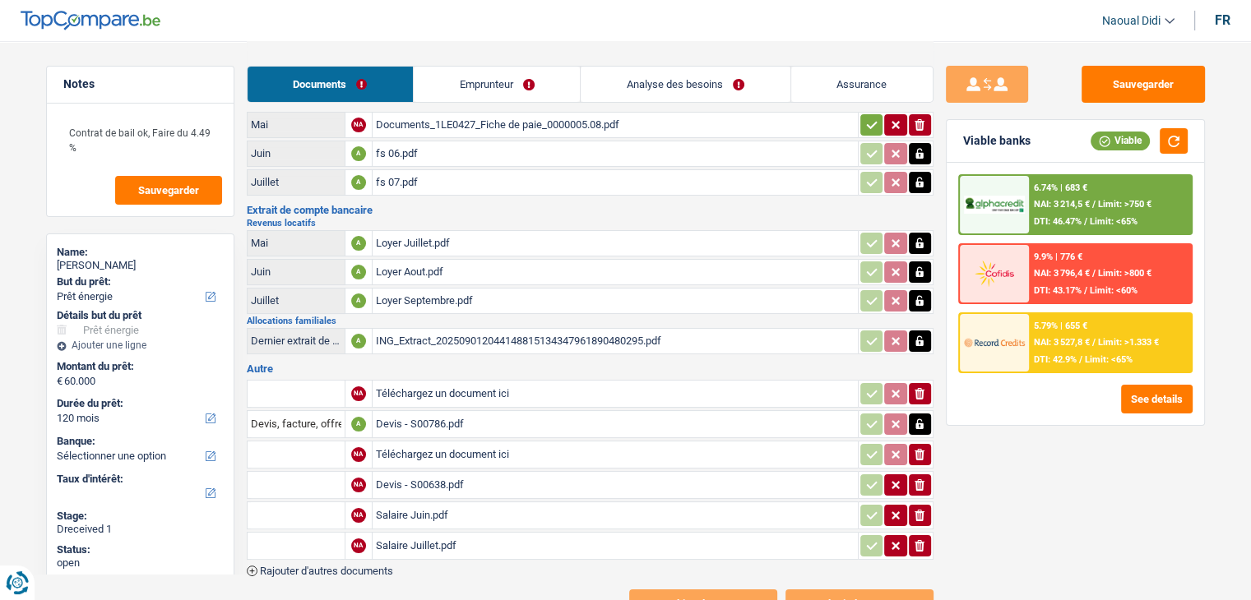
scroll to position [164, 0]
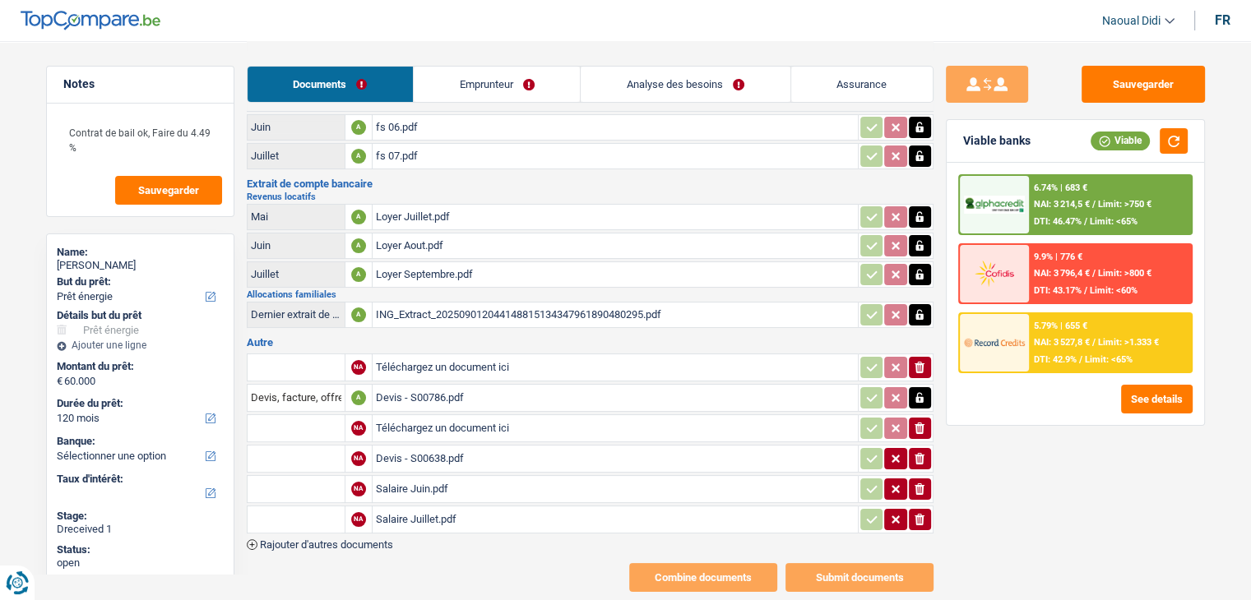
click at [438, 386] on div "Devis - S00786.pdf" at bounding box center [615, 398] width 479 height 25
click at [424, 416] on input "Téléchargez un document ici" at bounding box center [615, 428] width 479 height 25
click at [424, 447] on div "Devis - S00638.pdf" at bounding box center [615, 459] width 479 height 25
click at [394, 479] on div "Salaire Juin.pdf" at bounding box center [615, 489] width 479 height 25
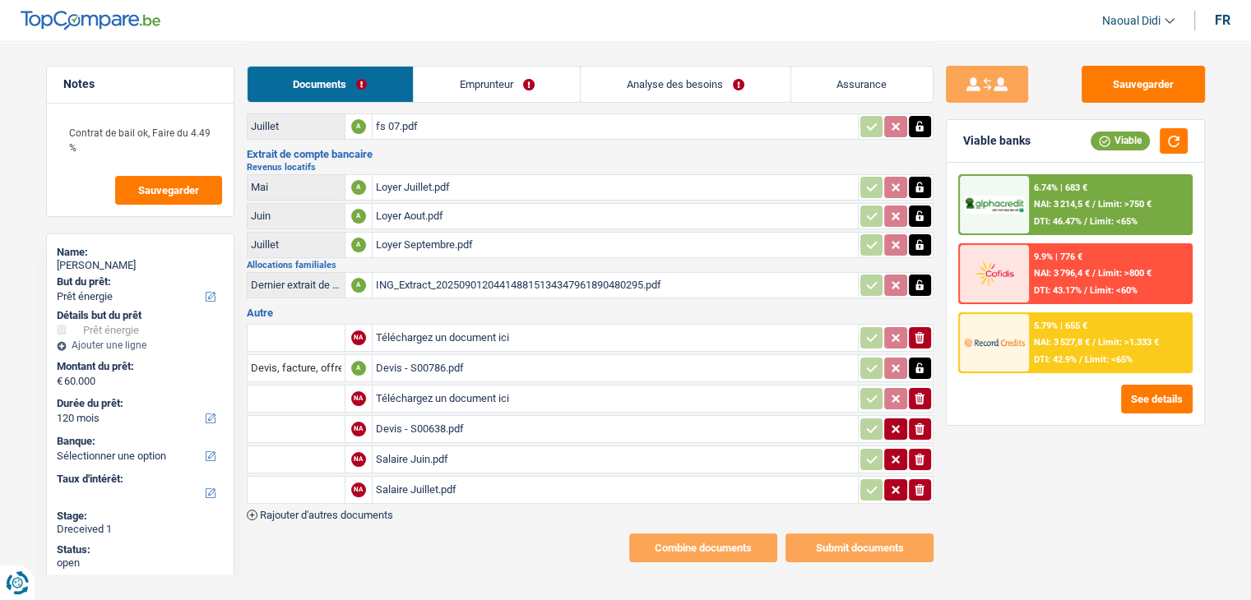
scroll to position [195, 0]
click at [458, 76] on link "Emprunteur" at bounding box center [497, 84] width 166 height 35
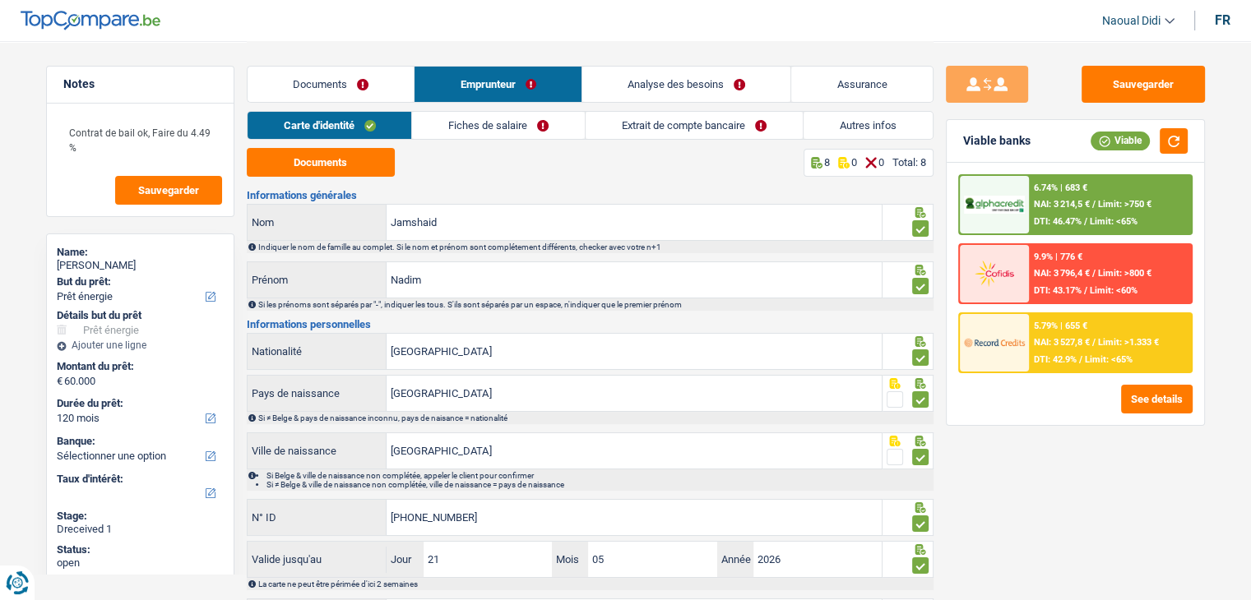
scroll to position [0, 0]
click at [506, 128] on link "Fiches de salaire" at bounding box center [498, 125] width 173 height 27
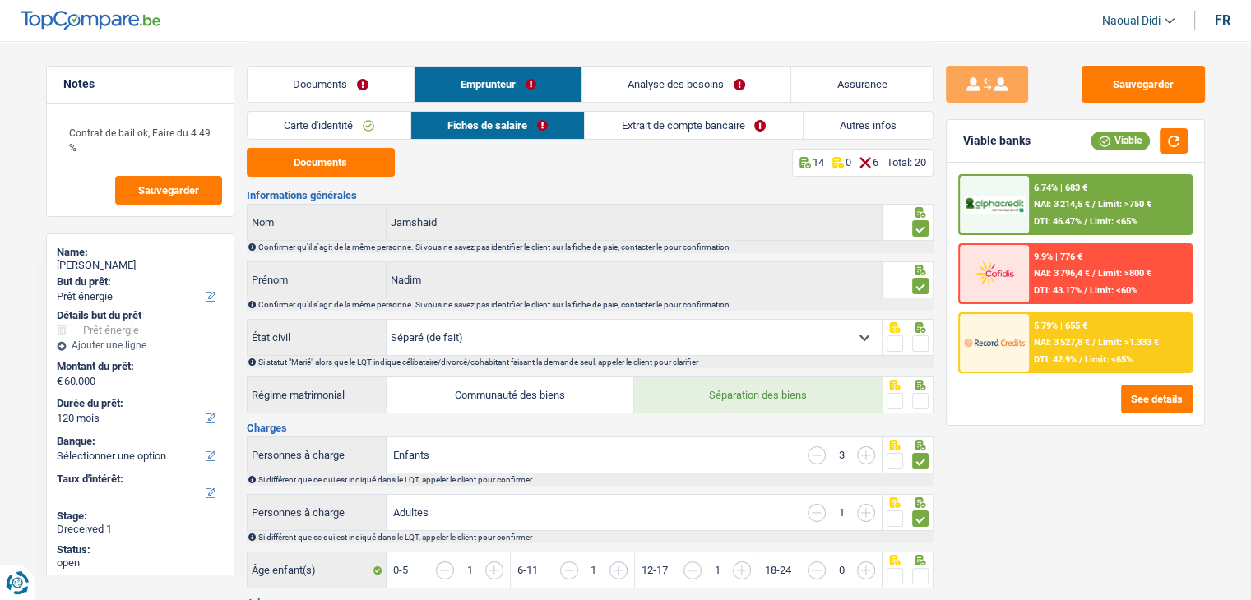
drag, startPoint x: 478, startPoint y: 338, endPoint x: 397, endPoint y: 331, distance: 80.9
click at [397, 331] on select "Célibataire Marié(e) Cohabitant(e) légal(e) Divorcé(e) Veuf(ve) Séparé (de fait…" at bounding box center [633, 337] width 495 height 35
click at [362, 165] on button "Documents" at bounding box center [321, 162] width 148 height 29
click at [694, 80] on link "Analyse des besoins" at bounding box center [686, 84] width 209 height 35
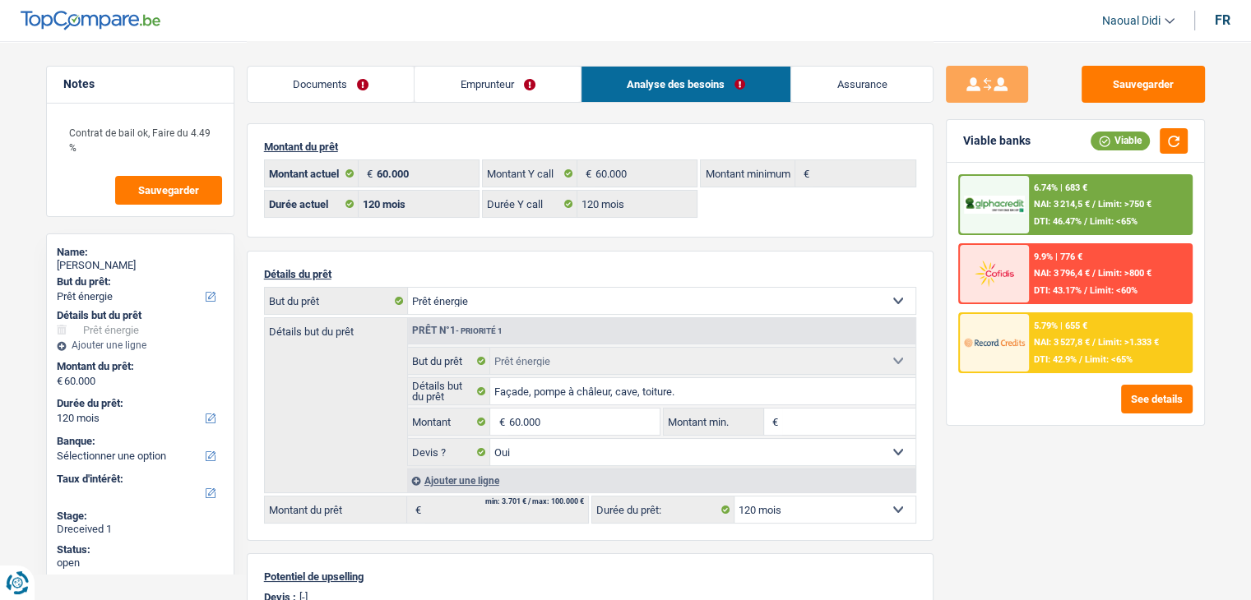
click at [345, 81] on link "Documents" at bounding box center [331, 84] width 167 height 35
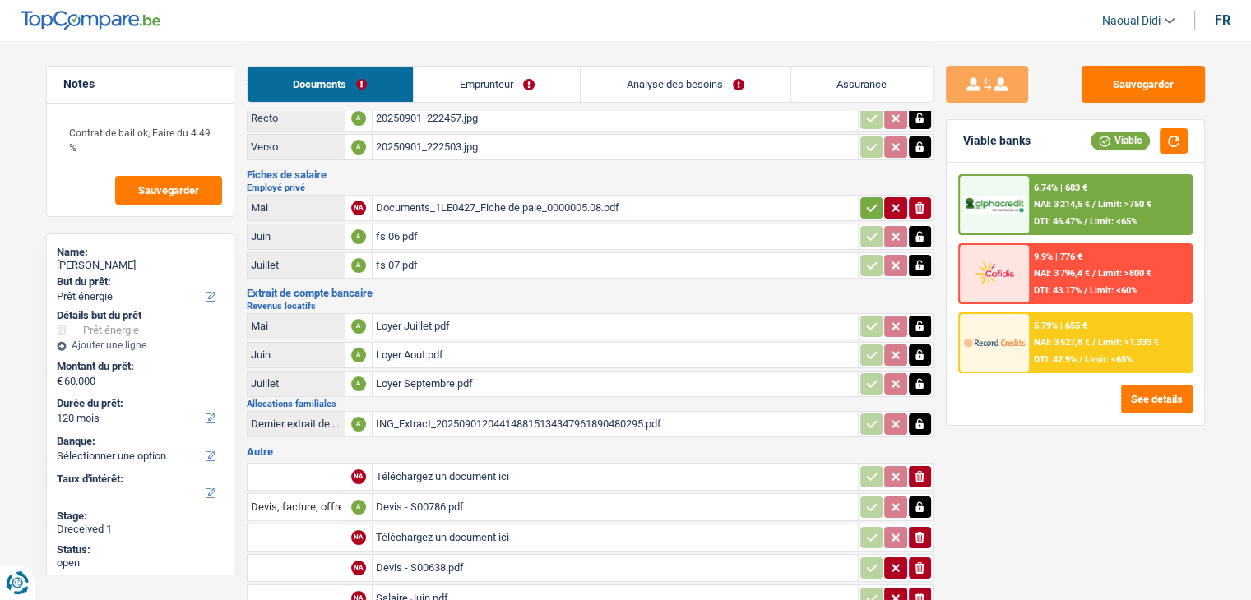
scroll to position [82, 0]
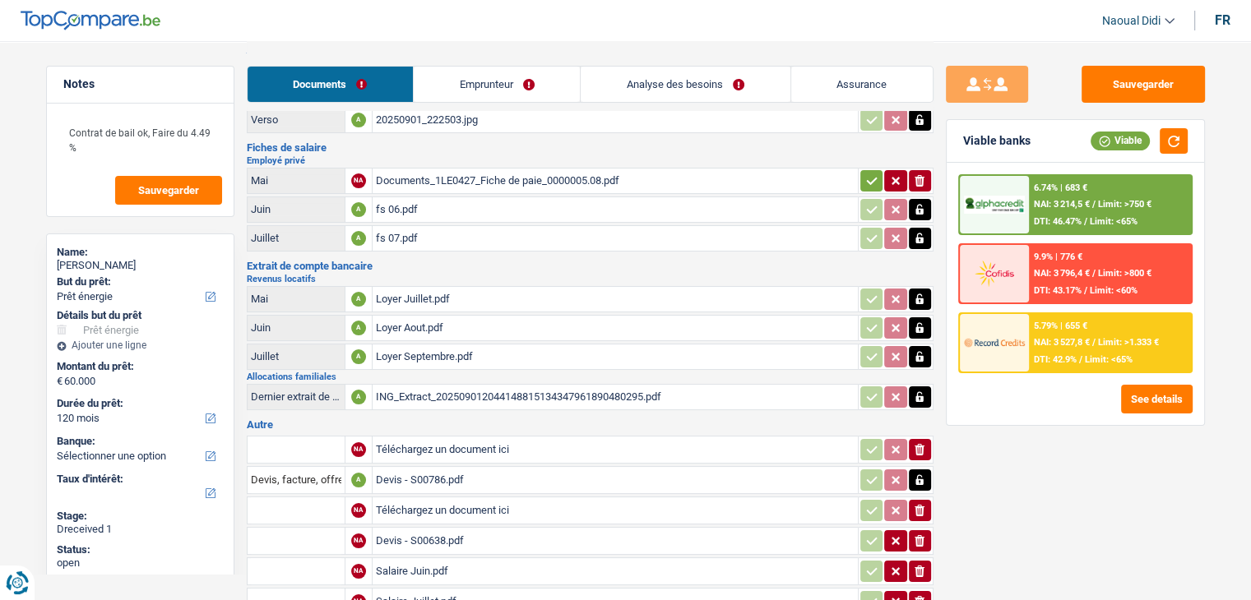
click at [422, 175] on div "Documents_1LE0427_Fiche de paie_0000005.08.pdf" at bounding box center [615, 181] width 479 height 25
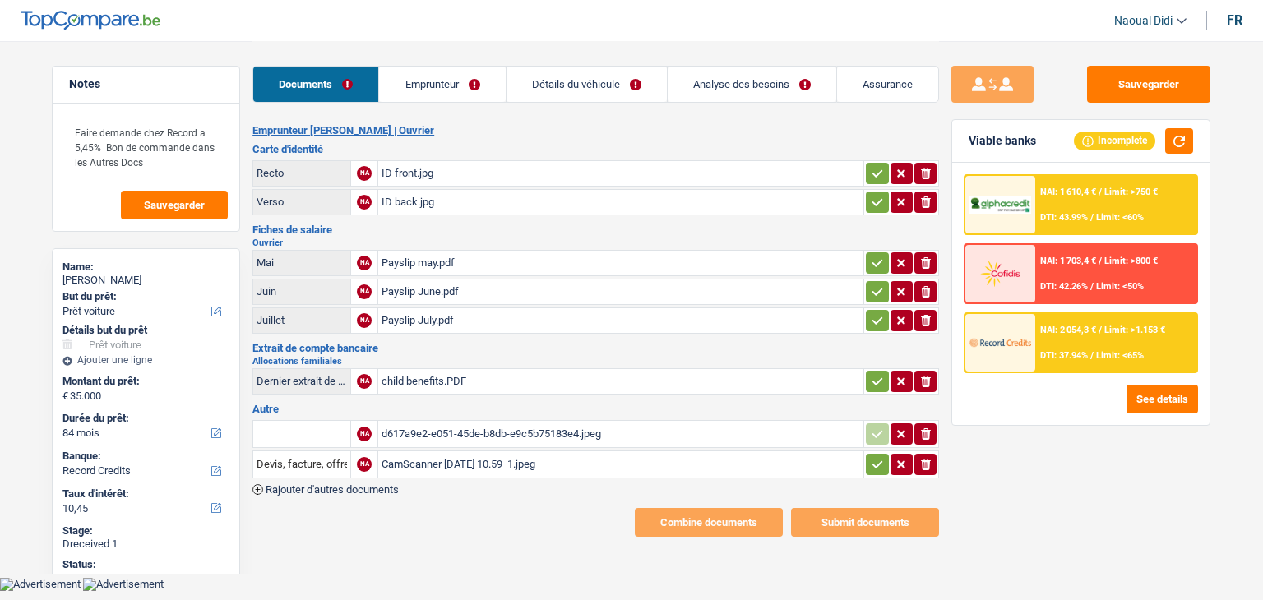
select select "car"
select select "84"
select select "record credits"
click at [405, 175] on div "ID front.jpg" at bounding box center [621, 173] width 479 height 25
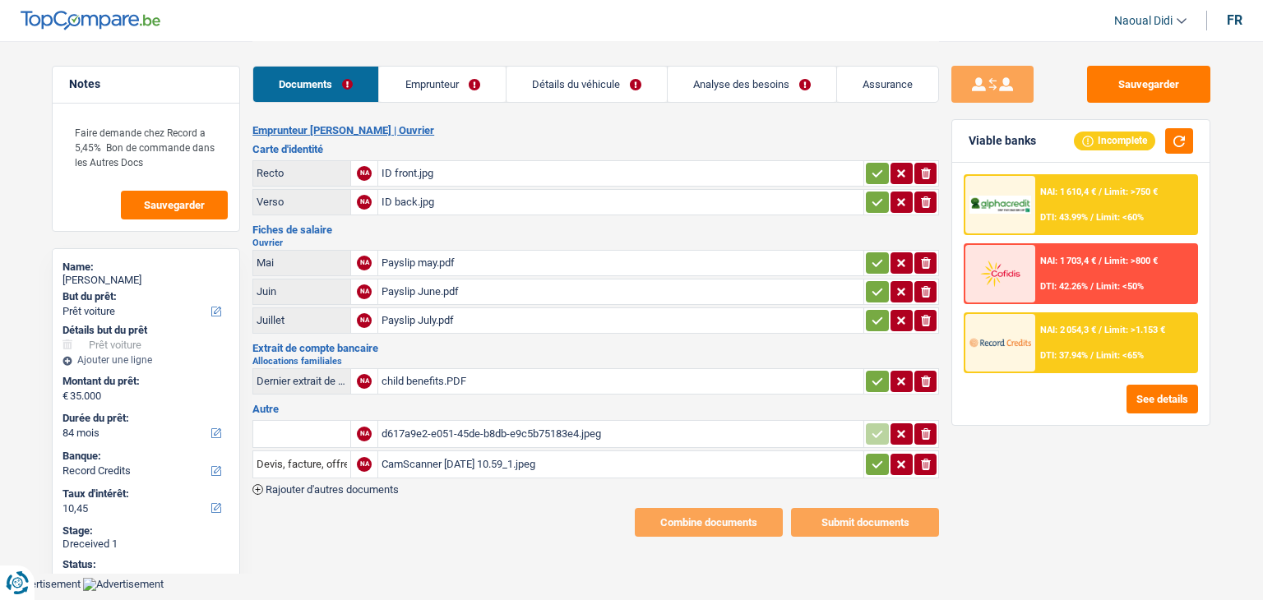
click at [411, 196] on div "ID back.jpg" at bounding box center [621, 202] width 479 height 25
click at [388, 263] on div "Payslip may.pdf" at bounding box center [621, 263] width 479 height 25
click at [408, 287] on div "Payslip June.pdf" at bounding box center [621, 292] width 479 height 25
click at [405, 320] on div "Payslip July.pdf" at bounding box center [621, 320] width 479 height 25
click at [429, 378] on div "child benefits.PDF" at bounding box center [621, 381] width 479 height 25
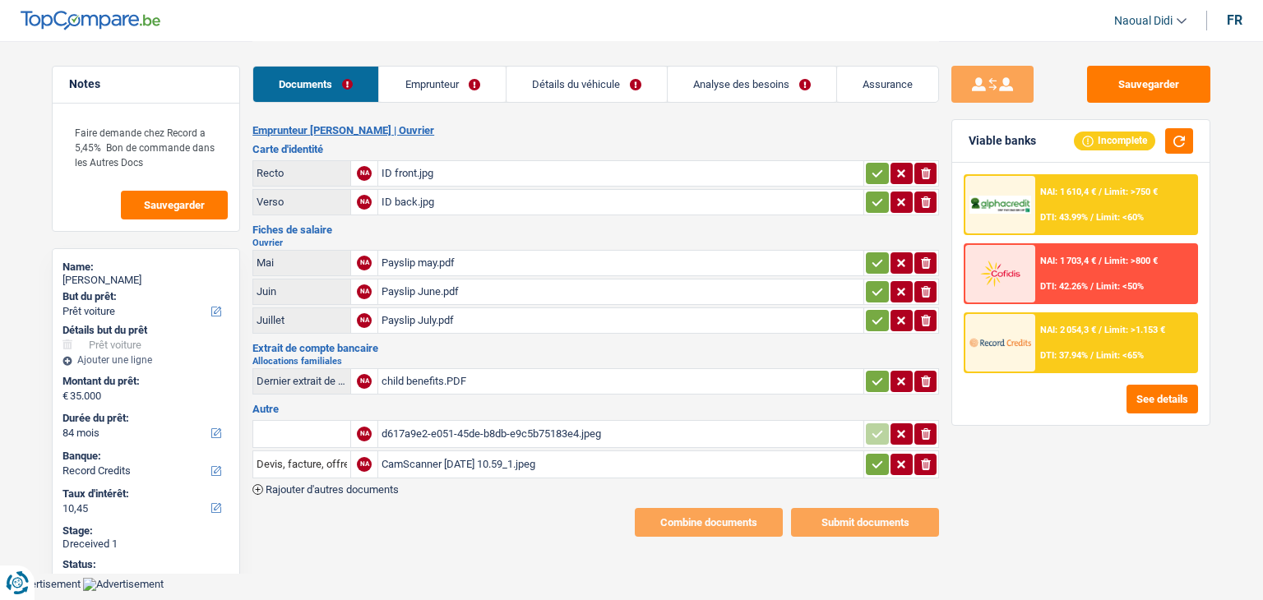
click at [434, 428] on div "d617a9e2-e051-45de-b8db-e9c5b75183e4.jpeg" at bounding box center [621, 434] width 479 height 25
click at [496, 456] on div "CamScanner 9-3-25 10.59_1.jpeg" at bounding box center [621, 464] width 479 height 25
click at [432, 84] on link "Emprunteur" at bounding box center [442, 84] width 126 height 35
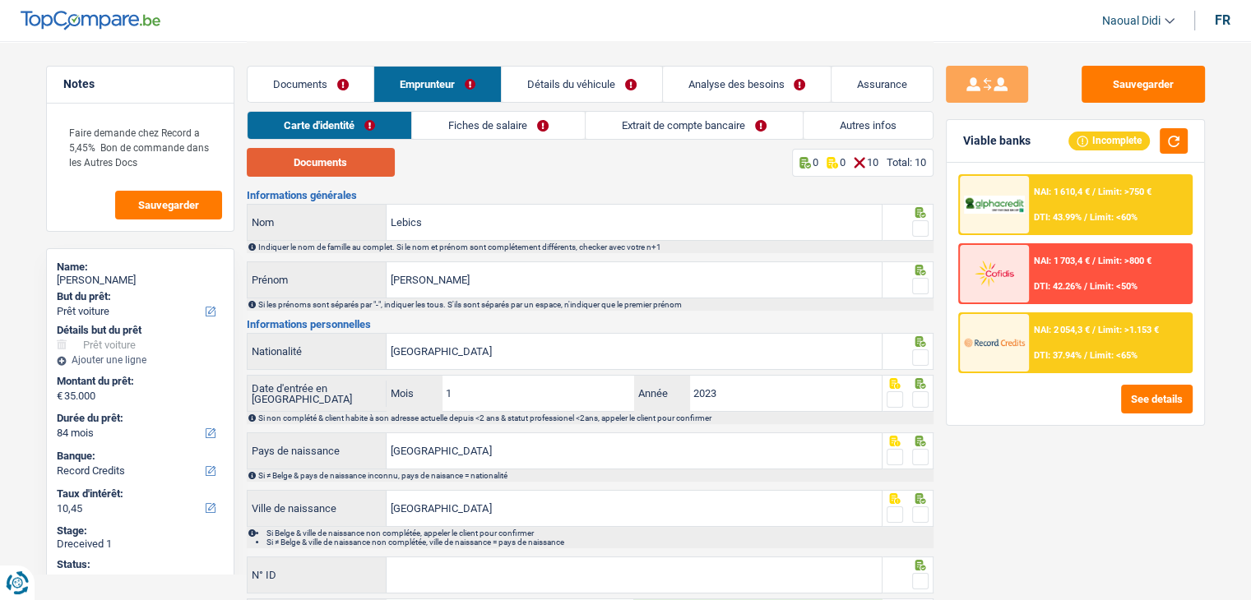
click at [308, 172] on button "Documents" at bounding box center [321, 162] width 148 height 29
click at [922, 227] on span at bounding box center [920, 228] width 16 height 16
click at [0, 0] on input "radio" at bounding box center [0, 0] width 0 height 0
click at [920, 281] on span at bounding box center [920, 286] width 16 height 16
click at [0, 0] on input "radio" at bounding box center [0, 0] width 0 height 0
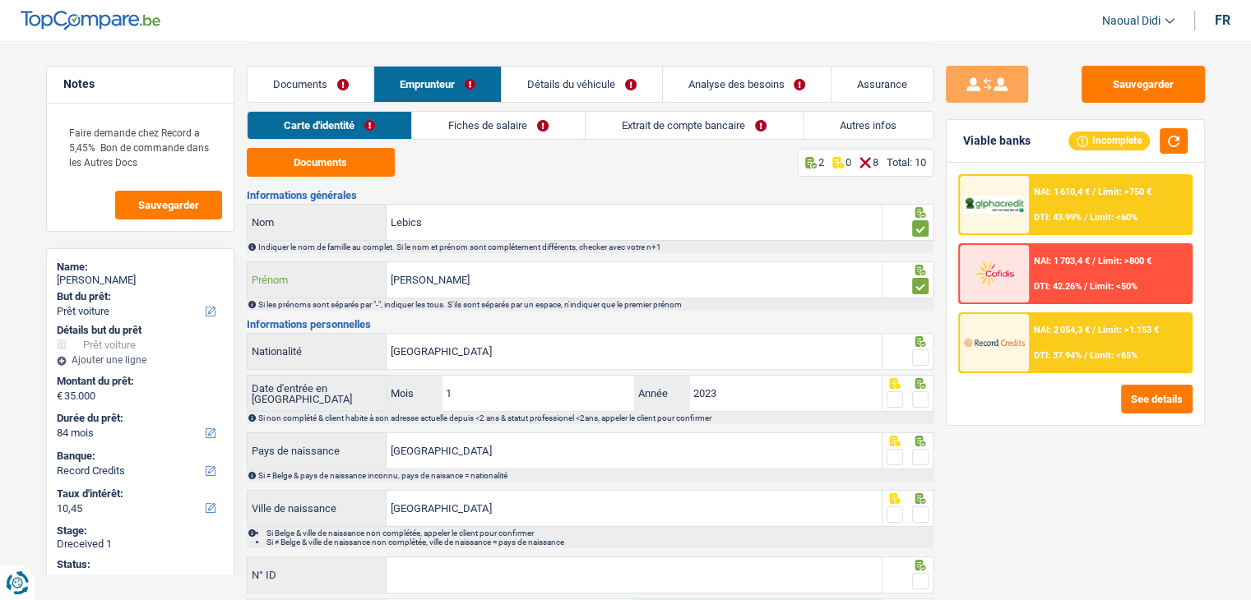
click at [457, 282] on input "Istvan Steve" at bounding box center [633, 279] width 495 height 35
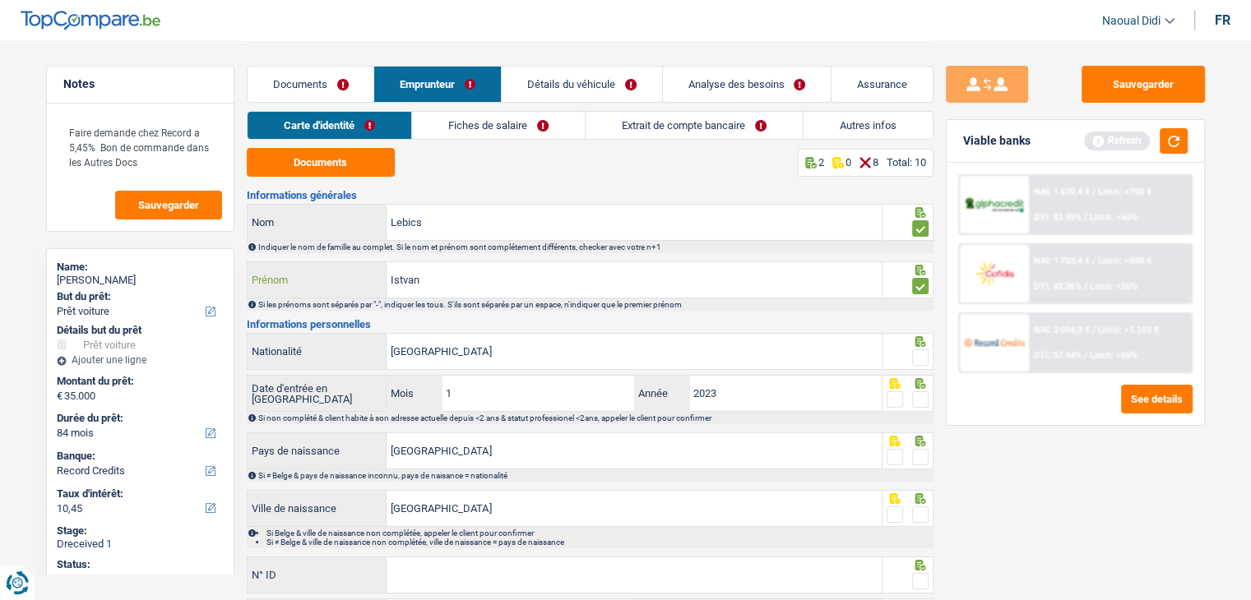
type input "Istvan"
click at [919, 355] on span at bounding box center [920, 357] width 16 height 16
click at [0, 0] on input "radio" at bounding box center [0, 0] width 0 height 0
click at [921, 398] on span at bounding box center [920, 399] width 16 height 16
click at [0, 0] on input "radio" at bounding box center [0, 0] width 0 height 0
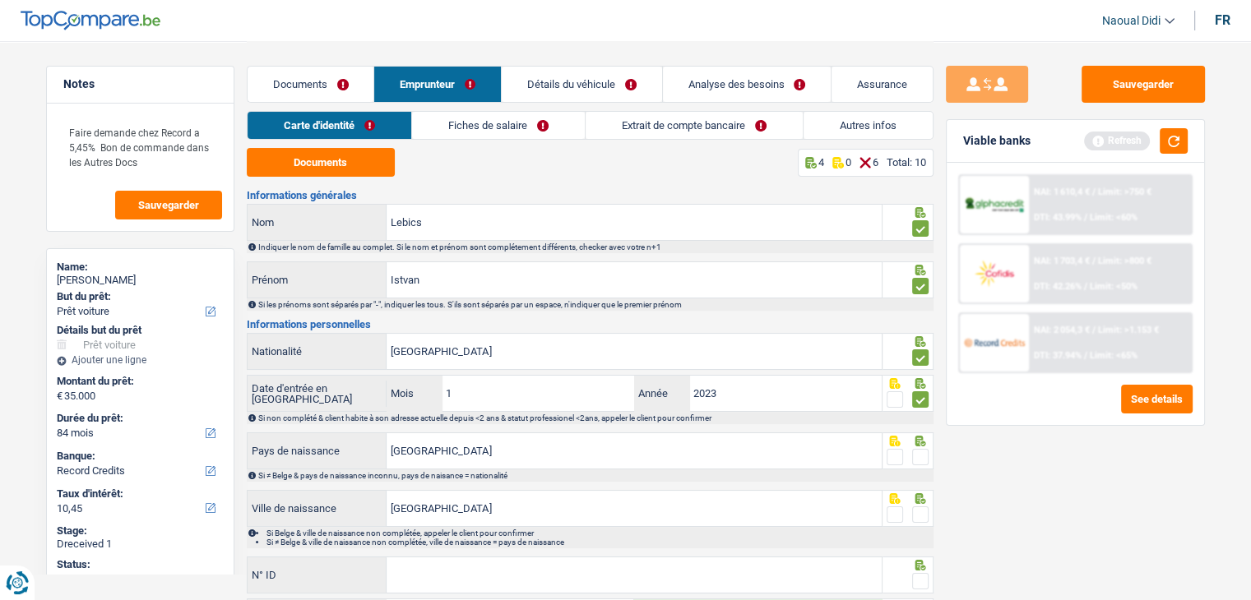
click at [919, 455] on span at bounding box center [920, 457] width 16 height 16
click at [0, 0] on input "radio" at bounding box center [0, 0] width 0 height 0
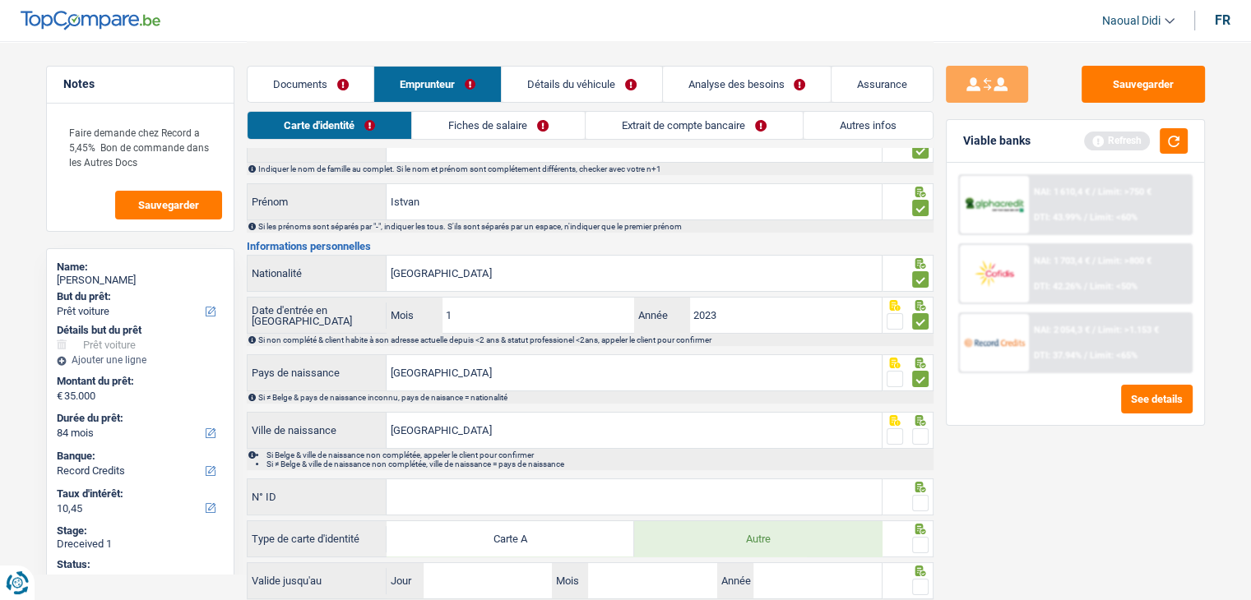
scroll to position [164, 0]
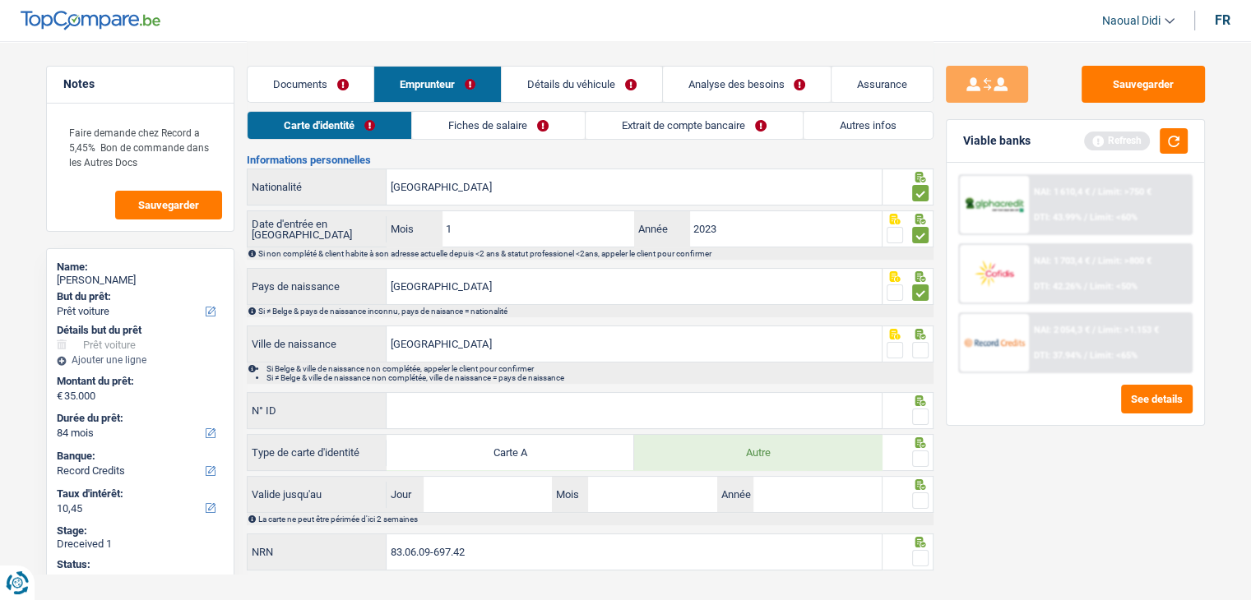
click at [918, 347] on span at bounding box center [920, 350] width 16 height 16
click at [0, 0] on input "radio" at bounding box center [0, 0] width 0 height 0
click at [435, 409] on input "N° ID" at bounding box center [633, 410] width 495 height 35
paste input "B-6047042-62"
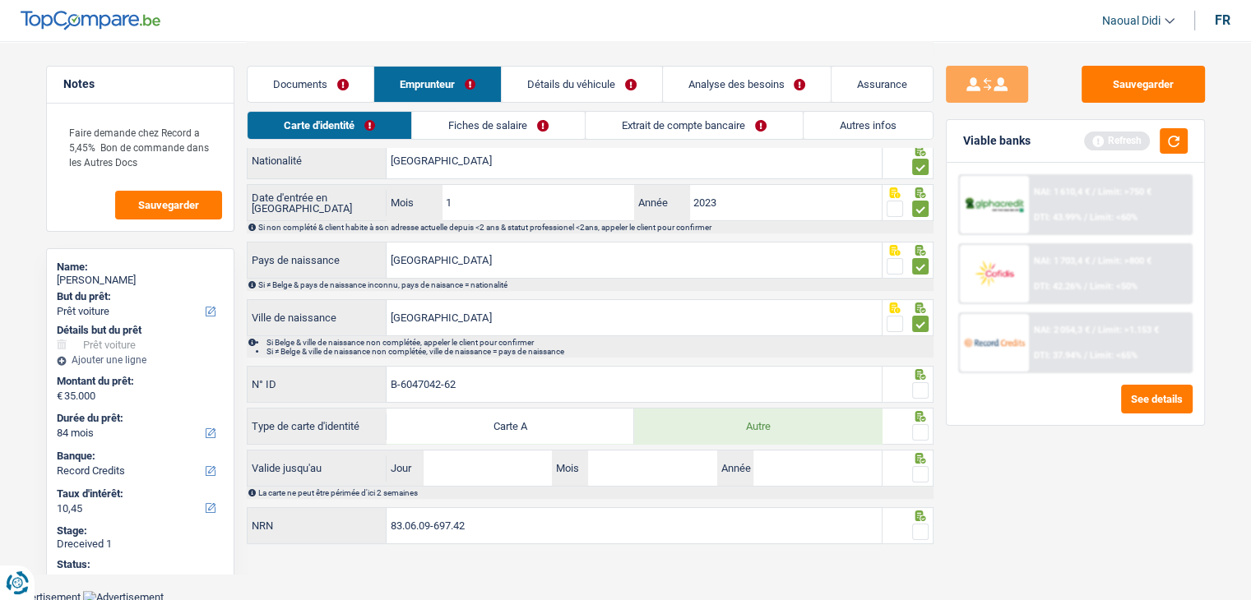
type input "B-6047042-62"
click at [919, 430] on span at bounding box center [920, 432] width 16 height 16
click at [0, 0] on input "radio" at bounding box center [0, 0] width 0 height 0
click at [918, 382] on span at bounding box center [920, 390] width 16 height 16
click at [0, 0] on input "radio" at bounding box center [0, 0] width 0 height 0
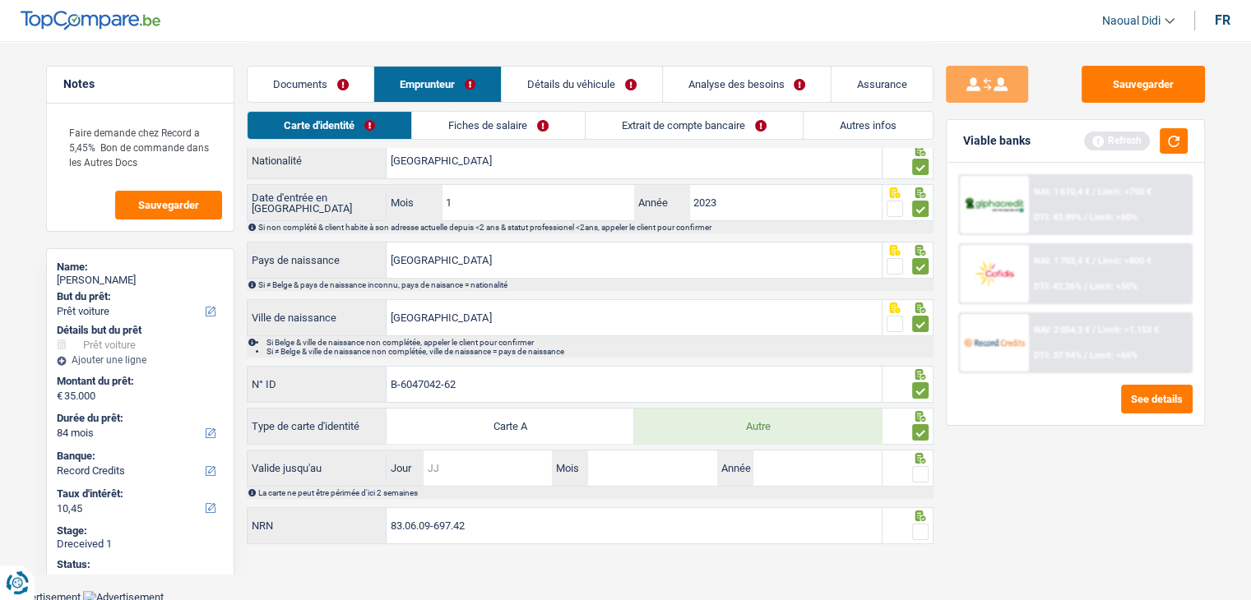
click at [477, 473] on input "Jour" at bounding box center [487, 468] width 128 height 35
type input "17"
type input "06"
type input "2029"
click at [914, 467] on span at bounding box center [920, 474] width 16 height 16
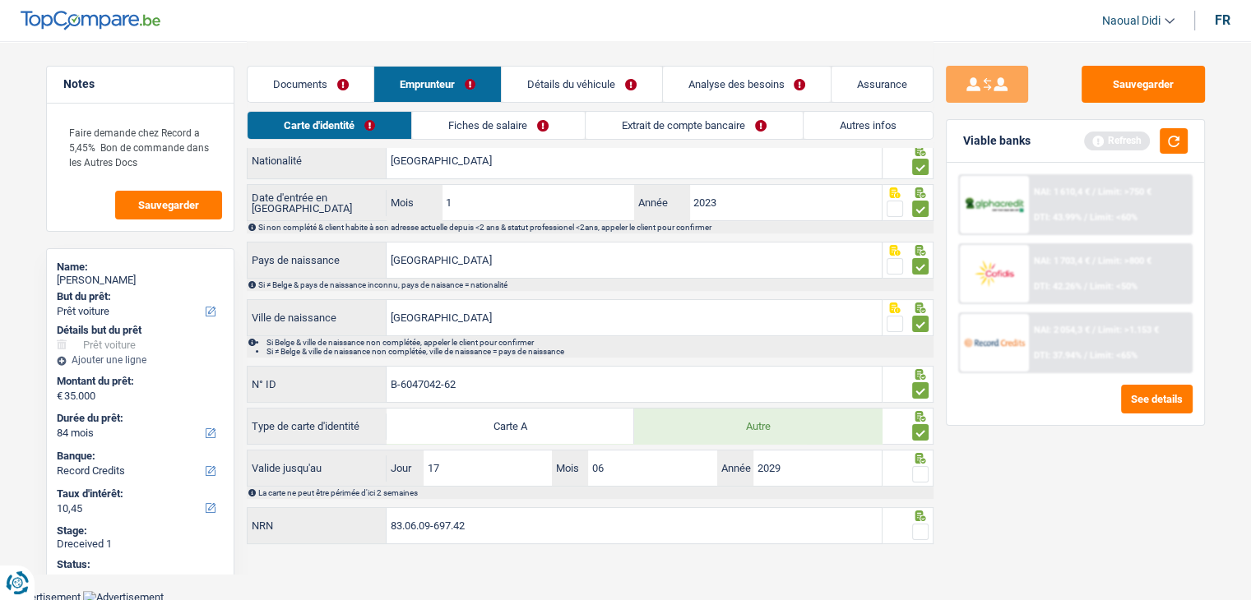
click at [0, 0] on input "radio" at bounding box center [0, 0] width 0 height 0
click at [922, 524] on span at bounding box center [920, 532] width 16 height 16
click at [0, 0] on input "radio" at bounding box center [0, 0] width 0 height 0
click at [1132, 83] on button "Sauvegarder" at bounding box center [1142, 84] width 123 height 37
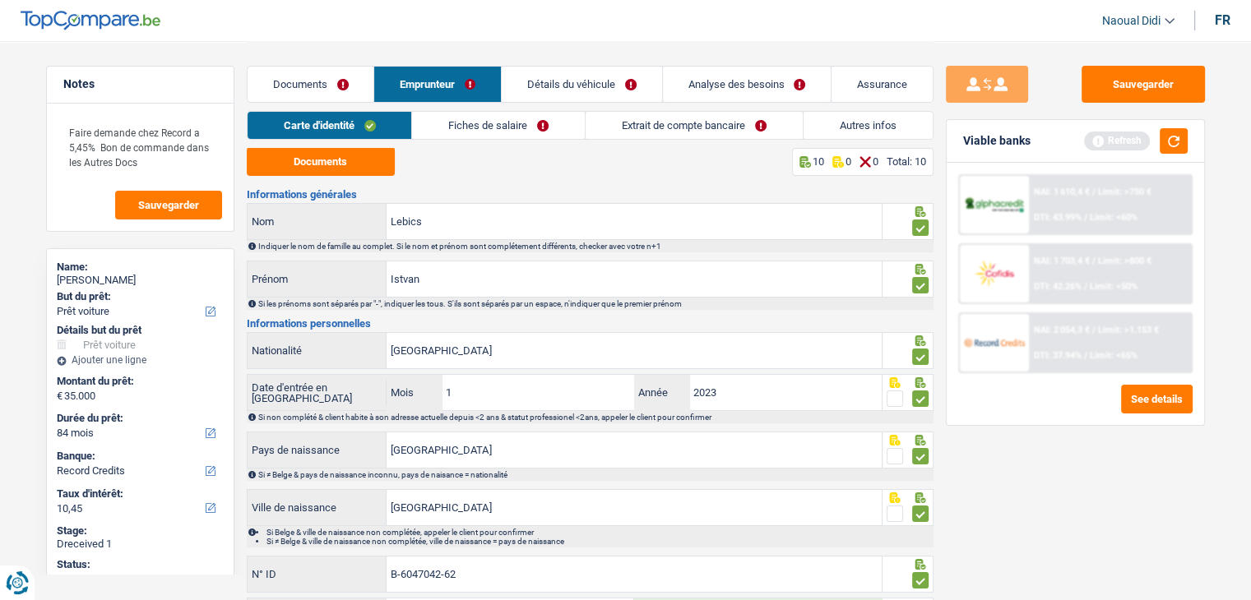
scroll to position [0, 0]
click at [493, 126] on link "Fiches de salaire" at bounding box center [498, 125] width 173 height 27
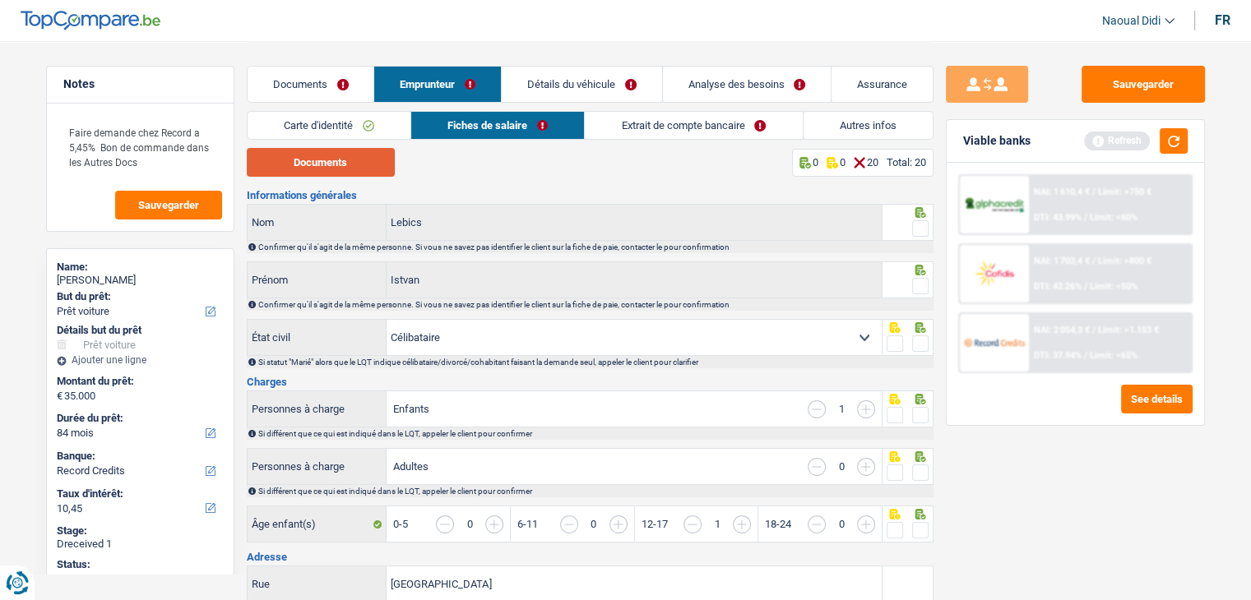
click at [332, 163] on button "Documents" at bounding box center [321, 162] width 148 height 29
click at [918, 230] on span at bounding box center [920, 228] width 16 height 16
click at [0, 0] on input "radio" at bounding box center [0, 0] width 0 height 0
click at [919, 291] on span at bounding box center [920, 286] width 16 height 16
click at [0, 0] on input "radio" at bounding box center [0, 0] width 0 height 0
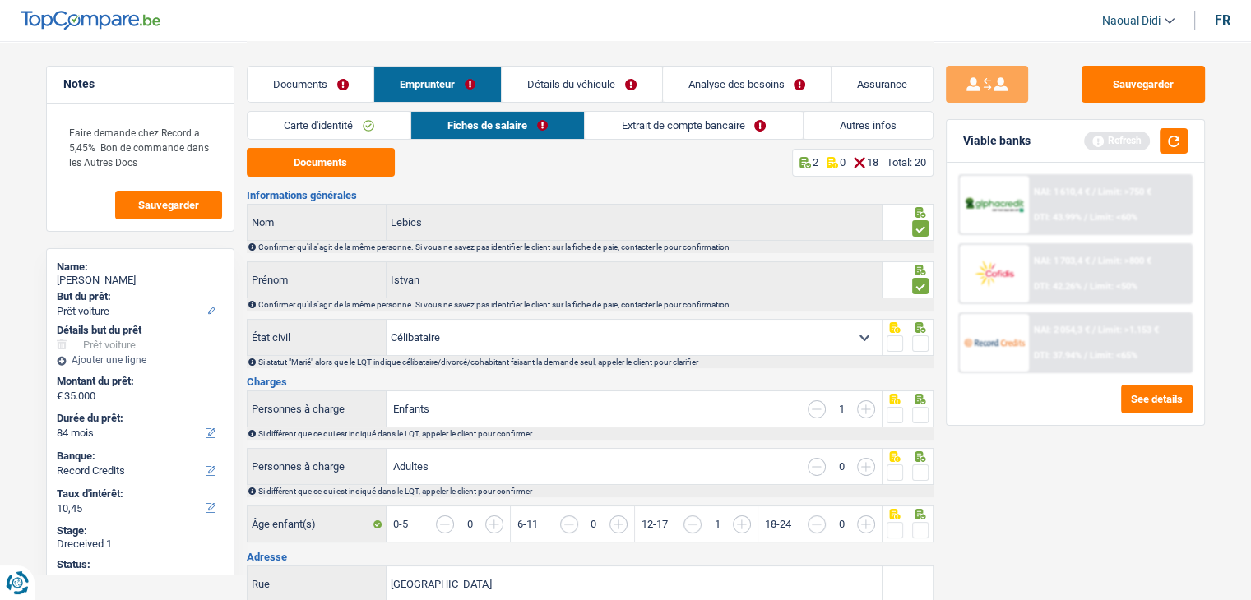
click at [923, 344] on span at bounding box center [920, 344] width 16 height 16
click at [0, 0] on input "radio" at bounding box center [0, 0] width 0 height 0
click at [920, 415] on span at bounding box center [920, 415] width 16 height 16
click at [0, 0] on input "radio" at bounding box center [0, 0] width 0 height 0
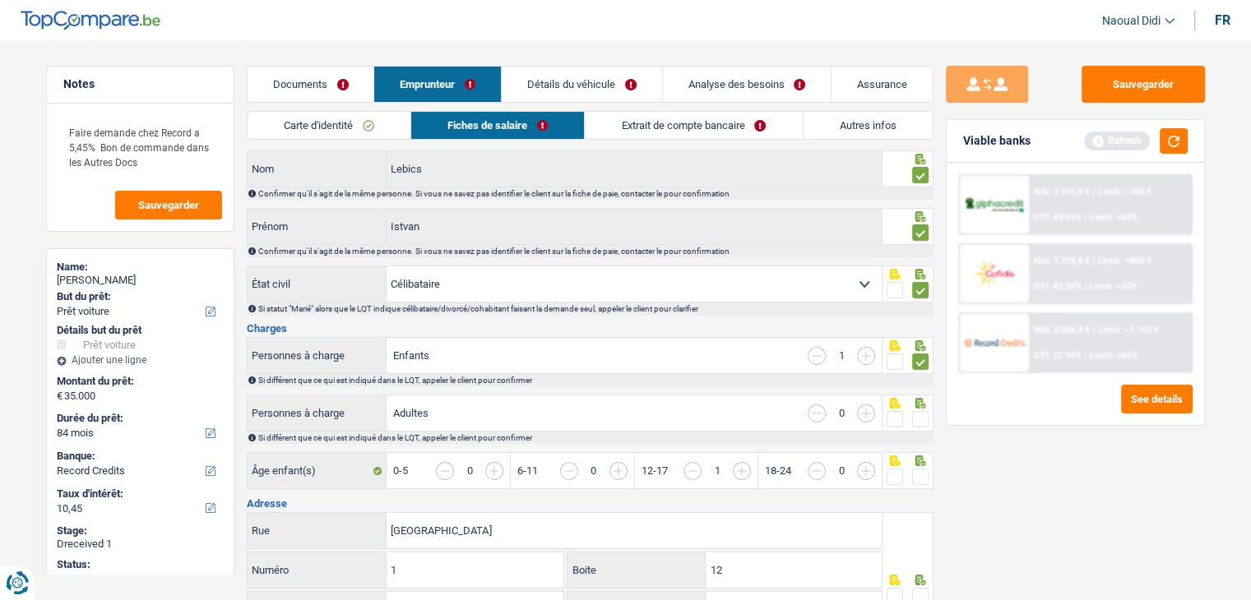
scroll to position [82, 0]
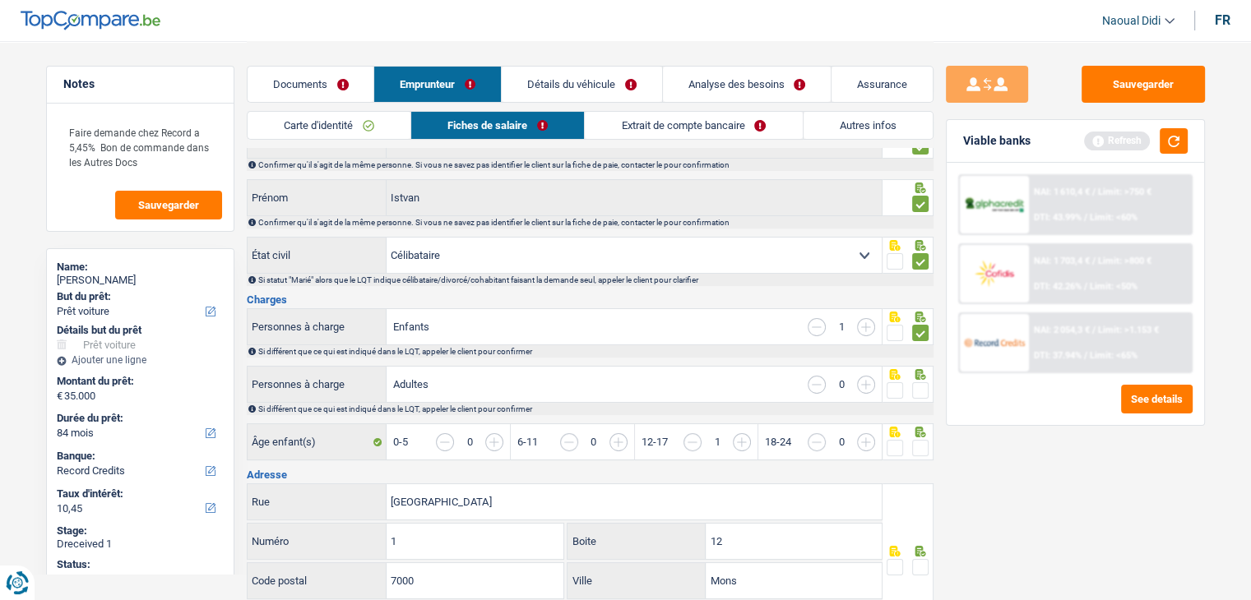
click at [922, 384] on span at bounding box center [920, 390] width 16 height 16
click at [0, 0] on input "radio" at bounding box center [0, 0] width 0 height 0
click at [924, 442] on span at bounding box center [920, 448] width 16 height 16
click at [0, 0] on input "radio" at bounding box center [0, 0] width 0 height 0
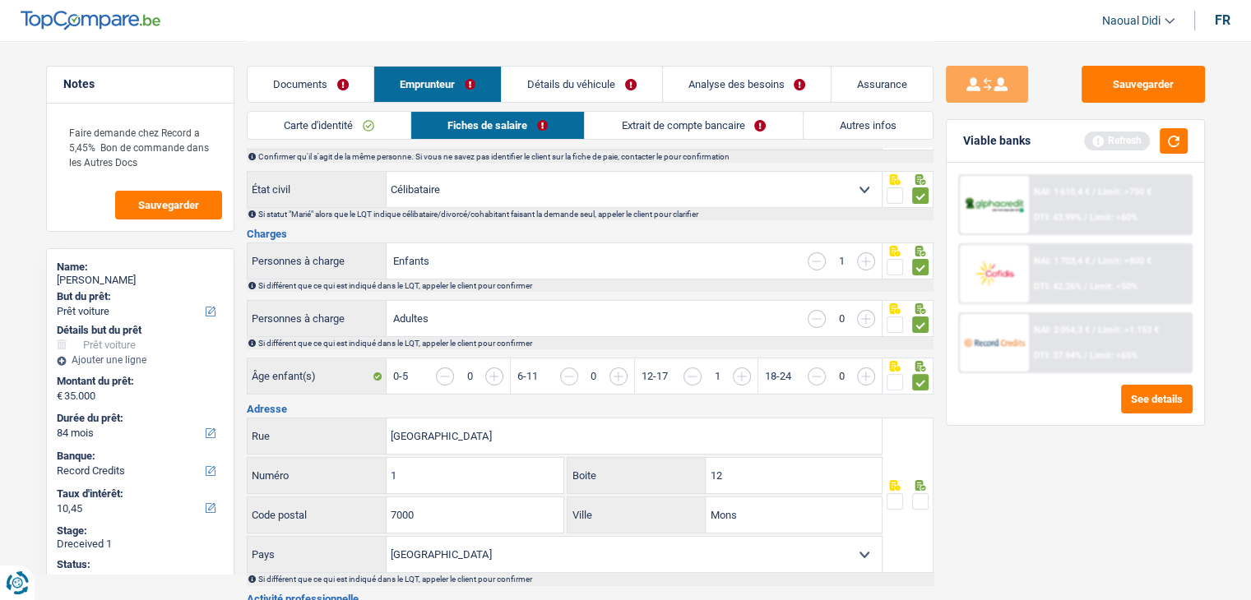
scroll to position [247, 0]
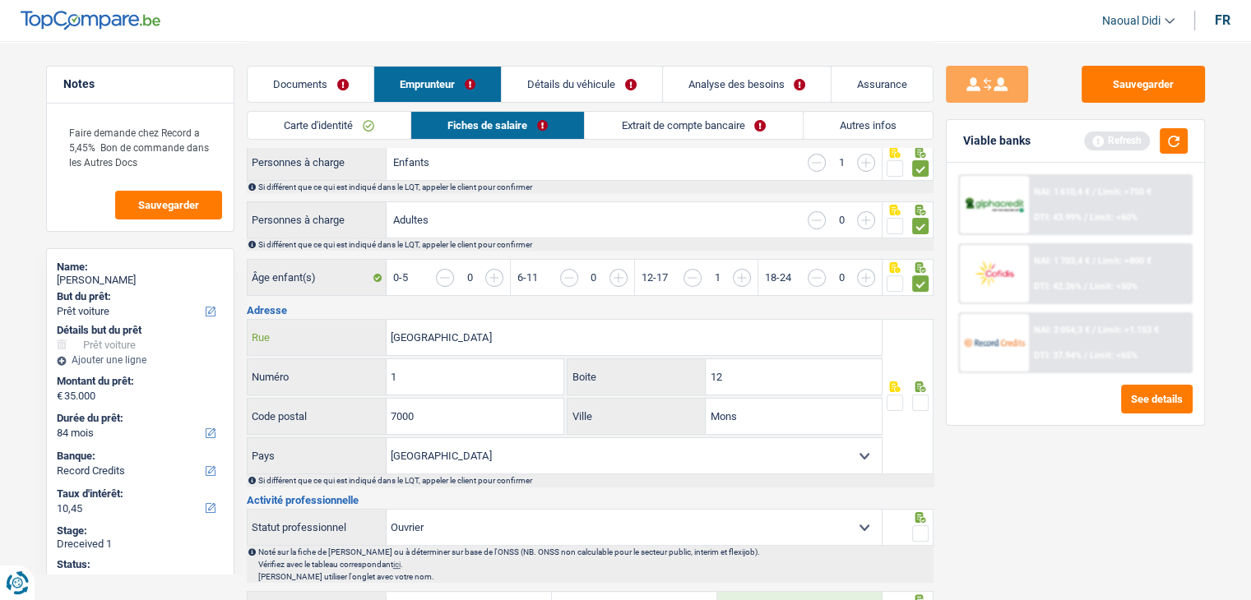
drag, startPoint x: 507, startPoint y: 337, endPoint x: 428, endPoint y: 326, distance: 79.8
click at [428, 326] on input "Rue du Gaillardmont" at bounding box center [633, 337] width 495 height 35
paste input "B"
type input "Rue du Baillardmont"
click at [741, 373] on input "12" at bounding box center [794, 376] width 176 height 35
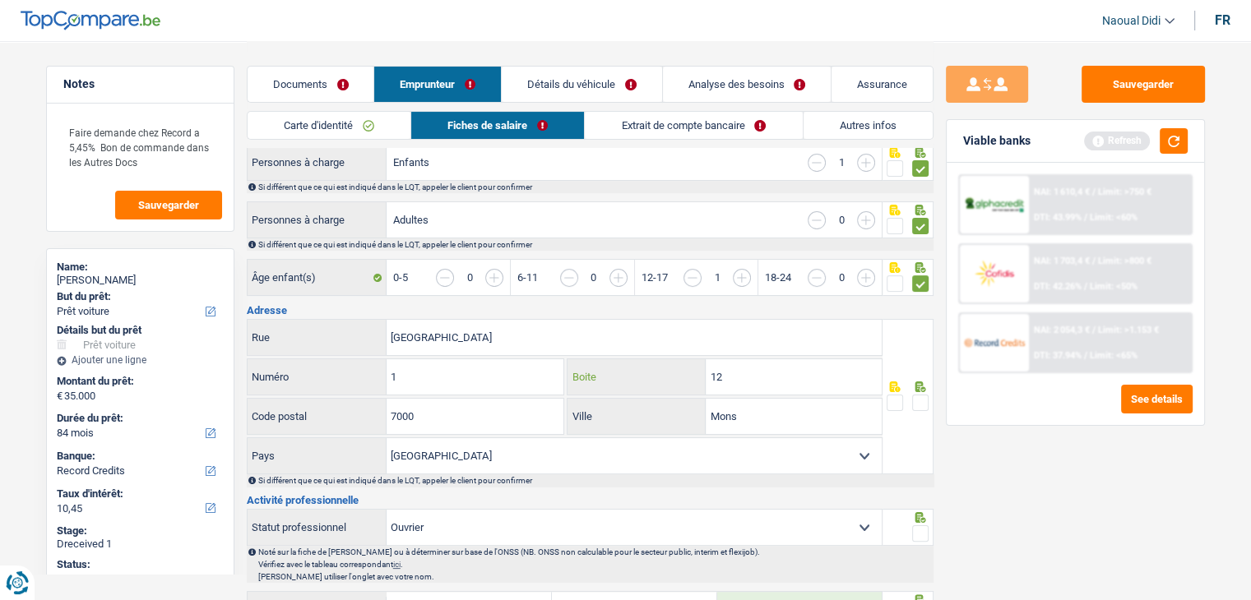
type input "1"
click at [918, 396] on span at bounding box center [920, 403] width 16 height 16
click at [0, 0] on input "radio" at bounding box center [0, 0] width 0 height 0
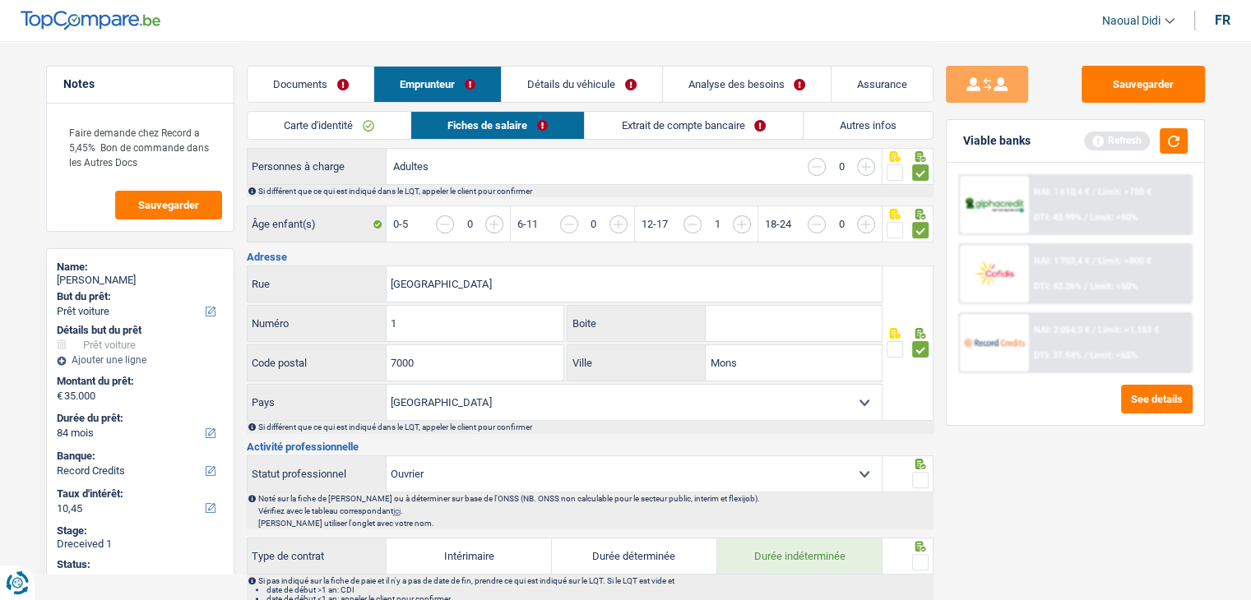
scroll to position [329, 0]
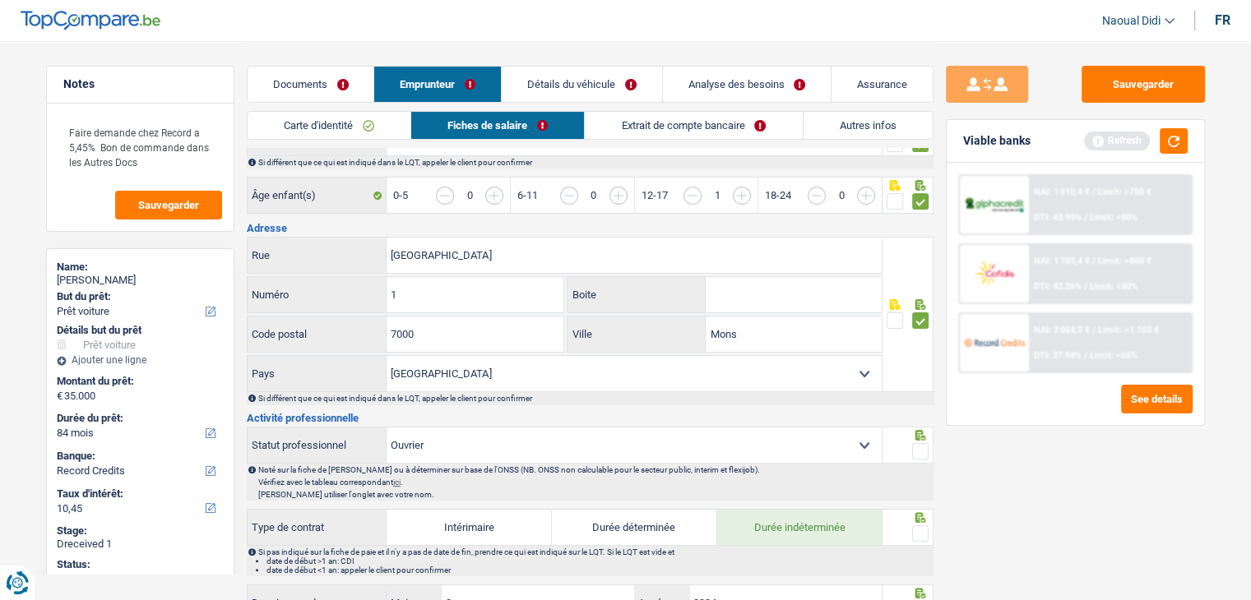
click at [919, 447] on span at bounding box center [920, 451] width 16 height 16
click at [0, 0] on input "radio" at bounding box center [0, 0] width 0 height 0
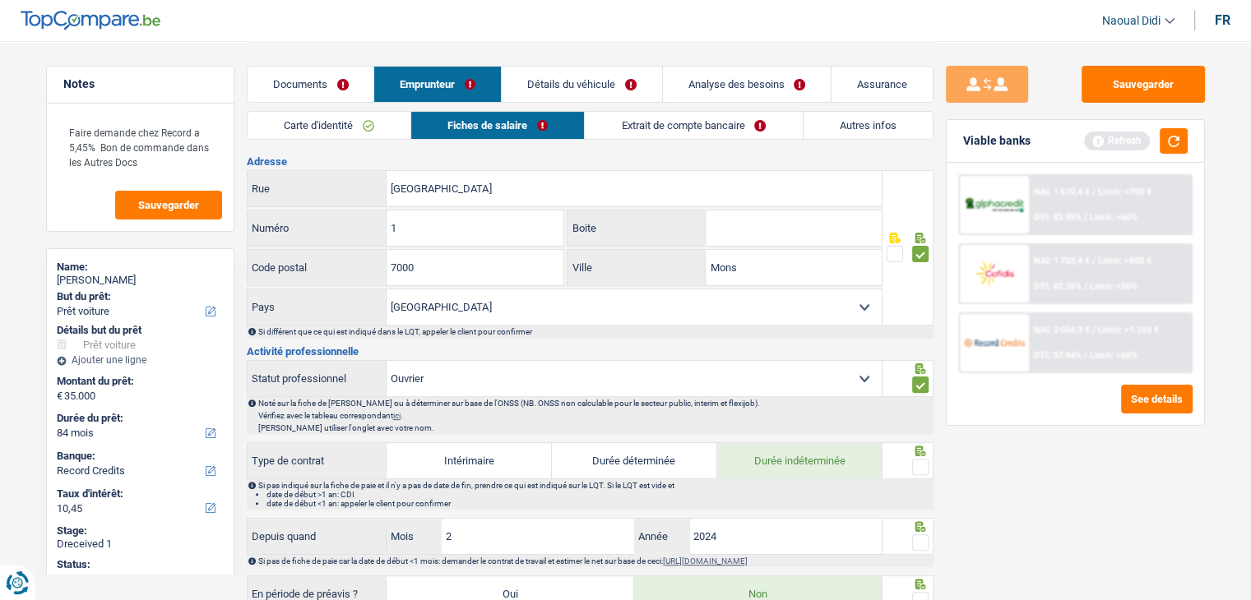
scroll to position [576, 0]
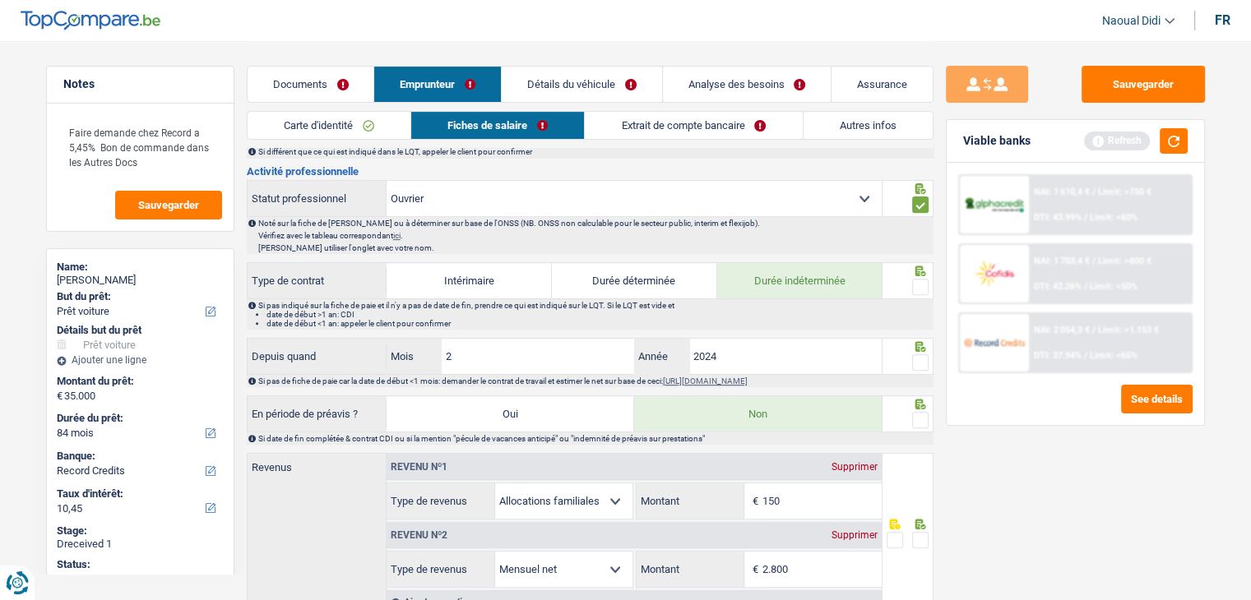
click at [919, 282] on span at bounding box center [920, 287] width 16 height 16
click at [0, 0] on input "radio" at bounding box center [0, 0] width 0 height 0
click at [923, 356] on span at bounding box center [920, 362] width 16 height 16
click at [0, 0] on input "radio" at bounding box center [0, 0] width 0 height 0
click at [919, 422] on span at bounding box center [920, 420] width 16 height 16
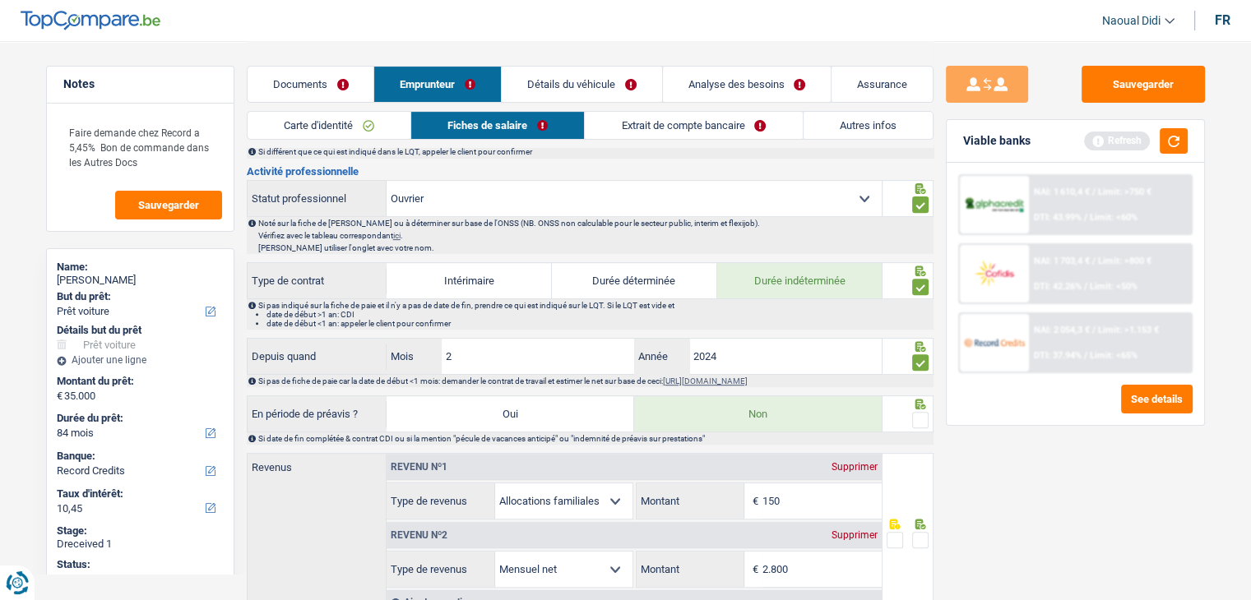
click at [0, 0] on input "radio" at bounding box center [0, 0] width 0 height 0
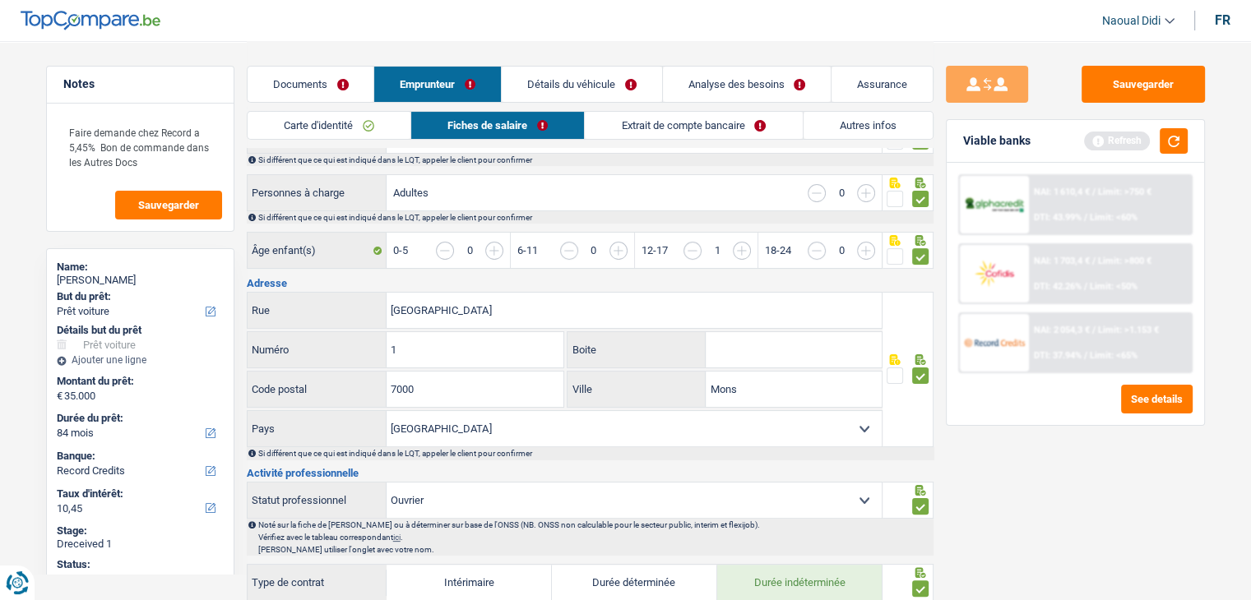
scroll to position [247, 0]
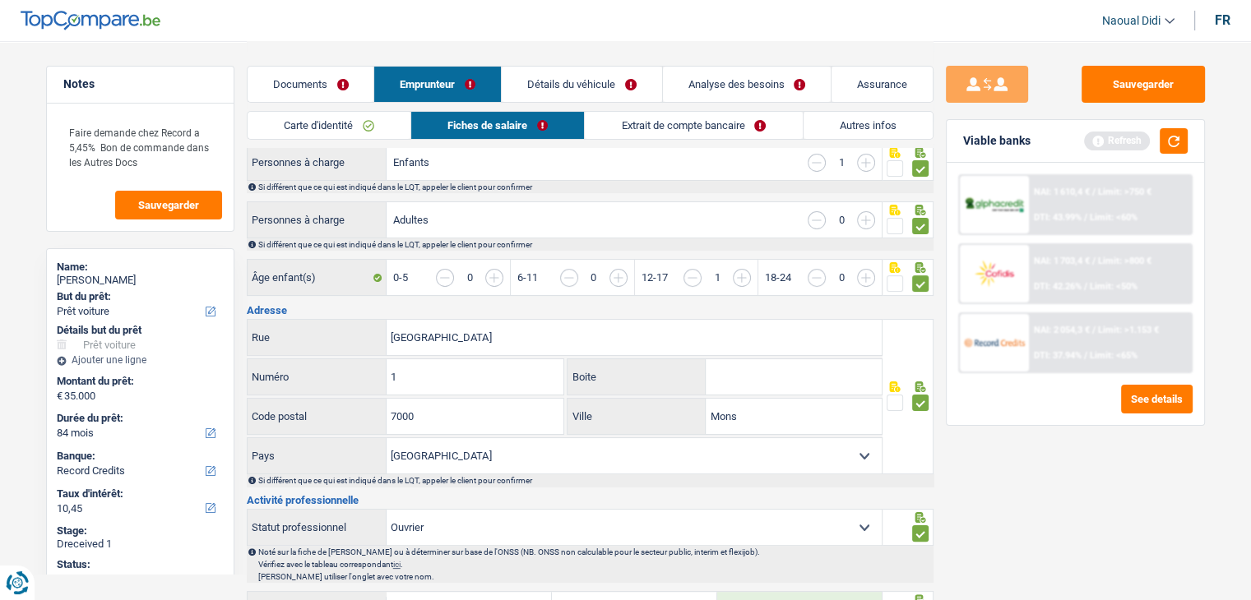
click at [623, 130] on link "Extrait de compte bancaire" at bounding box center [693, 125] width 217 height 27
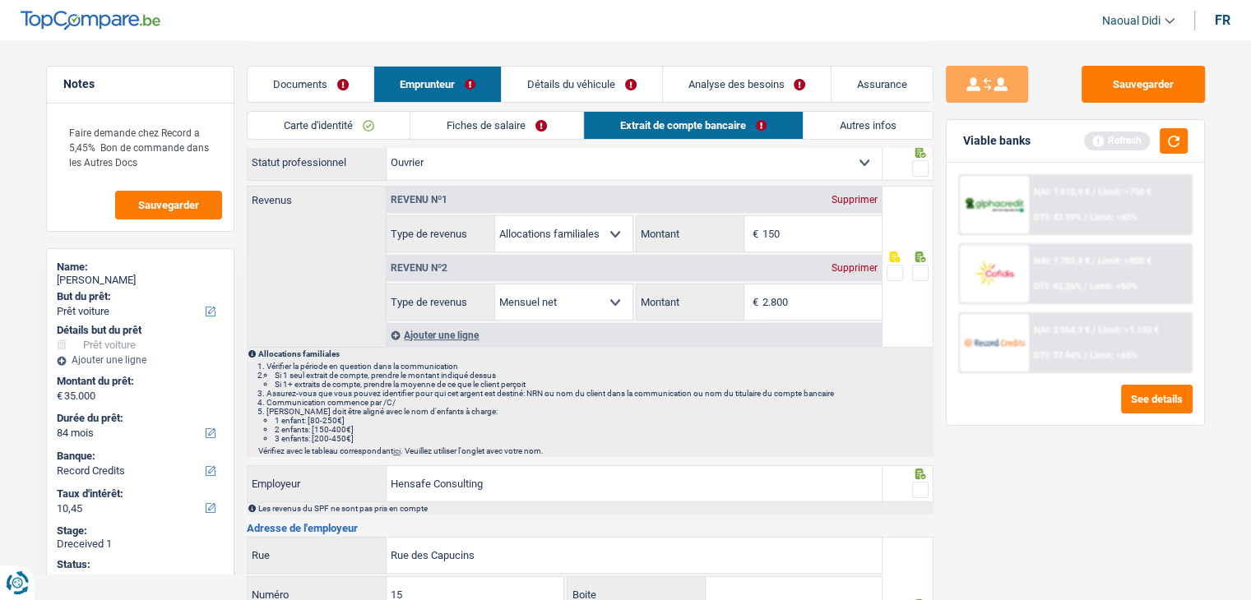
scroll to position [0, 0]
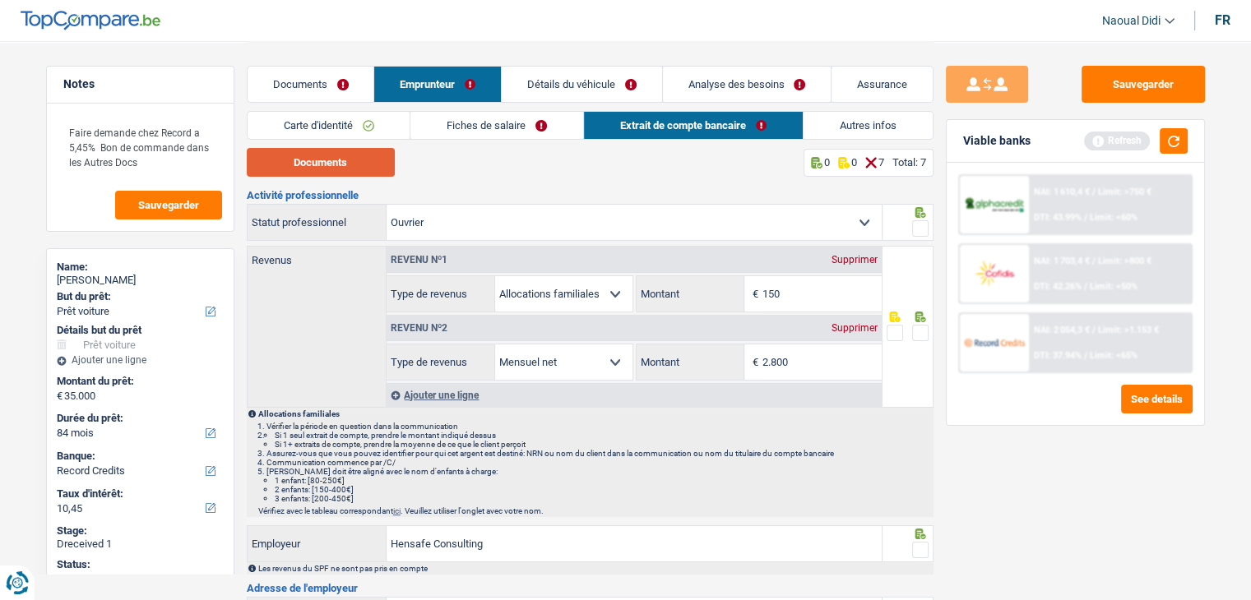
click at [348, 159] on button "Documents" at bounding box center [321, 162] width 148 height 29
click at [917, 336] on span at bounding box center [920, 333] width 16 height 16
click at [0, 0] on input "radio" at bounding box center [0, 0] width 0 height 0
click at [919, 229] on span at bounding box center [920, 228] width 16 height 16
click at [0, 0] on input "radio" at bounding box center [0, 0] width 0 height 0
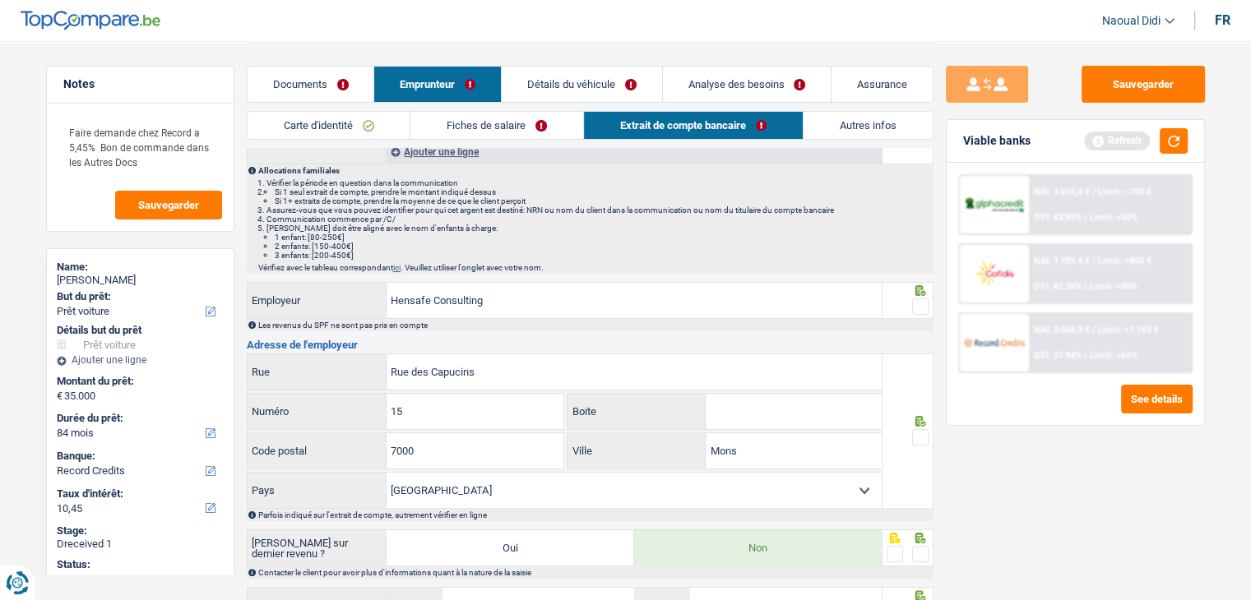
scroll to position [329, 0]
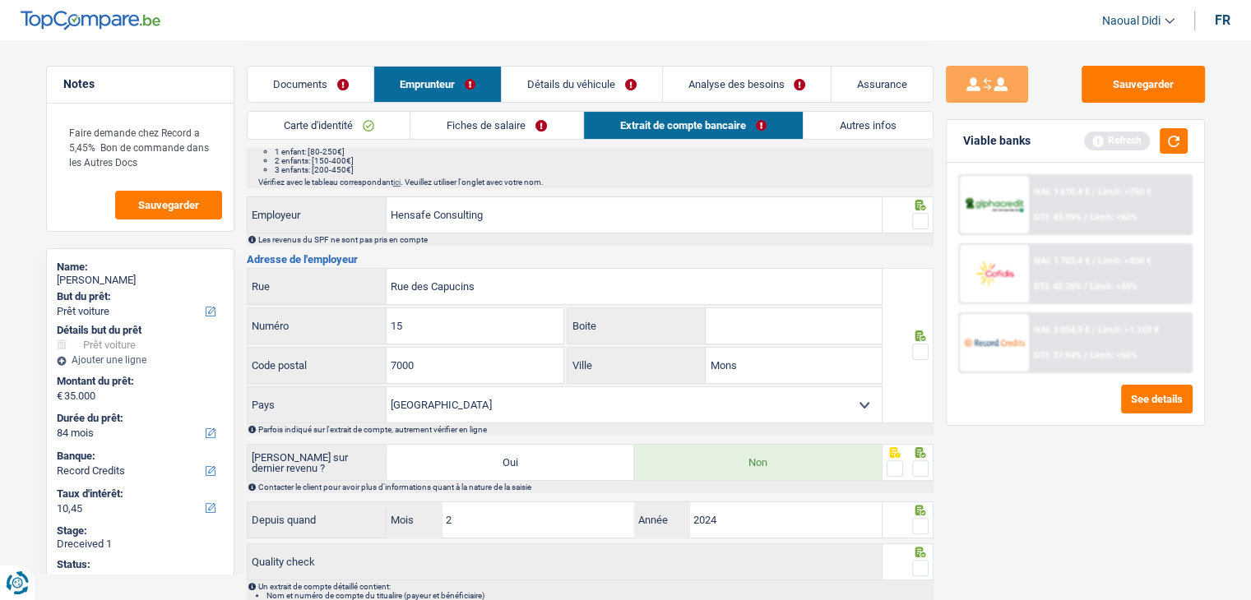
click at [925, 344] on span at bounding box center [920, 352] width 16 height 16
click at [0, 0] on input "radio" at bounding box center [0, 0] width 0 height 0
click at [917, 214] on span at bounding box center [920, 221] width 16 height 16
click at [0, 0] on input "radio" at bounding box center [0, 0] width 0 height 0
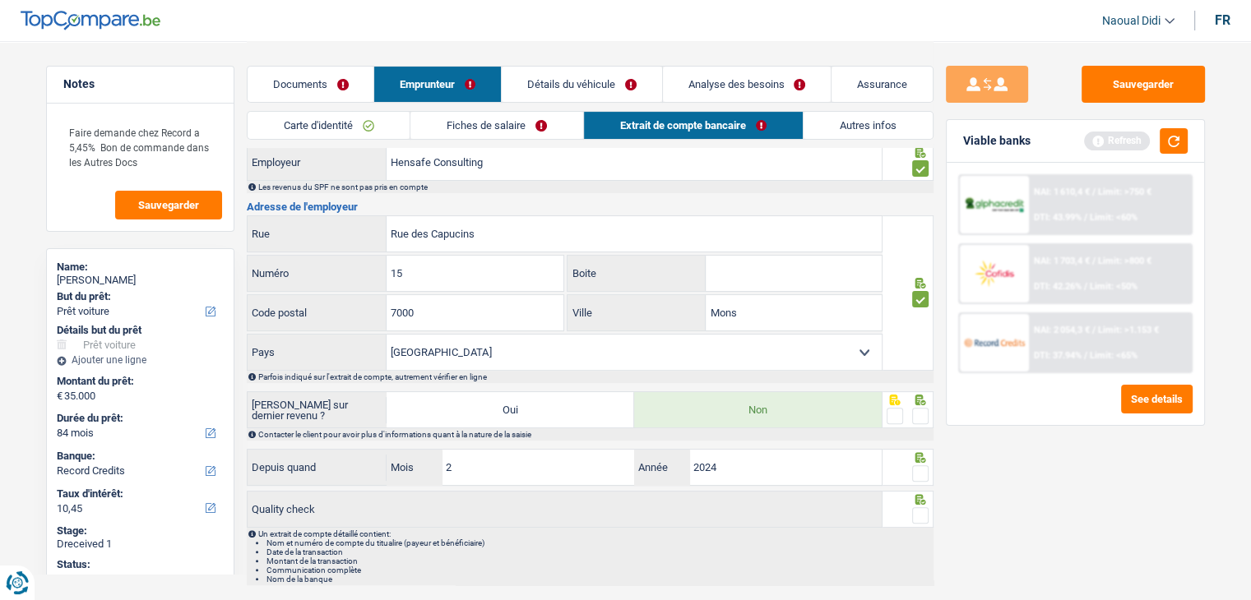
scroll to position [424, 0]
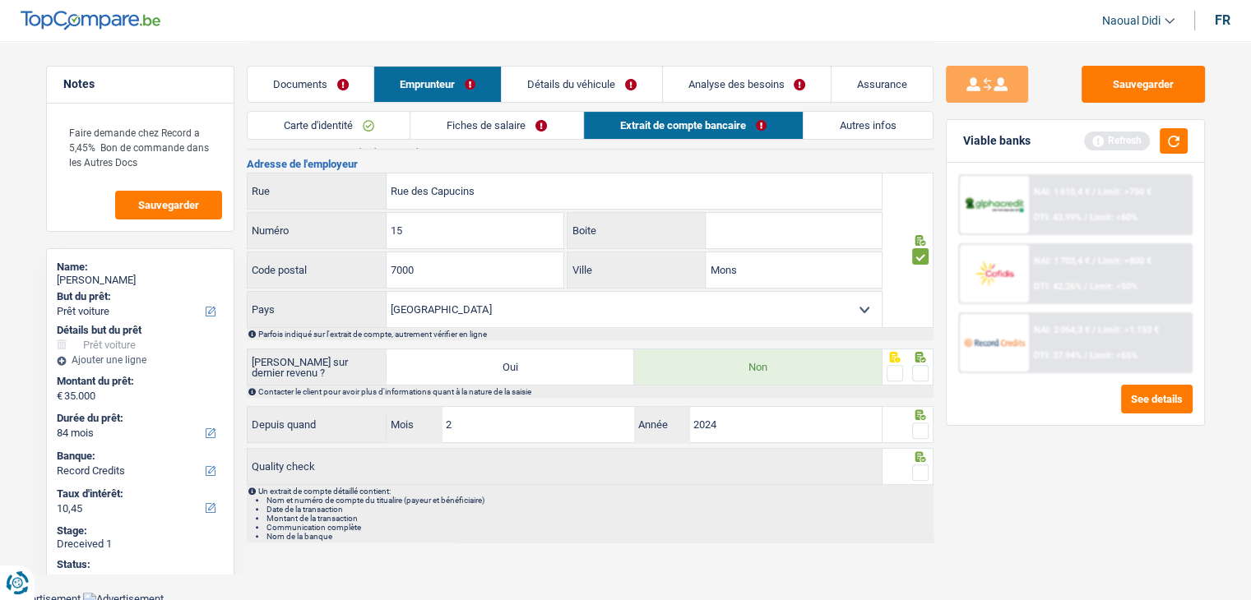
click at [923, 374] on span at bounding box center [920, 373] width 16 height 16
click at [0, 0] on input "radio" at bounding box center [0, 0] width 0 height 0
click at [924, 434] on span at bounding box center [920, 431] width 16 height 16
click at [0, 0] on input "radio" at bounding box center [0, 0] width 0 height 0
click at [924, 465] on span at bounding box center [920, 473] width 16 height 16
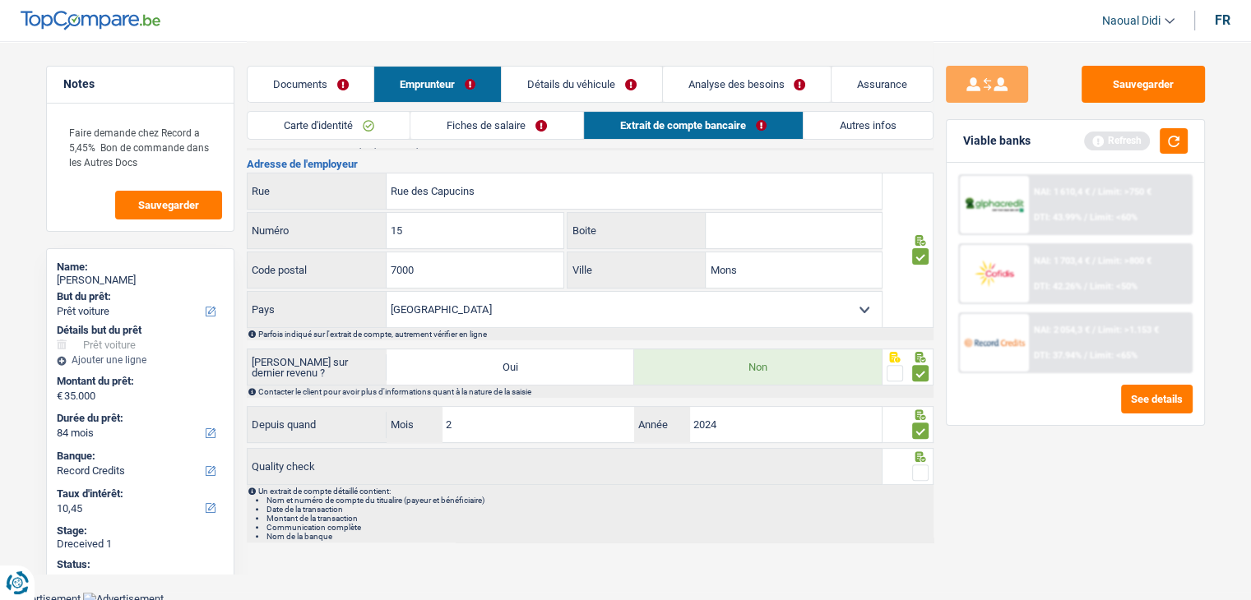
click at [0, 0] on input "radio" at bounding box center [0, 0] width 0 height 0
click at [1178, 78] on button "Sauvegarder" at bounding box center [1142, 84] width 123 height 37
click at [511, 129] on link "Fiches de salaire" at bounding box center [496, 125] width 173 height 27
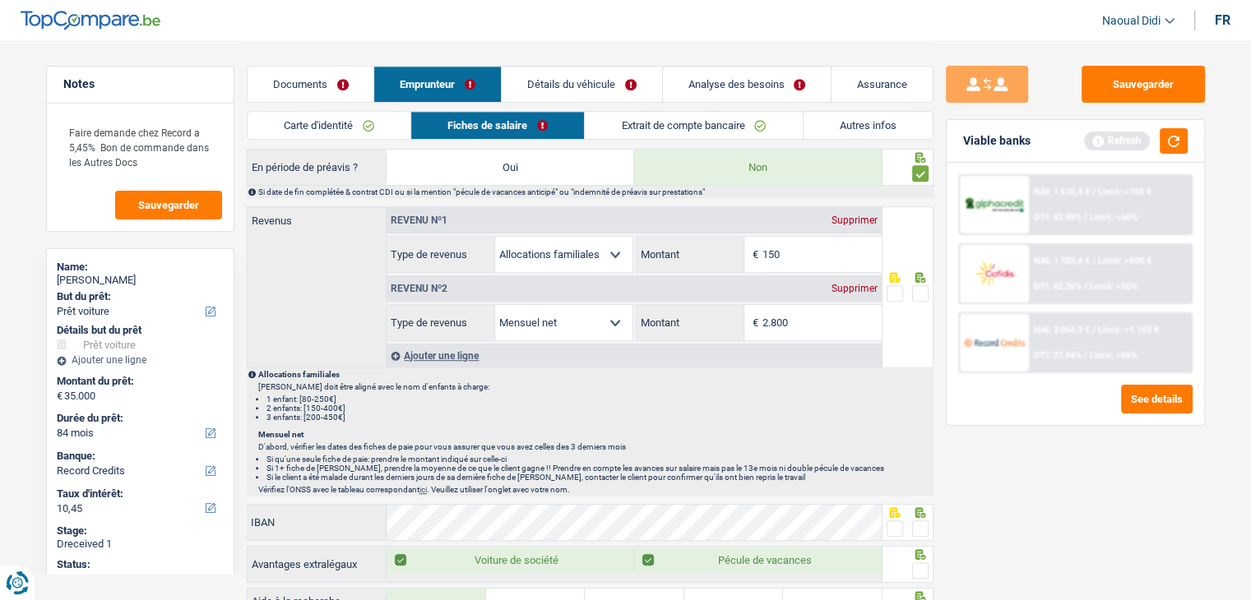
scroll to position [822, 0]
click at [921, 290] on span at bounding box center [920, 293] width 16 height 16
click at [0, 0] on input "radio" at bounding box center [0, 0] width 0 height 0
click at [803, 321] on input "2.800" at bounding box center [821, 322] width 119 height 35
type input "2.814"
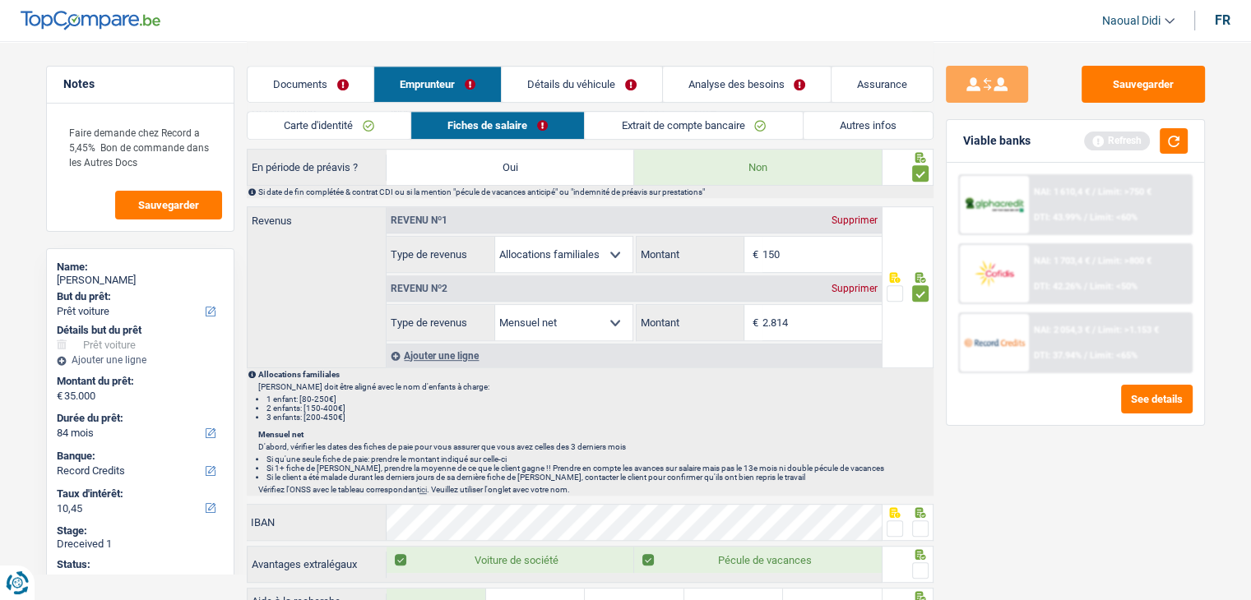
click at [819, 375] on div "Allocations familiales Ceci doit être aligné avec le nom d'enfants à charge: 1 …" at bounding box center [594, 396] width 673 height 52
click at [451, 356] on div "Ajouter une ligne" at bounding box center [633, 356] width 495 height 24
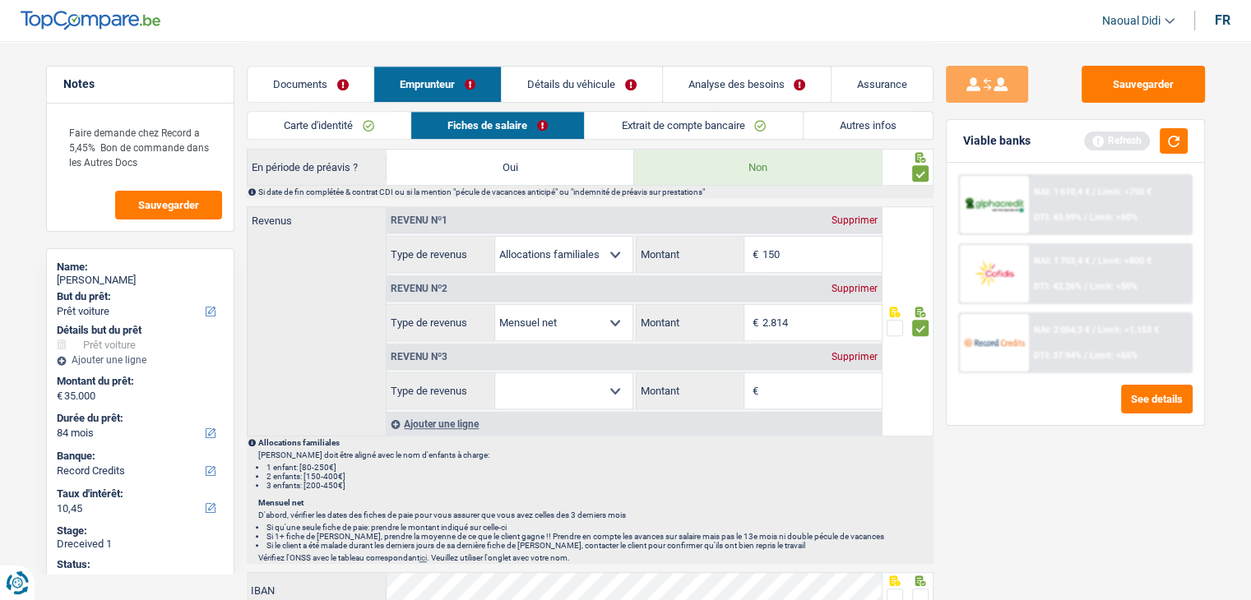
click at [780, 382] on input "Montant" at bounding box center [821, 390] width 119 height 35
type input "6"
click at [770, 438] on p "Allocations familiales" at bounding box center [594, 442] width 673 height 9
click at [581, 394] on select "Allocation d'handicap Allocations chômage Allocations familiales Chèques repas …" at bounding box center [563, 390] width 137 height 35
select select "mealVouchers"
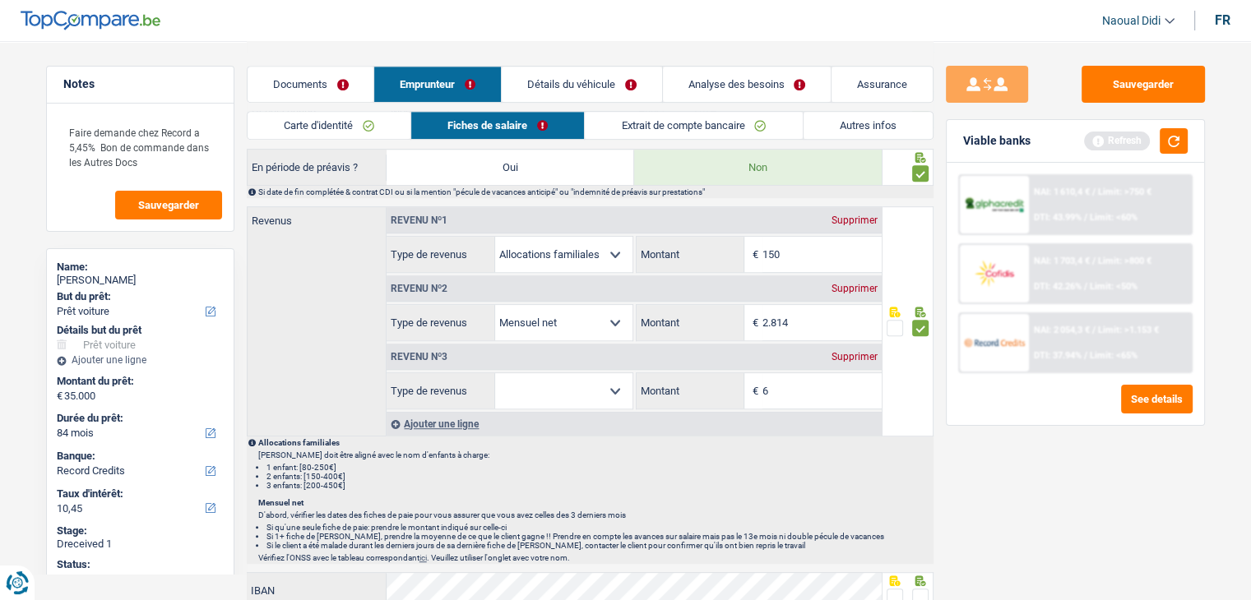
click at [495, 373] on select "Allocation d'handicap Allocations chômage Allocations familiales Chèques repas …" at bounding box center [563, 390] width 137 height 35
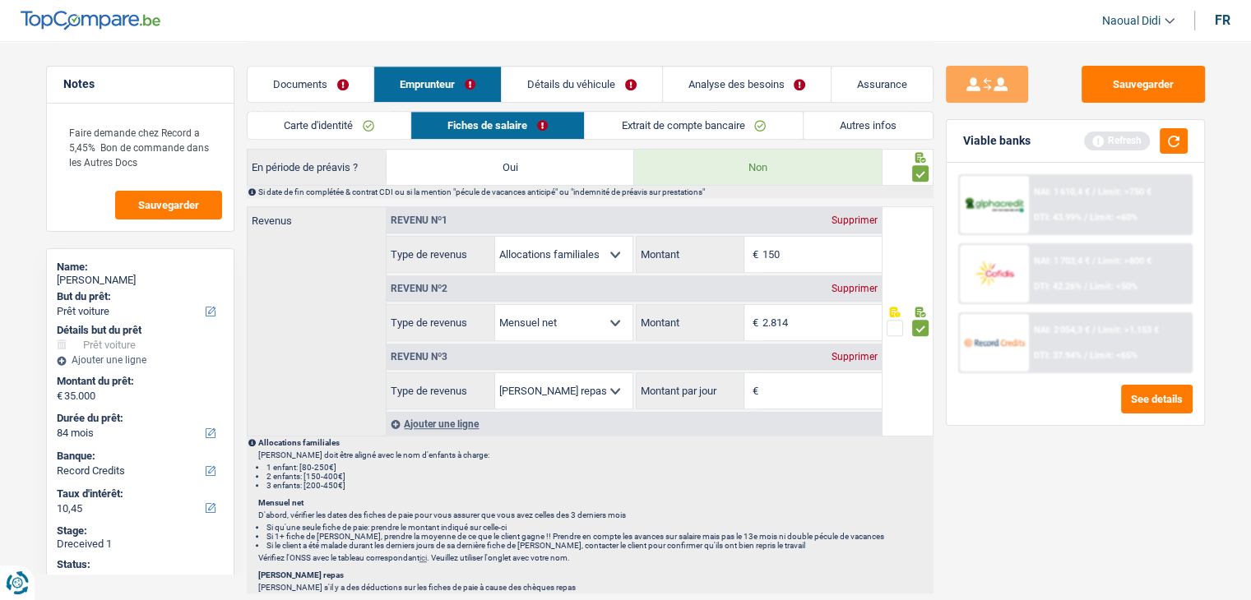
click at [795, 385] on input "Montant par jour" at bounding box center [821, 390] width 119 height 35
type input "6,0"
click at [792, 426] on div "Ajouter une ligne" at bounding box center [633, 424] width 495 height 24
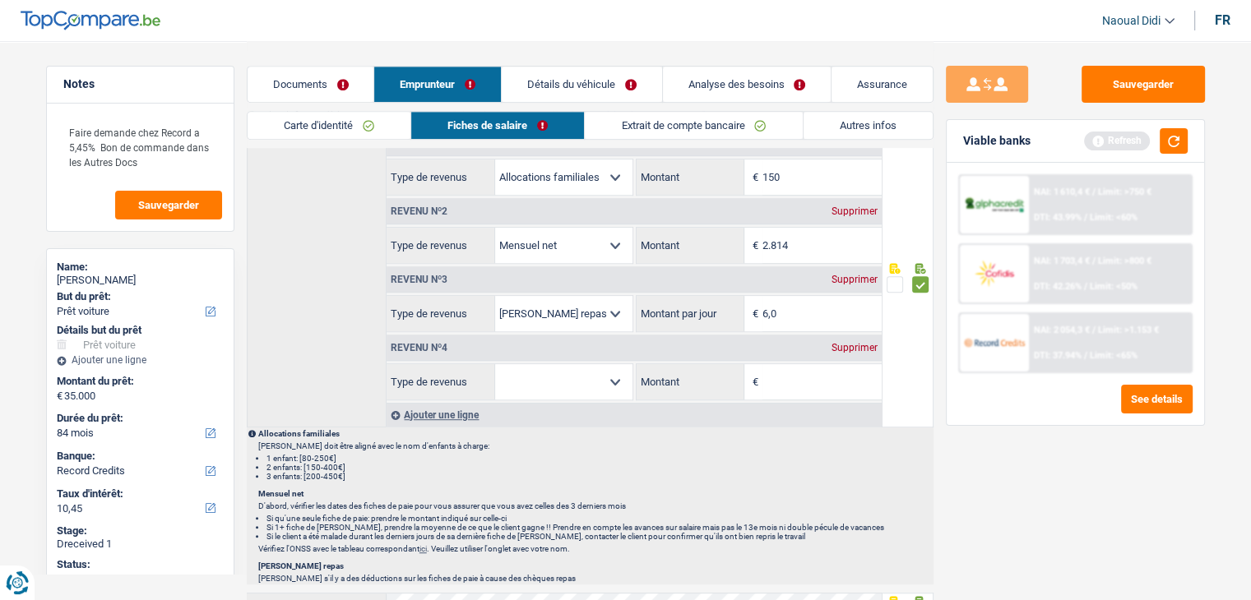
scroll to position [987, 0]
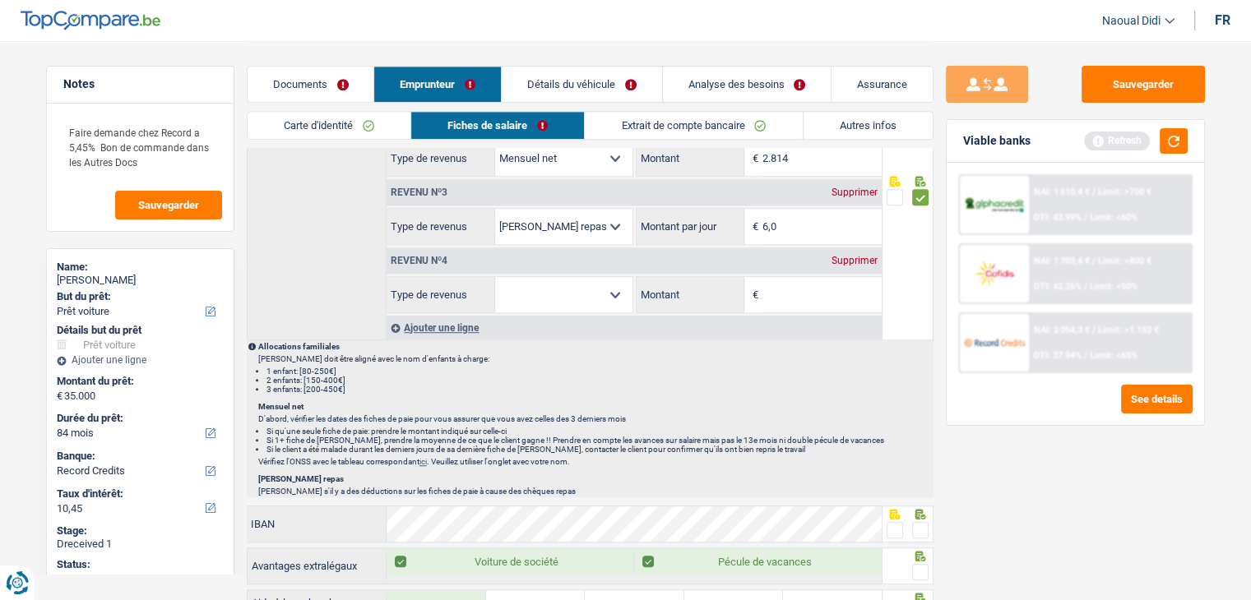
click at [849, 256] on div "Supprimer" at bounding box center [854, 261] width 54 height 10
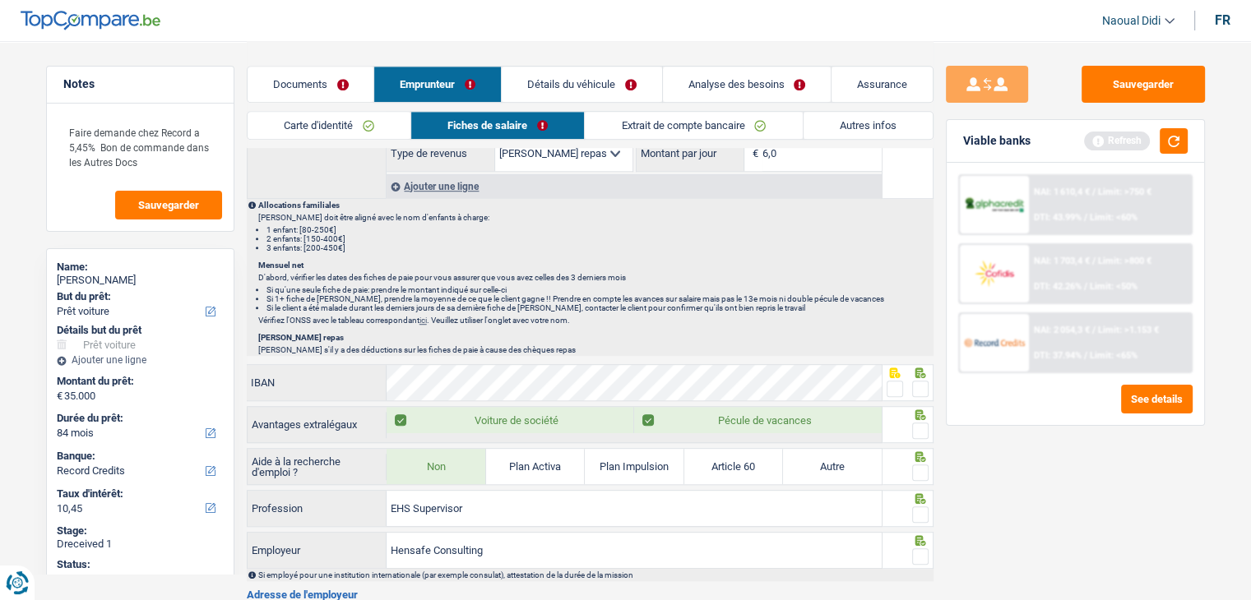
scroll to position [1151, 0]
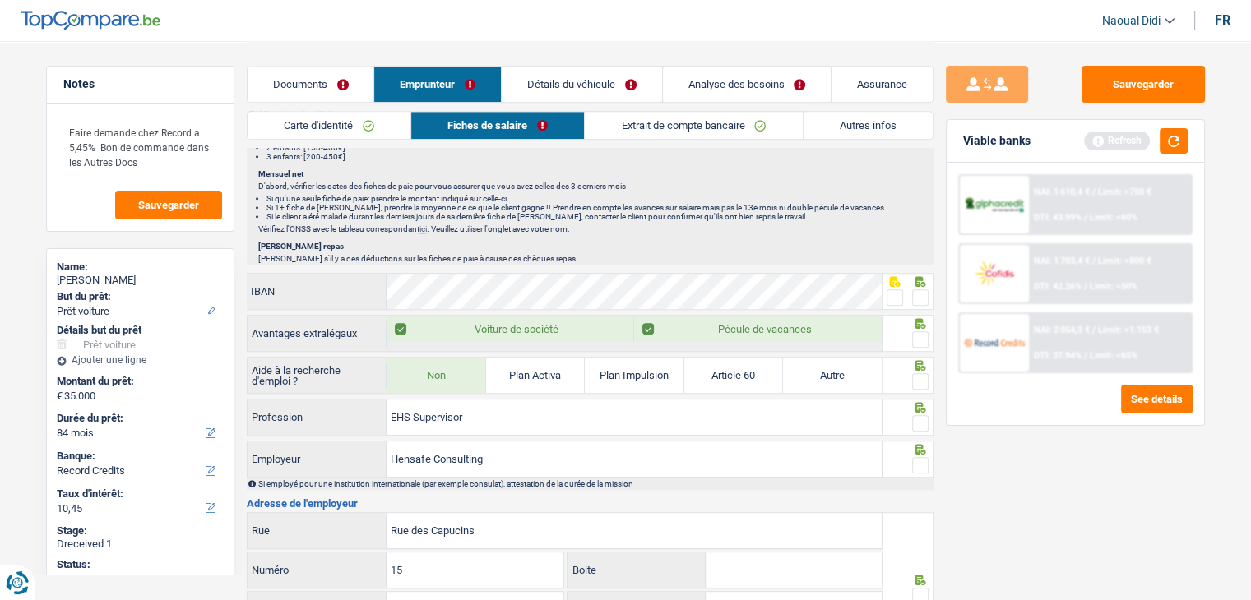
click at [921, 290] on span at bounding box center [920, 297] width 16 height 16
click at [0, 0] on input "radio" at bounding box center [0, 0] width 0 height 0
click at [924, 338] on span at bounding box center [920, 339] width 16 height 16
click at [0, 0] on input "radio" at bounding box center [0, 0] width 0 height 0
click at [923, 373] on span at bounding box center [920, 381] width 16 height 16
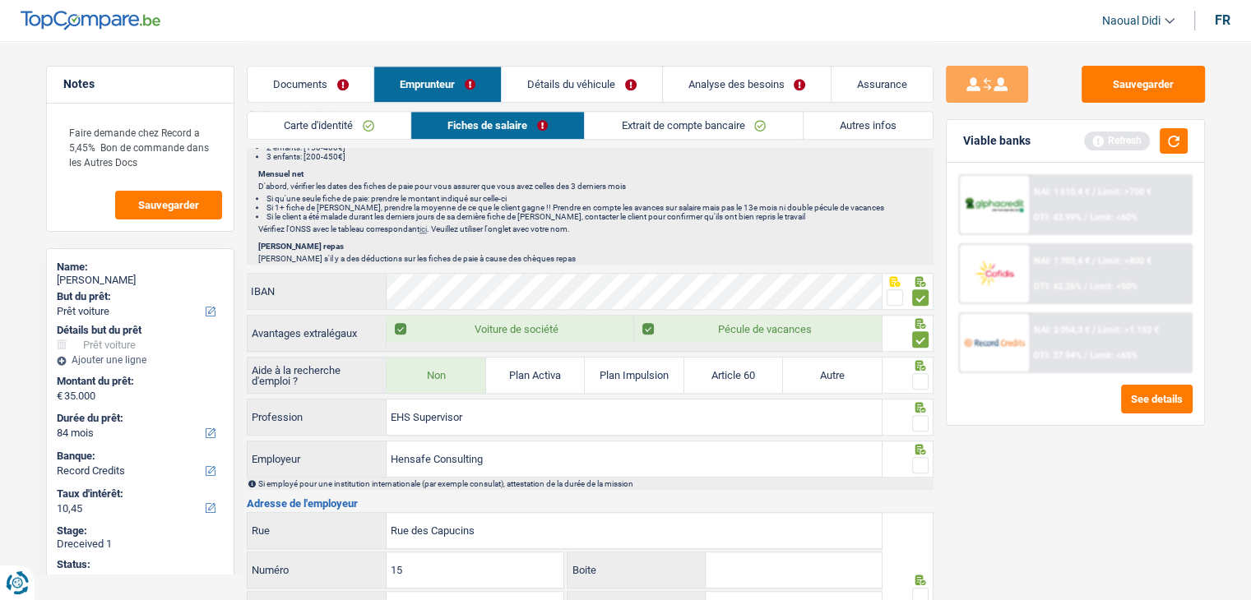
click at [0, 0] on input "radio" at bounding box center [0, 0] width 0 height 0
click at [920, 415] on span at bounding box center [920, 423] width 16 height 16
click at [0, 0] on input "radio" at bounding box center [0, 0] width 0 height 0
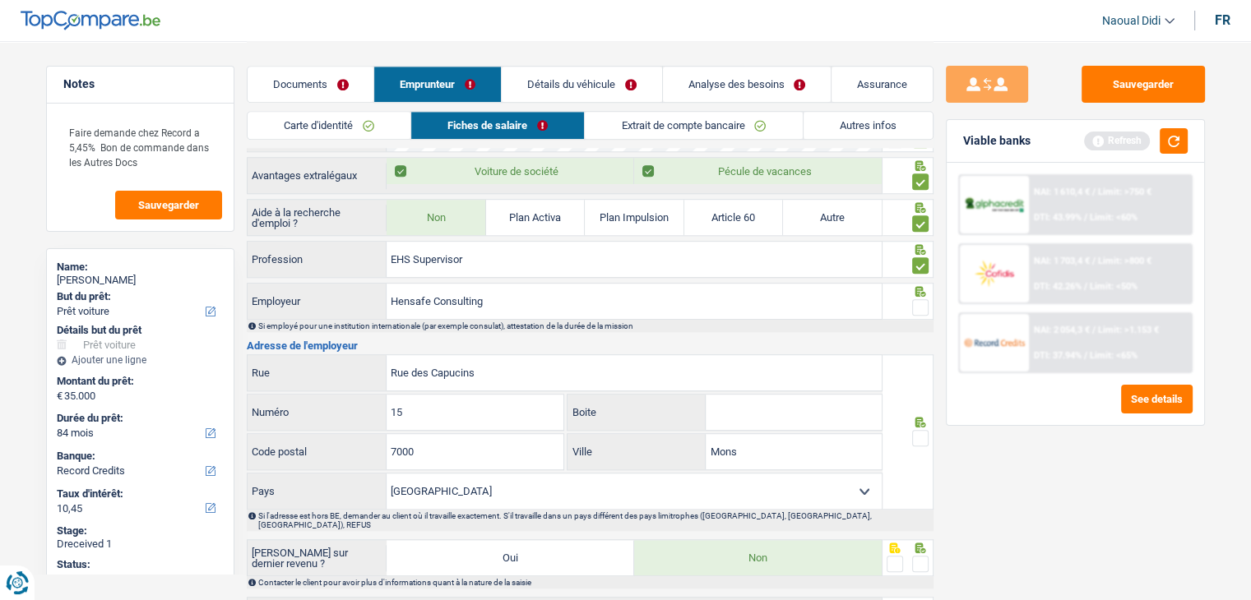
scroll to position [1316, 0]
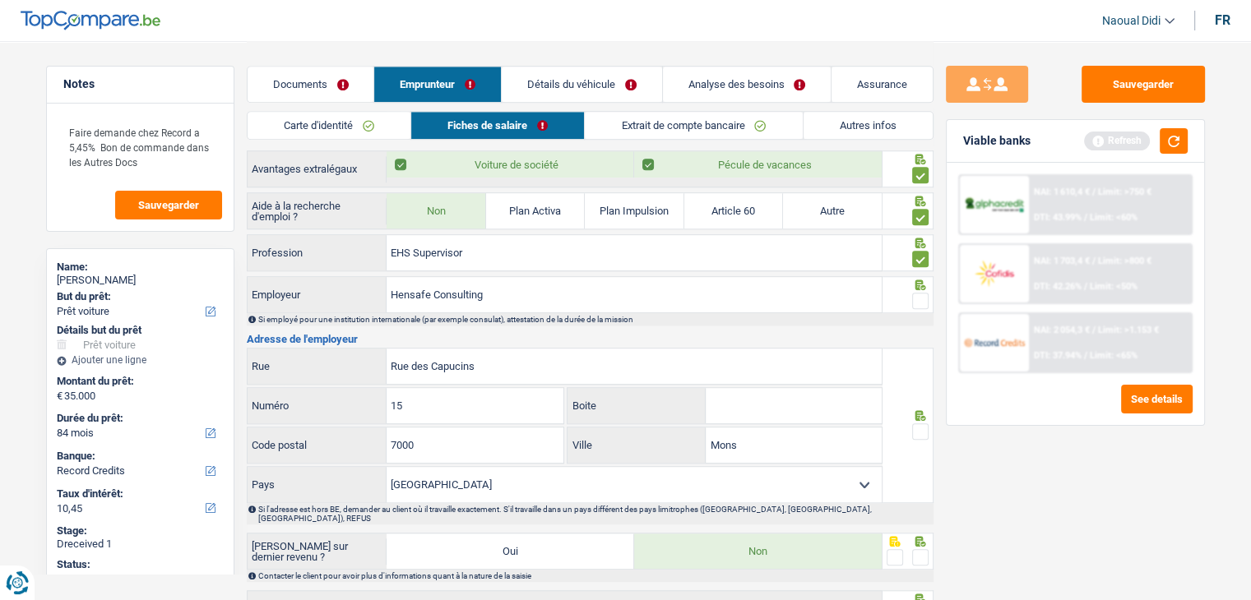
click at [917, 297] on span at bounding box center [920, 301] width 16 height 16
click at [0, 0] on input "radio" at bounding box center [0, 0] width 0 height 0
click at [917, 428] on span at bounding box center [920, 431] width 16 height 16
click at [0, 0] on input "radio" at bounding box center [0, 0] width 0 height 0
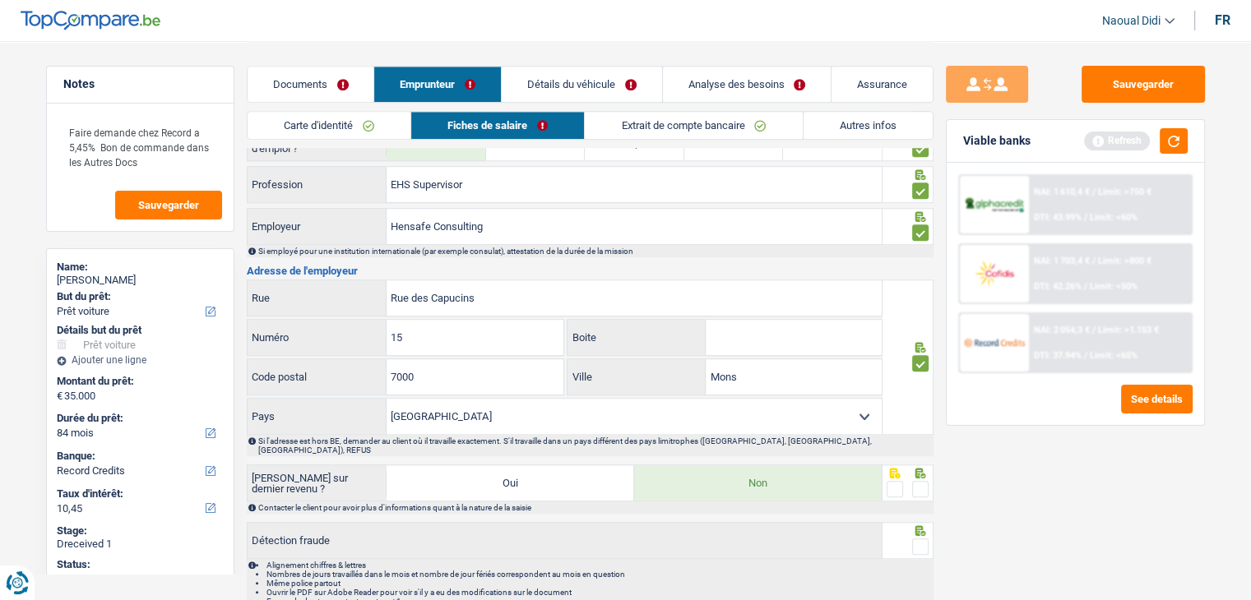
scroll to position [1435, 0]
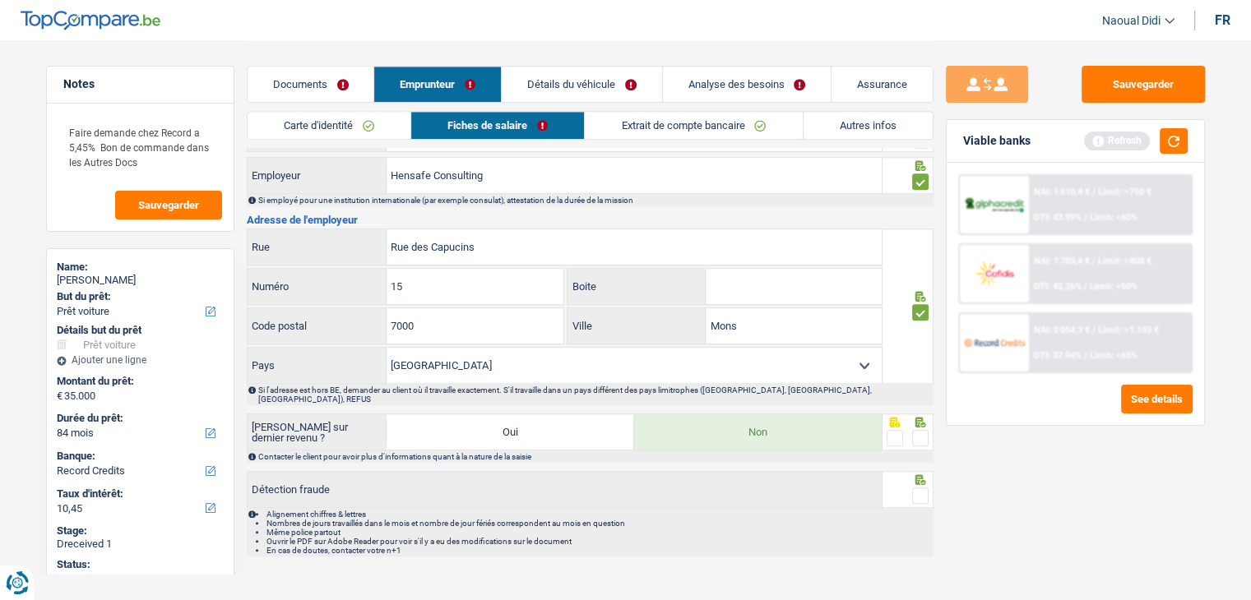
click at [918, 430] on span at bounding box center [920, 438] width 16 height 16
click at [0, 0] on input "radio" at bounding box center [0, 0] width 0 height 0
click at [921, 488] on span at bounding box center [920, 496] width 16 height 16
click at [0, 0] on input "radio" at bounding box center [0, 0] width 0 height 0
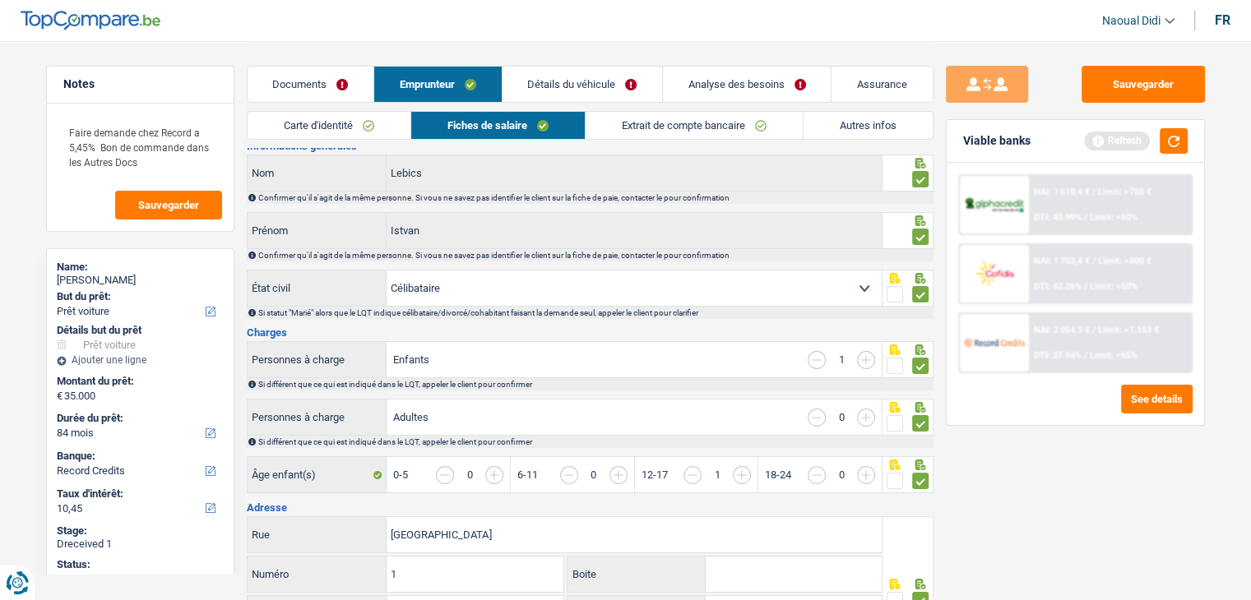
scroll to position [0, 0]
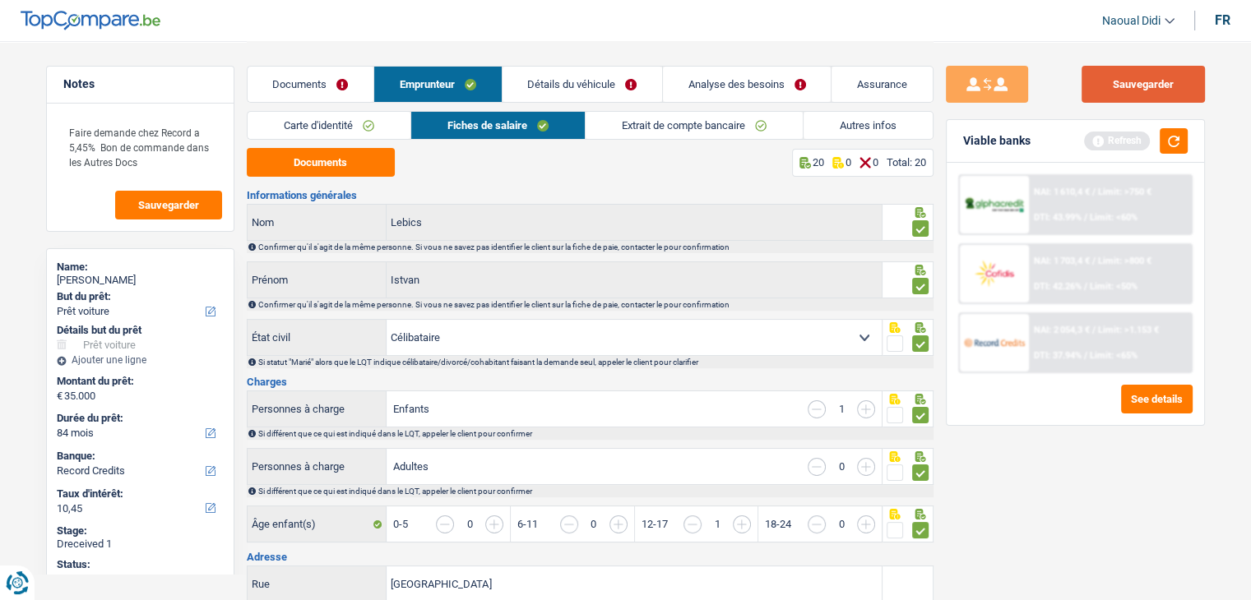
click at [1137, 90] on button "Sauvegarder" at bounding box center [1142, 84] width 123 height 37
click at [589, 85] on link "Détails du véhicule" at bounding box center [582, 84] width 160 height 35
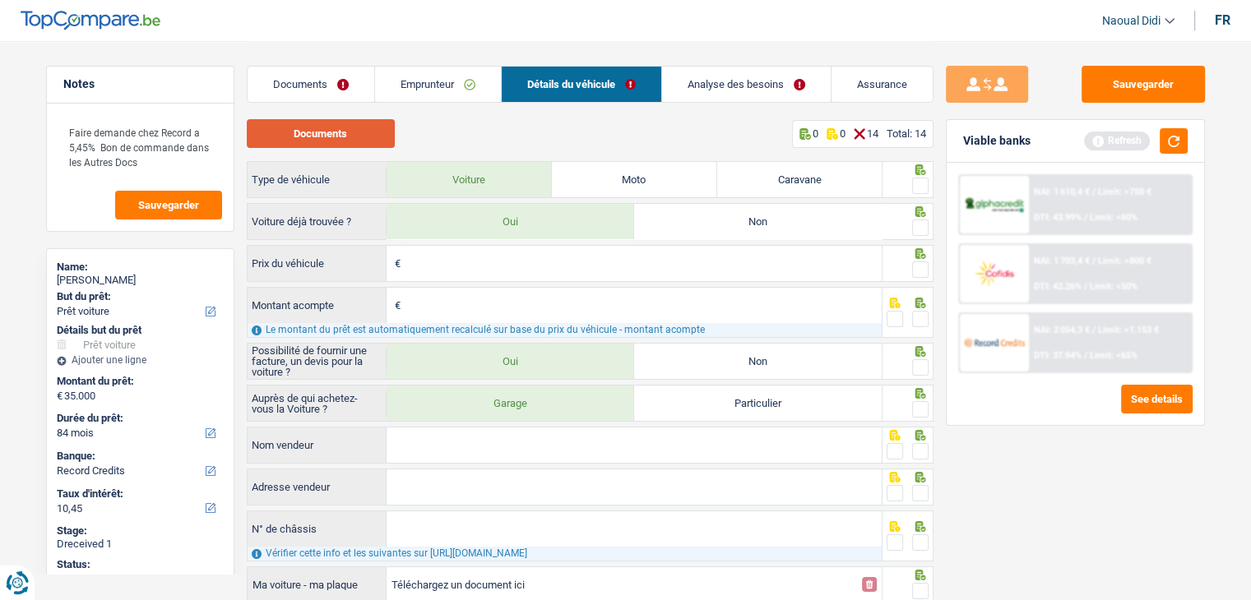
click at [344, 136] on button "Documents" at bounding box center [321, 133] width 148 height 29
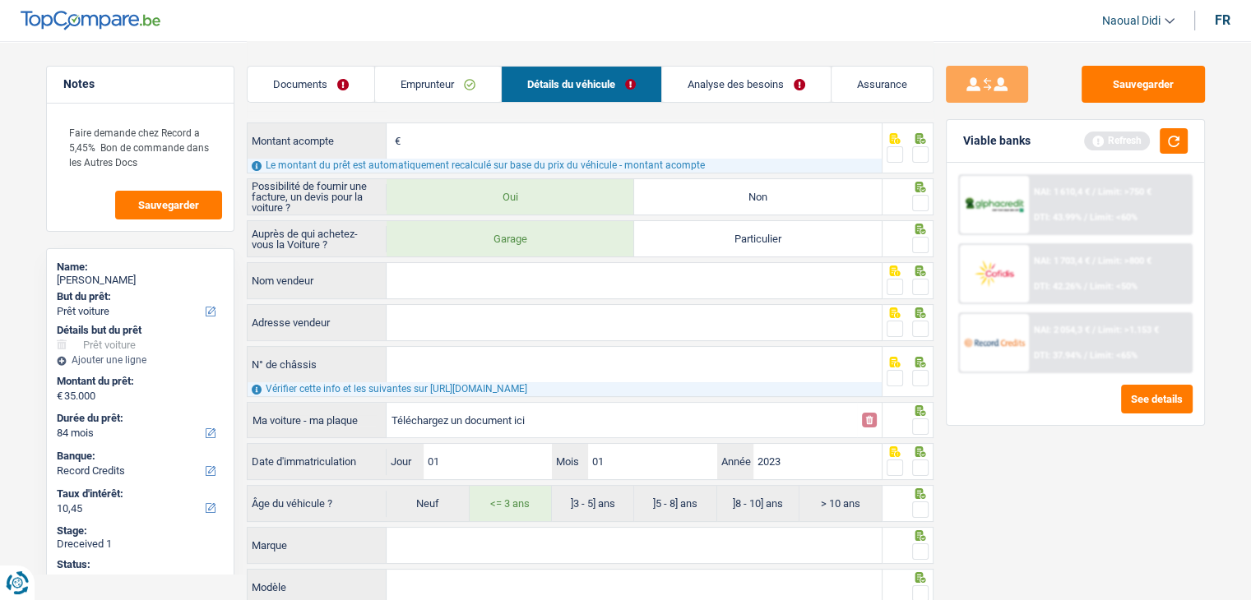
scroll to position [224, 0]
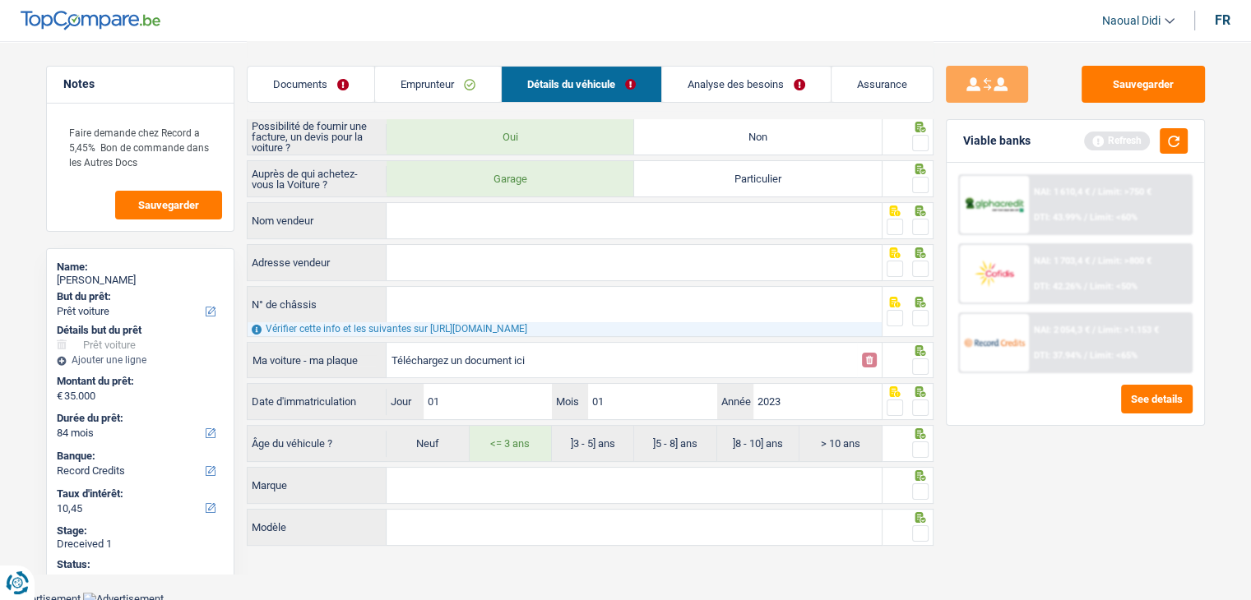
click at [465, 481] on input "Marque" at bounding box center [633, 485] width 495 height 35
paste input "AUDI"
type input "AUDI"
click at [451, 517] on input "Modèle" at bounding box center [633, 527] width 495 height 35
click at [454, 522] on input "Modèle" at bounding box center [633, 527] width 495 height 35
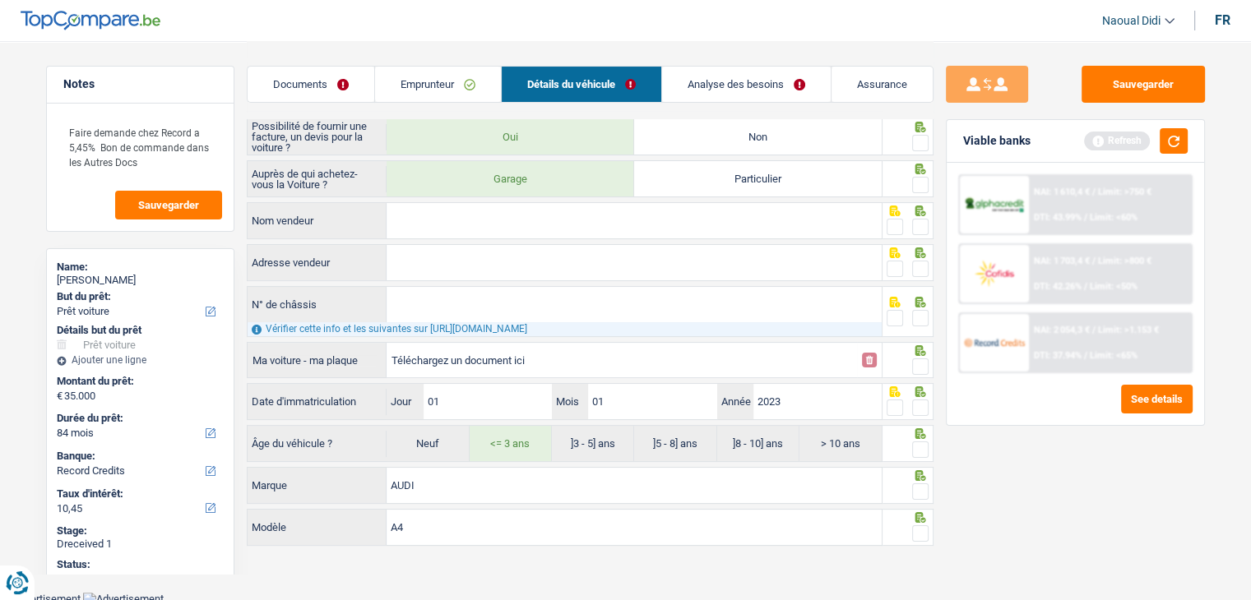
type input "A4"
click at [401, 308] on input "N° de châssis" at bounding box center [633, 304] width 495 height 35
paste input "WAUZZZF43PA034172"
type input "WAUZZZF43PA034172"
click at [428, 238] on div "Nom vendeur Tous les champs sont obligatoires. Veuillez fournir une réponse plu…" at bounding box center [565, 221] width 636 height 39
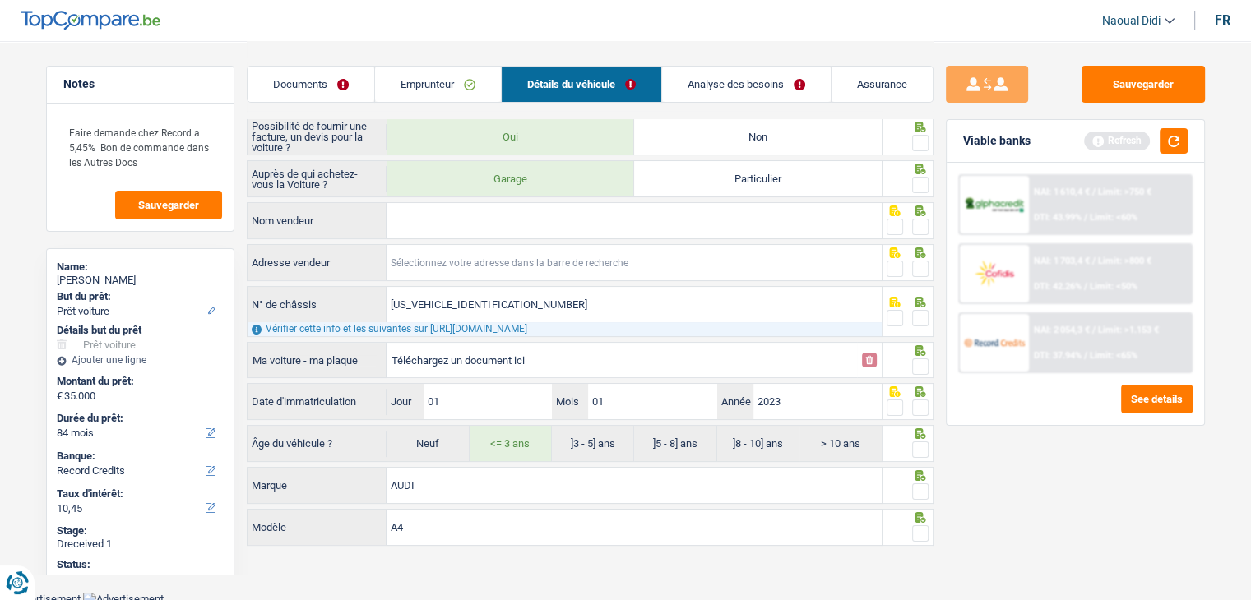
click at [430, 261] on input "Adresse vendeur" at bounding box center [633, 262] width 495 height 35
click at [451, 261] on input "Adresse vendeur" at bounding box center [633, 262] width 495 height 35
paste input "Voortstraat 43 3580 Beringen"
click at [514, 207] on input "Nom vendeur" at bounding box center [633, 220] width 495 height 35
click at [553, 263] on input "Voortstraat 43 3580 Beringen" at bounding box center [633, 262] width 495 height 35
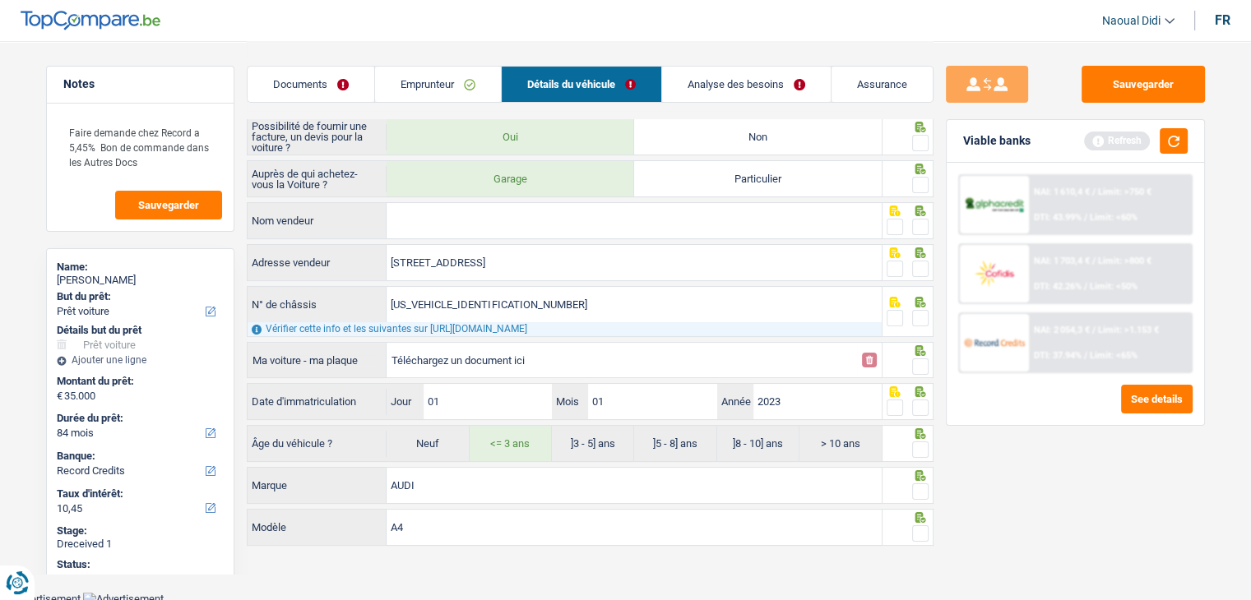
type input "Voortstraat; 43; 3582; Beringen; BE"
click at [452, 218] on input "Nom vendeur" at bounding box center [633, 220] width 495 height 35
paste input "Qadir BVBA"
type input "Qadir BVBA"
click at [914, 226] on span at bounding box center [920, 227] width 16 height 16
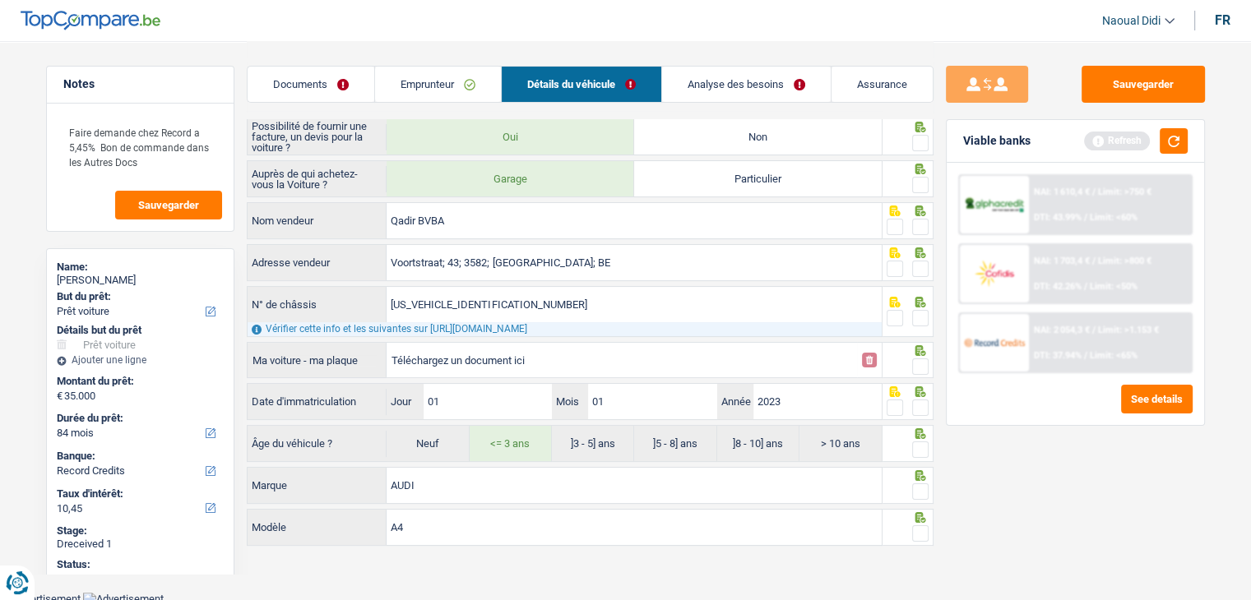
click at [0, 0] on input "radio" at bounding box center [0, 0] width 0 height 0
click at [918, 181] on span at bounding box center [920, 185] width 16 height 16
click at [0, 0] on input "radio" at bounding box center [0, 0] width 0 height 0
click at [919, 139] on span at bounding box center [920, 143] width 16 height 16
click at [0, 0] on input "radio" at bounding box center [0, 0] width 0 height 0
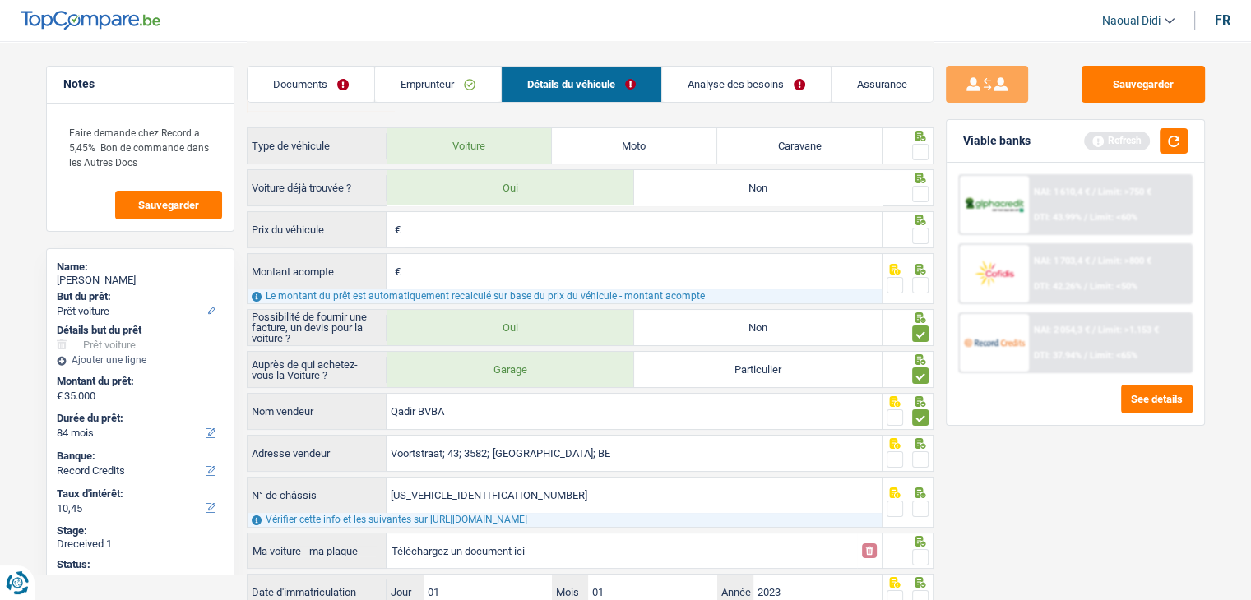
scroll to position [0, 0]
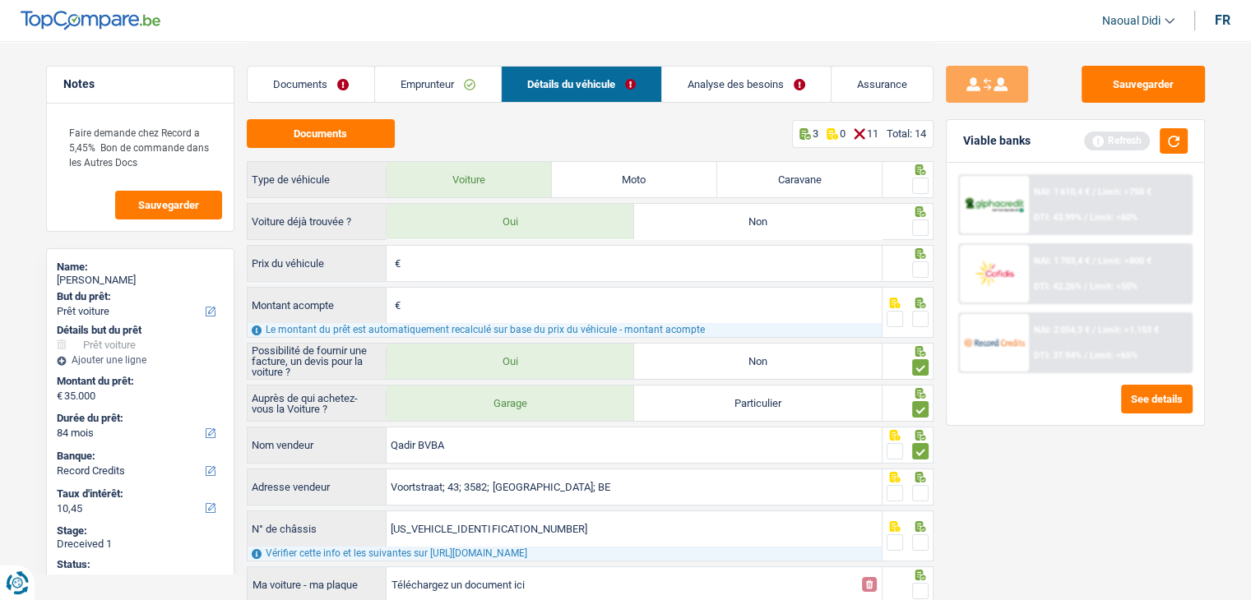
click at [914, 267] on span at bounding box center [920, 269] width 16 height 16
click at [0, 0] on input "radio" at bounding box center [0, 0] width 0 height 0
click at [921, 313] on span at bounding box center [920, 319] width 16 height 16
click at [0, 0] on input "radio" at bounding box center [0, 0] width 0 height 0
click at [921, 226] on span at bounding box center [920, 228] width 16 height 16
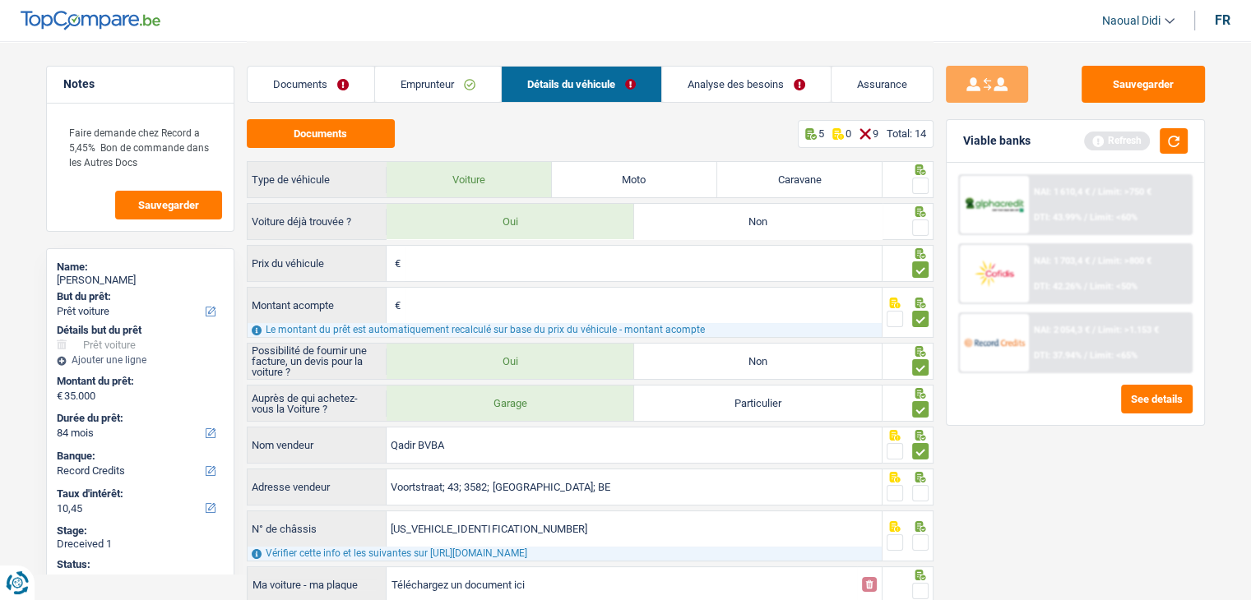
click at [0, 0] on input "radio" at bounding box center [0, 0] width 0 height 0
click at [918, 192] on span at bounding box center [920, 186] width 16 height 16
click at [0, 0] on input "radio" at bounding box center [0, 0] width 0 height 0
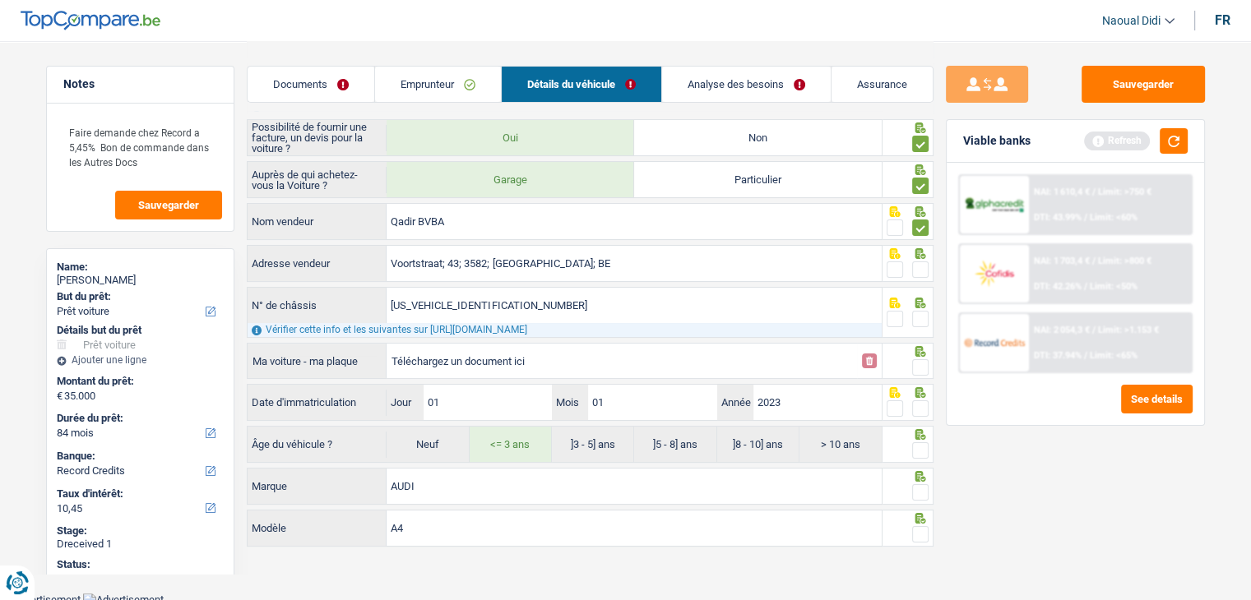
scroll to position [224, 0]
click at [915, 261] on span at bounding box center [920, 269] width 16 height 16
click at [0, 0] on input "radio" at bounding box center [0, 0] width 0 height 0
click at [922, 313] on span at bounding box center [920, 318] width 16 height 16
click at [0, 0] on input "radio" at bounding box center [0, 0] width 0 height 0
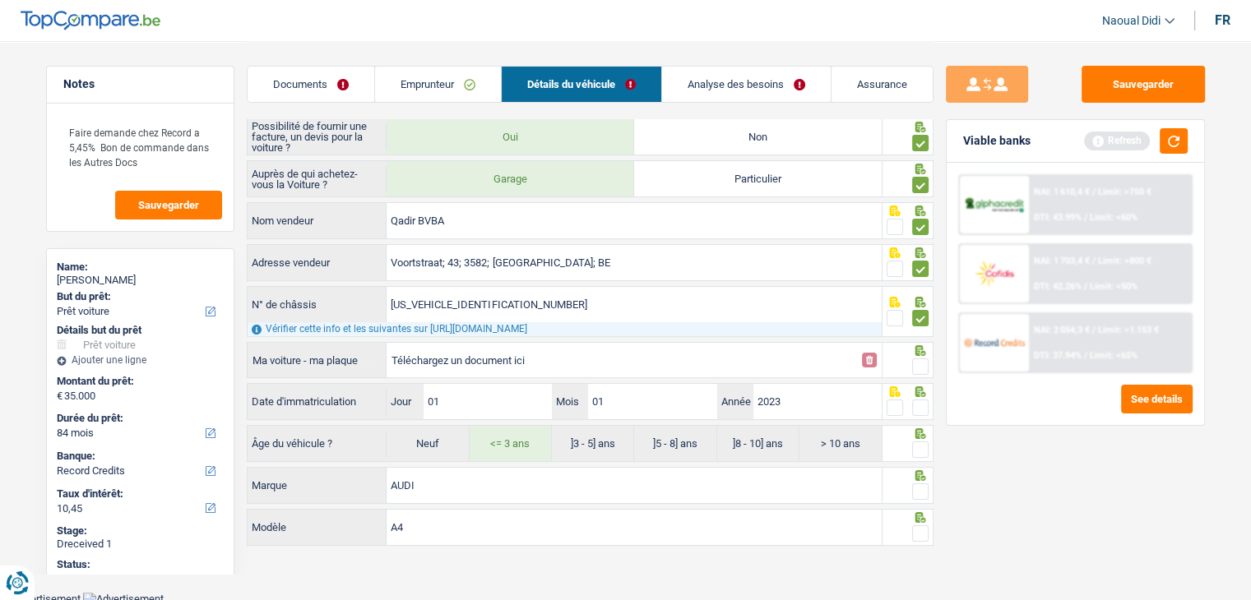
click at [919, 359] on span at bounding box center [920, 367] width 16 height 16
click at [0, 0] on input "radio" at bounding box center [0, 0] width 0 height 0
click at [921, 405] on span at bounding box center [920, 408] width 16 height 16
click at [0, 0] on input "radio" at bounding box center [0, 0] width 0 height 0
click at [922, 448] on span at bounding box center [920, 450] width 16 height 16
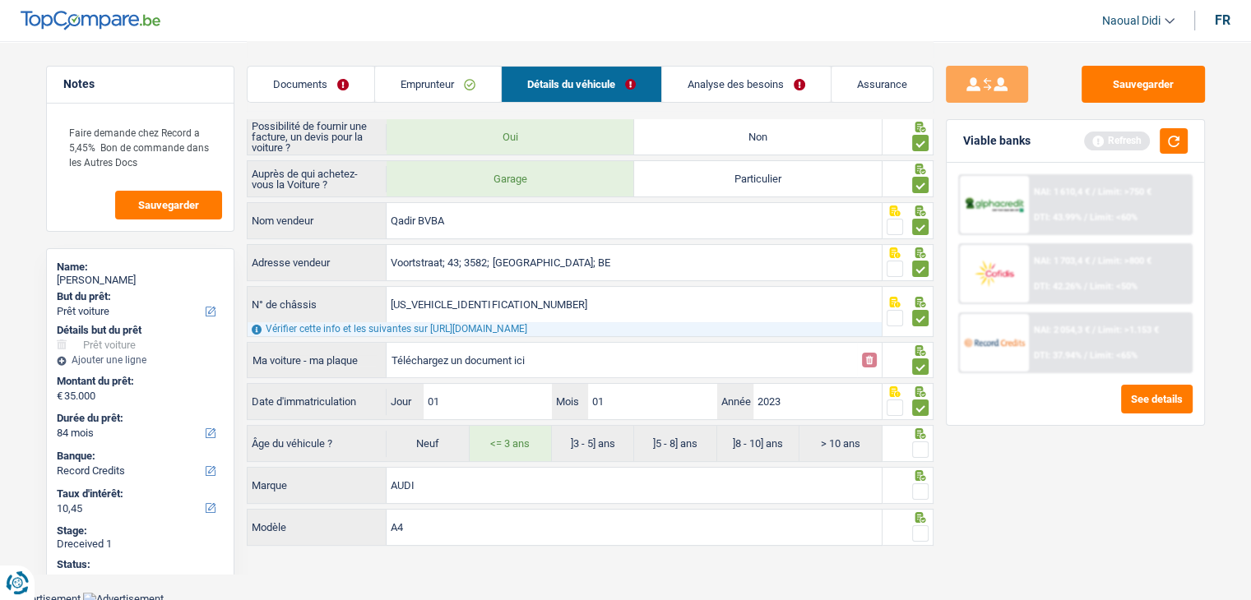
click at [0, 0] on input "radio" at bounding box center [0, 0] width 0 height 0
click at [924, 486] on span at bounding box center [920, 492] width 16 height 16
click at [0, 0] on input "radio" at bounding box center [0, 0] width 0 height 0
click at [921, 527] on span at bounding box center [920, 533] width 16 height 16
click at [0, 0] on input "radio" at bounding box center [0, 0] width 0 height 0
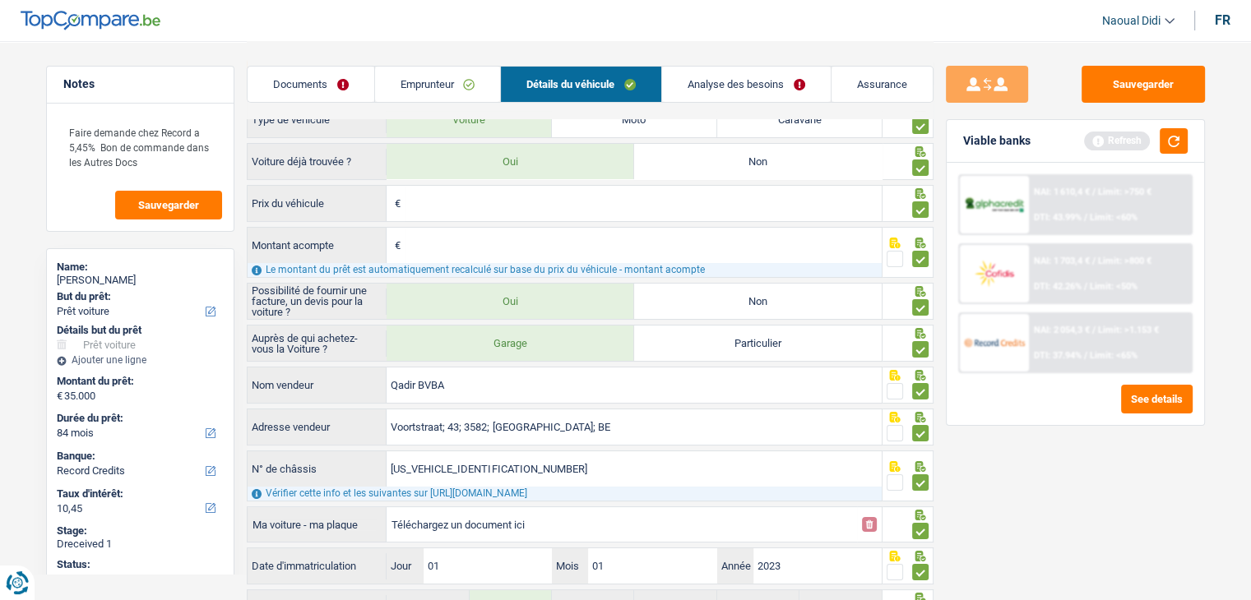
scroll to position [0, 0]
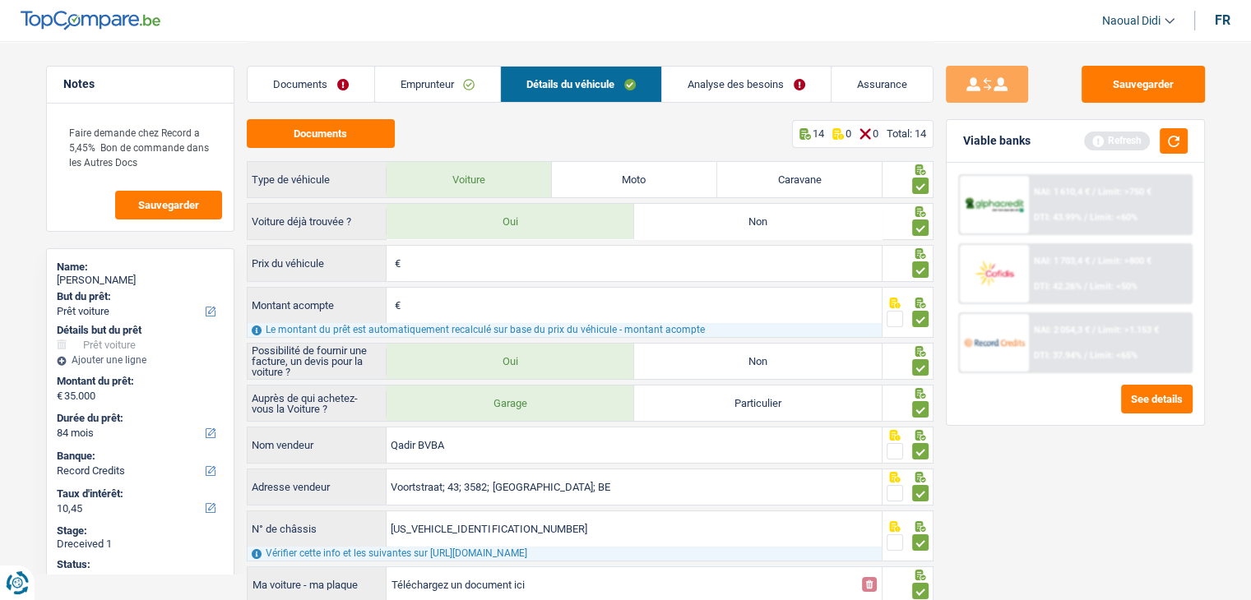
click at [426, 272] on input "Prix du véhicule" at bounding box center [643, 263] width 477 height 35
paste input "32.500"
type input "32.500"
click at [470, 303] on input "Montant acompte" at bounding box center [643, 305] width 477 height 35
click at [1085, 83] on button "Sauvegarder" at bounding box center [1142, 84] width 123 height 37
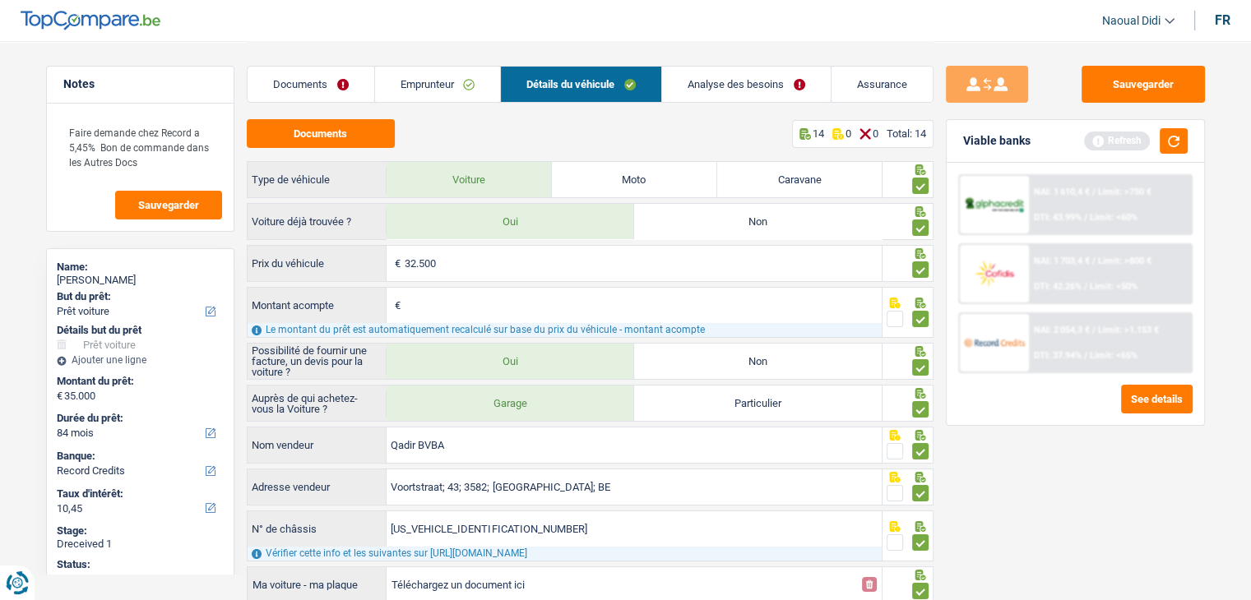
click at [725, 81] on link "Analyse des besoins" at bounding box center [746, 84] width 169 height 35
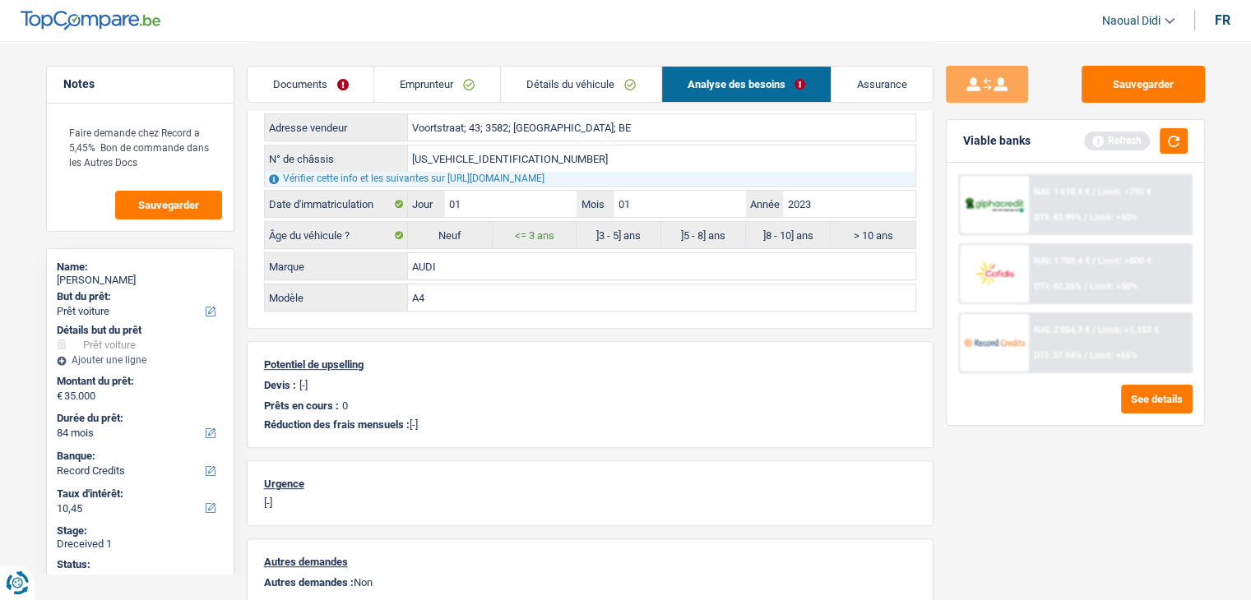
scroll to position [740, 0]
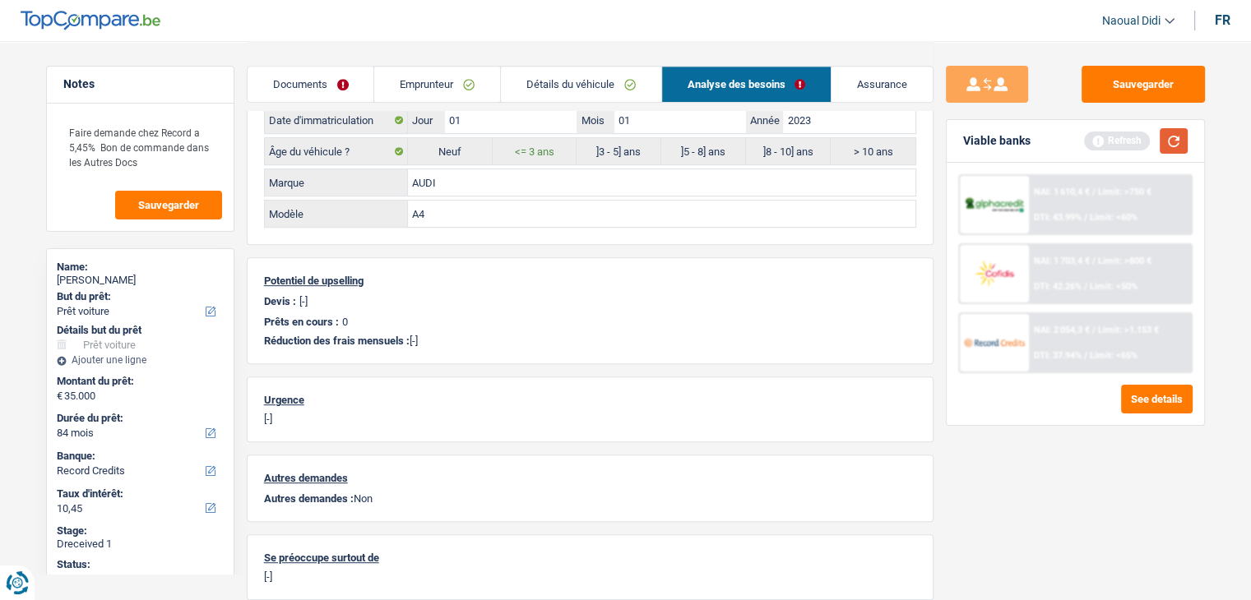
click at [1173, 132] on button "button" at bounding box center [1173, 140] width 28 height 25
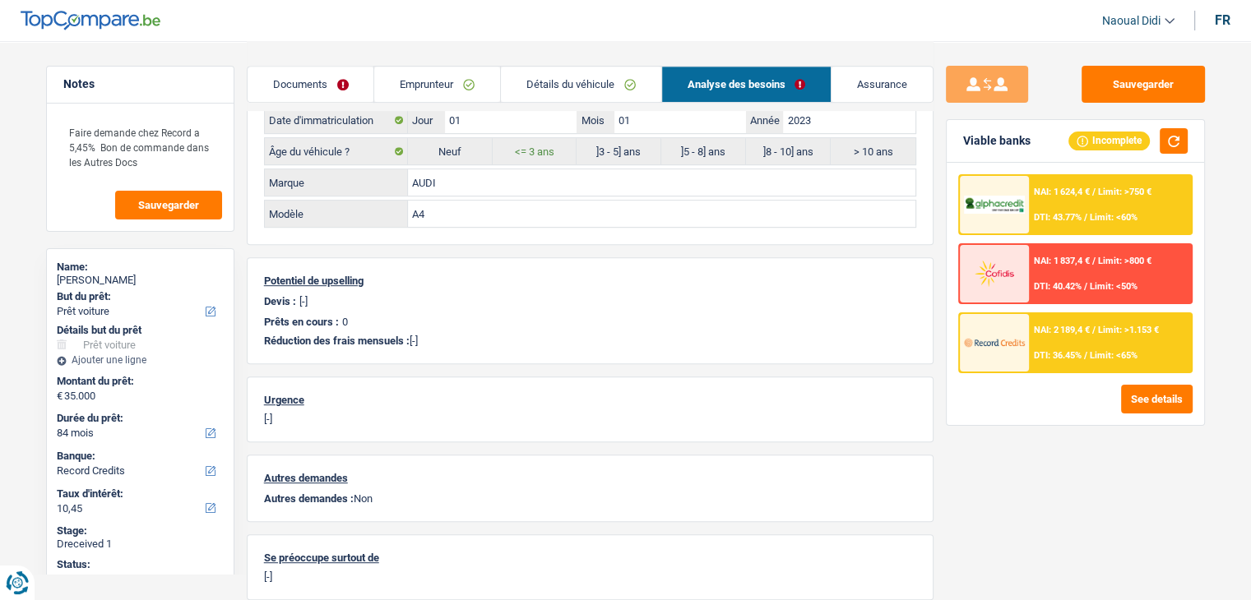
click at [1067, 344] on div "NAI: 2 189,4 € / Limit: >1.153 € DTI: 36.45% / Limit: <65%" at bounding box center [1110, 343] width 162 height 58
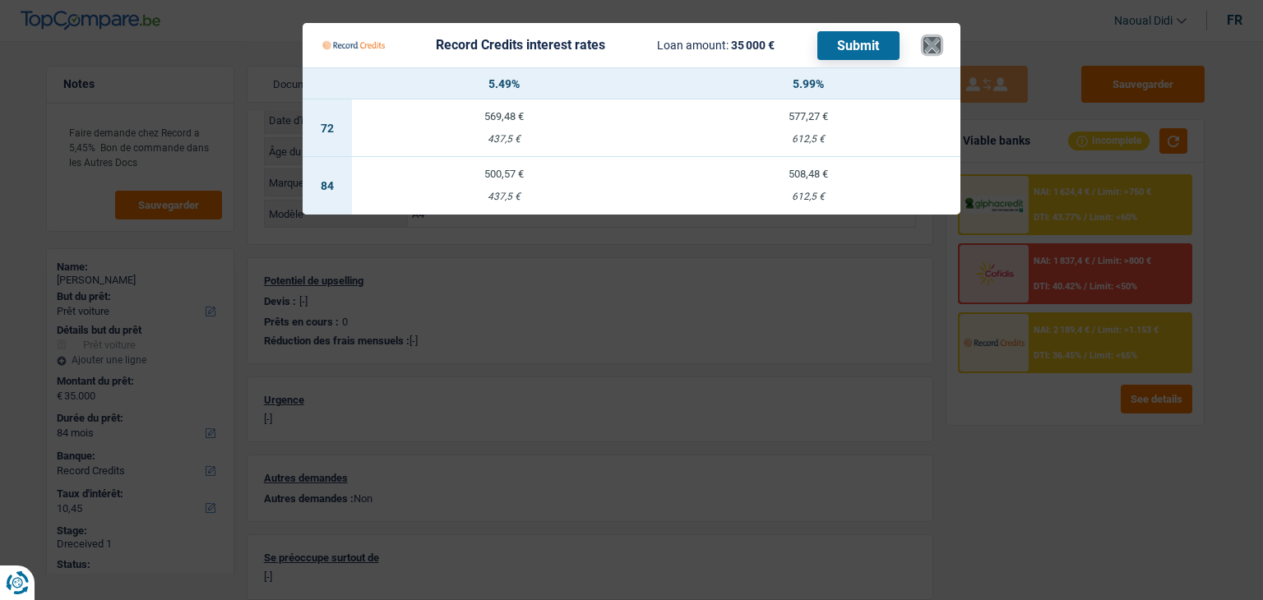
drag, startPoint x: 930, startPoint y: 42, endPoint x: 912, endPoint y: 49, distance: 19.5
click at [930, 43] on button "×" at bounding box center [931, 45] width 17 height 16
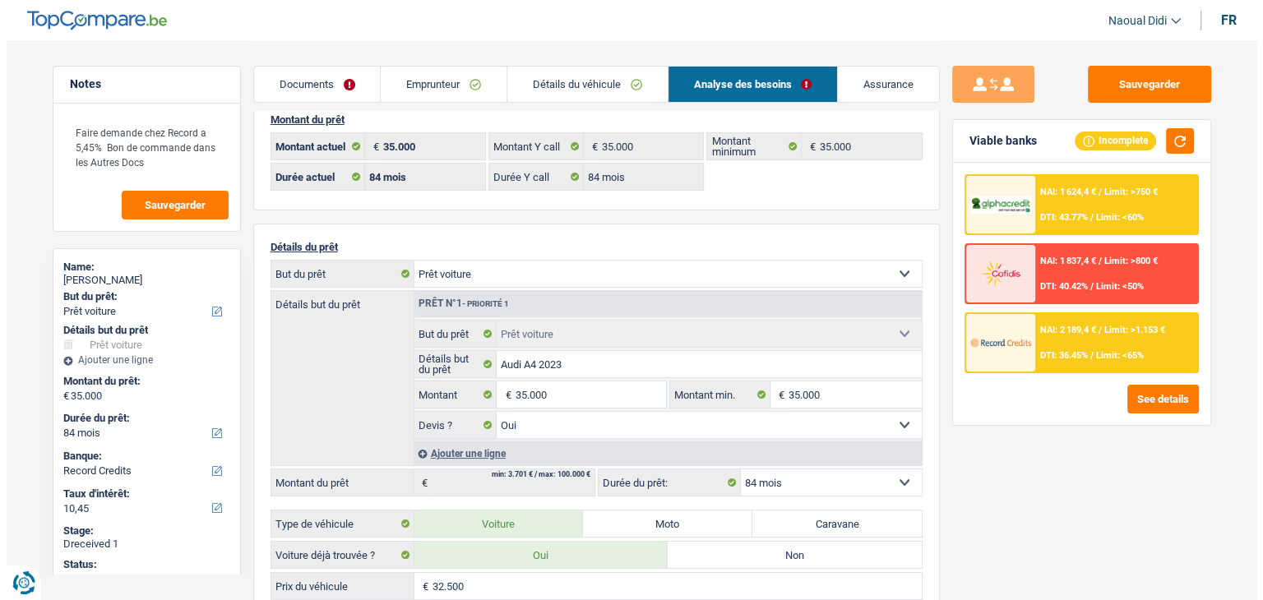
scroll to position [0, 0]
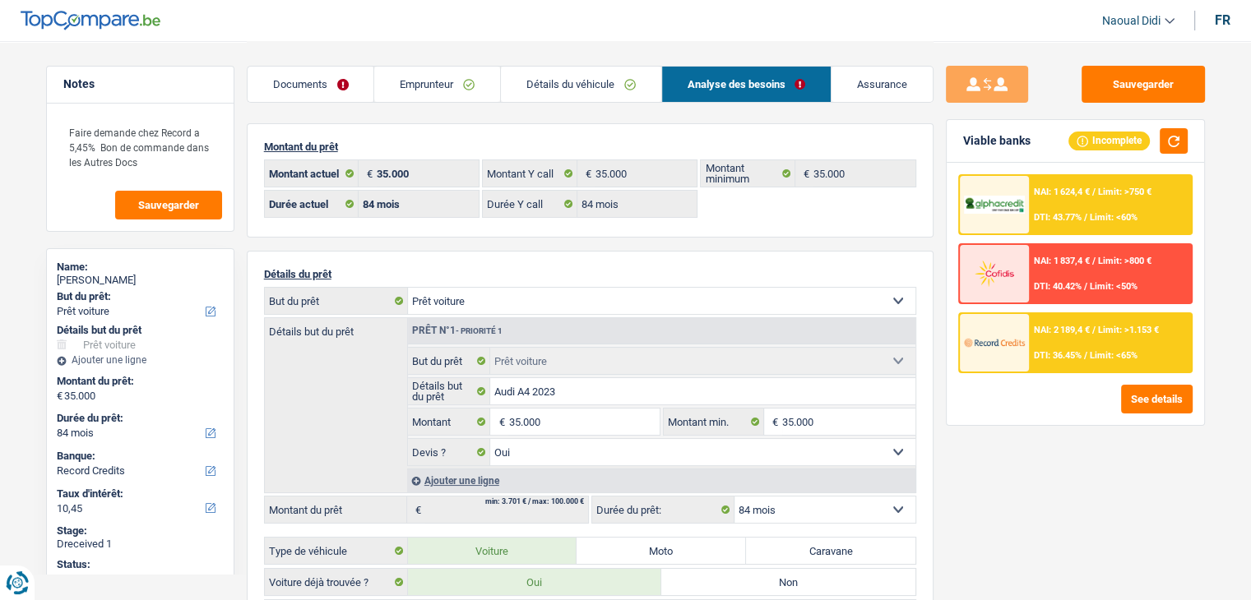
click at [1051, 342] on div "NAI: 2 189,4 € / Limit: >1.153 € DTI: 36.45% / Limit: <65%" at bounding box center [1110, 343] width 162 height 58
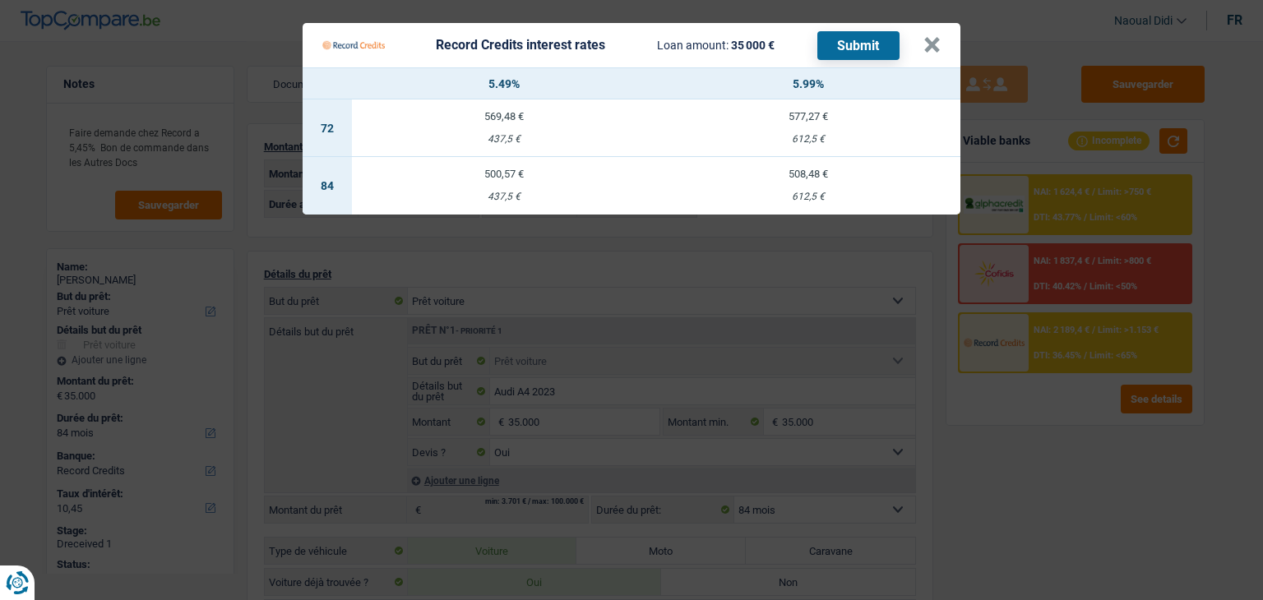
click at [498, 183] on td "500,57 € 437,5 €" at bounding box center [504, 186] width 304 height 58
type input "5,49"
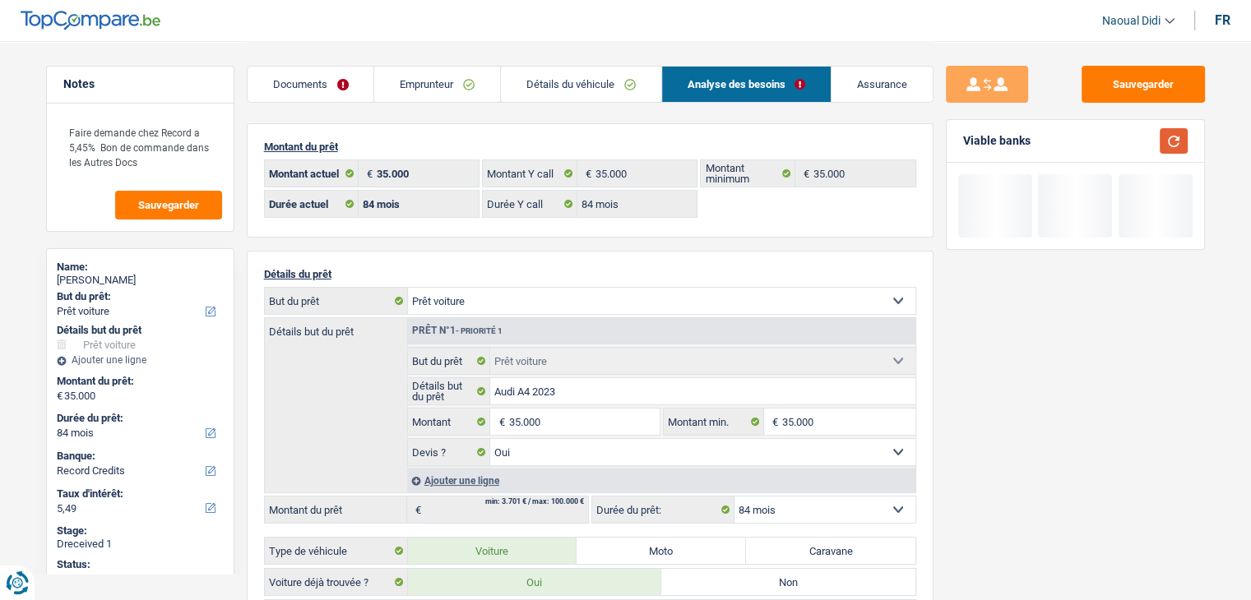
click at [1182, 141] on button "button" at bounding box center [1173, 140] width 28 height 25
click at [1176, 139] on button "button" at bounding box center [1173, 140] width 28 height 25
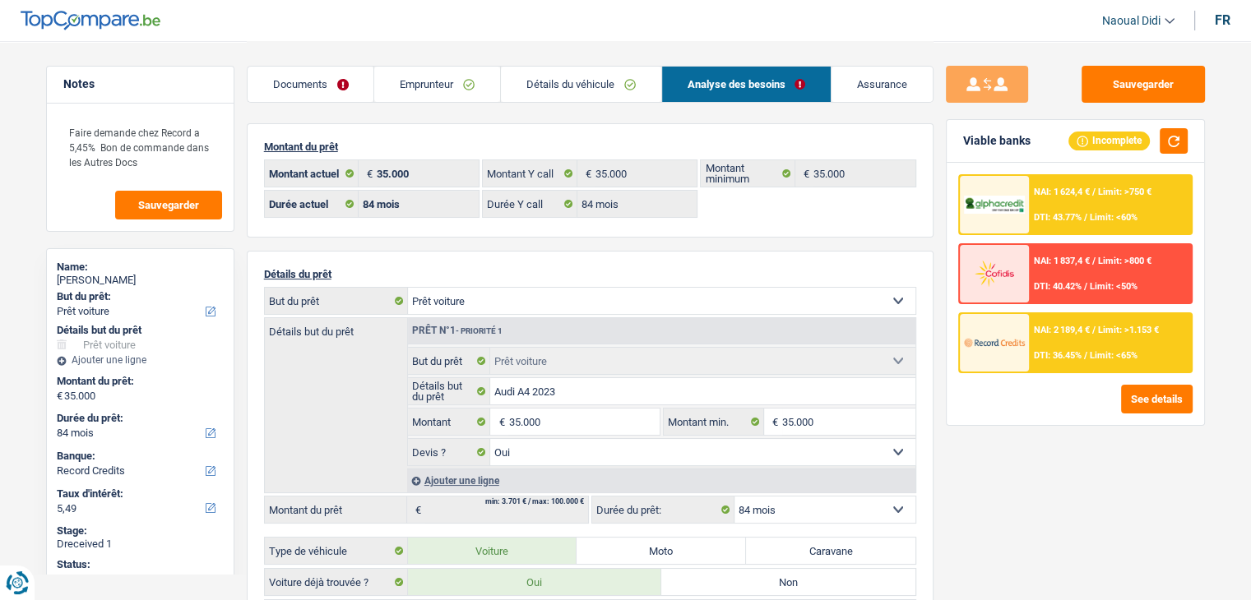
click at [1068, 332] on span "NAI: 2 189,4 €" at bounding box center [1062, 330] width 56 height 11
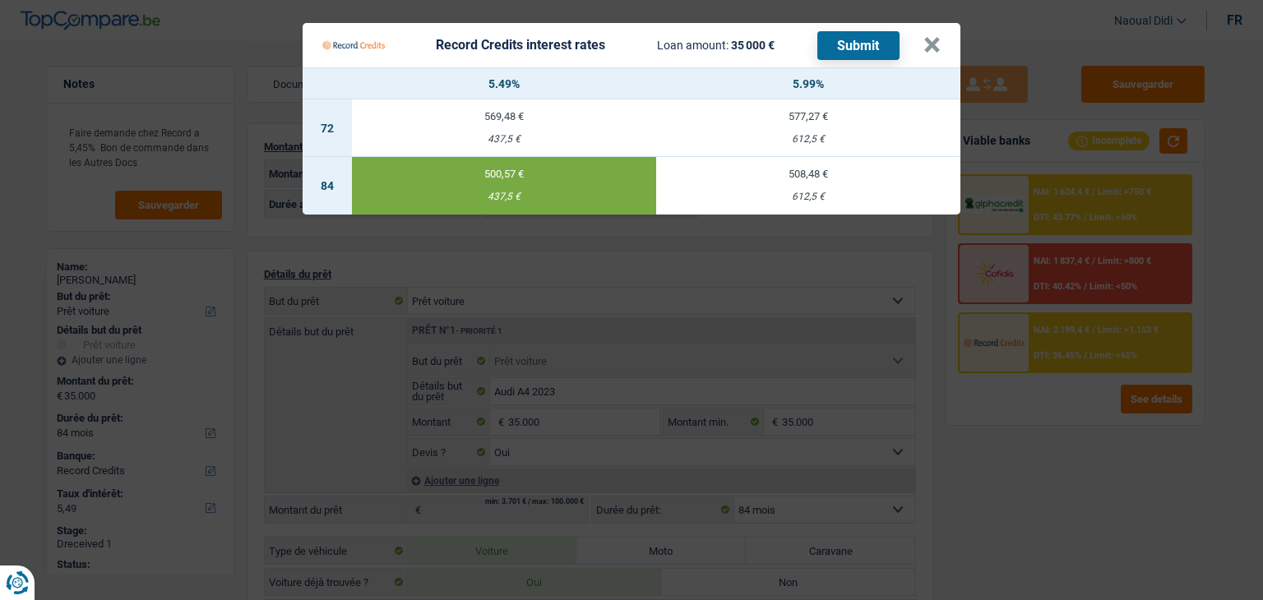
click at [868, 45] on button "Submit" at bounding box center [858, 45] width 82 height 29
click at [933, 40] on button "×" at bounding box center [931, 45] width 17 height 16
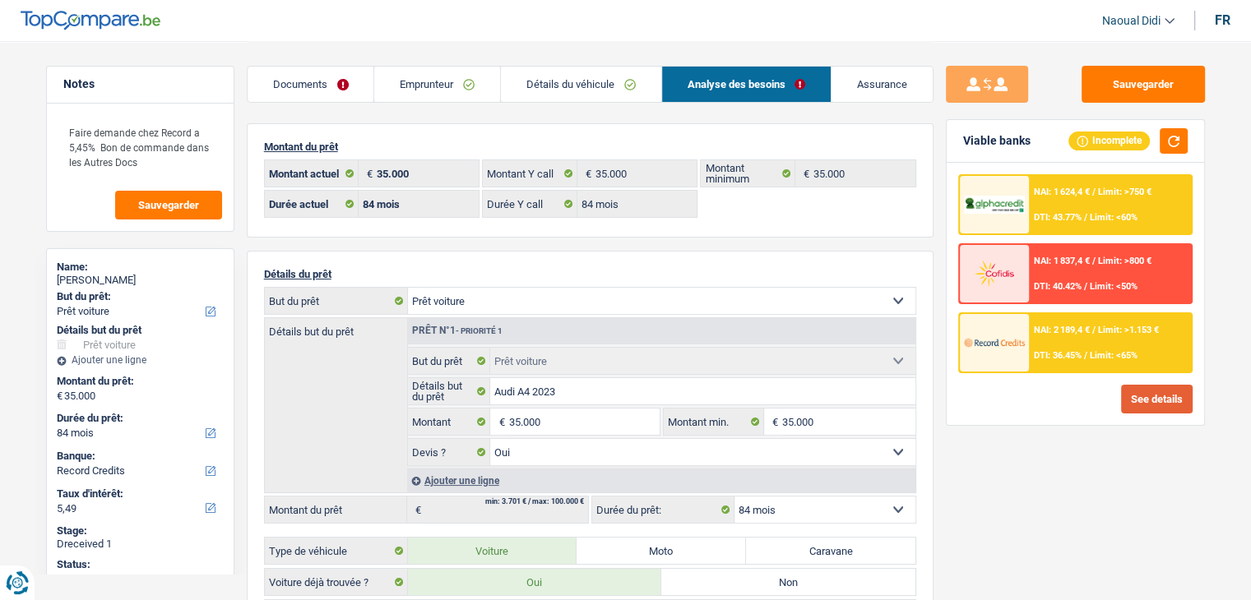
click at [1145, 390] on button "See details" at bounding box center [1157, 399] width 72 height 29
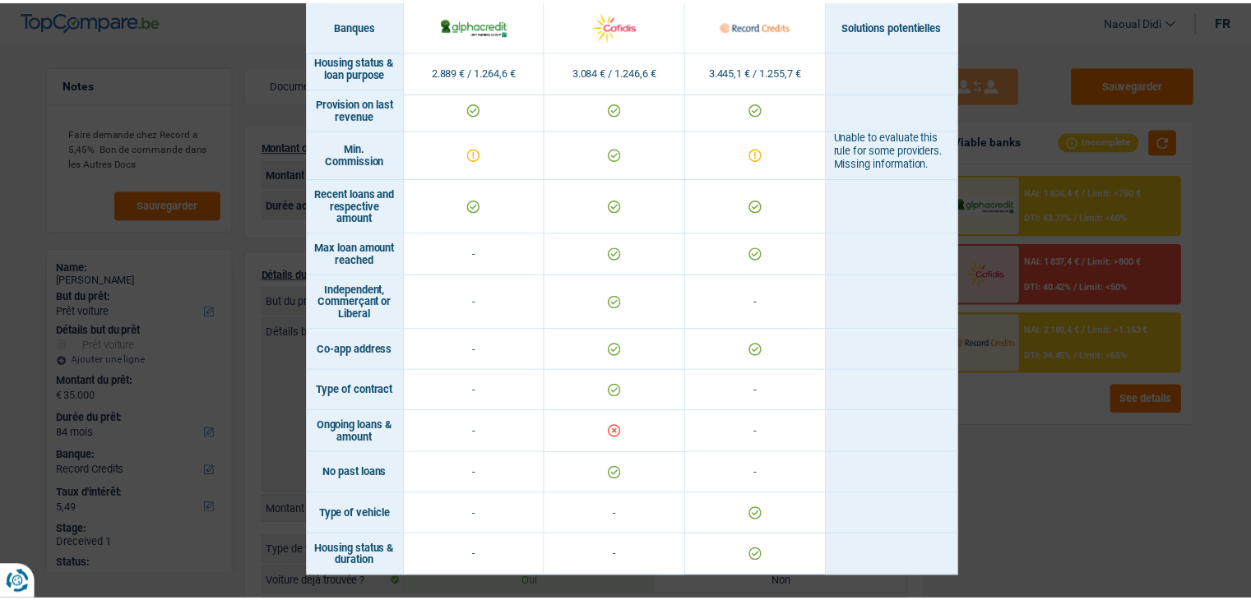
scroll to position [1020, 0]
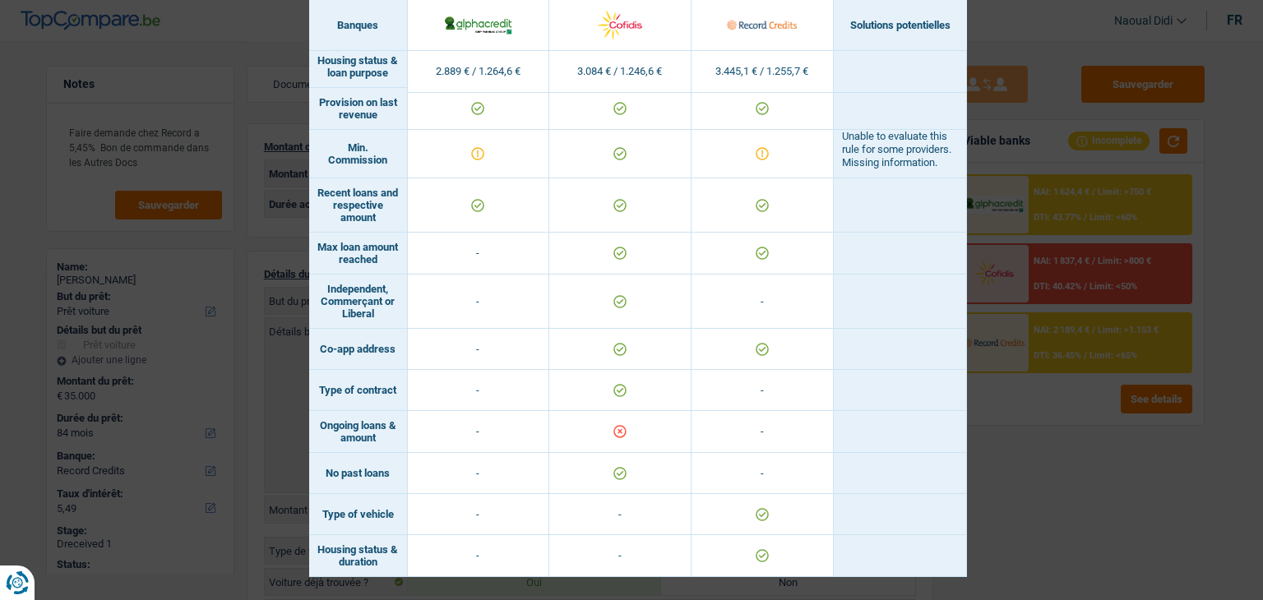
click at [378, 440] on td "Ongoing loans & amount" at bounding box center [358, 432] width 99 height 42
drag, startPoint x: 378, startPoint y: 439, endPoint x: 310, endPoint y: 423, distance: 70.2
click at [310, 423] on td "Ongoing loans & amount" at bounding box center [358, 432] width 99 height 42
copy td "Ongoing loans & amount"
click at [1032, 27] on div "Banks conditions × Banques Solutions potentielles Revenus / Charges 2.889 € / 1…" at bounding box center [631, 300] width 1263 height 600
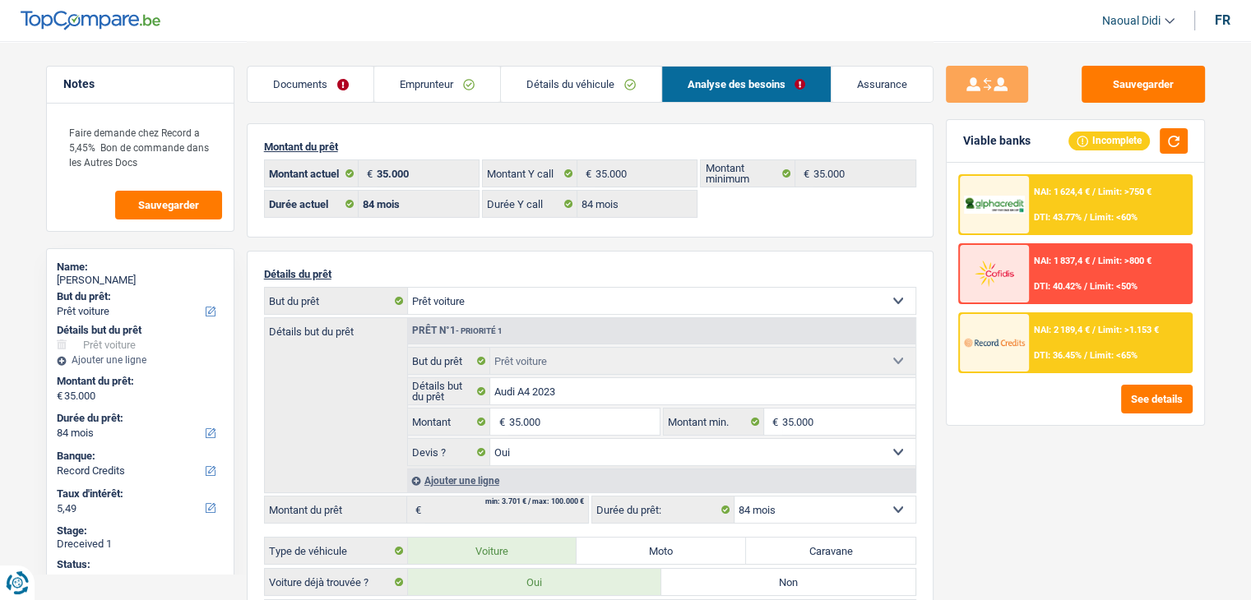
click at [1053, 200] on div "NAI: 1 624,4 € / Limit: >750 € DTI: 43.77% / Limit: <60%" at bounding box center [1110, 205] width 162 height 58
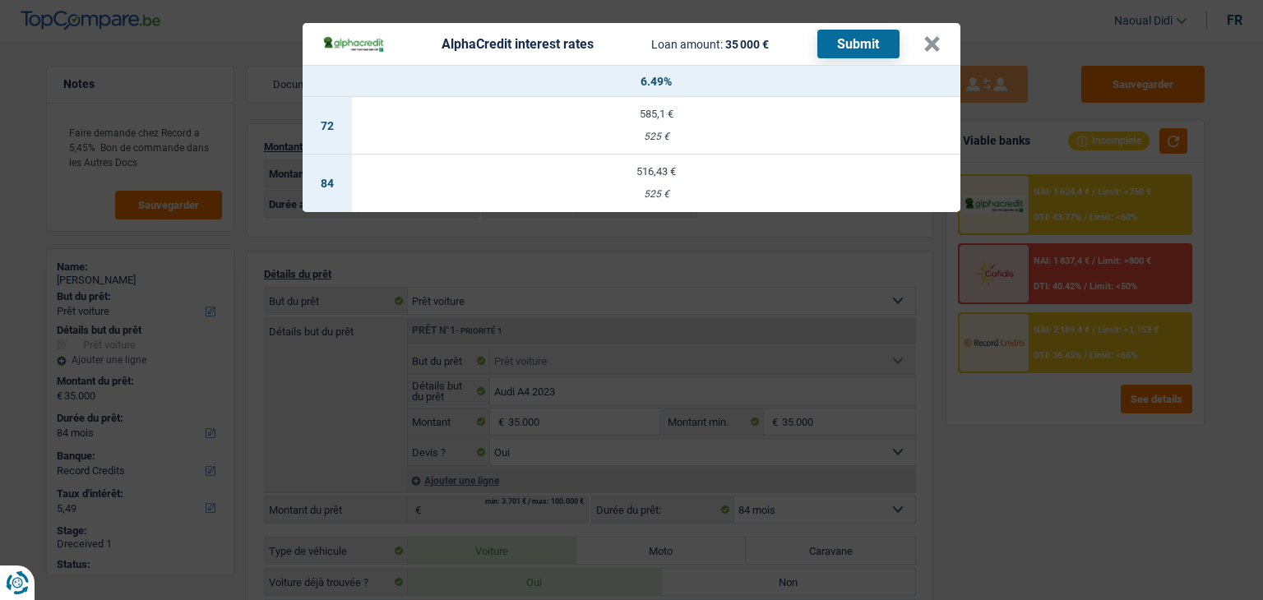
click at [653, 185] on td "516,43 € 525 €" at bounding box center [656, 184] width 609 height 58
select select "alphacredit"
type input "6,49"
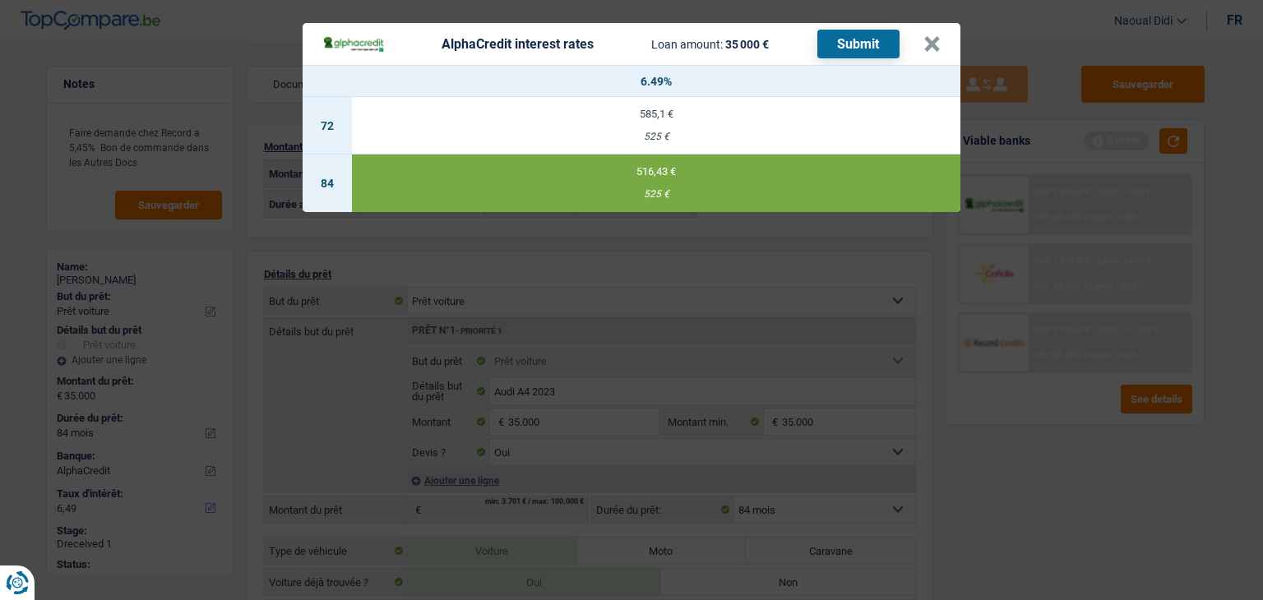
click at [875, 37] on button "Submit" at bounding box center [858, 44] width 82 height 29
click at [937, 41] on button "×" at bounding box center [931, 44] width 17 height 16
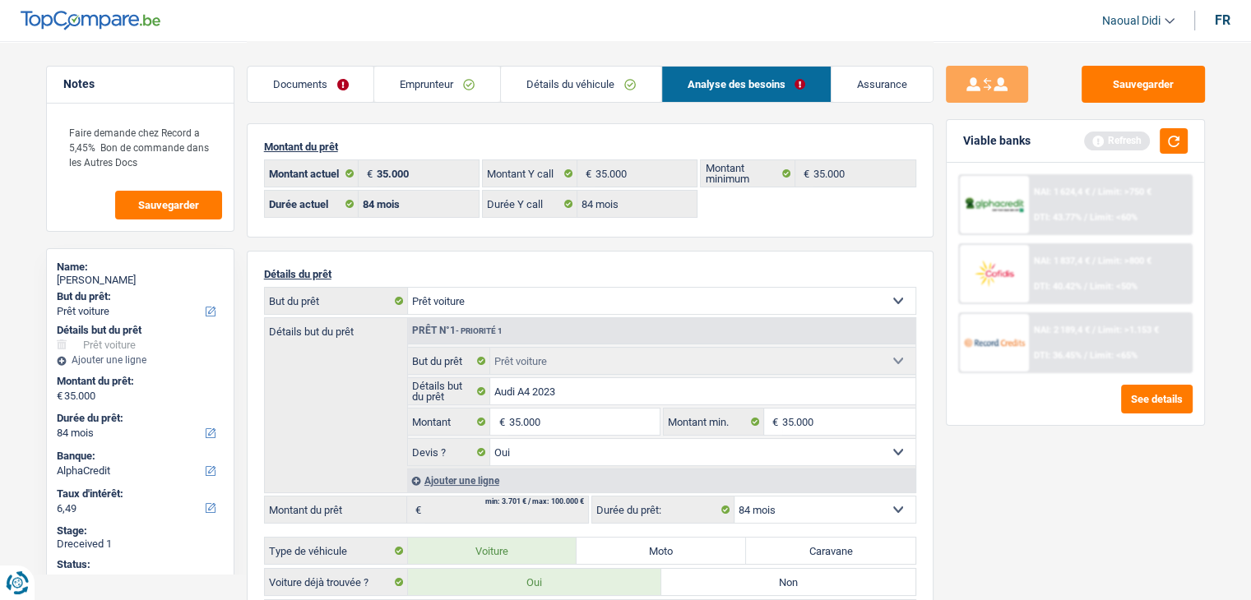
click at [328, 84] on link "Documents" at bounding box center [311, 84] width 127 height 35
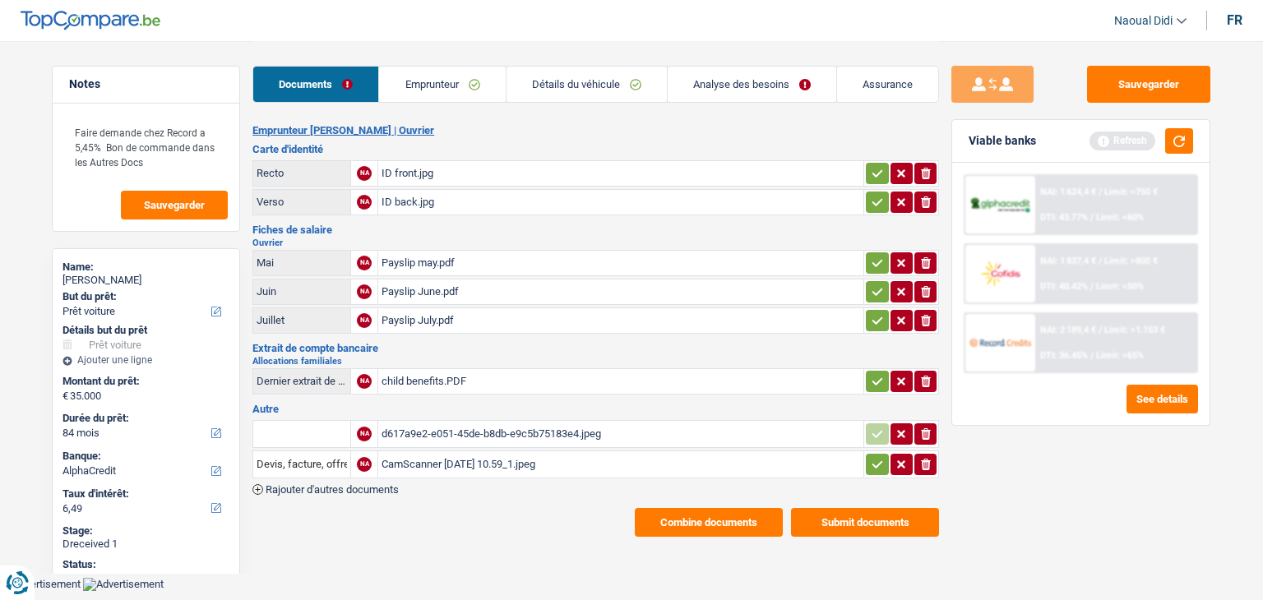
click at [701, 515] on button "Combine documents" at bounding box center [709, 522] width 148 height 29
click at [710, 514] on button "Combine documents" at bounding box center [709, 522] width 148 height 29
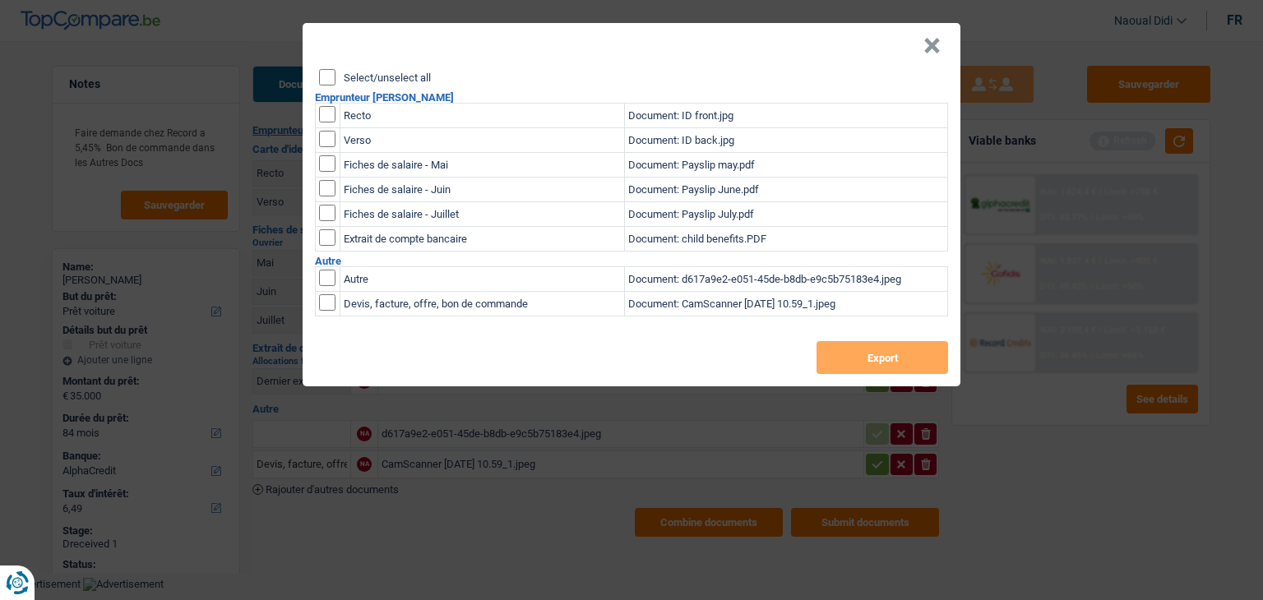
click at [322, 76] on input "Select/unselect all" at bounding box center [327, 77] width 16 height 16
checkbox input "true"
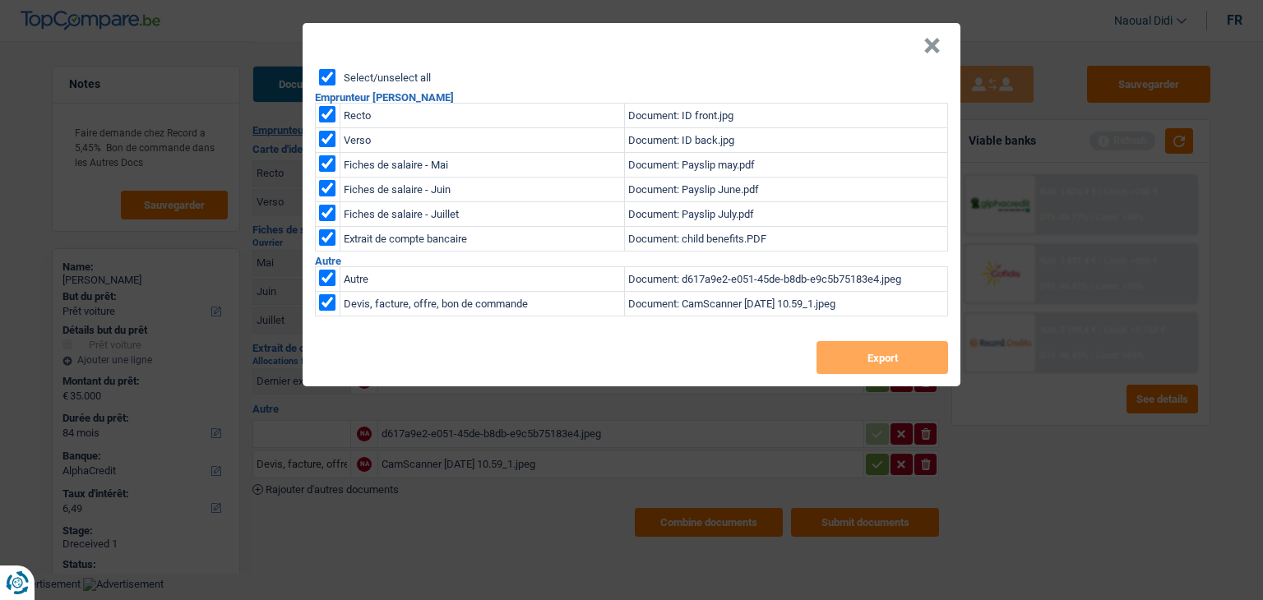
checkbox input "true"
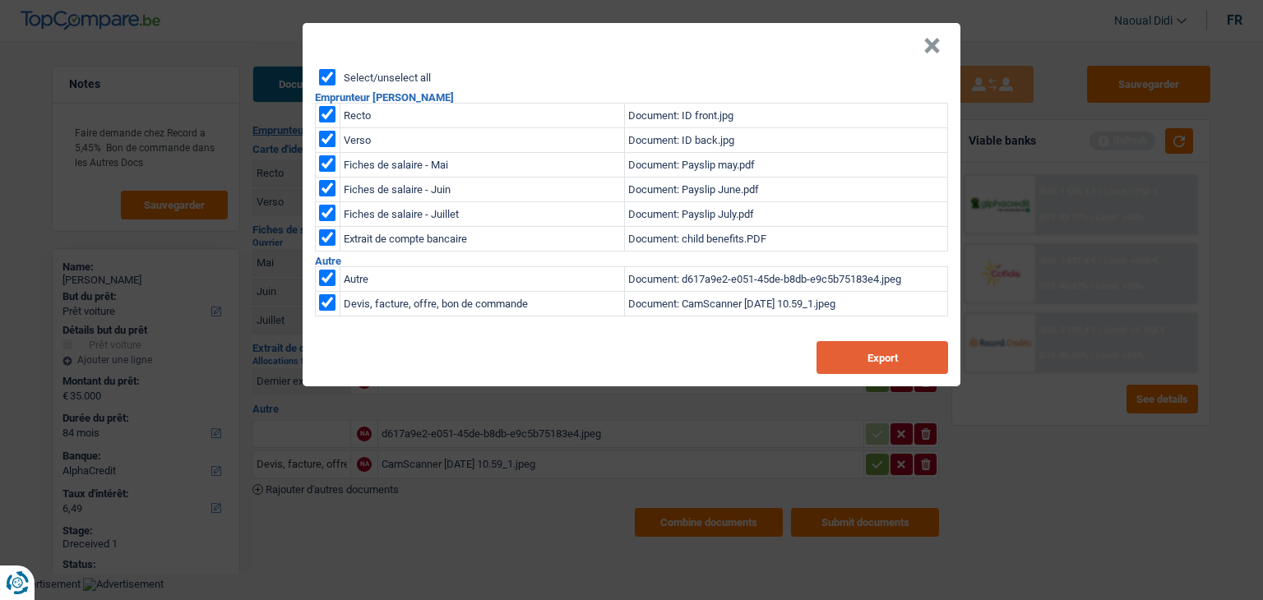
click at [871, 362] on button "Export" at bounding box center [883, 357] width 132 height 33
click at [931, 51] on button "×" at bounding box center [931, 46] width 17 height 16
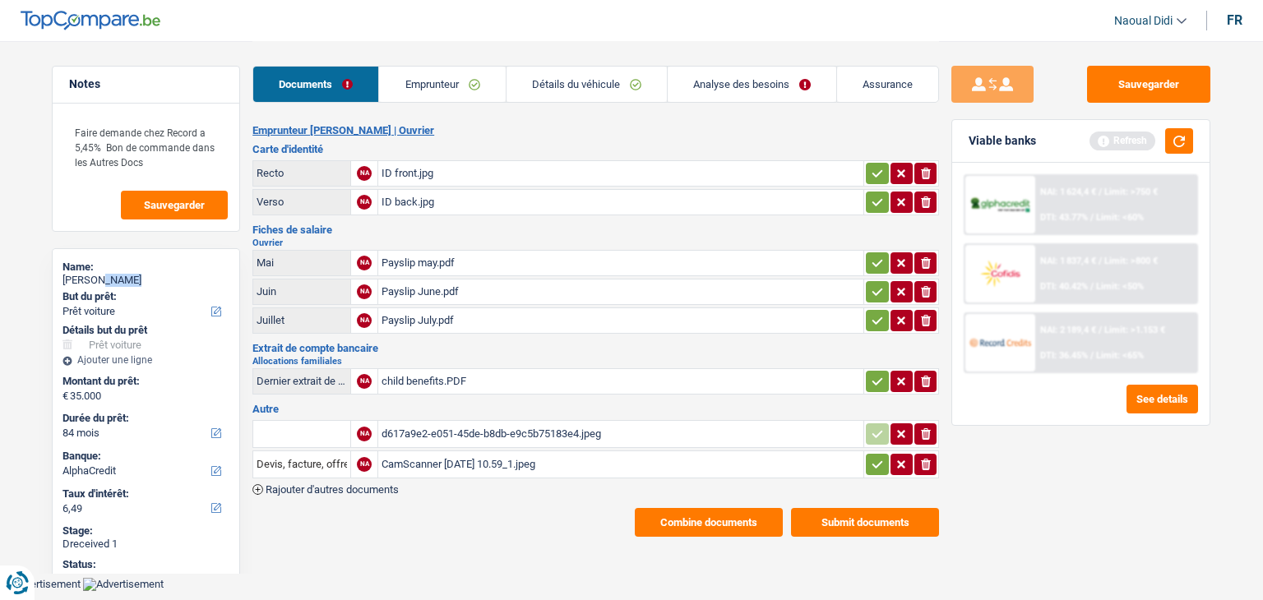
drag, startPoint x: 137, startPoint y: 287, endPoint x: 95, endPoint y: 280, distance: 42.5
click at [95, 280] on div "Name: Istvan Lebics" at bounding box center [145, 276] width 167 height 30
copy div "Lebics"
click at [460, 428] on div "d617a9e2-e051-45de-b8db-e9c5b75183e4.jpeg" at bounding box center [621, 434] width 479 height 25
click at [431, 375] on div "child benefits.PDF" at bounding box center [621, 381] width 479 height 25
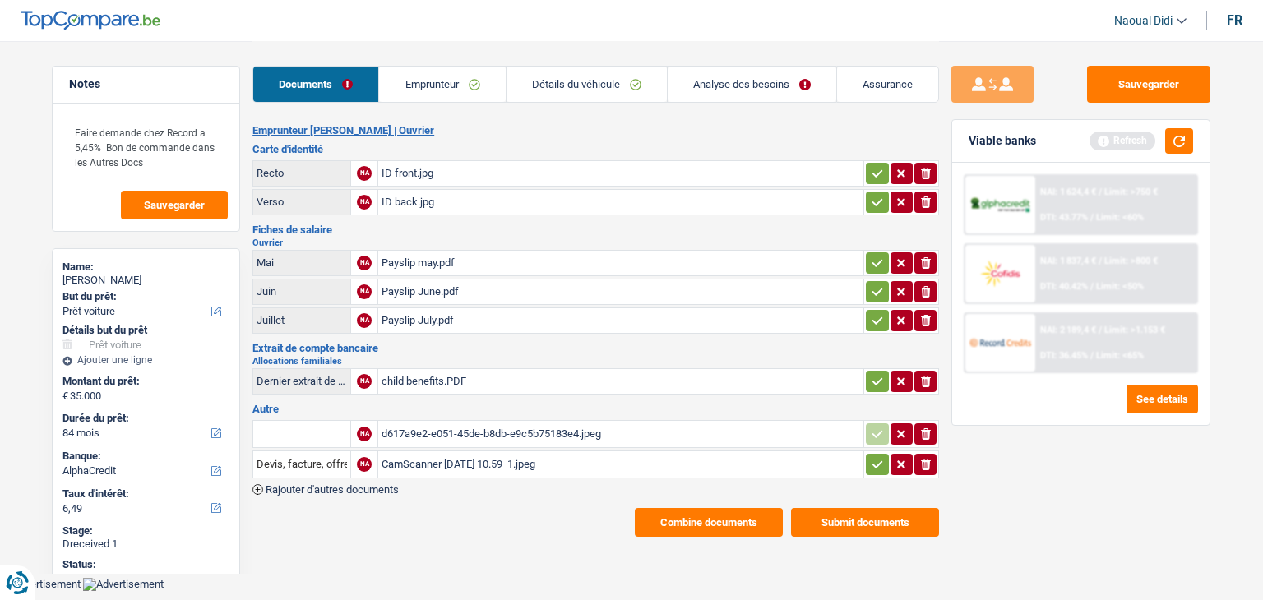
click at [925, 376] on icon "button" at bounding box center [926, 382] width 10 height 12
click at [451, 373] on input "Téléchargez un document ici" at bounding box center [621, 381] width 479 height 25
type input "C:\fakepath\Family allowance (1).PDF"
click at [451, 372] on div "Family allowance (1).PDF" at bounding box center [621, 381] width 479 height 25
click at [1151, 86] on button "Sauvegarder" at bounding box center [1148, 84] width 123 height 37
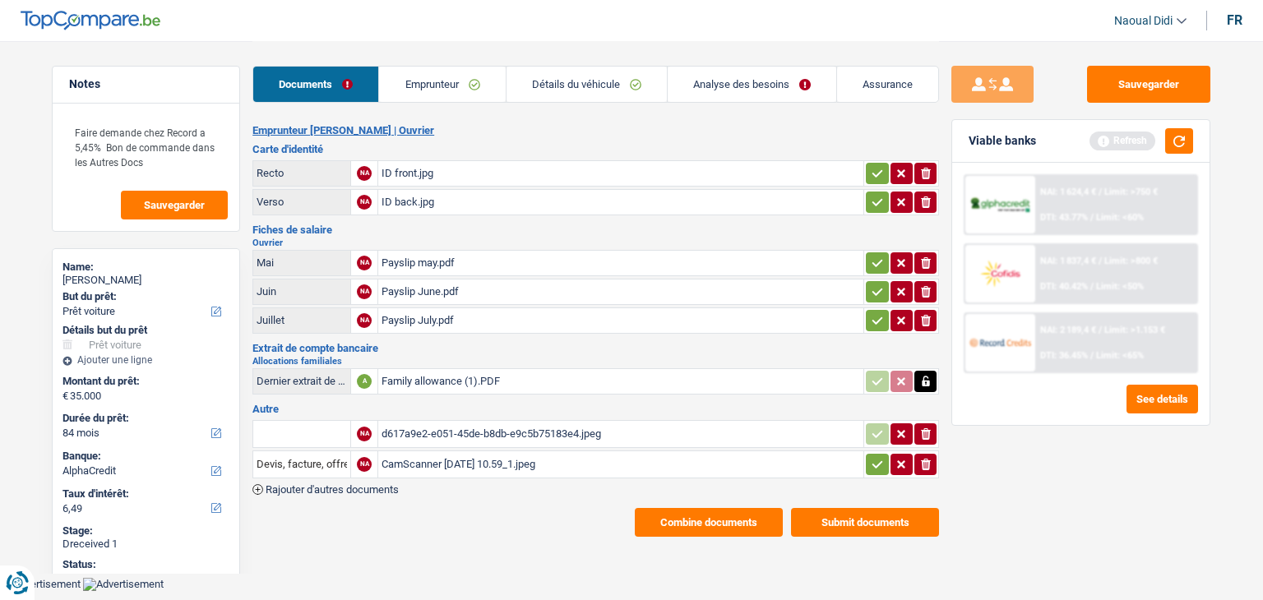
click at [742, 514] on button "Combine documents" at bounding box center [709, 522] width 148 height 29
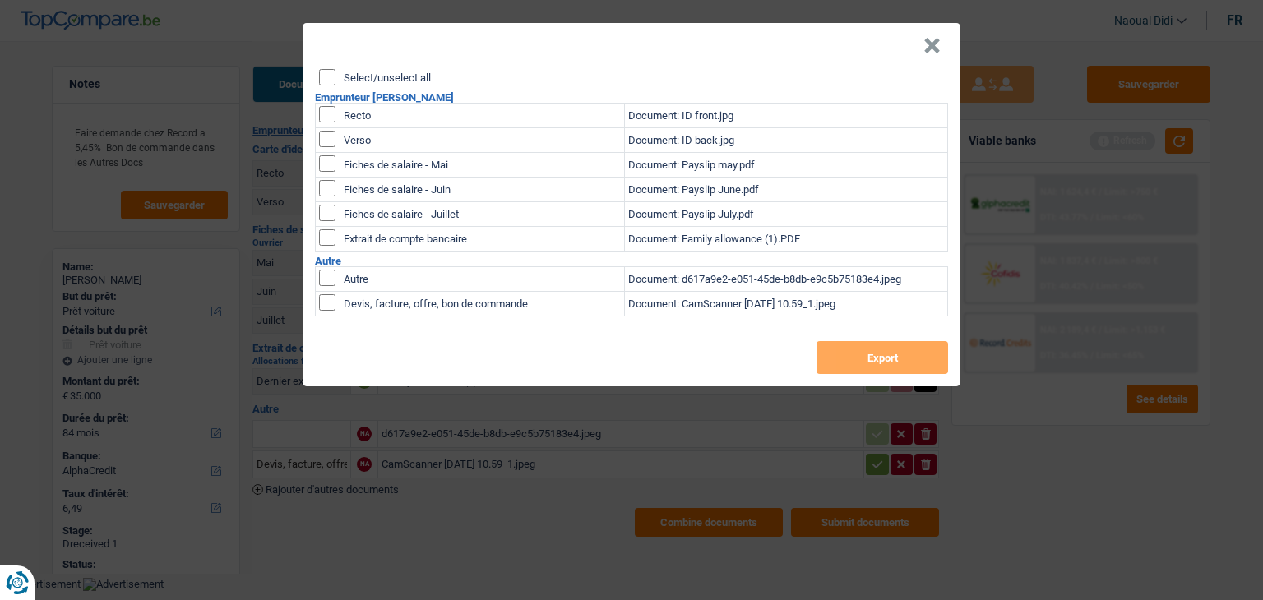
click at [336, 77] on div "Select/unselect all" at bounding box center [633, 77] width 629 height 16
click at [330, 76] on input "Select/unselect all" at bounding box center [327, 77] width 16 height 16
checkbox input "true"
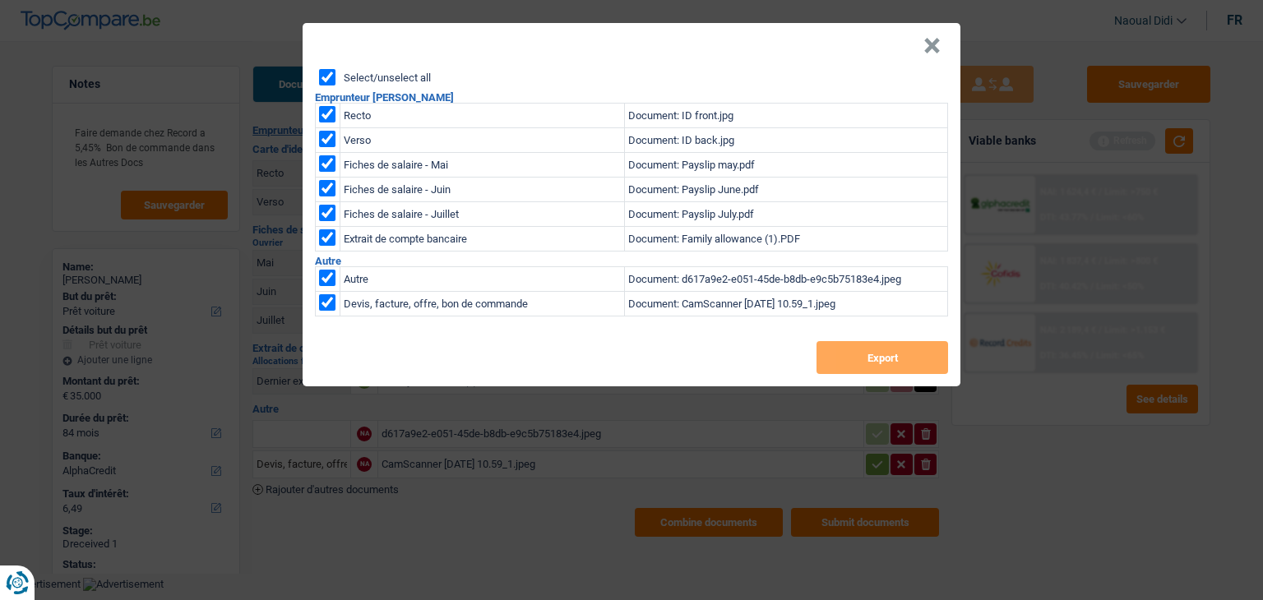
checkbox input "true"
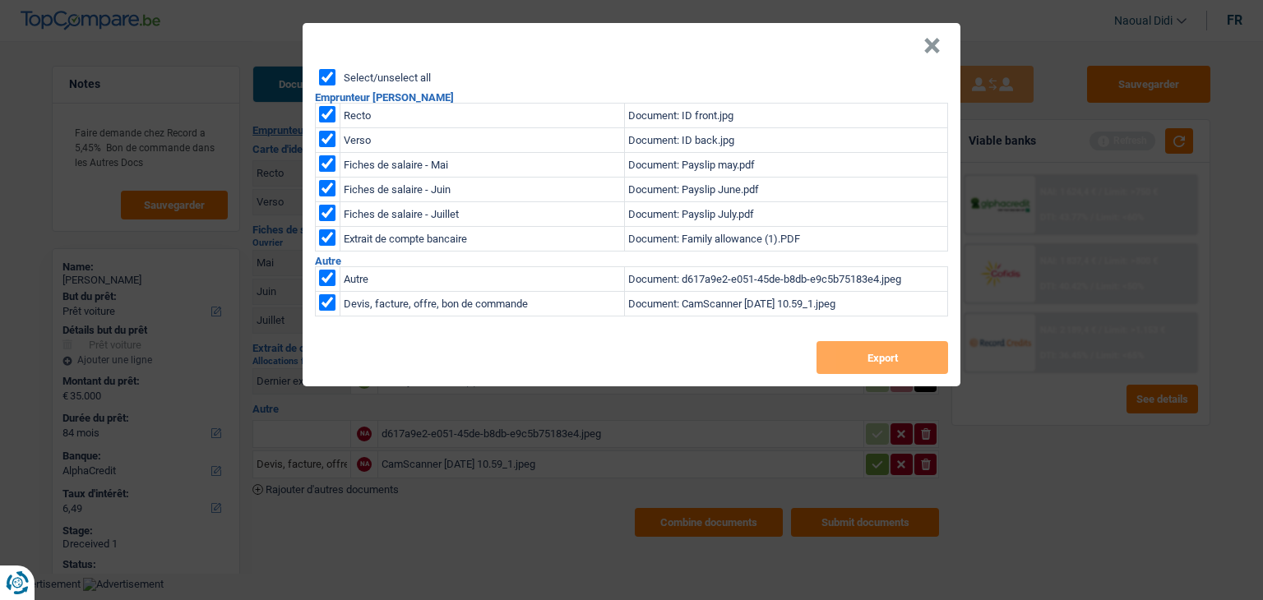
checkbox input "true"
click at [911, 354] on button "Export" at bounding box center [883, 357] width 132 height 33
click at [935, 47] on button "×" at bounding box center [931, 46] width 17 height 16
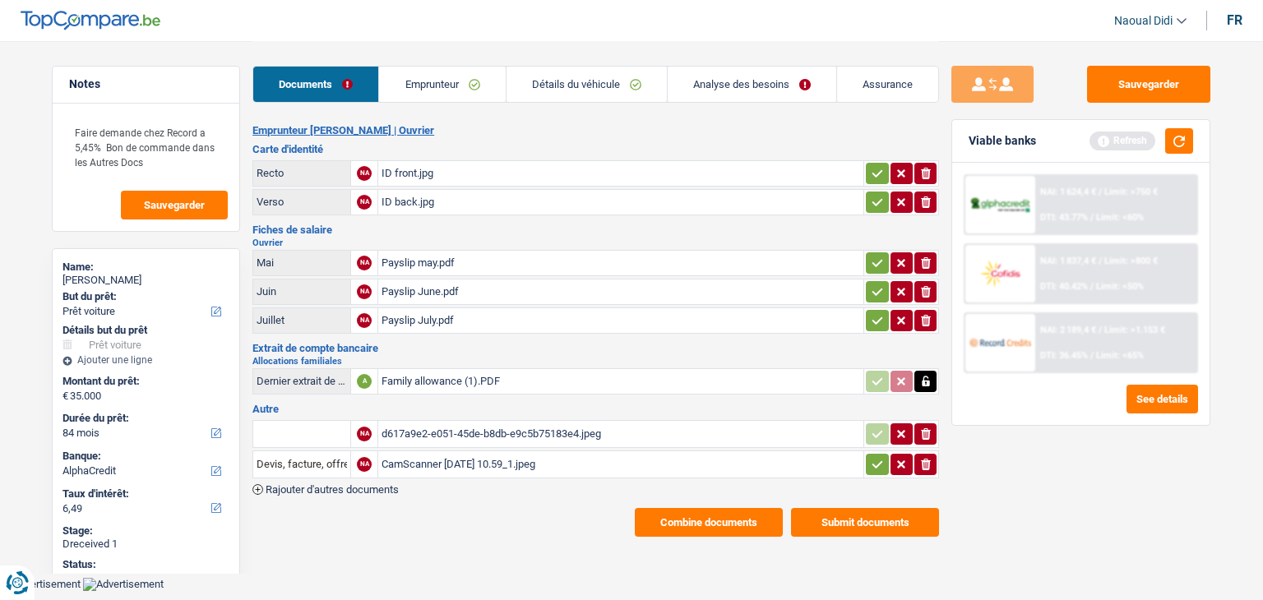
click at [442, 86] on link "Emprunteur" at bounding box center [442, 84] width 126 height 35
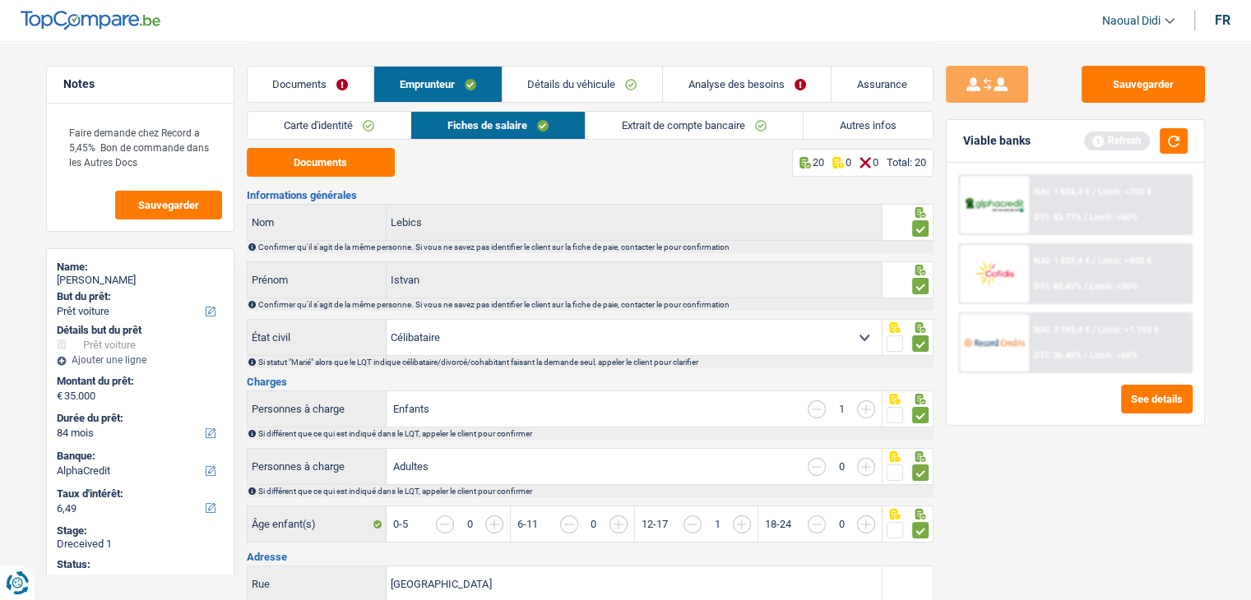
click at [312, 133] on link "Carte d'identité" at bounding box center [329, 125] width 163 height 27
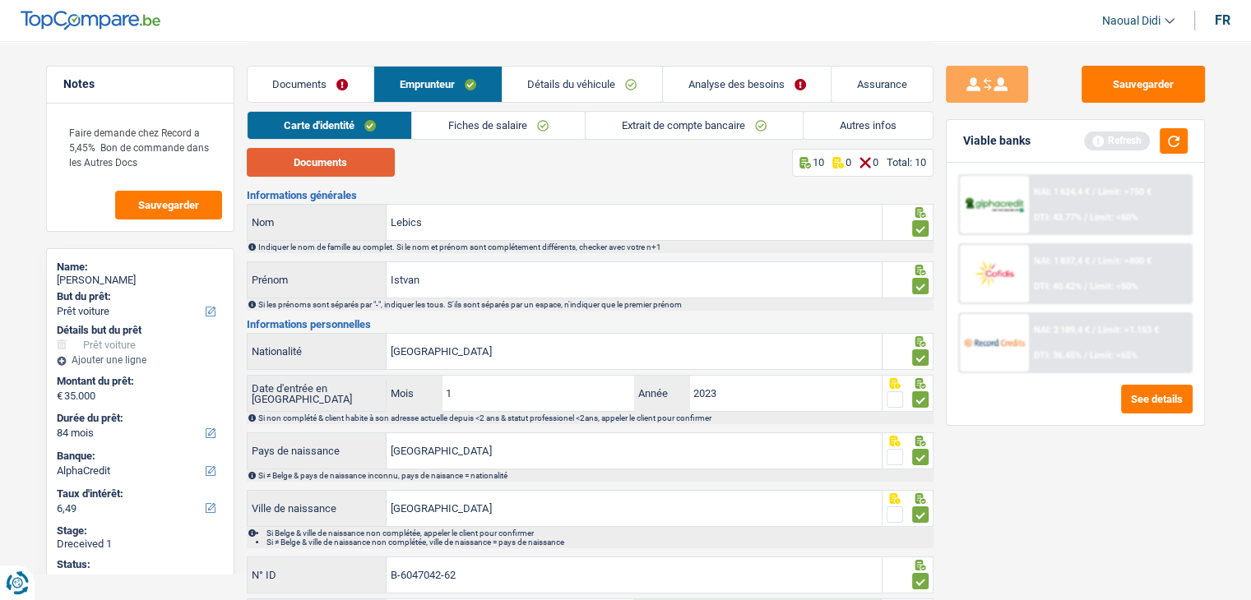
click at [313, 164] on button "Documents" at bounding box center [321, 162] width 148 height 29
click at [562, 86] on link "Détails du véhicule" at bounding box center [582, 84] width 160 height 35
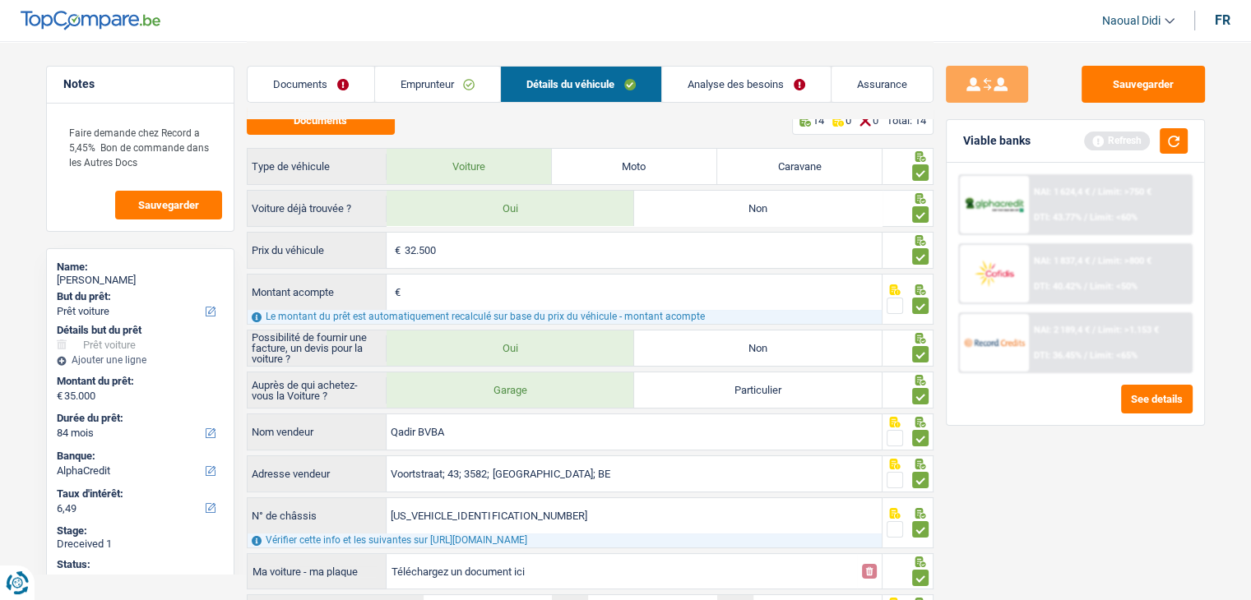
scroll to position [0, 0]
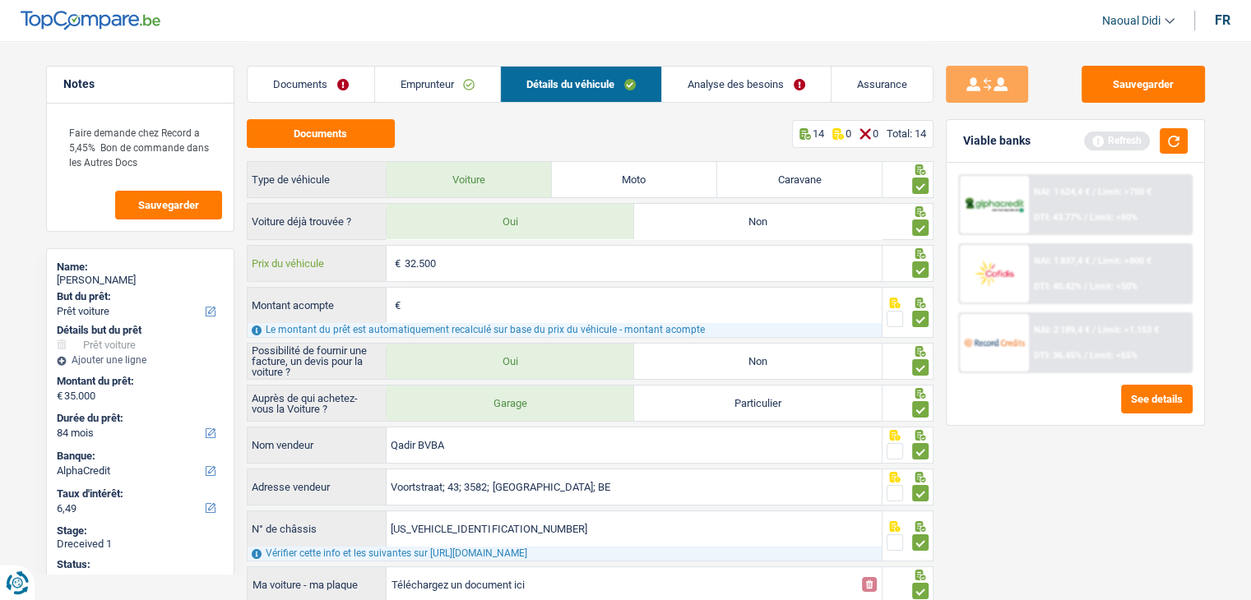
drag, startPoint x: 465, startPoint y: 264, endPoint x: 368, endPoint y: 255, distance: 97.5
click at [368, 255] on div "32.500 € Prix du véhicule" at bounding box center [565, 263] width 635 height 35
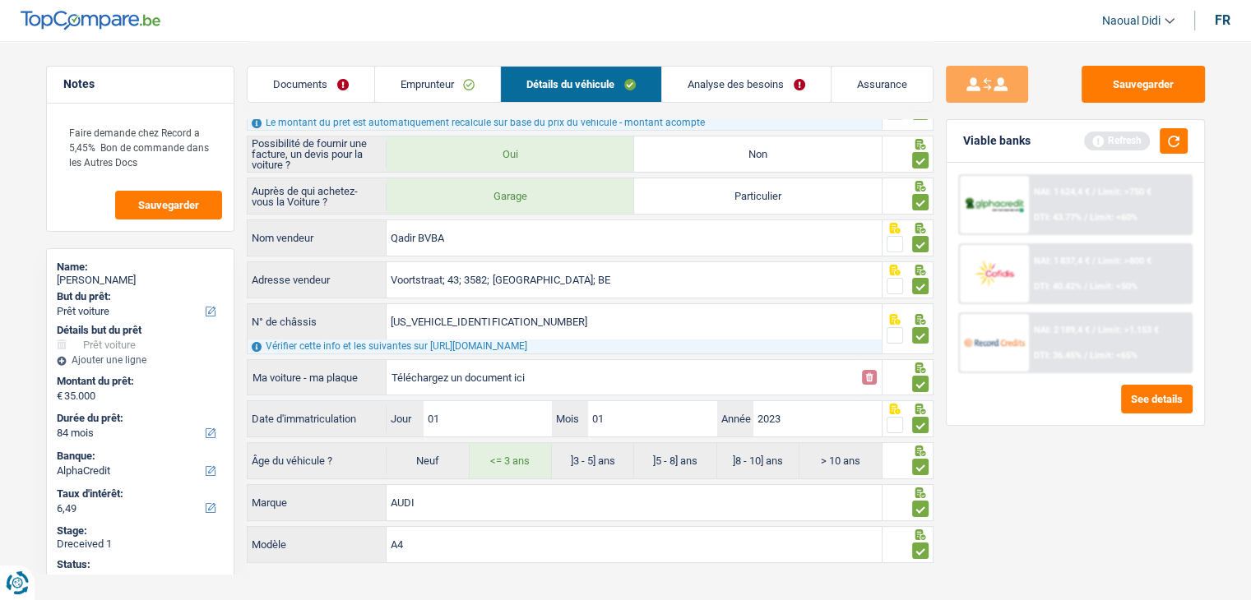
scroll to position [224, 0]
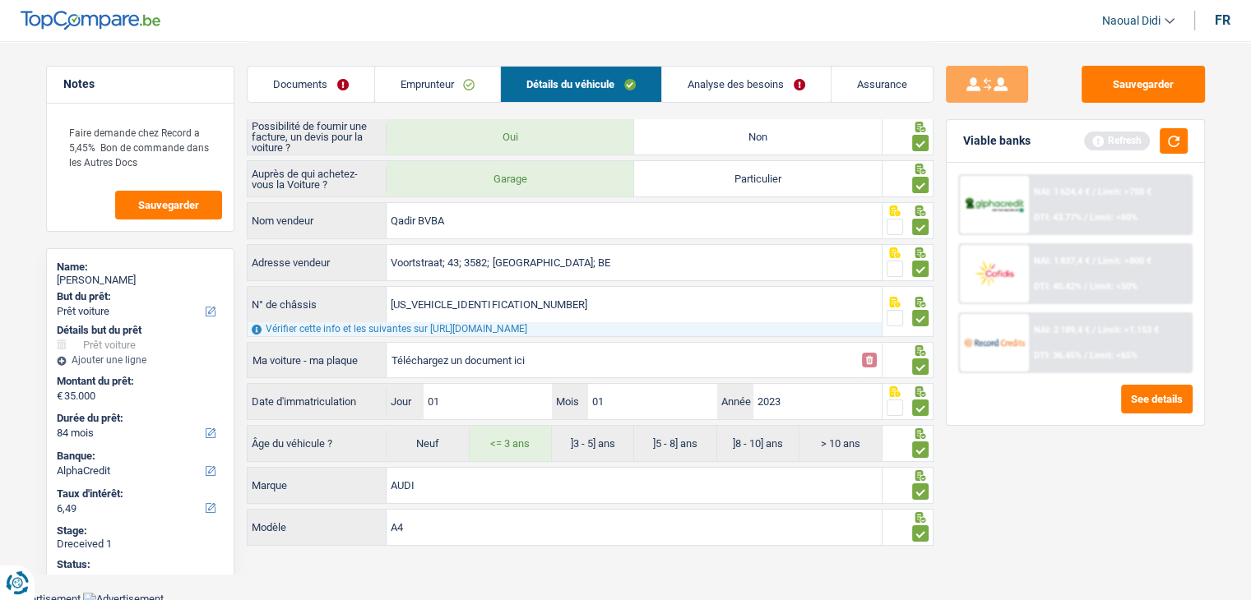
click at [704, 86] on link "Analyse des besoins" at bounding box center [746, 84] width 169 height 35
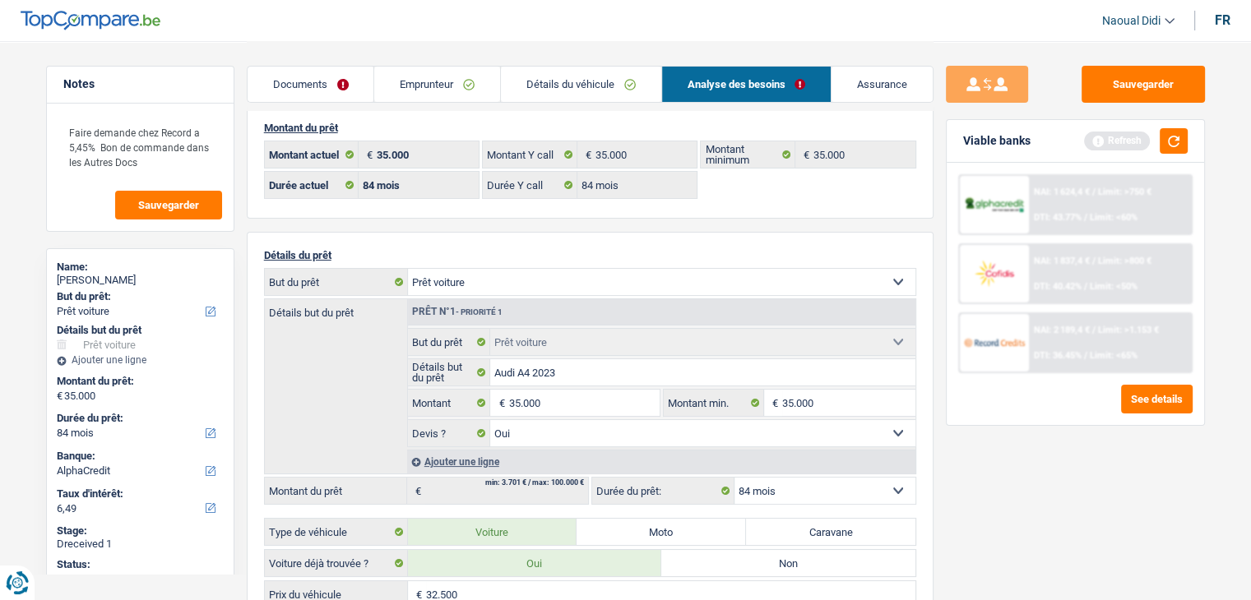
scroll to position [0, 0]
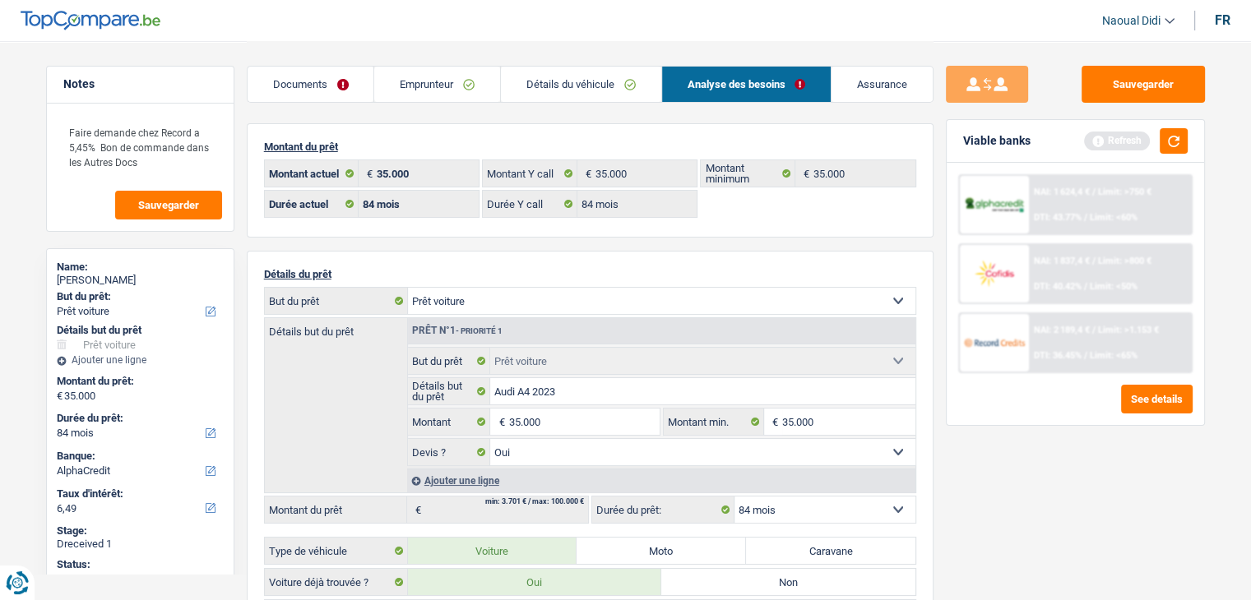
click at [540, 81] on link "Détails du véhicule" at bounding box center [581, 84] width 160 height 35
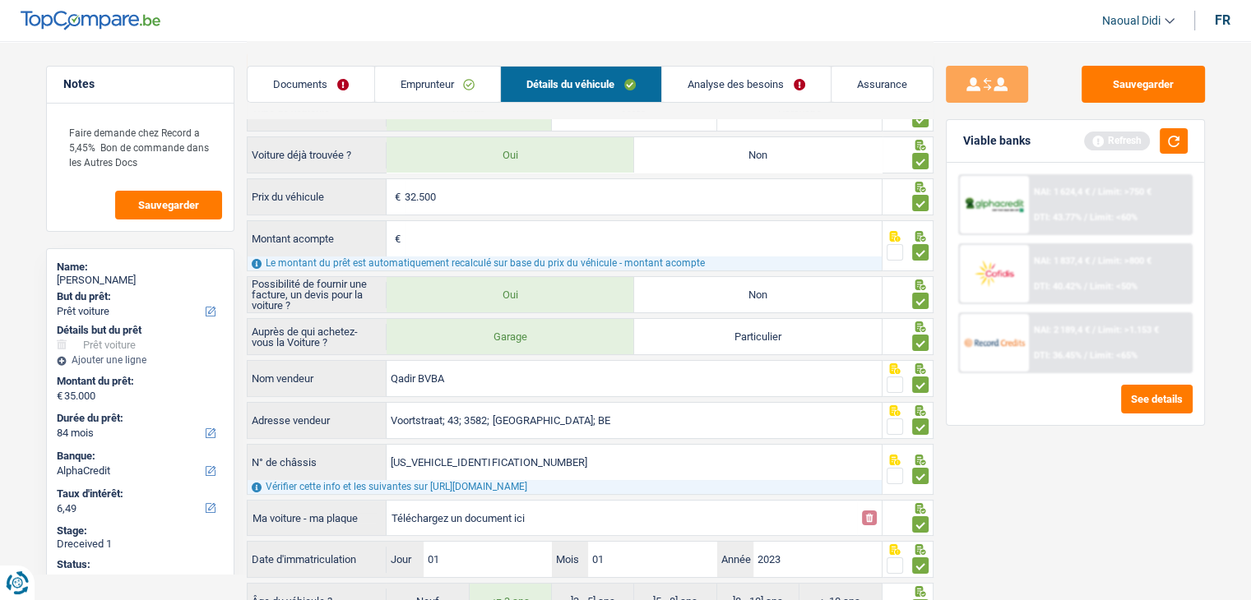
scroll to position [164, 0]
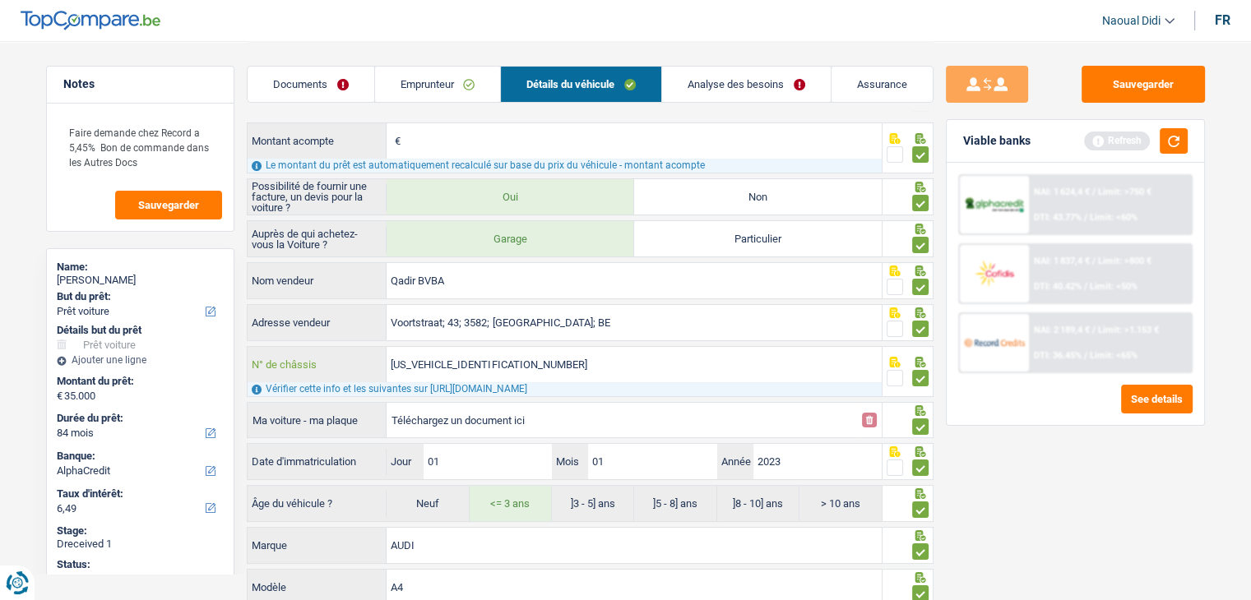
drag, startPoint x: 516, startPoint y: 361, endPoint x: 349, endPoint y: 351, distance: 167.2
click at [349, 351] on div "WAUZZZF43PA034172 N° de châssis" at bounding box center [565, 364] width 635 height 35
drag, startPoint x: 475, startPoint y: 277, endPoint x: 371, endPoint y: 272, distance: 104.5
click at [371, 272] on div "Qadir BVBA Nom vendeur" at bounding box center [565, 280] width 635 height 35
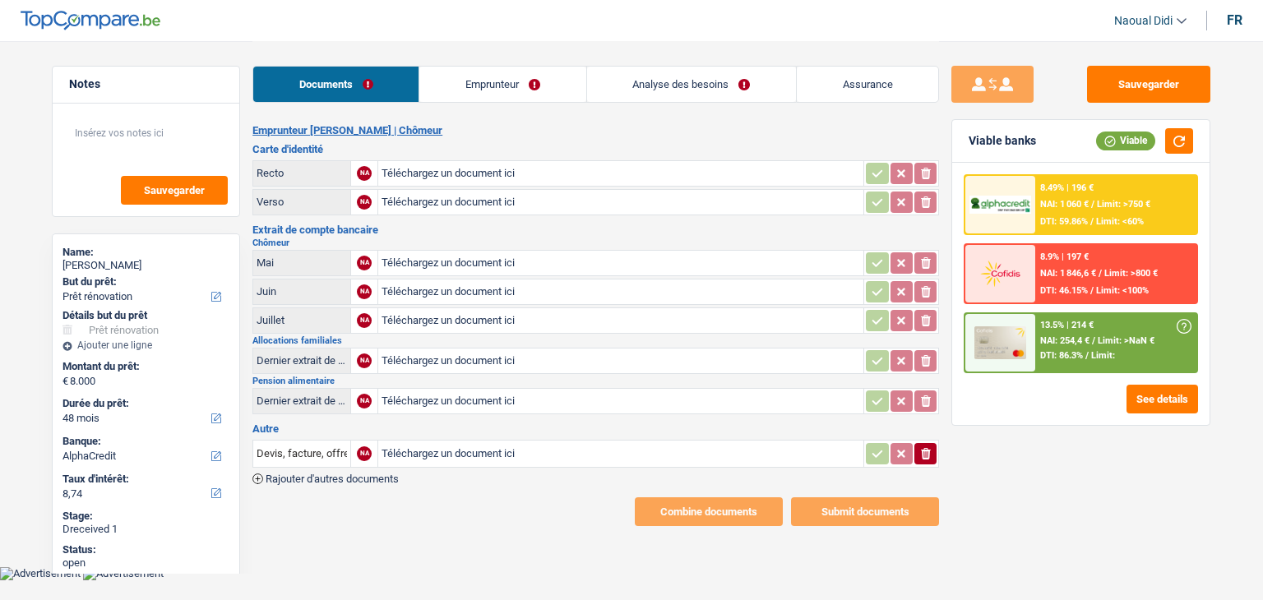
select select "renovation"
select select "48"
select select "alphacredit"
click at [457, 74] on link "Emprunteur" at bounding box center [502, 84] width 166 height 35
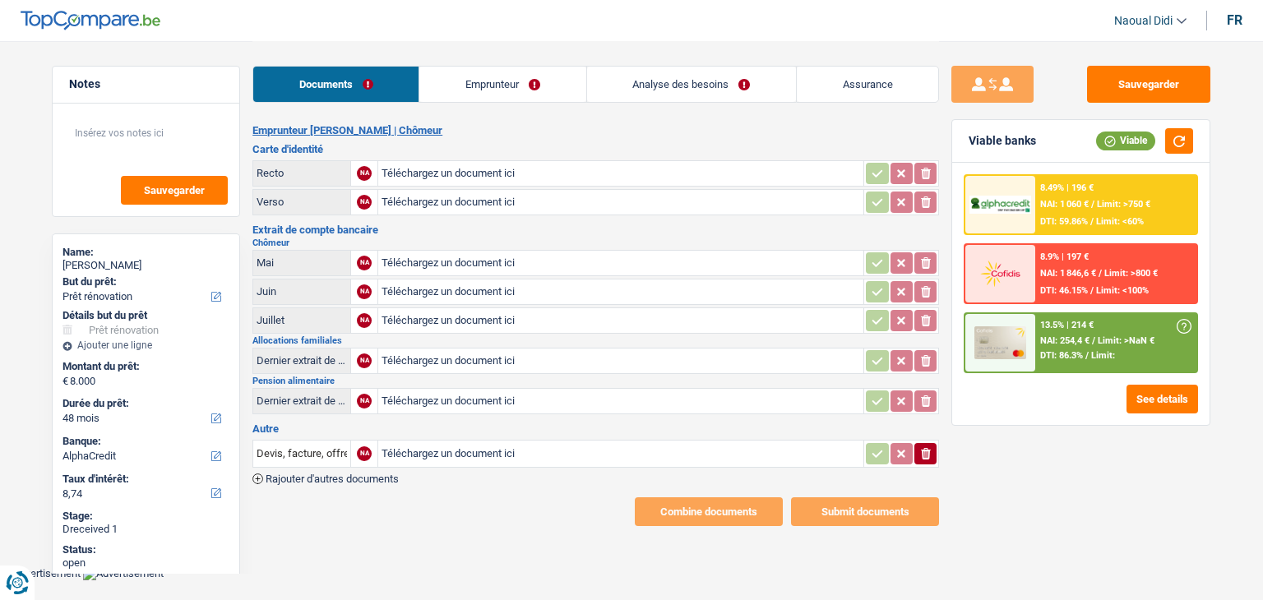
click at [457, 74] on link "Emprunteur" at bounding box center [502, 84] width 166 height 35
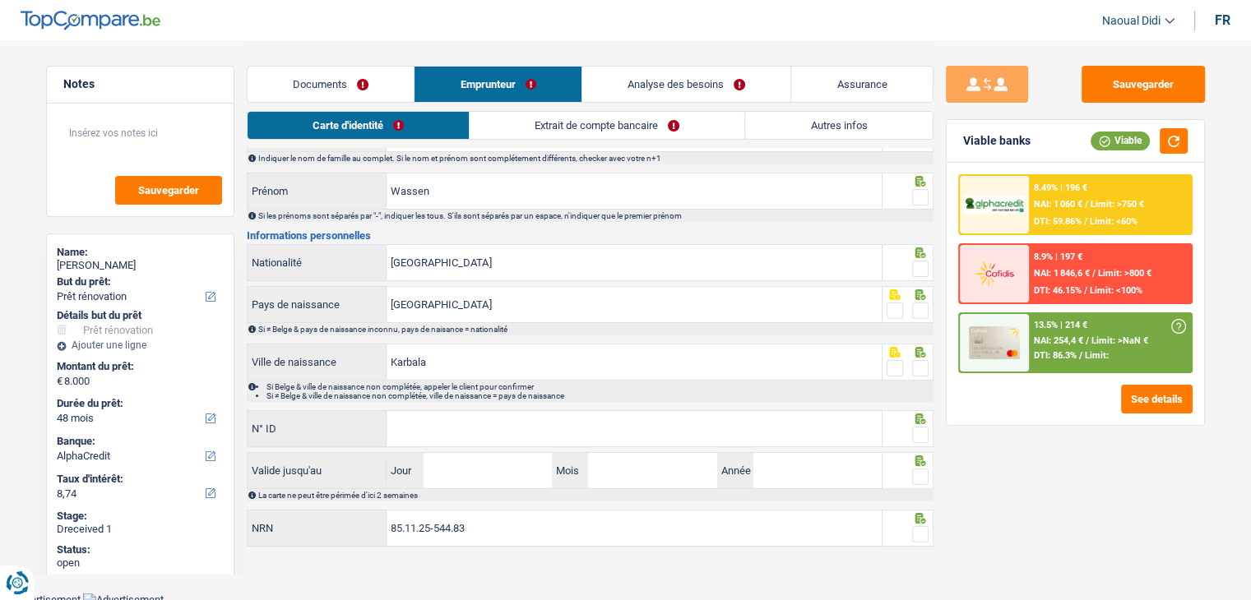
scroll to position [91, 0]
click at [546, 129] on link "Extrait de compte bancaire" at bounding box center [607, 125] width 275 height 27
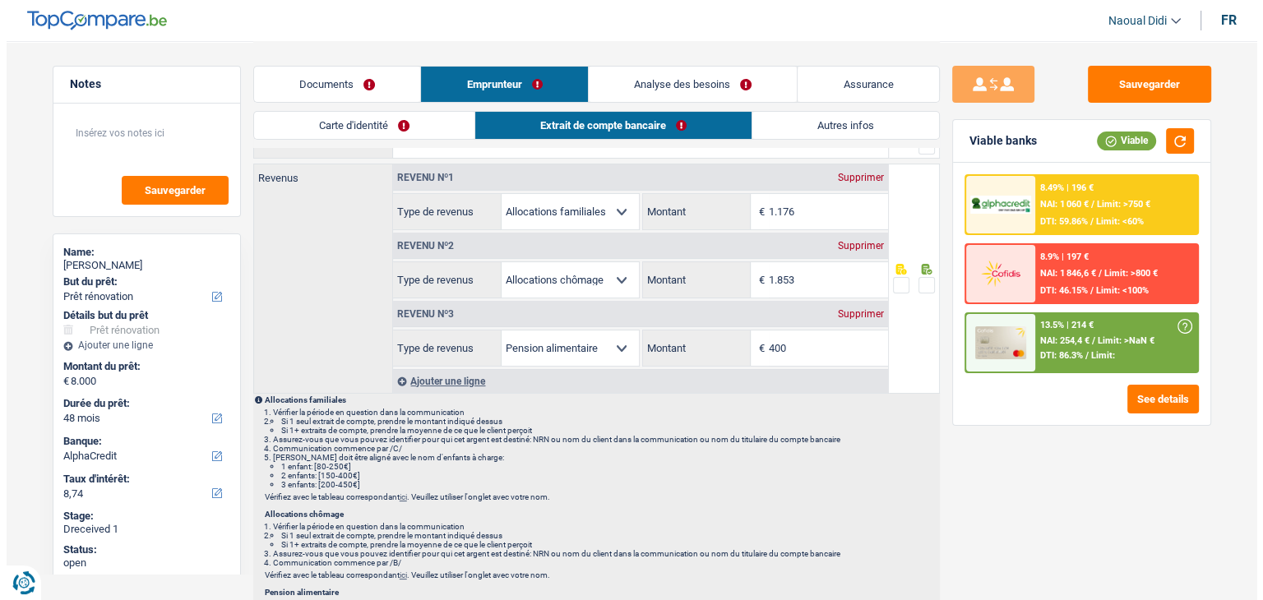
scroll to position [0, 0]
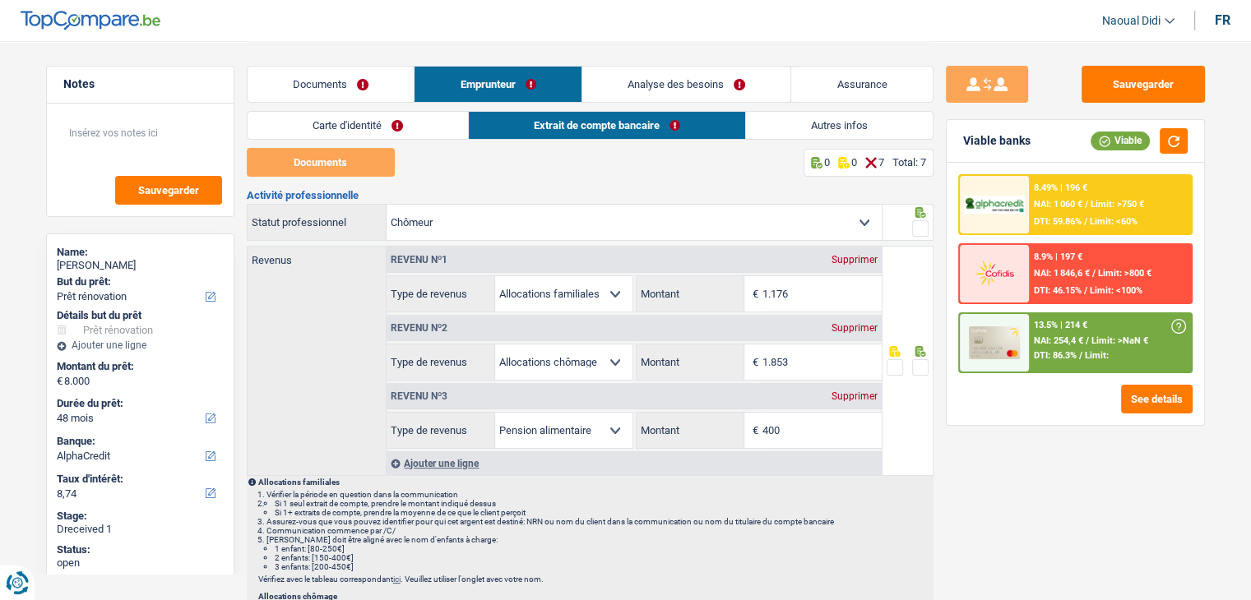
click at [317, 82] on link "Documents" at bounding box center [331, 84] width 167 height 35
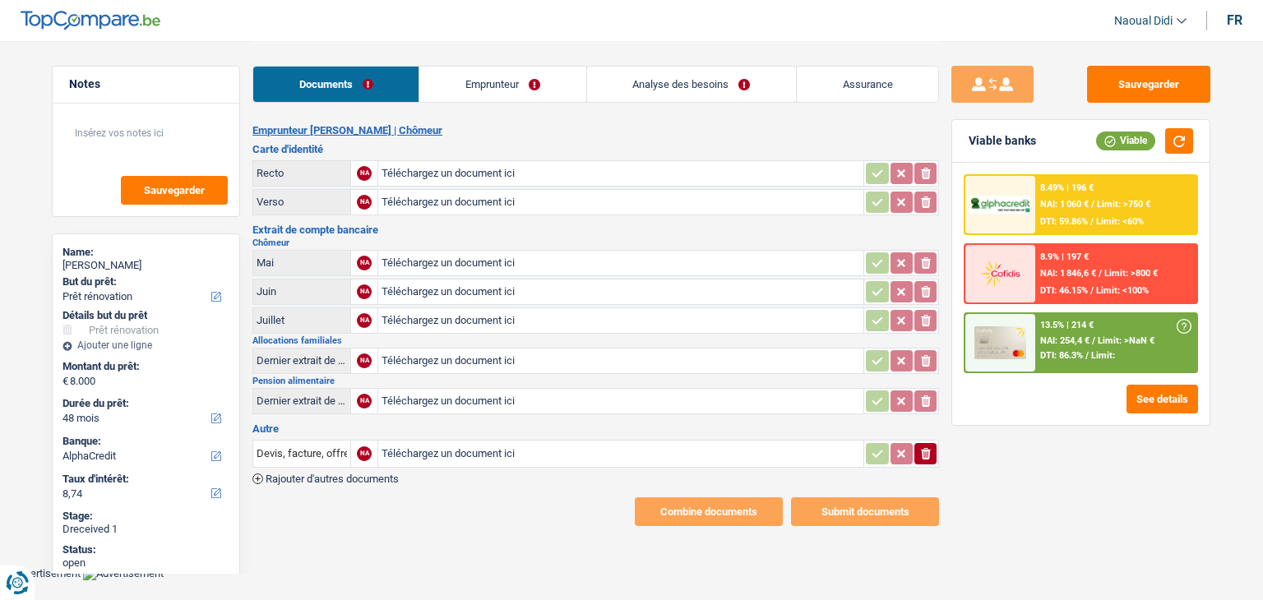
click at [437, 265] on input "Téléchargez un document ici" at bounding box center [621, 263] width 479 height 25
type input "C:\fakepath\IMG_2118.jpeg"
click at [426, 284] on input "Téléchargez un document ici" at bounding box center [621, 292] width 479 height 25
type input "C:\fakepath\IMG_2120.jpeg"
click at [459, 321] on input "Téléchargez un document ici" at bounding box center [621, 320] width 479 height 25
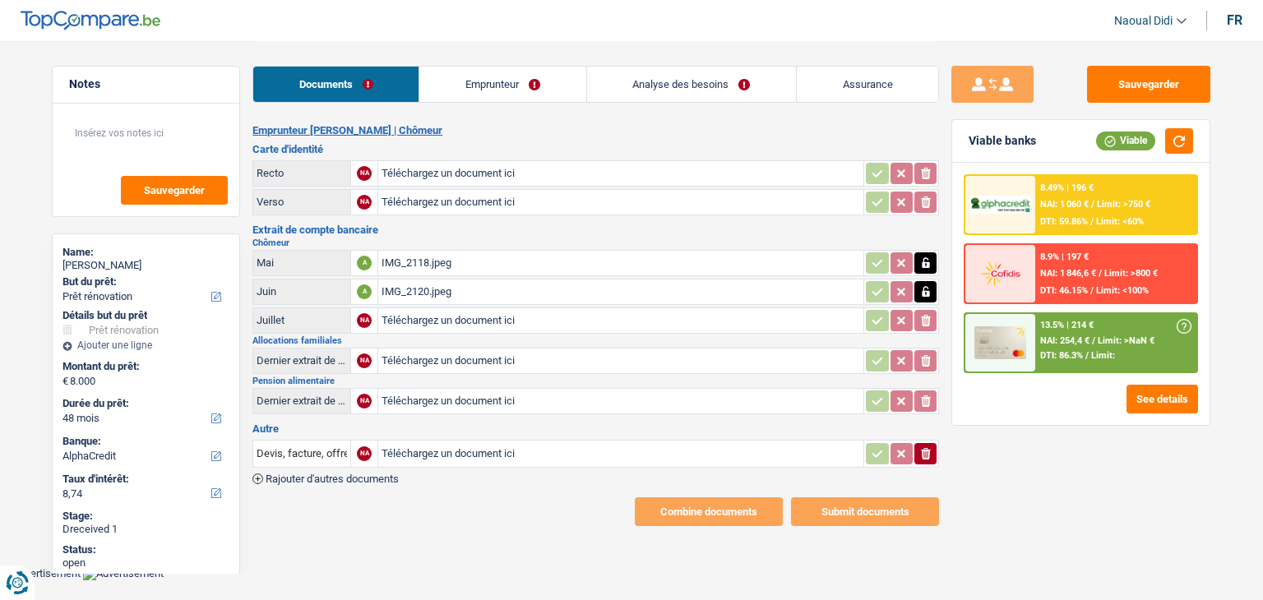
type input "C:\fakepath\IMG_2121.jpeg"
click at [414, 357] on input "Téléchargez un document ici" at bounding box center [621, 361] width 479 height 25
type input "C:\fakepath\IMG_2115.jpeg"
click at [1150, 90] on button "Sauvegarder" at bounding box center [1148, 84] width 123 height 37
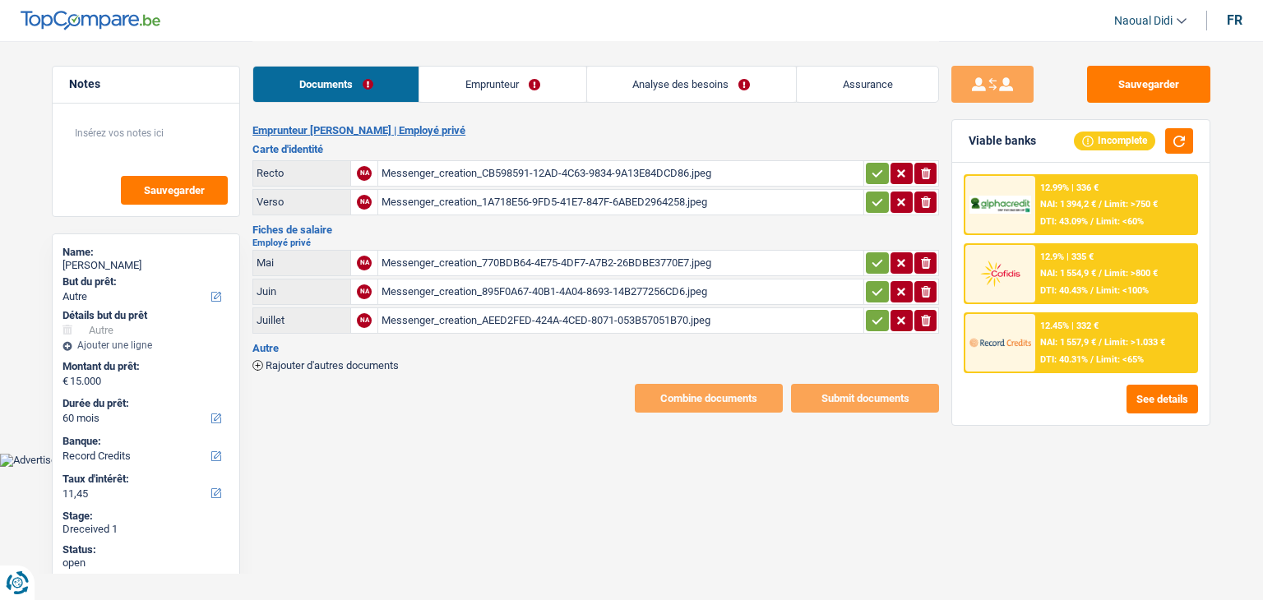
select select "other"
select select "60"
select select "record credits"
click at [484, 178] on div "Messenger_creation_CB598591-12AD-4C63-9834-9A13E84DCD86.jpeg" at bounding box center [621, 173] width 479 height 25
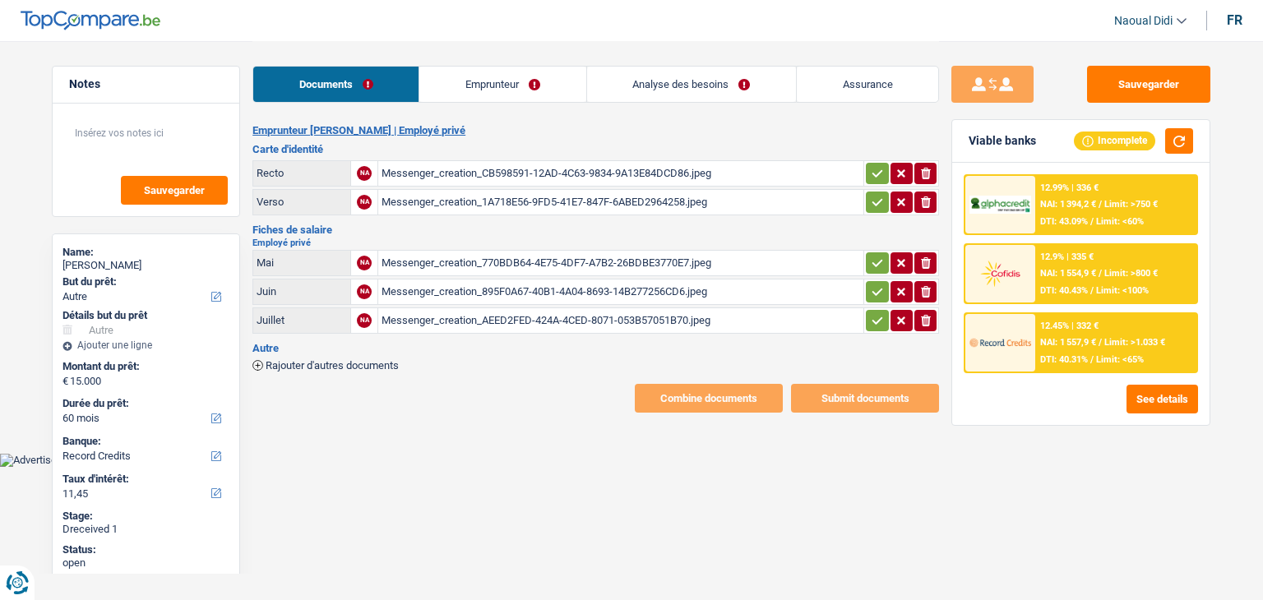
click at [490, 207] on div "Messenger_creation_1A718E56-9FD5-41E7-847F-6ABED2964258.jpeg" at bounding box center [621, 202] width 479 height 25
click at [480, 264] on div "Messenger_creation_770BDB64-4E75-4DF7-A7B2-26BDBE3770E7.jpeg" at bounding box center [621, 263] width 479 height 25
click at [636, 257] on div "Messenger_creation_770BDB64-4E75-4DF7-A7B2-26BDBE3770E7.jpeg" at bounding box center [621, 263] width 479 height 25
click at [528, 284] on div "Messenger_creation_895F0A67-40B1-4A04-8693-14B277256CD6.jpeg" at bounding box center [621, 292] width 479 height 25
click at [503, 311] on div "Messenger_creation_AEED2FED-424A-4CED-8071-053B57051B70.jpeg" at bounding box center [621, 320] width 479 height 25
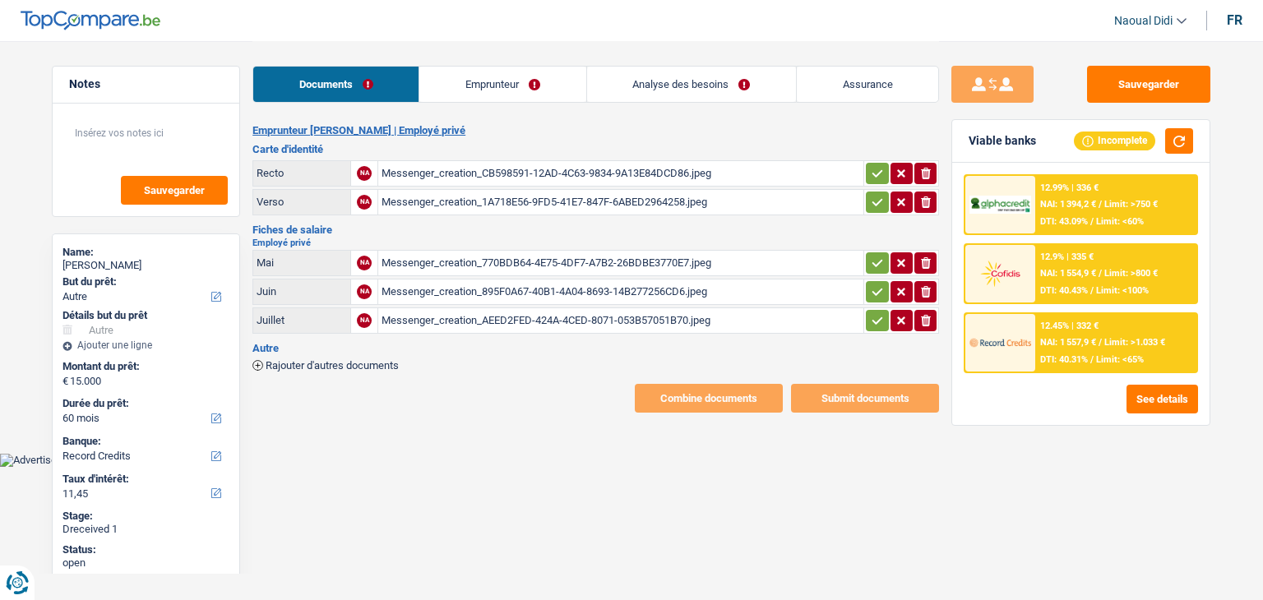
click at [489, 72] on link "Emprunteur" at bounding box center [502, 84] width 166 height 35
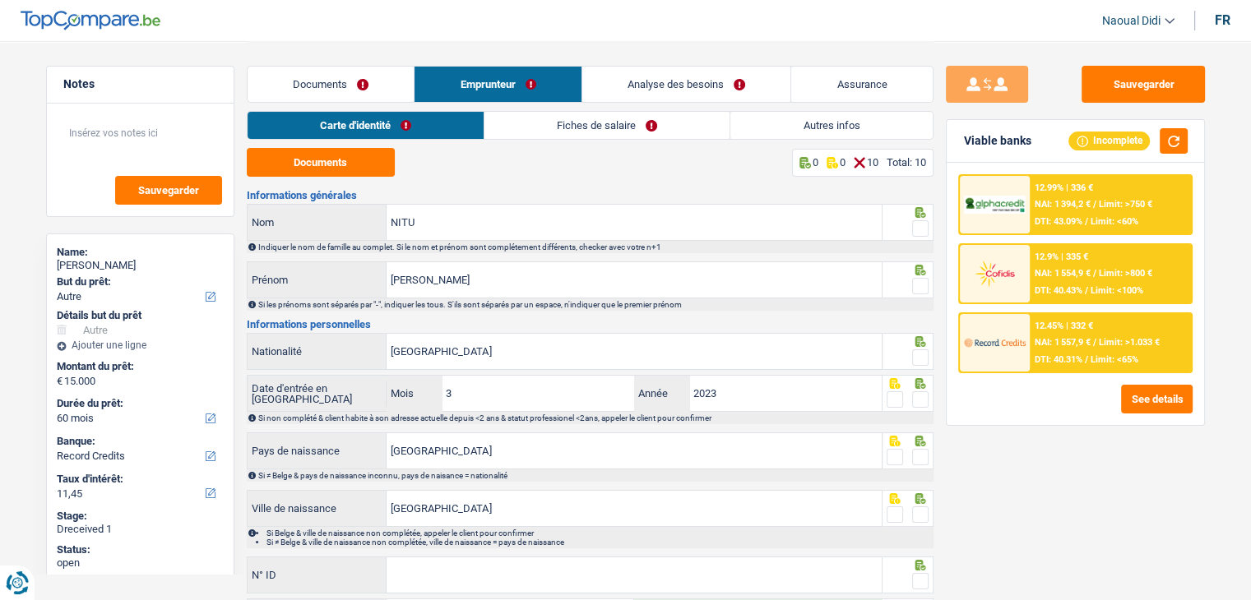
click at [391, 131] on link "Carte d'identité" at bounding box center [366, 125] width 236 height 27
click at [368, 151] on button "Documents" at bounding box center [321, 162] width 148 height 29
click at [774, 108] on div "Documents Emprunteur Analyse des besoins Assurance" at bounding box center [590, 76] width 687 height 70
click at [928, 230] on div at bounding box center [907, 222] width 51 height 37
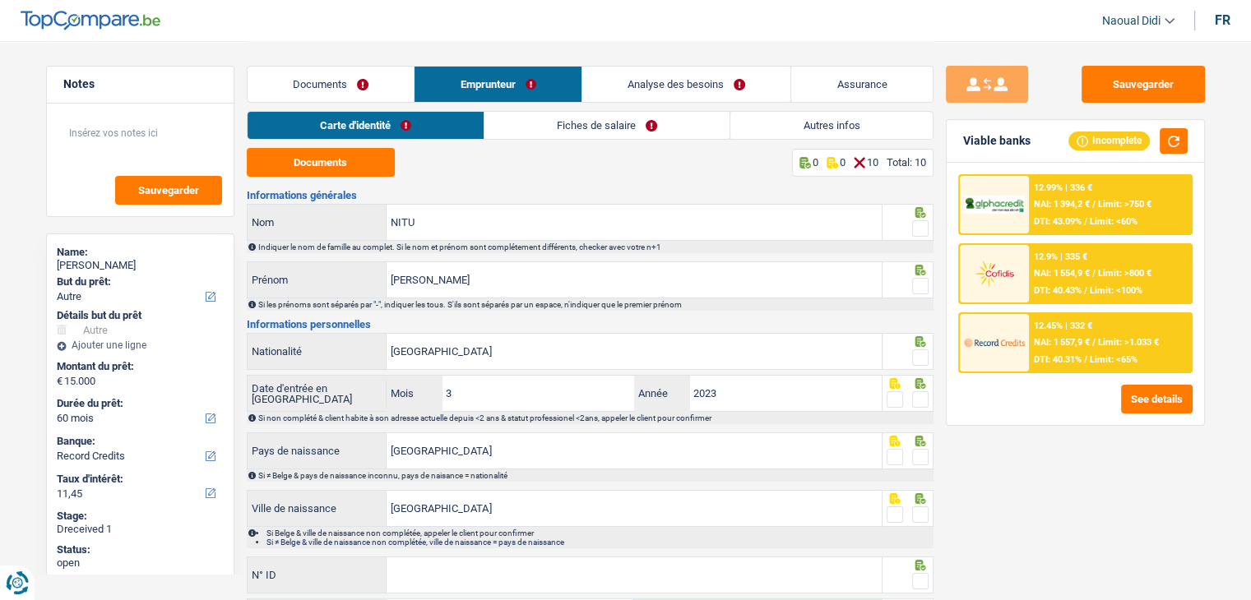
click at [928, 230] on div at bounding box center [907, 222] width 51 height 37
click at [924, 280] on span at bounding box center [920, 286] width 16 height 16
click at [0, 0] on input "radio" at bounding box center [0, 0] width 0 height 0
click at [924, 280] on span at bounding box center [920, 286] width 16 height 16
click at [0, 0] on input "radio" at bounding box center [0, 0] width 0 height 0
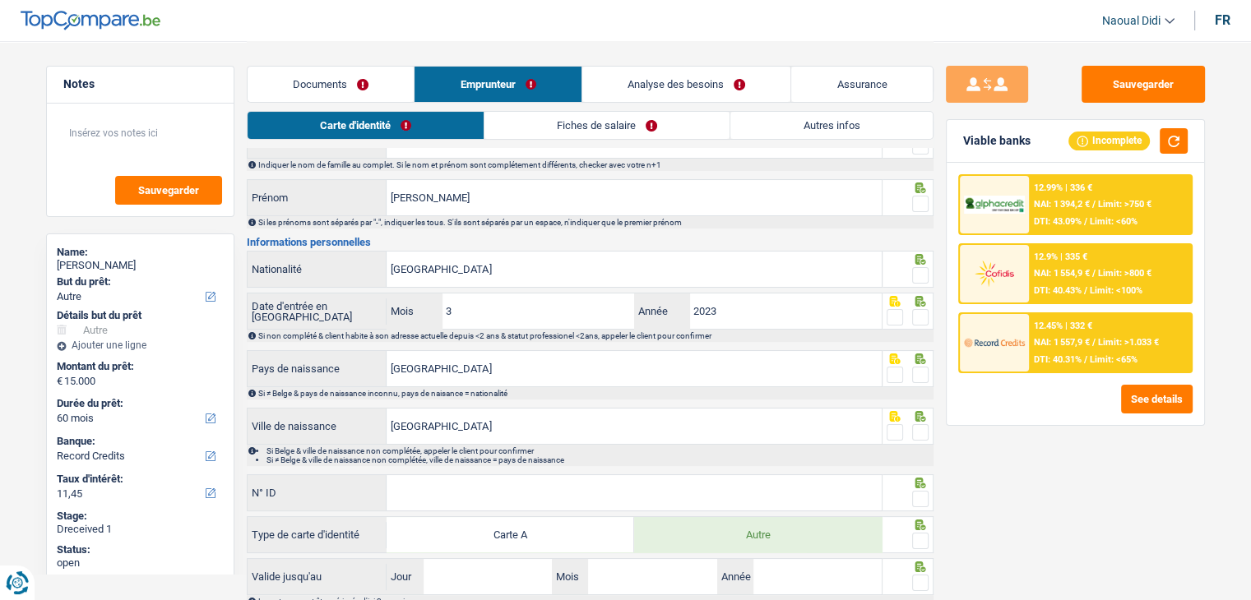
scroll to position [164, 0]
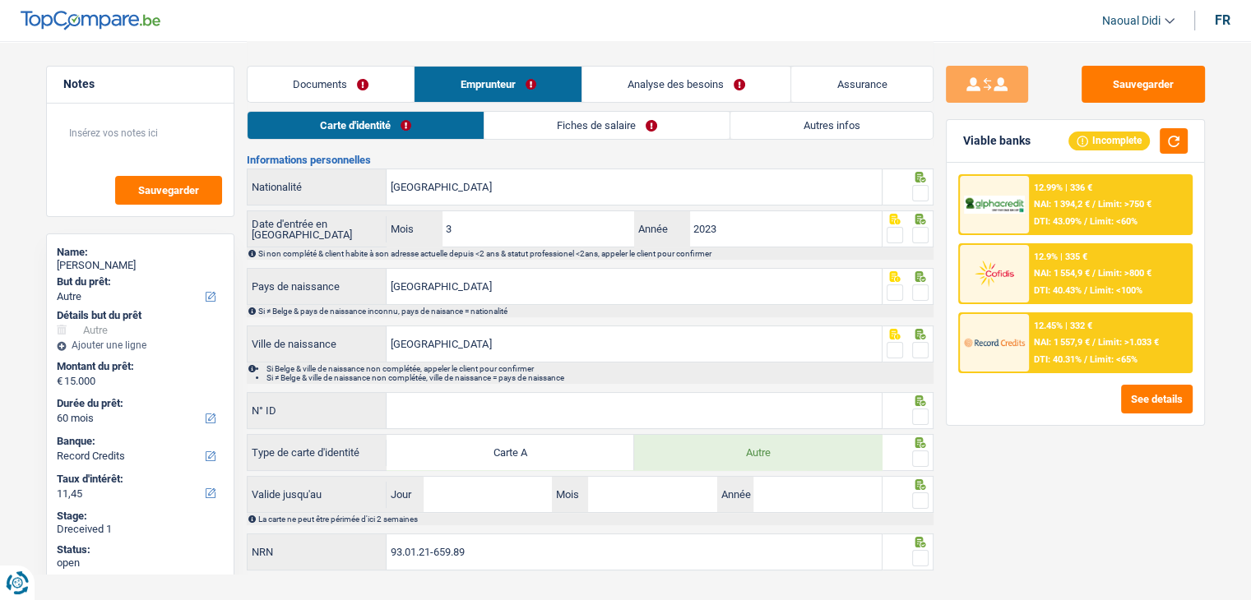
click at [925, 346] on span at bounding box center [920, 350] width 16 height 16
click at [0, 0] on input "radio" at bounding box center [0, 0] width 0 height 0
click at [928, 297] on span at bounding box center [920, 293] width 16 height 16
click at [0, 0] on input "radio" at bounding box center [0, 0] width 0 height 0
click at [924, 238] on span at bounding box center [920, 235] width 16 height 16
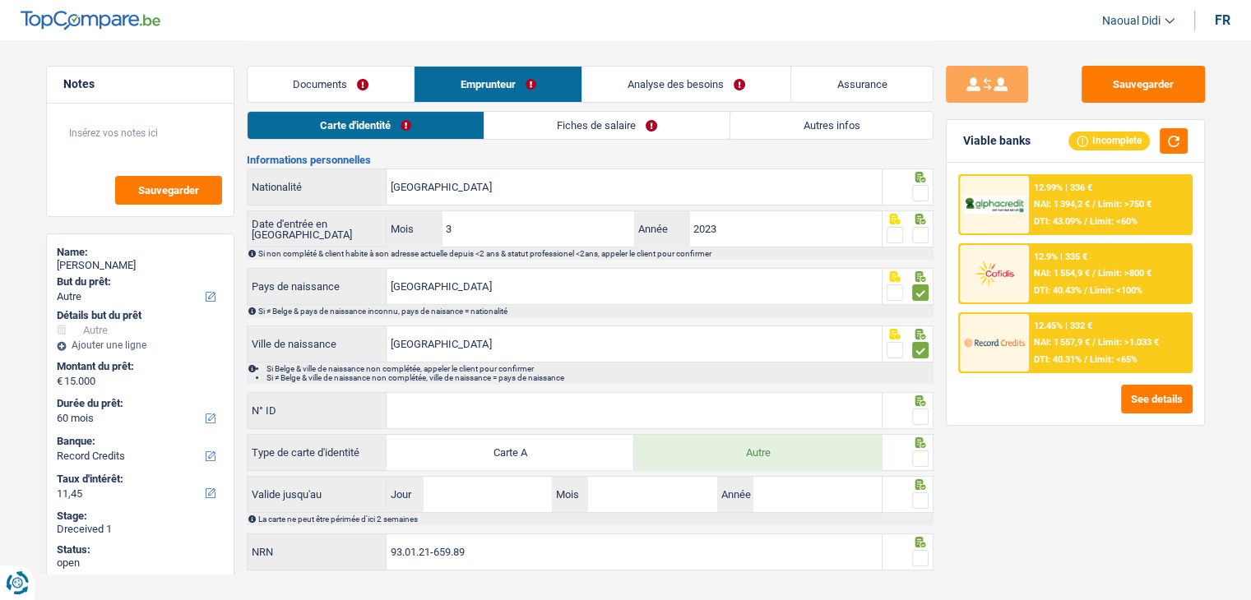
click at [0, 0] on input "radio" at bounding box center [0, 0] width 0 height 0
click at [924, 238] on span at bounding box center [920, 235] width 16 height 16
click at [0, 0] on input "radio" at bounding box center [0, 0] width 0 height 0
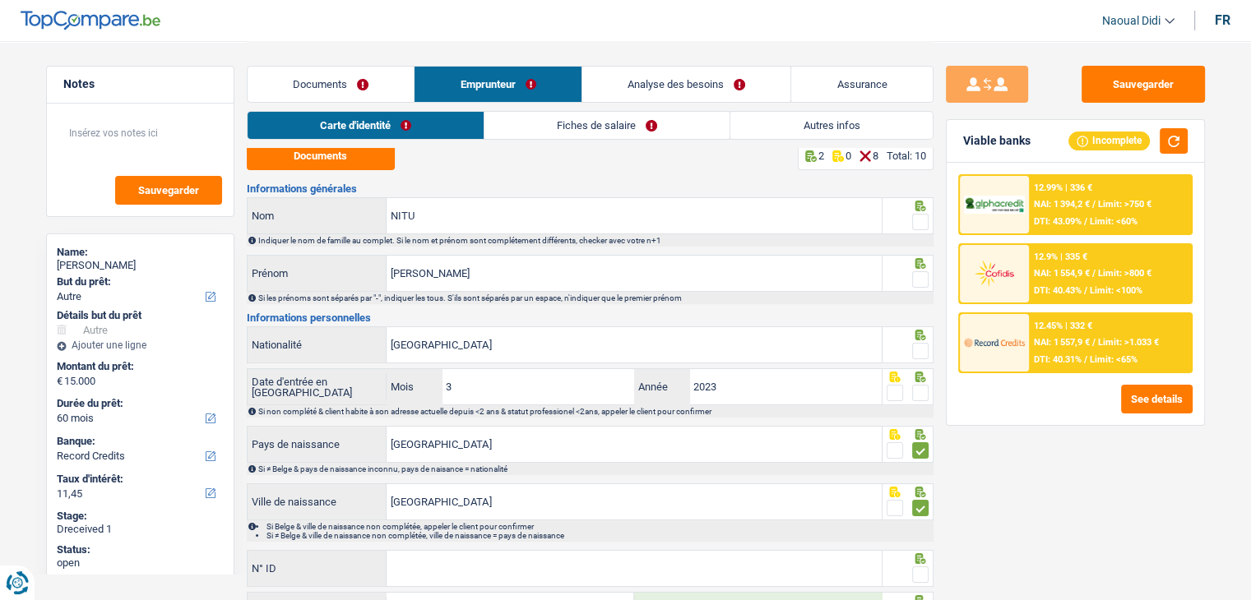
scroll to position [0, 0]
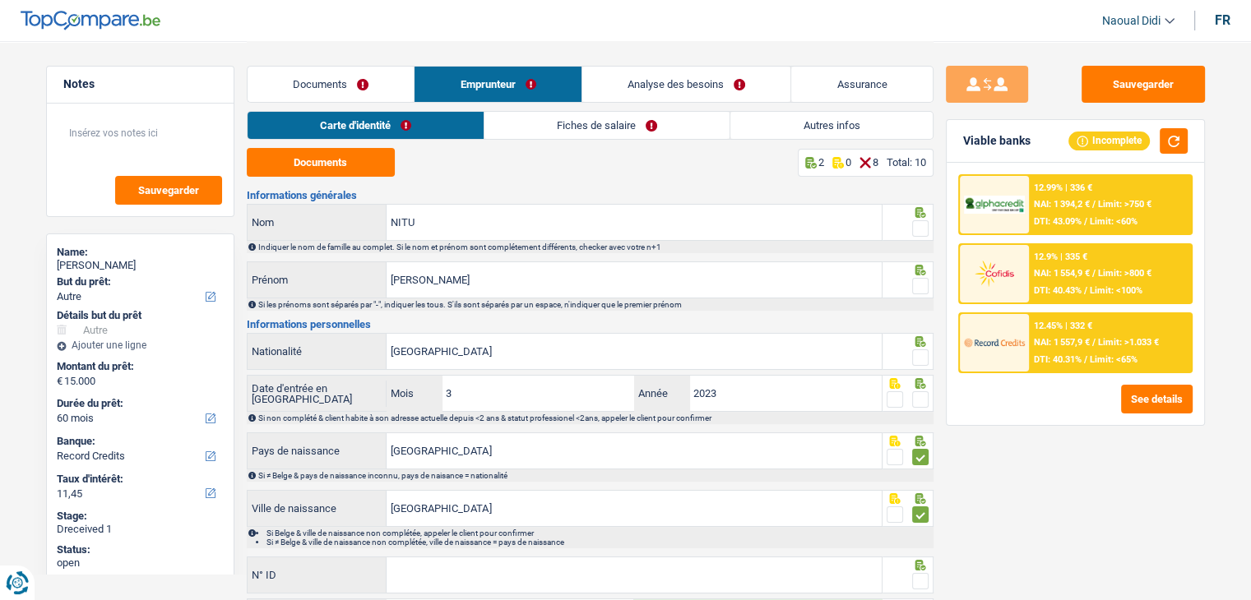
click at [921, 349] on span at bounding box center [920, 357] width 16 height 16
click at [0, 0] on input "radio" at bounding box center [0, 0] width 0 height 0
click at [924, 397] on span at bounding box center [920, 399] width 16 height 16
click at [0, 0] on input "radio" at bounding box center [0, 0] width 0 height 0
click at [918, 289] on span at bounding box center [920, 286] width 16 height 16
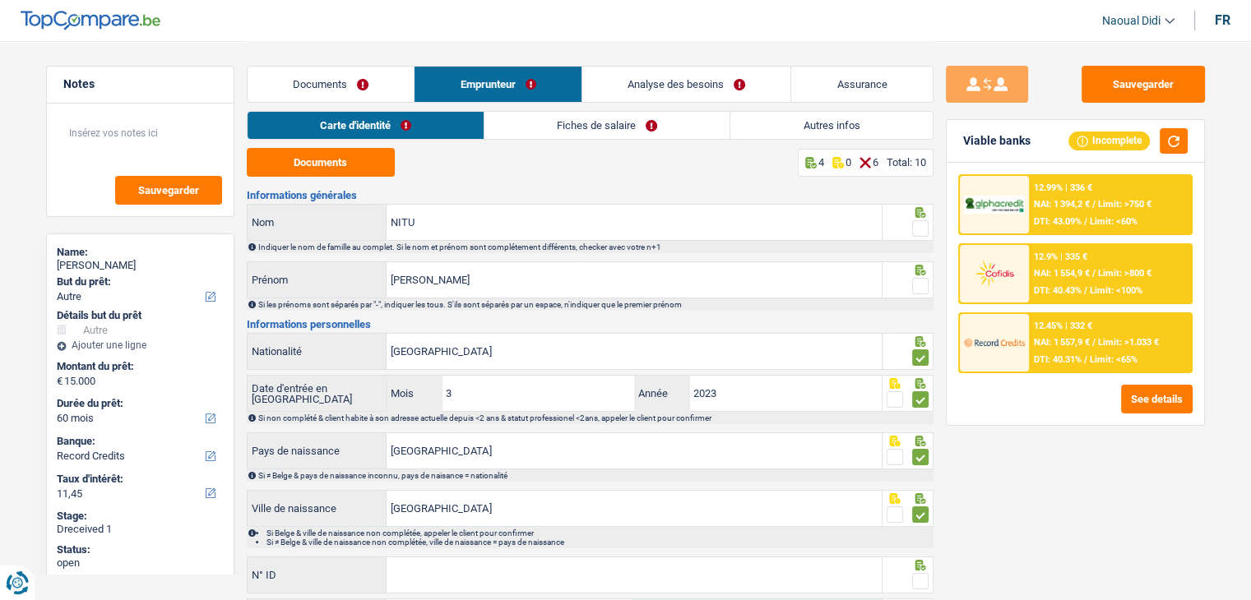
click at [0, 0] on input "radio" at bounding box center [0, 0] width 0 height 0
click at [918, 289] on span at bounding box center [920, 286] width 16 height 16
click at [0, 0] on input "radio" at bounding box center [0, 0] width 0 height 0
click at [919, 231] on span at bounding box center [920, 228] width 16 height 16
click at [0, 0] on input "radio" at bounding box center [0, 0] width 0 height 0
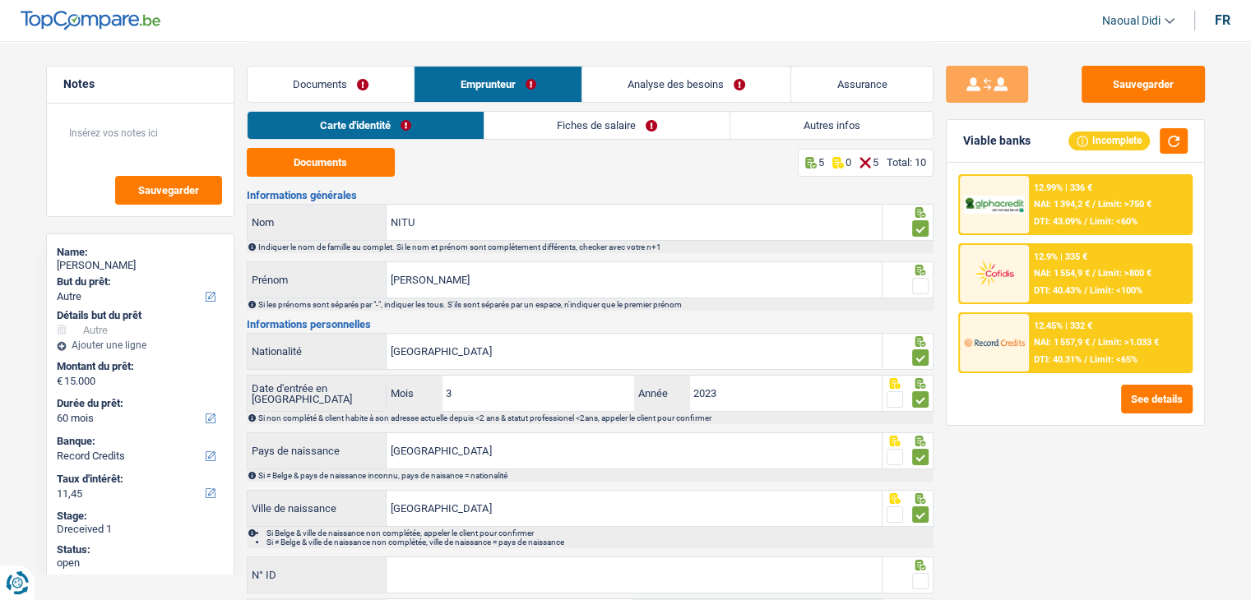
click at [917, 280] on span at bounding box center [920, 286] width 16 height 16
click at [0, 0] on input "radio" at bounding box center [0, 0] width 0 height 0
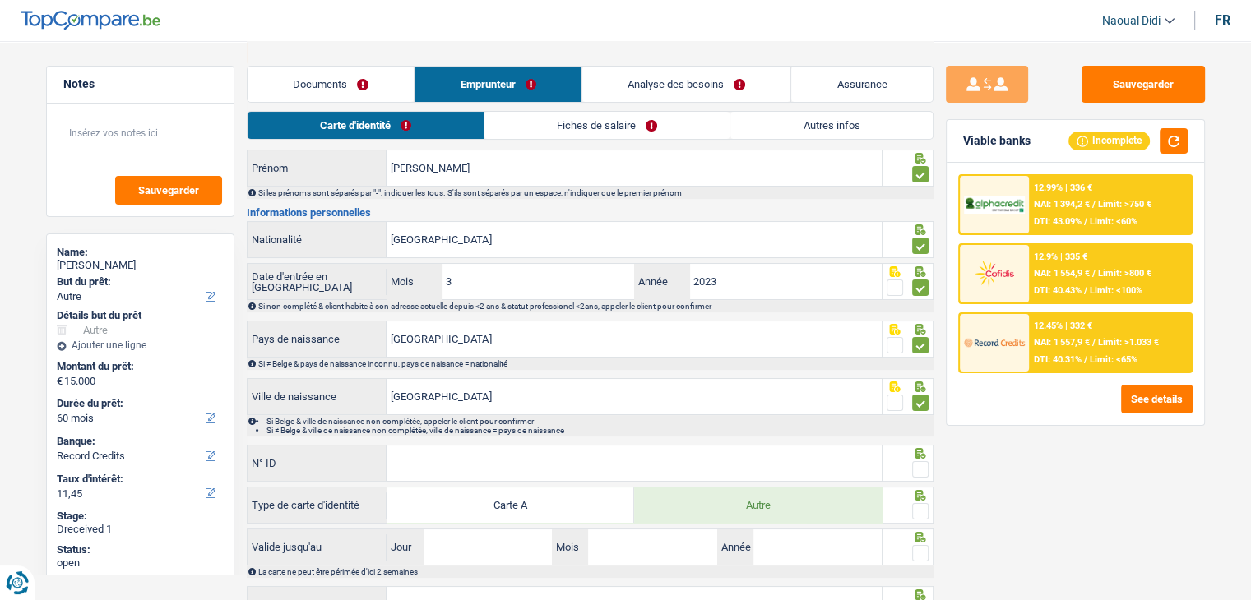
scroll to position [191, 0]
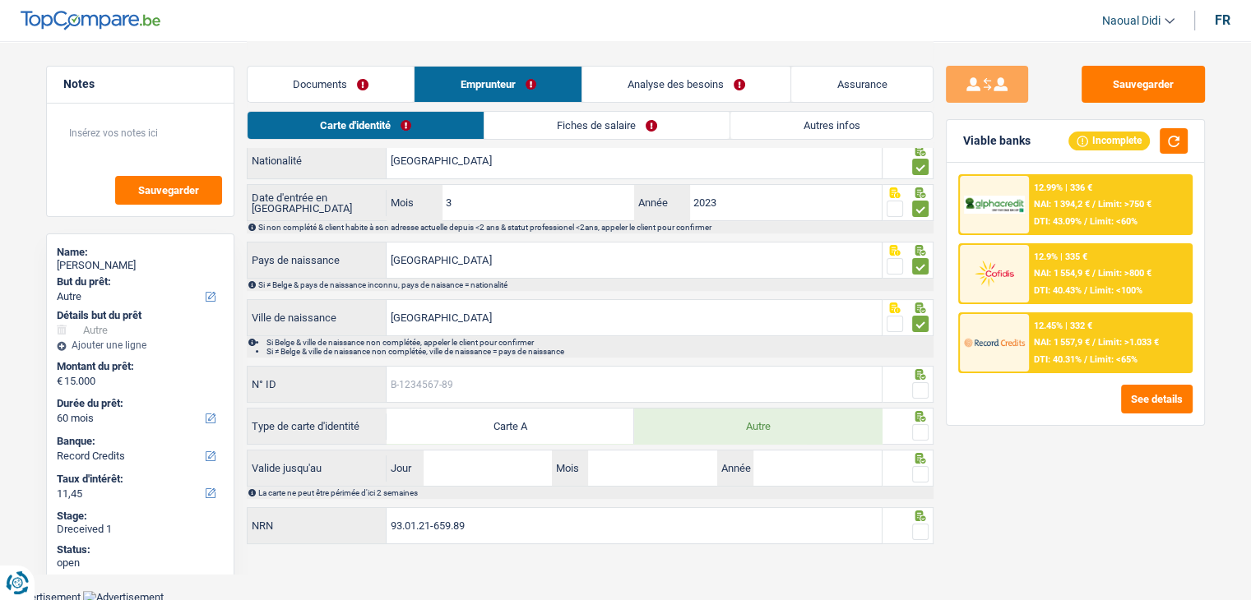
click at [425, 390] on input "N° ID" at bounding box center [633, 384] width 495 height 35
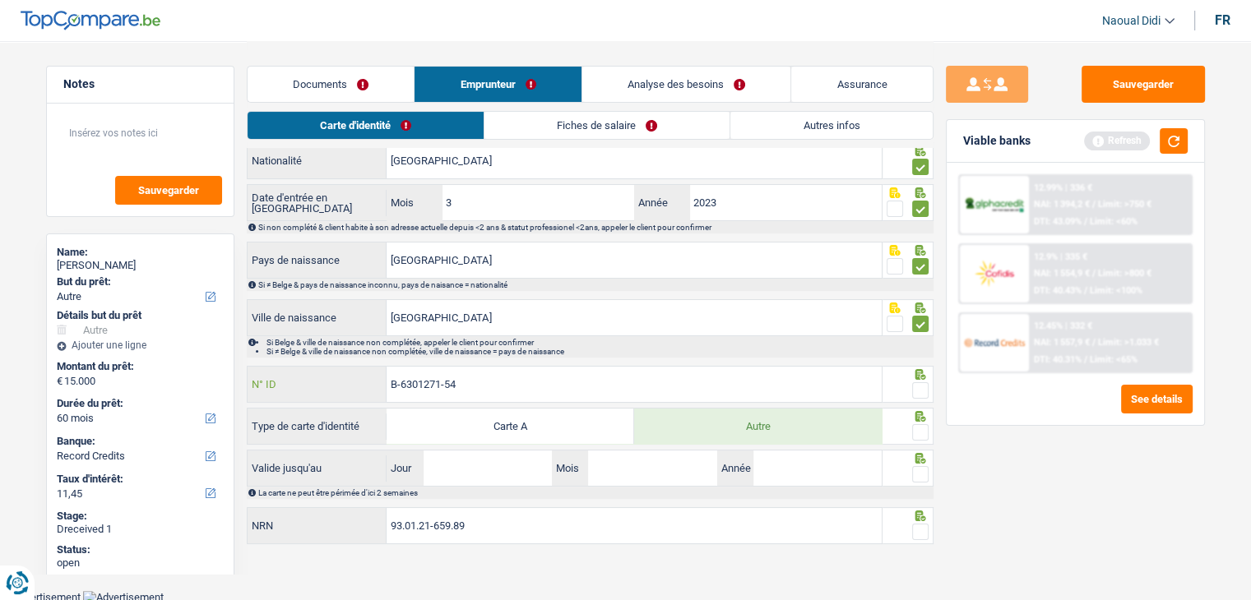
type input "B-6301271-54"
click at [920, 394] on span at bounding box center [920, 390] width 16 height 16
click at [0, 0] on input "radio" at bounding box center [0, 0] width 0 height 0
click at [917, 437] on span at bounding box center [920, 432] width 16 height 16
click at [0, 0] on input "radio" at bounding box center [0, 0] width 0 height 0
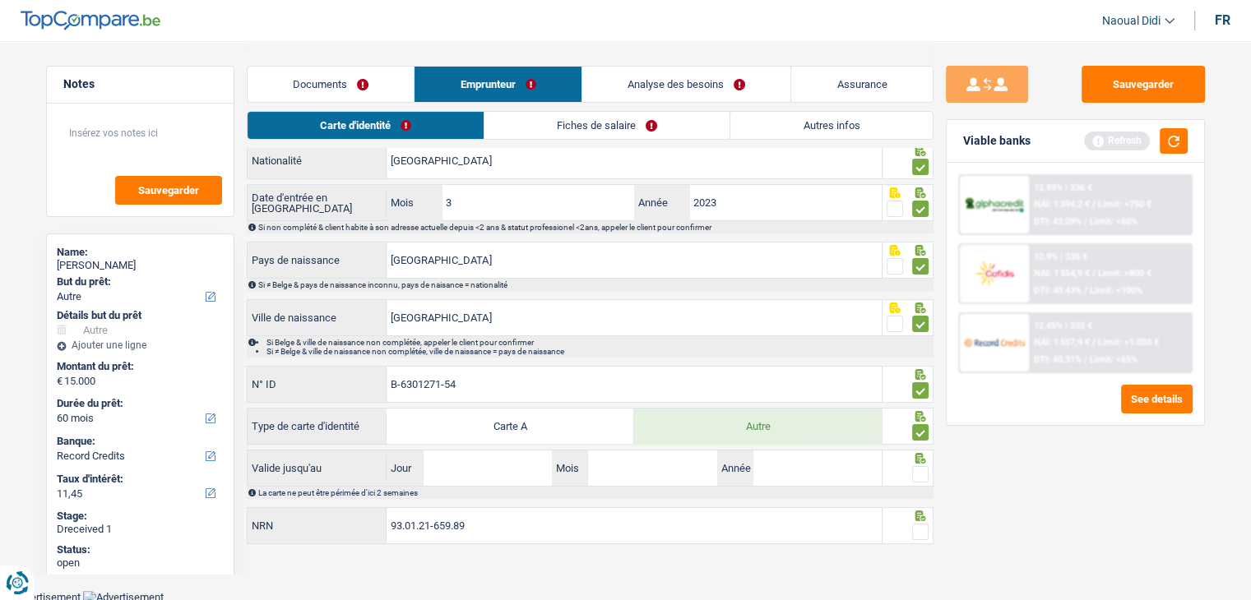
click at [919, 474] on span at bounding box center [920, 474] width 16 height 16
click at [0, 0] on input "radio" at bounding box center [0, 0] width 0 height 0
click at [479, 472] on input "Jour" at bounding box center [487, 468] width 128 height 35
type input "22"
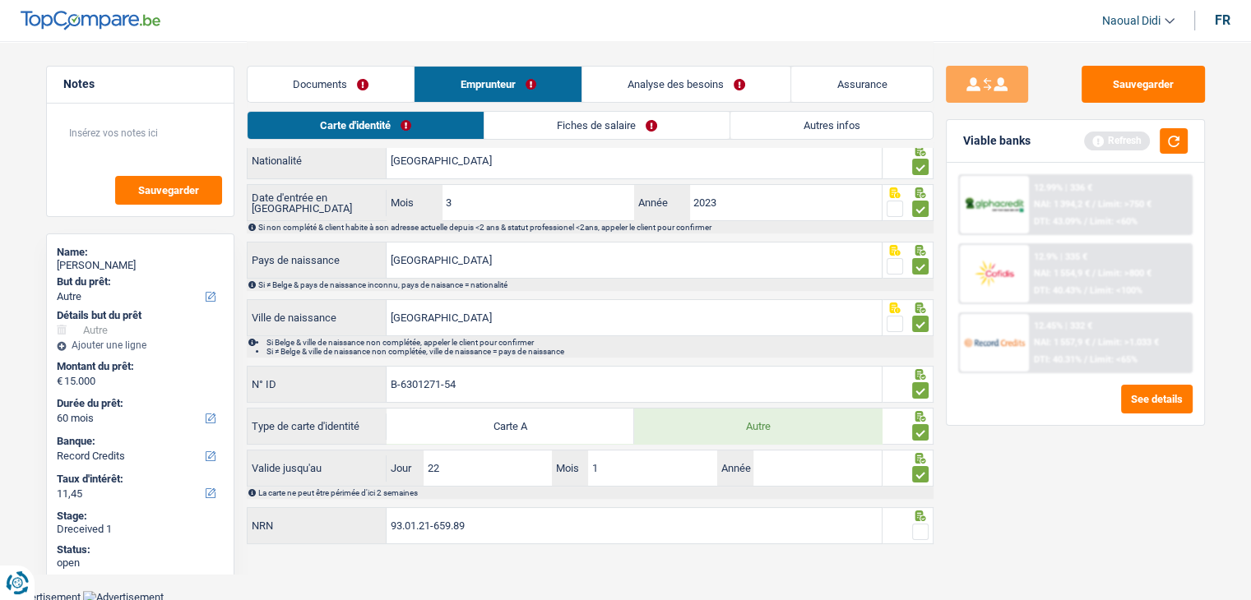
type input "11"
type input "2029"
click at [916, 527] on span at bounding box center [920, 532] width 16 height 16
click at [0, 0] on input "radio" at bounding box center [0, 0] width 0 height 0
click at [1142, 90] on button "Sauvegarder" at bounding box center [1142, 84] width 123 height 37
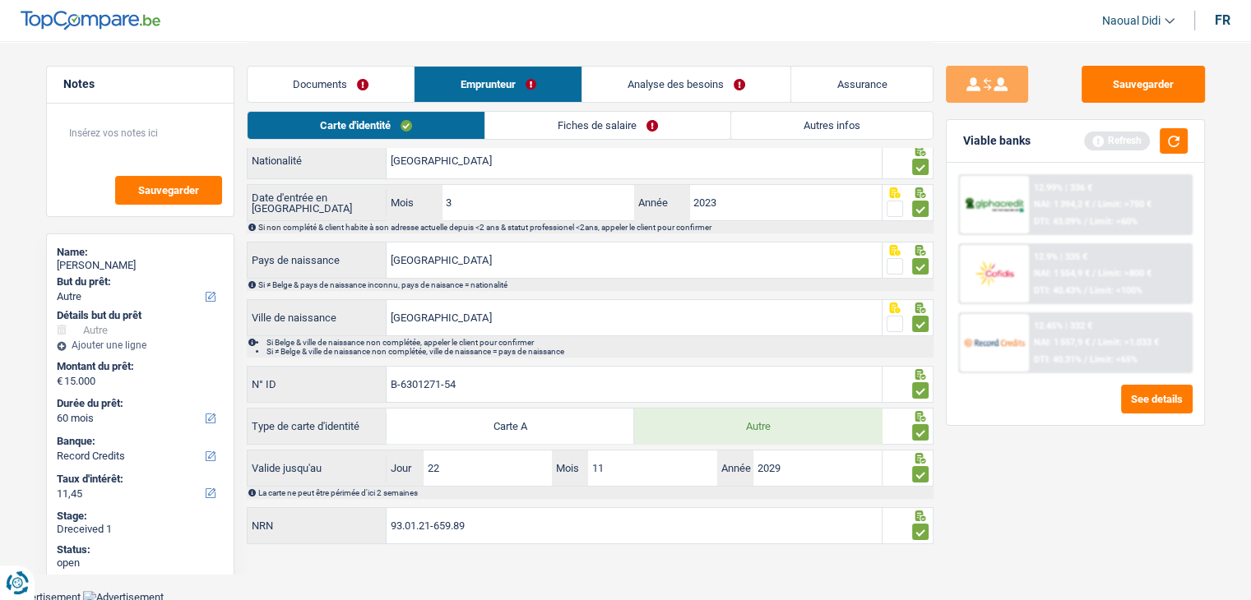
click at [561, 27] on header "Naoual Didi Se déconnecter fr" at bounding box center [625, 21] width 1251 height 42
click at [602, 123] on link "Fiches de salaire" at bounding box center [607, 125] width 245 height 27
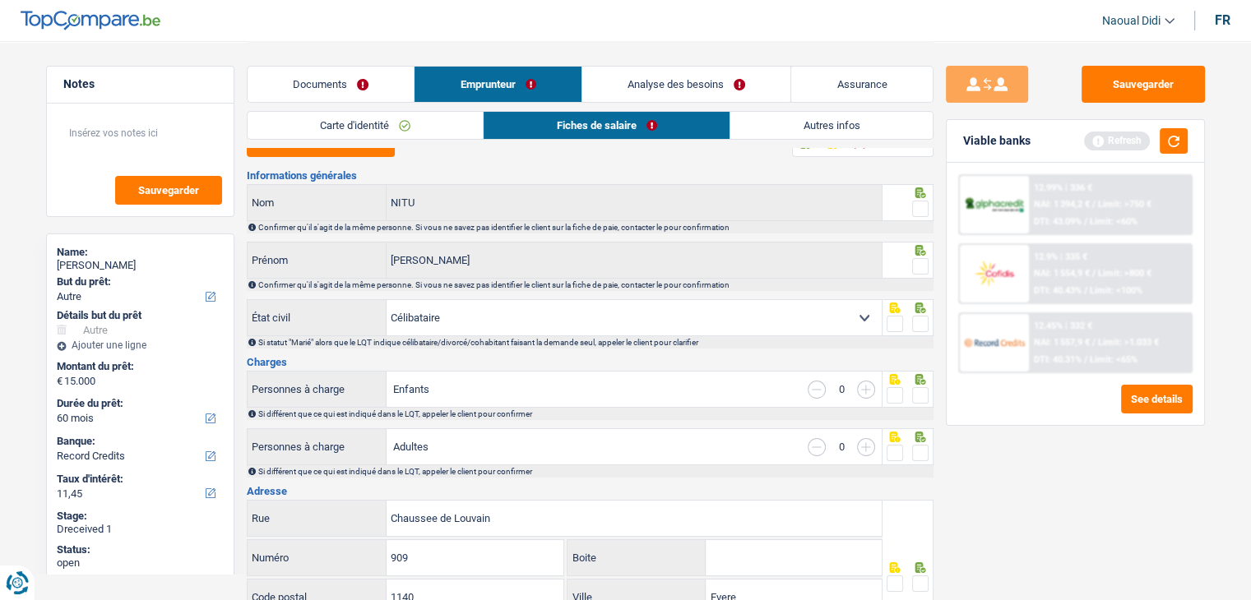
scroll to position [0, 0]
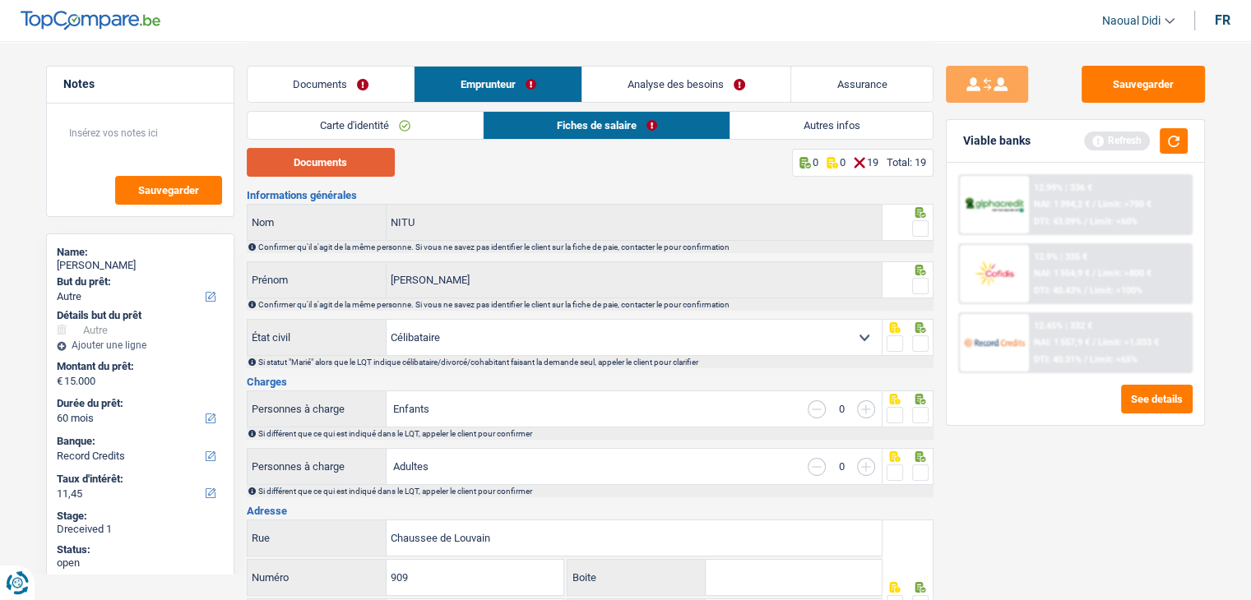
click at [355, 165] on button "Documents" at bounding box center [321, 162] width 148 height 29
click at [917, 231] on span at bounding box center [920, 228] width 16 height 16
click at [0, 0] on input "radio" at bounding box center [0, 0] width 0 height 0
click at [925, 284] on span at bounding box center [920, 286] width 16 height 16
click at [0, 0] on input "radio" at bounding box center [0, 0] width 0 height 0
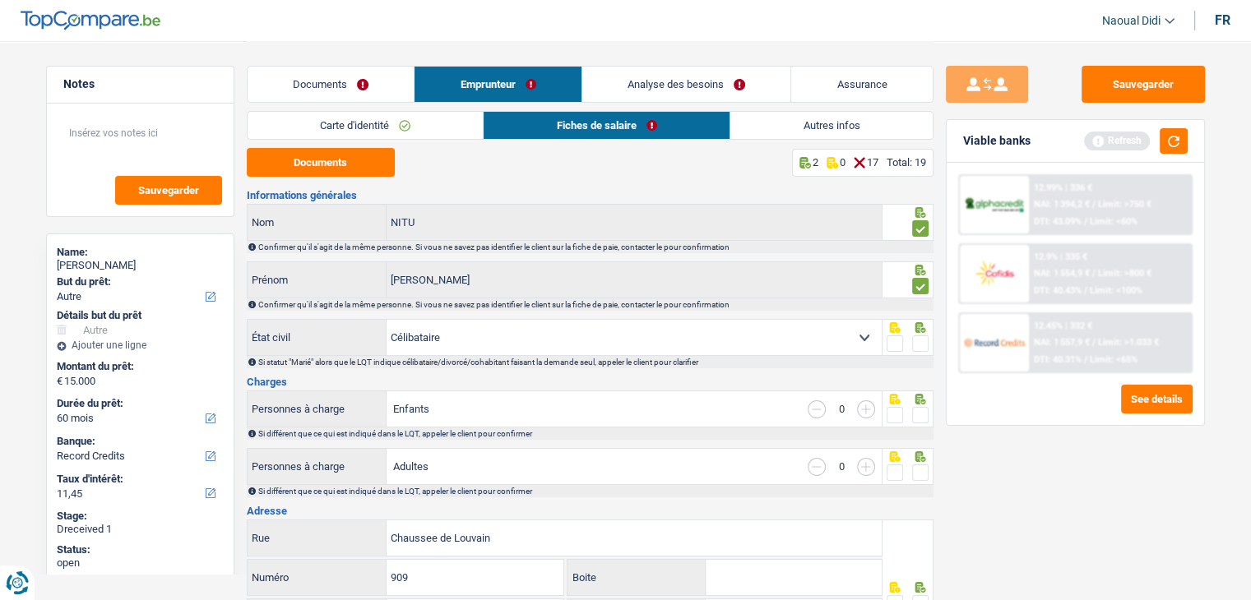
click at [918, 349] on span at bounding box center [920, 344] width 16 height 16
click at [0, 0] on input "radio" at bounding box center [0, 0] width 0 height 0
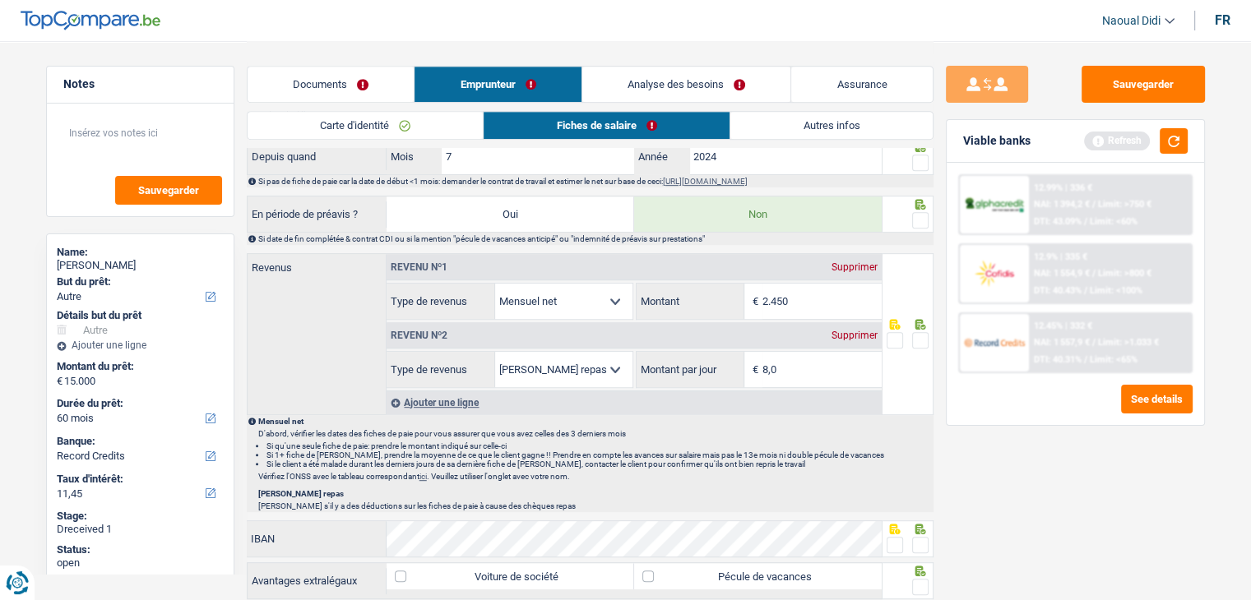
scroll to position [740, 0]
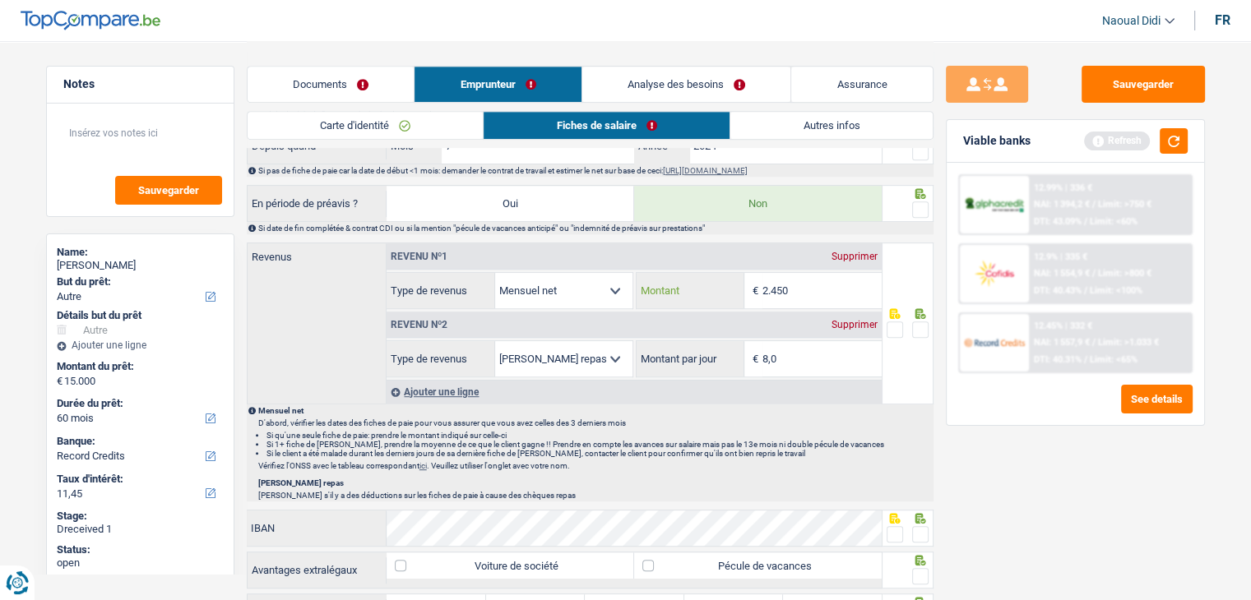
click at [808, 287] on input "2.450" at bounding box center [821, 290] width 119 height 35
type input "2.184"
click at [919, 331] on span at bounding box center [920, 330] width 16 height 16
click at [0, 0] on input "radio" at bounding box center [0, 0] width 0 height 0
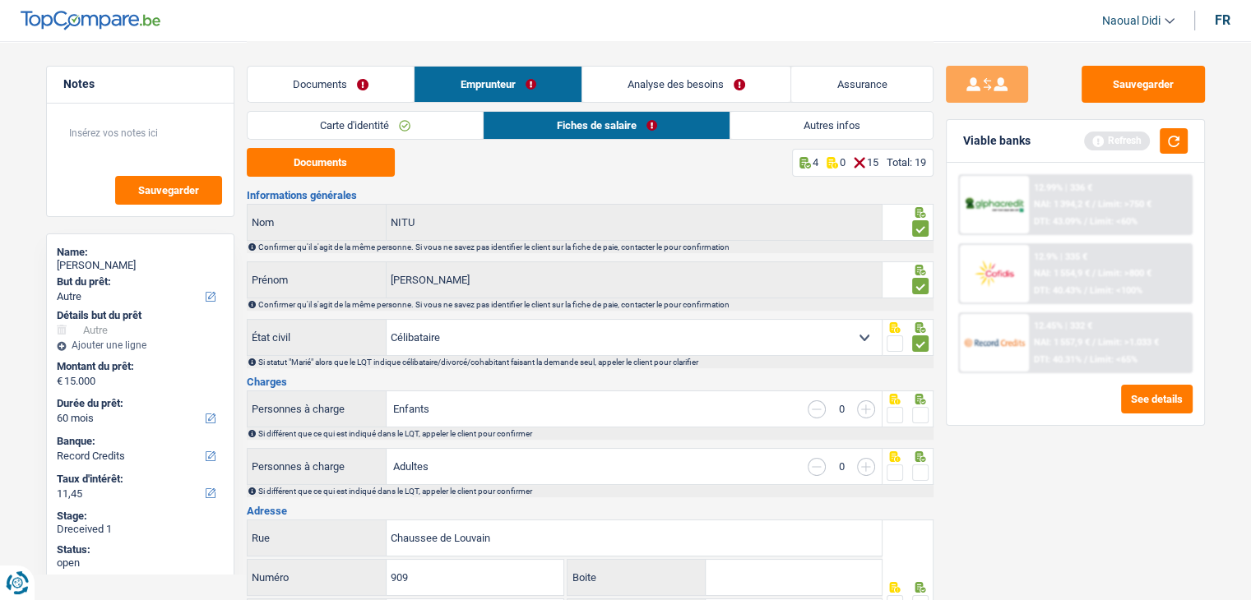
scroll to position [82, 0]
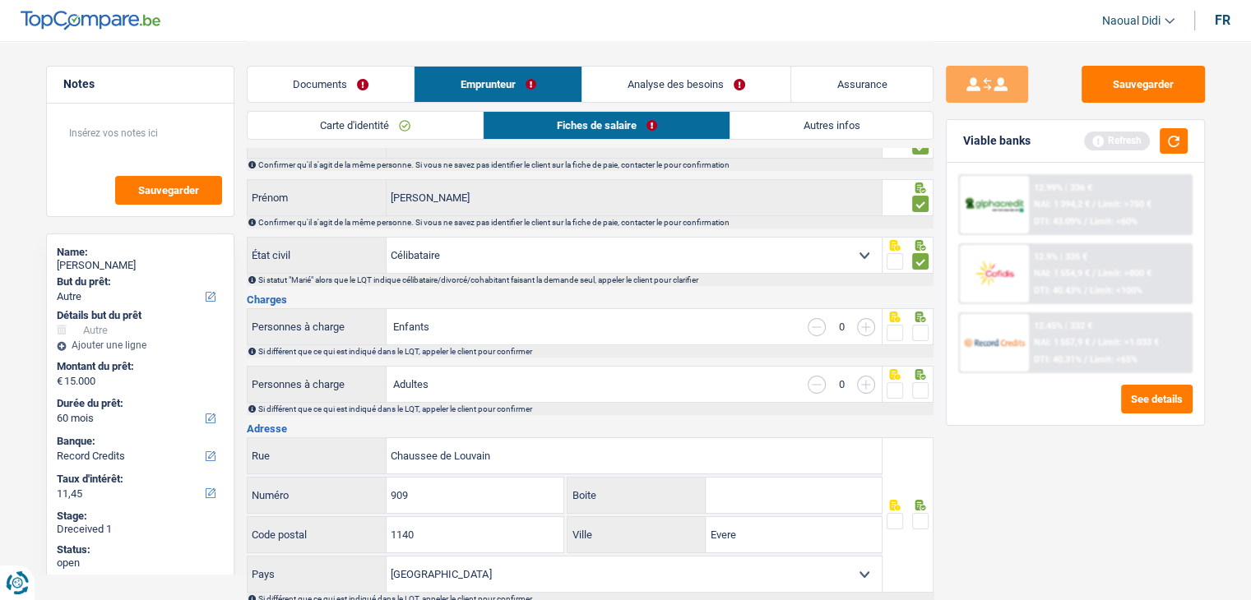
click at [923, 335] on span at bounding box center [920, 333] width 16 height 16
click at [0, 0] on input "radio" at bounding box center [0, 0] width 0 height 0
click at [919, 382] on span at bounding box center [920, 390] width 16 height 16
click at [0, 0] on input "radio" at bounding box center [0, 0] width 0 height 0
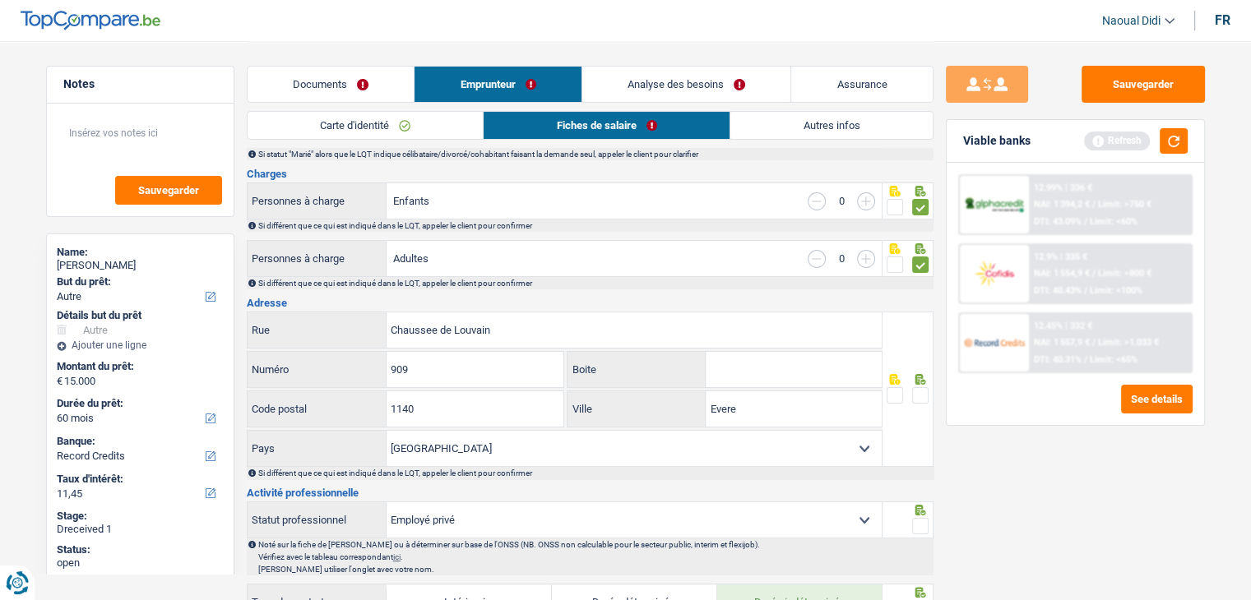
scroll to position [247, 0]
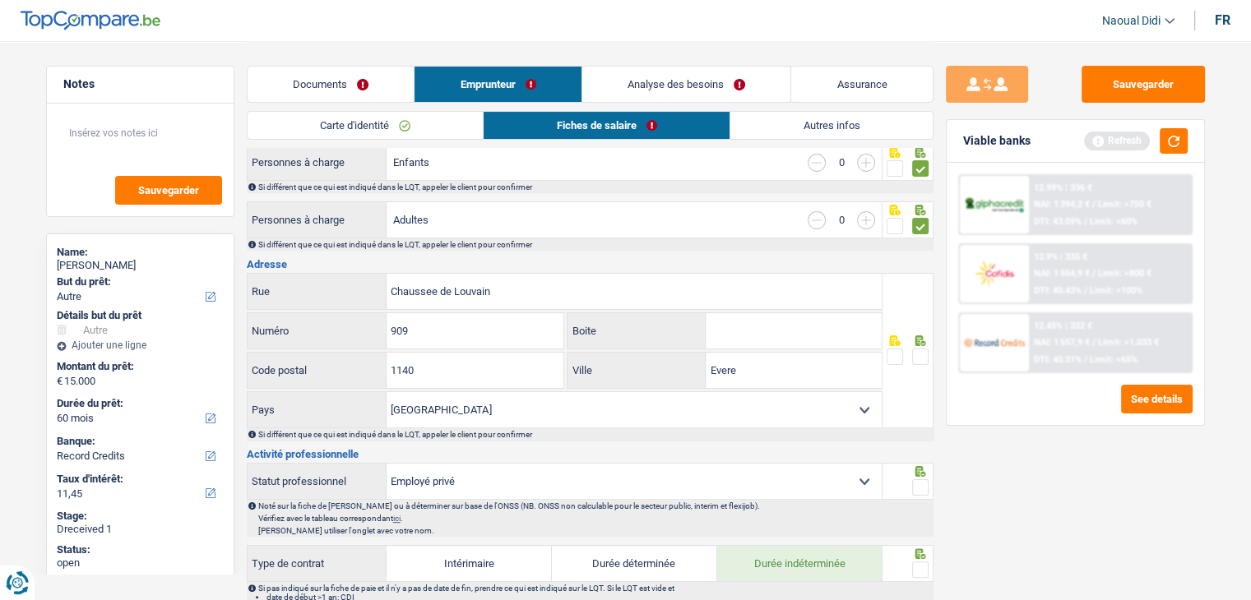
click at [773, 336] on input "Boite" at bounding box center [794, 330] width 176 height 35
type input "1"
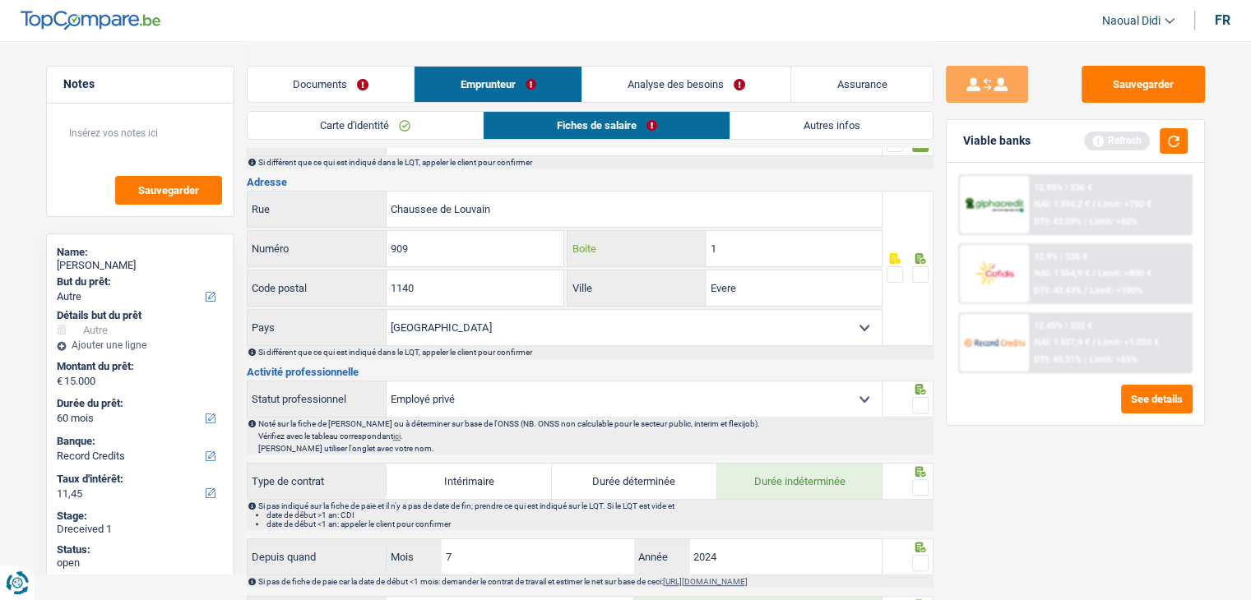
scroll to position [411, 0]
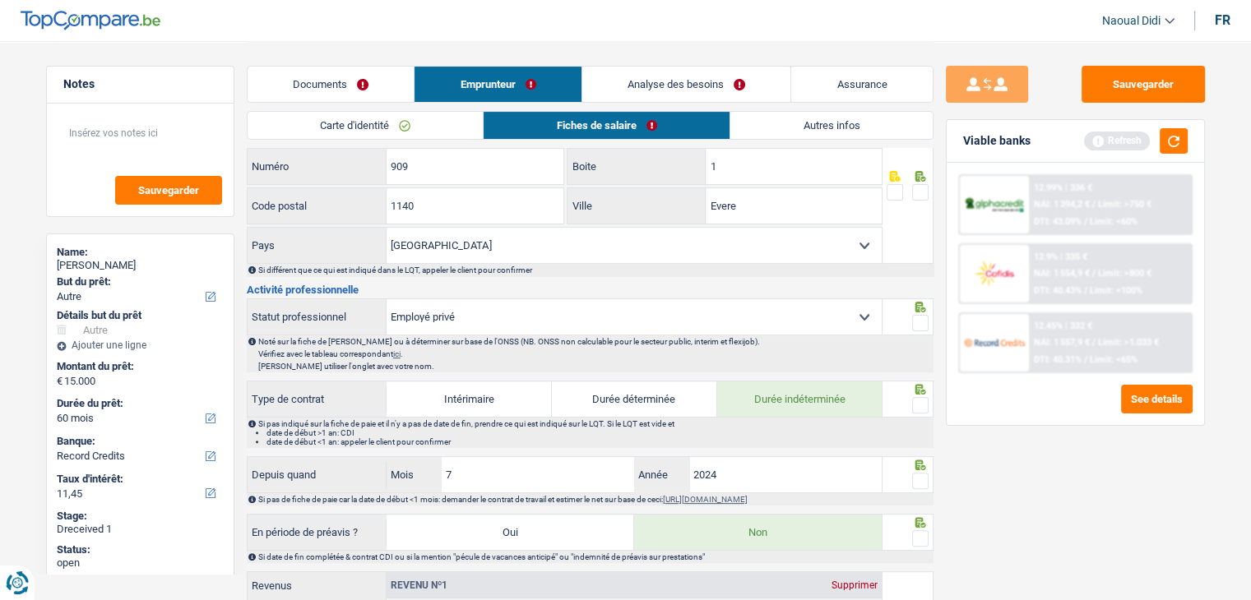
click at [925, 317] on span at bounding box center [920, 323] width 16 height 16
click at [0, 0] on input "radio" at bounding box center [0, 0] width 0 height 0
click at [919, 397] on span at bounding box center [920, 405] width 16 height 16
click at [0, 0] on input "radio" at bounding box center [0, 0] width 0 height 0
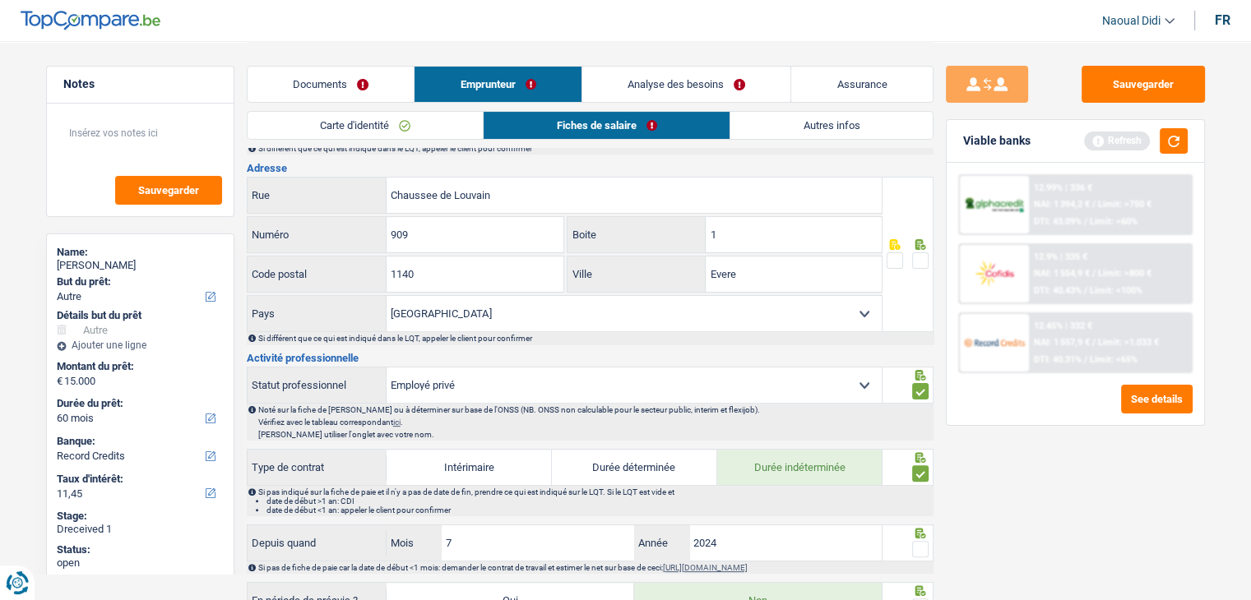
scroll to position [247, 0]
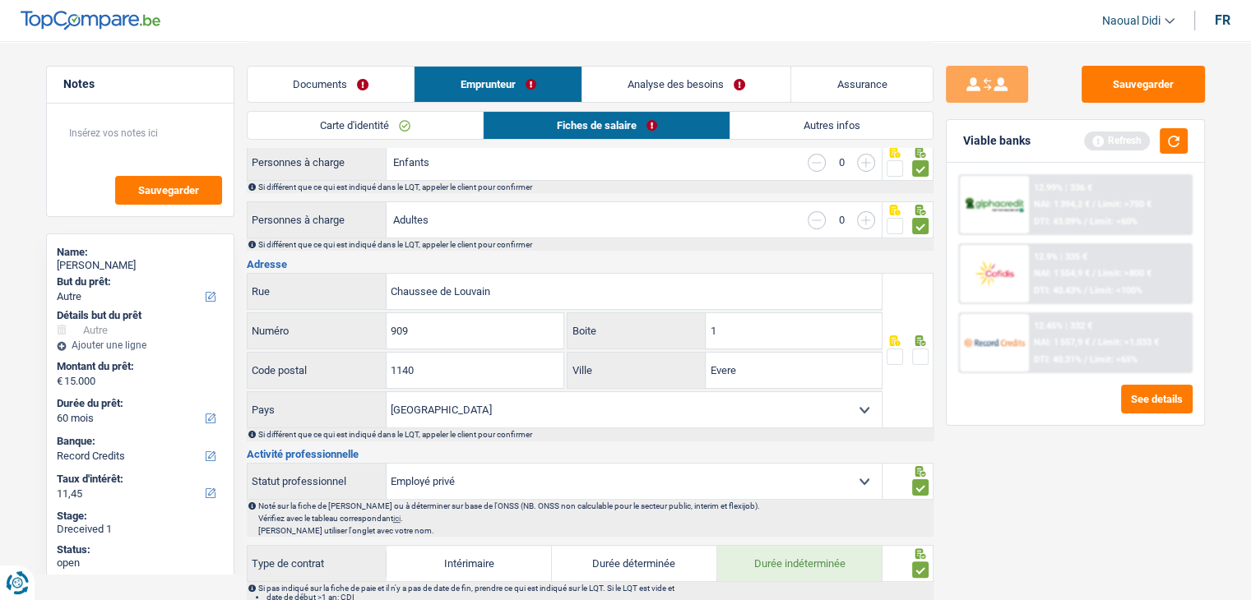
click at [917, 356] on span at bounding box center [920, 357] width 16 height 16
click at [0, 0] on input "radio" at bounding box center [0, 0] width 0 height 0
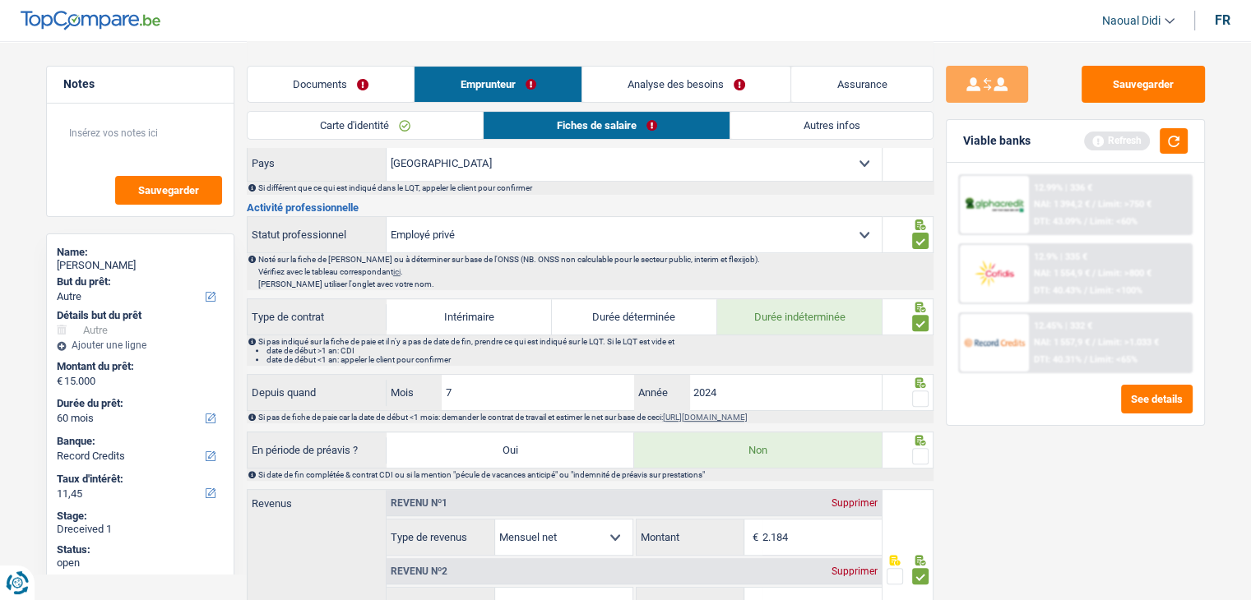
scroll to position [658, 0]
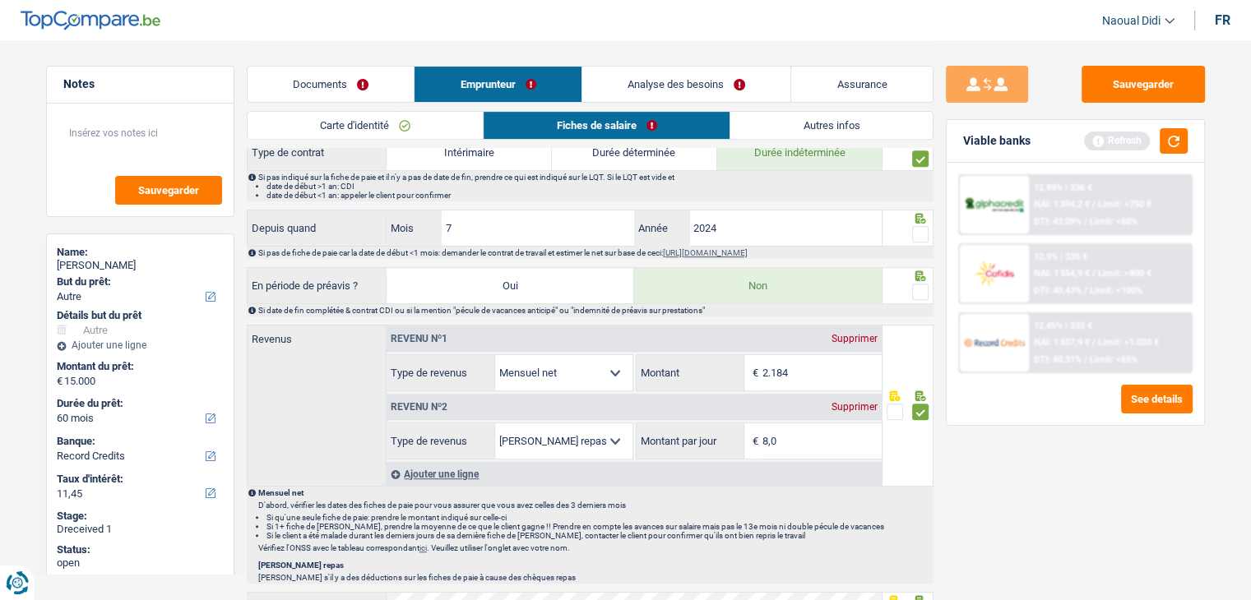
click at [922, 229] on span at bounding box center [920, 234] width 16 height 16
click at [0, 0] on input "radio" at bounding box center [0, 0] width 0 height 0
click at [921, 287] on span at bounding box center [920, 292] width 16 height 16
click at [0, 0] on input "radio" at bounding box center [0, 0] width 0 height 0
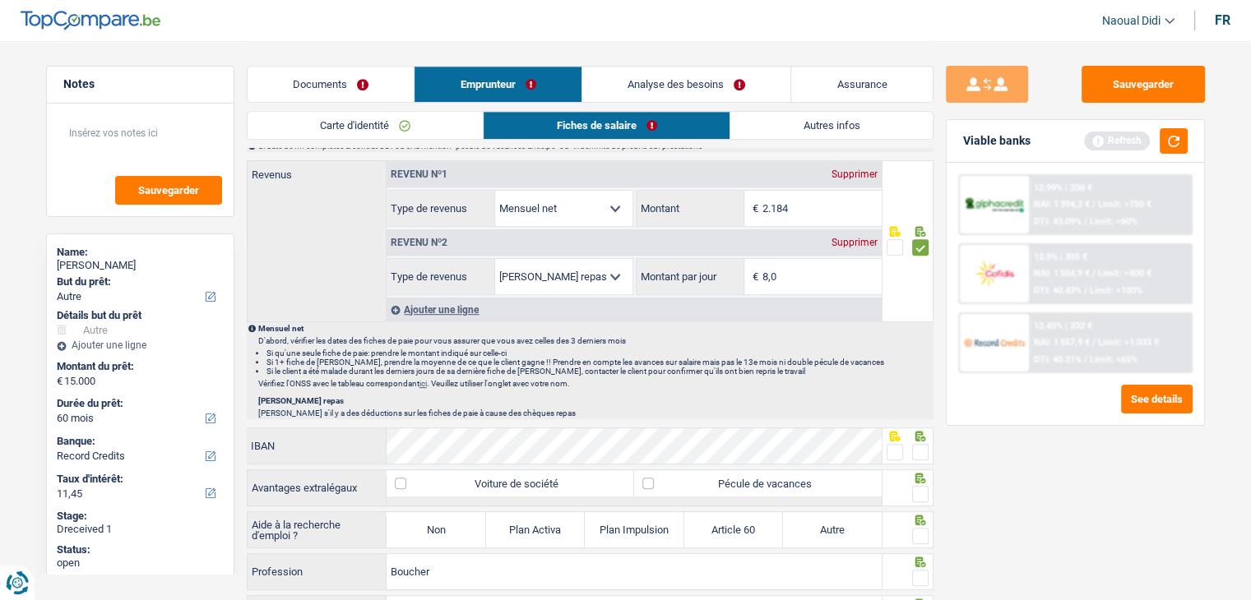
scroll to position [905, 0]
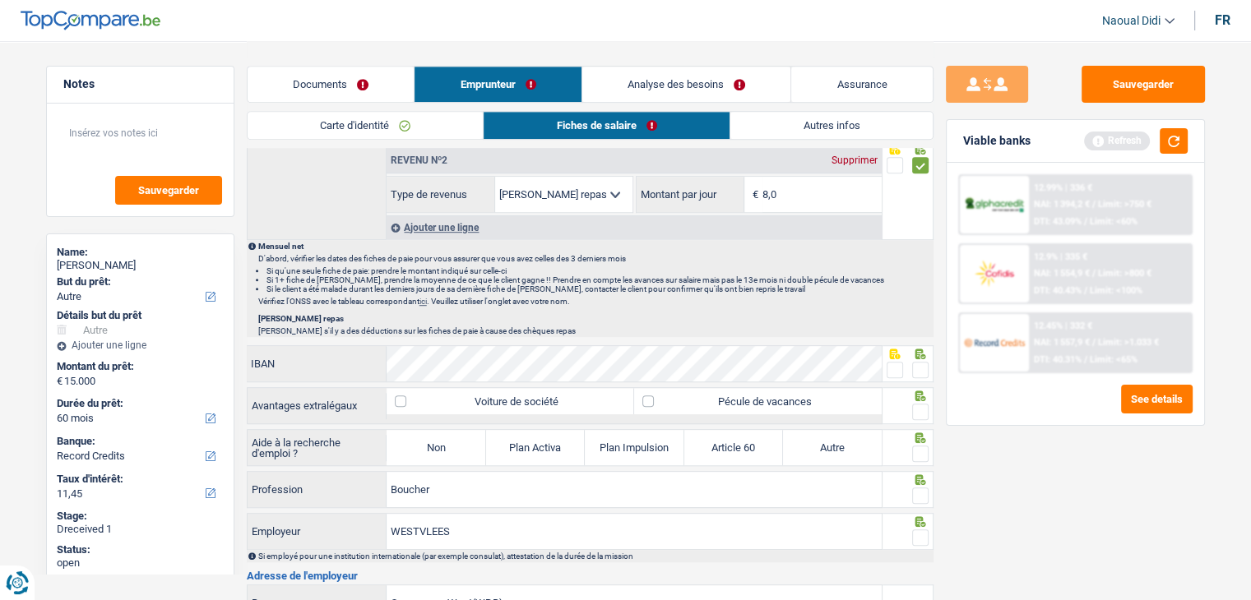
click at [892, 366] on span at bounding box center [894, 370] width 16 height 16
click at [0, 0] on input "radio" at bounding box center [0, 0] width 0 height 0
click at [849, 397] on label "Pécule de vacances" at bounding box center [758, 401] width 248 height 26
click at [849, 397] on input "Pécule de vacances" at bounding box center [758, 401] width 248 height 26
checkbox input "true"
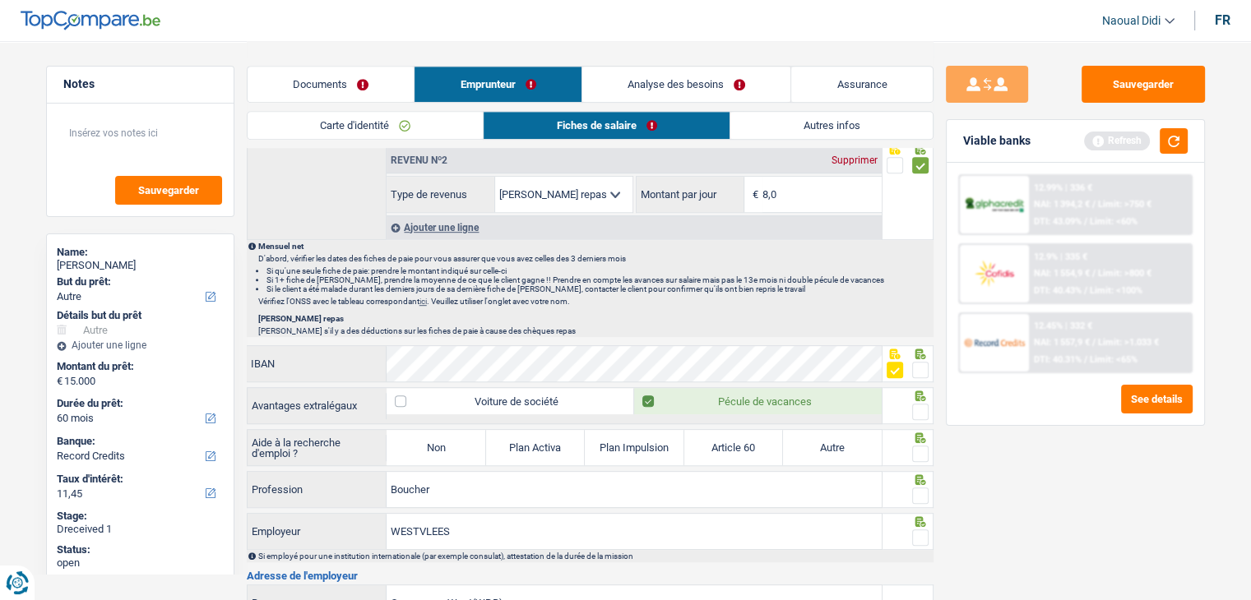
click at [921, 405] on span at bounding box center [920, 412] width 16 height 16
click at [0, 0] on input "radio" at bounding box center [0, 0] width 0 height 0
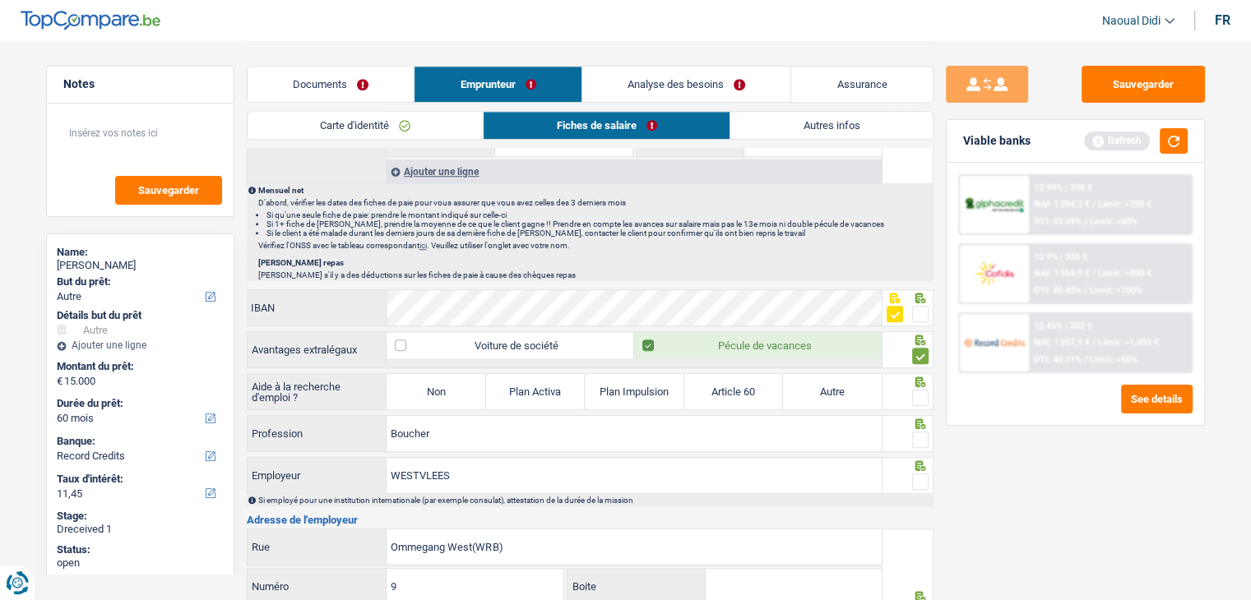
scroll to position [987, 0]
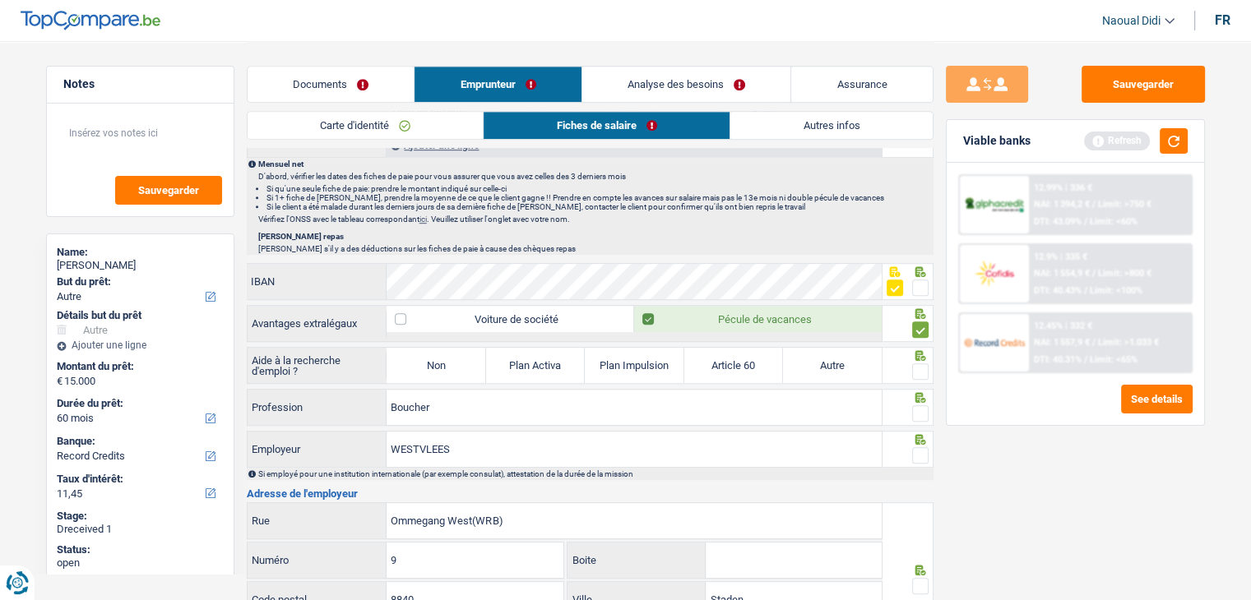
click at [434, 359] on label "Non" at bounding box center [435, 365] width 99 height 35
click at [434, 359] on input "Non" at bounding box center [435, 365] width 99 height 35
radio input "true"
click at [915, 363] on span at bounding box center [920, 371] width 16 height 16
click at [0, 0] on input "radio" at bounding box center [0, 0] width 0 height 0
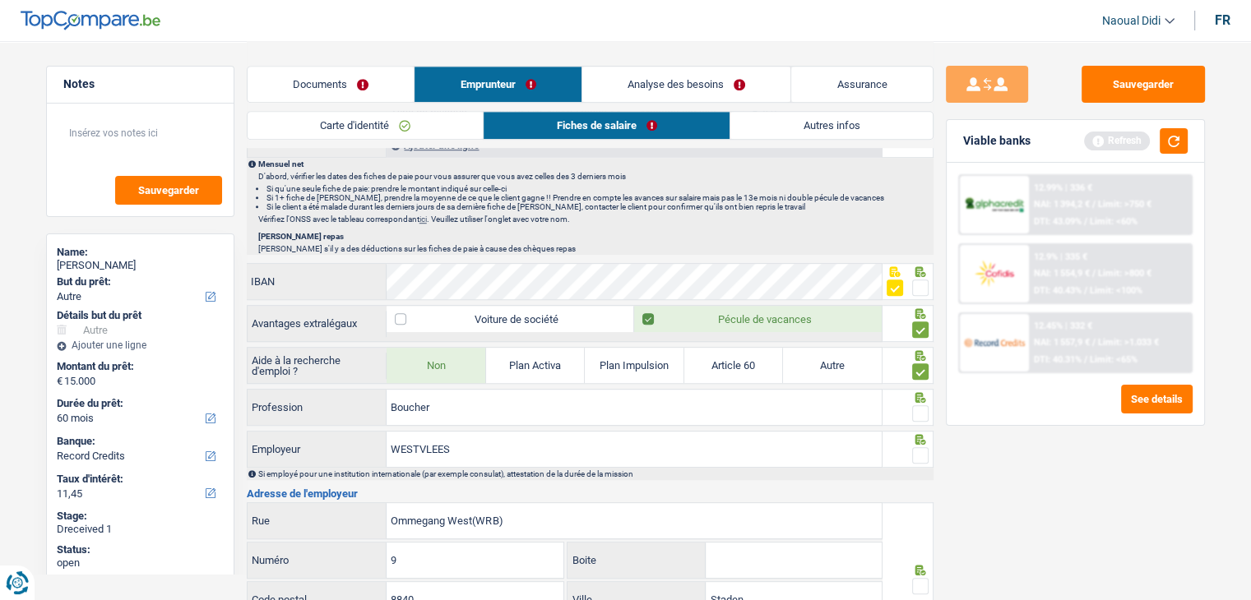
click at [919, 412] on span at bounding box center [920, 413] width 16 height 16
click at [0, 0] on input "radio" at bounding box center [0, 0] width 0 height 0
click at [921, 458] on div at bounding box center [920, 456] width 16 height 21
click at [918, 447] on span at bounding box center [920, 455] width 16 height 16
click at [0, 0] on input "radio" at bounding box center [0, 0] width 0 height 0
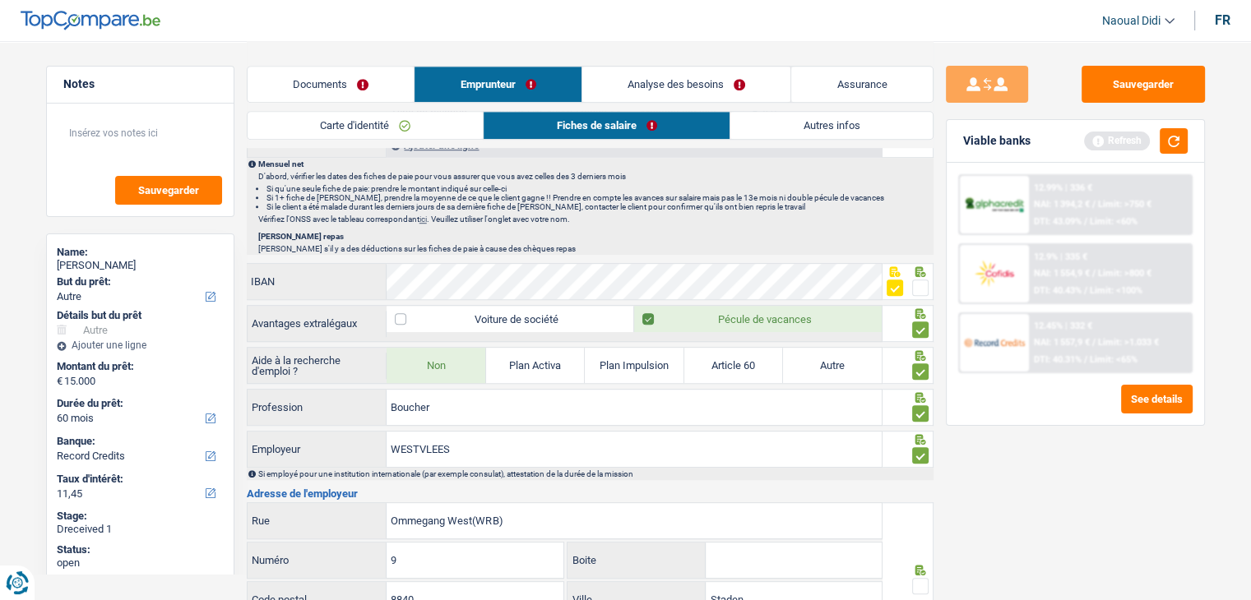
scroll to position [1069, 0]
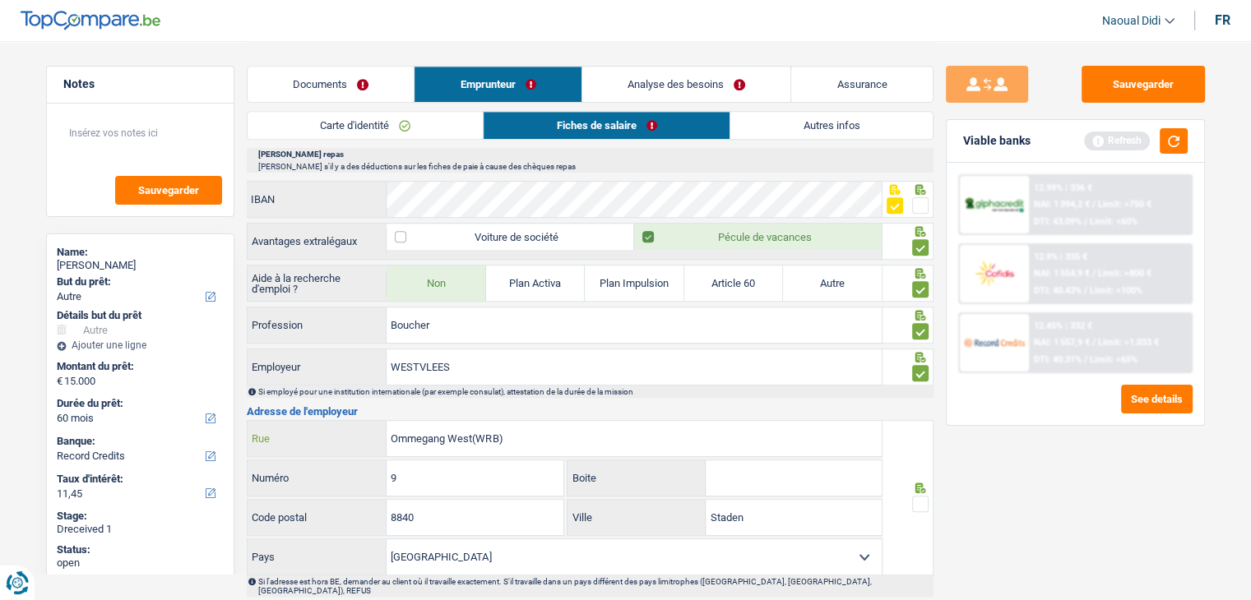
drag, startPoint x: 515, startPoint y: 438, endPoint x: 358, endPoint y: 422, distance: 157.9
click at [358, 422] on div "Ommegang West(WRB) Rue" at bounding box center [565, 438] width 635 height 35
paste input "MMEGANG WEST"
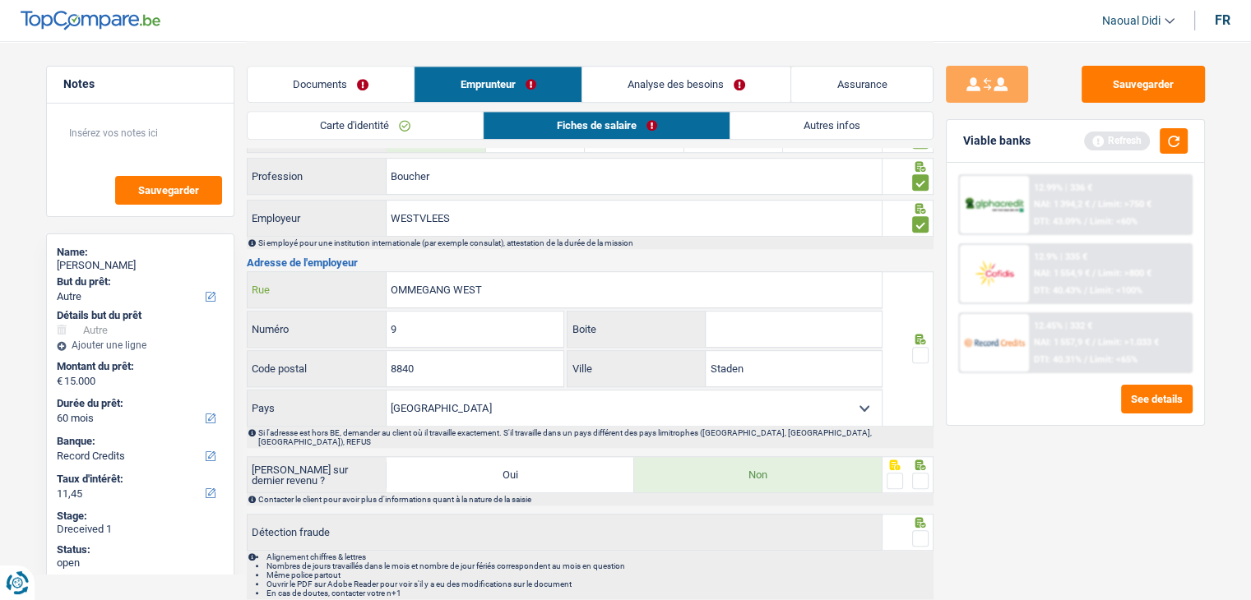
scroll to position [1233, 0]
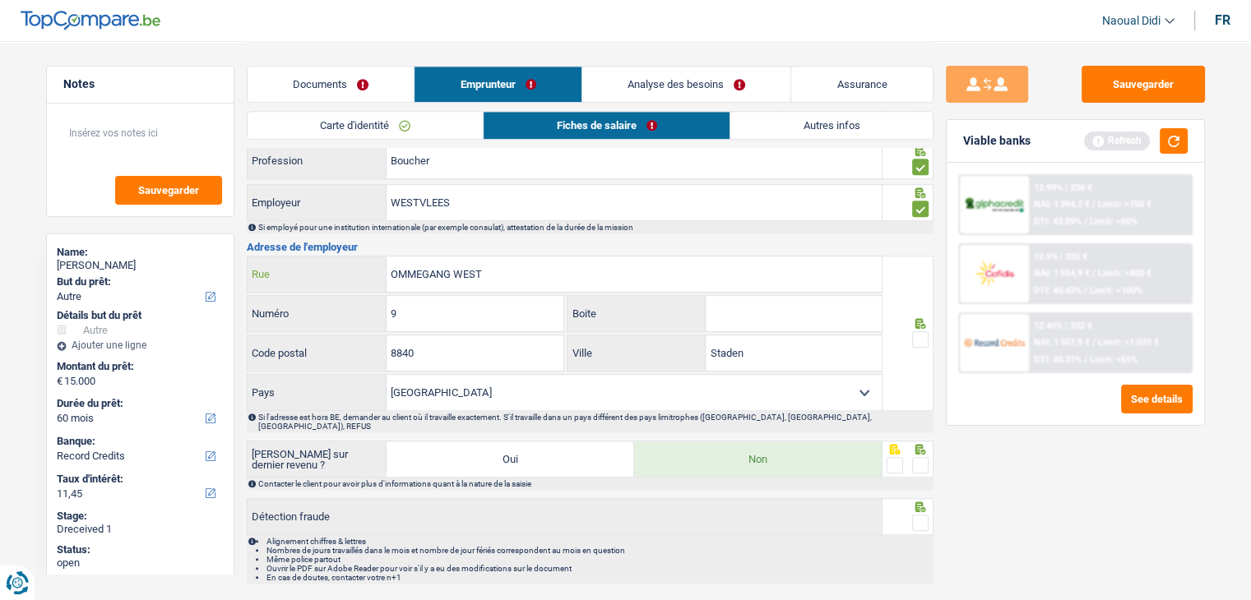
type input "OMMEGANG WEST"
drag, startPoint x: 804, startPoint y: 332, endPoint x: 697, endPoint y: 336, distance: 107.0
click at [697, 336] on div "Staden Ville" at bounding box center [724, 353] width 314 height 35
paste input "Westrozebeke"
type input "Westrozebeke"
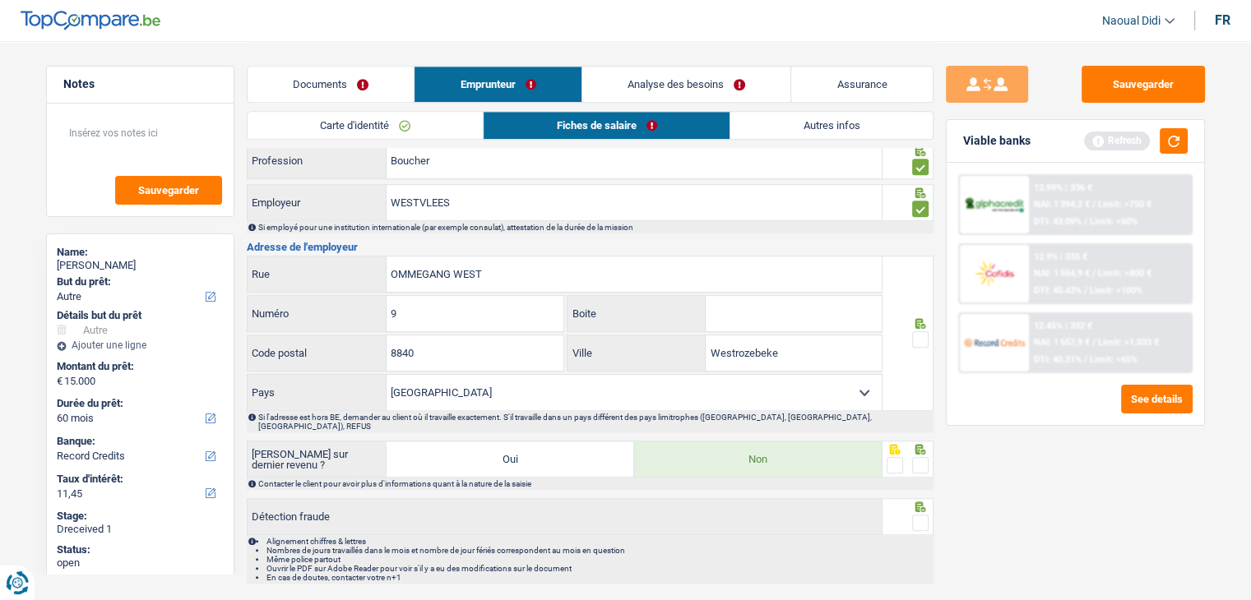
click at [917, 336] on span at bounding box center [920, 339] width 16 height 16
click at [0, 0] on input "radio" at bounding box center [0, 0] width 0 height 0
click at [919, 457] on span at bounding box center [920, 465] width 16 height 16
click at [0, 0] on input "radio" at bounding box center [0, 0] width 0 height 0
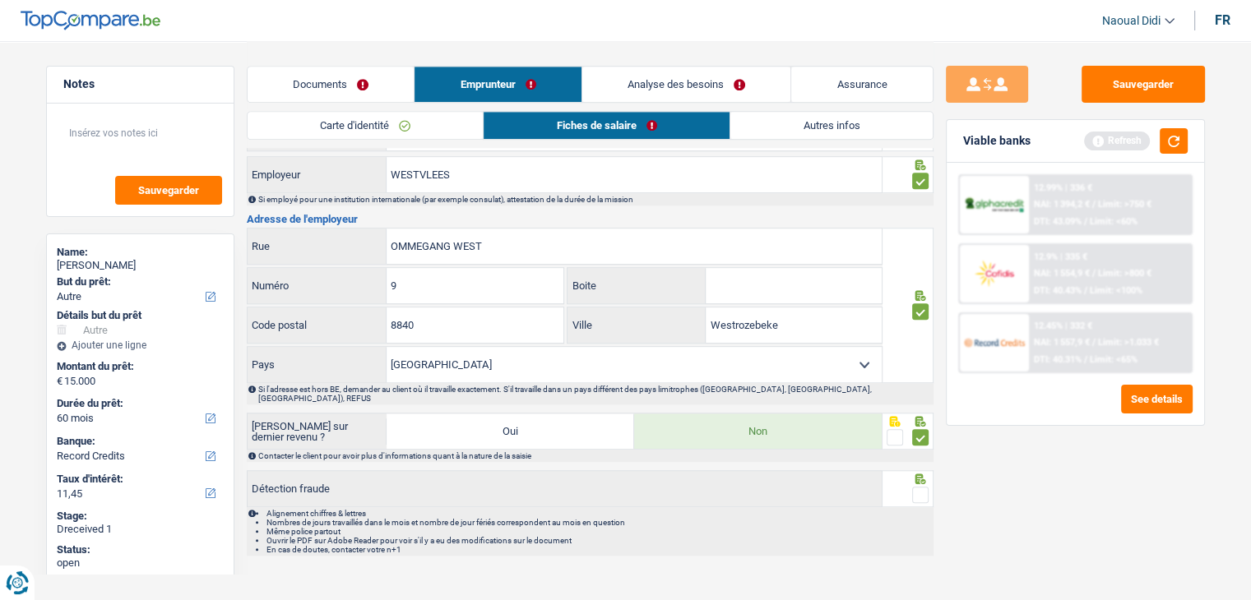
click at [923, 487] on span at bounding box center [920, 495] width 16 height 16
click at [0, 0] on input "radio" at bounding box center [0, 0] width 0 height 0
click at [1100, 100] on button "Sauvegarder" at bounding box center [1142, 84] width 123 height 37
click at [733, 92] on link "Analyse des besoins" at bounding box center [686, 84] width 209 height 35
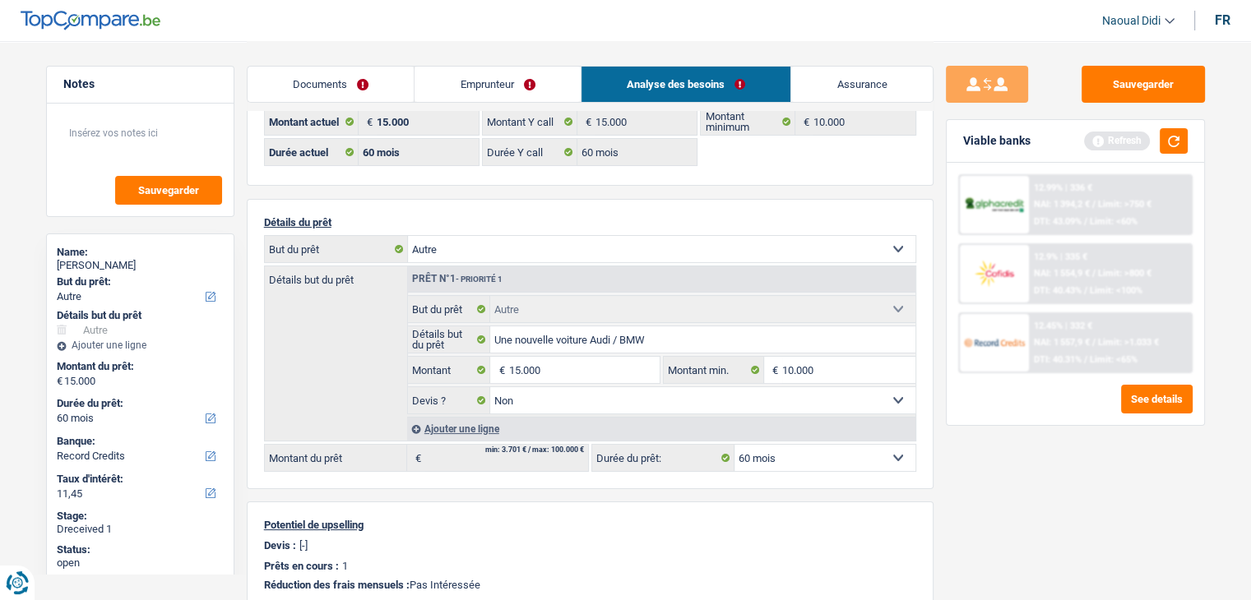
scroll to position [0, 0]
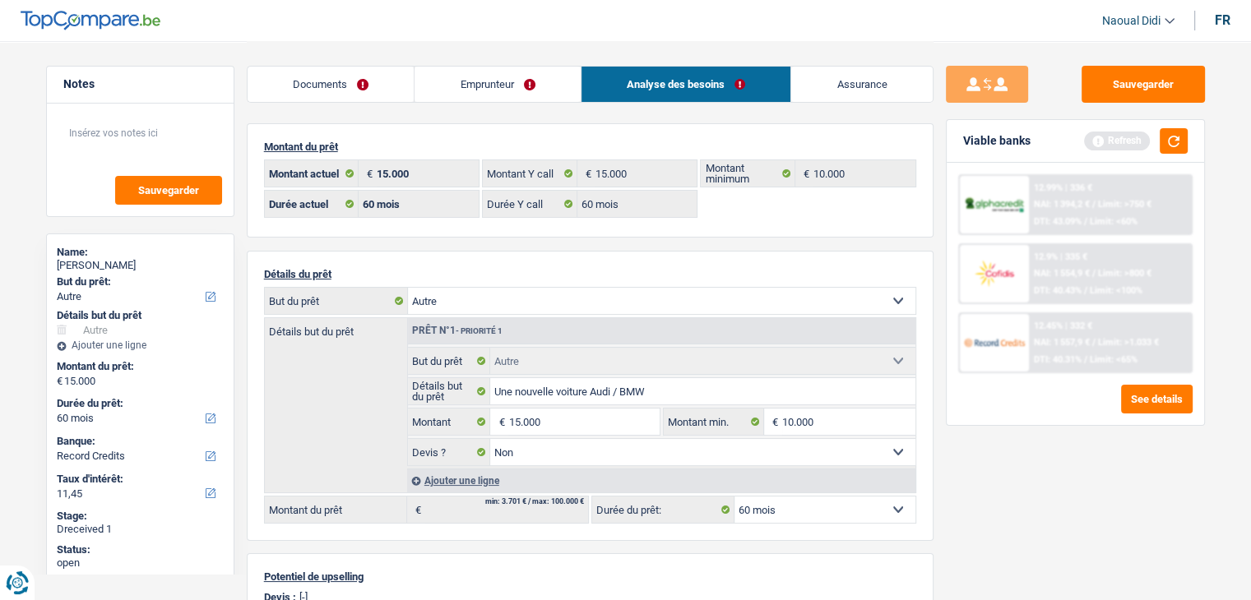
click at [523, 96] on link "Emprunteur" at bounding box center [497, 84] width 166 height 35
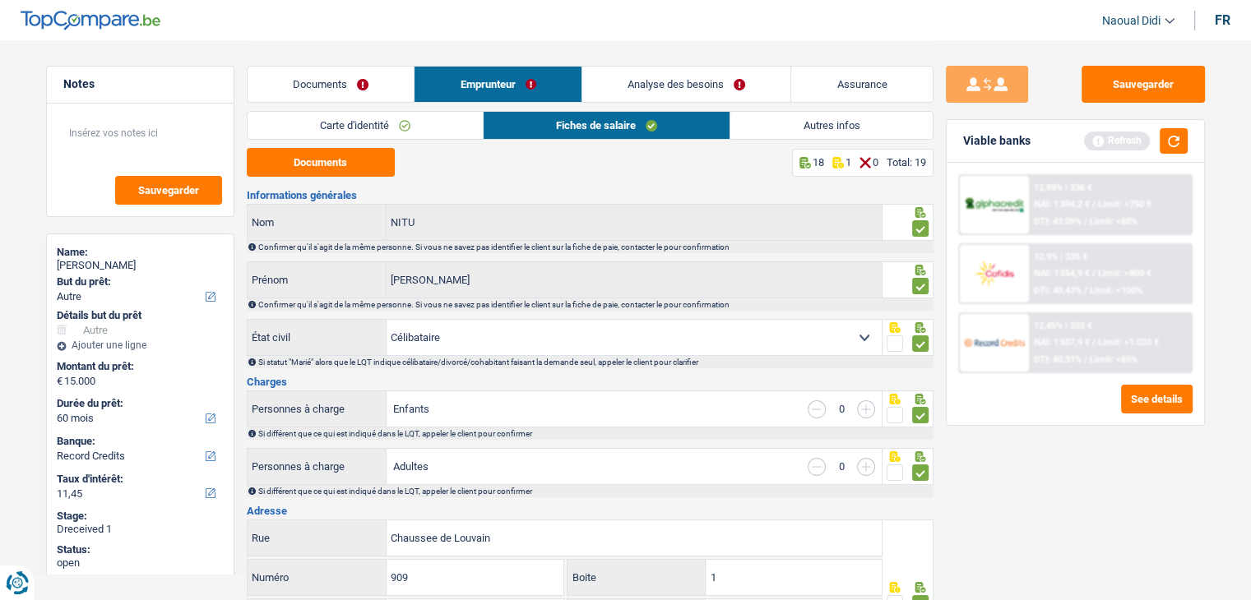
click at [382, 87] on link "Documents" at bounding box center [331, 84] width 167 height 35
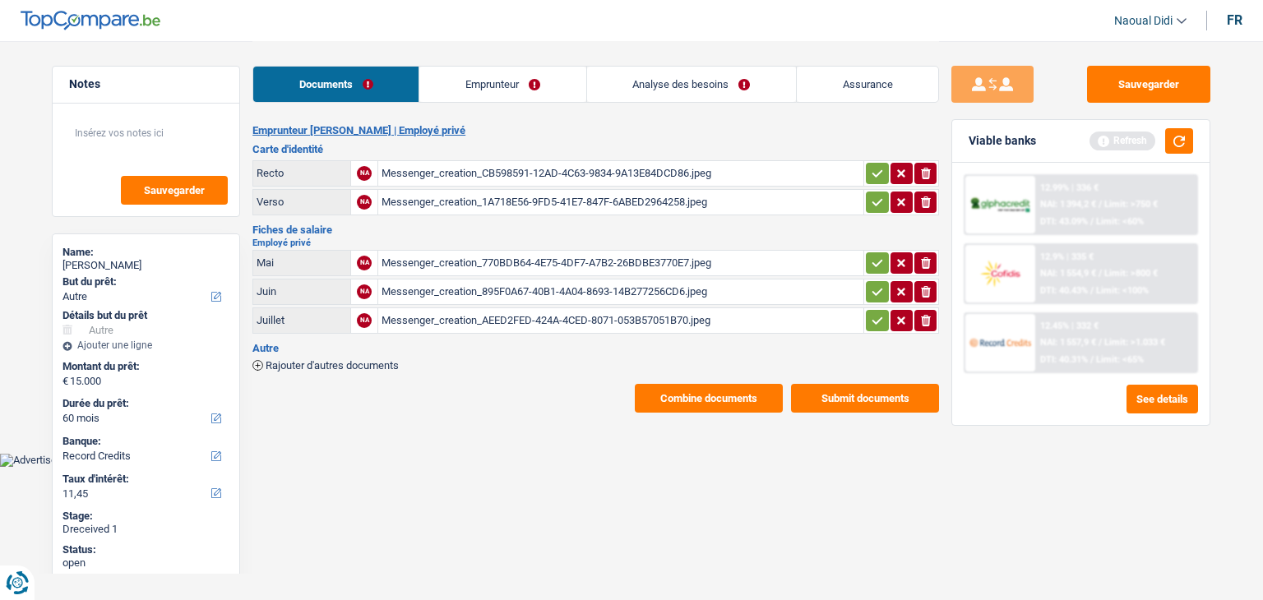
click at [871, 174] on icon "button" at bounding box center [877, 173] width 13 height 16
click at [880, 200] on icon "button" at bounding box center [877, 202] width 13 height 16
click at [872, 260] on icon "button" at bounding box center [877, 262] width 11 height 7
click at [879, 297] on button "button" at bounding box center [877, 291] width 22 height 21
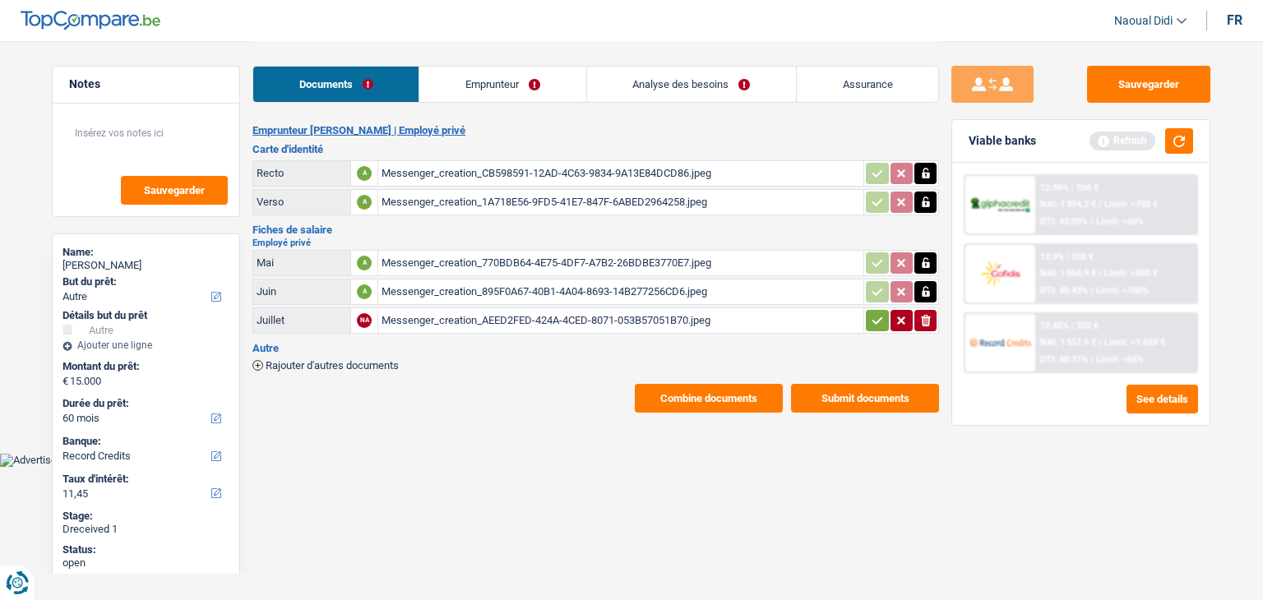
click at [875, 325] on button "button" at bounding box center [877, 320] width 22 height 21
click at [1151, 76] on button "Sauvegarder" at bounding box center [1148, 84] width 123 height 37
click at [582, 75] on link "Emprunteur" at bounding box center [503, 84] width 166 height 35
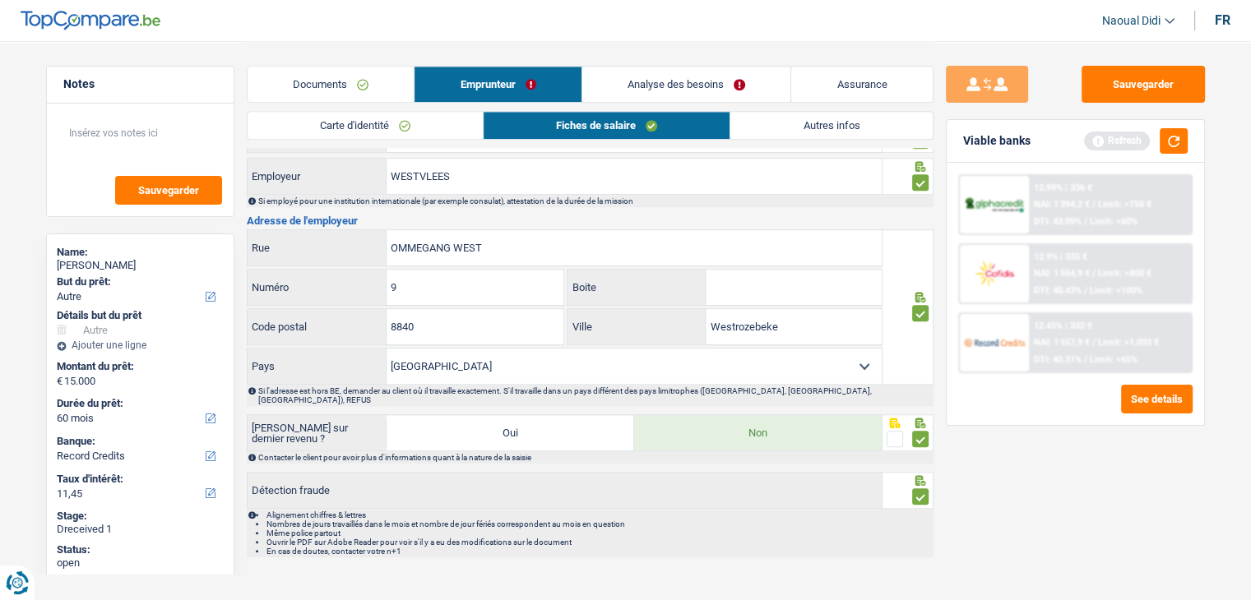
scroll to position [1261, 0]
click at [1179, 149] on button "button" at bounding box center [1173, 140] width 28 height 25
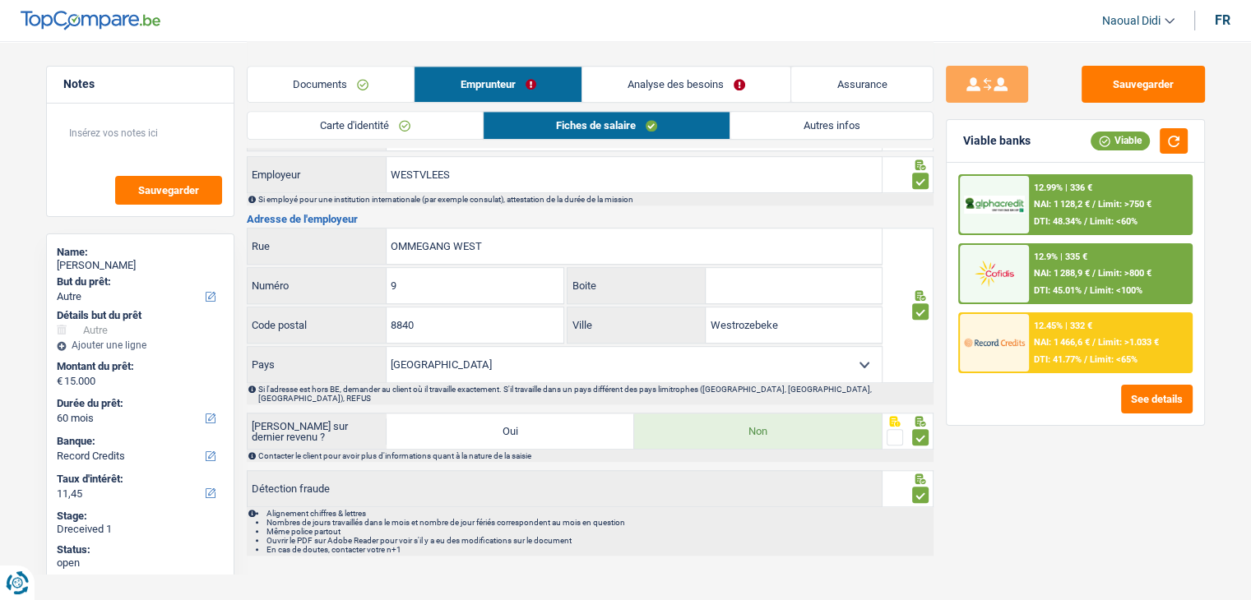
click at [1057, 199] on span "NAI: 1 128,2 €" at bounding box center [1062, 204] width 56 height 11
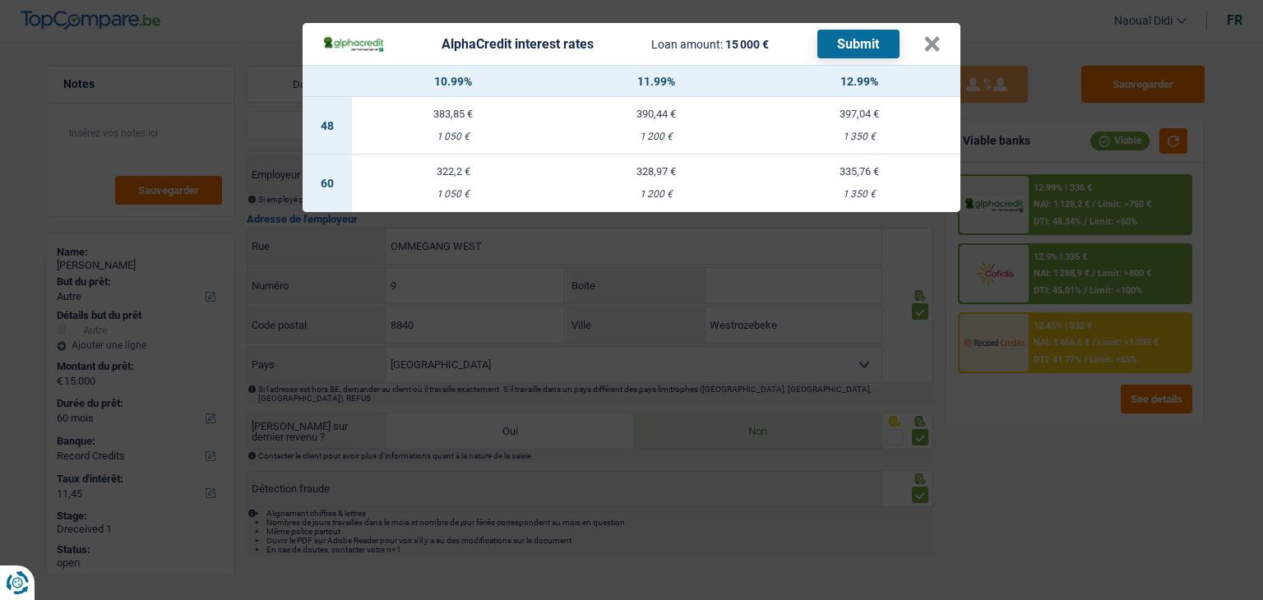
click at [662, 178] on td "328,97 € 1 200 €" at bounding box center [656, 184] width 203 height 58
select select "alphacredit"
type input "11,99"
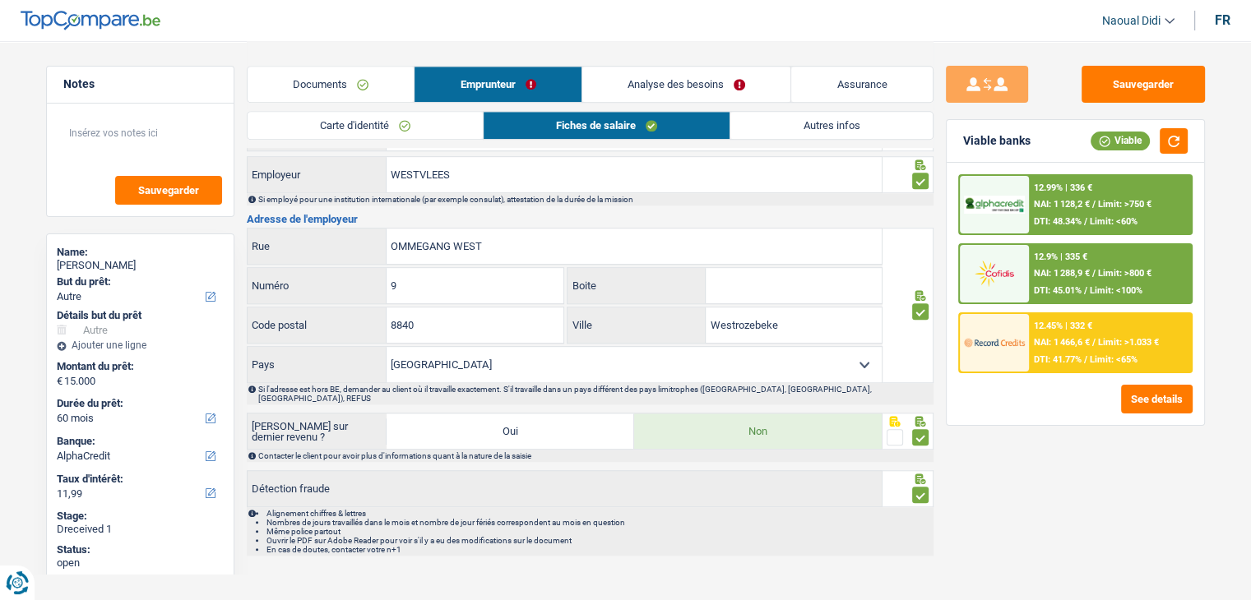
click at [1069, 210] on div "12.99% | 336 € NAI: 1 128,2 € / Limit: >750 € DTI: 48.34% / Limit: <60%" at bounding box center [1110, 205] width 162 height 58
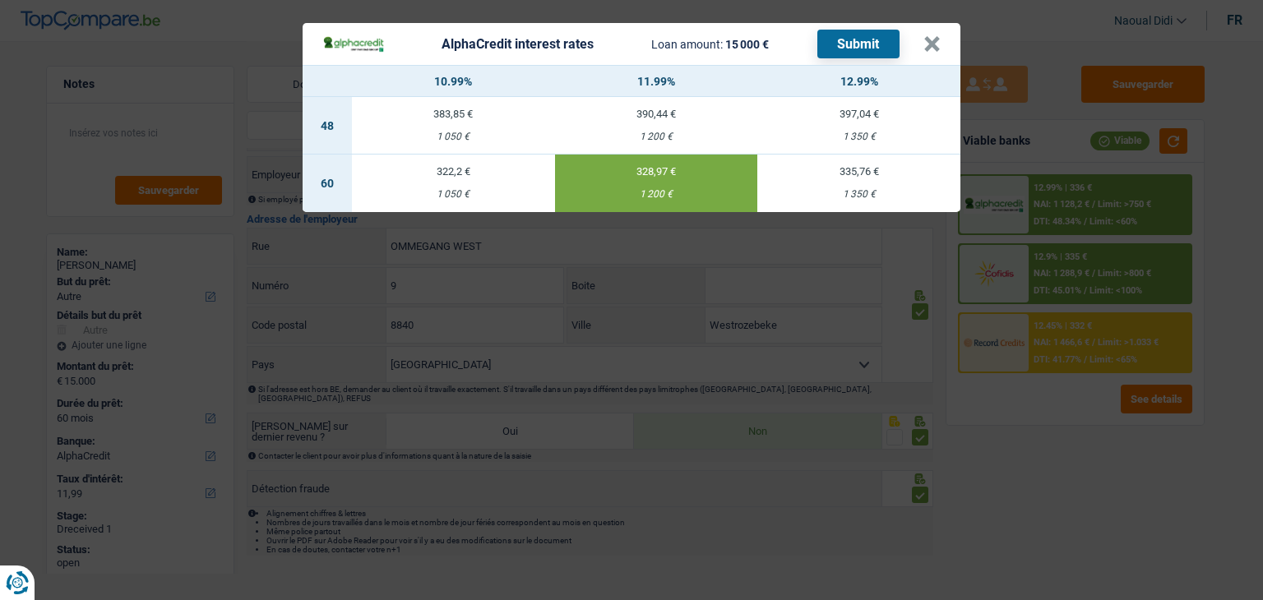
click at [847, 44] on button "Submit" at bounding box center [858, 44] width 82 height 29
click at [934, 42] on button "×" at bounding box center [931, 44] width 17 height 16
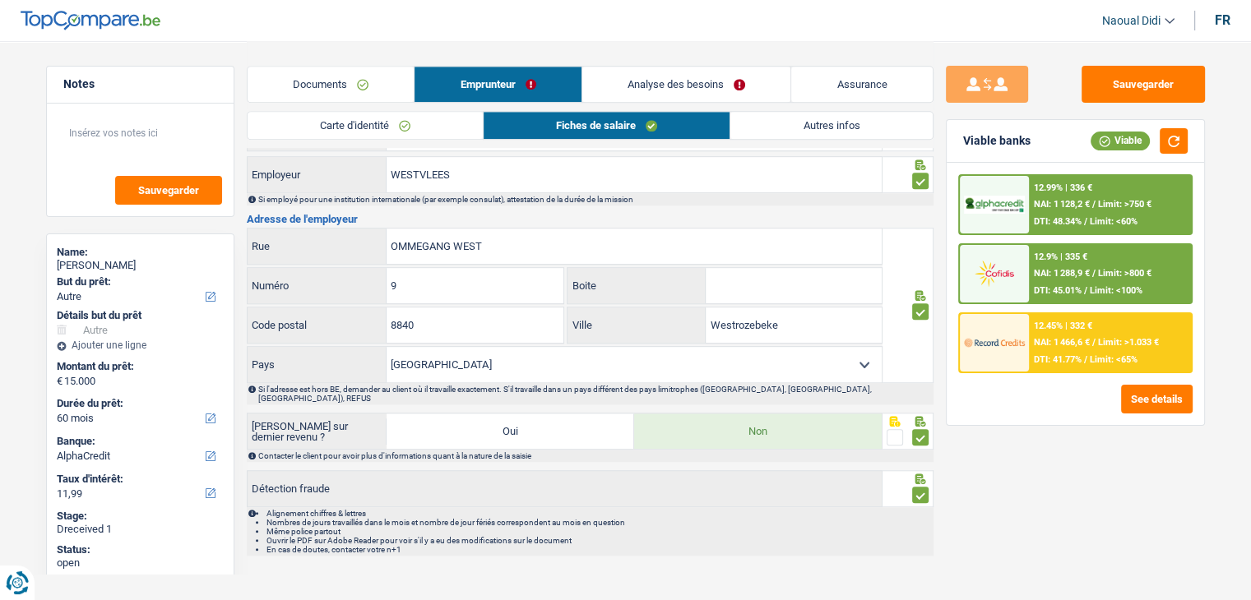
click at [1107, 349] on div "12.45% | 332 € NAI: 1 466,6 € / Limit: >1.033 € DTI: 41.77% / Limit: <65%" at bounding box center [1110, 343] width 162 height 58
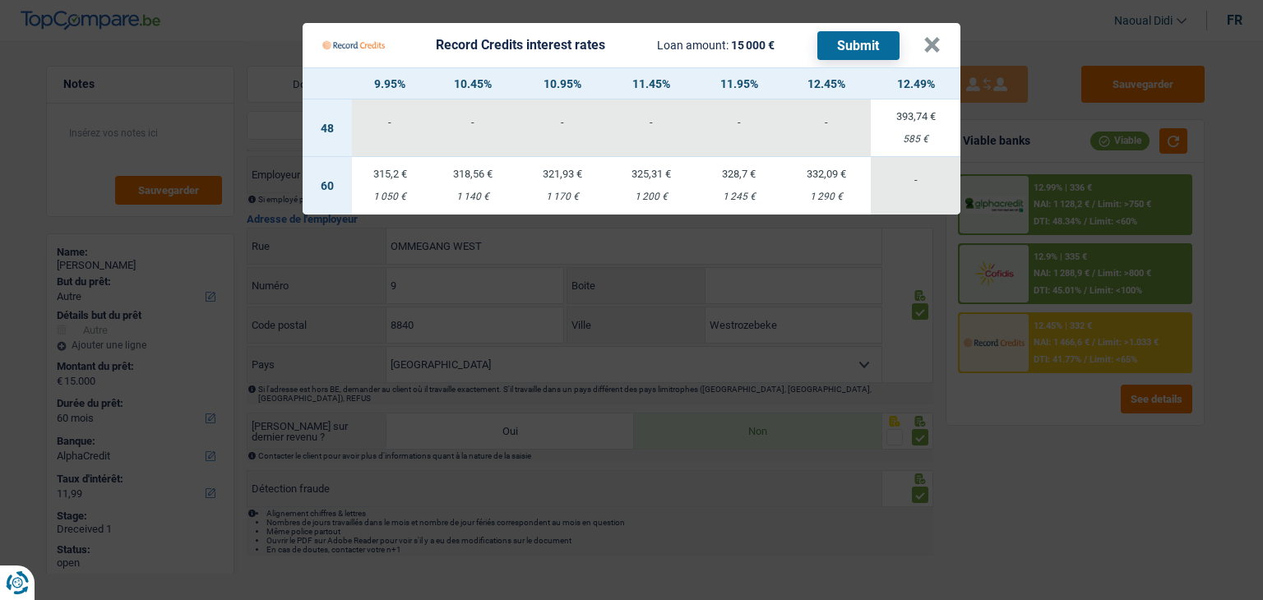
click at [922, 44] on div "Record Credits interest rates Loan amount: 15 000 € Submit" at bounding box center [622, 45] width 601 height 31
click at [929, 44] on button "×" at bounding box center [931, 45] width 17 height 16
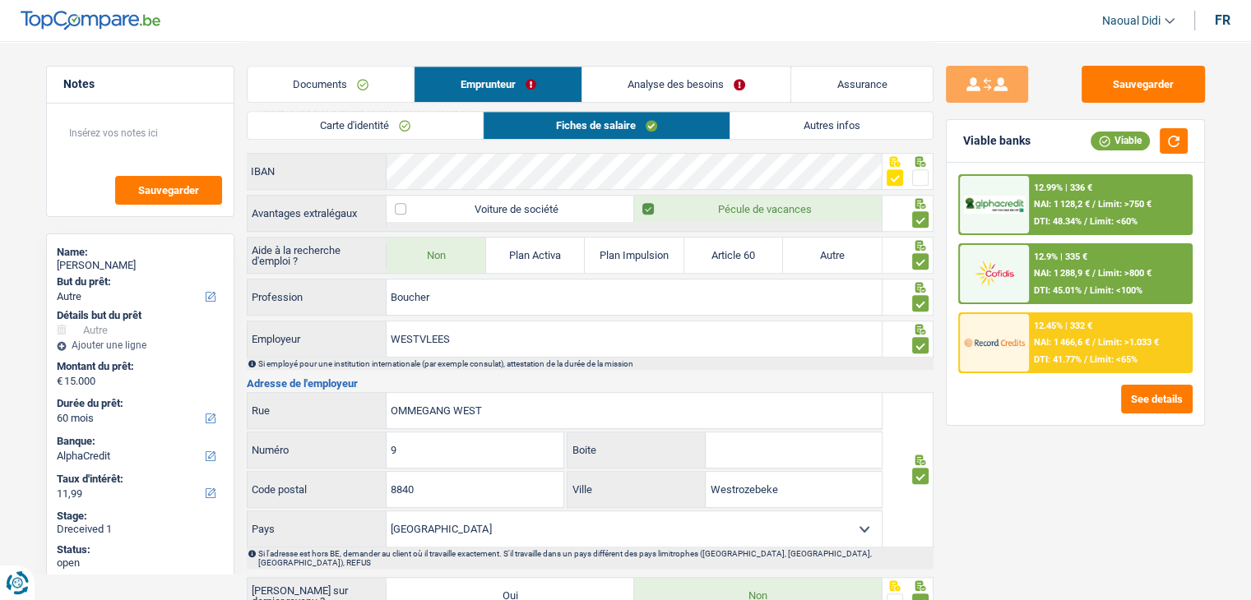
click at [659, 78] on link "Analyse des besoins" at bounding box center [686, 84] width 209 height 35
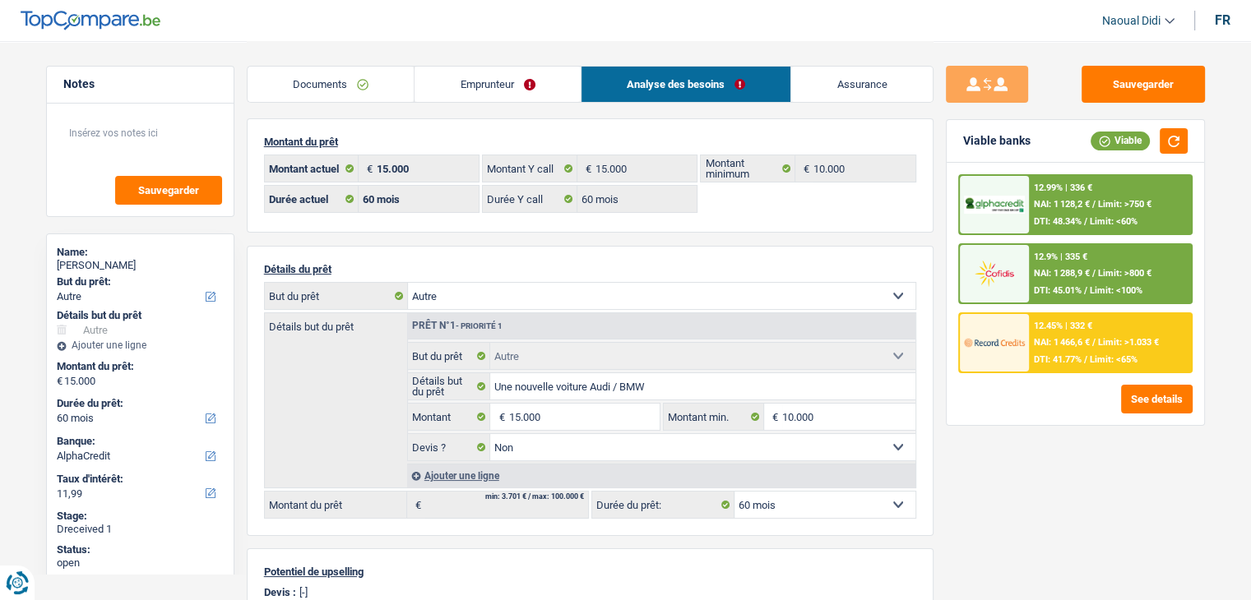
scroll to position [0, 0]
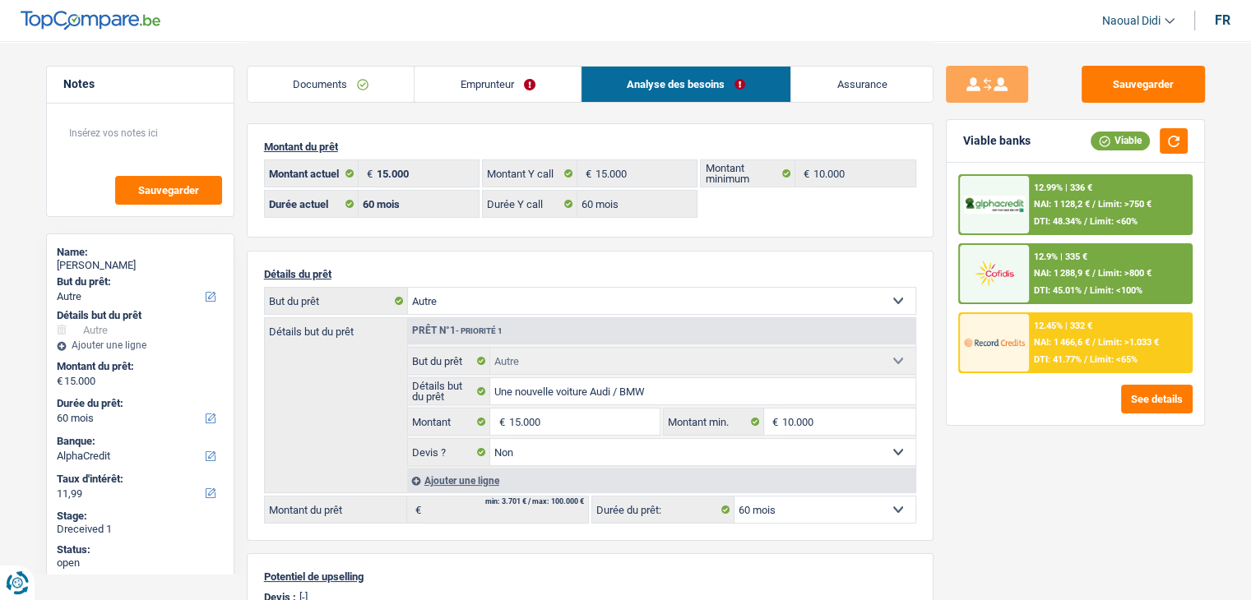
click at [1090, 271] on span "NAI: 1 288,9 €" at bounding box center [1062, 273] width 56 height 11
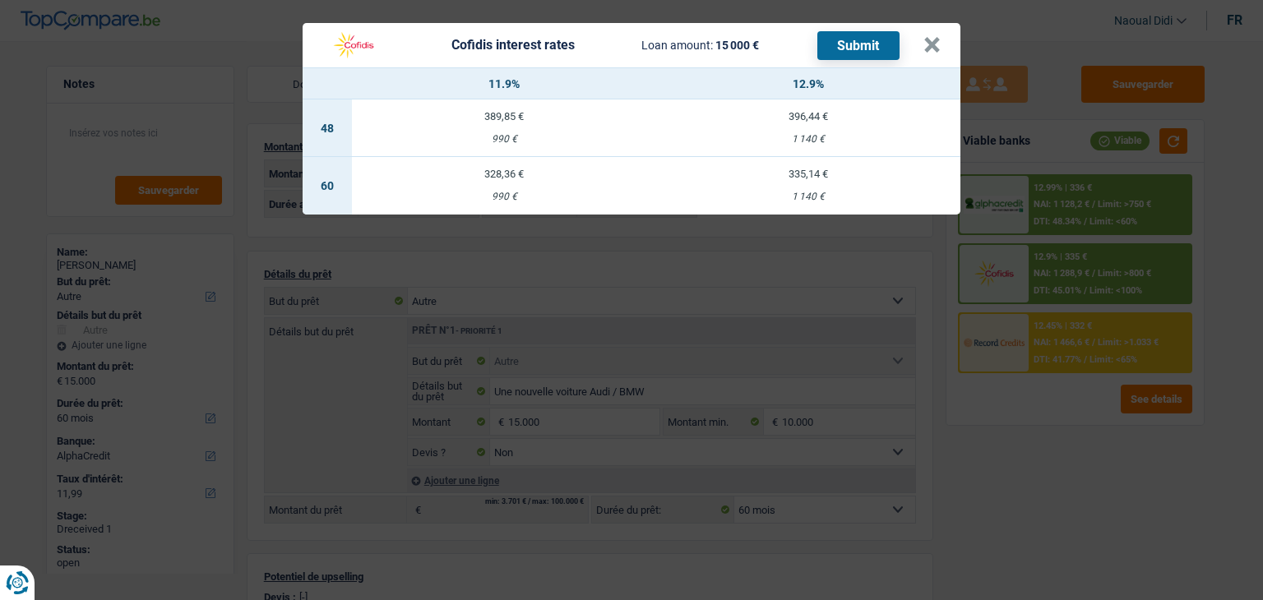
click at [796, 182] on td "335,14 € 1 140 €" at bounding box center [808, 186] width 304 height 58
select select "cofidis"
type input "12,90"
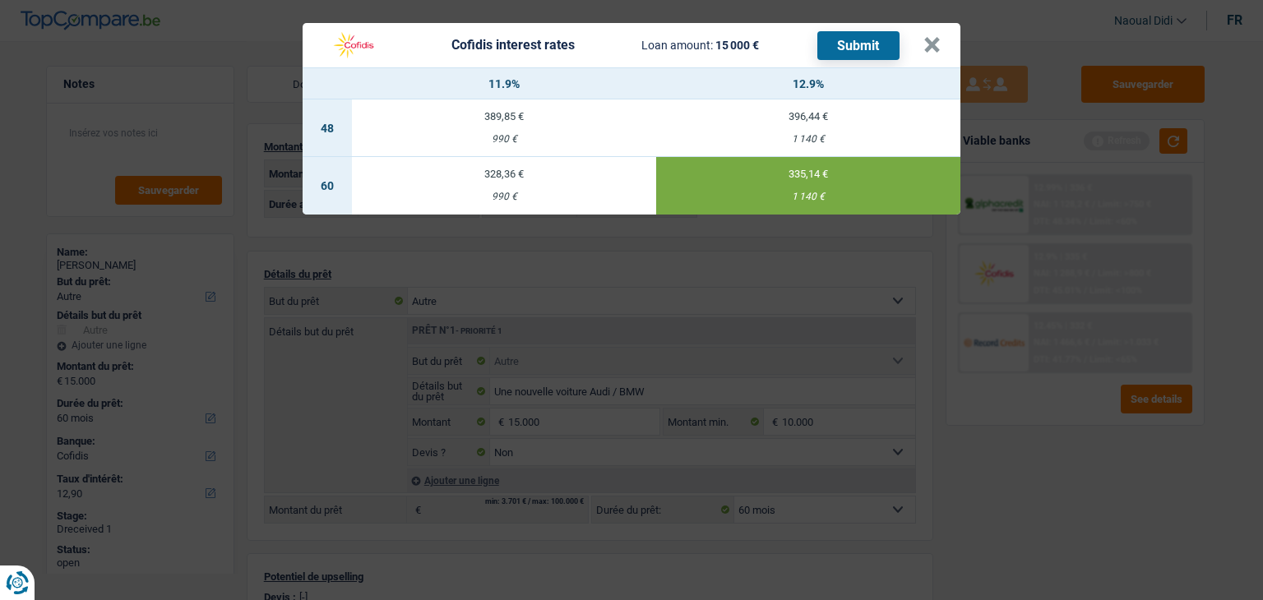
click at [847, 47] on button "Submit" at bounding box center [858, 45] width 82 height 29
click at [926, 44] on button "×" at bounding box center [931, 45] width 17 height 16
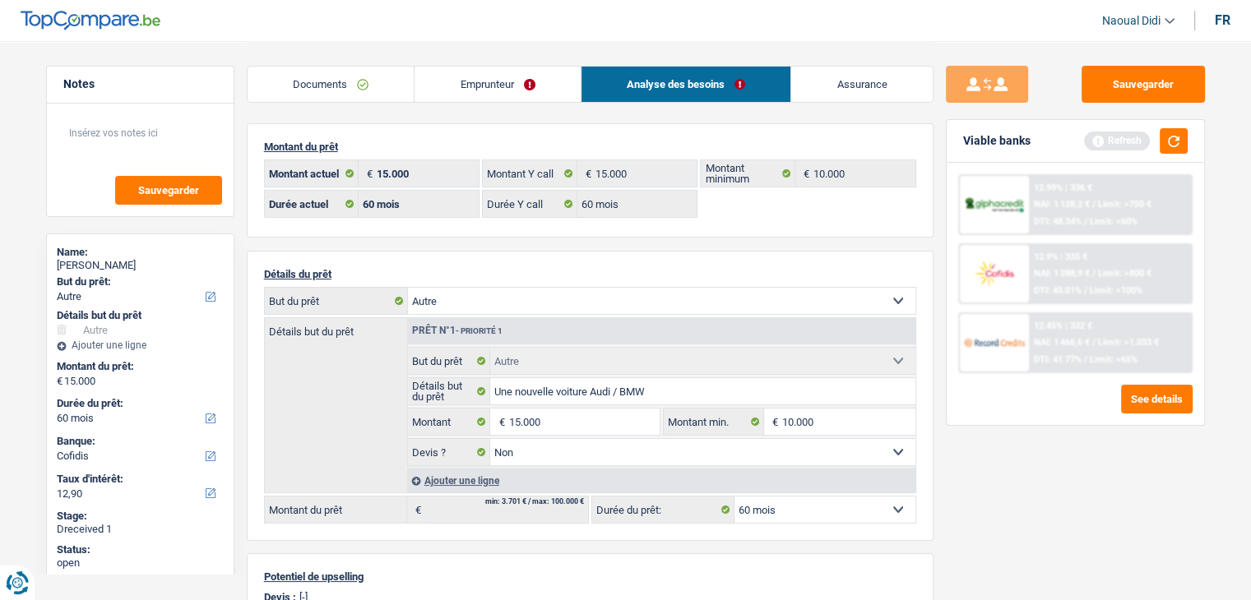
click at [1125, 332] on div "12.45% | 332 € NAI: 1 466,6 € / Limit: >1.033 € DTI: 41.77% / Limit: <65%" at bounding box center [1110, 343] width 162 height 58
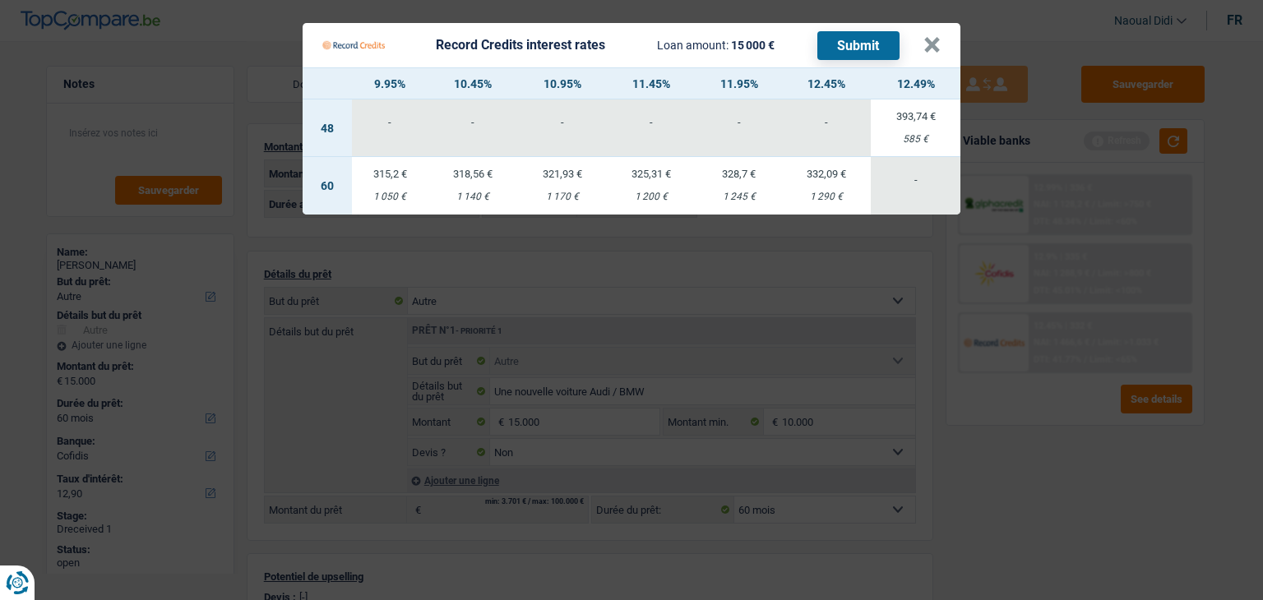
click at [835, 186] on td "332,09 € 1 290 €" at bounding box center [827, 186] width 90 height 58
select select "record credits"
type input "12,45"
click at [833, 37] on button "Submit" at bounding box center [858, 45] width 82 height 29
click at [928, 50] on button "×" at bounding box center [931, 45] width 17 height 16
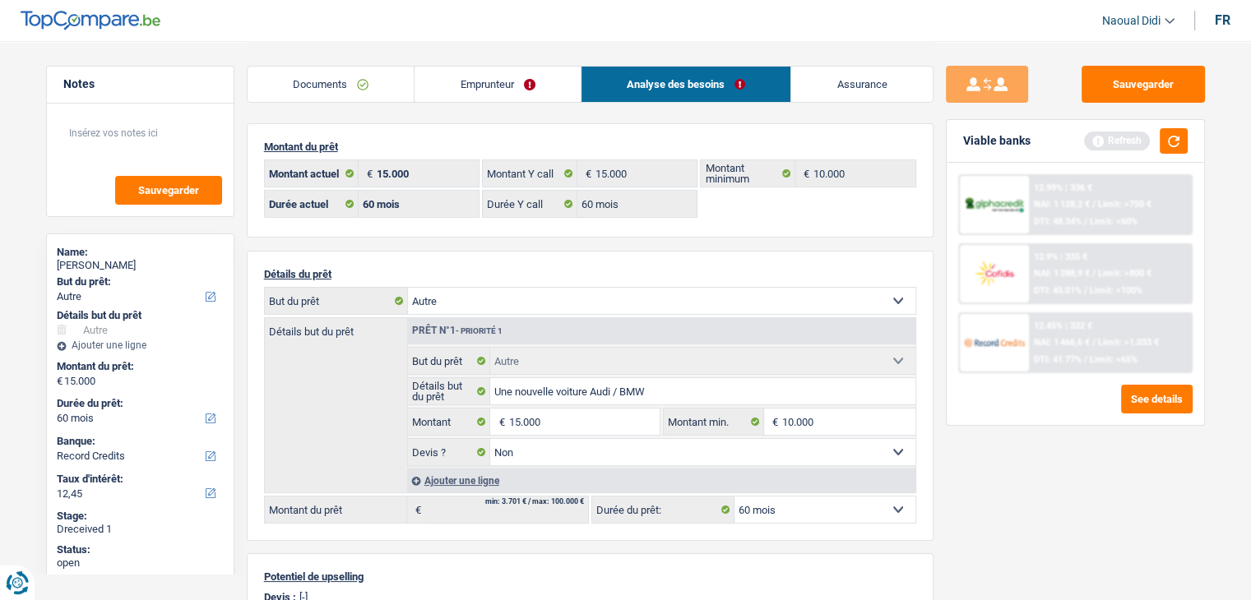
click at [342, 71] on link "Documents" at bounding box center [331, 84] width 167 height 35
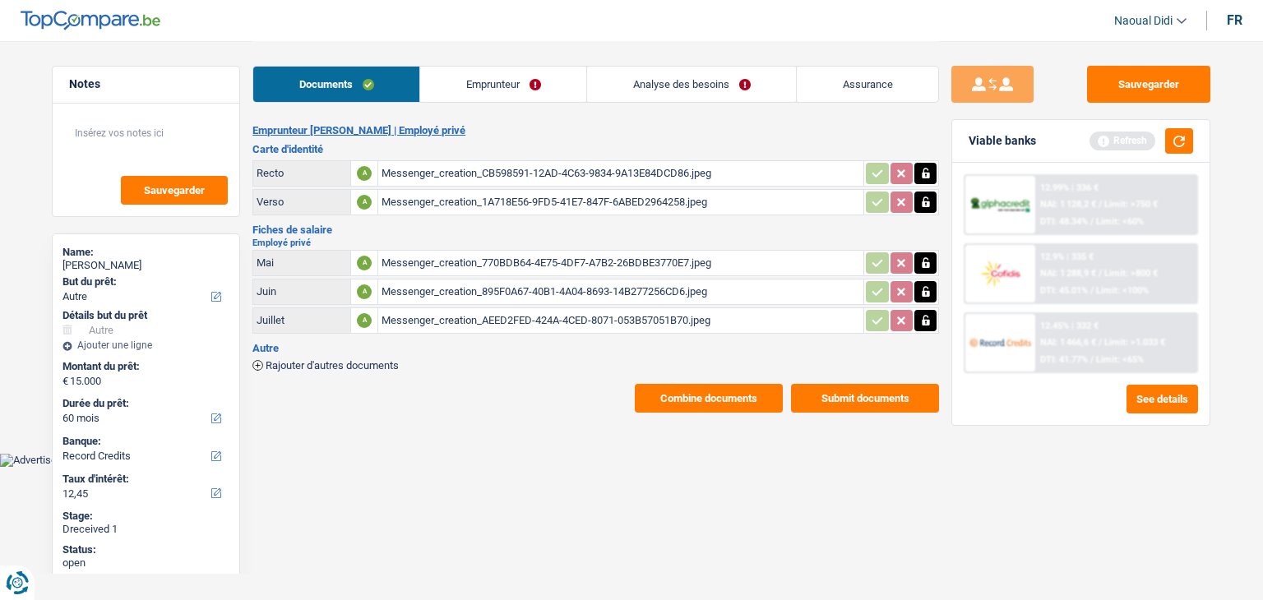
click at [898, 405] on button "Submit documents" at bounding box center [865, 398] width 148 height 29
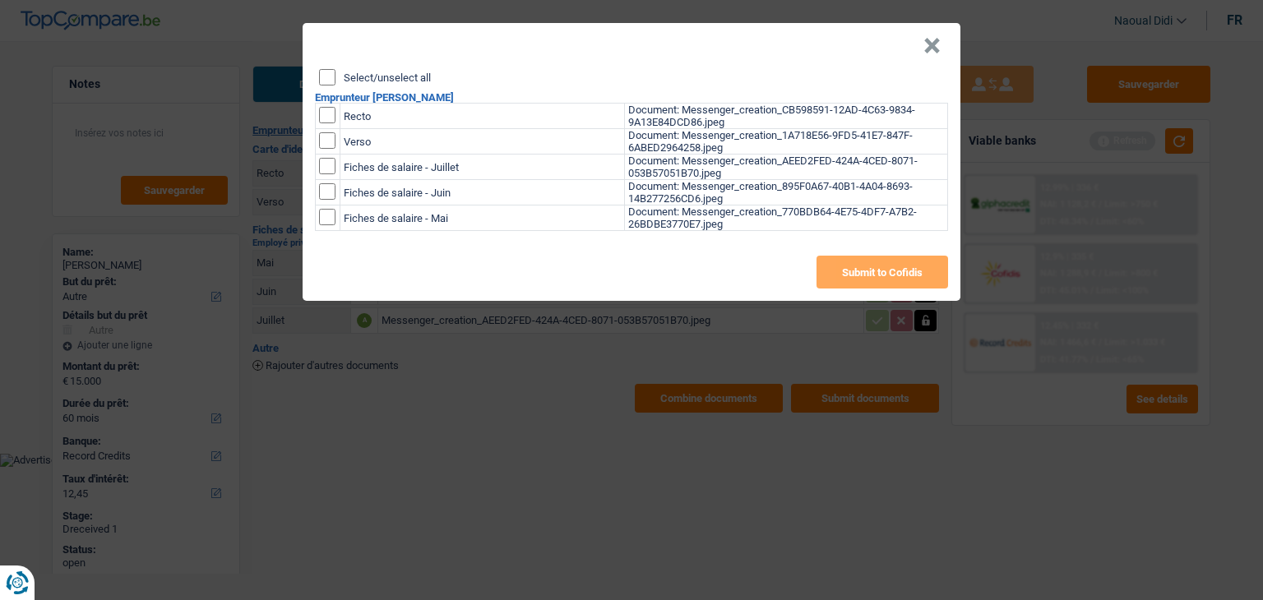
click at [326, 70] on input "Select/unselect all" at bounding box center [327, 77] width 16 height 16
checkbox input "true"
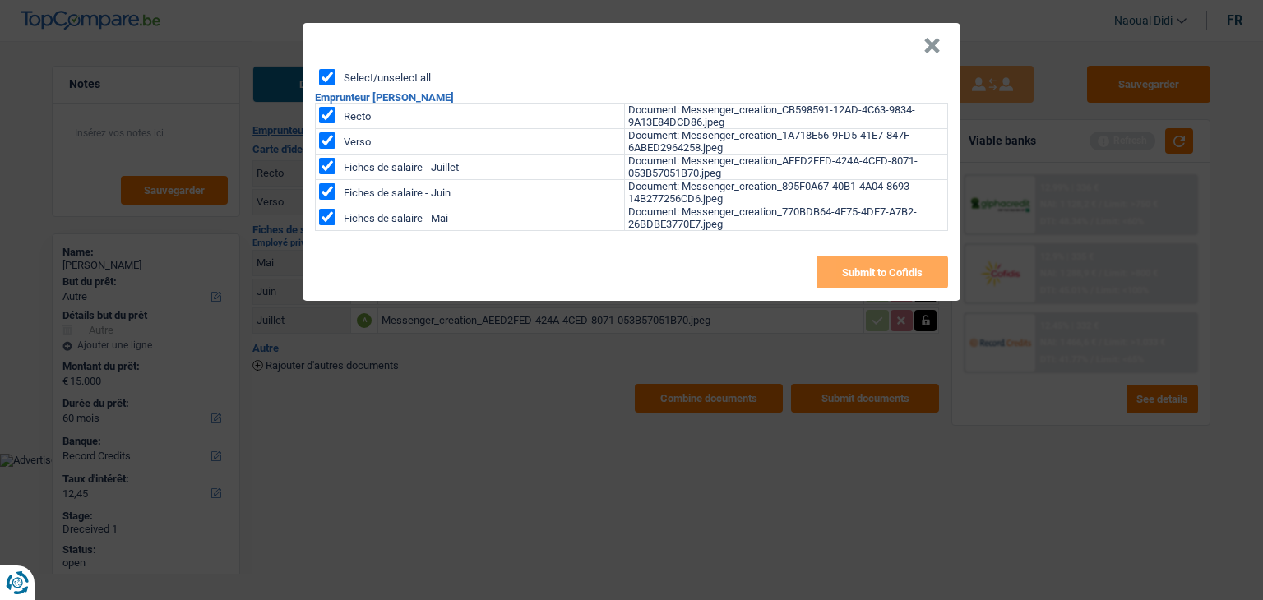
checkbox input "true"
click at [863, 266] on button "Submit to Cofidis" at bounding box center [883, 272] width 132 height 33
click at [936, 41] on button "×" at bounding box center [931, 46] width 17 height 16
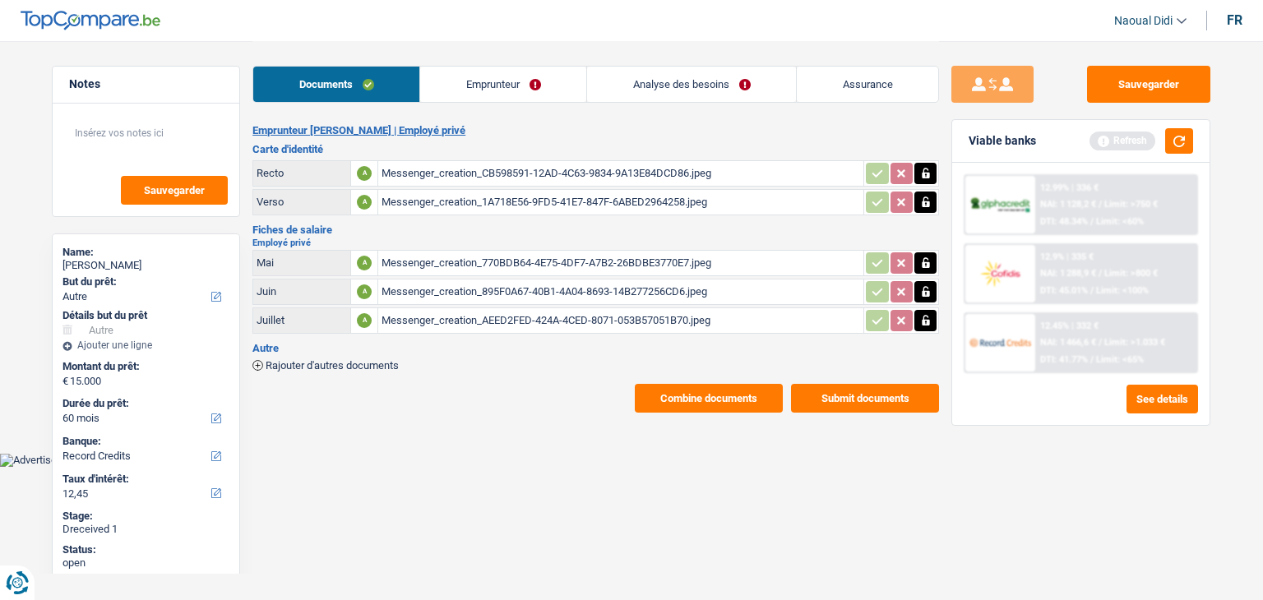
click at [720, 391] on button "Combine documents" at bounding box center [709, 398] width 148 height 29
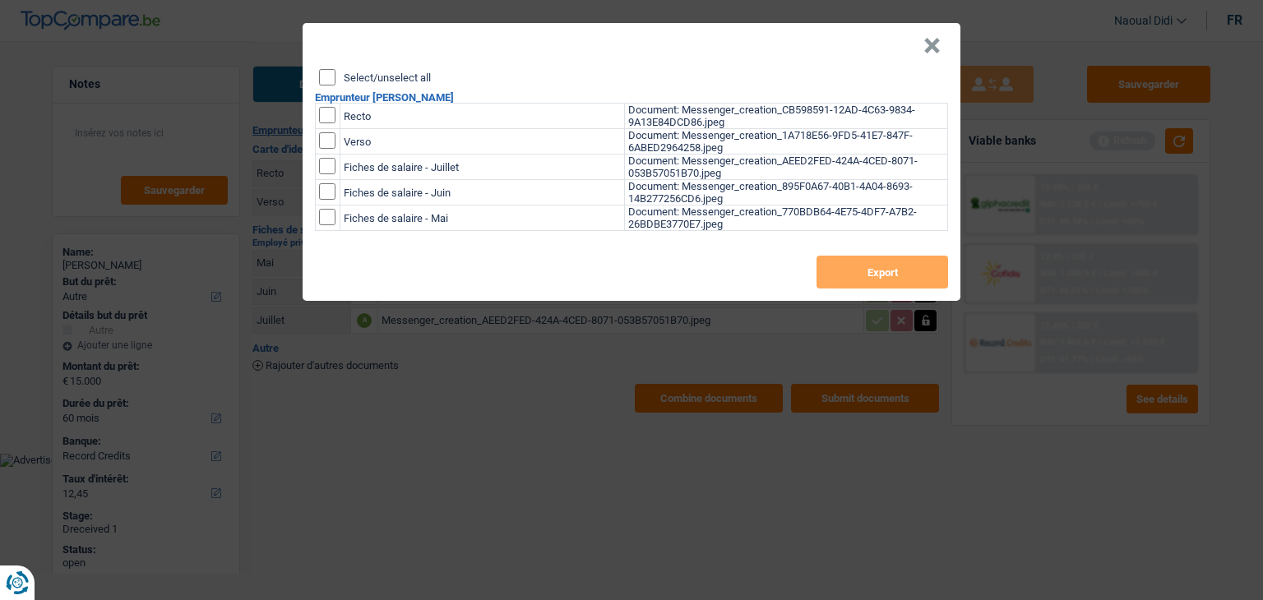
click at [329, 76] on input "Select/unselect all" at bounding box center [327, 77] width 16 height 16
checkbox input "true"
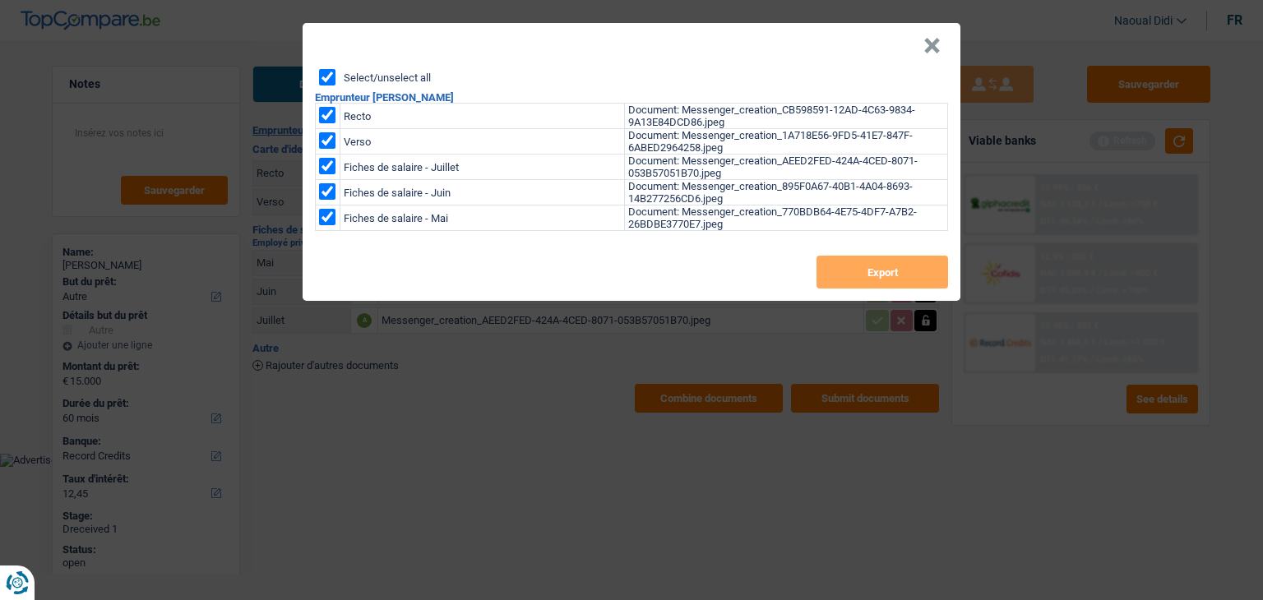
checkbox input "true"
click at [855, 266] on button "Export" at bounding box center [883, 272] width 132 height 33
click at [938, 49] on button "×" at bounding box center [931, 46] width 17 height 16
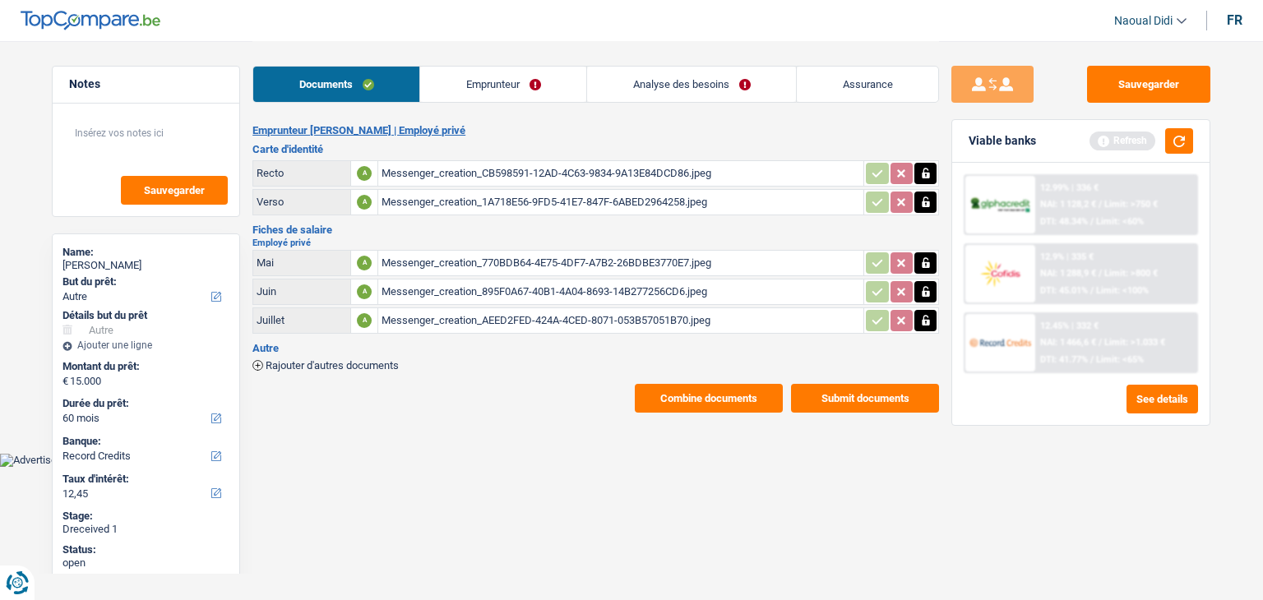
drag, startPoint x: 467, startPoint y: 87, endPoint x: 460, endPoint y: 123, distance: 36.8
click at [467, 87] on link "Emprunteur" at bounding box center [503, 84] width 166 height 35
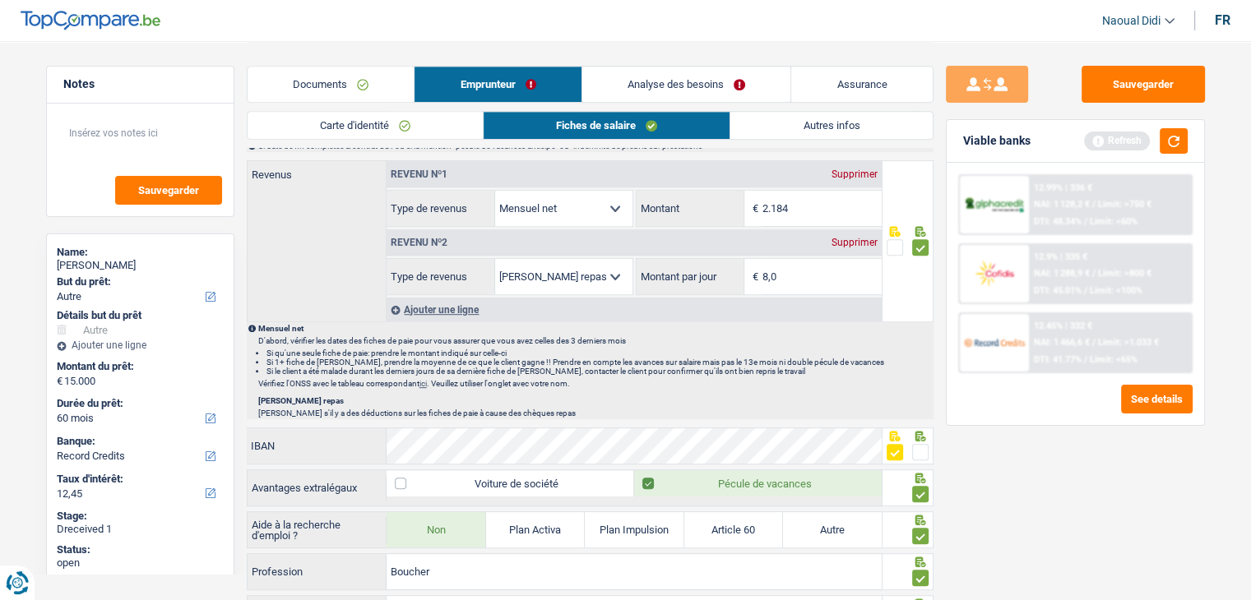
click at [384, 122] on link "Carte d'identité" at bounding box center [365, 125] width 235 height 27
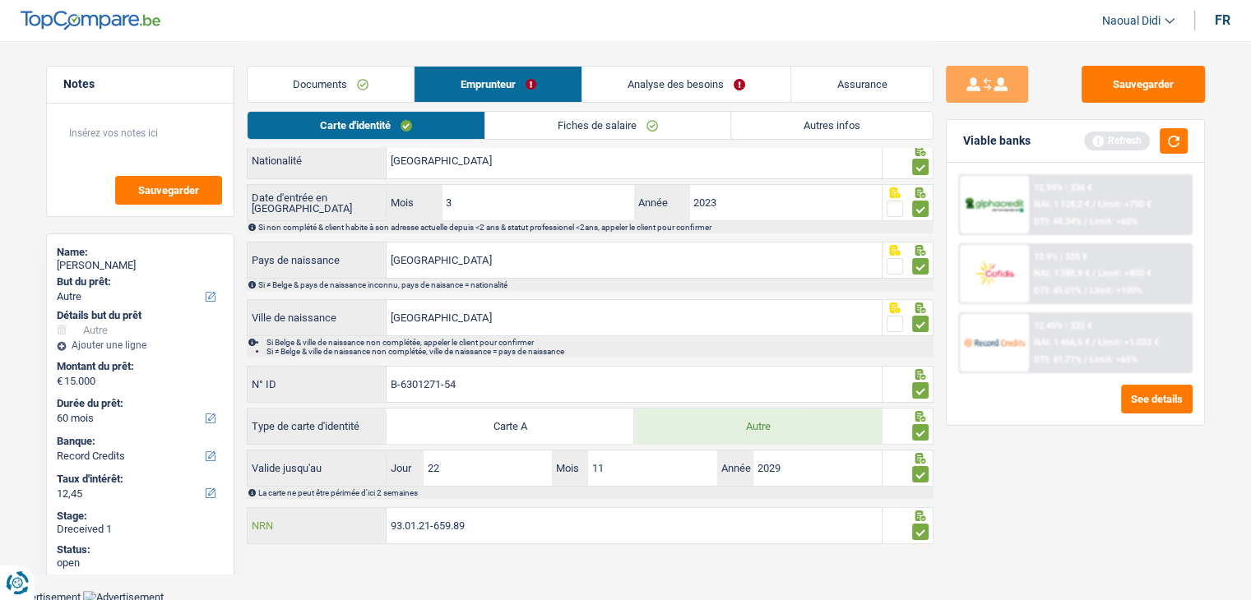
drag, startPoint x: 466, startPoint y: 525, endPoint x: 370, endPoint y: 519, distance: 96.4
click at [370, 519] on div "93.01.21-659.89 NRN" at bounding box center [565, 525] width 635 height 35
drag, startPoint x: 137, startPoint y: 266, endPoint x: 99, endPoint y: 260, distance: 37.6
click at [99, 260] on div "MARIAN NITU" at bounding box center [140, 265] width 167 height 13
copy div "NITU"
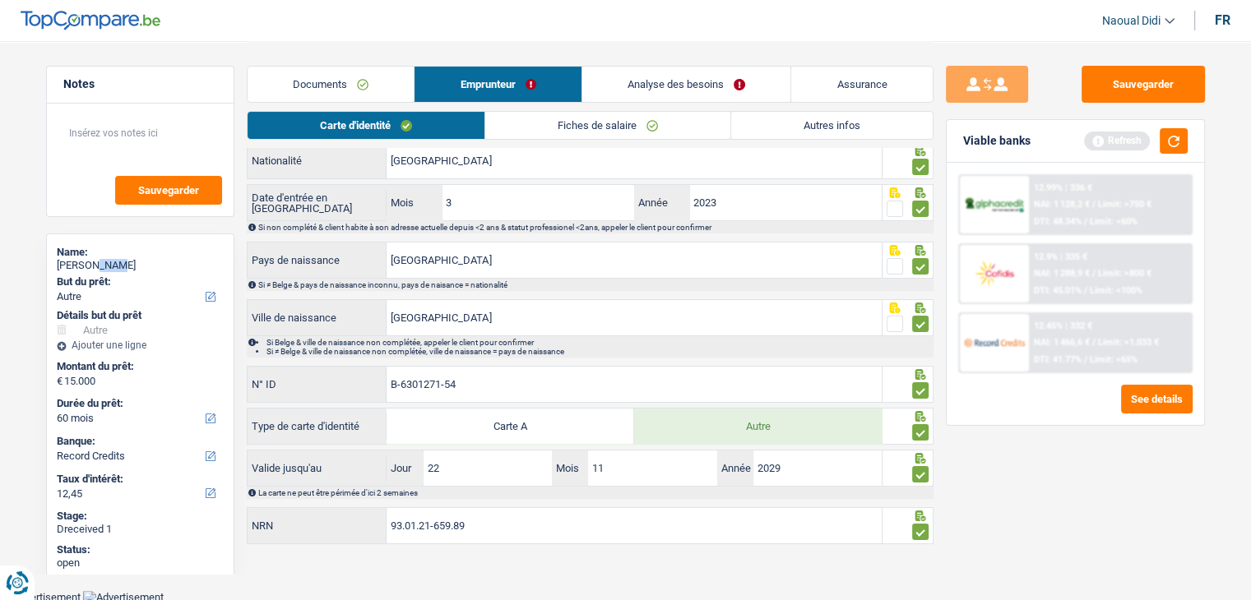
click at [646, 83] on link "Analyse des besoins" at bounding box center [686, 84] width 209 height 35
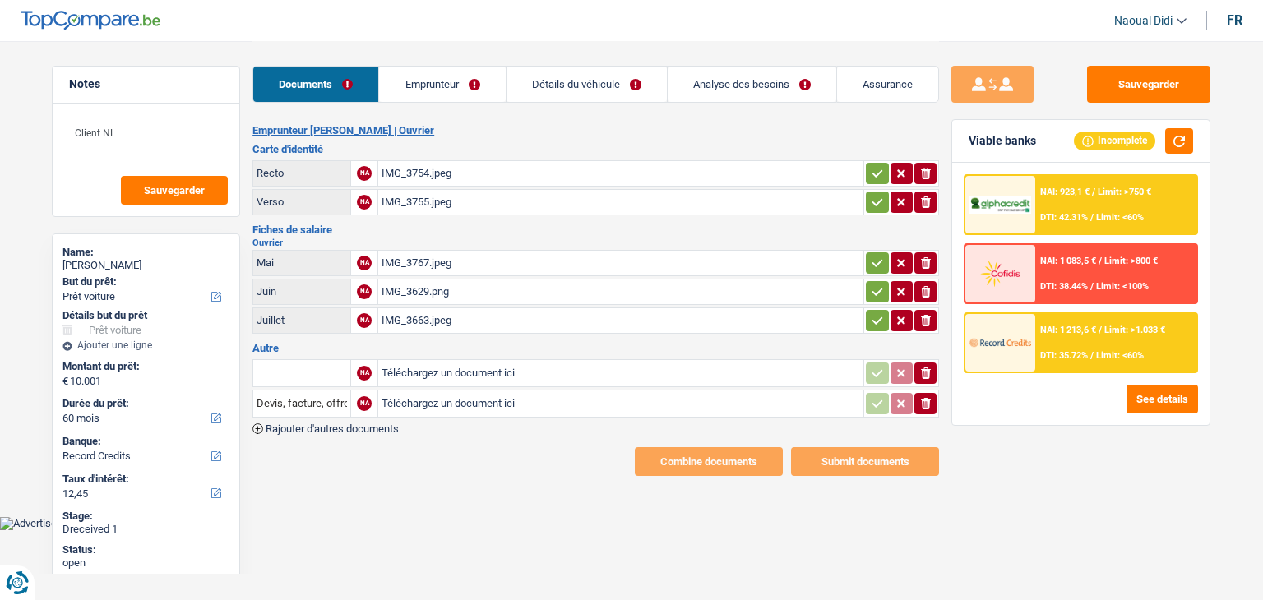
select select "car"
select select "60"
select select "record credits"
click at [417, 171] on div "IMG_3754.jpeg" at bounding box center [621, 173] width 479 height 25
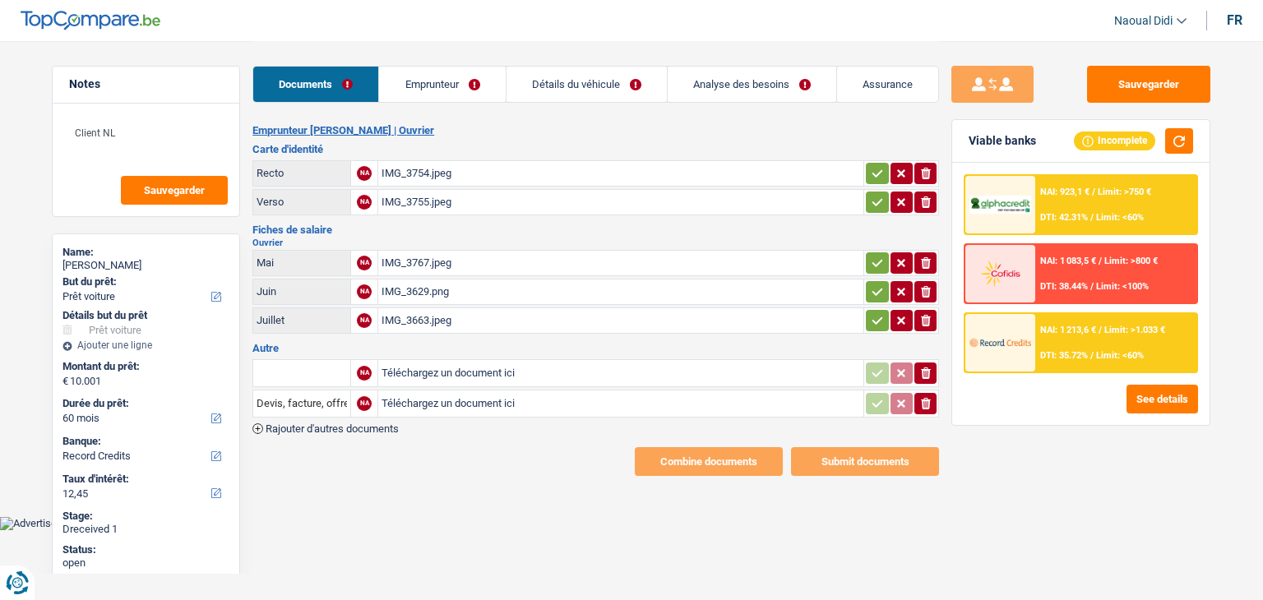
click at [418, 266] on div "IMG_3767.jpeg" at bounding box center [621, 263] width 479 height 25
click at [416, 288] on div "IMG_3629.png" at bounding box center [621, 292] width 479 height 25
click at [408, 312] on div "IMG_3663.jpeg" at bounding box center [621, 320] width 479 height 25
drag, startPoint x: 446, startPoint y: 87, endPoint x: 433, endPoint y: 92, distance: 13.3
click at [446, 87] on link "Emprunteur" at bounding box center [442, 84] width 126 height 35
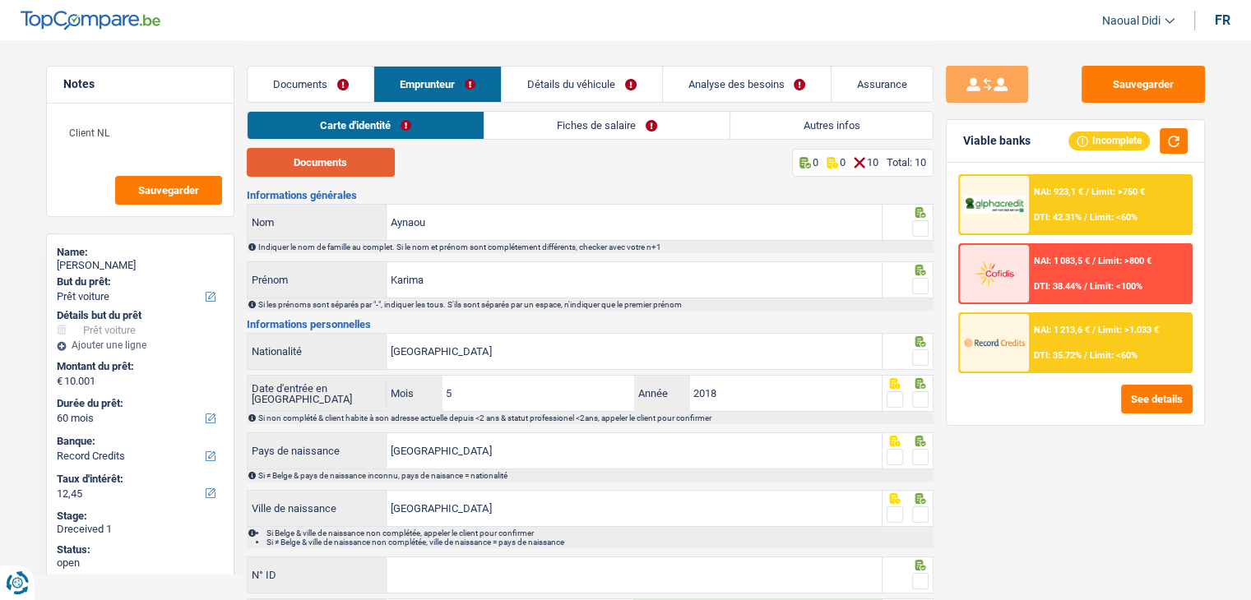
click at [328, 164] on button "Documents" at bounding box center [321, 162] width 148 height 29
click at [914, 234] on span at bounding box center [920, 228] width 16 height 16
click at [0, 0] on input "radio" at bounding box center [0, 0] width 0 height 0
click at [920, 284] on span at bounding box center [920, 286] width 16 height 16
click at [0, 0] on input "radio" at bounding box center [0, 0] width 0 height 0
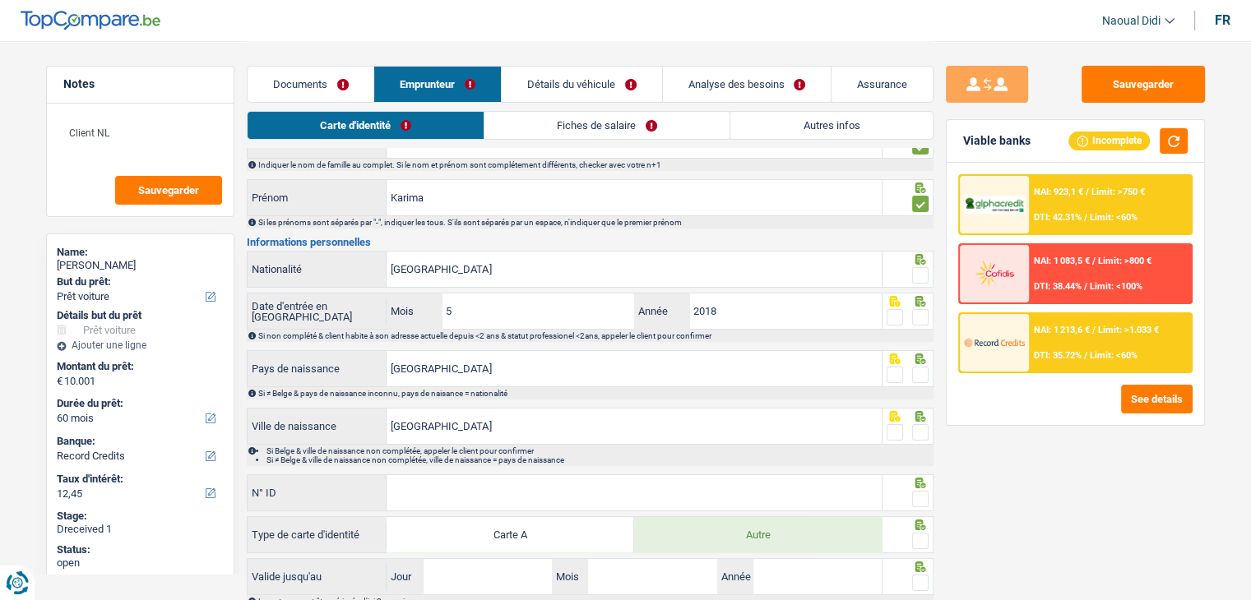
scroll to position [164, 0]
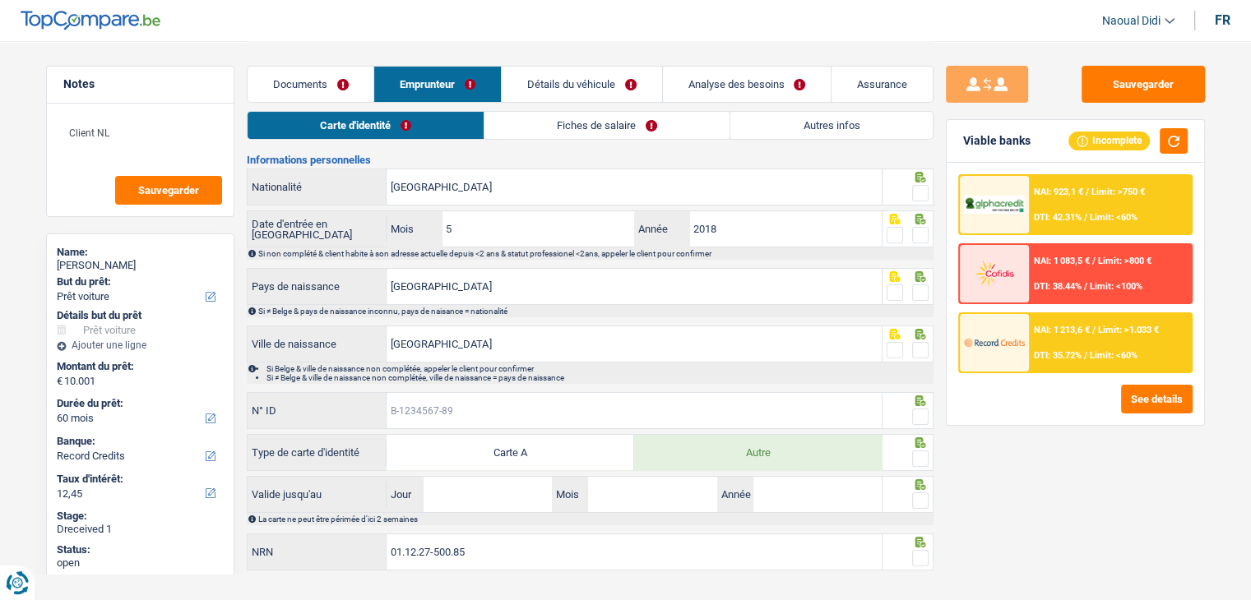
click at [724, 405] on input "N° ID" at bounding box center [633, 410] width 495 height 35
paste input "B-6547729-3"
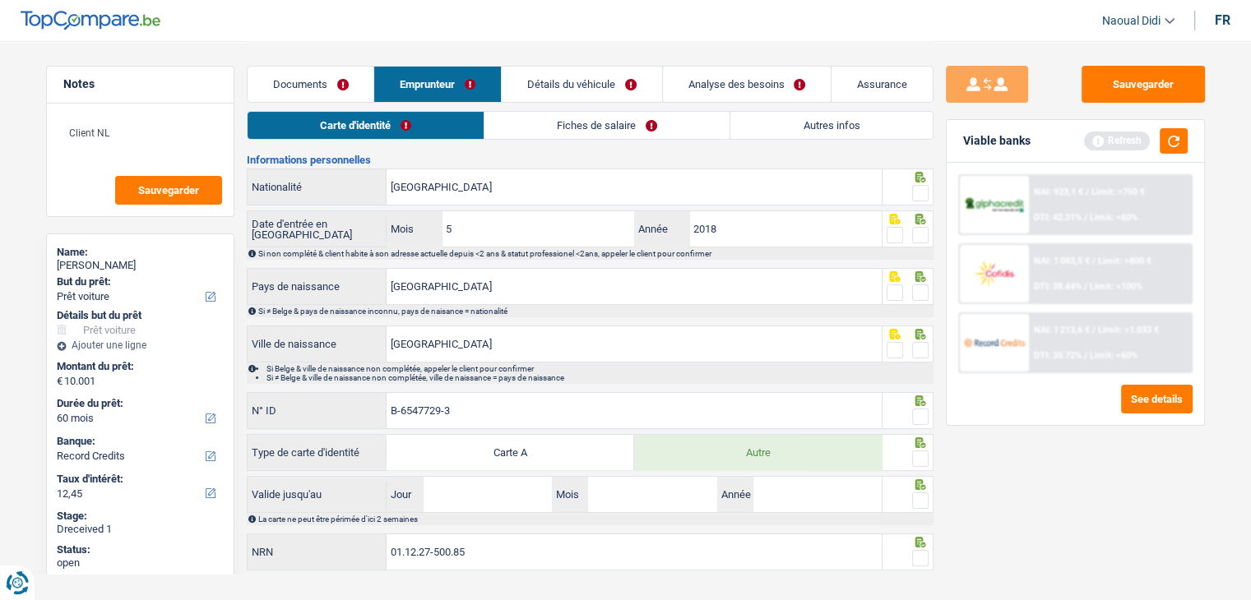
click at [921, 414] on span at bounding box center [920, 417] width 16 height 16
click at [0, 0] on input "radio" at bounding box center [0, 0] width 0 height 0
click at [920, 349] on span at bounding box center [920, 350] width 16 height 16
click at [0, 0] on input "radio" at bounding box center [0, 0] width 0 height 0
click at [918, 297] on span at bounding box center [920, 293] width 16 height 16
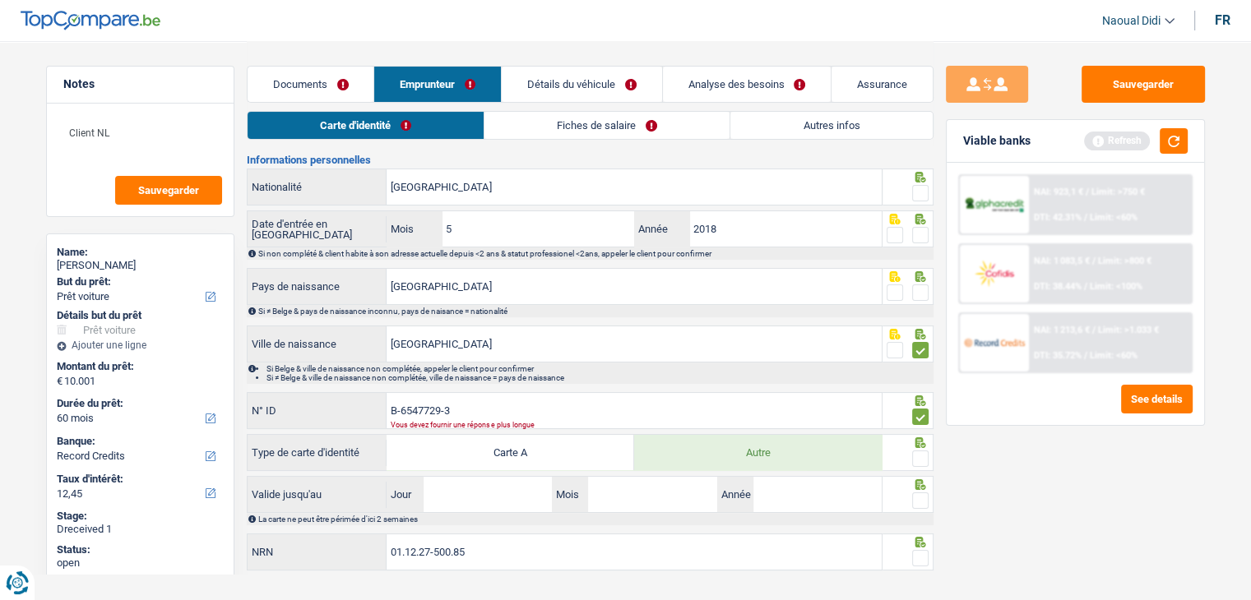
click at [0, 0] on input "radio" at bounding box center [0, 0] width 0 height 0
click at [921, 237] on span at bounding box center [920, 235] width 16 height 16
click at [0, 0] on input "radio" at bounding box center [0, 0] width 0 height 0
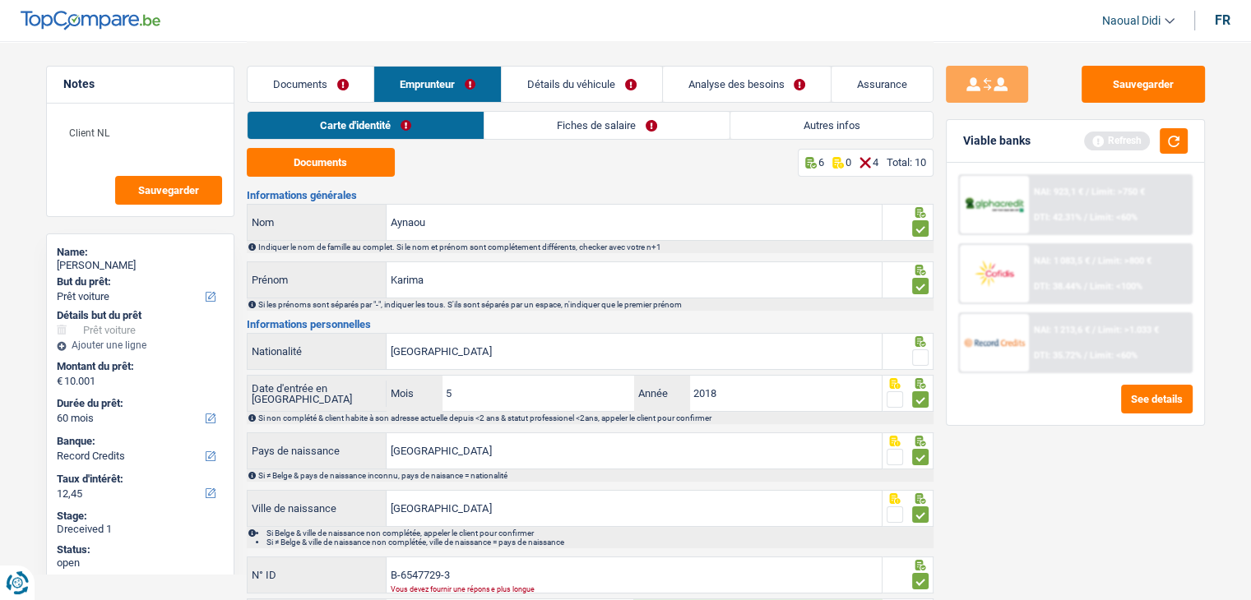
click at [924, 355] on span at bounding box center [920, 357] width 16 height 16
click at [0, 0] on input "radio" at bounding box center [0, 0] width 0 height 0
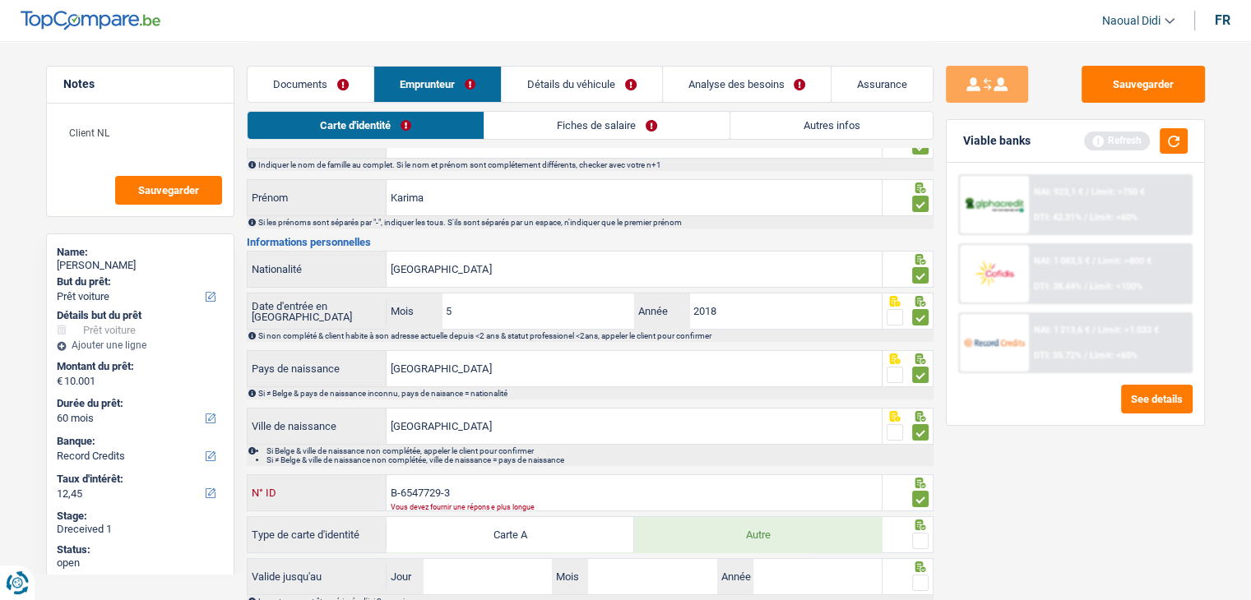
click at [470, 496] on input "B-6547729-3" at bounding box center [633, 492] width 495 height 35
click at [794, 502] on input "B-6547729-35" at bounding box center [633, 492] width 495 height 35
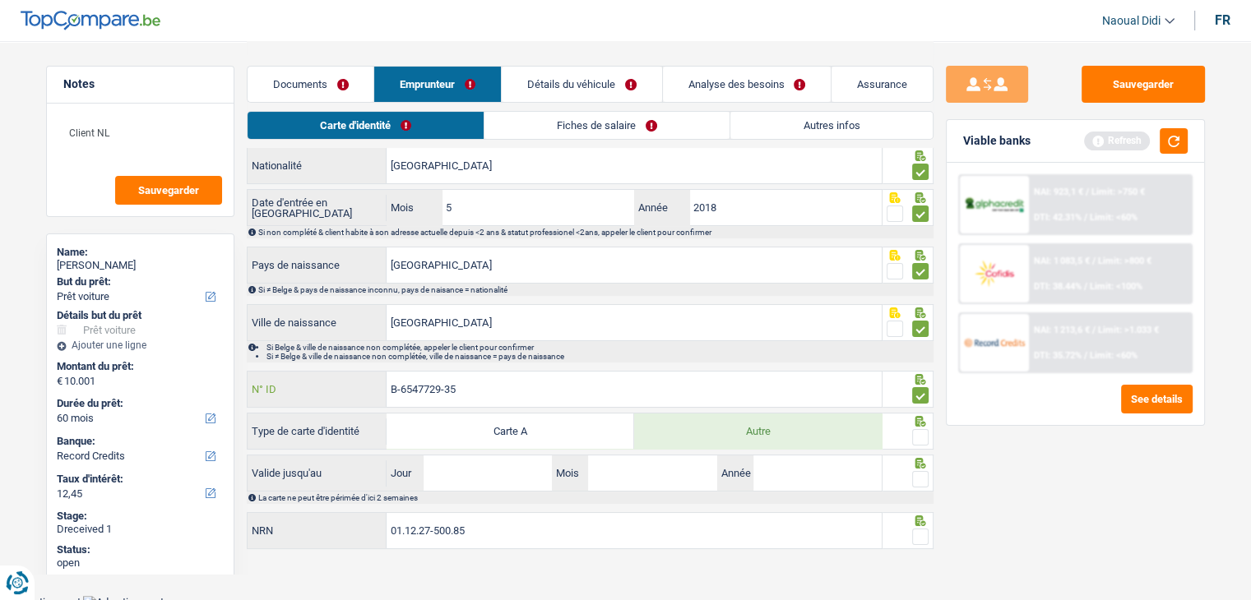
scroll to position [191, 0]
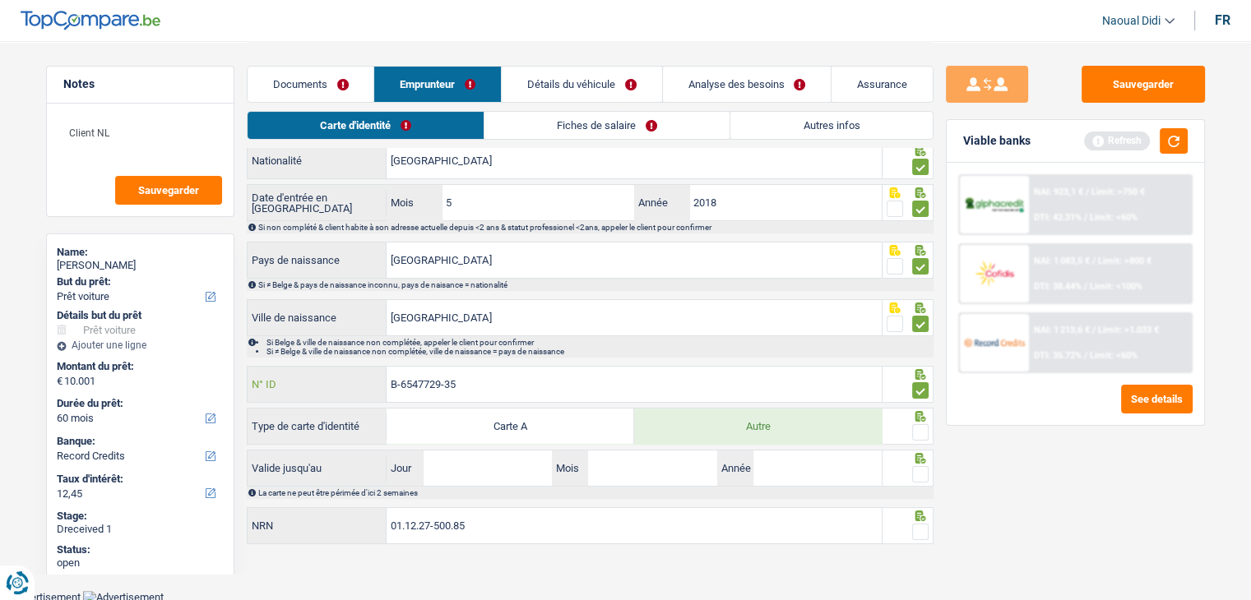
type input "B-6547729-35"
click at [516, 467] on input "Jour" at bounding box center [487, 468] width 128 height 35
type input "03"
type input "04"
type input "2035"
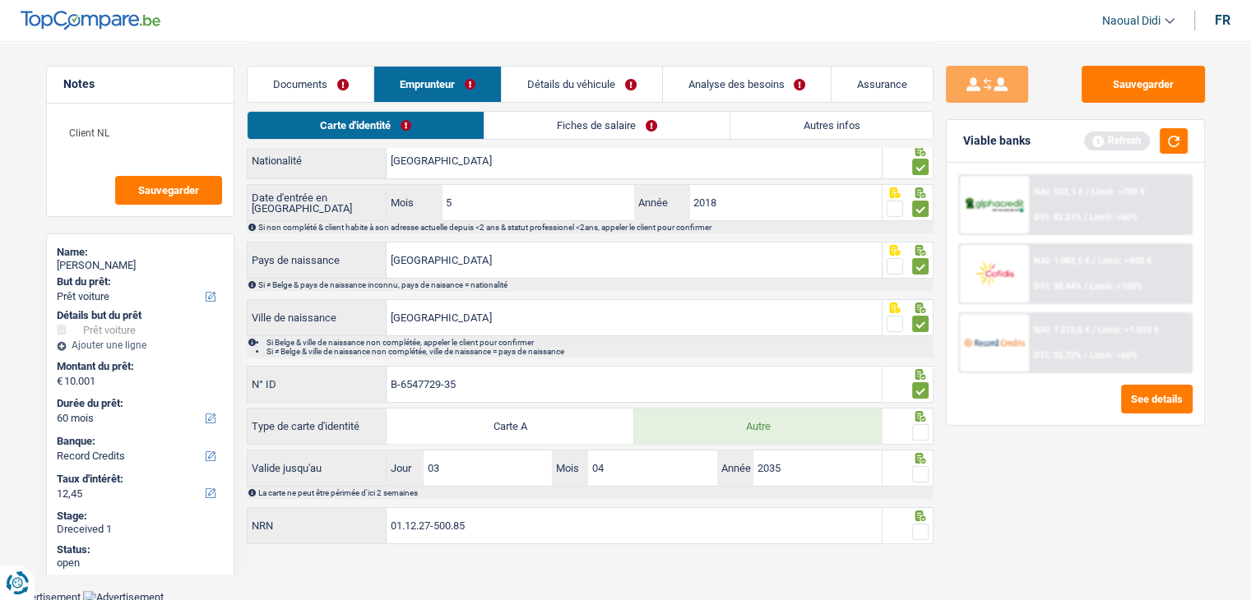
click at [922, 467] on span at bounding box center [920, 474] width 16 height 16
click at [0, 0] on input "radio" at bounding box center [0, 0] width 0 height 0
click at [922, 429] on span at bounding box center [920, 432] width 16 height 16
click at [0, 0] on input "radio" at bounding box center [0, 0] width 0 height 0
click at [922, 534] on span at bounding box center [920, 532] width 16 height 16
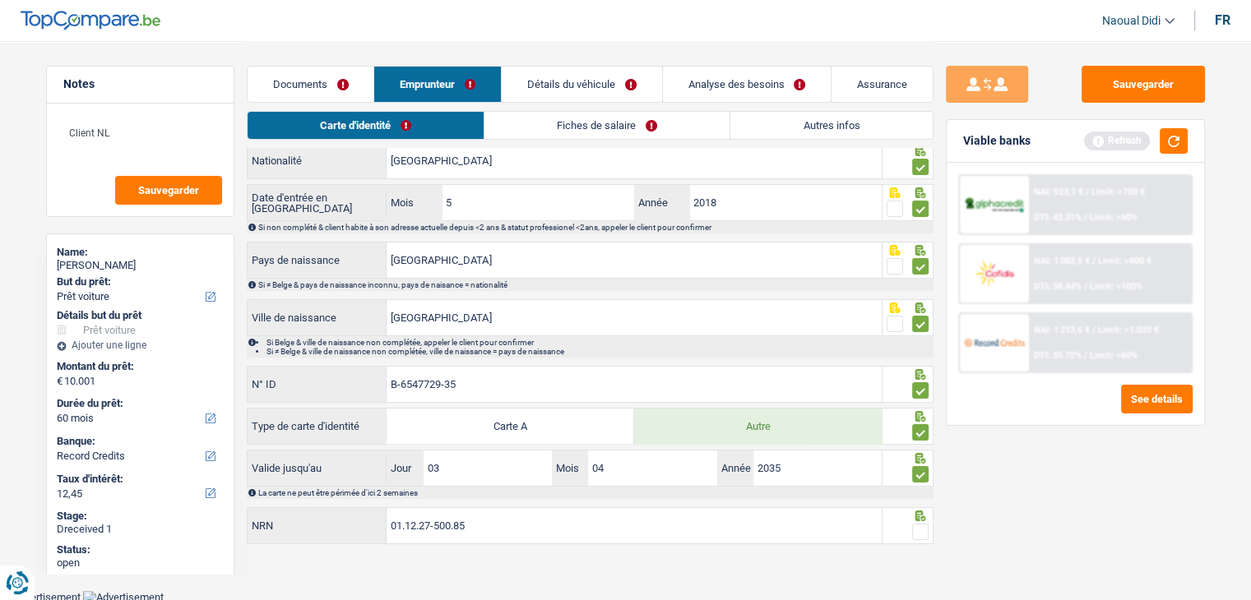
click at [0, 0] on input "radio" at bounding box center [0, 0] width 0 height 0
click at [1136, 97] on button "Sauvegarder" at bounding box center [1142, 84] width 123 height 37
click at [535, 127] on link "Fiches de salaire" at bounding box center [607, 125] width 245 height 27
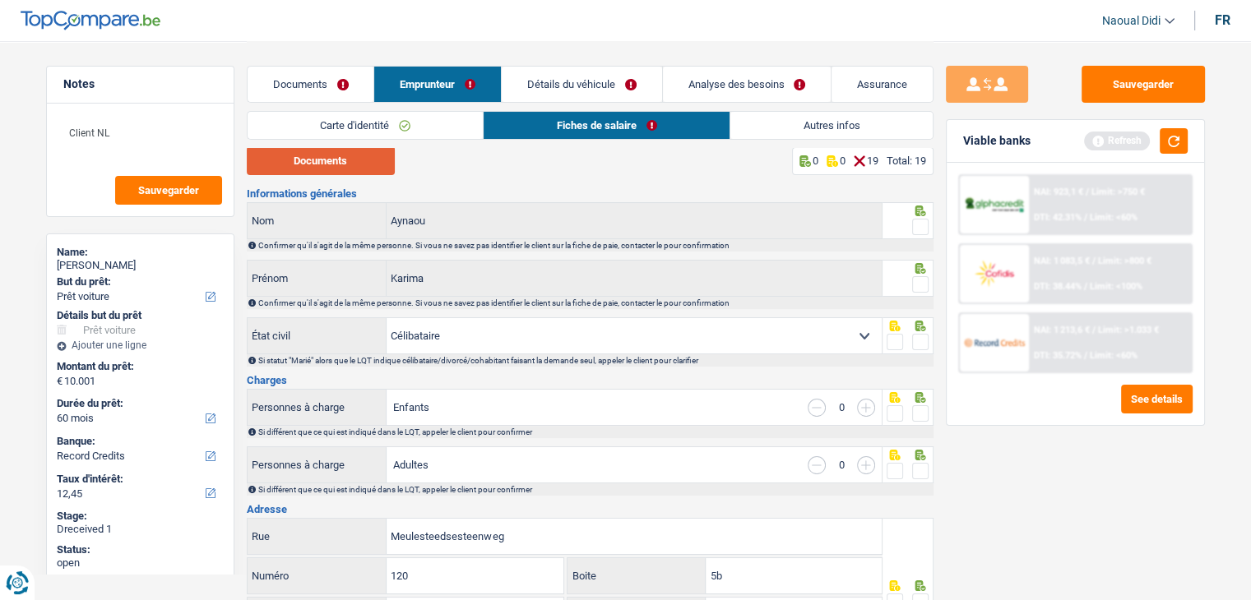
scroll to position [0, 0]
click at [368, 164] on button "Documents" at bounding box center [321, 162] width 148 height 29
click at [918, 225] on span at bounding box center [920, 228] width 16 height 16
click at [0, 0] on input "radio" at bounding box center [0, 0] width 0 height 0
click at [923, 287] on span at bounding box center [920, 286] width 16 height 16
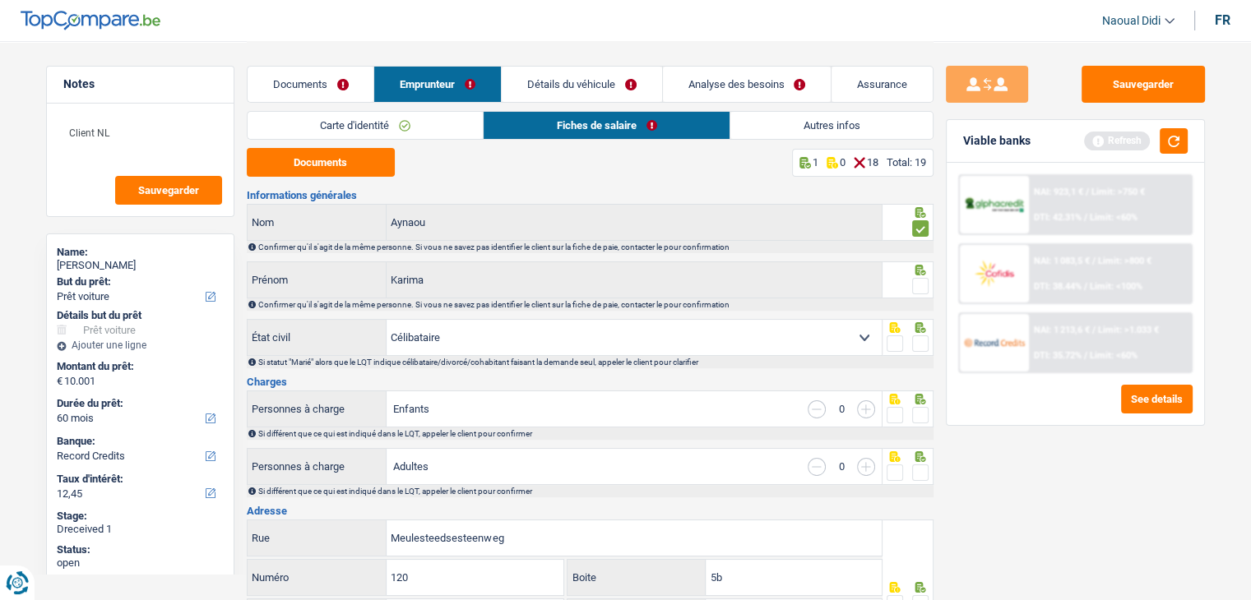
click at [0, 0] on input "radio" at bounding box center [0, 0] width 0 height 0
click at [920, 345] on span at bounding box center [920, 344] width 16 height 16
click at [0, 0] on input "radio" at bounding box center [0, 0] width 0 height 0
click at [922, 420] on span at bounding box center [920, 415] width 16 height 16
click at [0, 0] on input "radio" at bounding box center [0, 0] width 0 height 0
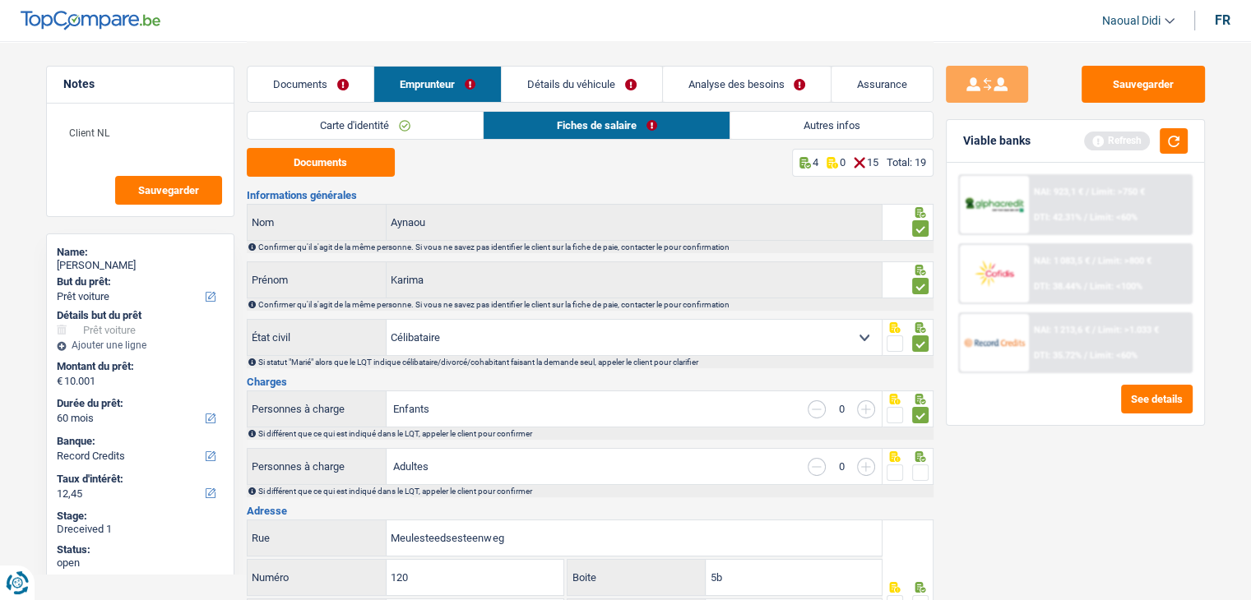
click at [924, 472] on span at bounding box center [920, 473] width 16 height 16
click at [0, 0] on input "radio" at bounding box center [0, 0] width 0 height 0
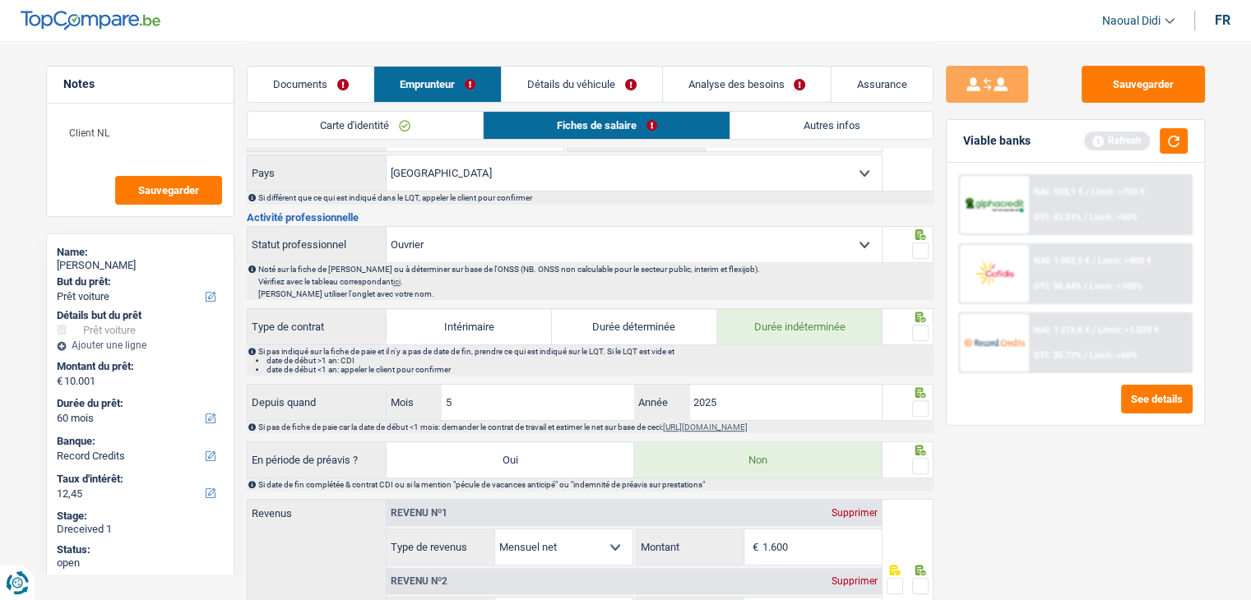
scroll to position [493, 0]
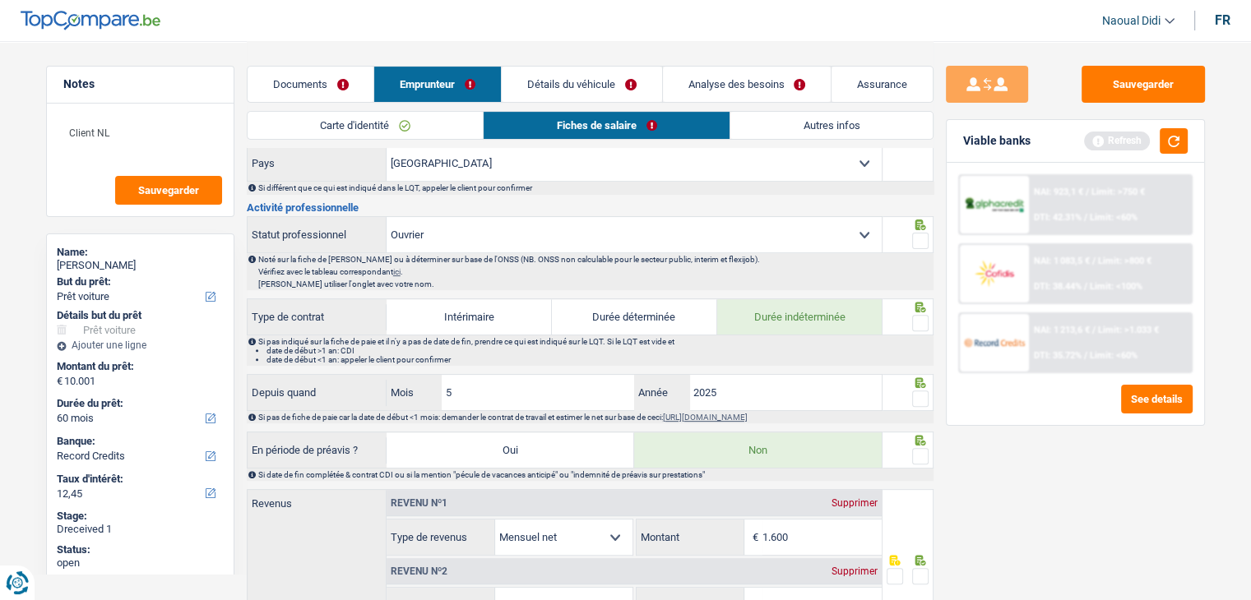
click at [675, 316] on label "Durée déterminée" at bounding box center [634, 316] width 165 height 35
click at [675, 316] on input "Durée déterminée" at bounding box center [634, 316] width 165 height 35
radio input "true"
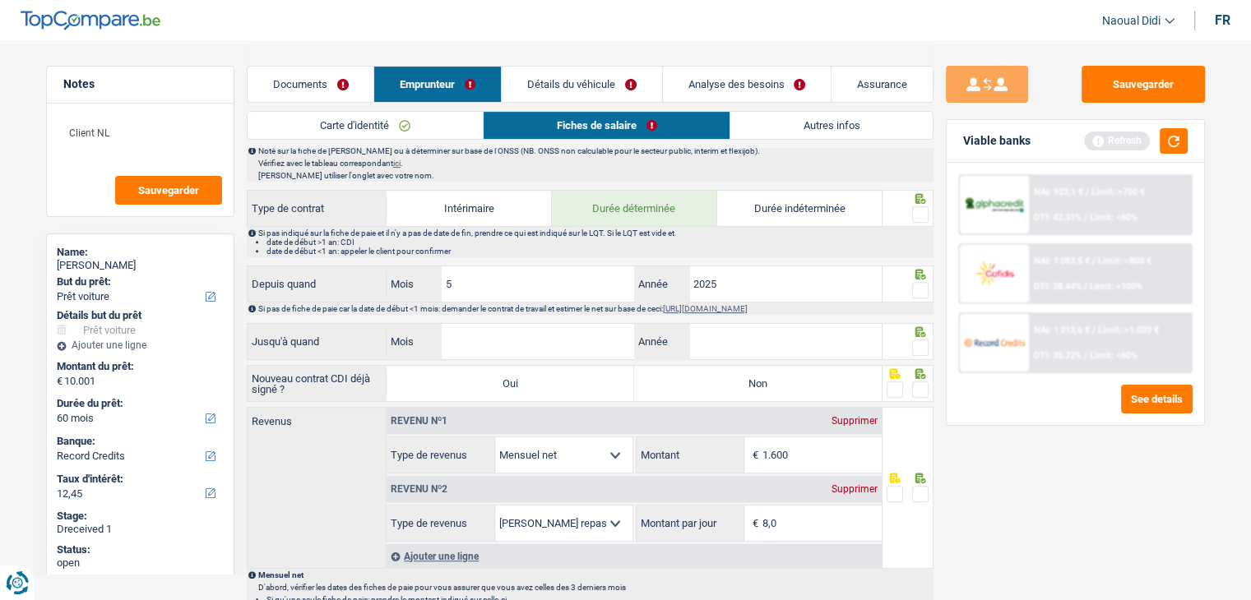
scroll to position [576, 0]
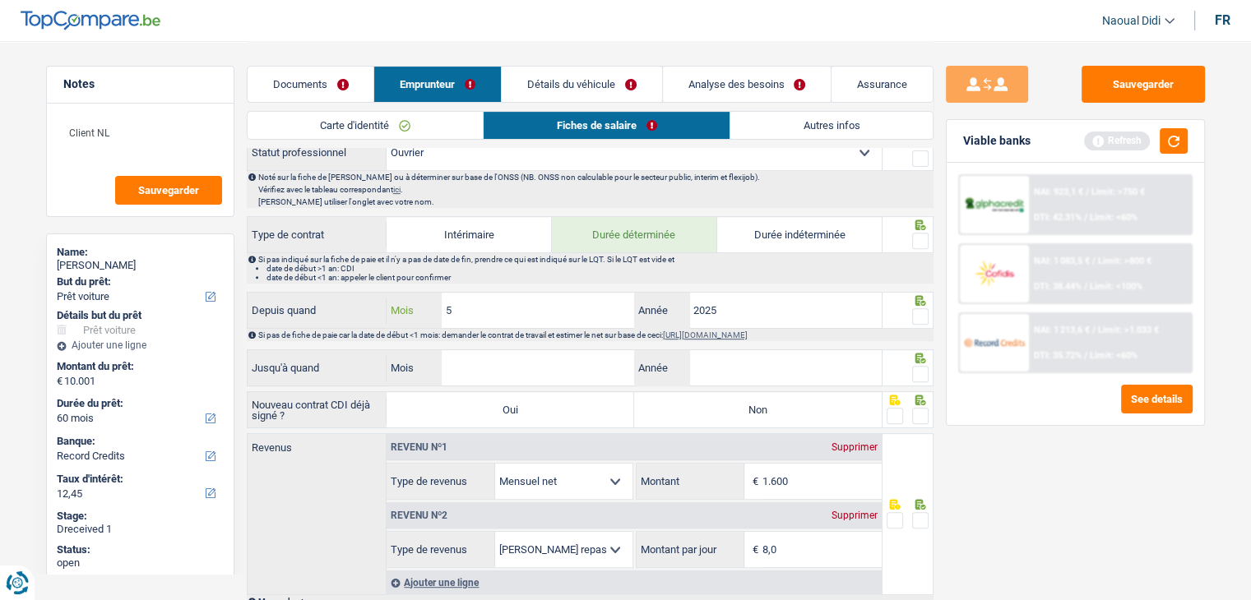
click at [502, 308] on input "5" at bounding box center [538, 310] width 193 height 35
drag, startPoint x: 502, startPoint y: 308, endPoint x: 398, endPoint y: 305, distance: 103.7
click at [398, 305] on div "5 Mois" at bounding box center [510, 310] width 248 height 35
type input "6"
click at [478, 373] on input "Mois" at bounding box center [538, 367] width 193 height 35
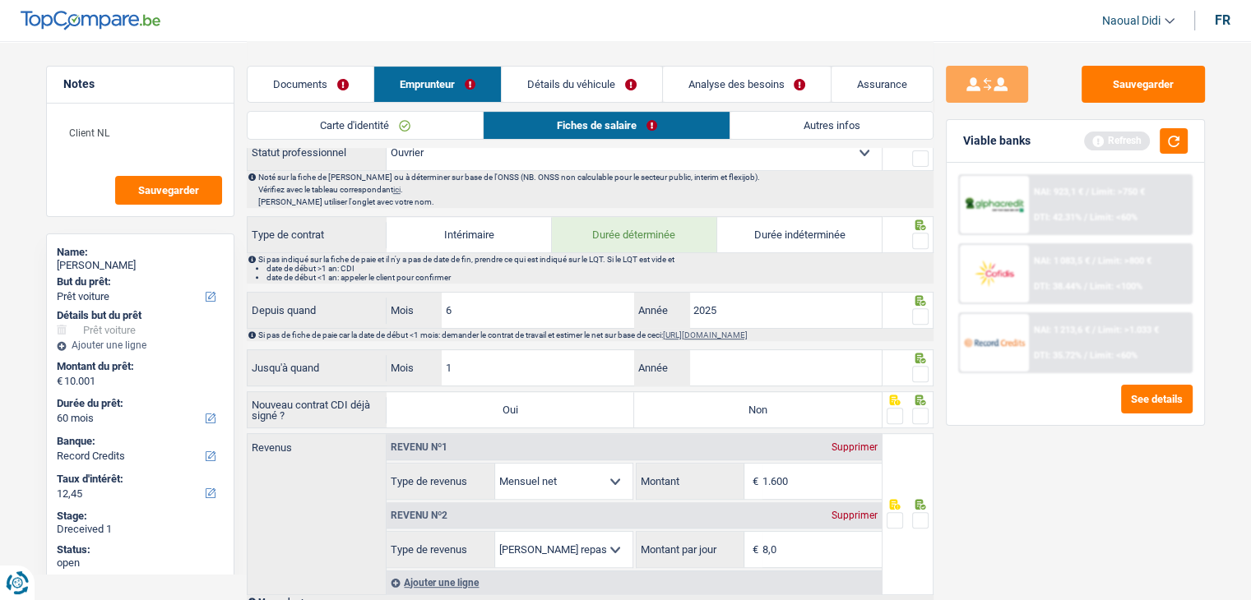
type input "12"
click at [697, 365] on input "Année" at bounding box center [785, 367] width 193 height 35
type input "2025"
click at [1181, 137] on button "button" at bounding box center [1173, 140] width 28 height 25
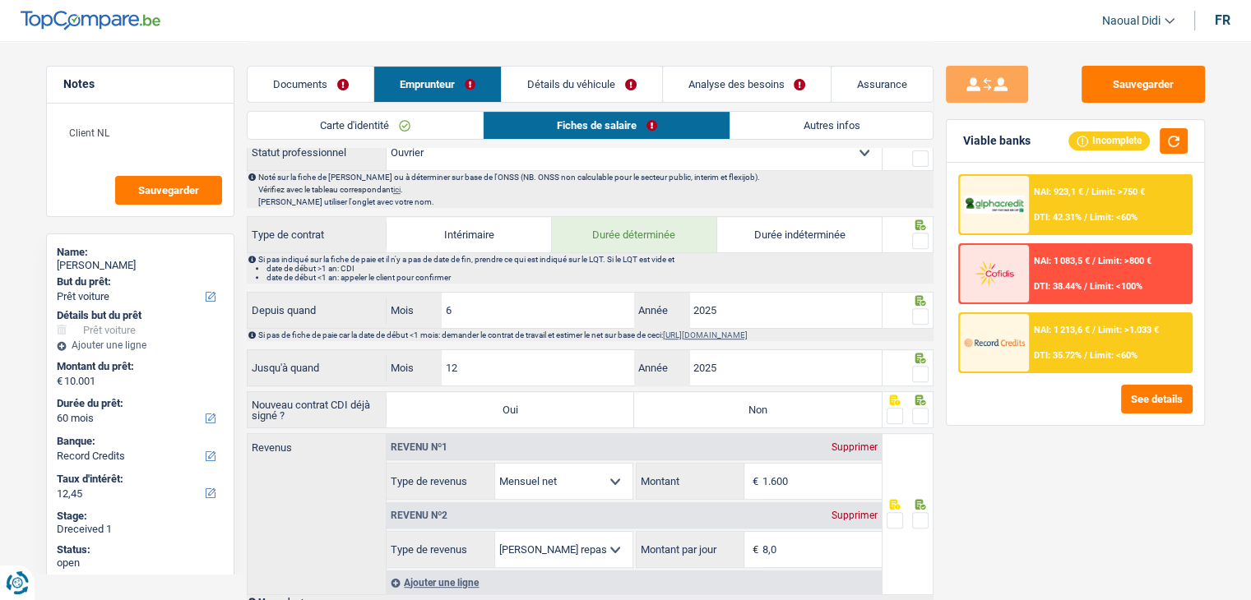
click at [684, 413] on label "Non" at bounding box center [758, 409] width 248 height 35
click at [684, 413] on input "Non" at bounding box center [758, 409] width 248 height 35
radio input "true"
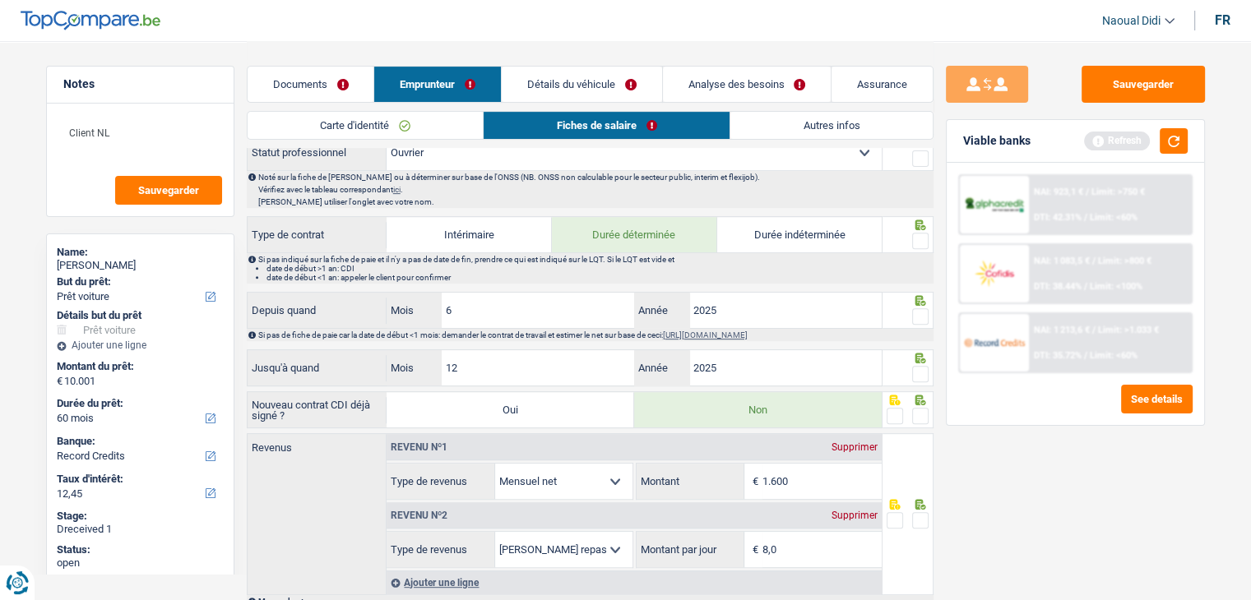
click at [923, 368] on span at bounding box center [920, 374] width 16 height 16
click at [0, 0] on input "radio" at bounding box center [0, 0] width 0 height 0
click at [924, 308] on span at bounding box center [920, 316] width 16 height 16
click at [0, 0] on input "radio" at bounding box center [0, 0] width 0 height 0
click at [921, 238] on span at bounding box center [920, 241] width 16 height 16
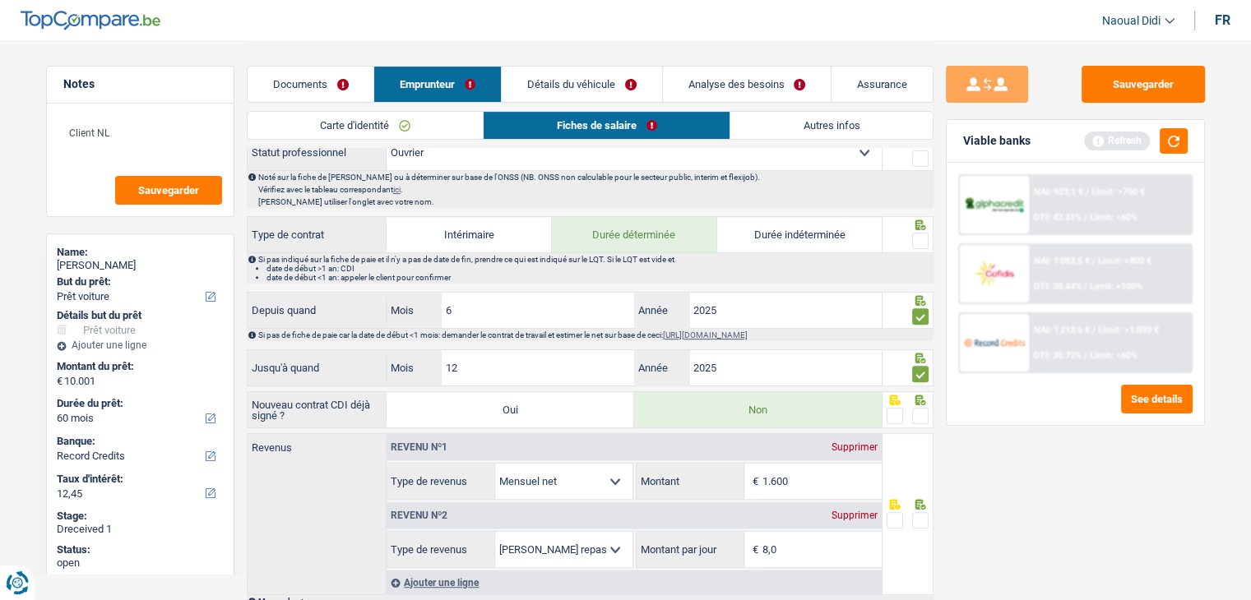
click at [0, 0] on input "radio" at bounding box center [0, 0] width 0 height 0
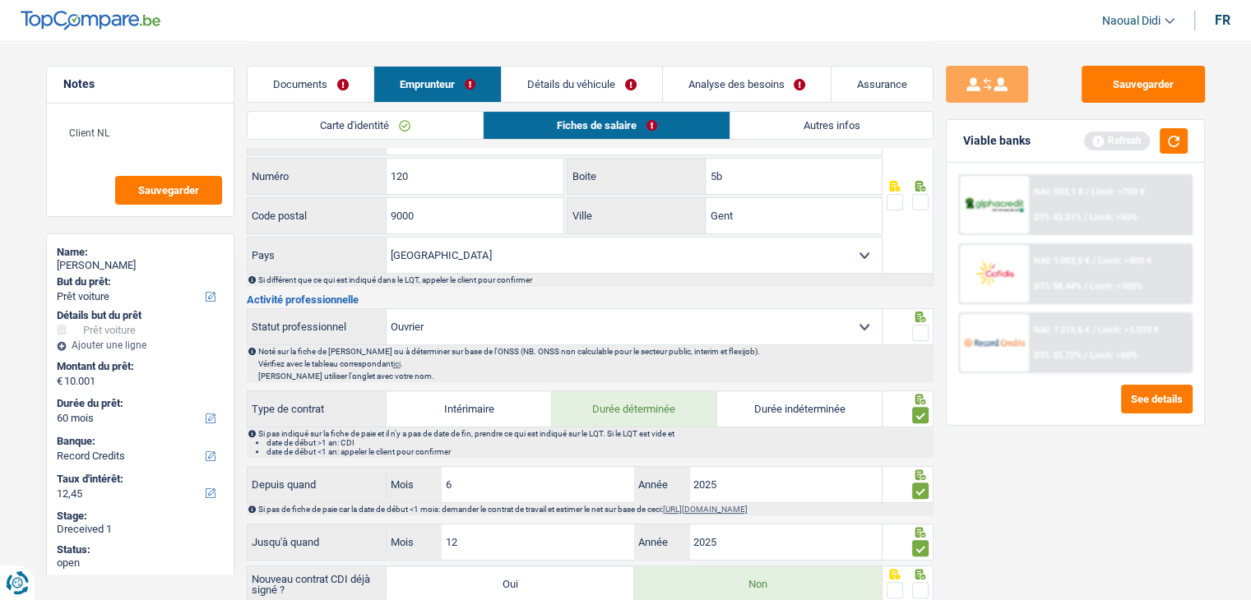
scroll to position [329, 0]
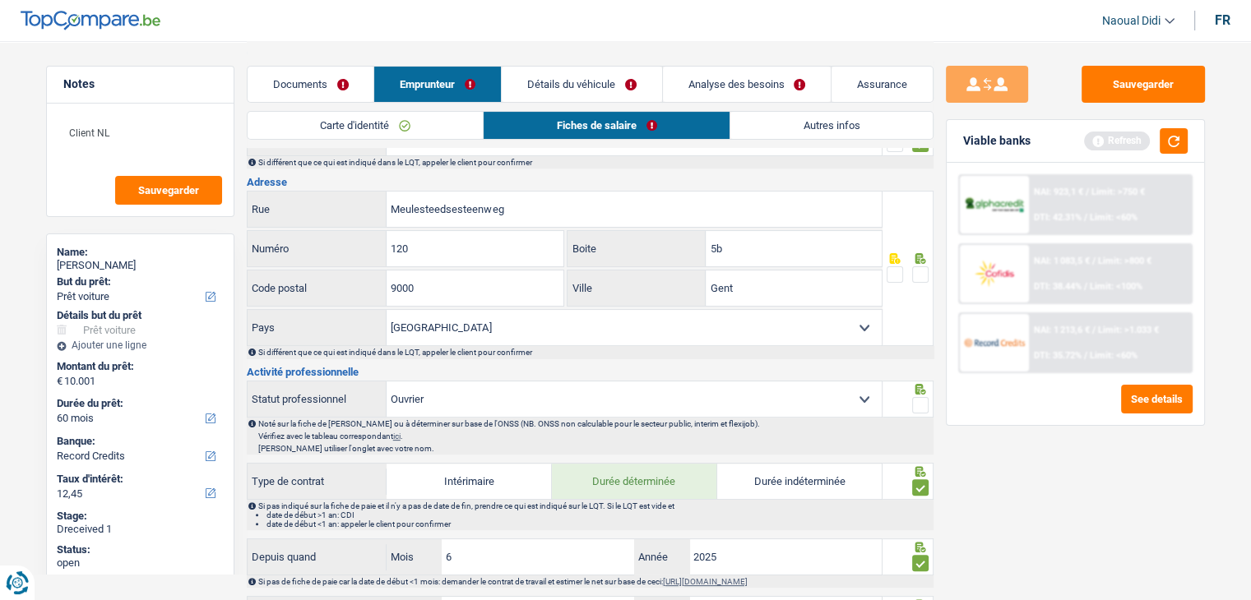
click at [921, 399] on span at bounding box center [920, 405] width 16 height 16
click at [0, 0] on input "radio" at bounding box center [0, 0] width 0 height 0
click at [928, 266] on span at bounding box center [920, 274] width 16 height 16
click at [0, 0] on input "radio" at bounding box center [0, 0] width 0 height 0
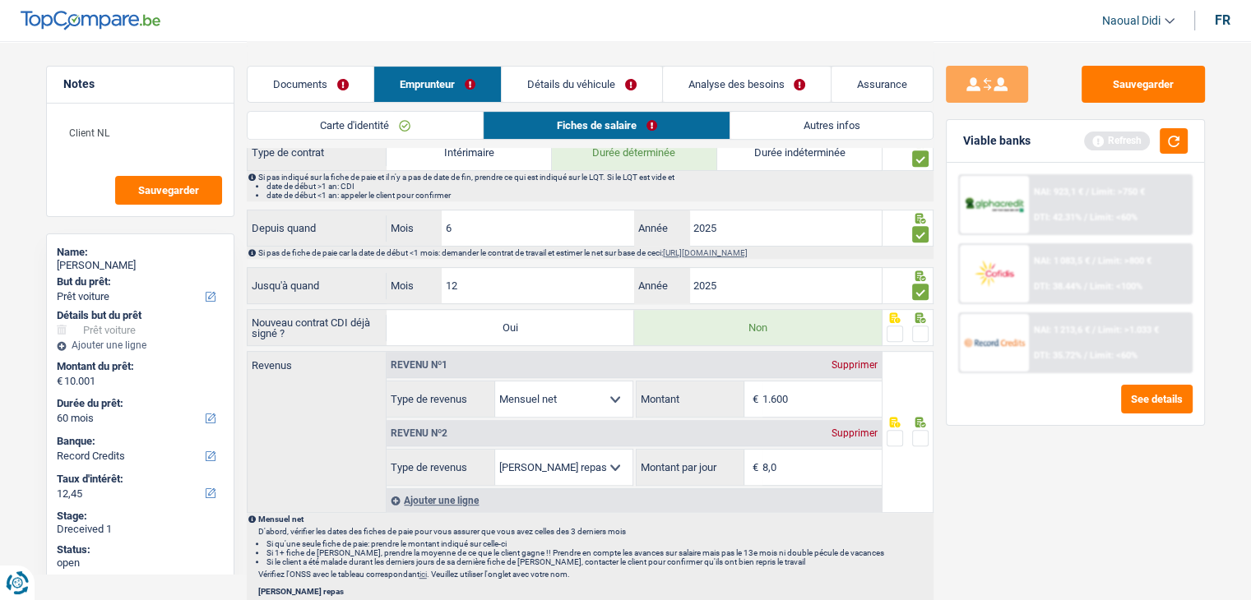
scroll to position [740, 0]
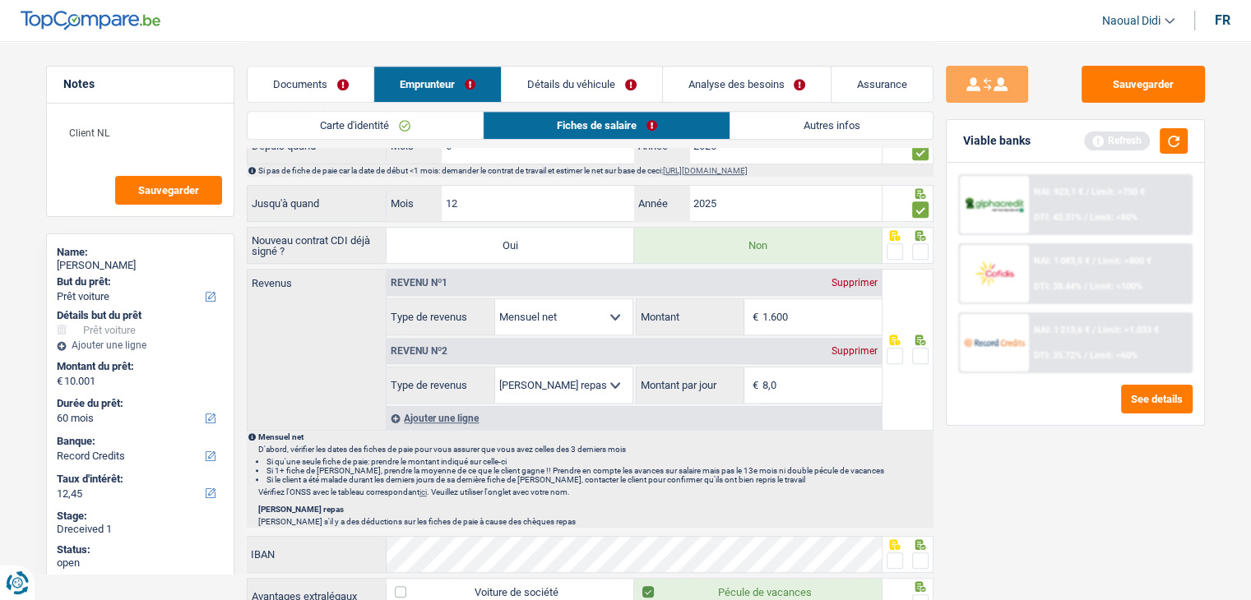
click at [922, 249] on span at bounding box center [920, 251] width 16 height 16
click at [0, 0] on input "radio" at bounding box center [0, 0] width 0 height 0
click at [793, 316] on input "1.600" at bounding box center [821, 316] width 119 height 35
type input "1.154"
click at [919, 353] on span at bounding box center [920, 356] width 16 height 16
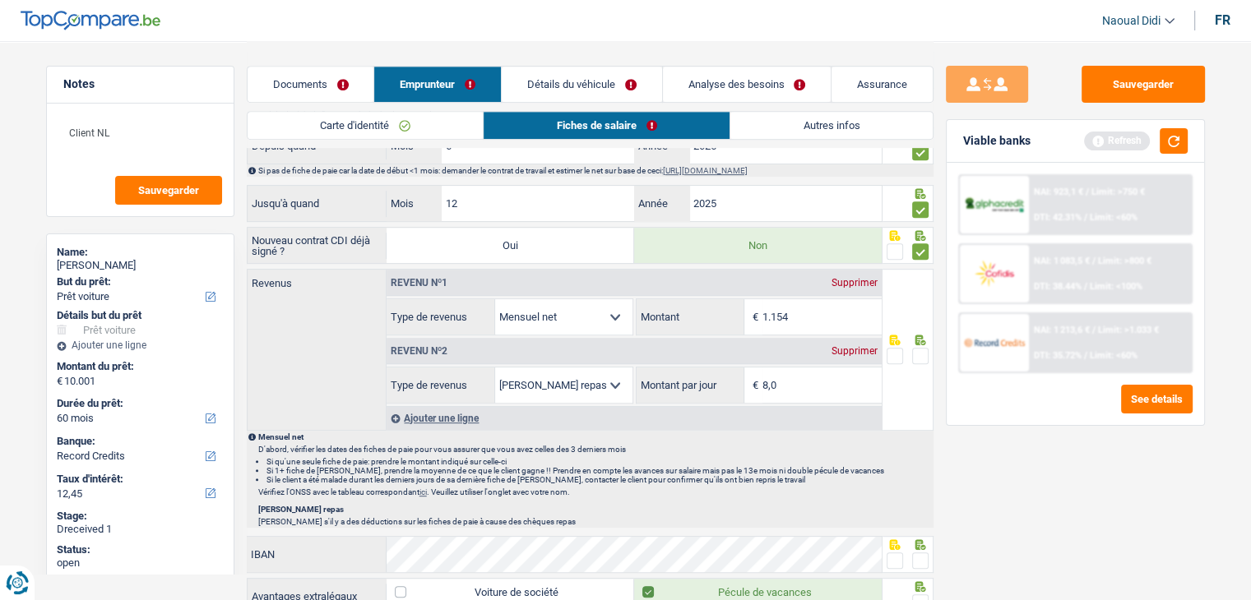
click at [0, 0] on input "radio" at bounding box center [0, 0] width 0 height 0
click at [766, 378] on input "8,0" at bounding box center [821, 385] width 119 height 35
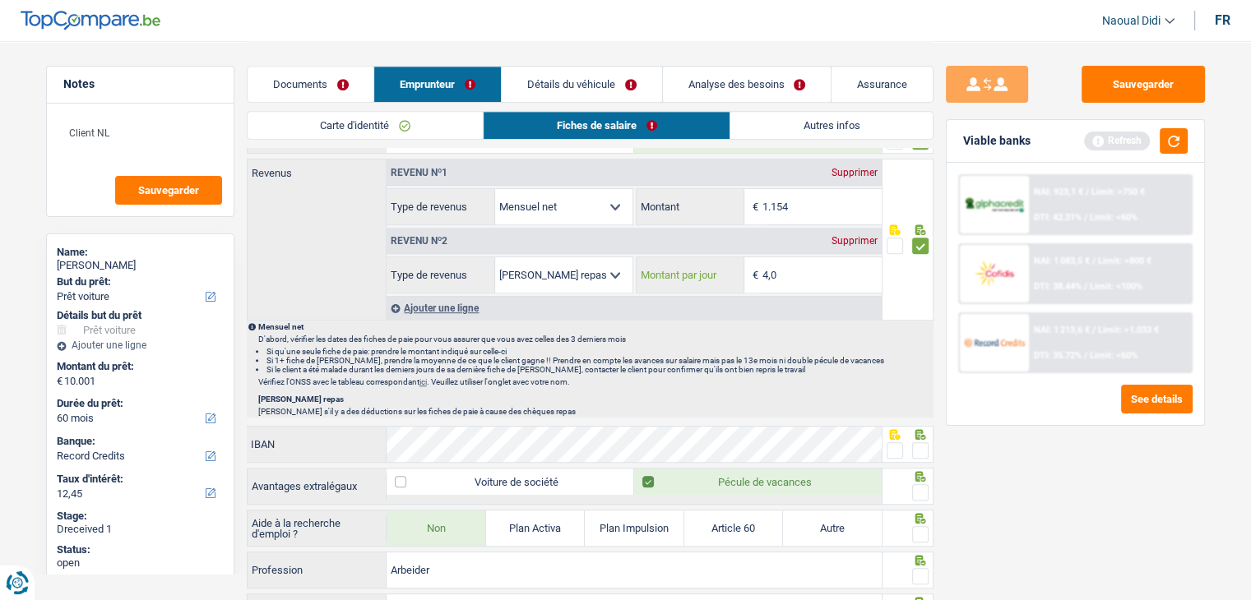
scroll to position [905, 0]
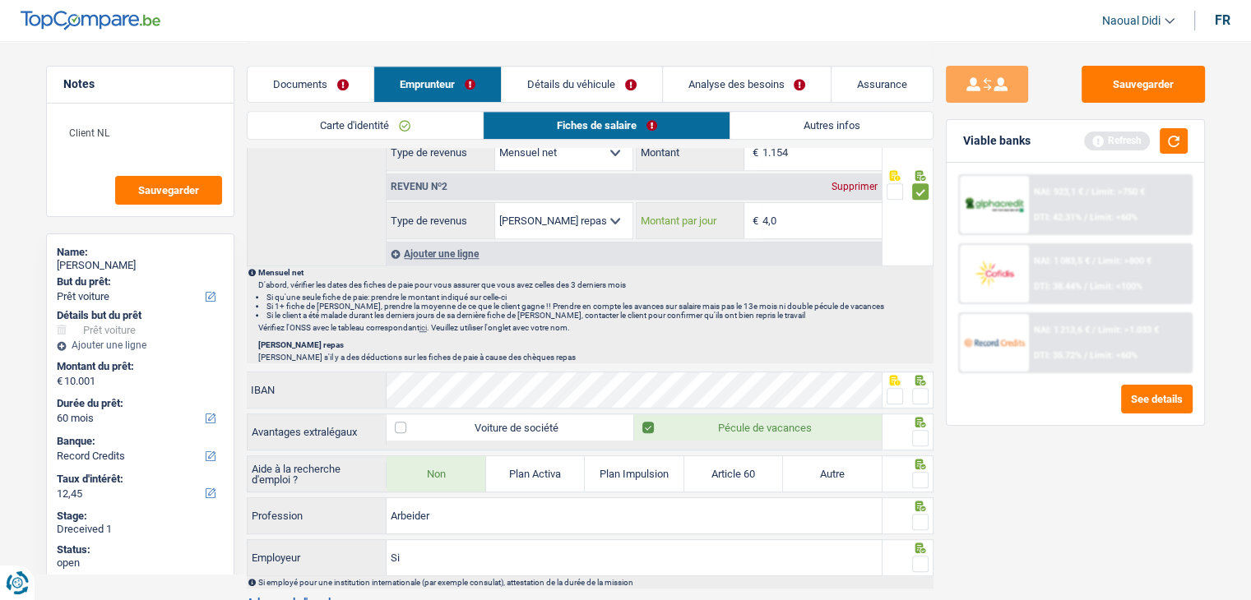
type input "4,0"
click at [895, 391] on span at bounding box center [894, 396] width 16 height 16
click at [0, 0] on input "radio" at bounding box center [0, 0] width 0 height 0
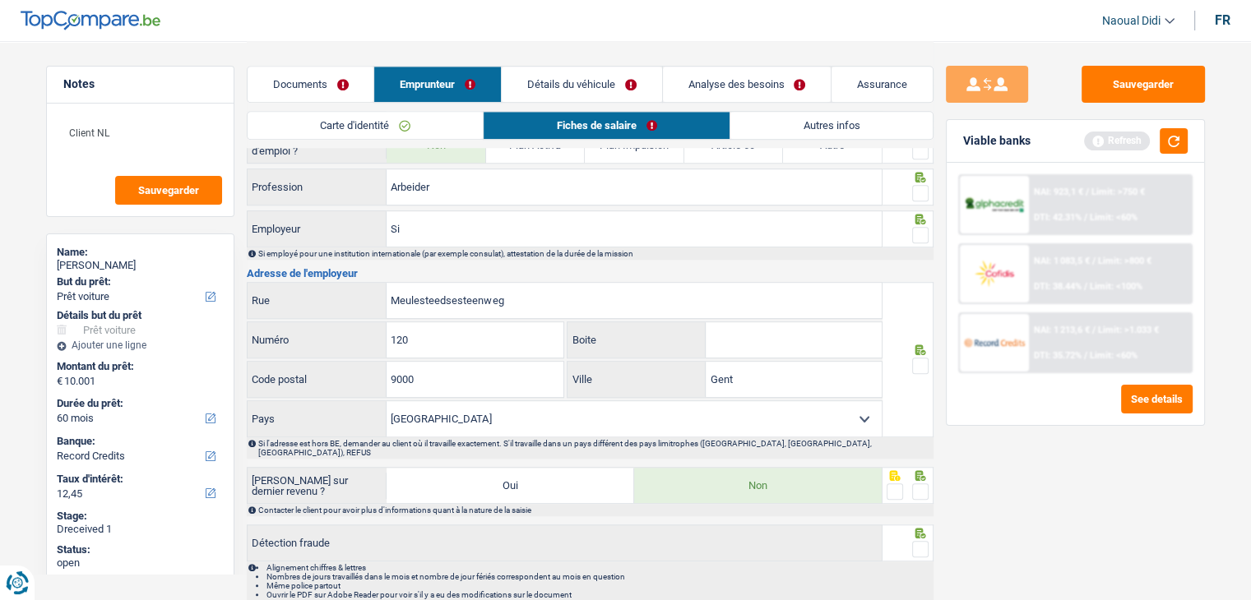
scroll to position [1205, 0]
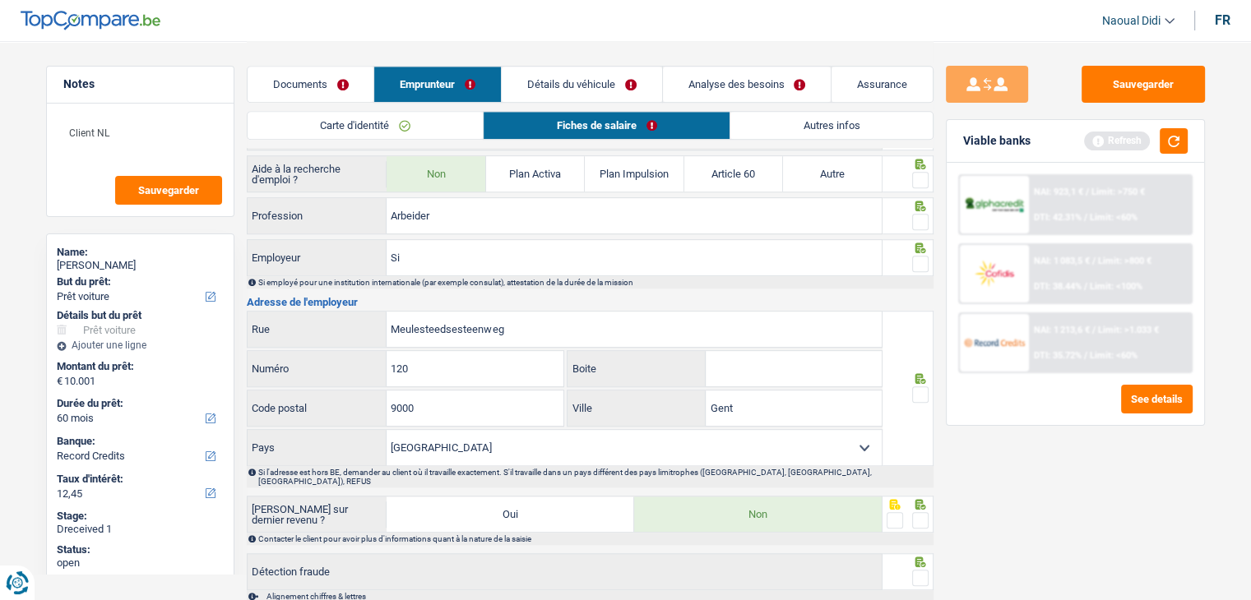
click at [917, 172] on span at bounding box center [920, 180] width 16 height 16
click at [0, 0] on input "radio" at bounding box center [0, 0] width 0 height 0
click at [918, 224] on div at bounding box center [920, 222] width 16 height 21
click at [921, 256] on span at bounding box center [920, 264] width 16 height 16
click at [0, 0] on input "radio" at bounding box center [0, 0] width 0 height 0
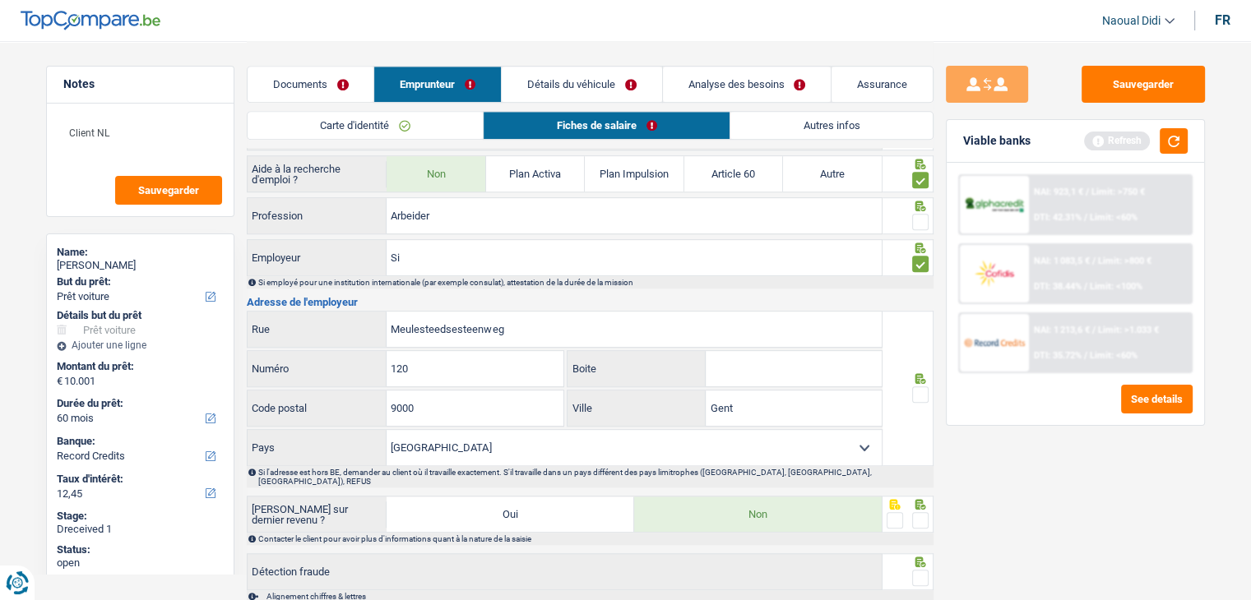
click at [924, 221] on span at bounding box center [920, 222] width 16 height 16
click at [0, 0] on input "radio" at bounding box center [0, 0] width 0 height 0
drag, startPoint x: 412, startPoint y: 252, endPoint x: 361, endPoint y: 241, distance: 52.1
click at [361, 241] on div "Si Employeur" at bounding box center [565, 257] width 635 height 35
type input "Primark"
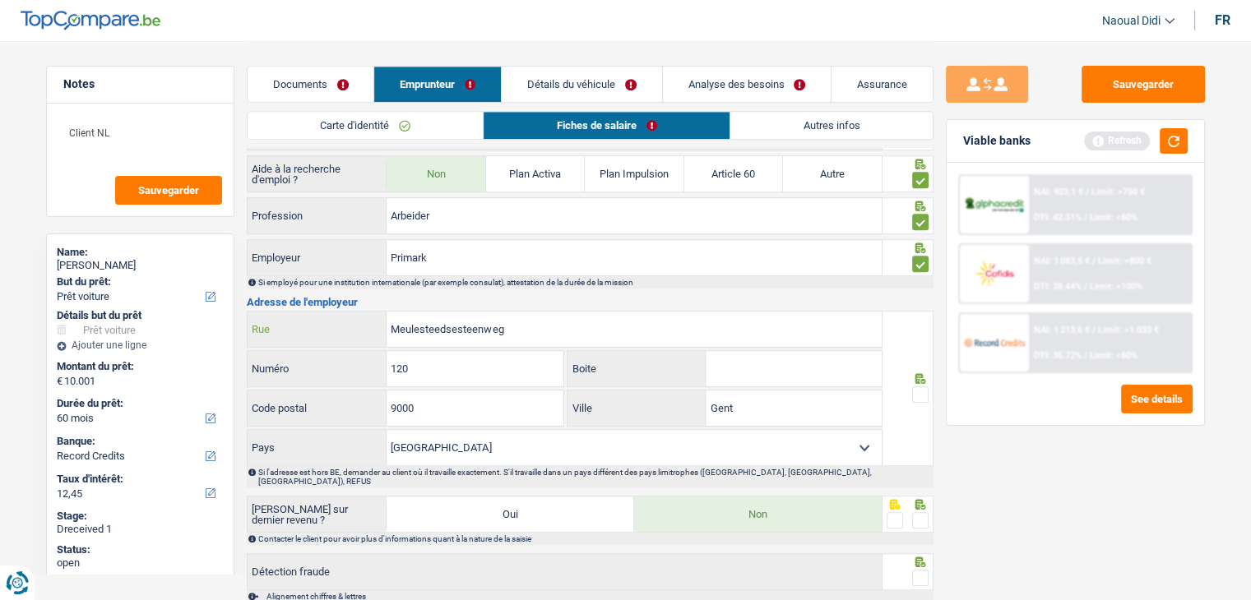
drag, startPoint x: 535, startPoint y: 329, endPoint x: 382, endPoint y: 300, distance: 155.6
paste input "Chée de la Hulpe 177 bus 20"
type input "Chée de la Hulpe 177 bus 20"
drag, startPoint x: 428, startPoint y: 362, endPoint x: 372, endPoint y: 356, distance: 57.0
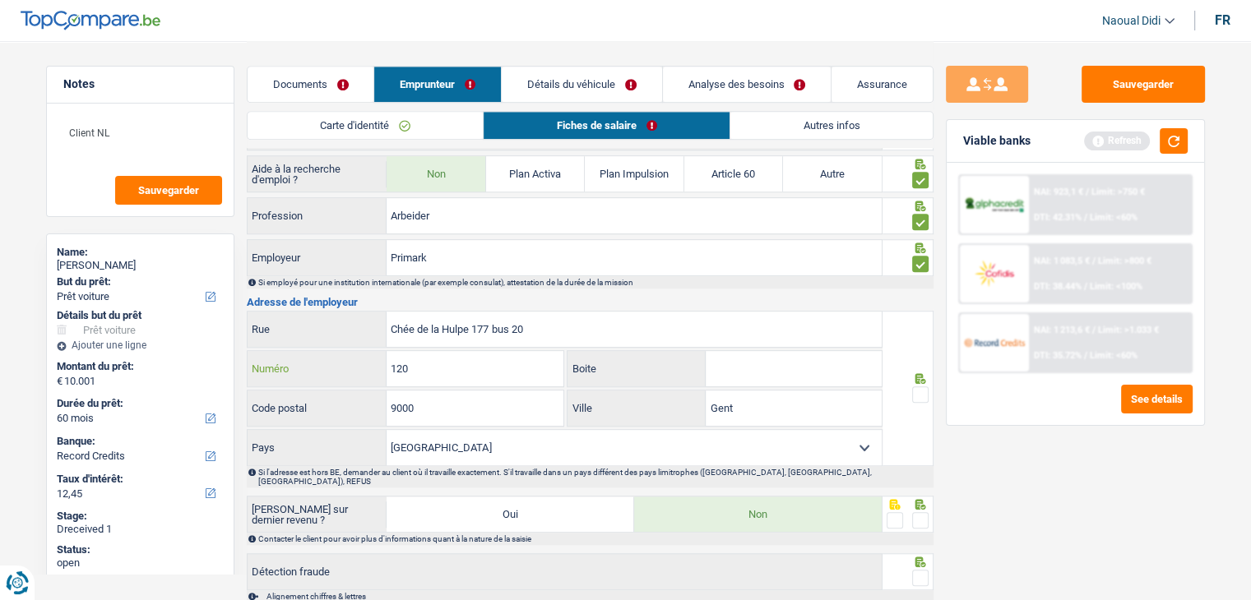
click at [372, 356] on div "120 Numéro" at bounding box center [406, 368] width 317 height 35
type input "177"
click at [734, 363] on input "Boite" at bounding box center [794, 368] width 176 height 35
type input "20"
drag, startPoint x: 750, startPoint y: 398, endPoint x: 703, endPoint y: 397, distance: 46.9
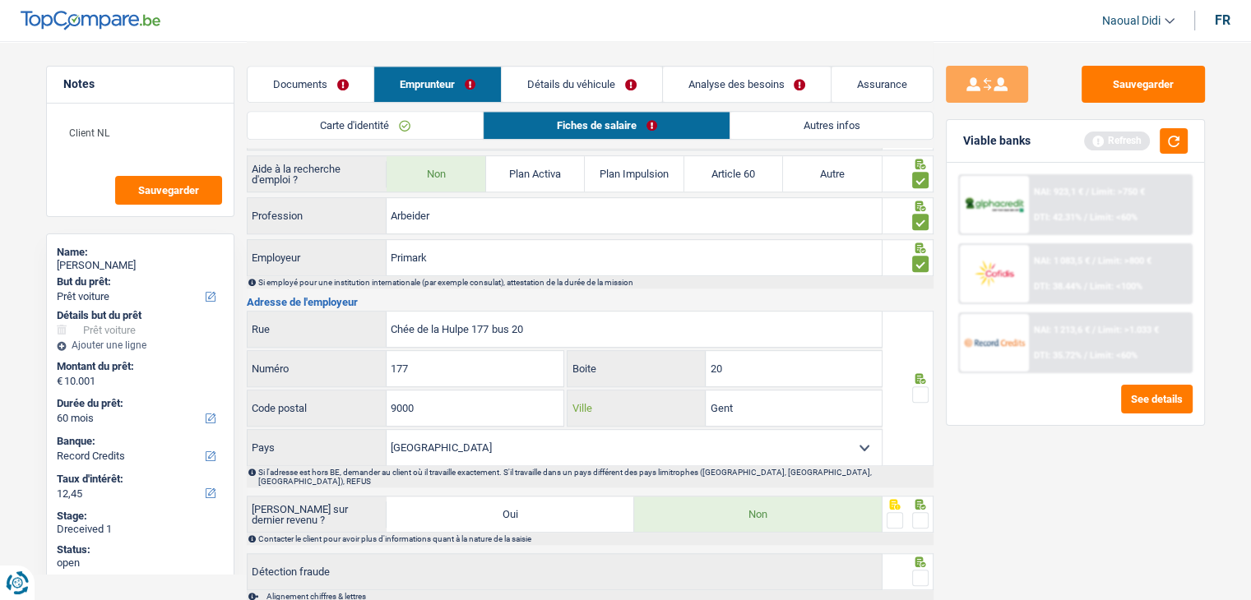
click at [703, 397] on div "Gent Ville" at bounding box center [724, 408] width 314 height 35
paste input "1170 WATERMAAL-[GEOGRAPHIC_DATA]"
click at [729, 399] on input "1170 WATERMAAL-[GEOGRAPHIC_DATA]" at bounding box center [794, 408] width 176 height 35
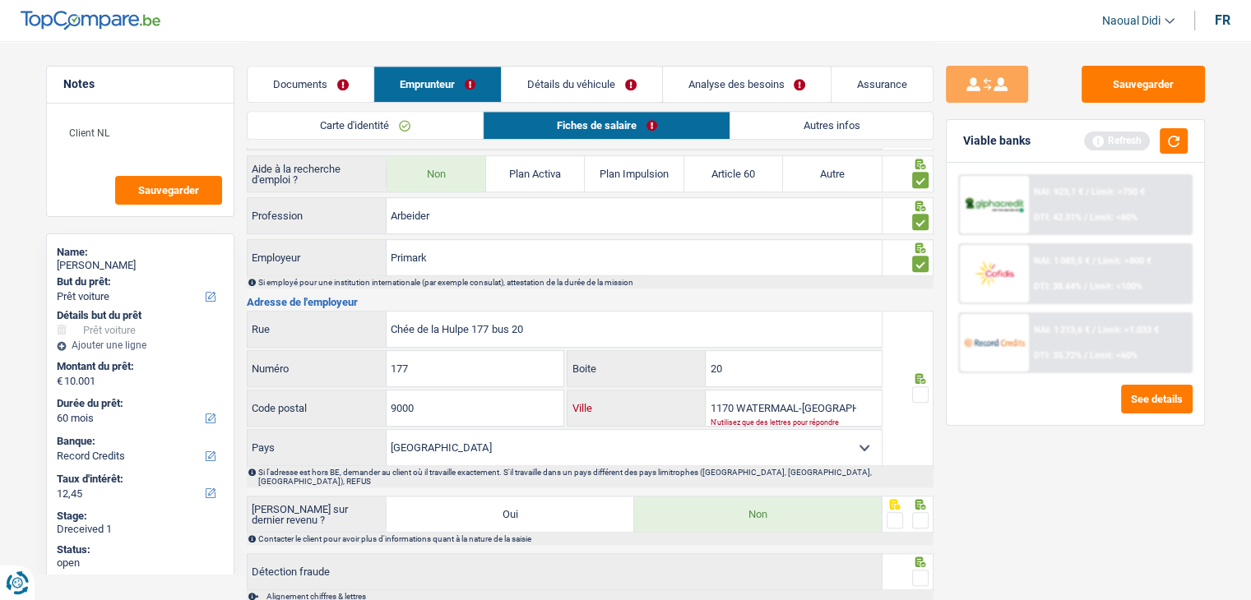
drag, startPoint x: 729, startPoint y: 399, endPoint x: 691, endPoint y: 399, distance: 38.6
click at [691, 399] on div "1170 WATERMAAL-[GEOGRAPHIC_DATA] Ville" at bounding box center [724, 408] width 314 height 35
type input "WATERMAAL-[GEOGRAPHIC_DATA]"
drag, startPoint x: 432, startPoint y: 403, endPoint x: 384, endPoint y: 401, distance: 47.7
click at [384, 401] on div "9000 Code postal" at bounding box center [406, 408] width 317 height 35
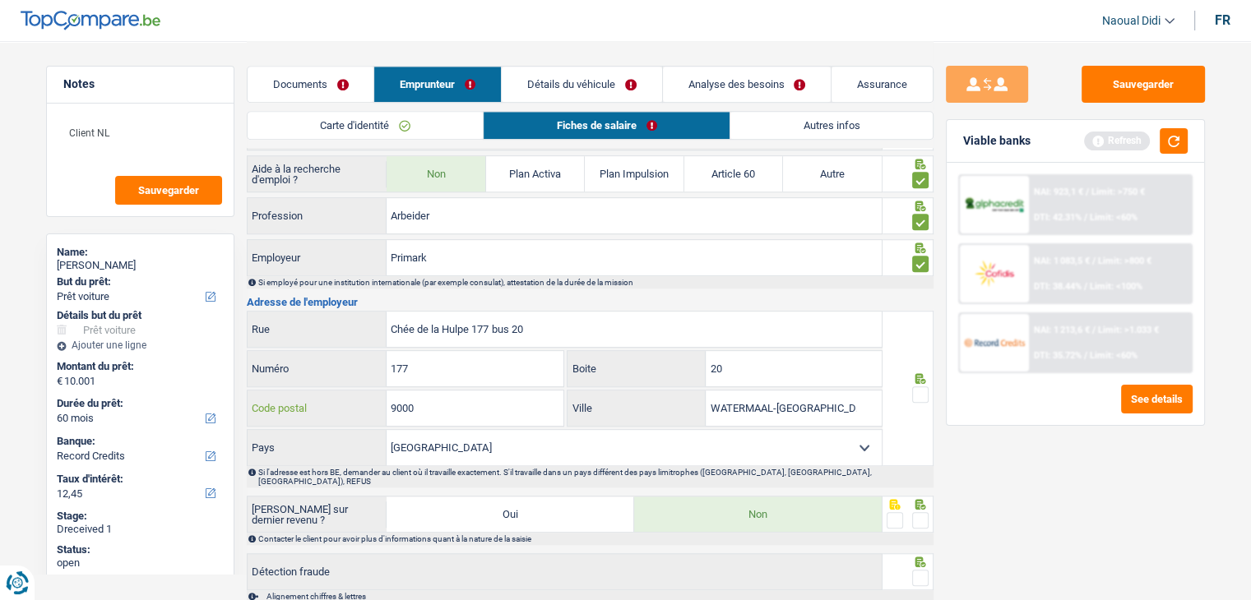
paste input "117"
type input "1170"
click at [546, 320] on input "Chée de la Hulpe 177 bus 20" at bounding box center [633, 329] width 495 height 35
type input "Chée de la Hulpe"
click at [914, 386] on span at bounding box center [920, 394] width 16 height 16
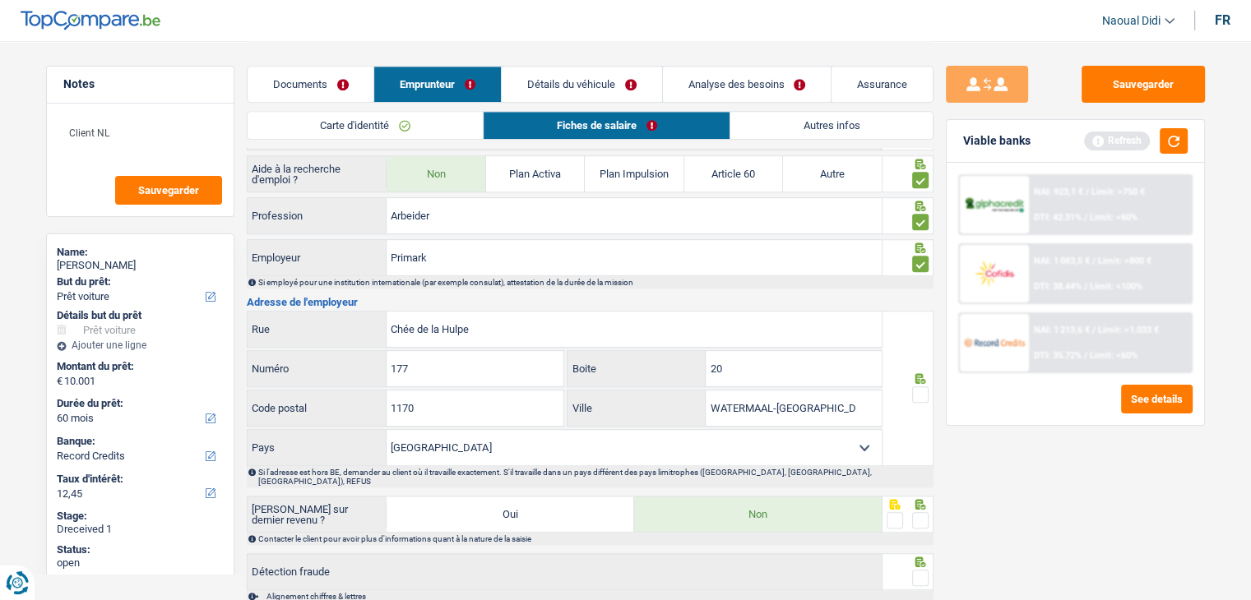
click at [0, 0] on input "radio" at bounding box center [0, 0] width 0 height 0
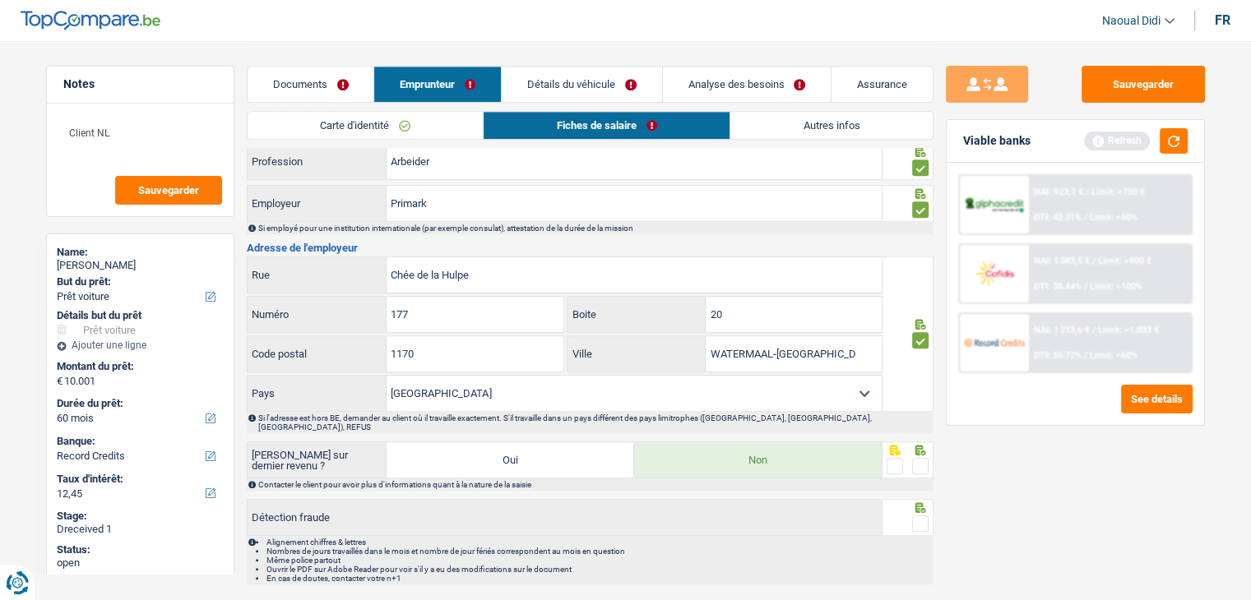
scroll to position [1287, 0]
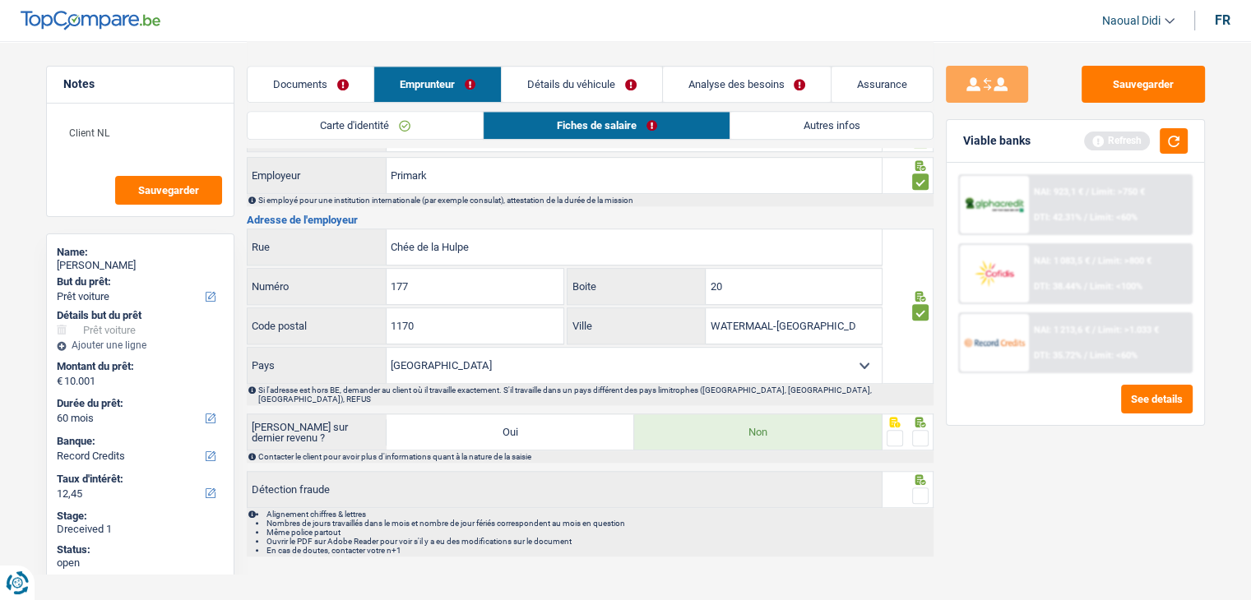
click at [919, 430] on span at bounding box center [920, 438] width 16 height 16
click at [0, 0] on input "radio" at bounding box center [0, 0] width 0 height 0
click at [923, 488] on span at bounding box center [920, 496] width 16 height 16
click at [0, 0] on input "radio" at bounding box center [0, 0] width 0 height 0
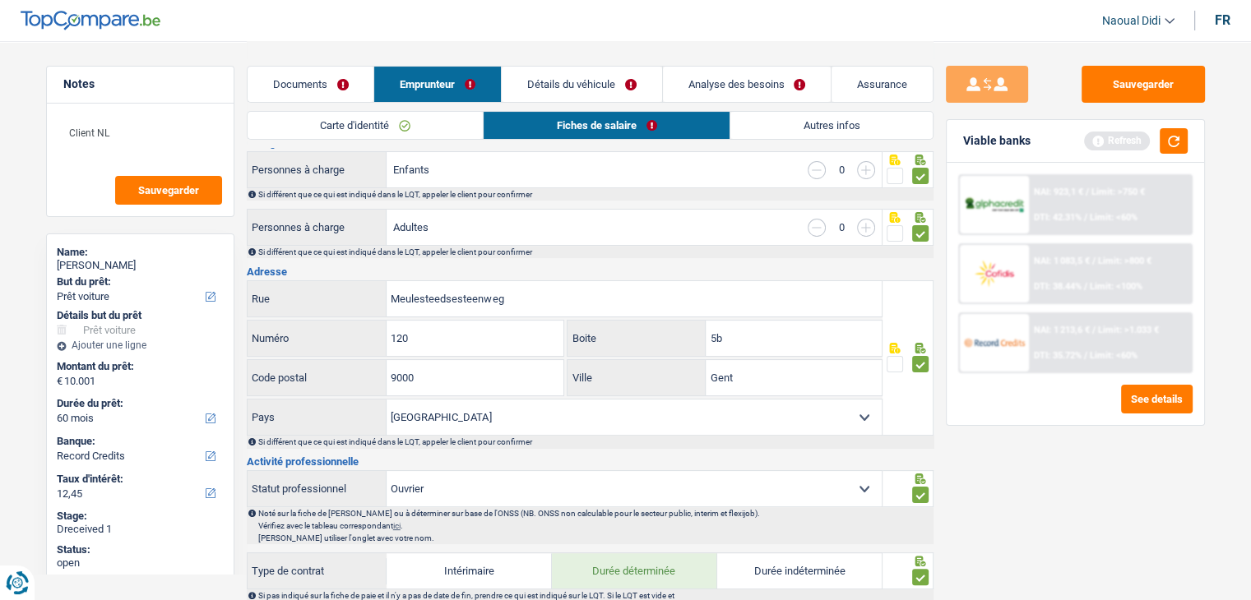
scroll to position [247, 0]
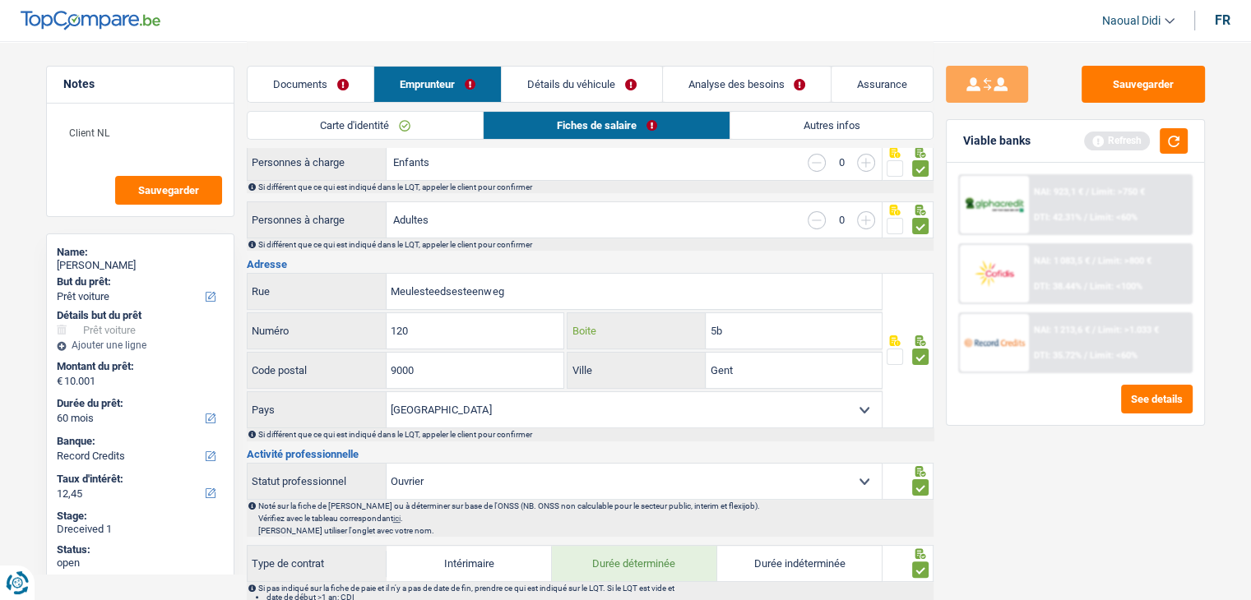
click at [771, 332] on input "5b" at bounding box center [794, 330] width 176 height 35
type input "5"
click at [1128, 76] on button "Sauvegarder" at bounding box center [1142, 84] width 123 height 37
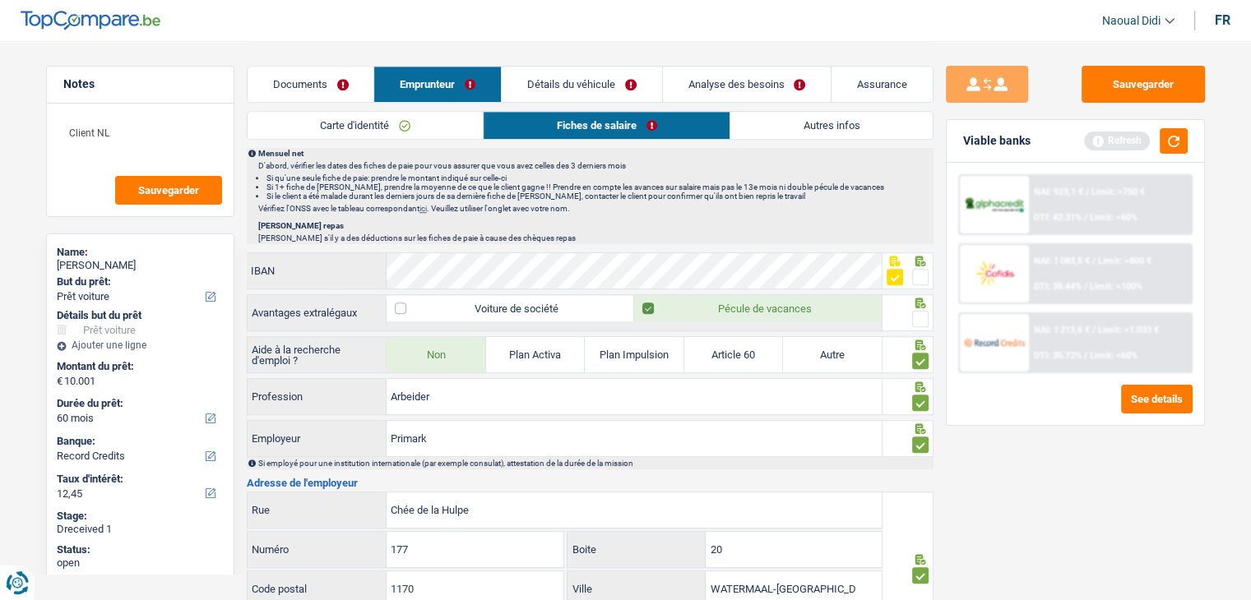
scroll to position [1069, 0]
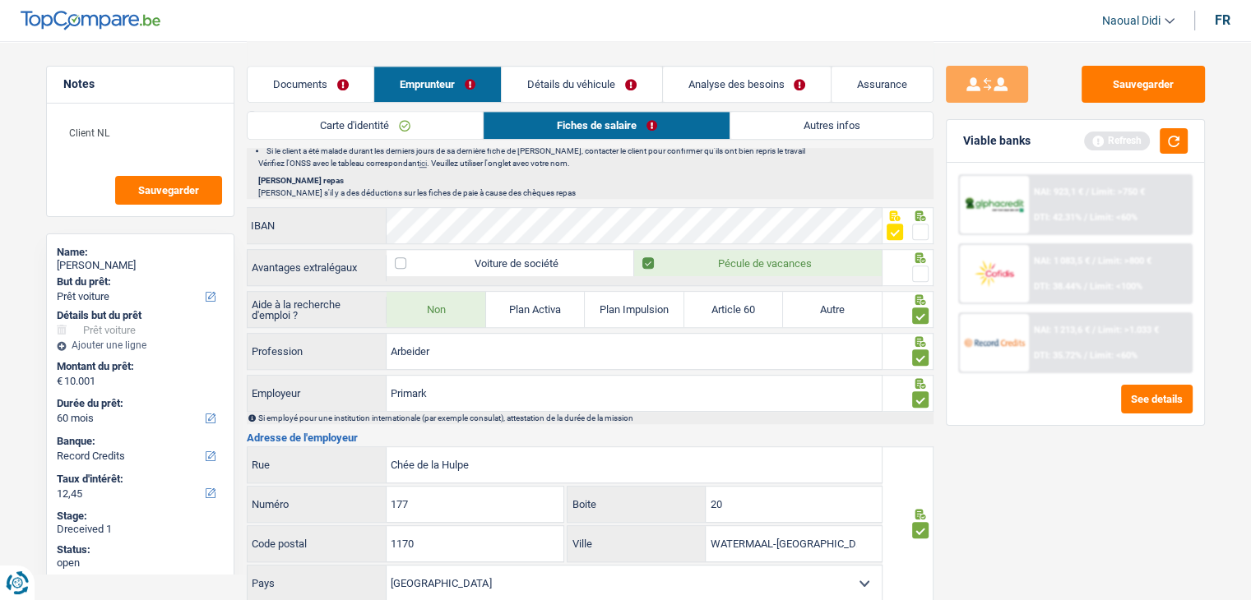
click at [925, 274] on span at bounding box center [920, 274] width 16 height 16
click at [0, 0] on input "radio" at bounding box center [0, 0] width 0 height 0
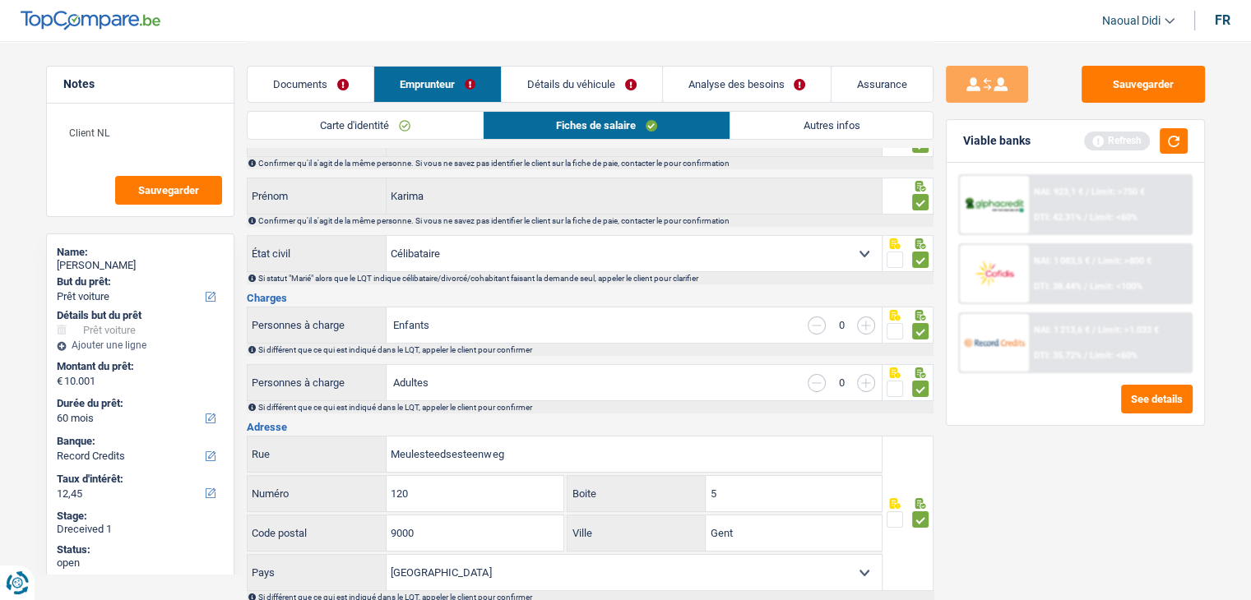
scroll to position [0, 0]
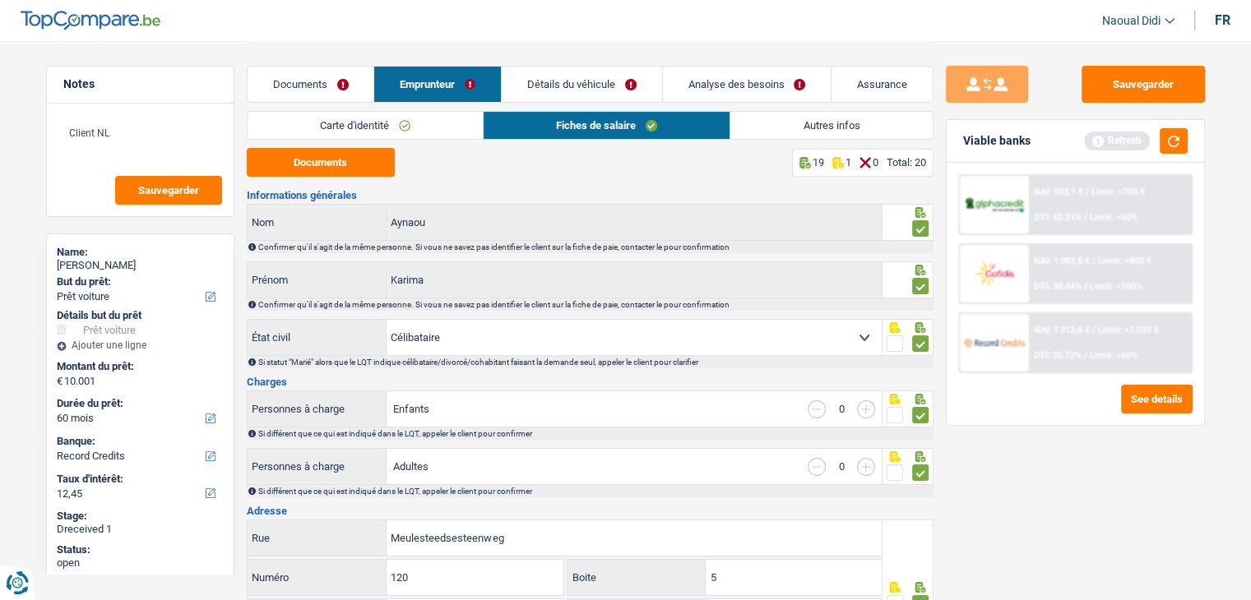
click at [826, 131] on link "Autres infos" at bounding box center [830, 125] width 201 height 27
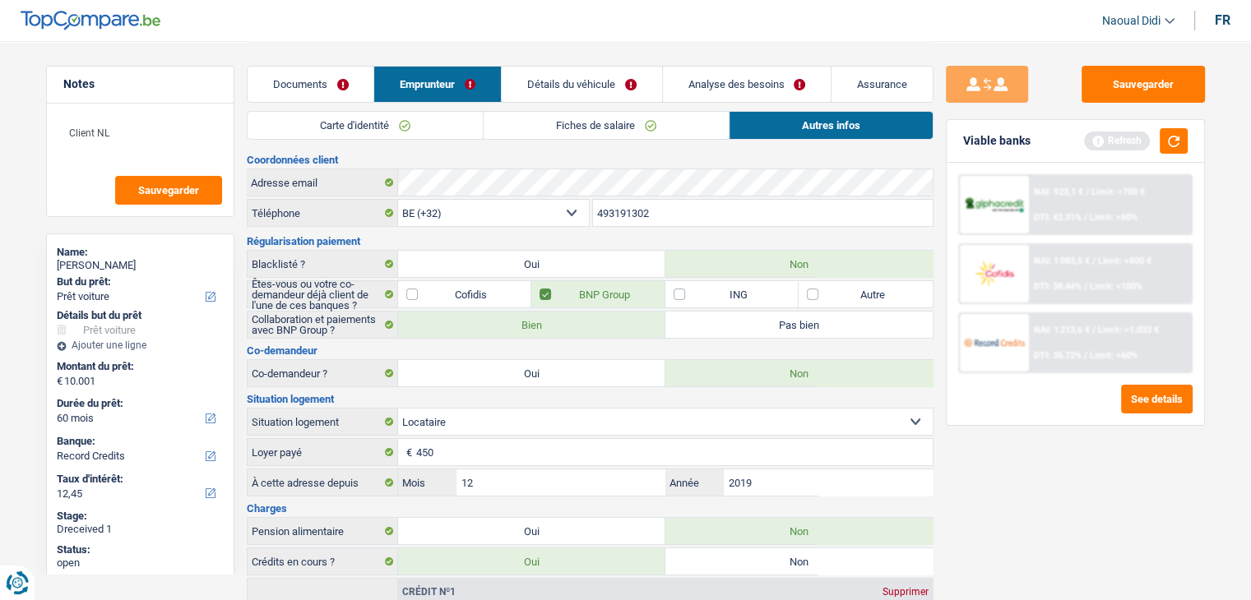
click at [411, 86] on link "Emprunteur" at bounding box center [437, 84] width 127 height 35
click at [349, 84] on link "Documents" at bounding box center [311, 84] width 127 height 35
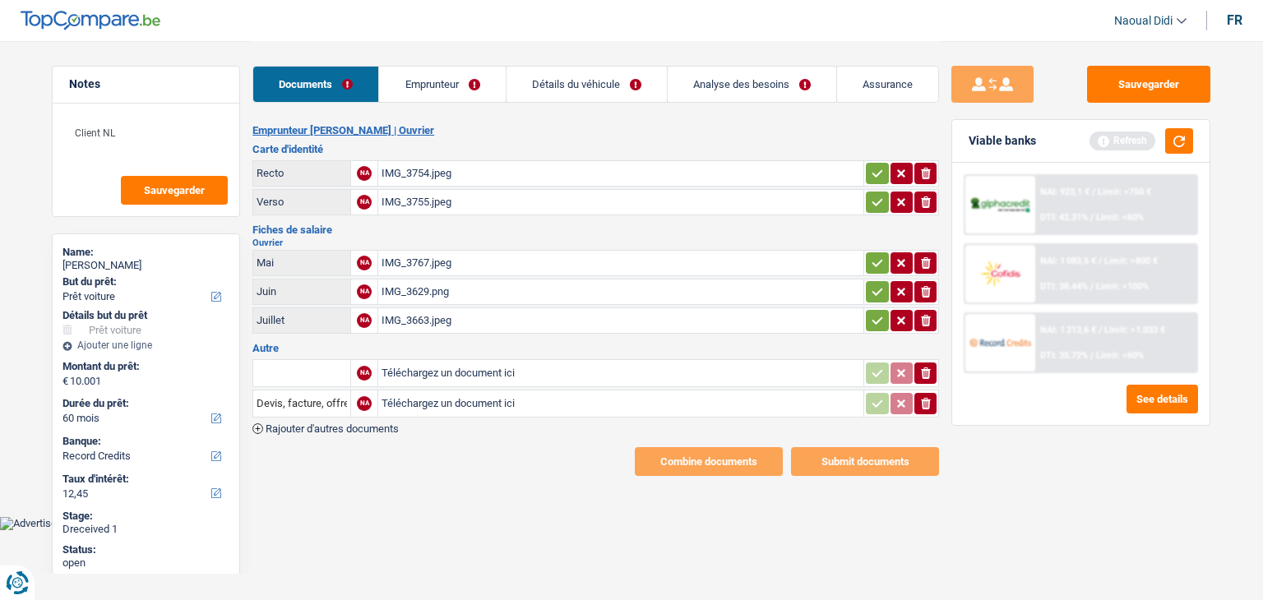
click at [871, 174] on icon "button" at bounding box center [877, 173] width 13 height 16
click at [871, 198] on icon "button" at bounding box center [877, 202] width 13 height 16
click at [872, 256] on icon "button" at bounding box center [877, 263] width 13 height 16
click at [884, 291] on button "button" at bounding box center [877, 291] width 22 height 21
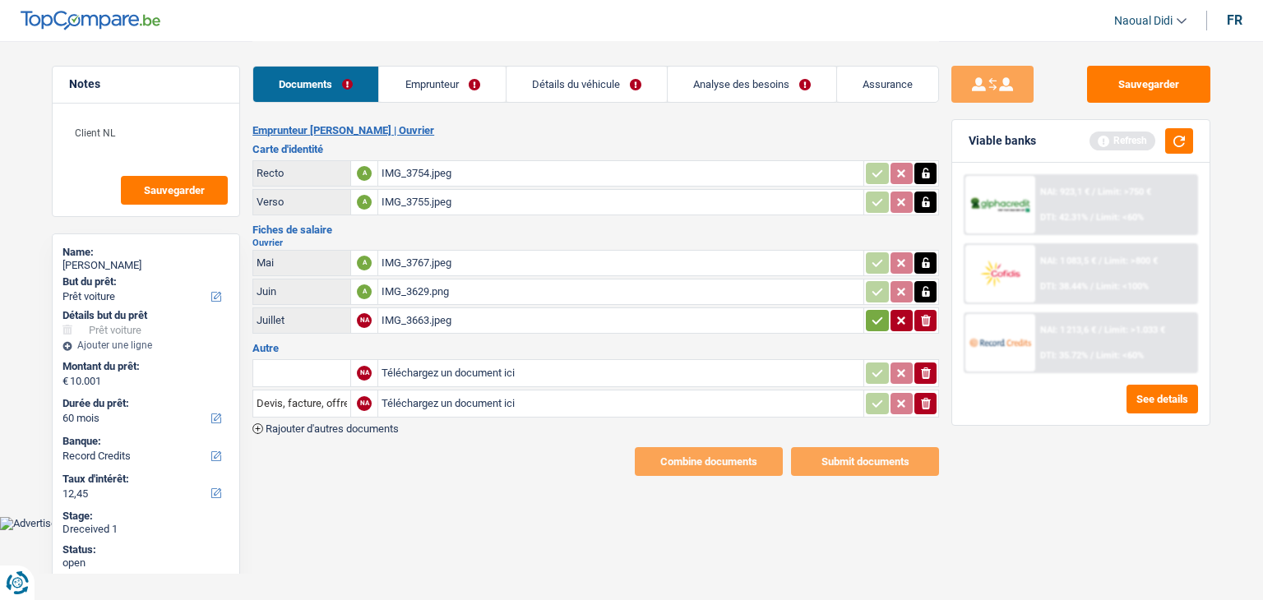
click at [879, 310] on button "button" at bounding box center [877, 320] width 22 height 21
click at [1145, 78] on button "Sauvegarder" at bounding box center [1148, 84] width 123 height 37
click at [421, 79] on link "Emprunteur" at bounding box center [443, 84] width 126 height 35
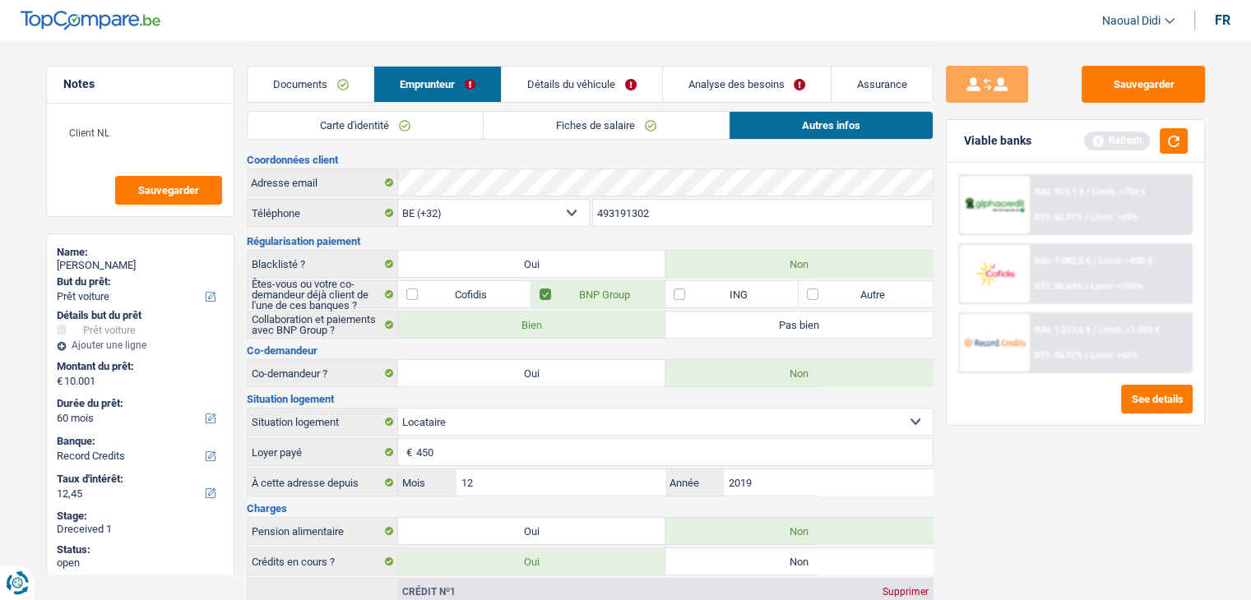
click at [572, 86] on link "Détails du véhicule" at bounding box center [582, 84] width 160 height 35
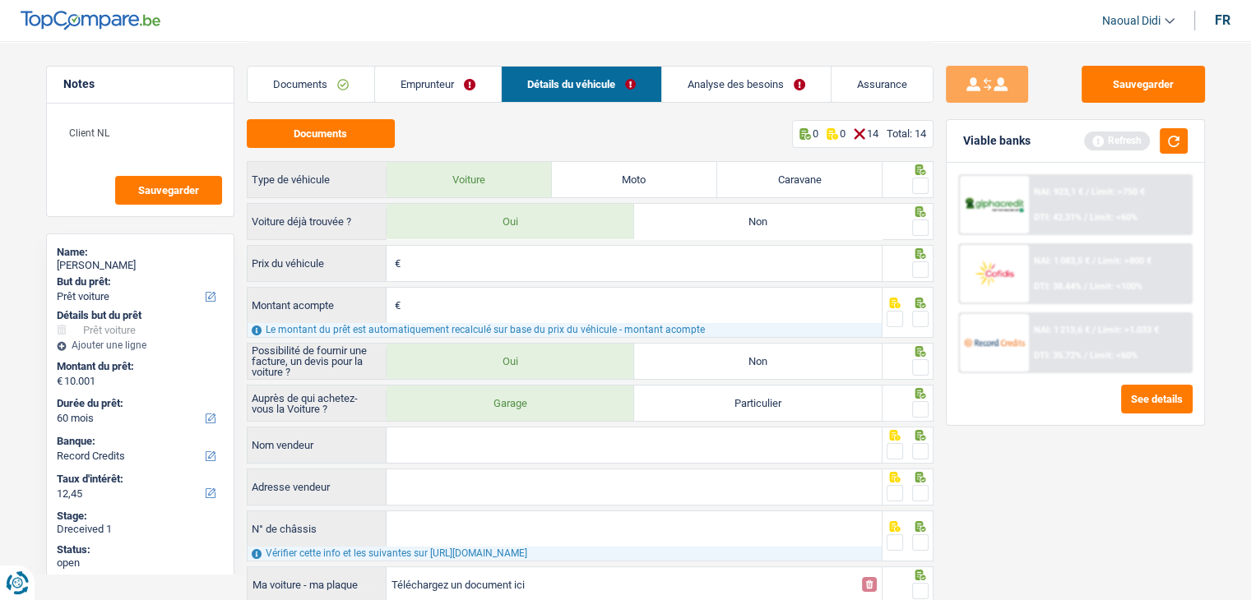
click at [730, 91] on link "Analyse des besoins" at bounding box center [746, 84] width 169 height 35
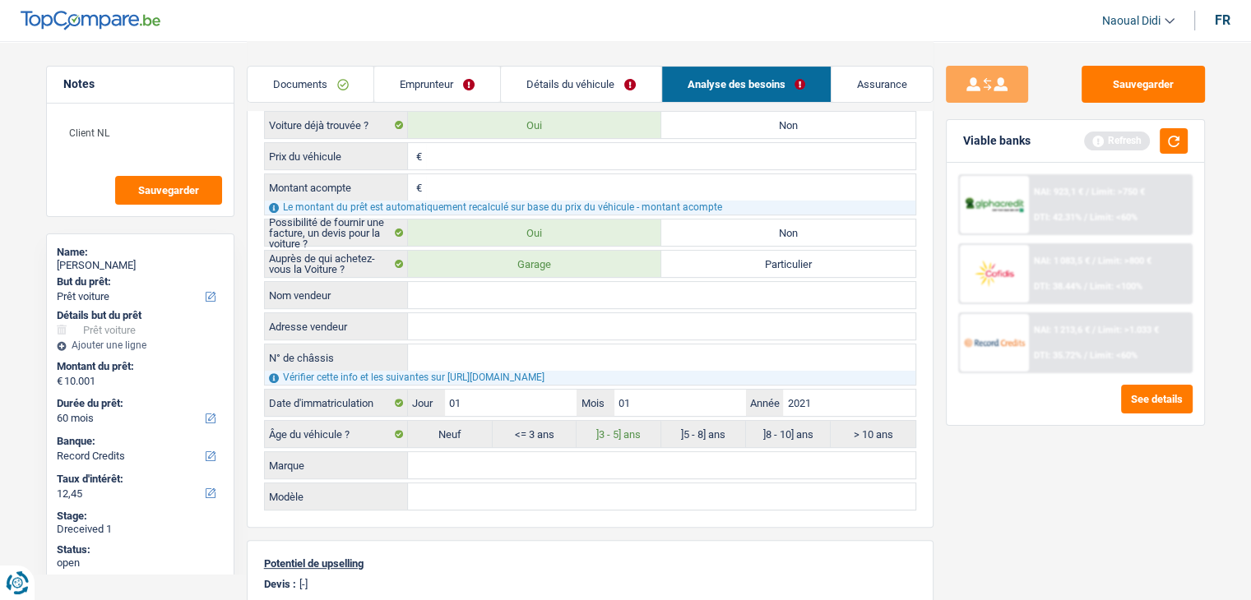
scroll to position [576, 0]
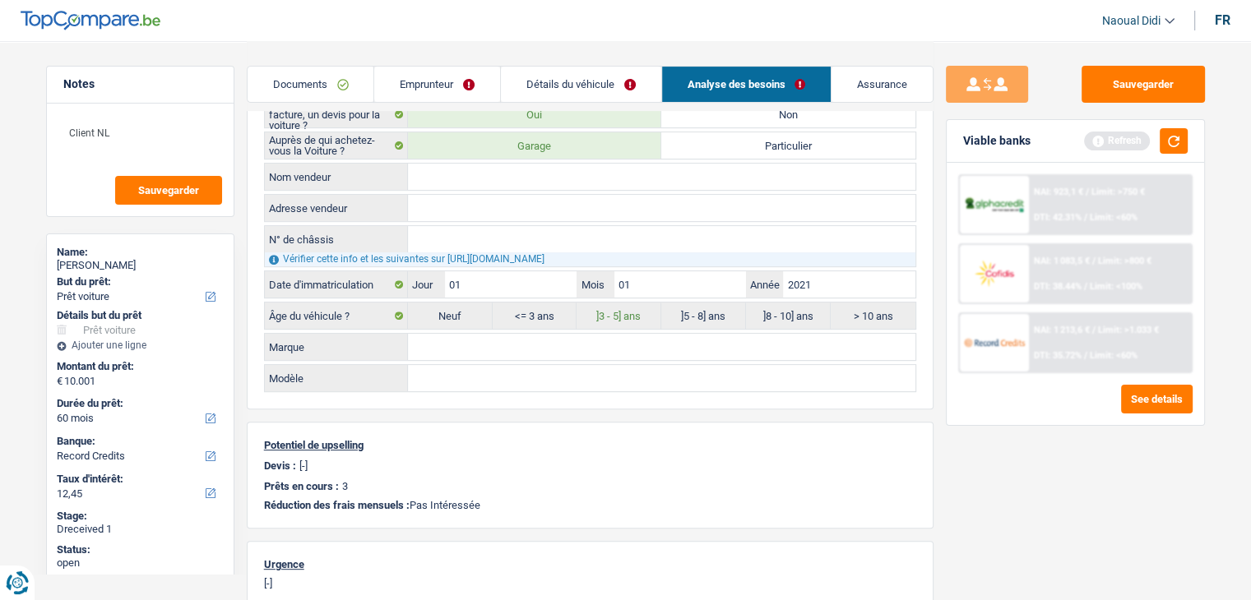
click at [322, 86] on link "Documents" at bounding box center [311, 84] width 127 height 35
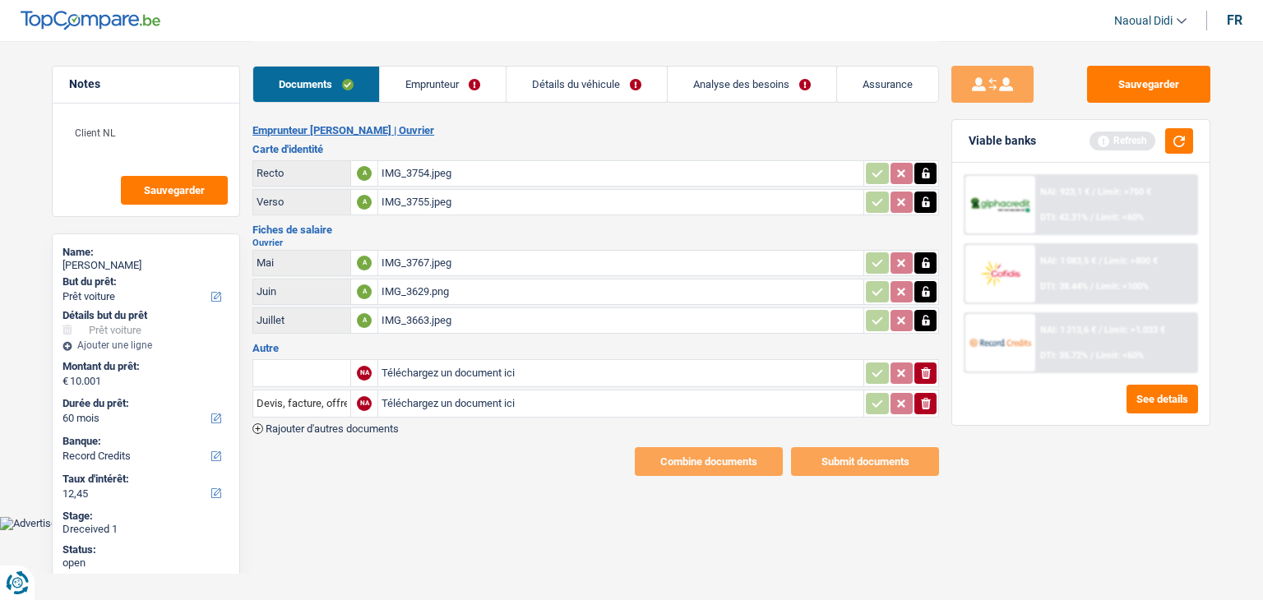
click at [452, 80] on link "Emprunteur" at bounding box center [443, 84] width 126 height 35
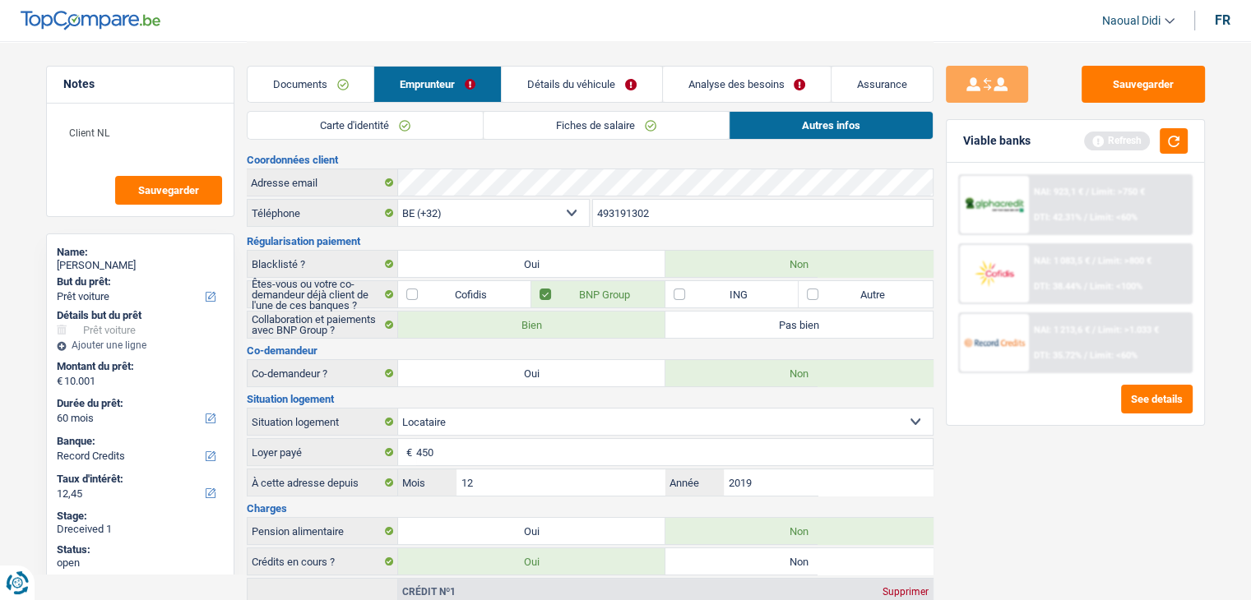
click at [579, 90] on link "Détails du véhicule" at bounding box center [582, 84] width 160 height 35
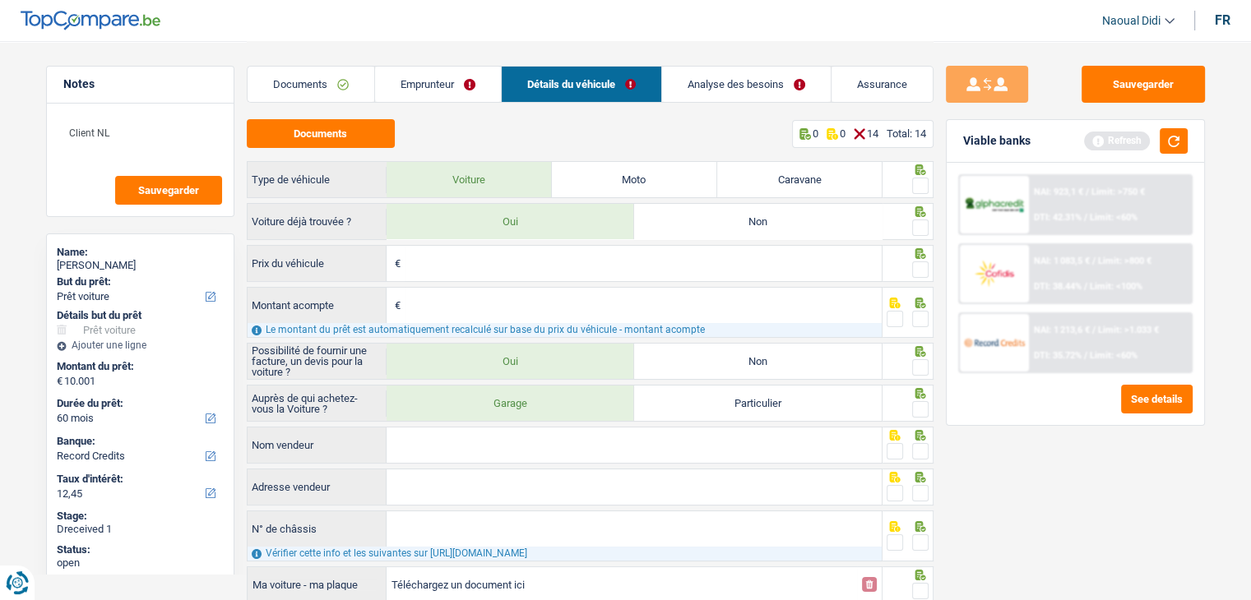
click at [751, 69] on link "Analyse des besoins" at bounding box center [746, 84] width 169 height 35
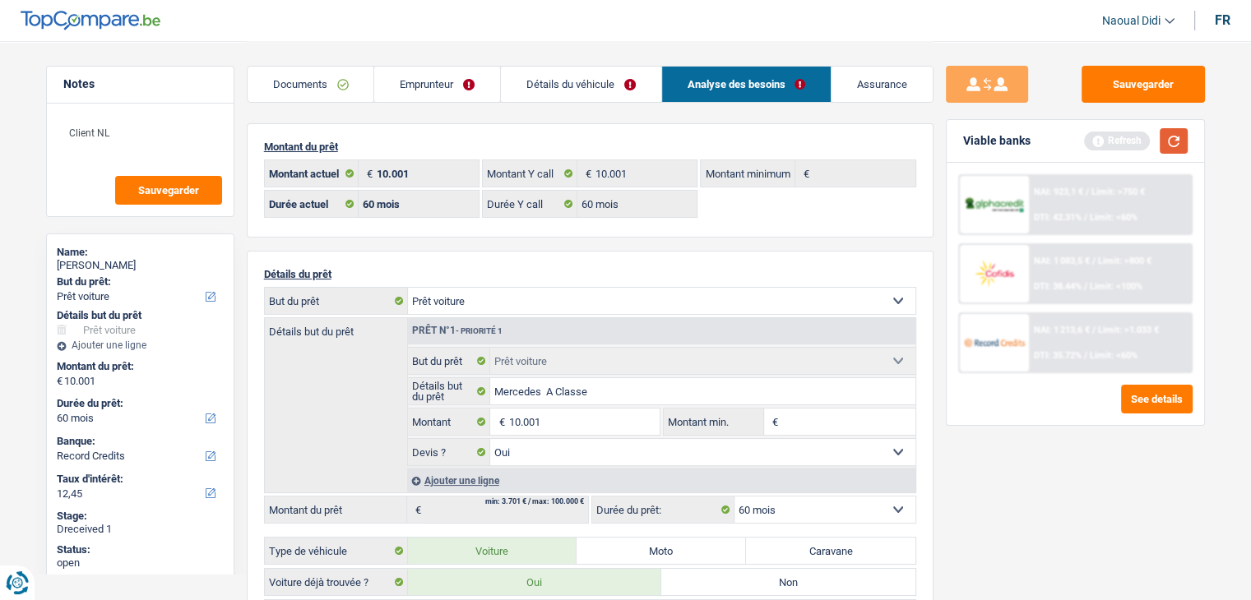
click at [1182, 133] on button "button" at bounding box center [1173, 140] width 28 height 25
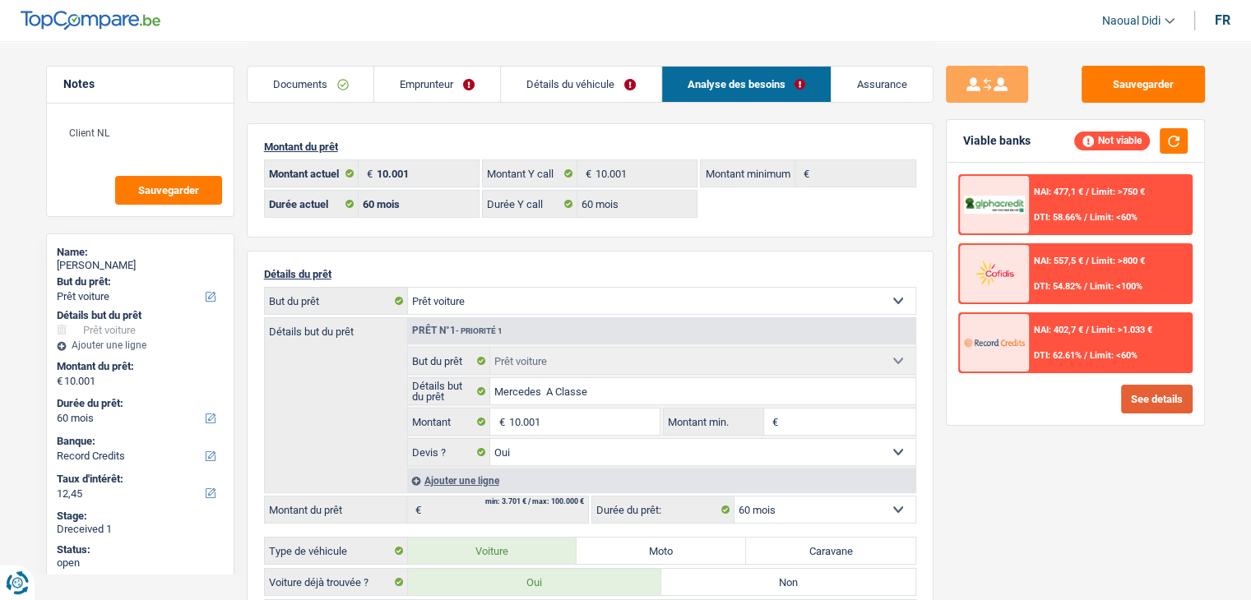
click at [1145, 399] on button "See details" at bounding box center [1157, 399] width 72 height 29
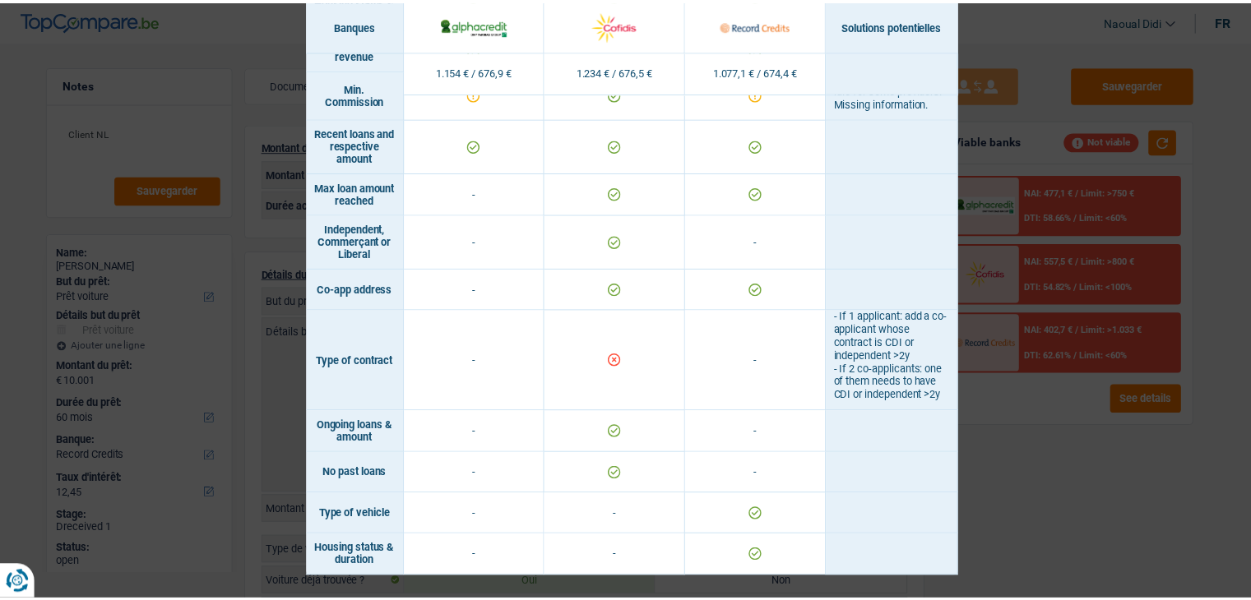
scroll to position [1243, 0]
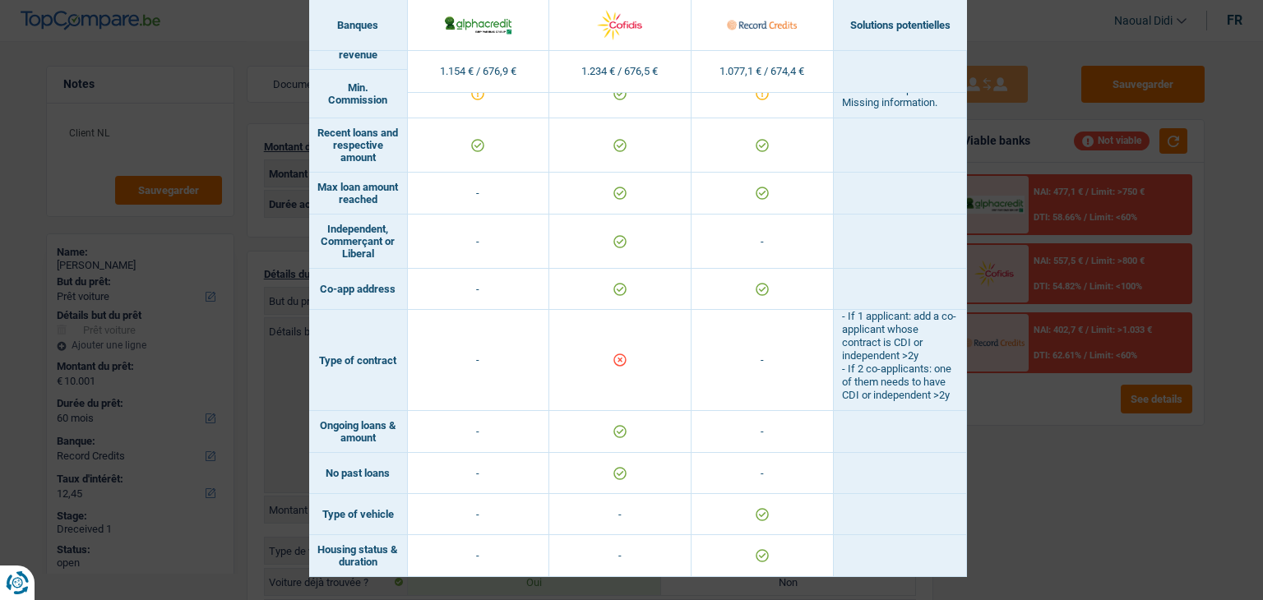
click at [1062, 463] on div "Banks conditions × Banques Solutions potentielles Revenus / Charges 1.154 € / 6…" at bounding box center [631, 300] width 1263 height 600
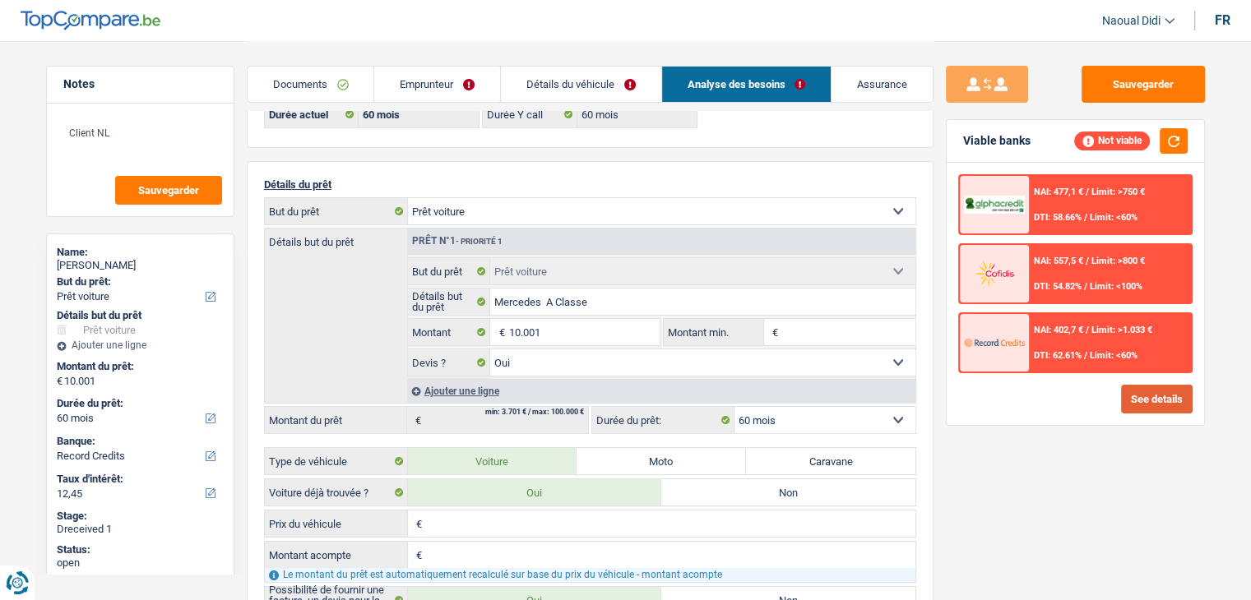
scroll to position [164, 0]
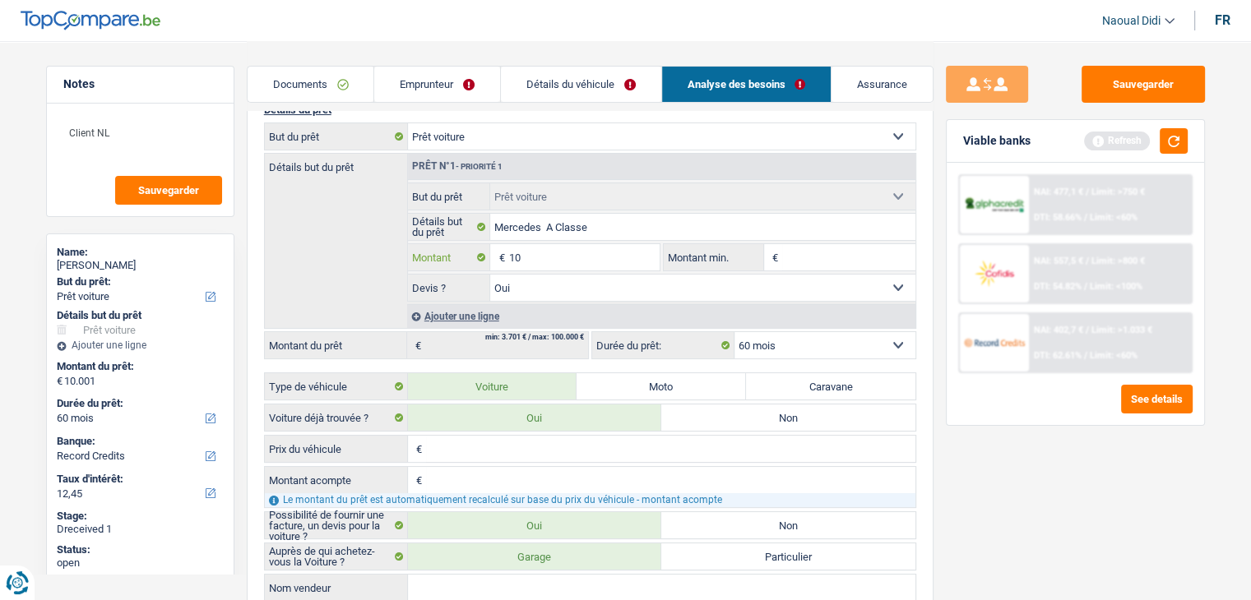
type input "1"
type input "9.000"
click at [855, 275] on select "Oui Non Non répondu Sélectionner une option" at bounding box center [702, 288] width 425 height 26
type input "9.000"
select select "48"
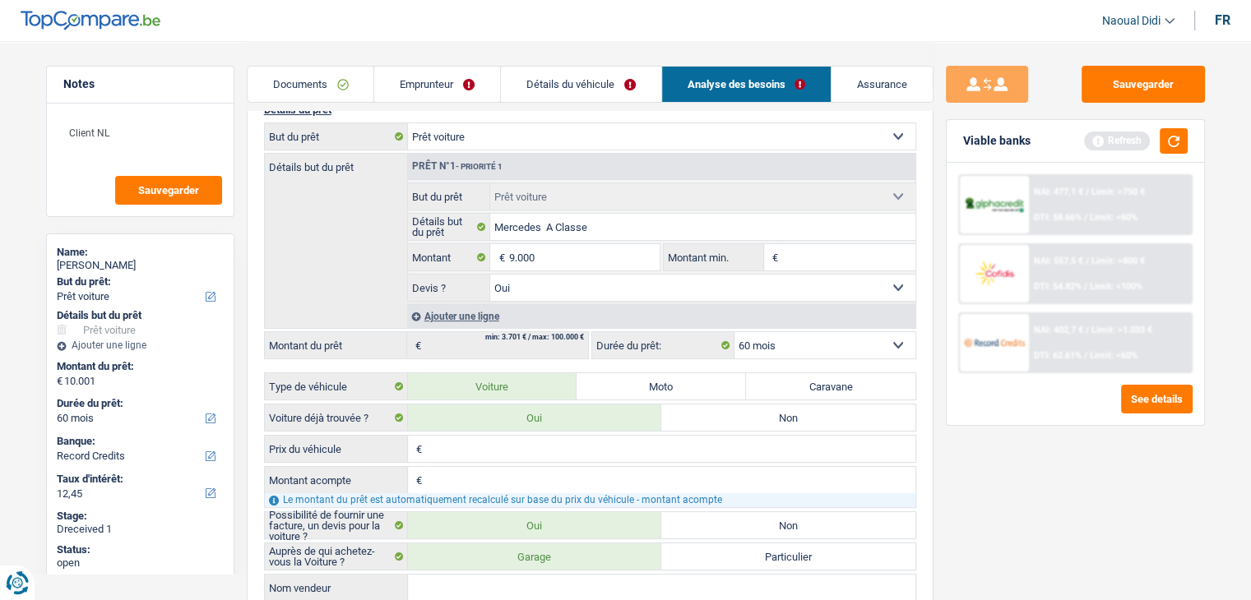
type input "9.000"
select select "48"
type input "9.000"
select select "48"
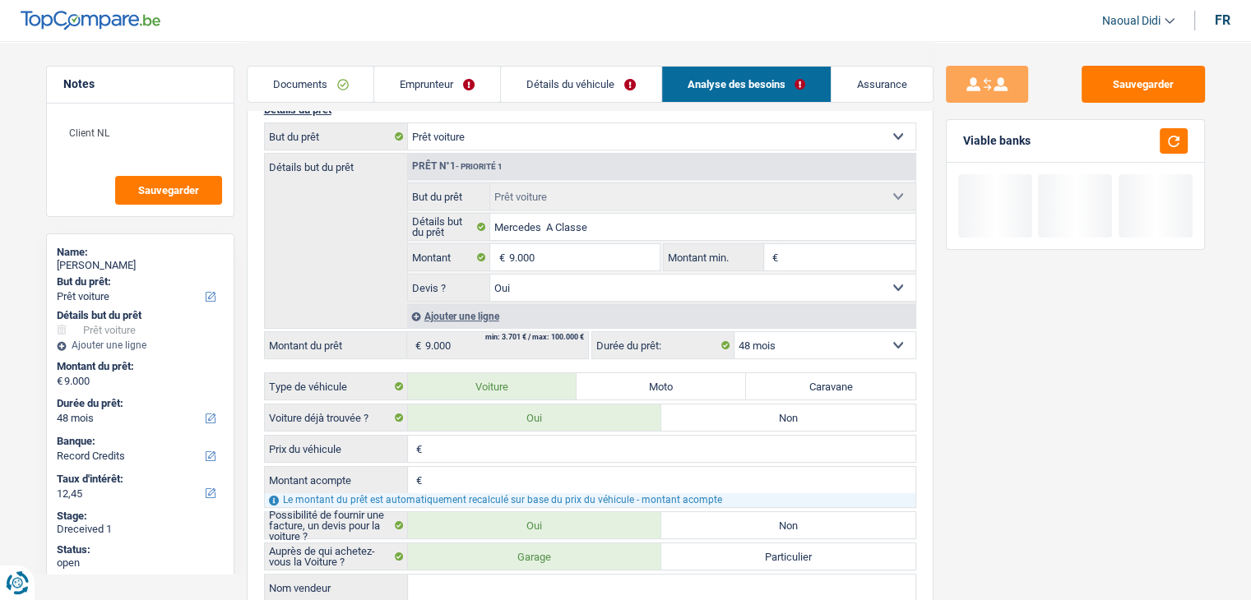
click at [991, 412] on div "Sauvegarder Viable banks" at bounding box center [1075, 320] width 284 height 508
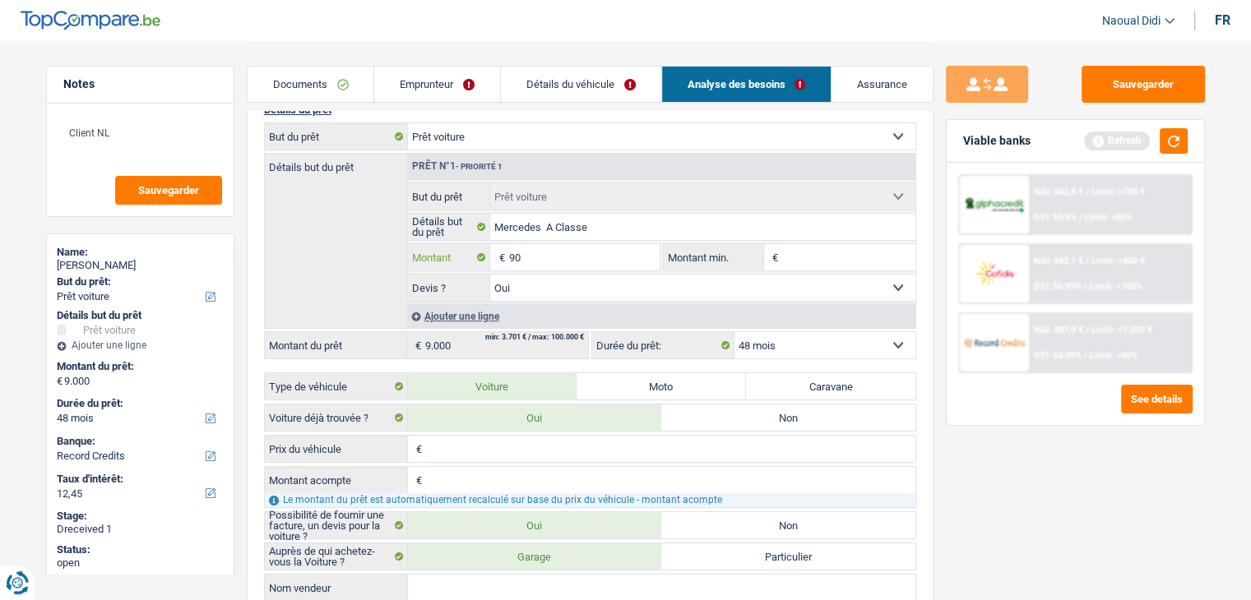
type input "9"
type input "7.501"
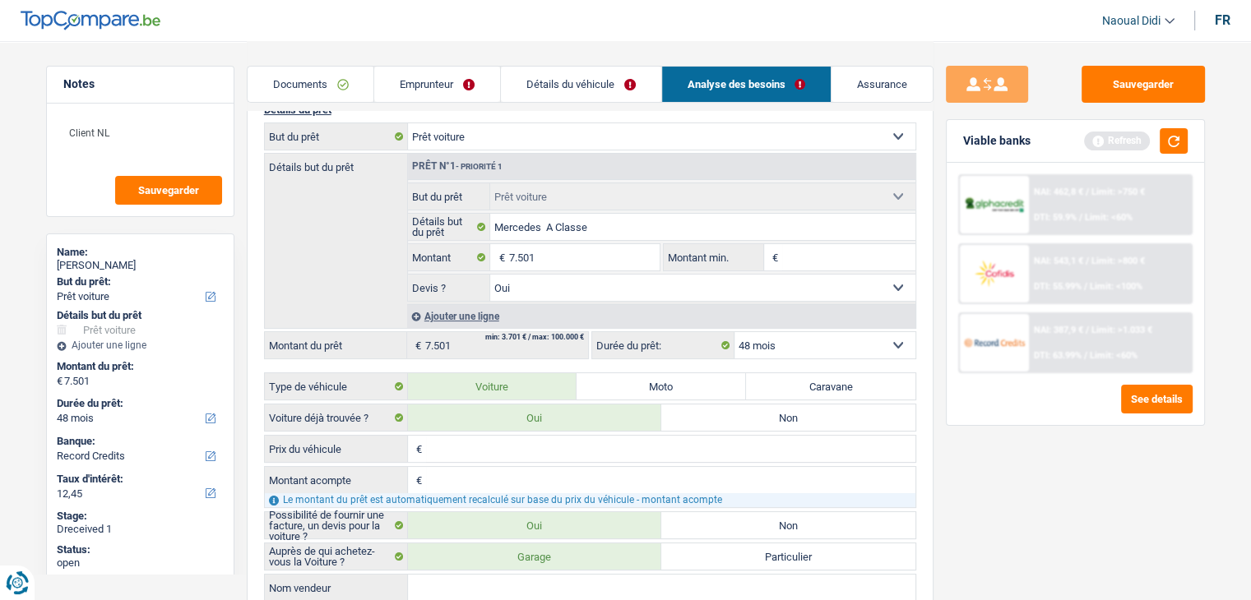
click at [981, 462] on div "Sauvegarder Viable banks Refresh NAI: 462,8 € / Limit: >750 € DTI: 59.9% / Limi…" at bounding box center [1075, 320] width 284 height 508
